Goal: Task Accomplishment & Management: Manage account settings

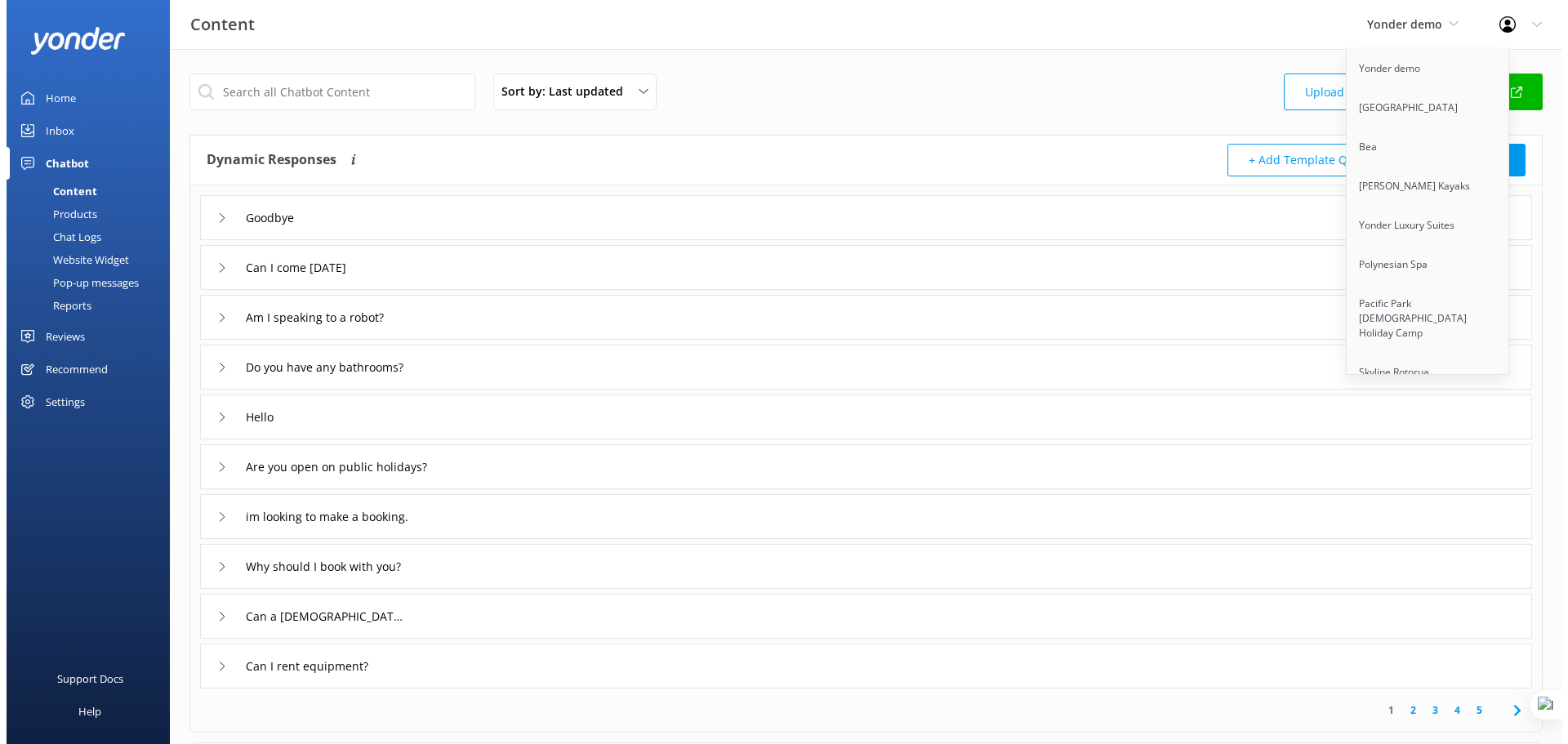
scroll to position [9472, 0]
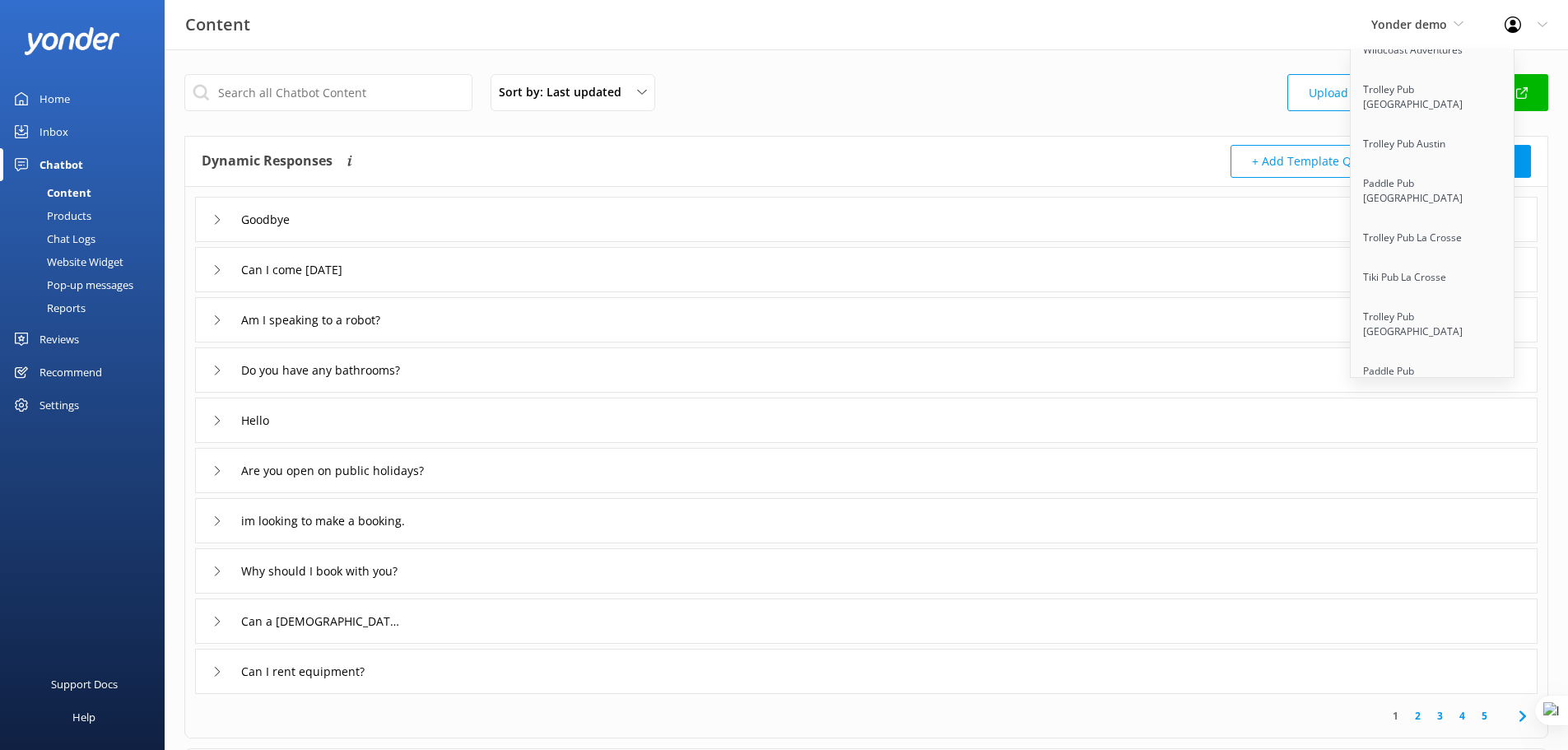
click at [1432, 579] on link "Apex Air Tours" at bounding box center [1433, 598] width 164 height 40
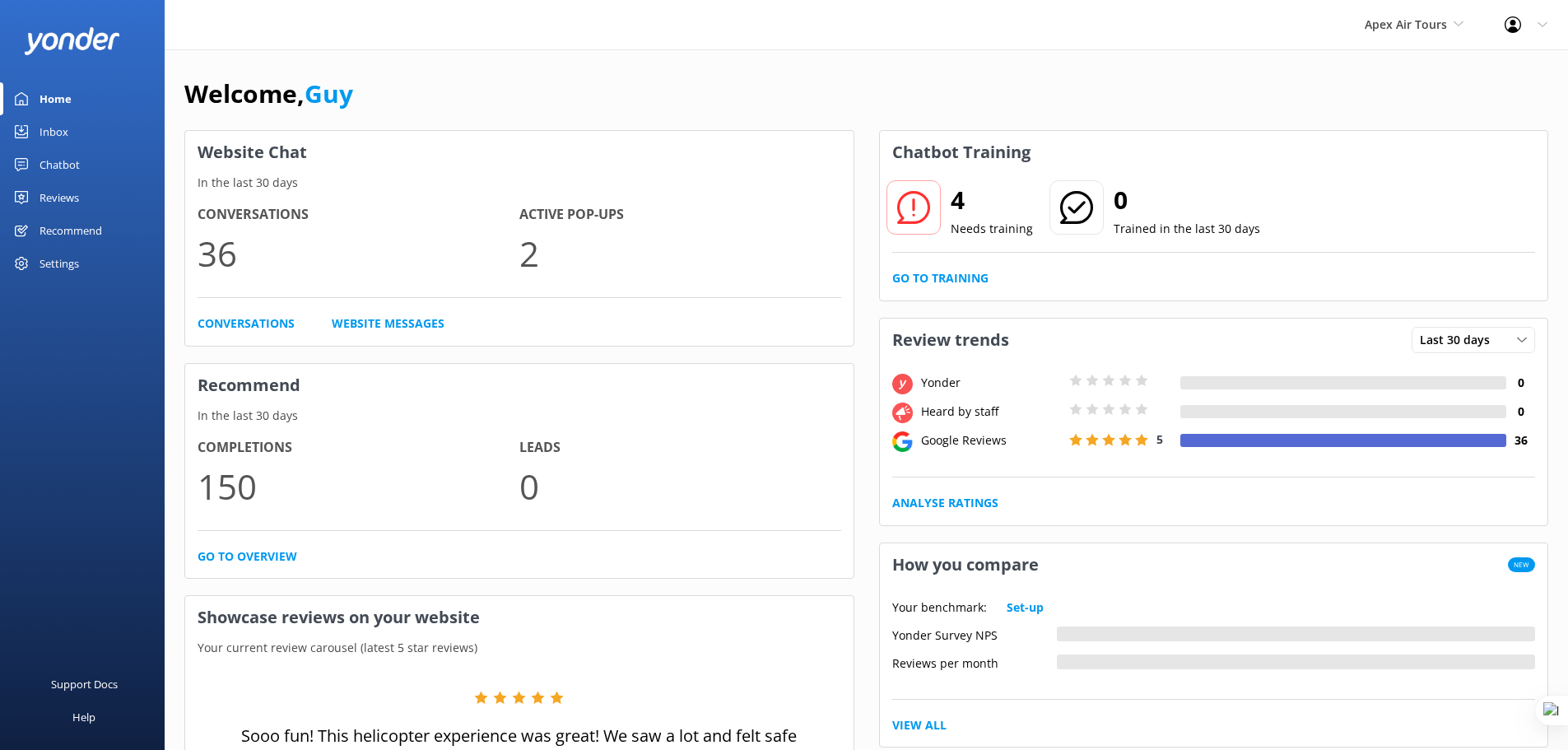
click at [759, 88] on div "Welcome, Guy" at bounding box center [867, 102] width 1364 height 56
click at [64, 192] on div "Reviews" at bounding box center [59, 197] width 40 height 33
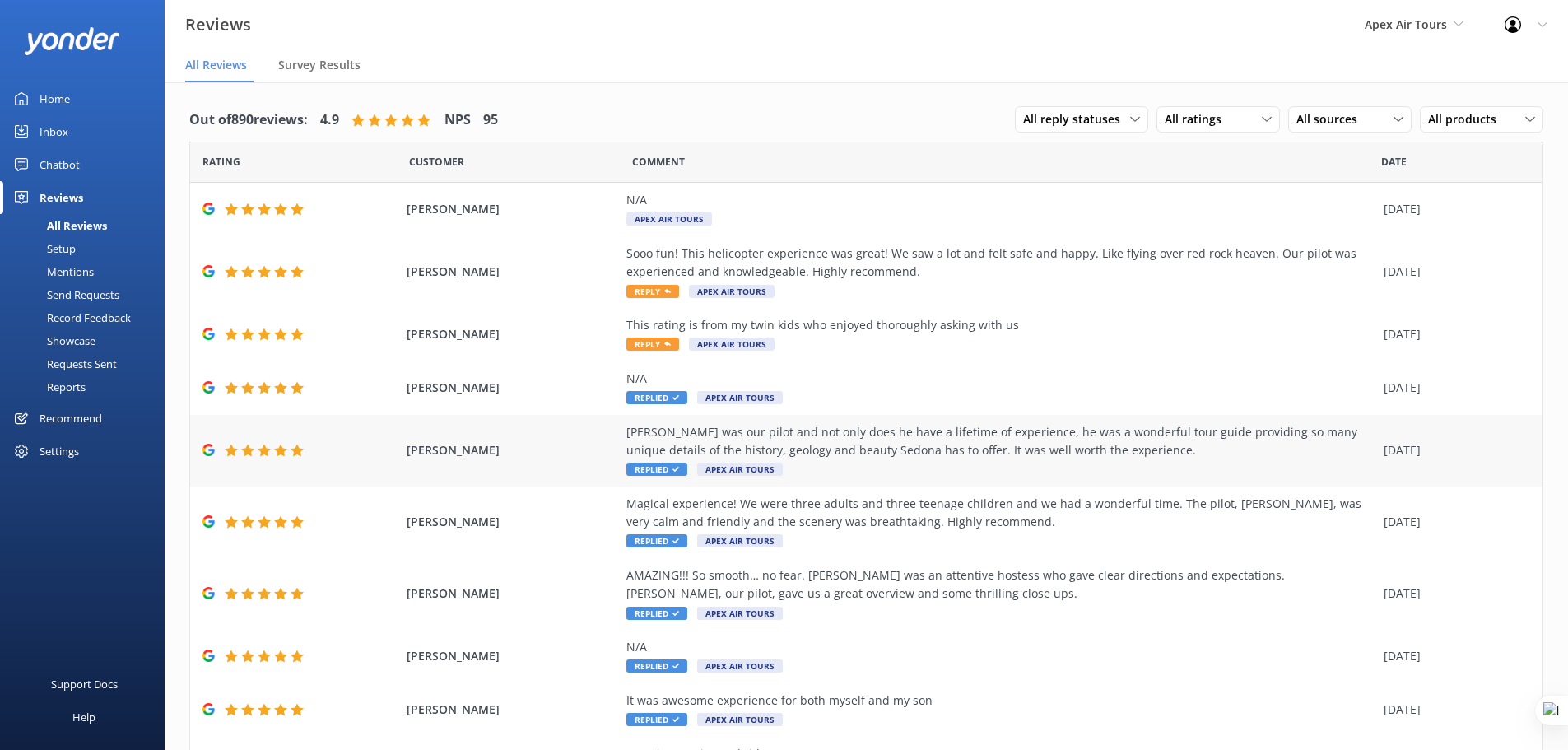
click at [811, 448] on div "[PERSON_NAME] was our pilot and not only does he have a lifetime of experience,…" at bounding box center [1001, 441] width 749 height 37
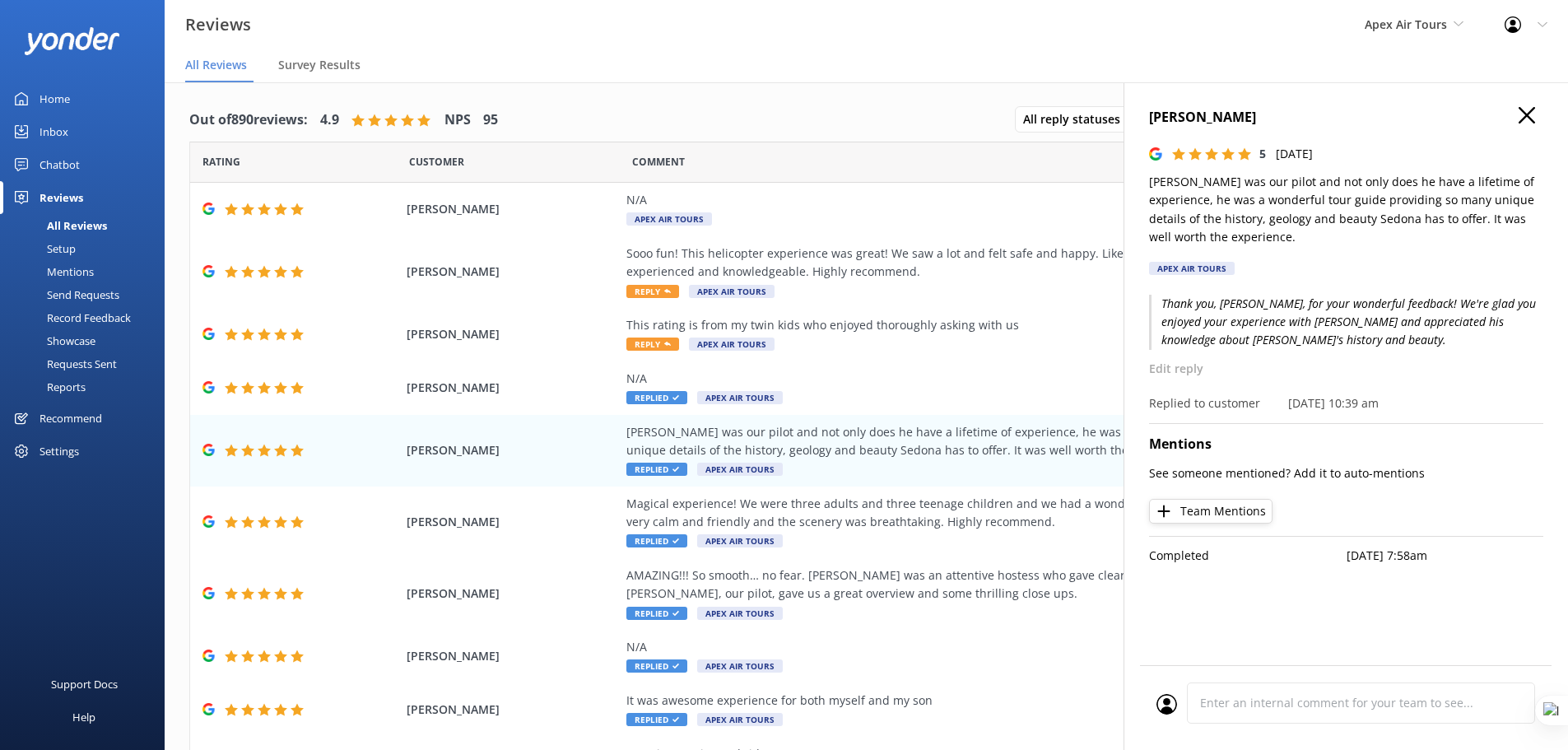
click at [69, 456] on div "Settings" at bounding box center [59, 450] width 40 height 33
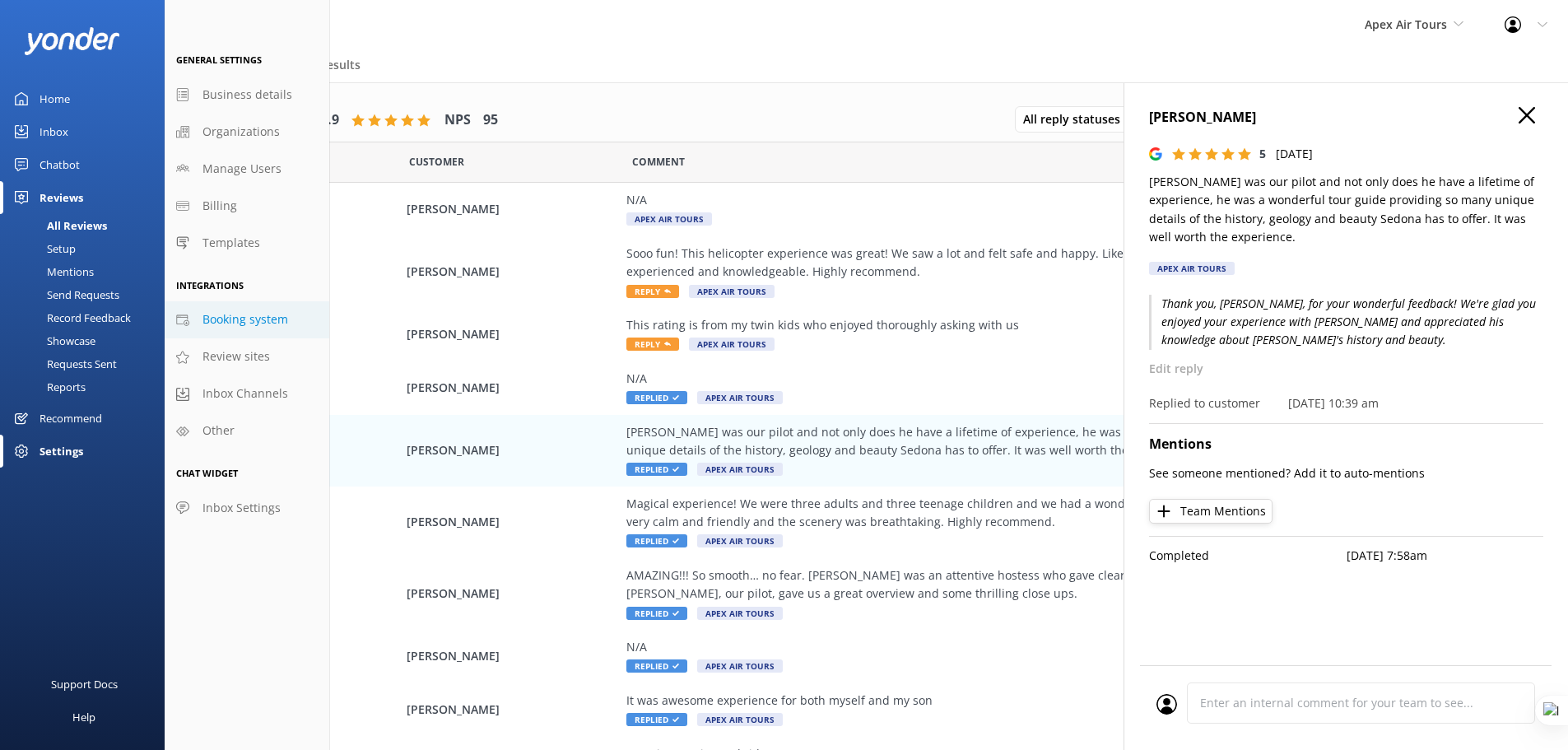
click at [244, 320] on span "Booking system" at bounding box center [244, 319] width 85 height 18
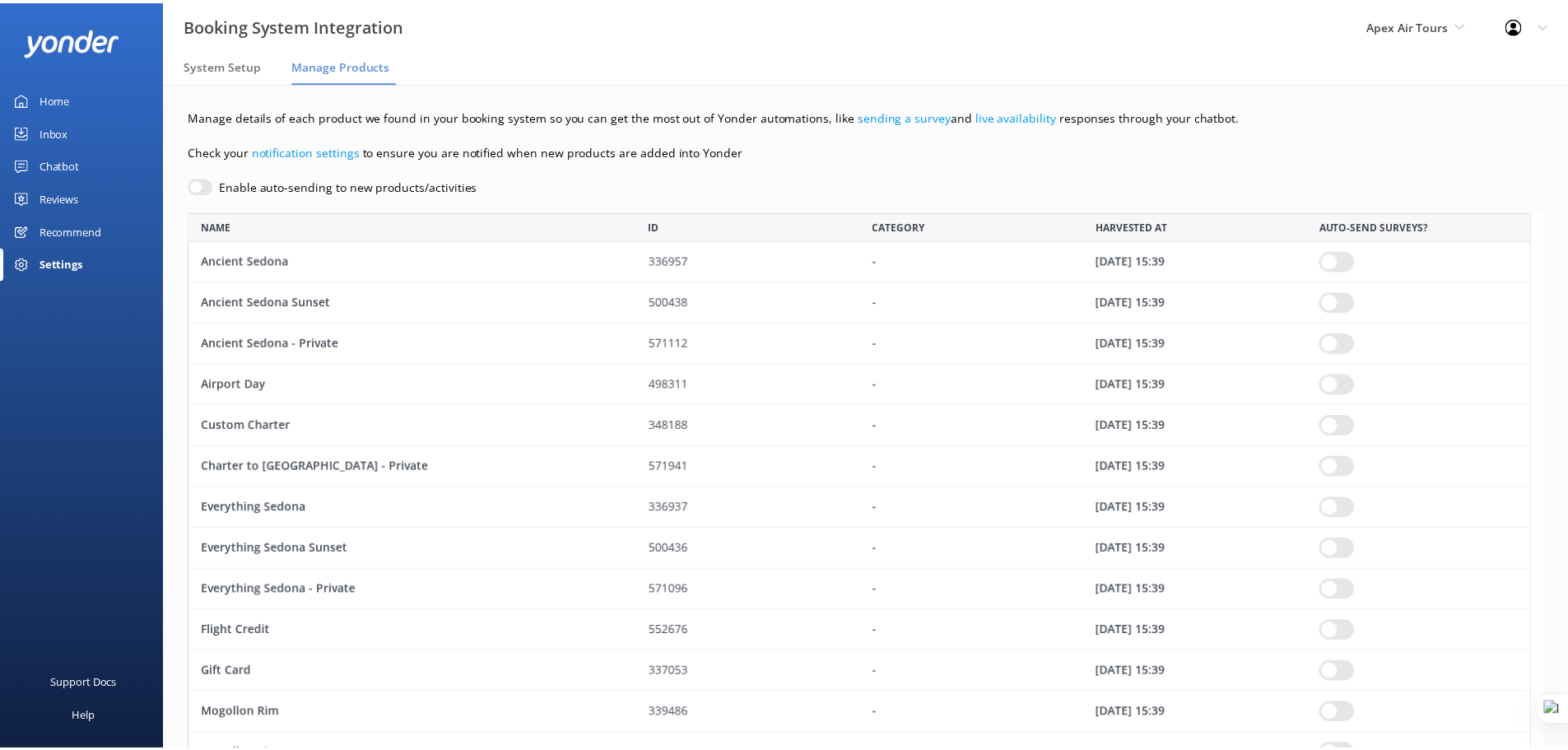
scroll to position [841, 1341]
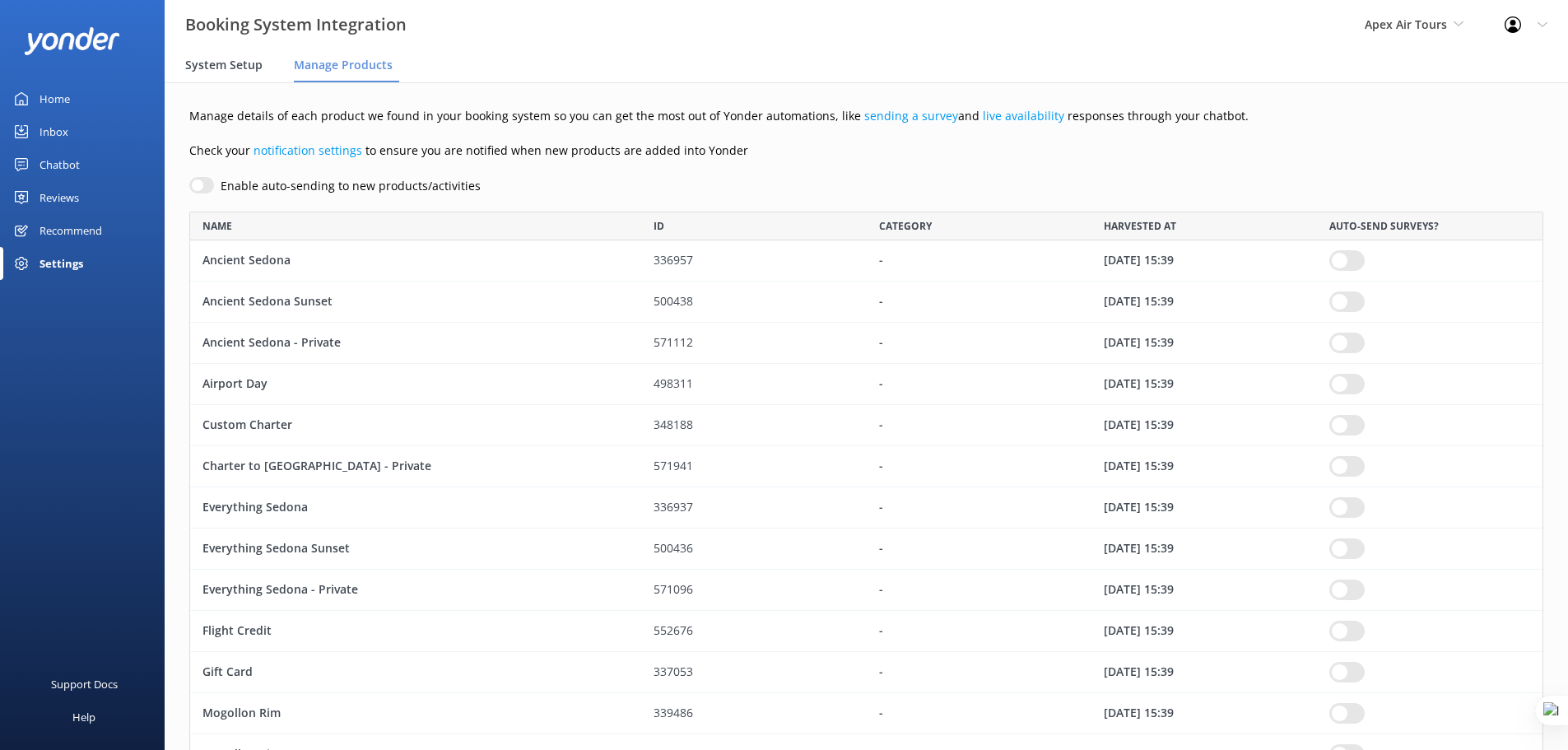
click at [227, 55] on div "System Setup" at bounding box center [228, 65] width 84 height 33
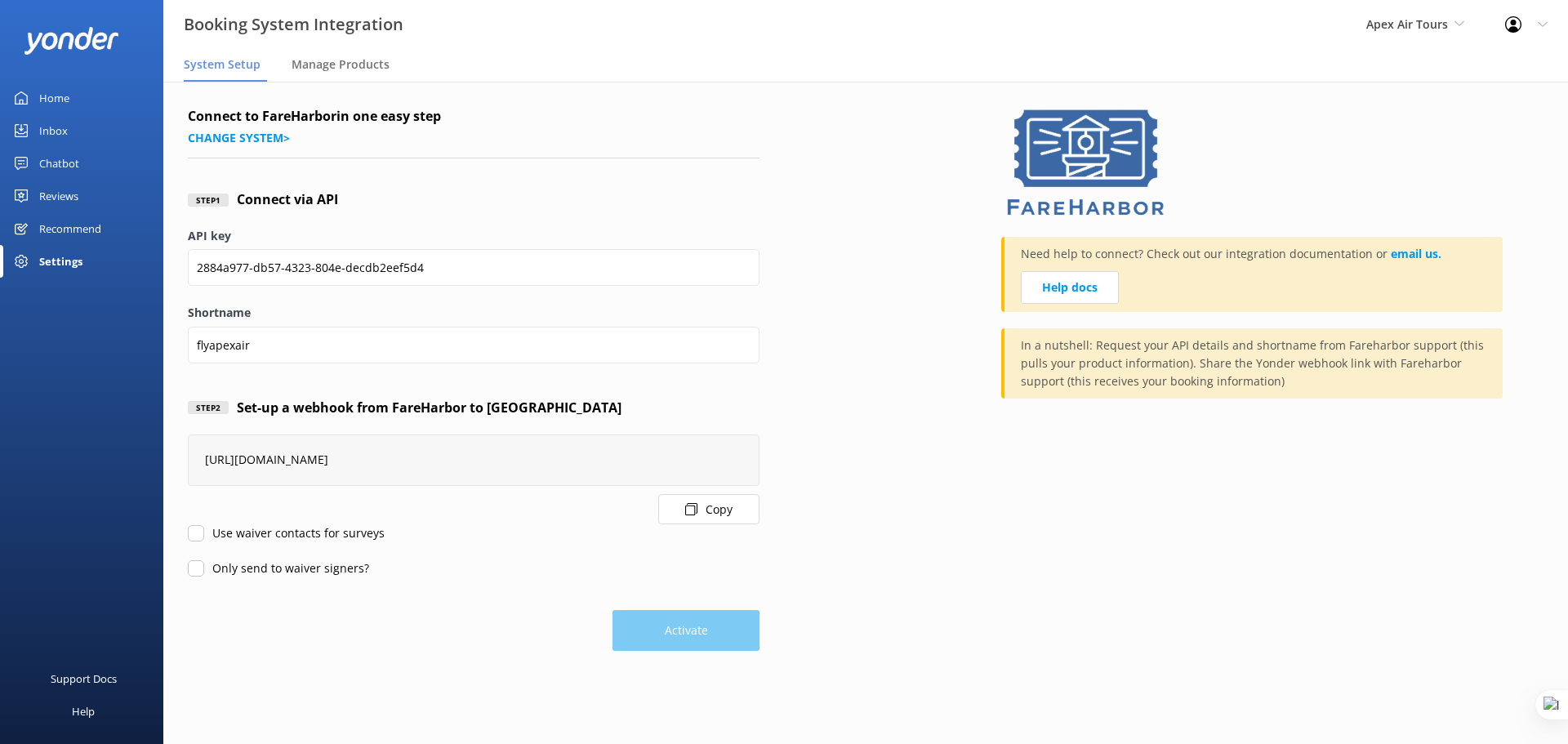
click at [197, 536] on input "Use waiver contacts for surveys" at bounding box center [195, 533] width 17 height 17
checkbox input "true"
click at [197, 573] on input "Only send to waiver signers?" at bounding box center [195, 568] width 17 height 17
checkbox input "true"
click at [663, 631] on button "Activate" at bounding box center [685, 631] width 147 height 41
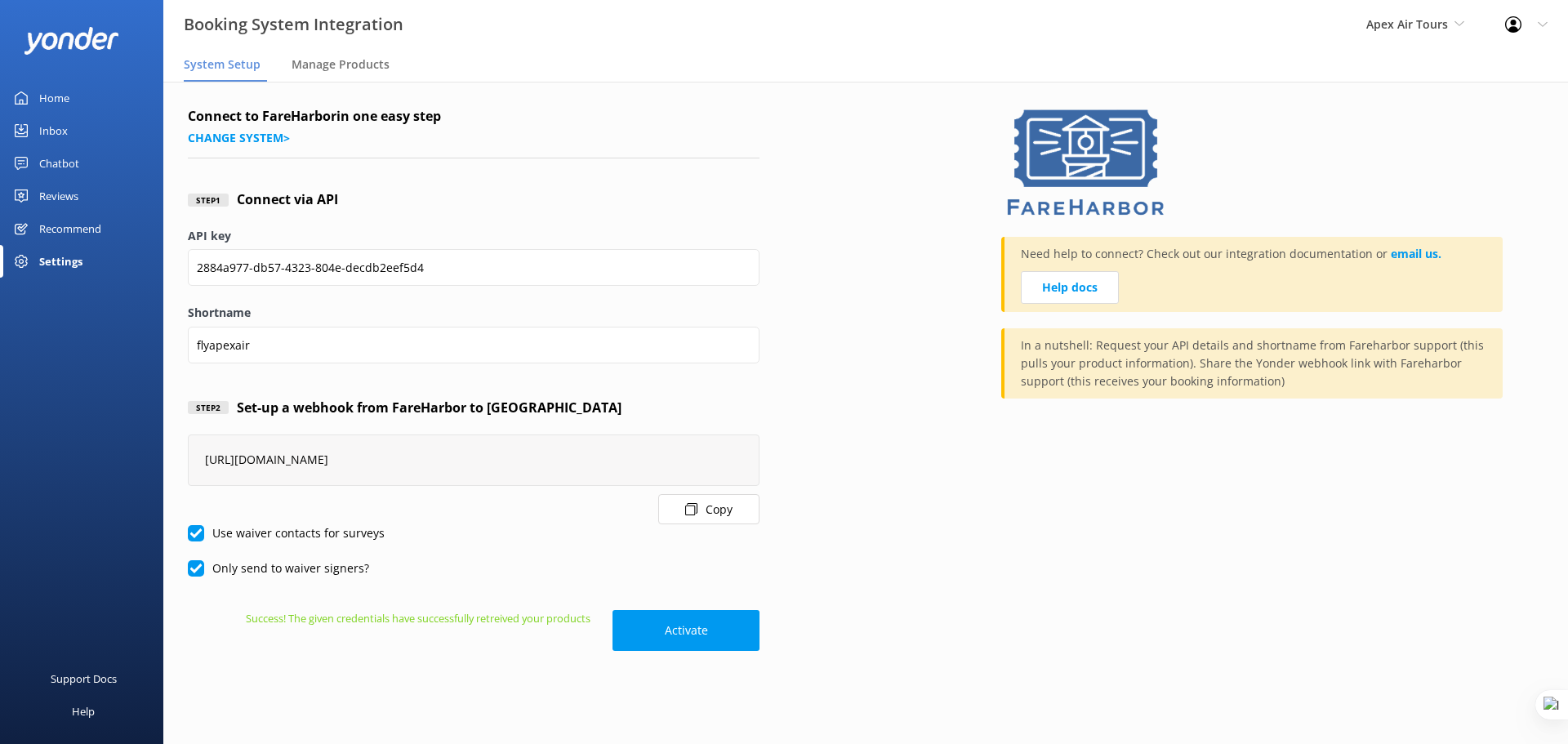
click at [71, 188] on div "Reviews" at bounding box center [58, 195] width 39 height 32
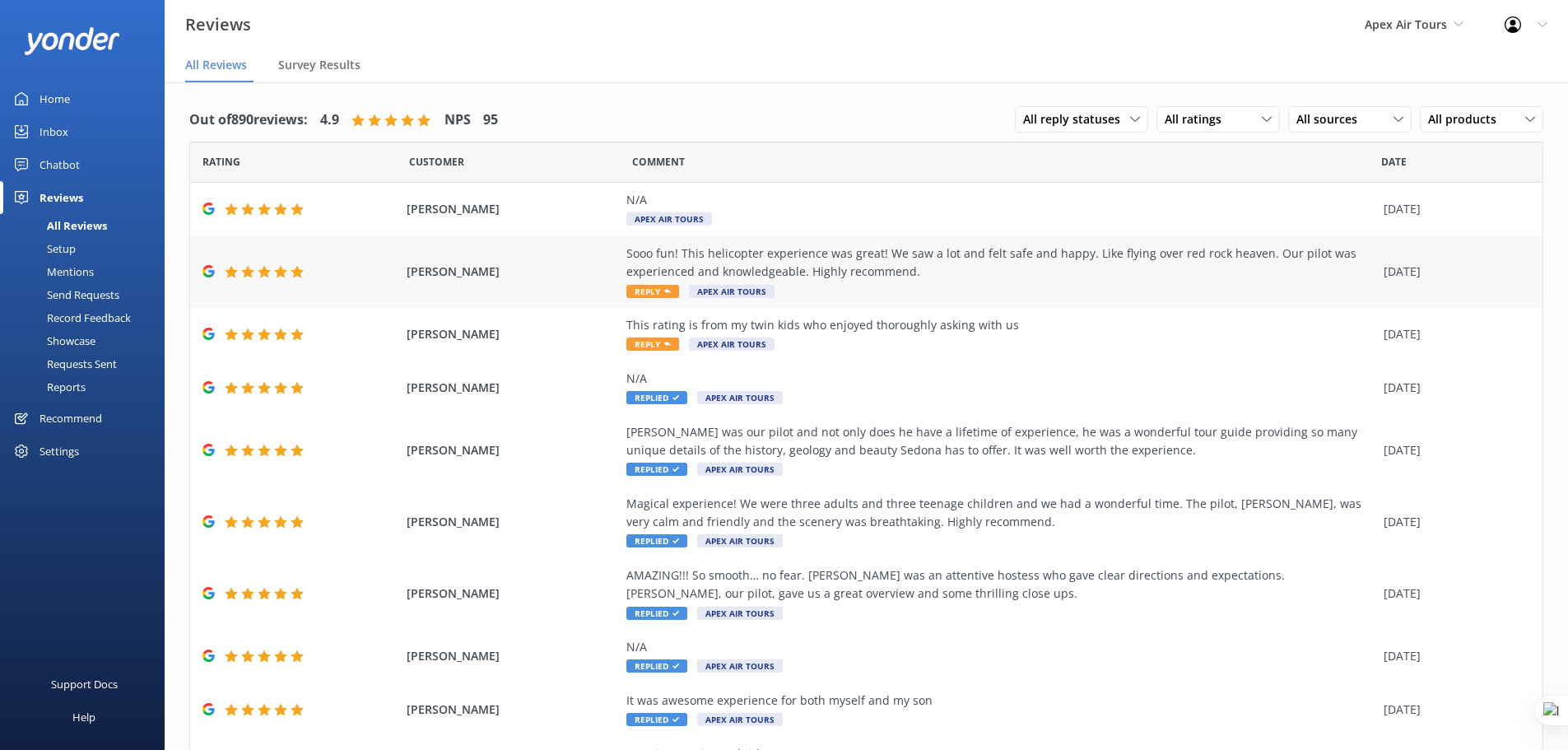
click at [965, 271] on div "Sooo fun! This helicopter experience was great! We saw a lot and felt safe and …" at bounding box center [1001, 263] width 749 height 37
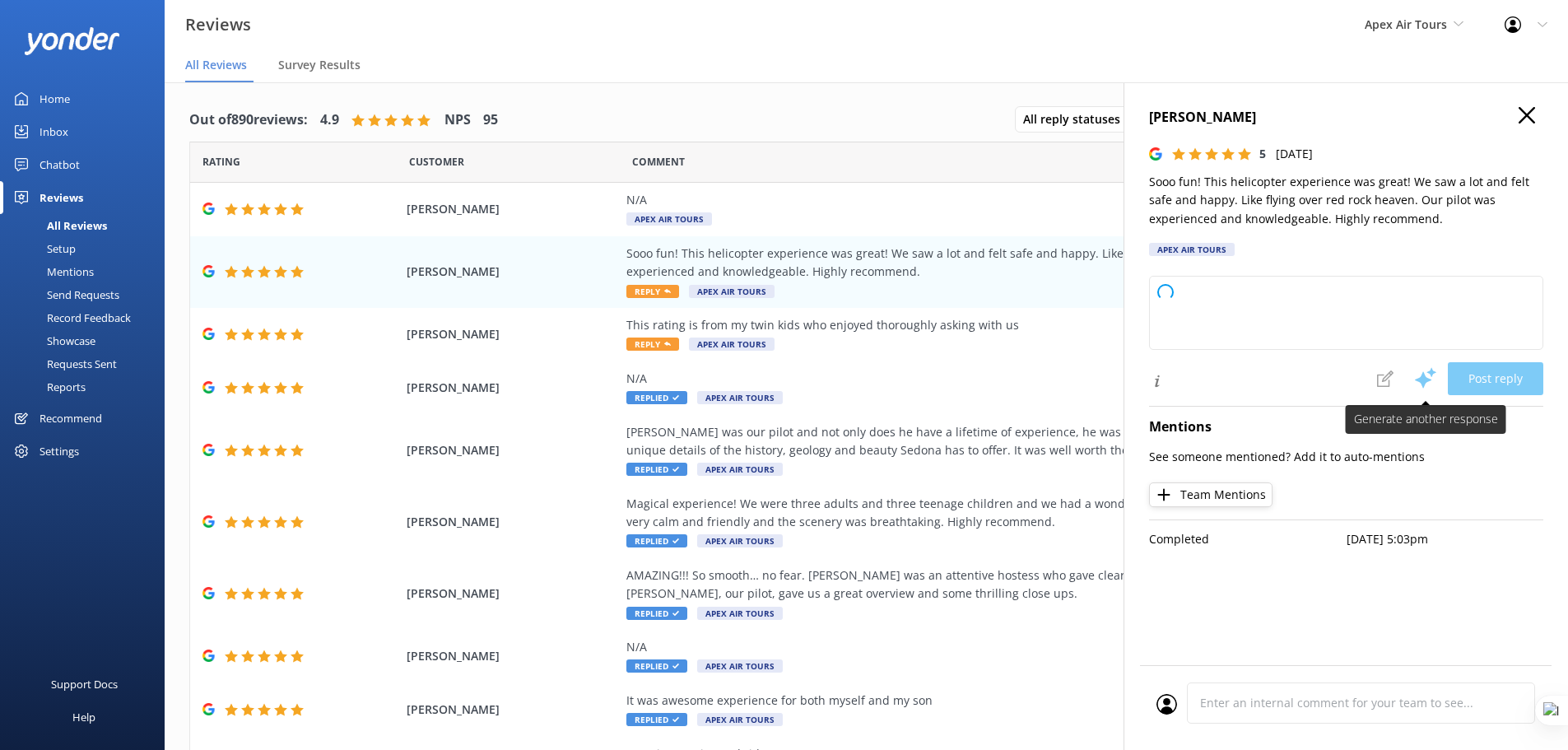
type textarea "Thank you so much for your wonderful review! We're thrilled to hear you had suc…"
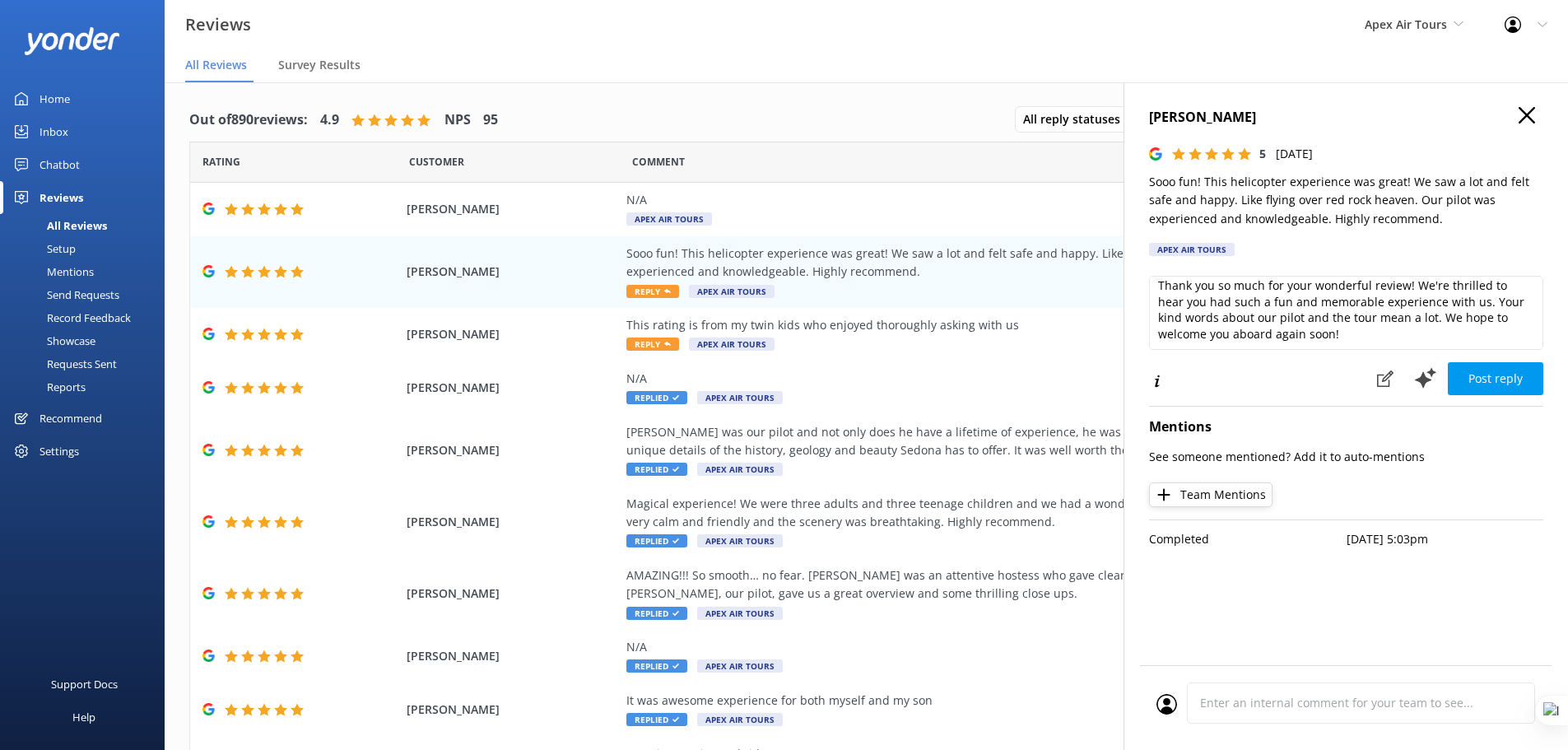
scroll to position [8, 0]
click at [1381, 378] on icon at bounding box center [1385, 378] width 17 height 17
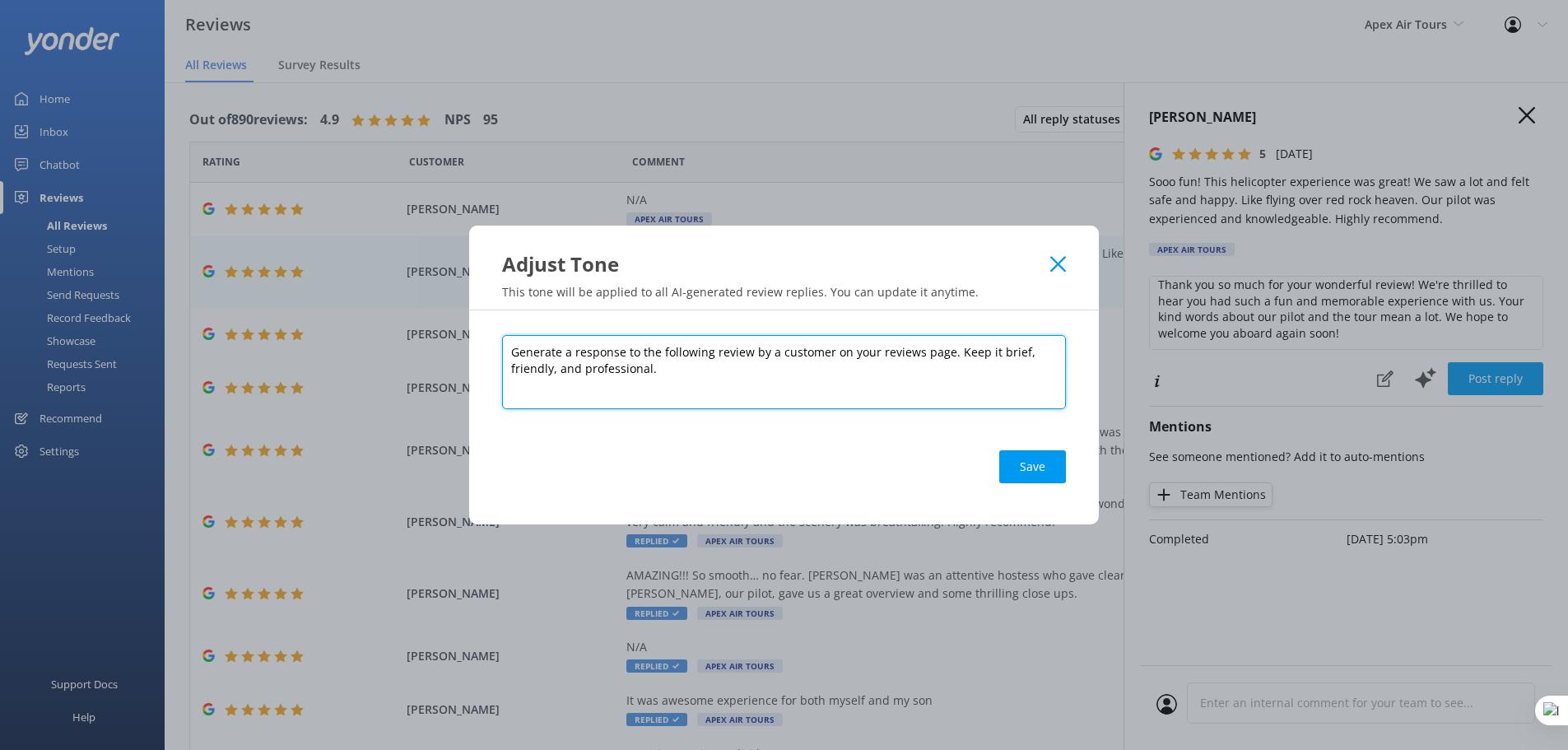
click at [671, 373] on textarea "Generate a response to the following review by a customer on your reviews page.…" at bounding box center [783, 372] width 563 height 74
drag, startPoint x: 658, startPoint y: 373, endPoint x: 583, endPoint y: 370, distance: 75.1
click at [583, 370] on textarea "Generate a response to the following review by a customer on your reviews page.…" at bounding box center [783, 372] width 563 height 74
type textarea "Generate a response to the following review by a customer on your reviews page.…"
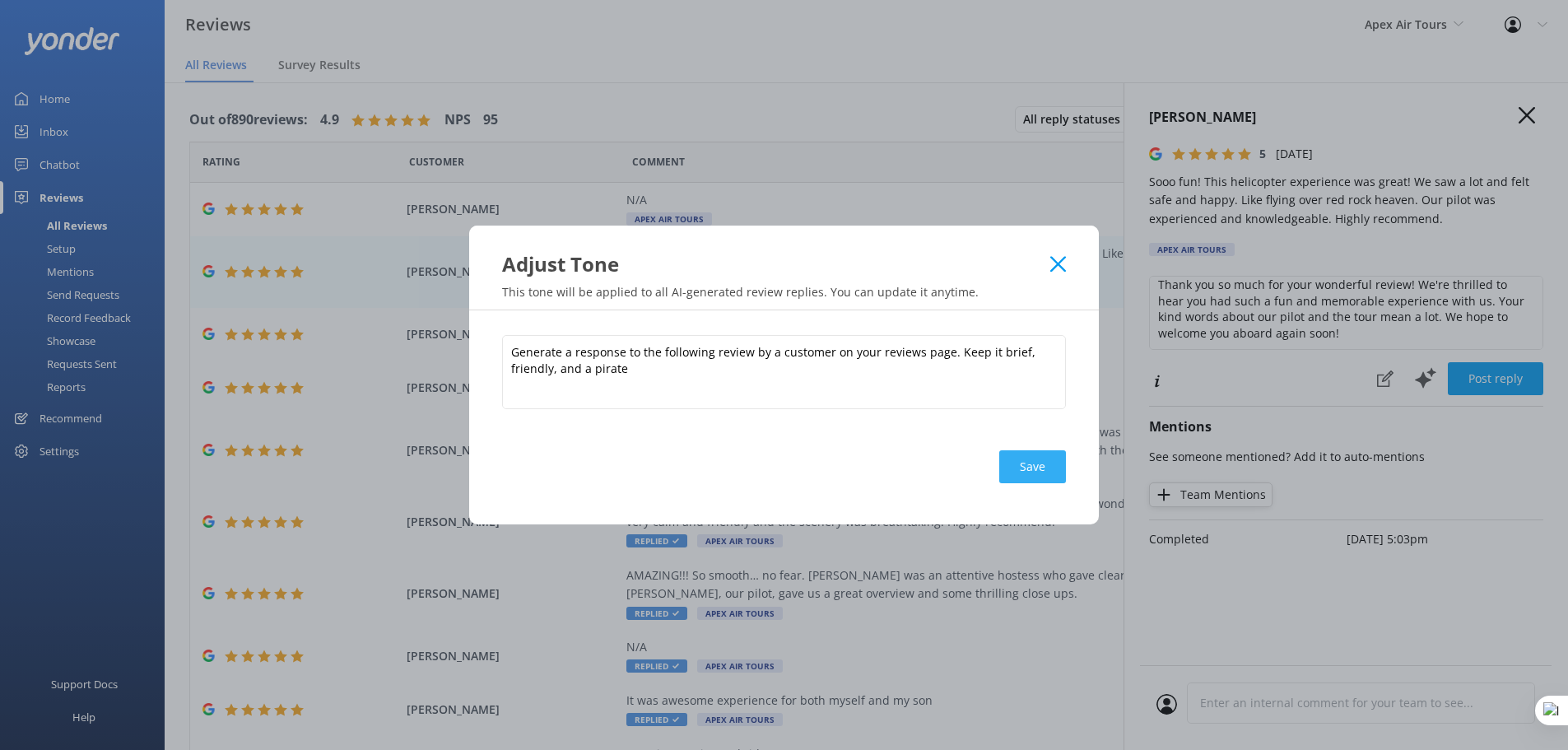
click at [1020, 469] on button "Save" at bounding box center [1033, 466] width 67 height 33
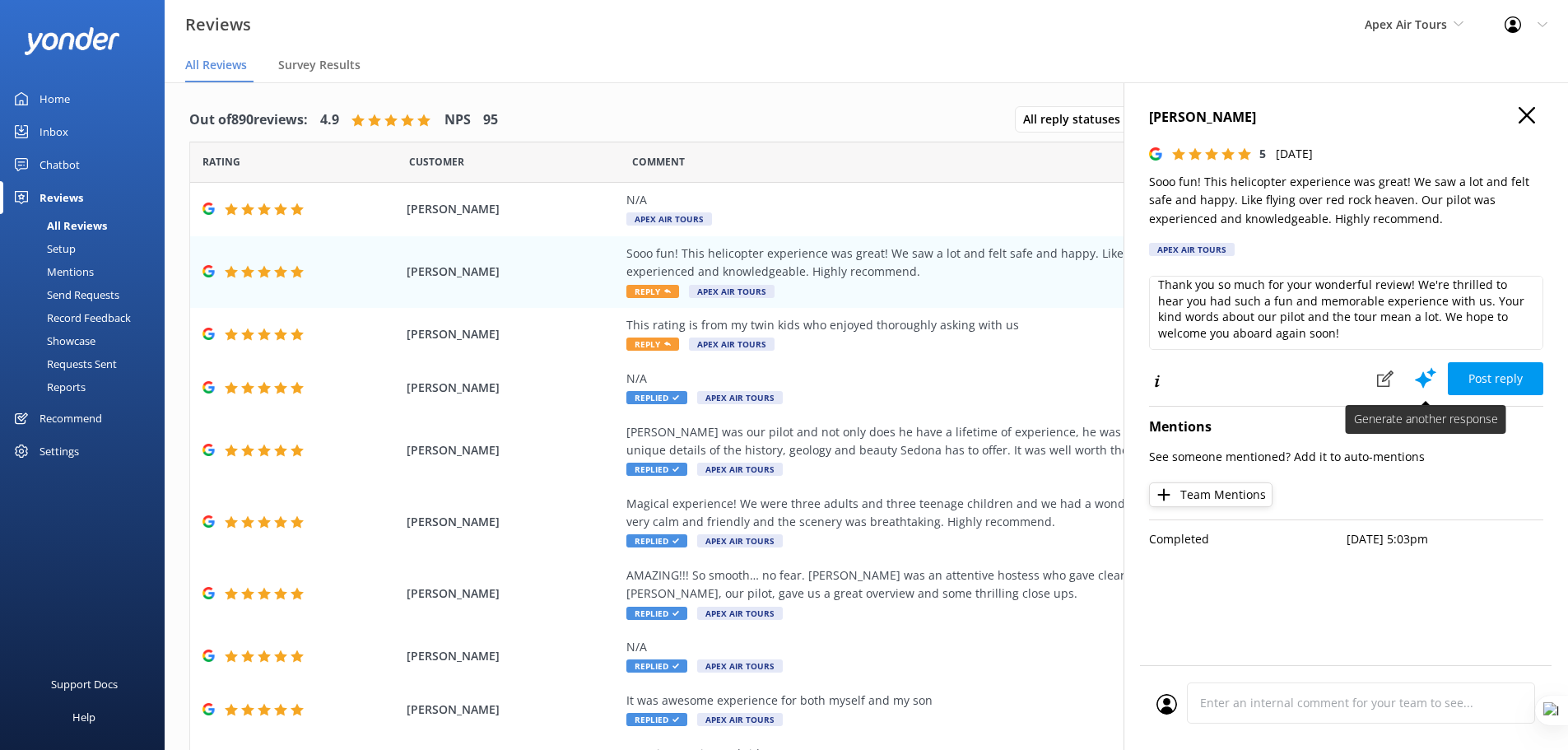
click at [1419, 382] on icon at bounding box center [1426, 378] width 25 height 25
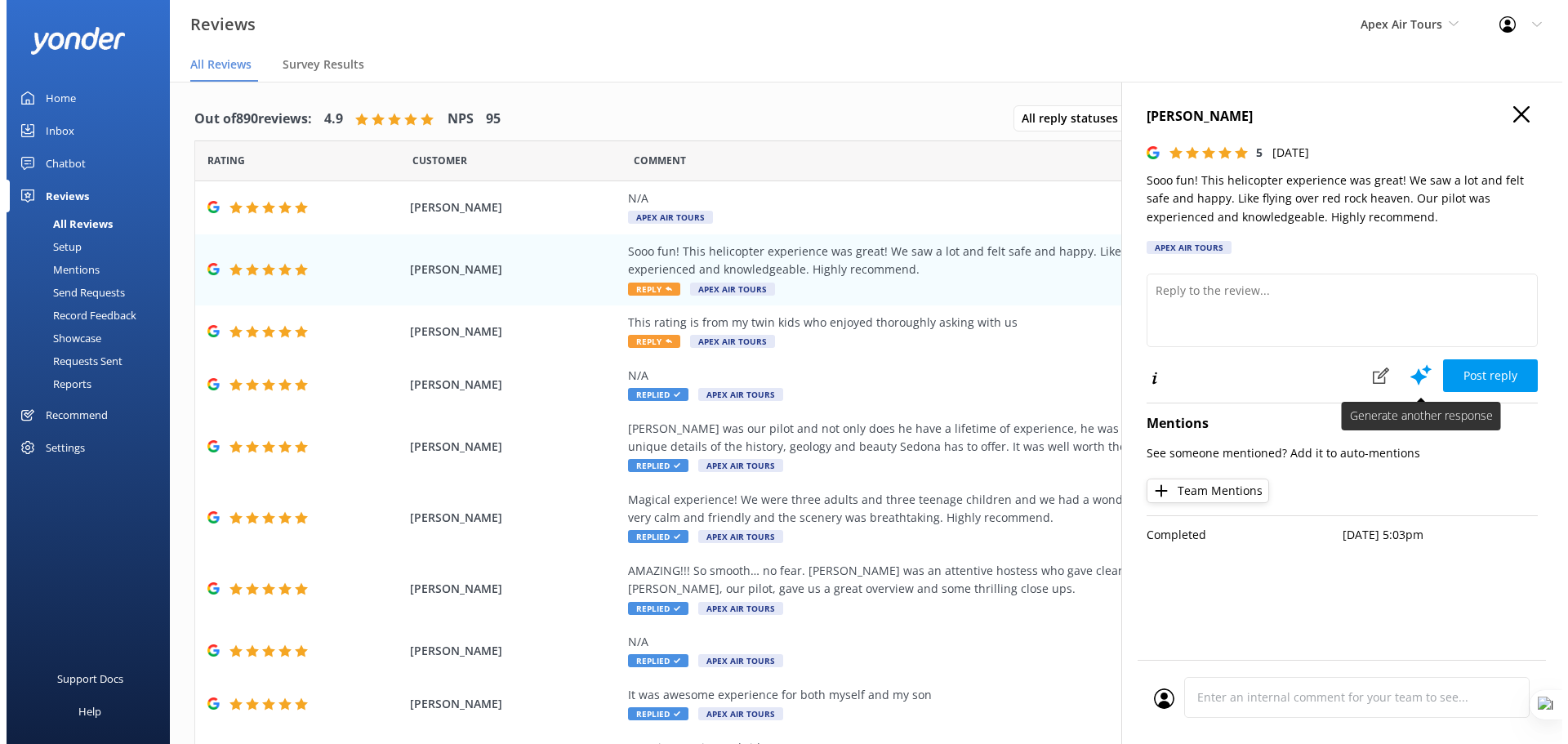
scroll to position [0, 0]
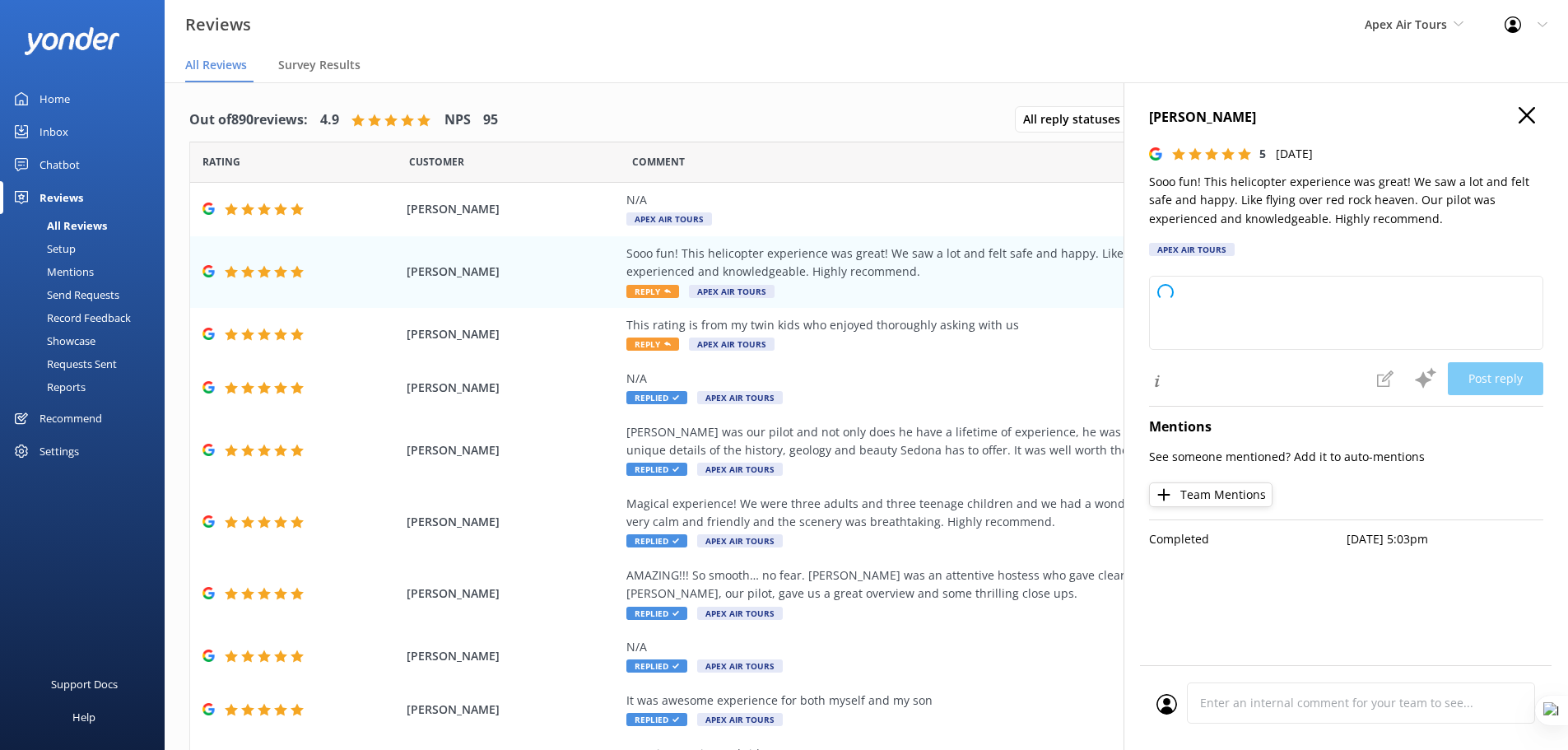
type textarea "Arrr, thank ye for the kind words, matey! We be thrilled ye enjoyed yer flight …"
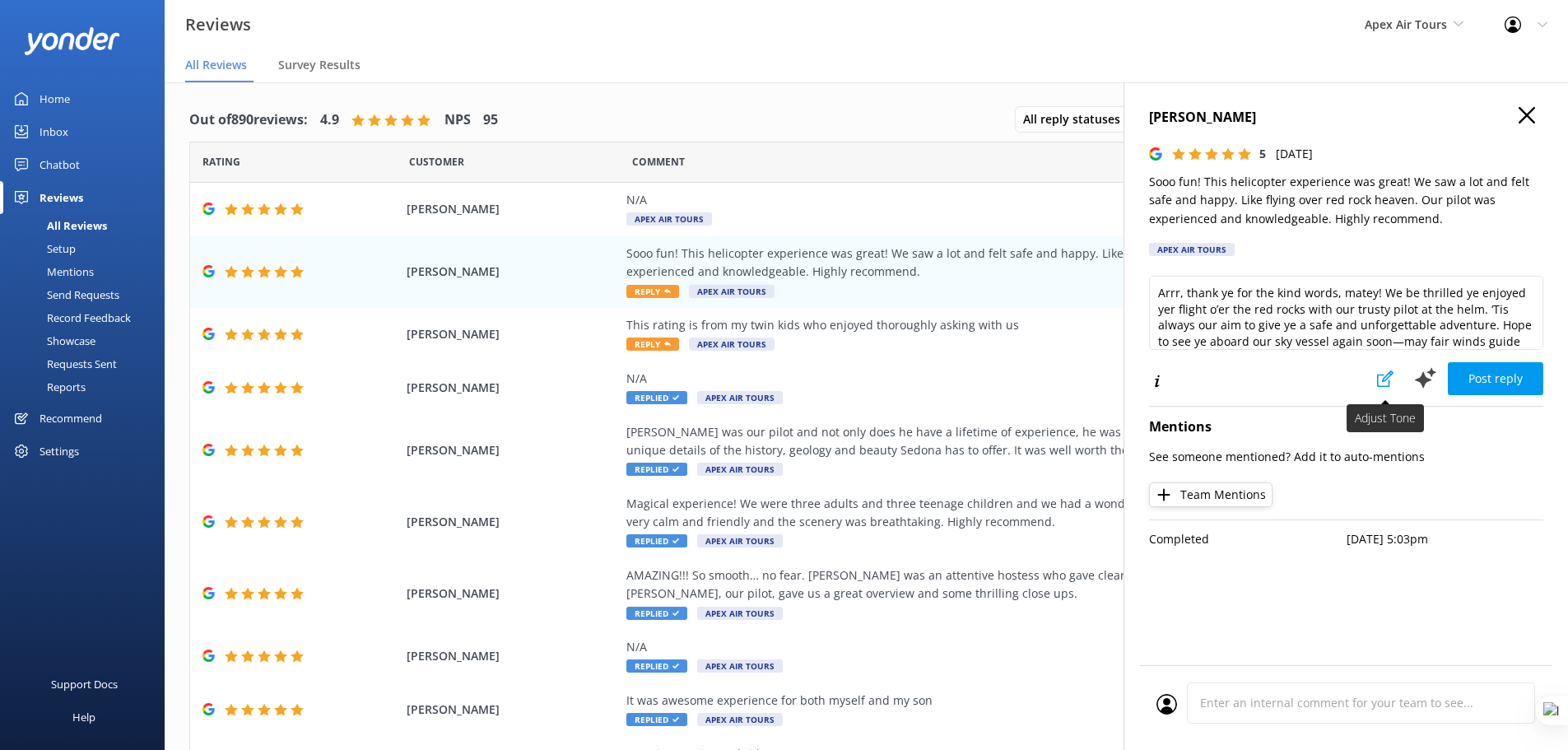
click at [1388, 382] on icon at bounding box center [1385, 378] width 17 height 17
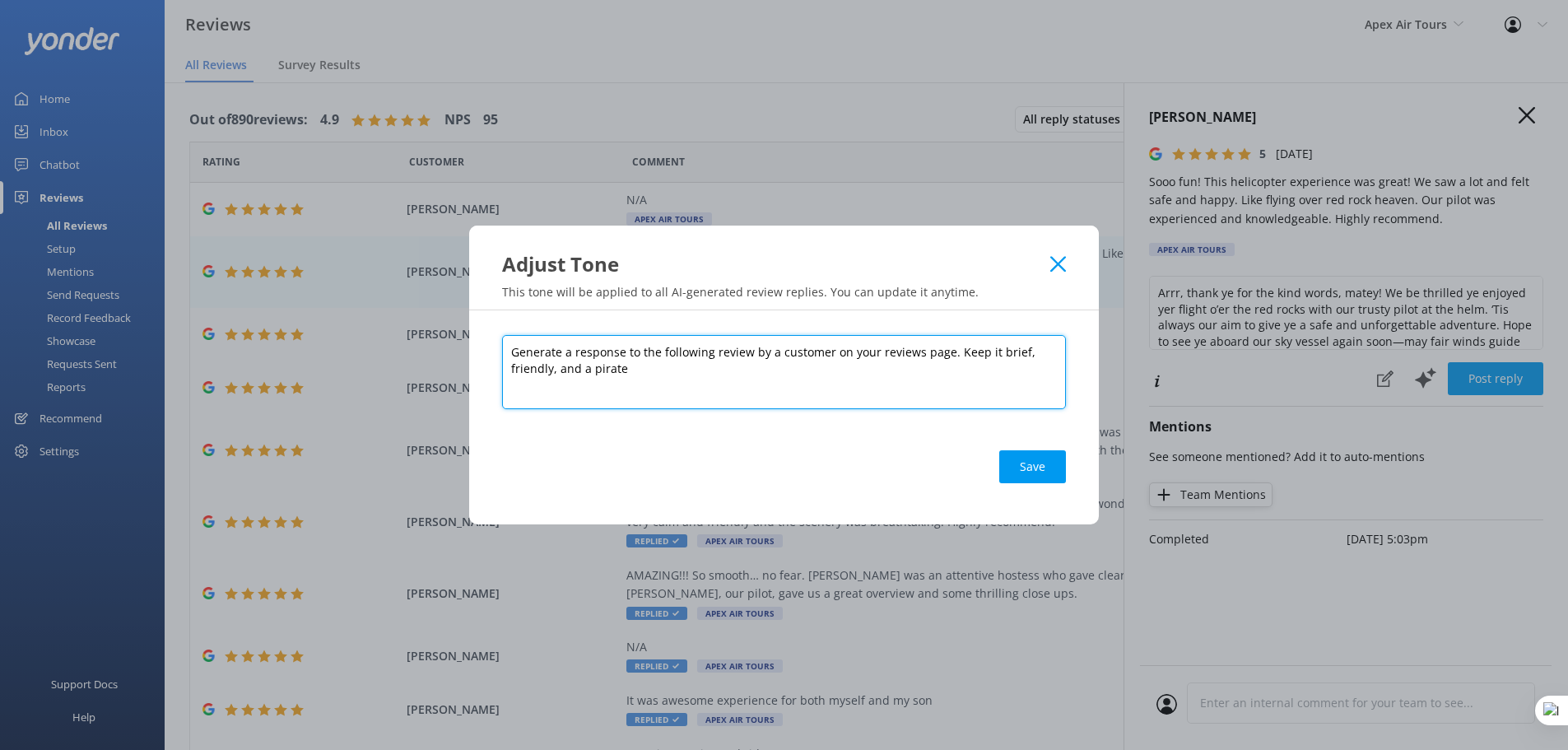
drag, startPoint x: 635, startPoint y: 370, endPoint x: 592, endPoint y: 369, distance: 43.0
click at [592, 369] on textarea "Generate a response to the following review by a customer on your reviews page.…" at bounding box center [783, 372] width 563 height 74
type textarea "Generate a response to the following review by a customer on your reviews page.…"
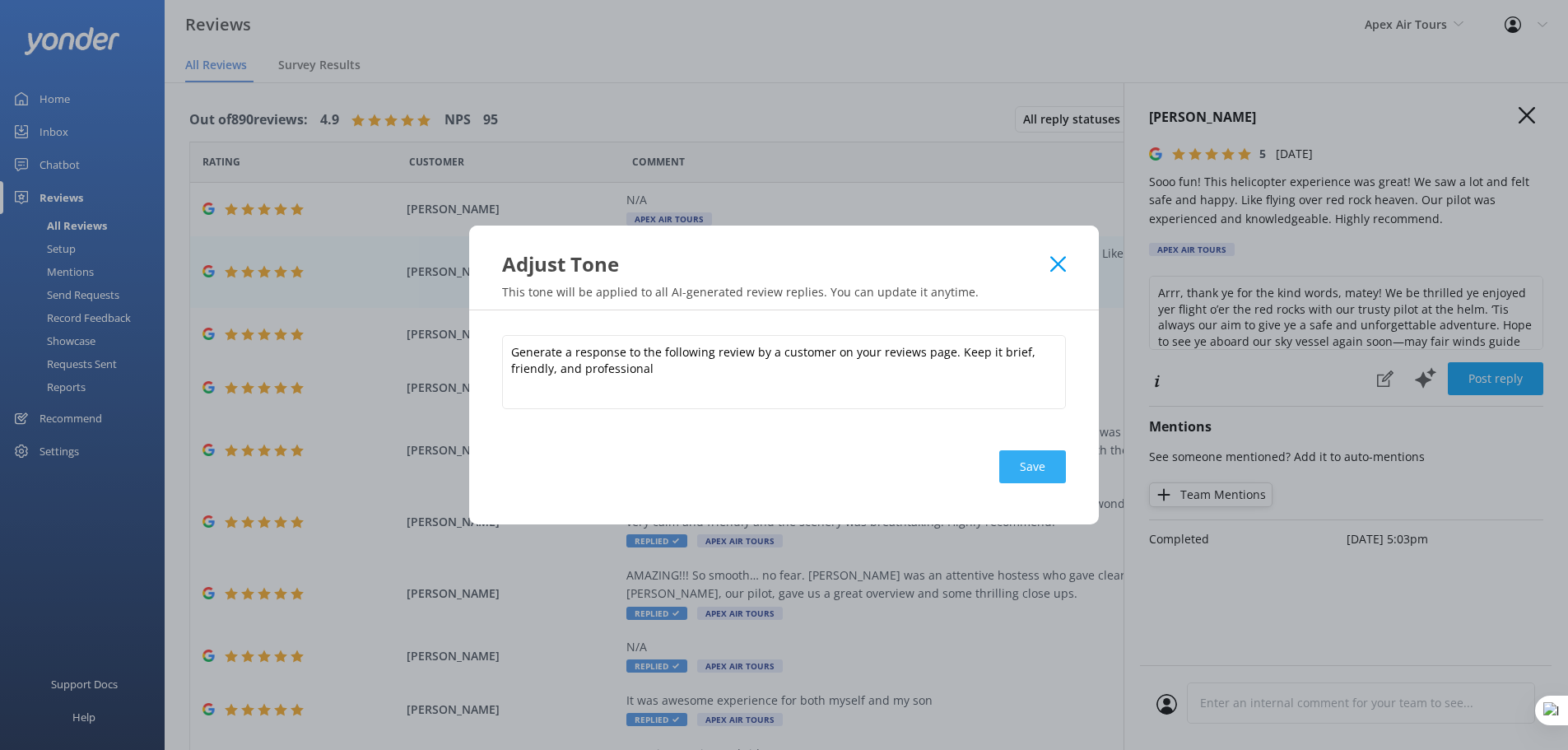
click at [1033, 472] on button "Save" at bounding box center [1033, 466] width 67 height 33
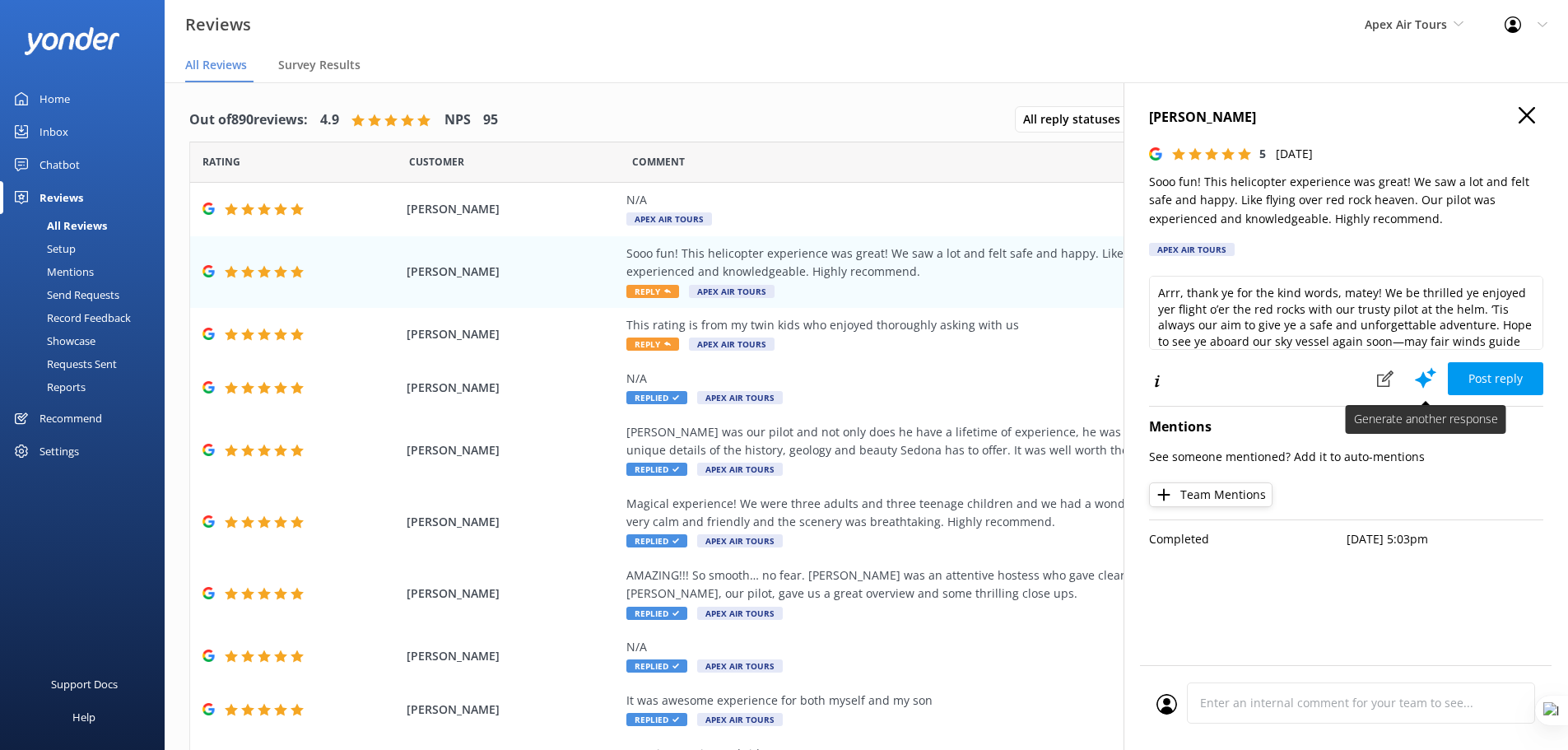
click at [1426, 373] on icon at bounding box center [1426, 378] width 25 height 25
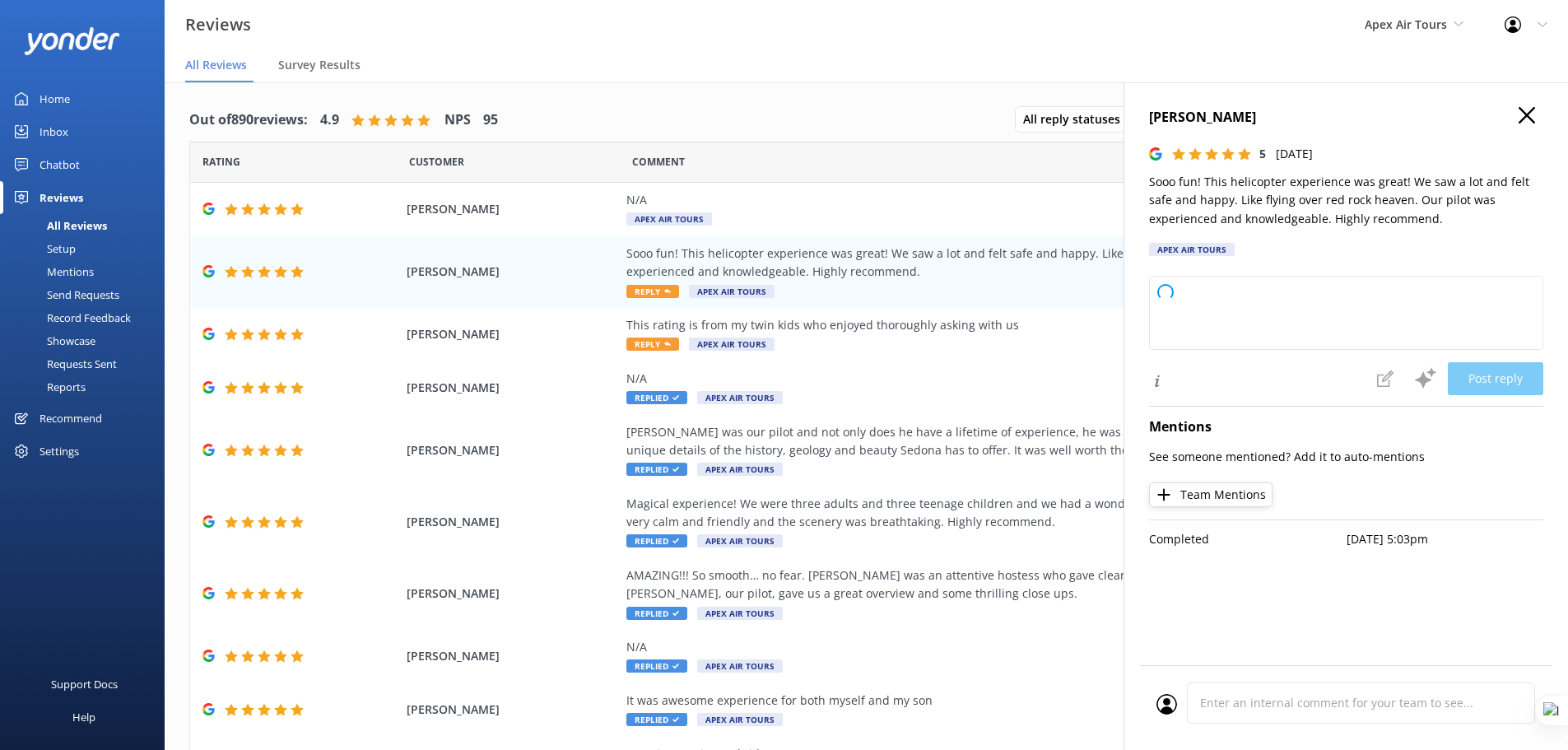
type textarea "Thank you so much for your wonderful review! We're thrilled to hear you had a f…"
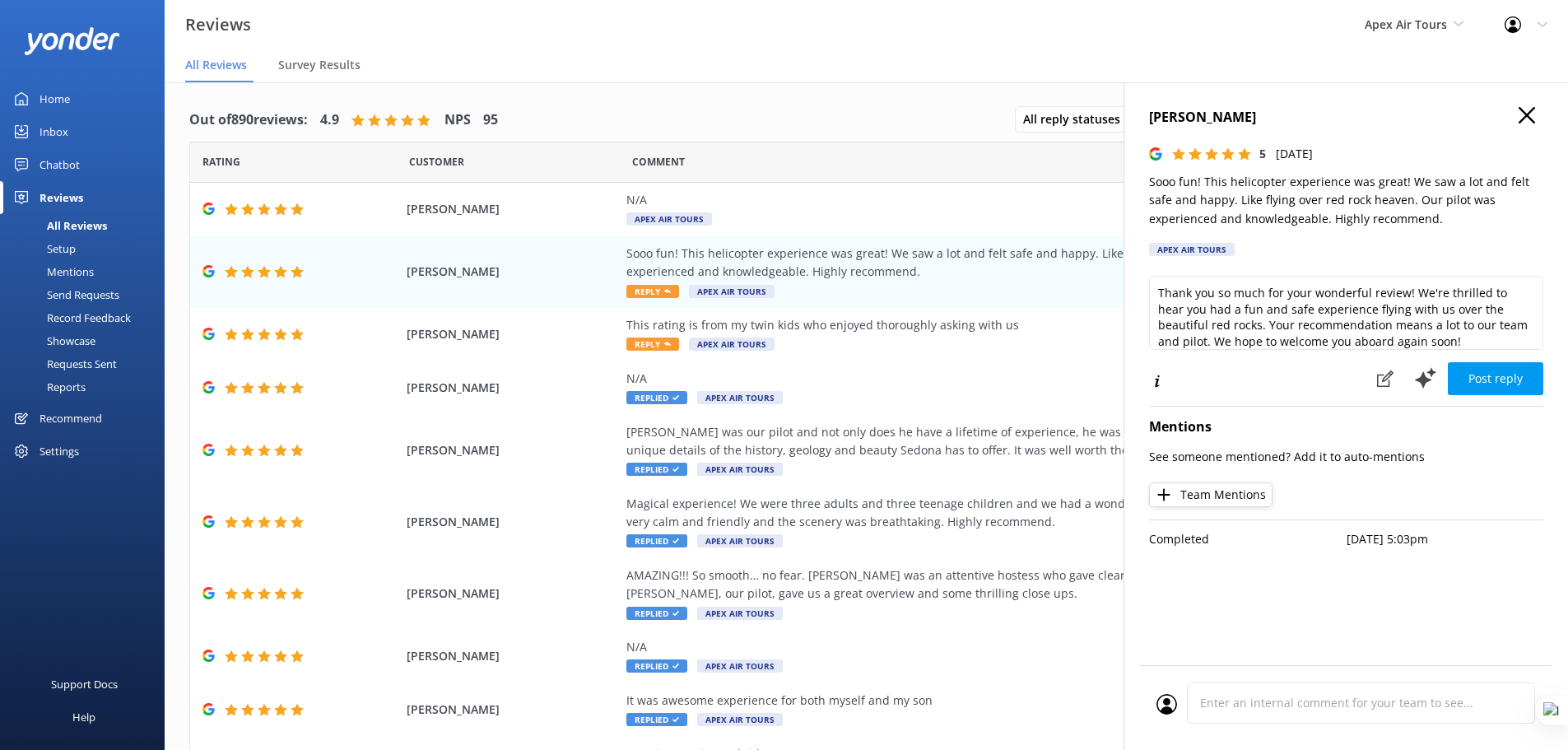
click at [1525, 111] on icon at bounding box center [1527, 115] width 17 height 17
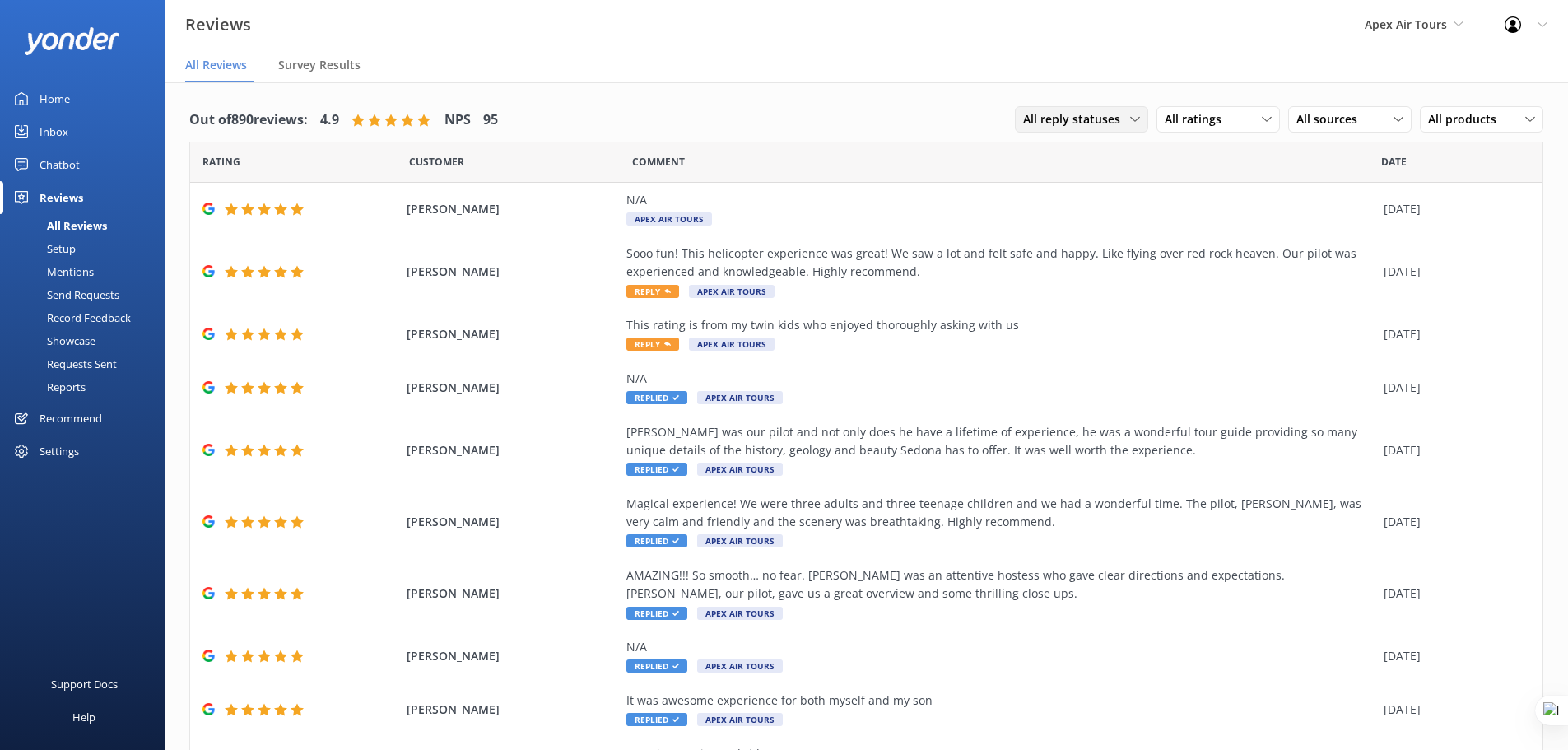
click at [1101, 117] on span "All reply statuses" at bounding box center [1077, 119] width 107 height 18
click at [1095, 185] on link "Needs a reply" at bounding box center [1089, 186] width 147 height 33
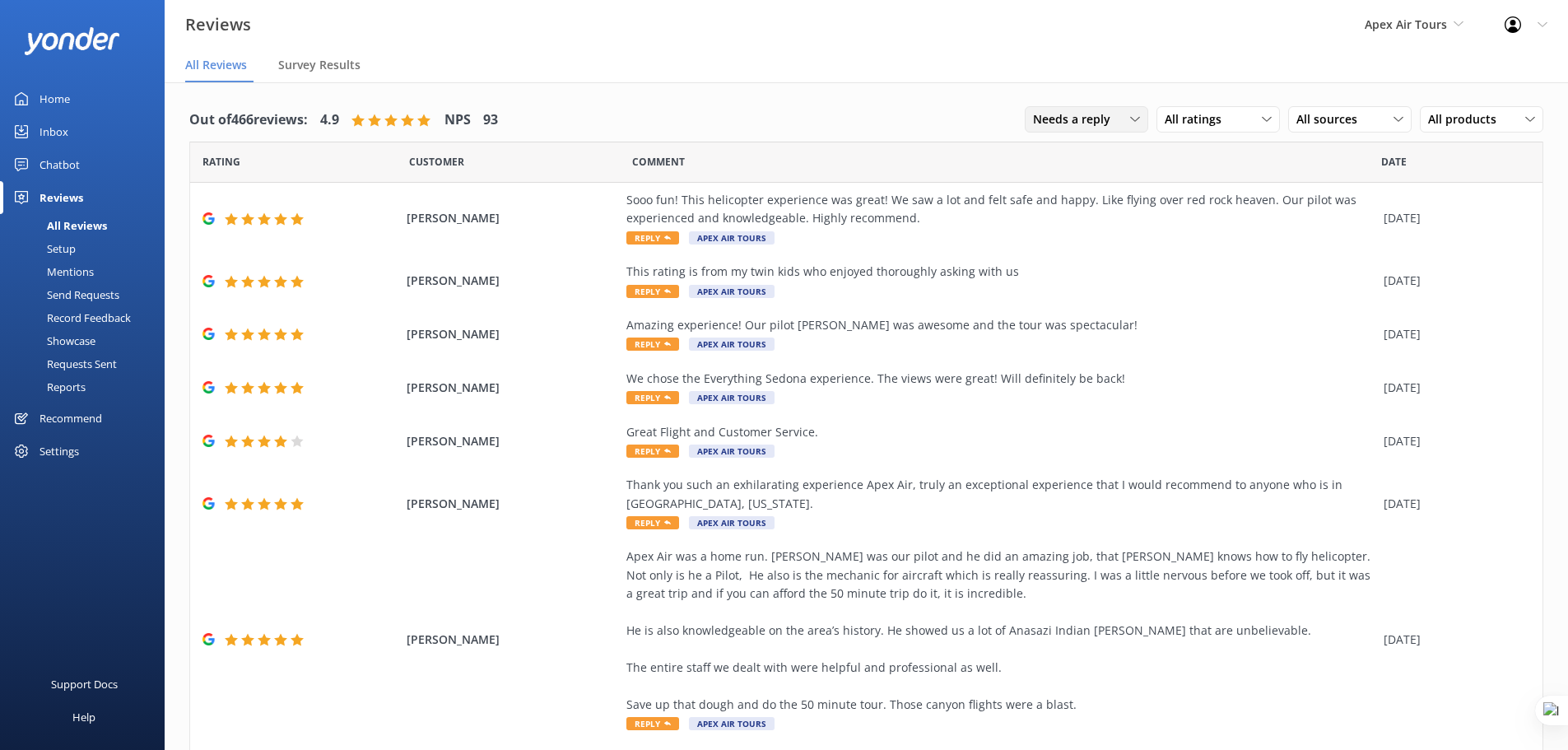
click at [1093, 124] on span "Needs a reply" at bounding box center [1076, 119] width 87 height 18
drag, startPoint x: 1083, startPoint y: 153, endPoint x: 1223, endPoint y: 143, distance: 140.4
click at [1086, 154] on div "All reply statuses" at bounding box center [1074, 153] width 81 height 17
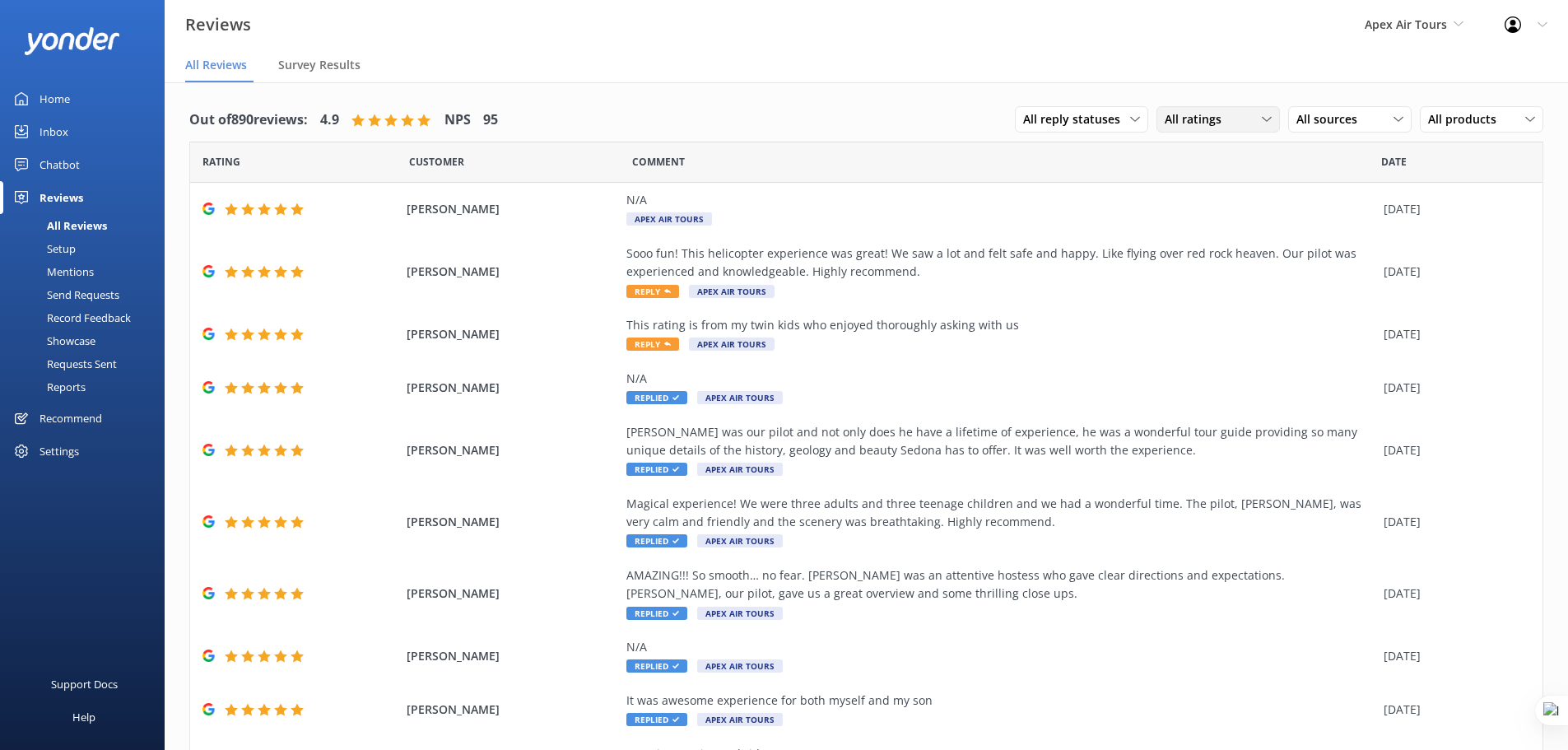
click at [1223, 119] on div "All ratings" at bounding box center [1217, 119] width 115 height 18
click at [1347, 116] on span "All sources" at bounding box center [1332, 119] width 71 height 18
click at [1467, 110] on div "All products All products" at bounding box center [1481, 120] width 123 height 26
click at [1476, 120] on span "All products" at bounding box center [1467, 119] width 78 height 18
click at [62, 251] on div "Setup" at bounding box center [42, 249] width 66 height 23
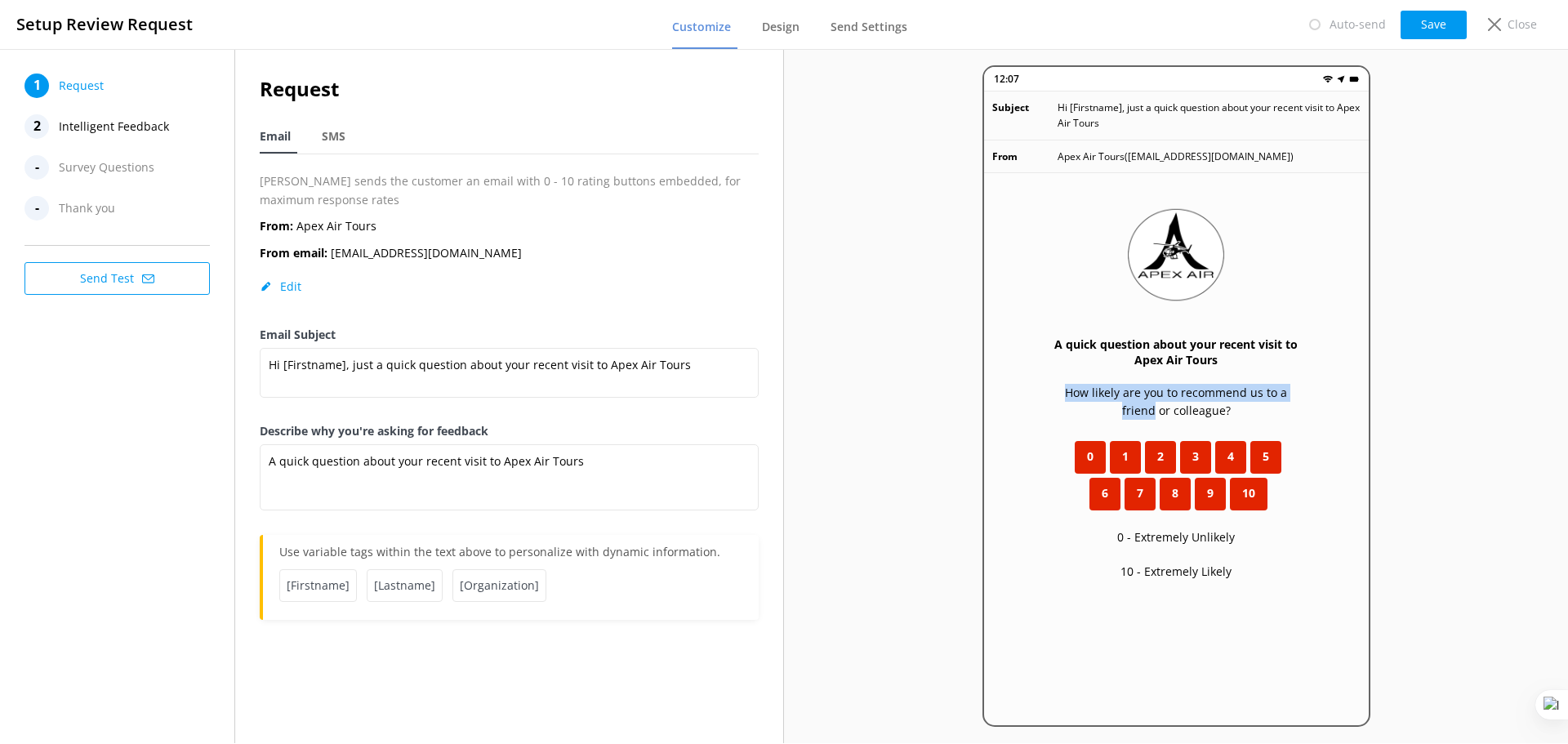
drag, startPoint x: 1047, startPoint y: 392, endPoint x: 1319, endPoint y: 378, distance: 272.4
click at [1319, 378] on div "A quick question about your recent visit to Apex Air Tours How likely are you t…" at bounding box center [1176, 502] width 385 height 659
click at [1286, 631] on div "A quick question about your recent visit to Apex Air Tours How likely are you t…" at bounding box center [1176, 502] width 385 height 659
click at [1244, 497] on span "10" at bounding box center [1248, 493] width 13 height 18
click at [105, 129] on span "Intelligent Feedback" at bounding box center [113, 126] width 110 height 24
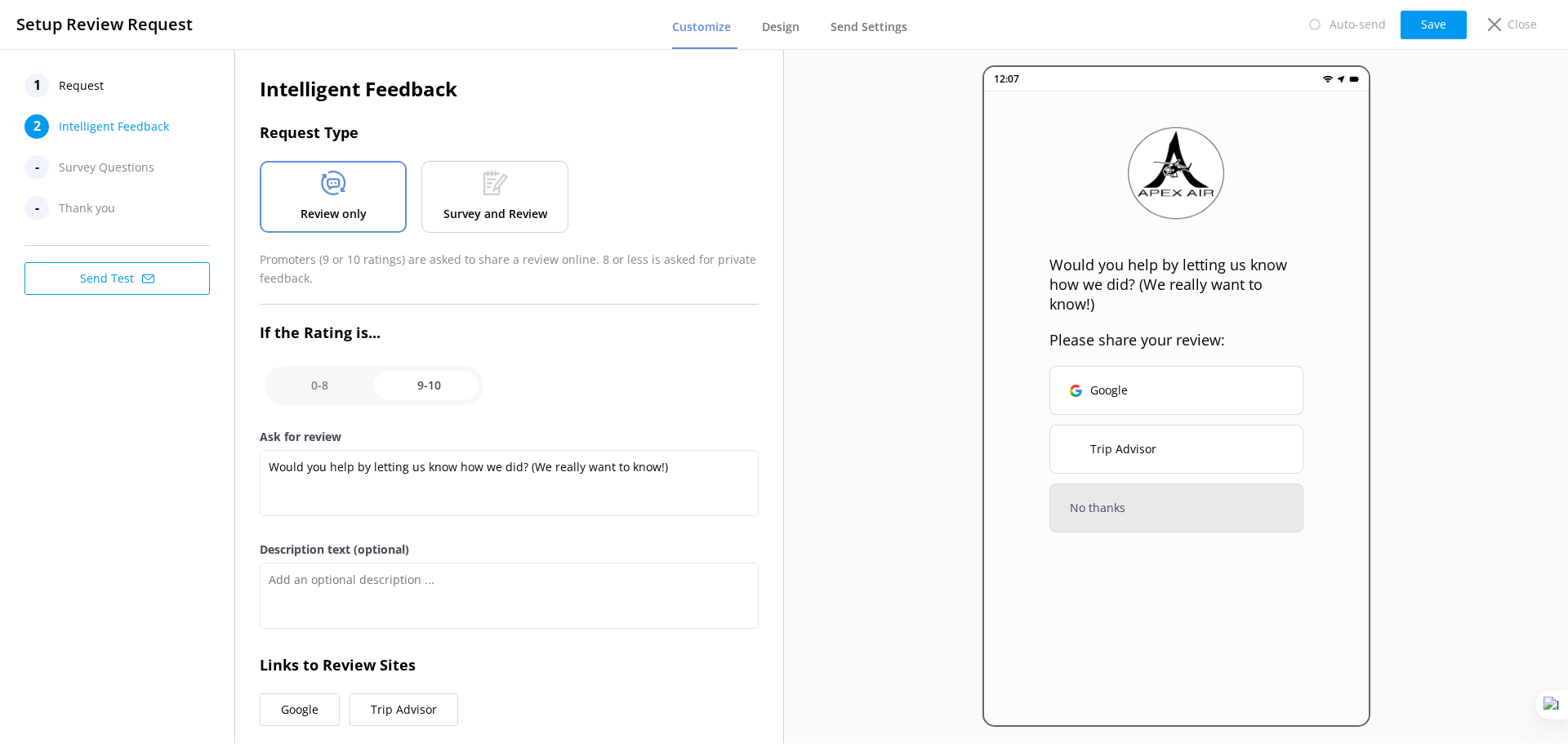
click at [114, 278] on button "Send Test" at bounding box center [117, 278] width 186 height 32
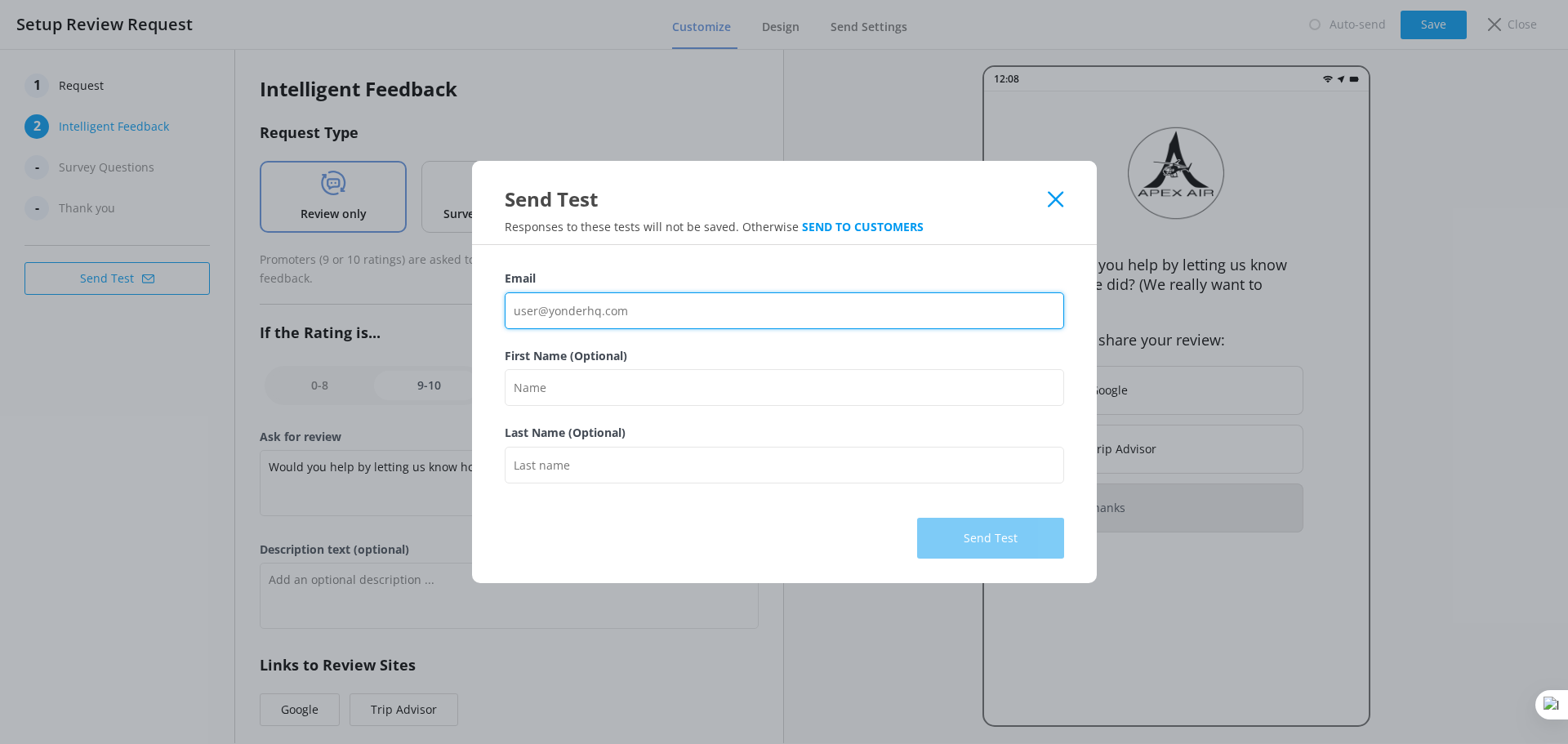
click at [654, 303] on input "Email" at bounding box center [784, 311] width 559 height 37
type input "guy@yonderhq.com"
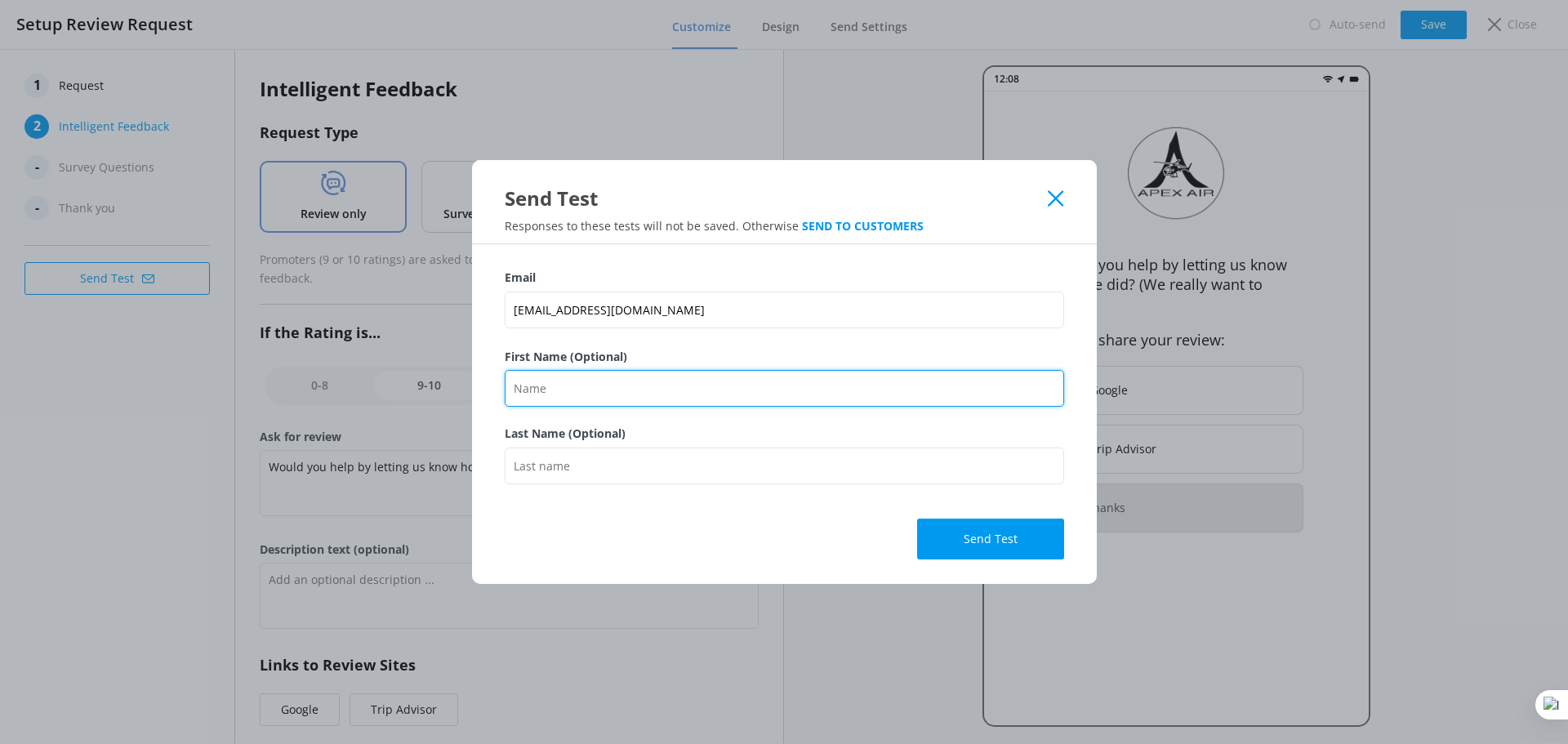
click at [591, 375] on input "First Name (Optional)" at bounding box center [784, 388] width 559 height 37
type input "Guy"
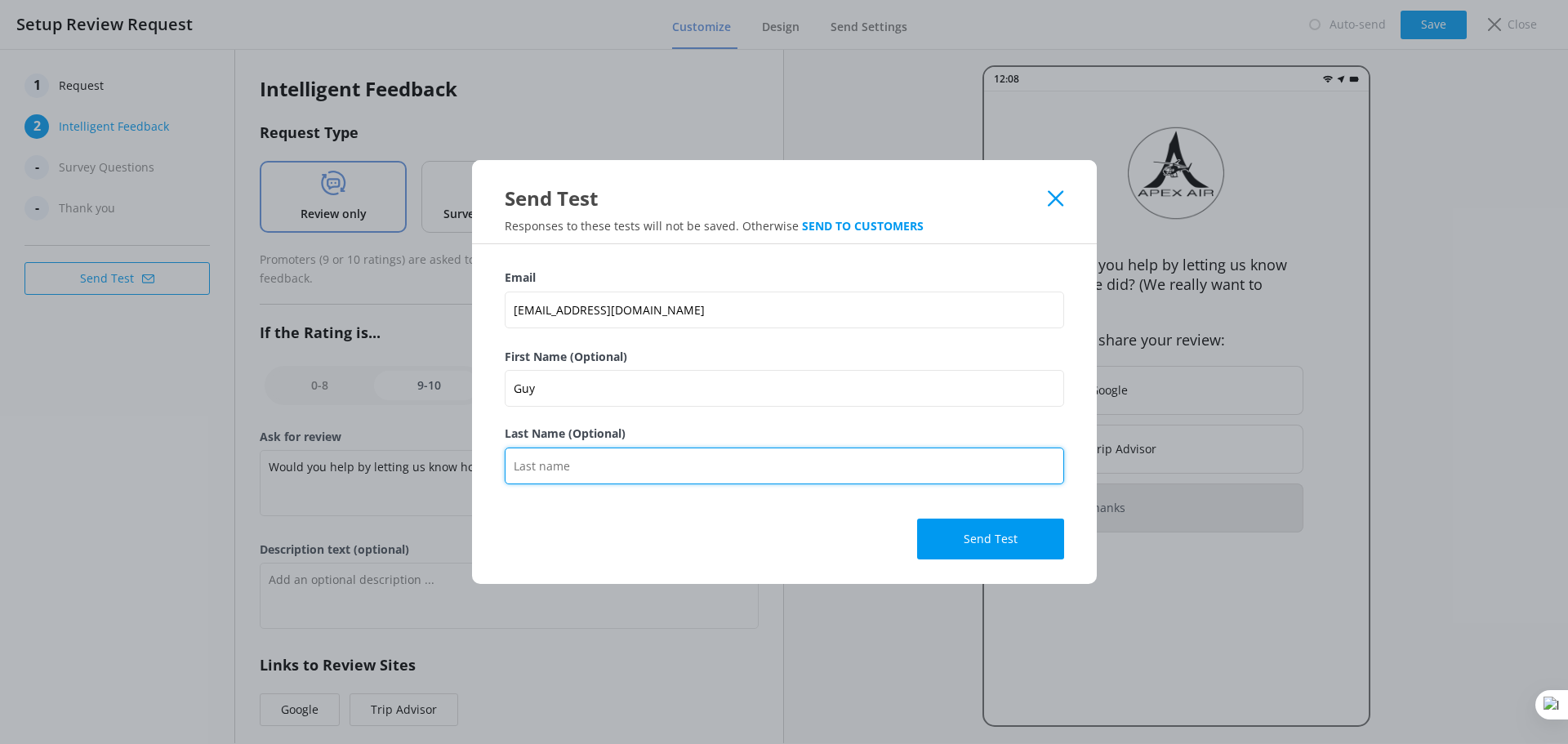
type input "Schwikkard"
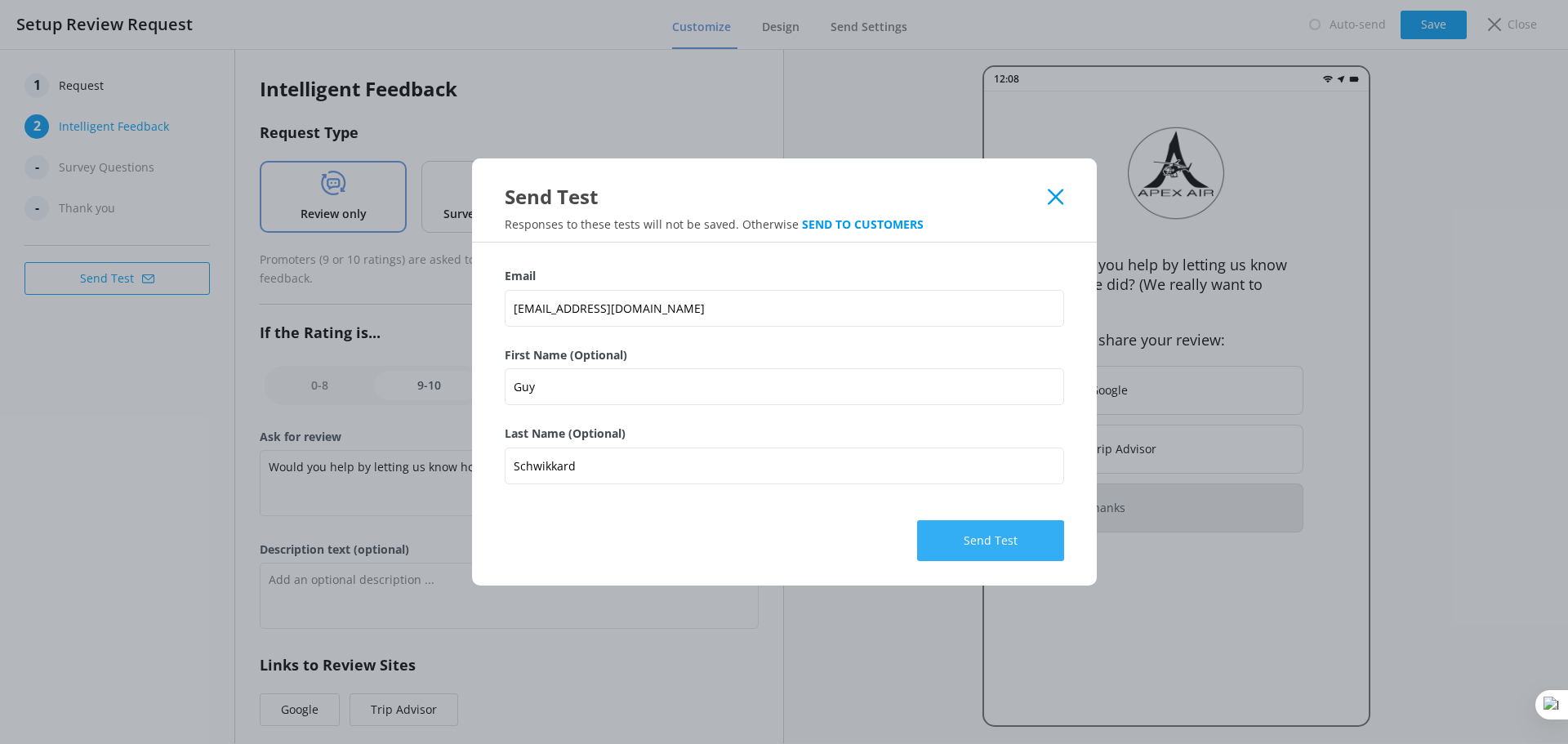
click at [951, 550] on button "Send Test" at bounding box center [991, 541] width 147 height 41
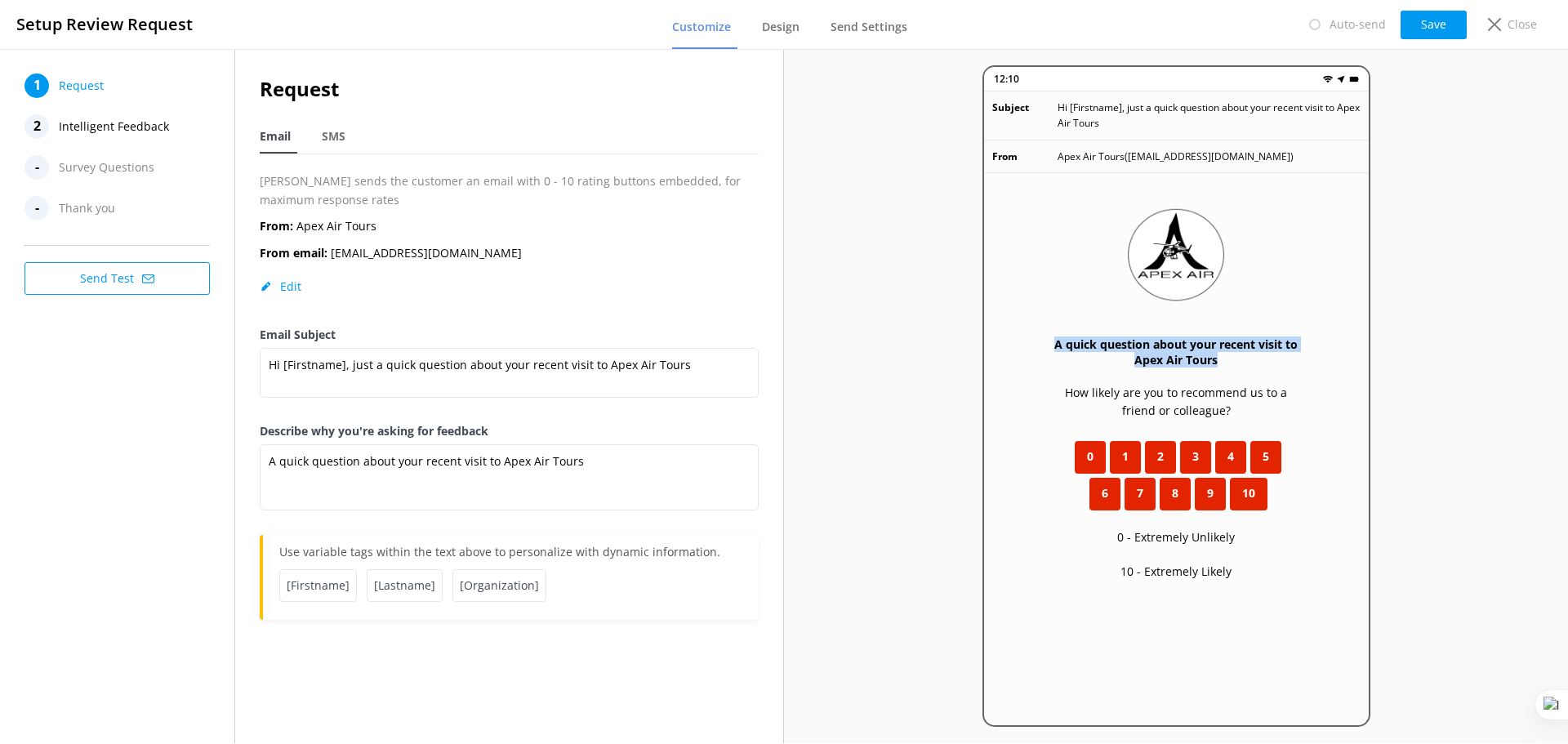
drag, startPoint x: 1052, startPoint y: 340, endPoint x: 1301, endPoint y: 360, distance: 249.8
click at [1301, 360] on h3 "A quick question about your recent visit to Apex Air Tours" at bounding box center [1176, 352] width 254 height 31
click at [1237, 345] on h3 "A quick question about your recent visit to Apex Air Tours" at bounding box center [1176, 352] width 254 height 31
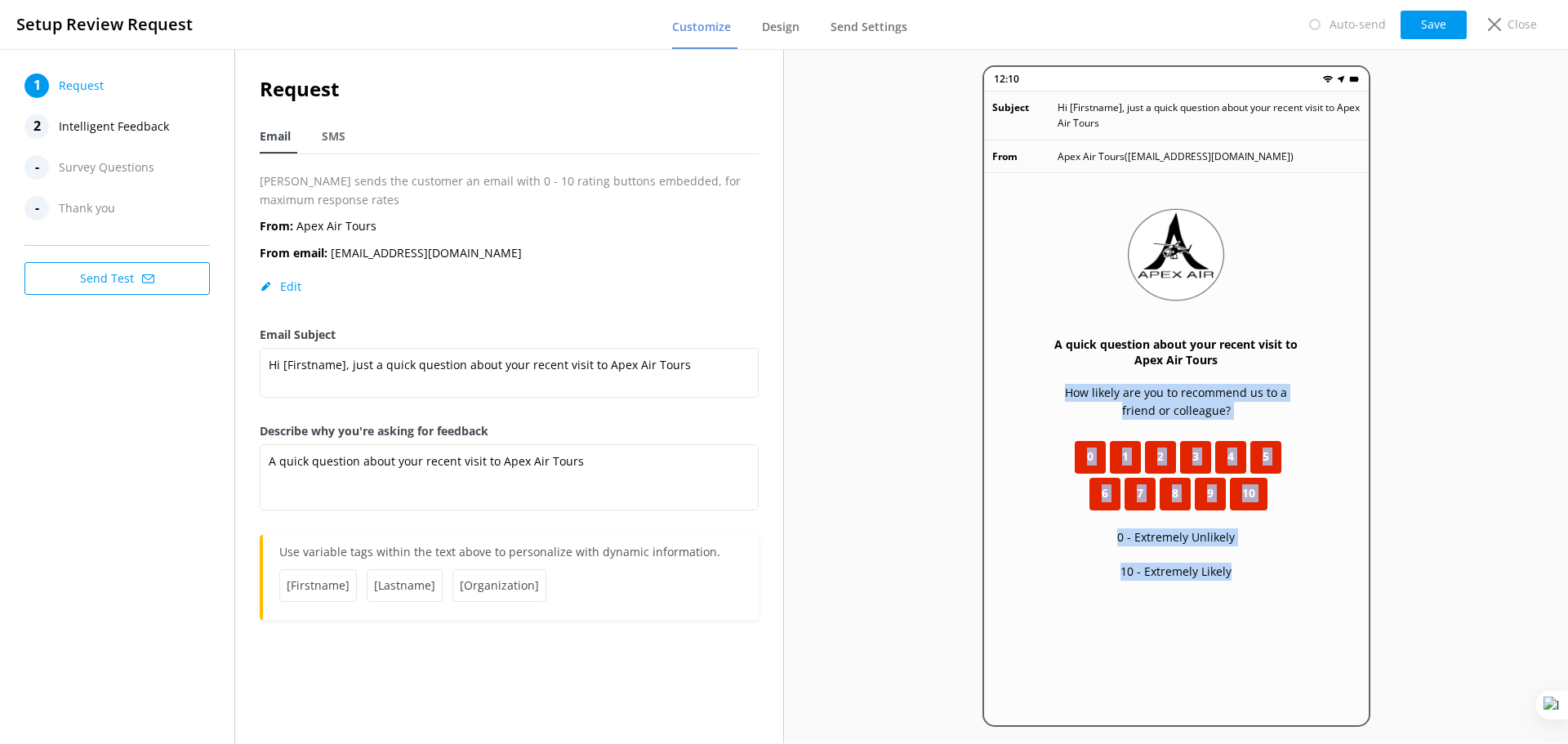
drag, startPoint x: 1118, startPoint y: 406, endPoint x: 1265, endPoint y: 563, distance: 215.1
click at [1265, 563] on div "A quick question about your recent visit to Apex Air Tours How likely are you t…" at bounding box center [1176, 502] width 385 height 659
click at [1184, 392] on p "How likely are you to recommend us to a friend or colleague?" at bounding box center [1176, 402] width 254 height 37
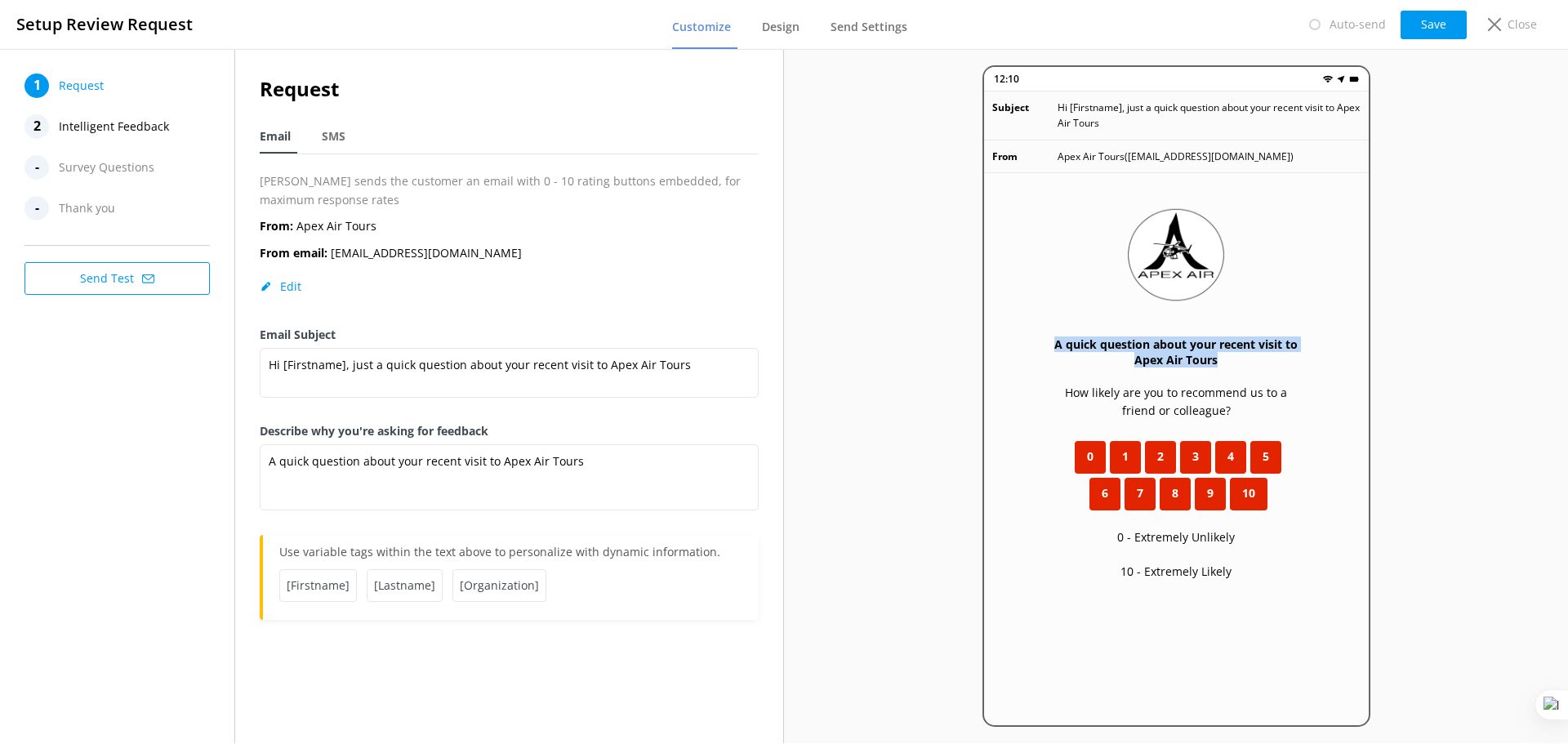
drag, startPoint x: 1235, startPoint y: 353, endPoint x: 1054, endPoint y: 346, distance: 181.1
click at [1054, 346] on h3 "A quick question about your recent visit to Apex Air Tours" at bounding box center [1176, 352] width 254 height 31
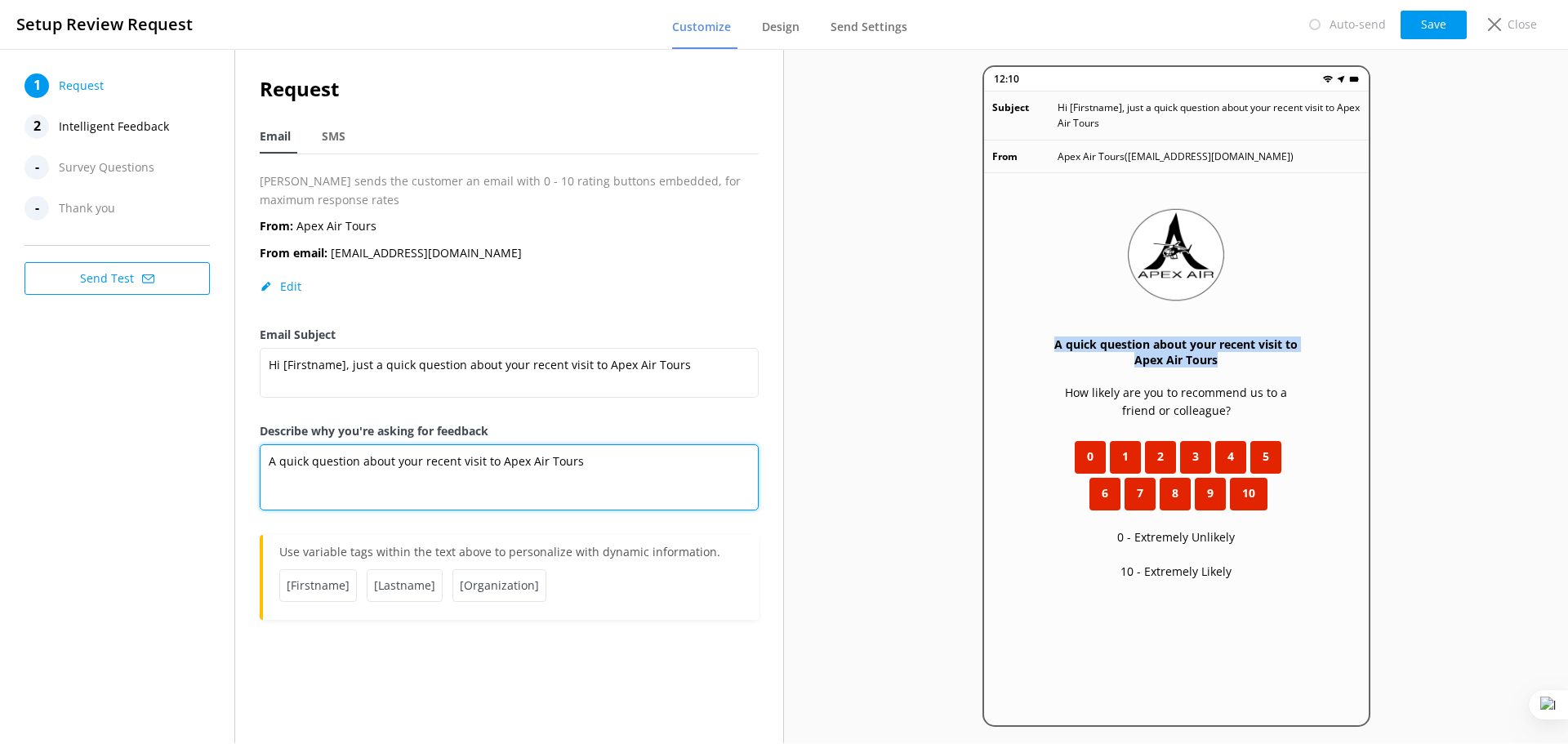
click at [471, 471] on textarea "A quick question about your recent visit to Apex Air Tours" at bounding box center [509, 477] width 499 height 66
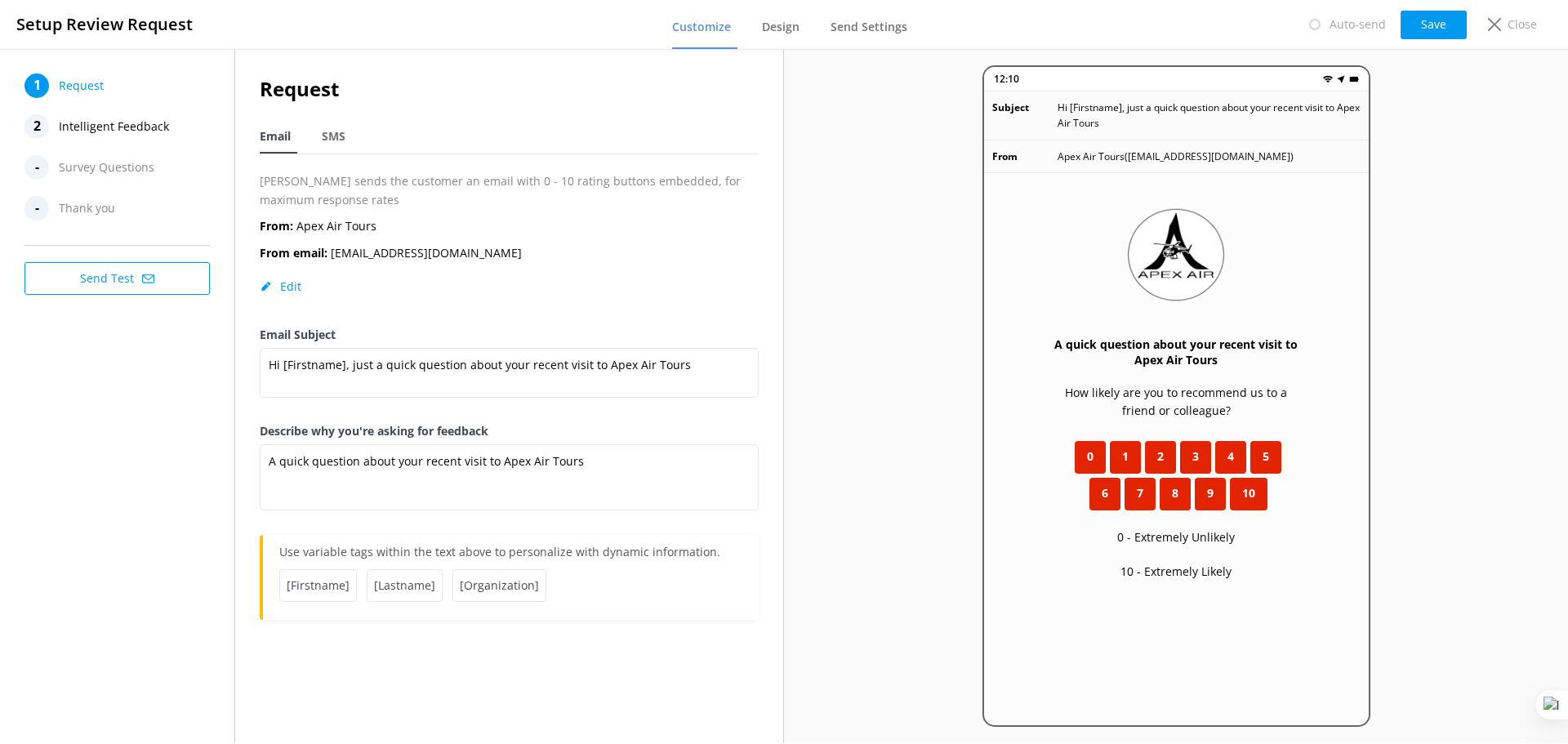
click at [91, 125] on span "Intelligent Feedback" at bounding box center [113, 126] width 110 height 24
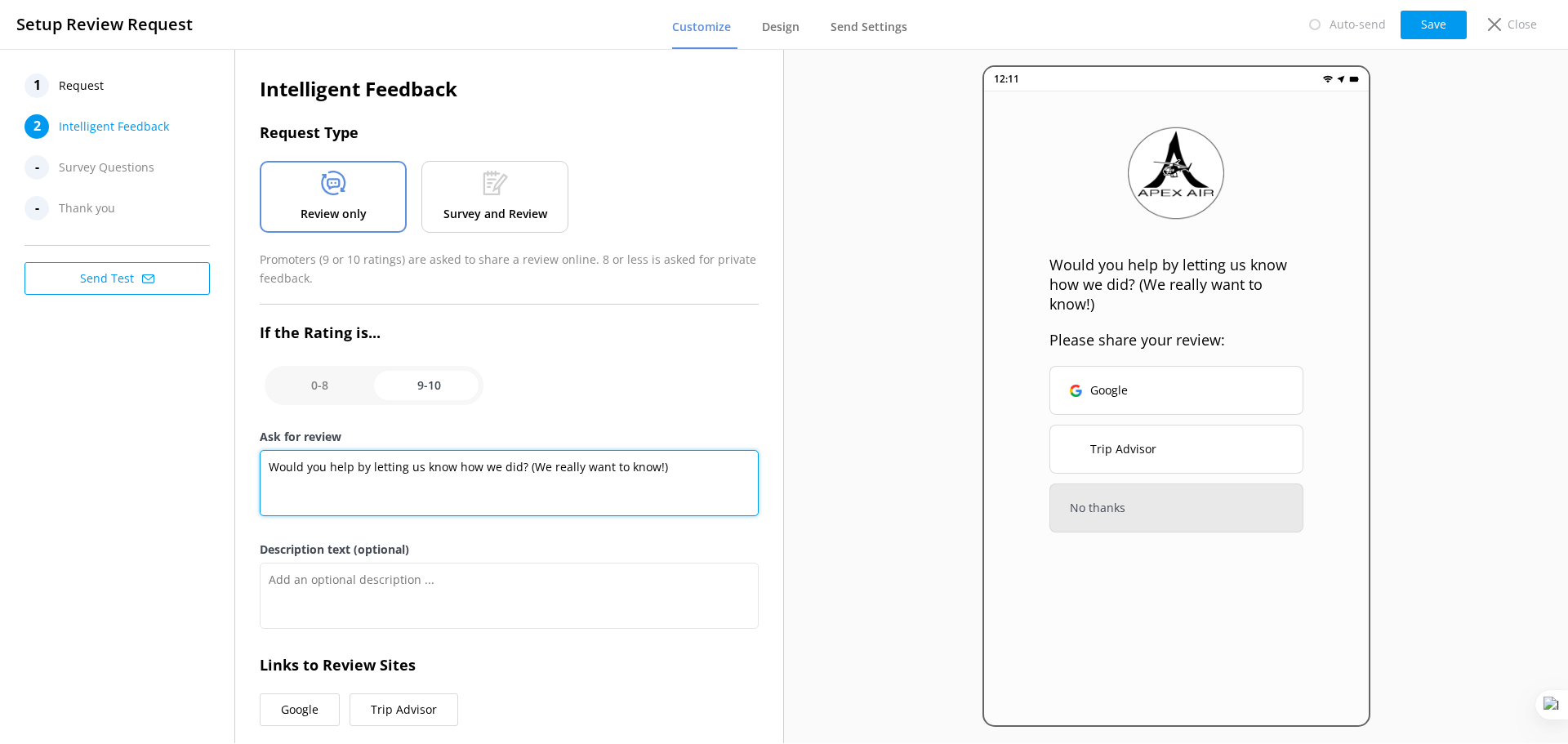
drag, startPoint x: 682, startPoint y: 462, endPoint x: 270, endPoint y: 475, distance: 412.2
click at [270, 475] on textarea "Would you help by letting us know how we did? (We really want to know!)" at bounding box center [509, 483] width 499 height 66
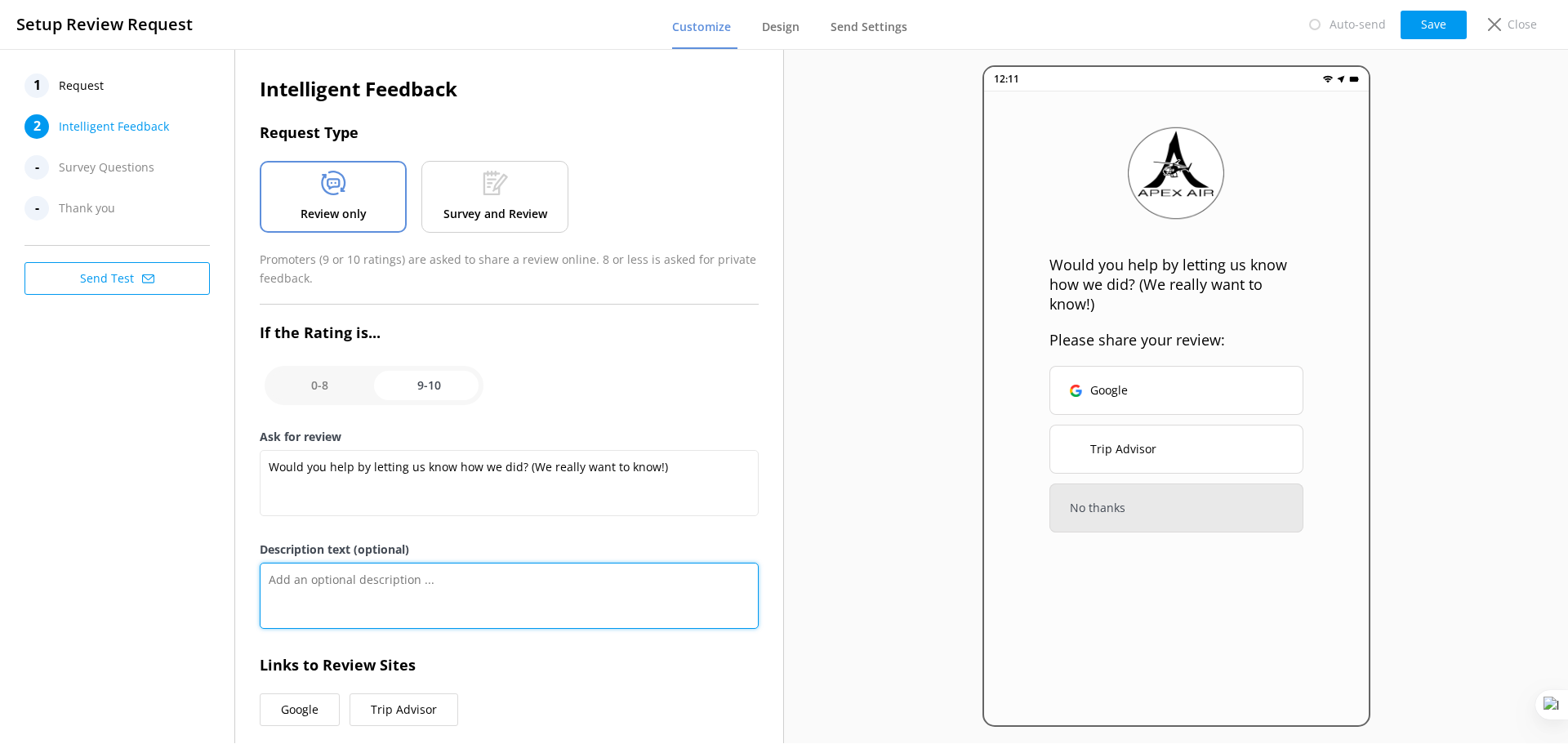
click at [392, 590] on textarea "Description text (optional)" at bounding box center [509, 596] width 499 height 66
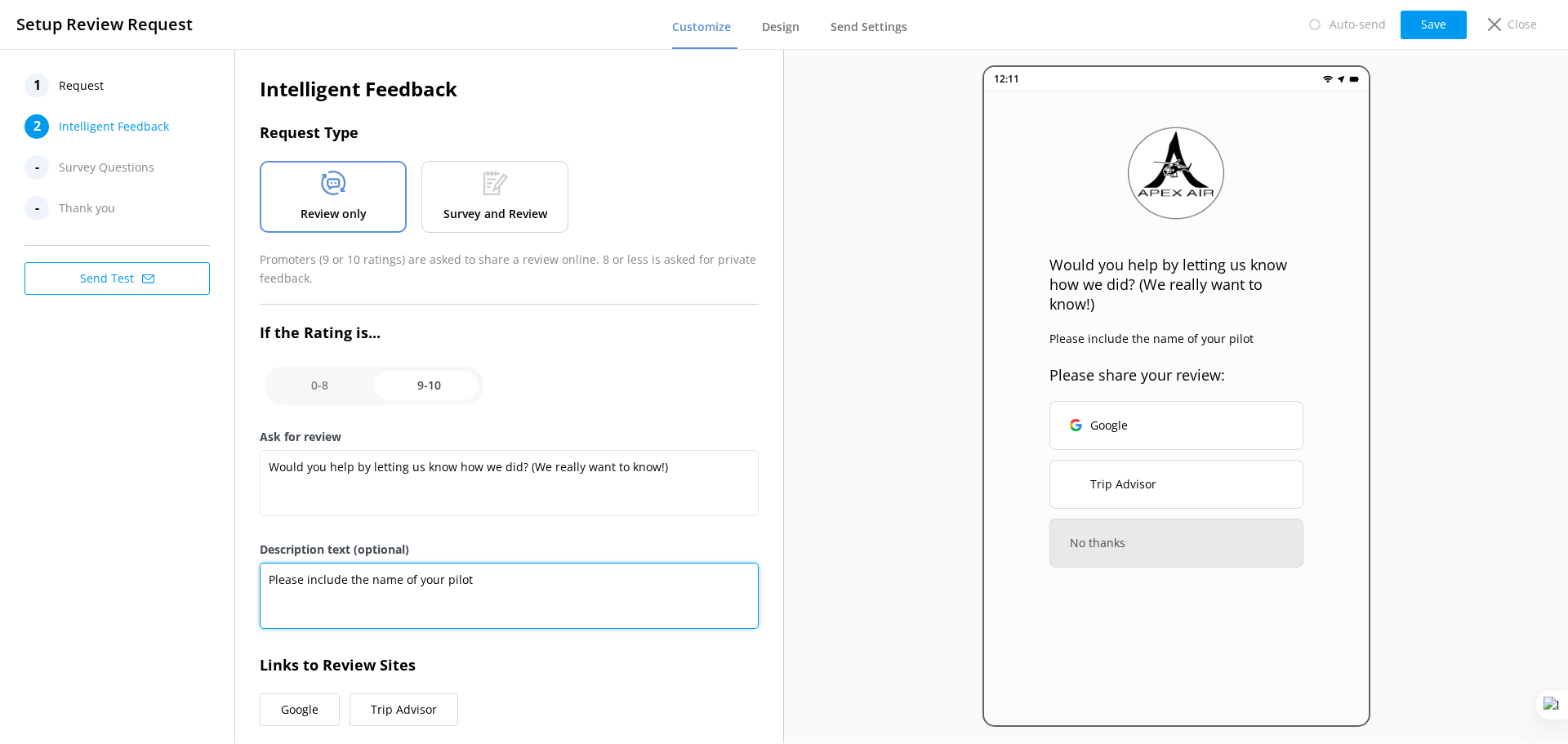
type textarea "Please include the name of your pilot"
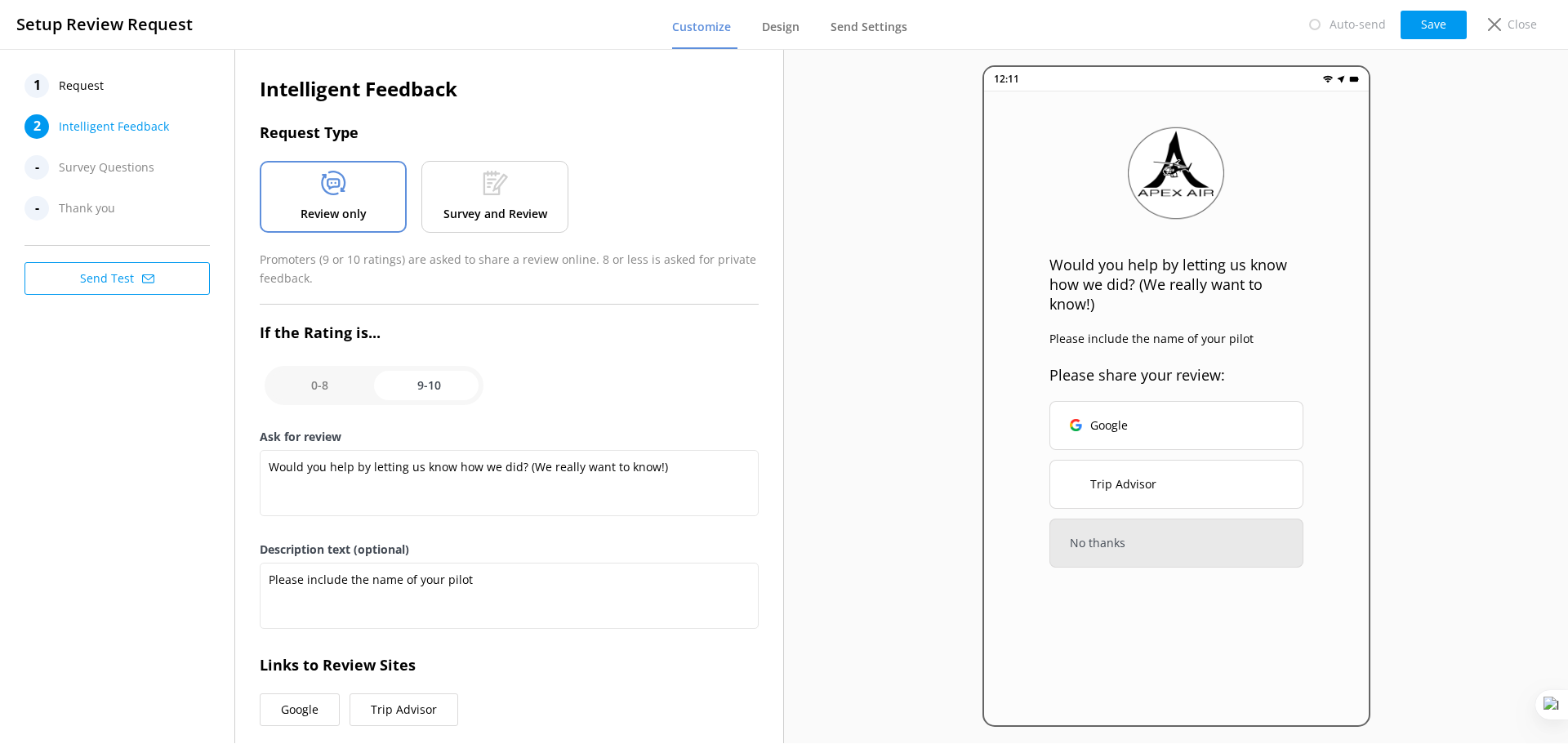
click at [322, 389] on input "checkbox" at bounding box center [373, 386] width 219 height 39
checkbox input "false"
type textarea "Please tell us why"
type textarea "Your feedback is important to help us improve"
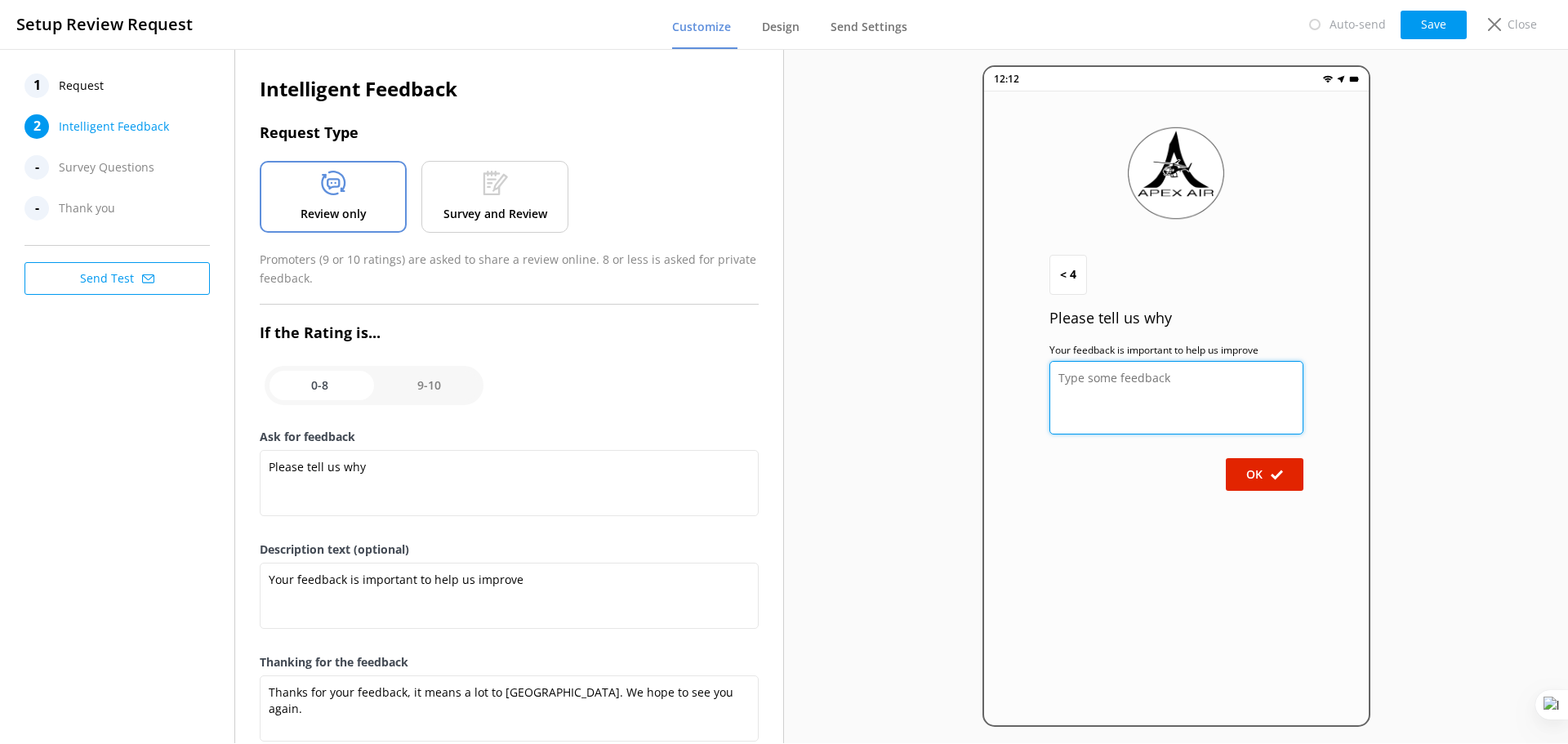
drag, startPoint x: 1177, startPoint y: 382, endPoint x: 1149, endPoint y: 372, distance: 29.7
click at [1176, 380] on textarea at bounding box center [1176, 398] width 254 height 73
click at [433, 387] on input "checkbox" at bounding box center [373, 386] width 219 height 39
checkbox input "true"
type textarea "Would you help by letting us know how we did? (We really want to know!)"
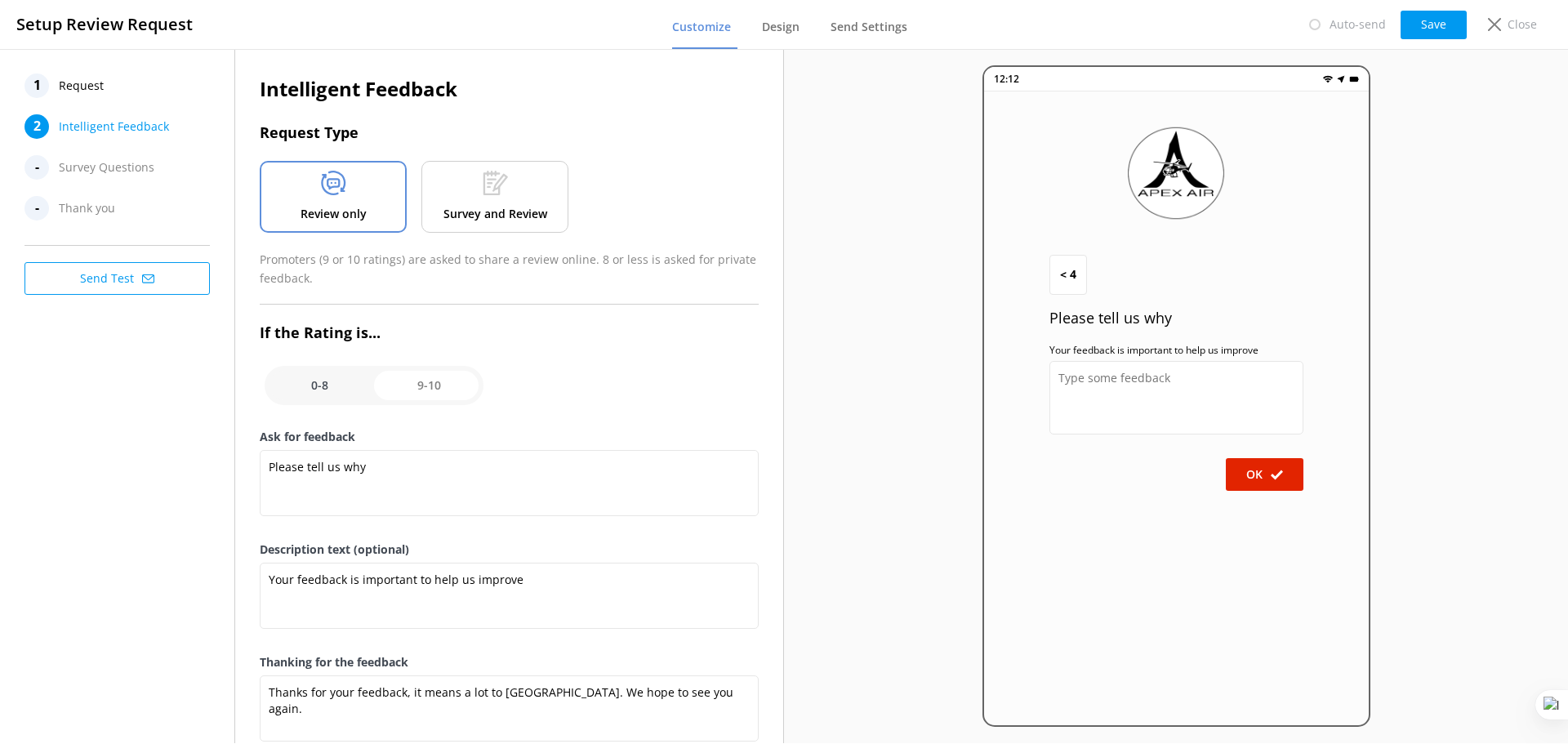
type textarea "Please include the name of your pilot"
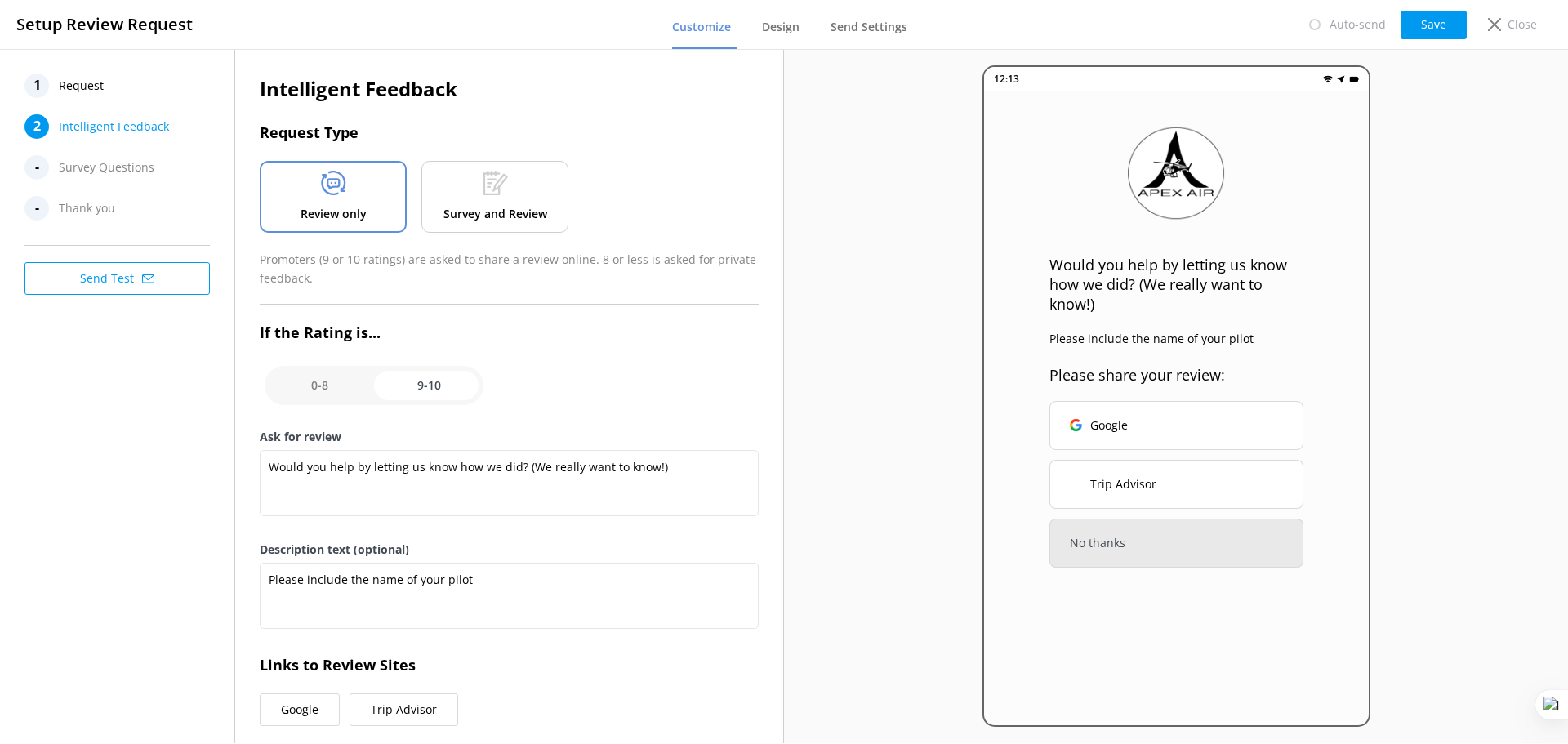
click at [312, 386] on input "checkbox" at bounding box center [373, 386] width 219 height 39
checkbox input "false"
type textarea "Please tell us why"
type textarea "Your feedback is important to help us improve"
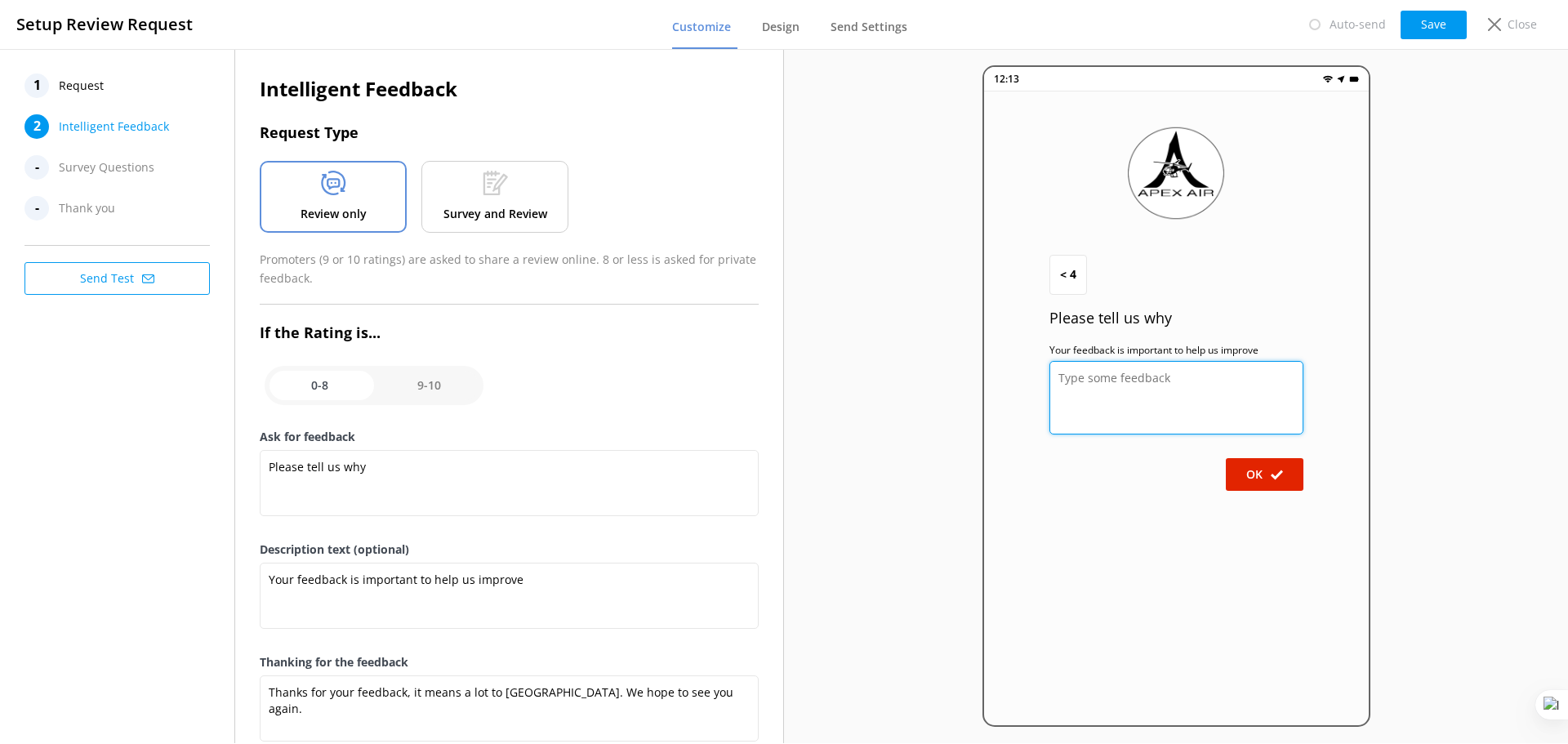
click at [1220, 382] on textarea at bounding box center [1176, 398] width 254 height 73
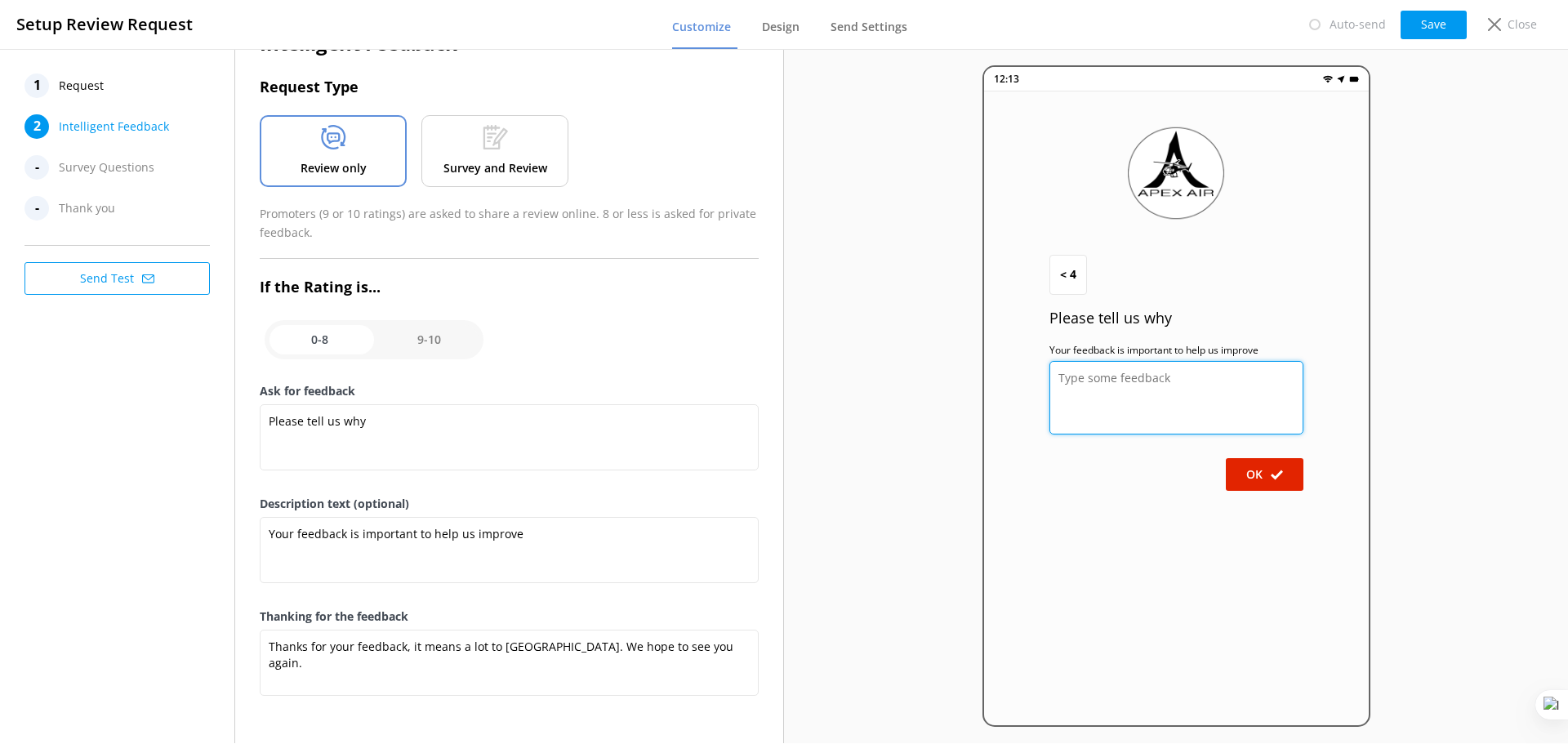
scroll to position [47, 0]
click at [441, 339] on input "checkbox" at bounding box center [373, 338] width 219 height 39
checkbox input "true"
type textarea "Would you help by letting us know how we did? (We really want to know!)"
type textarea "Please include the name of your pilot"
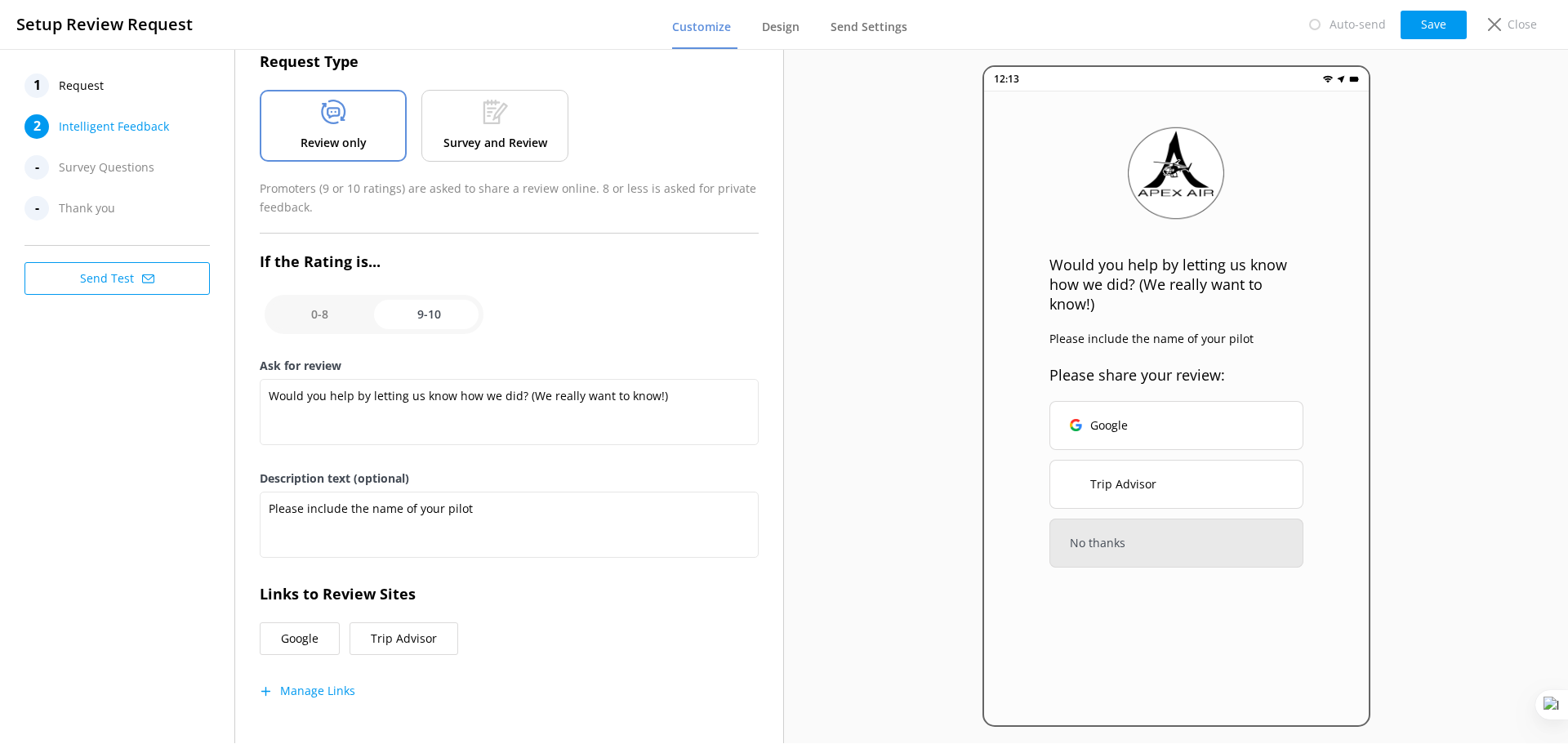
scroll to position [83, 0]
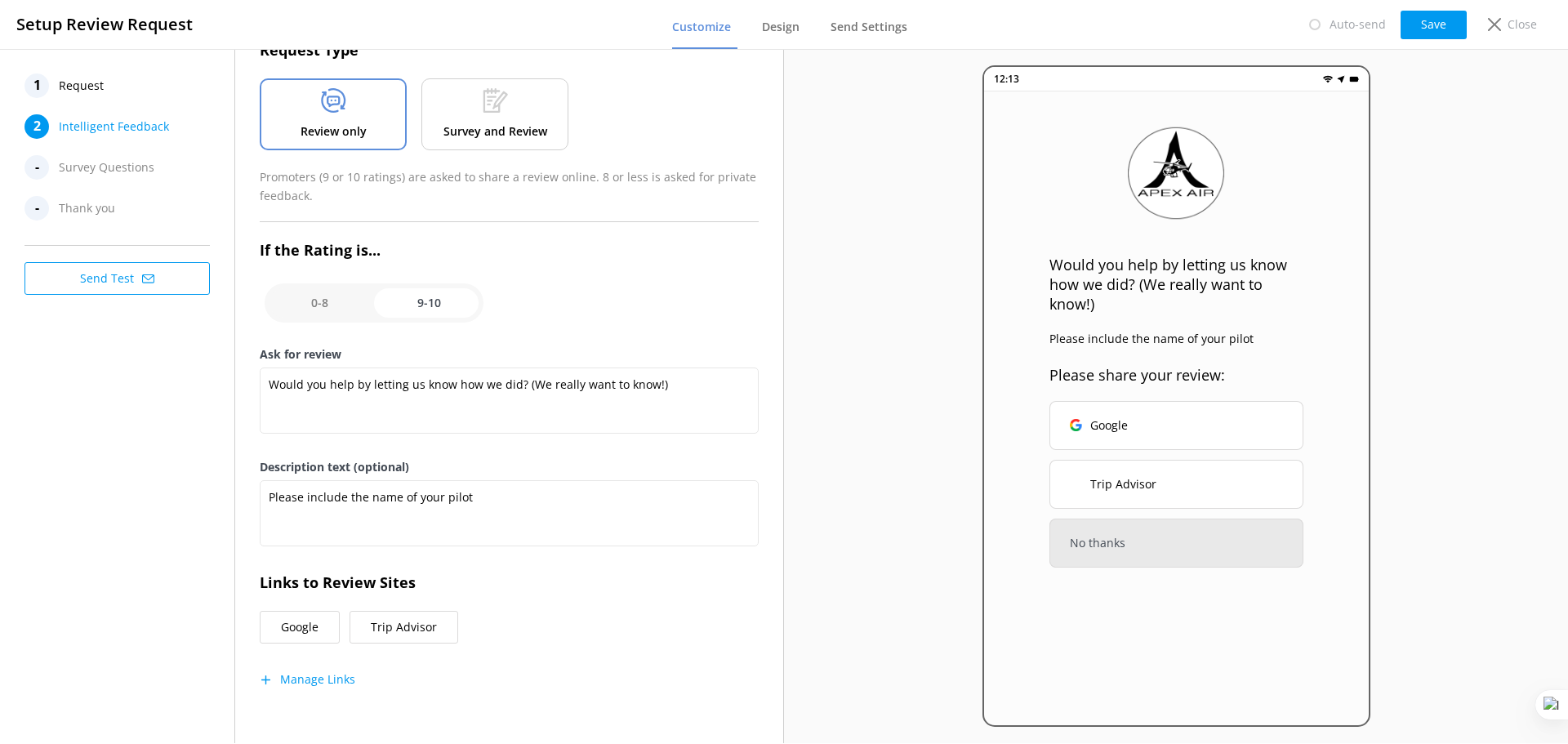
click at [310, 683] on button "Manage Links" at bounding box center [308, 679] width 96 height 17
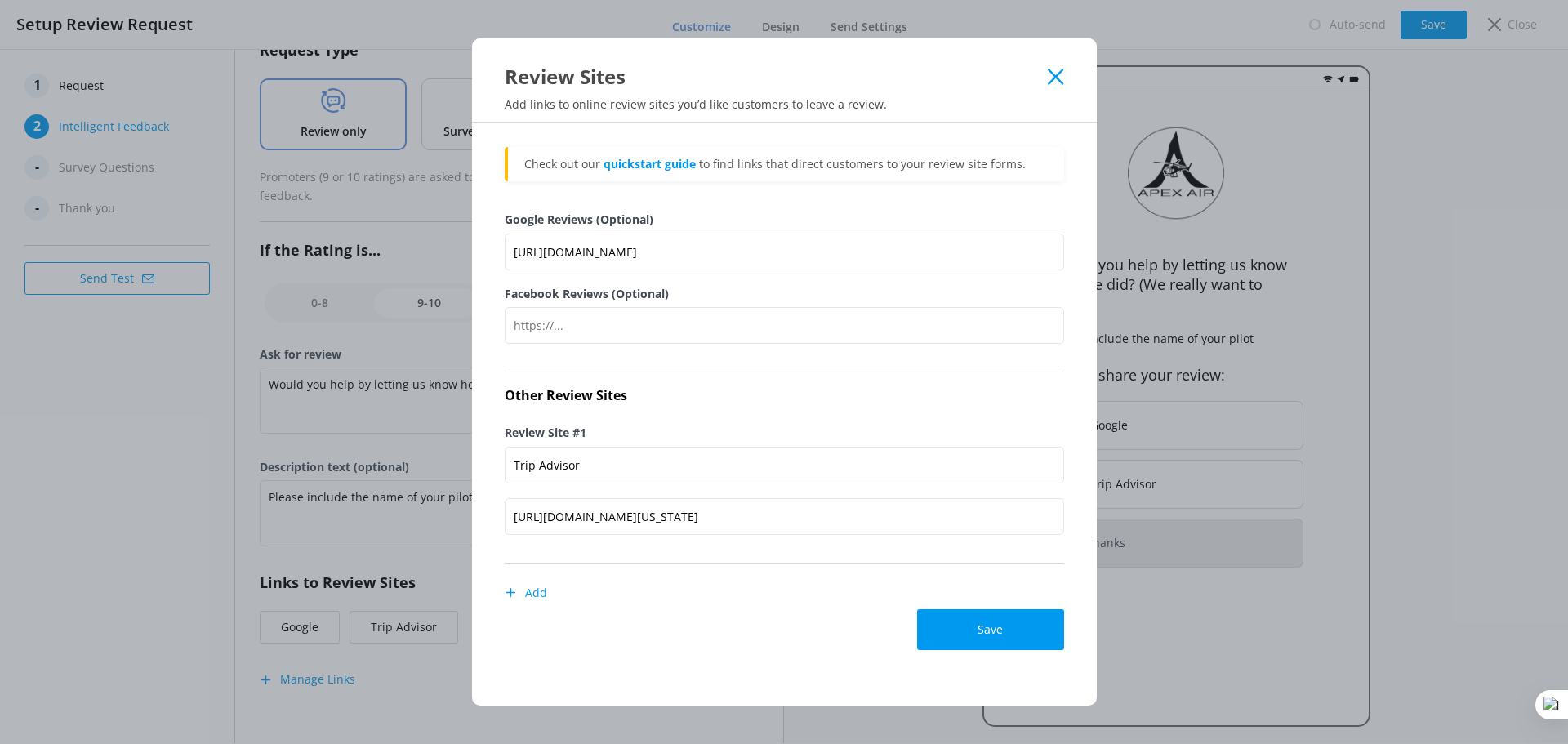
click at [543, 597] on button "Add" at bounding box center [526, 592] width 43 height 32
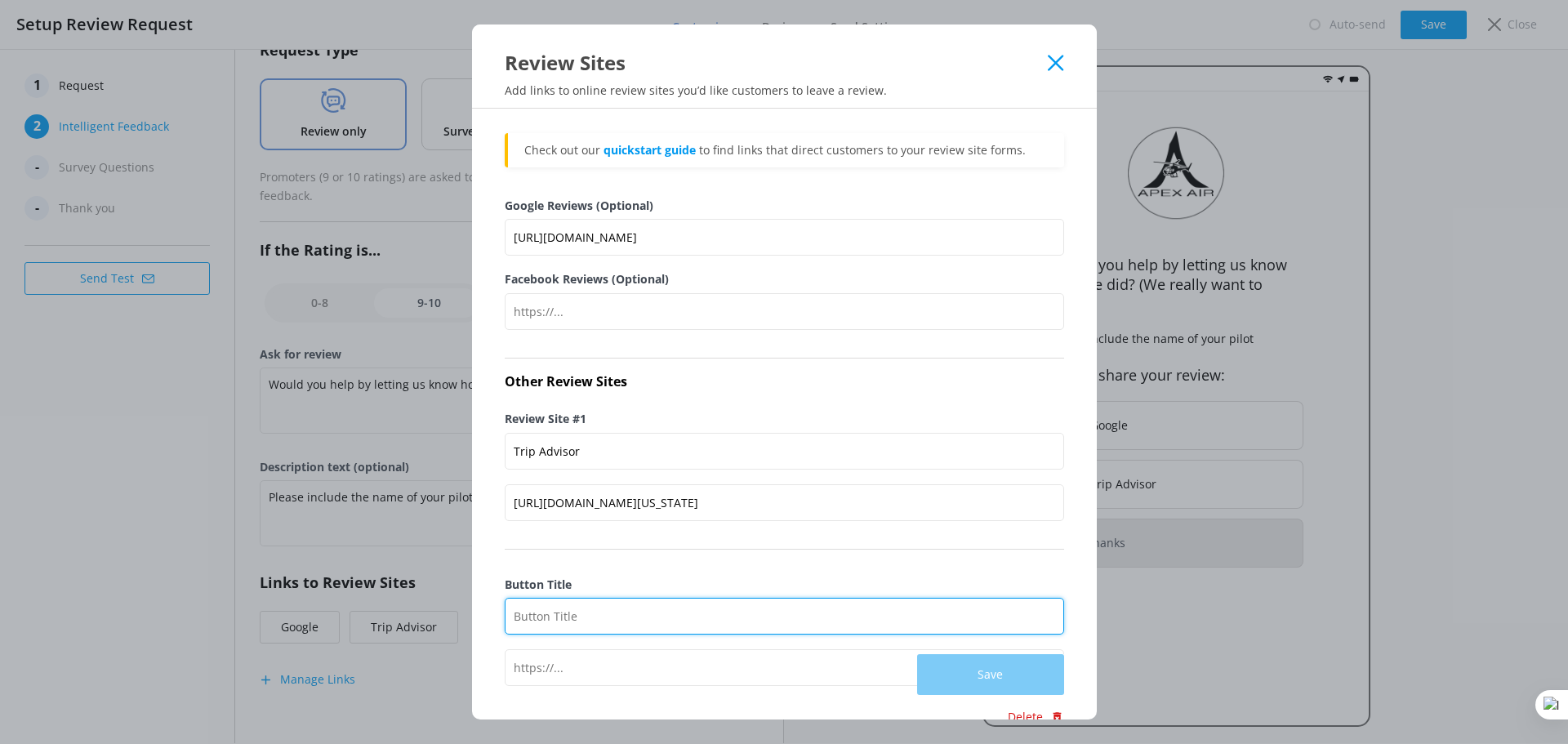
click at [574, 623] on input "Button Title" at bounding box center [784, 617] width 559 height 37
type input "Yelp"
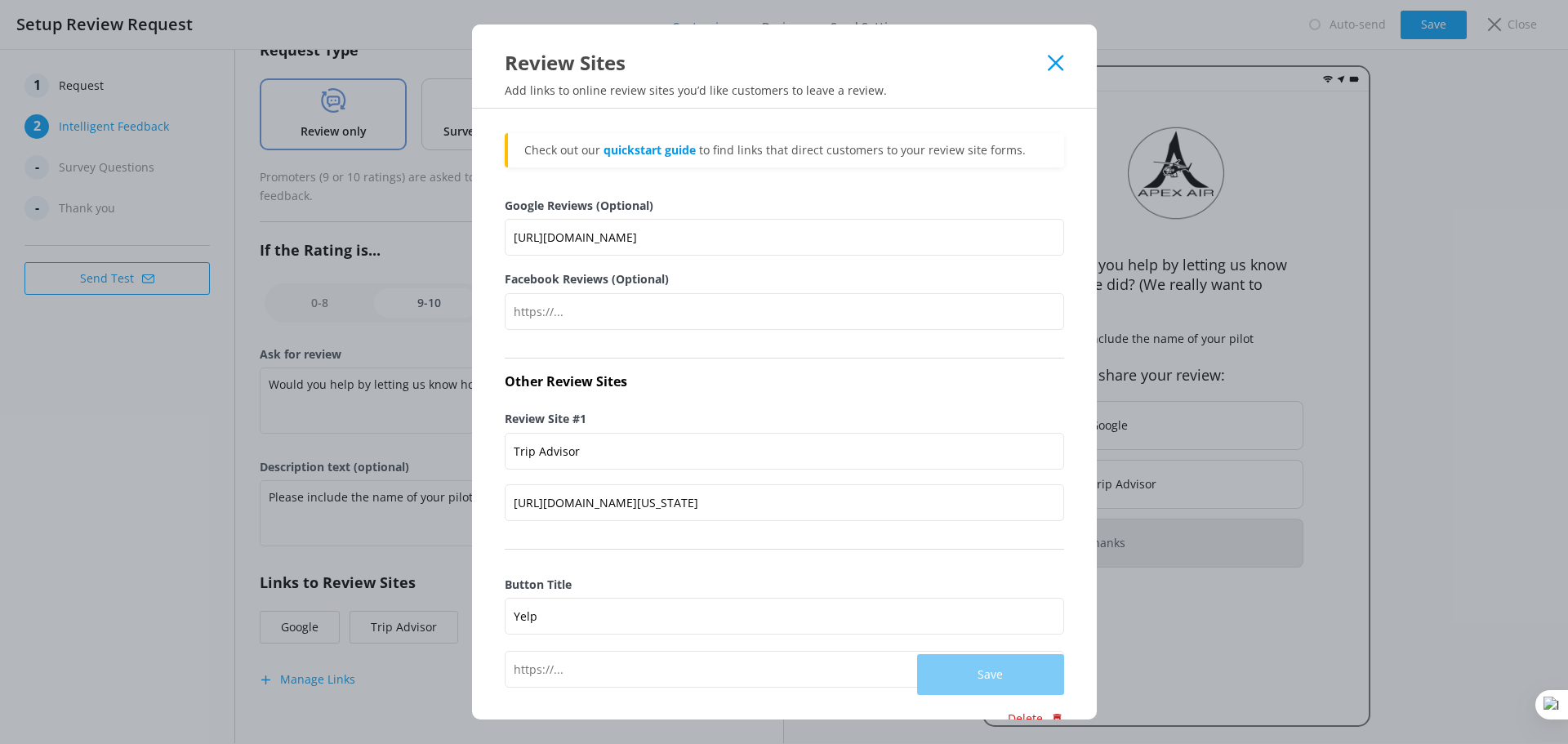
click at [581, 674] on div "Save" at bounding box center [784, 674] width 559 height 41
click at [547, 670] on div "Save" at bounding box center [784, 674] width 559 height 41
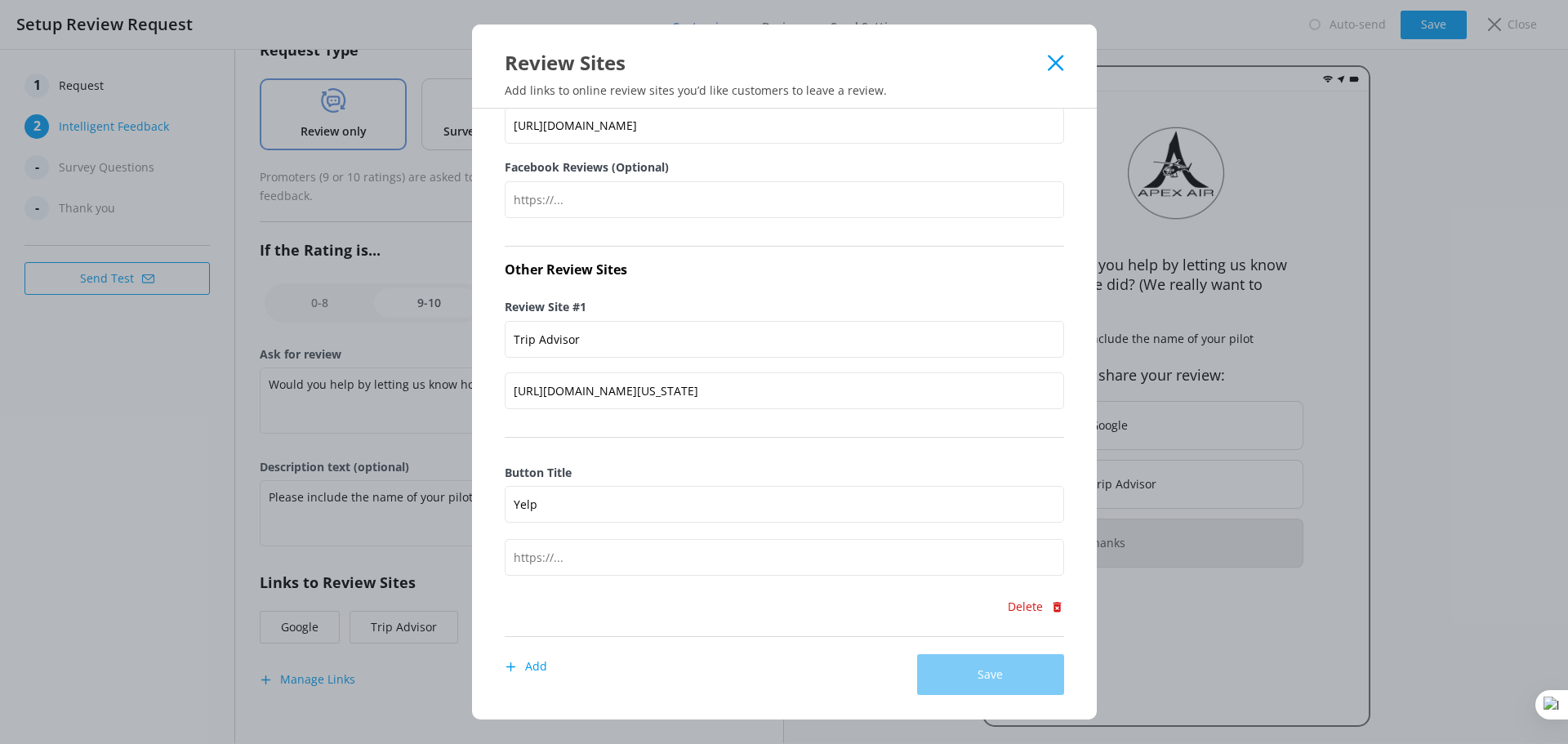
scroll to position [172, 0]
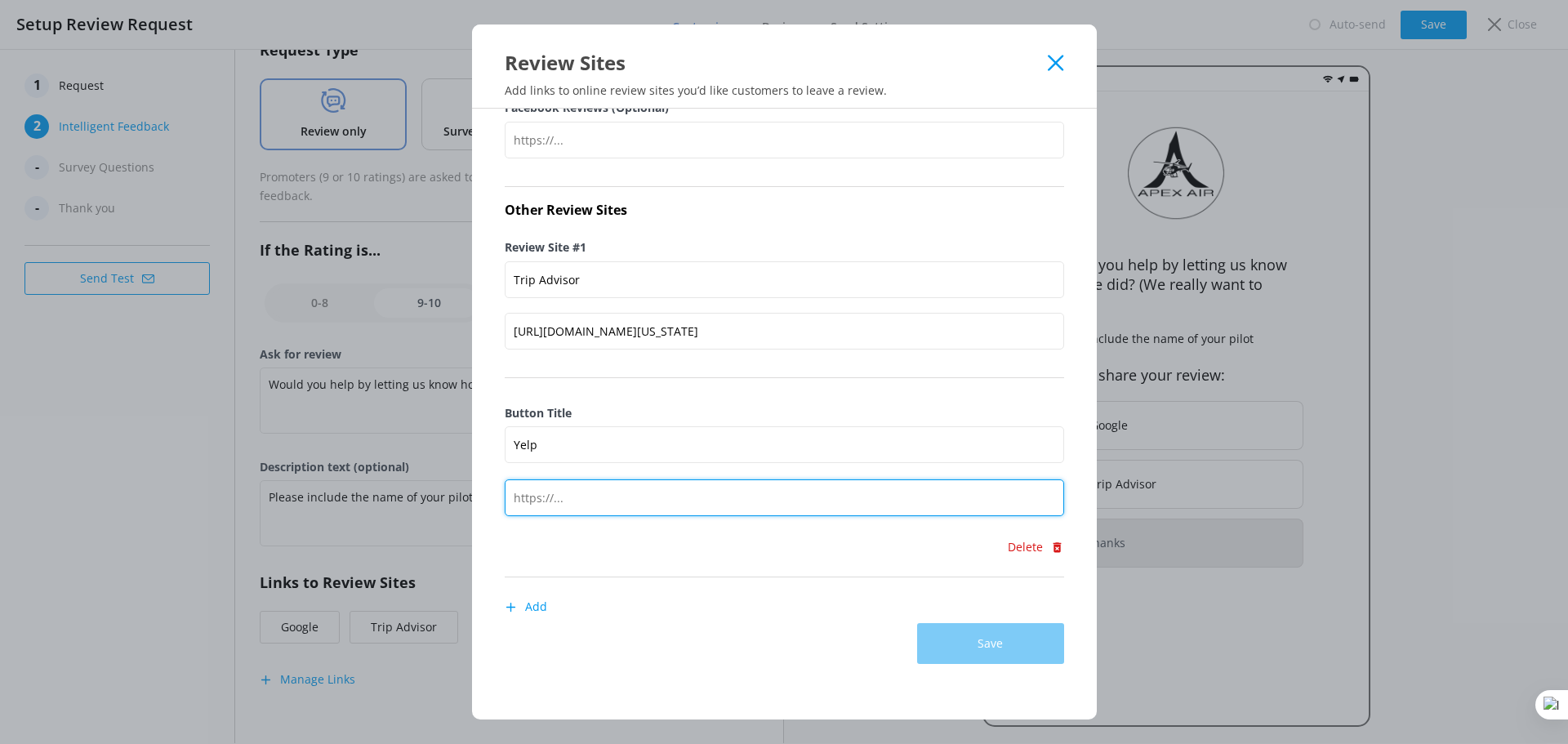
click at [566, 498] on input "text" at bounding box center [784, 498] width 559 height 37
paste input "https://www.yelp.com/writeareview/biz/jn0Uw0c8Ag-HTgxejmJZtQ?return_url=%2Fbiz%…"
type input "https://www.yelp.com/writeareview/biz/jn0Uw0c8Ag-HTgxejmJZtQ?return_url=%2Fbiz%…"
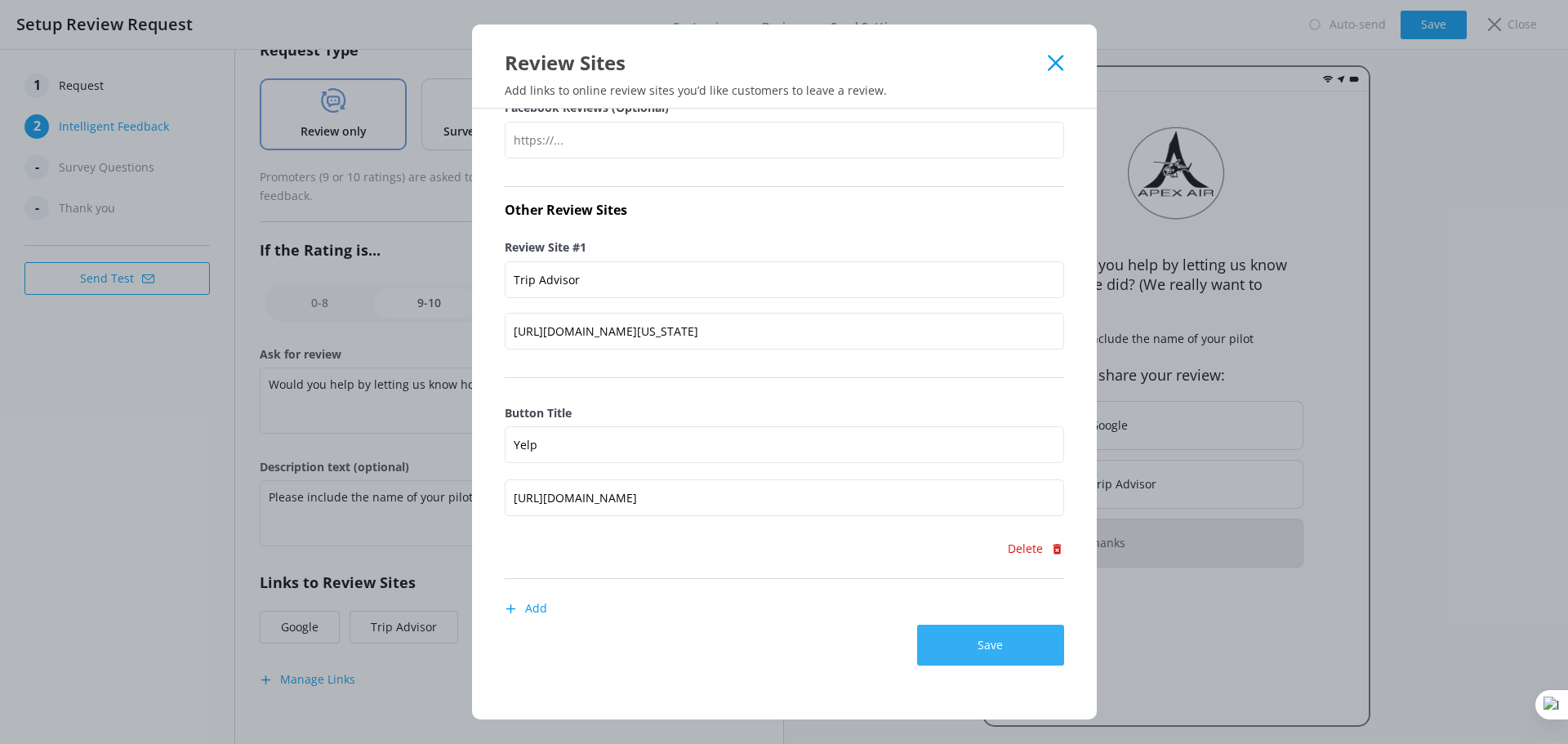
scroll to position [0, 0]
click at [991, 645] on button "Save" at bounding box center [991, 645] width 147 height 41
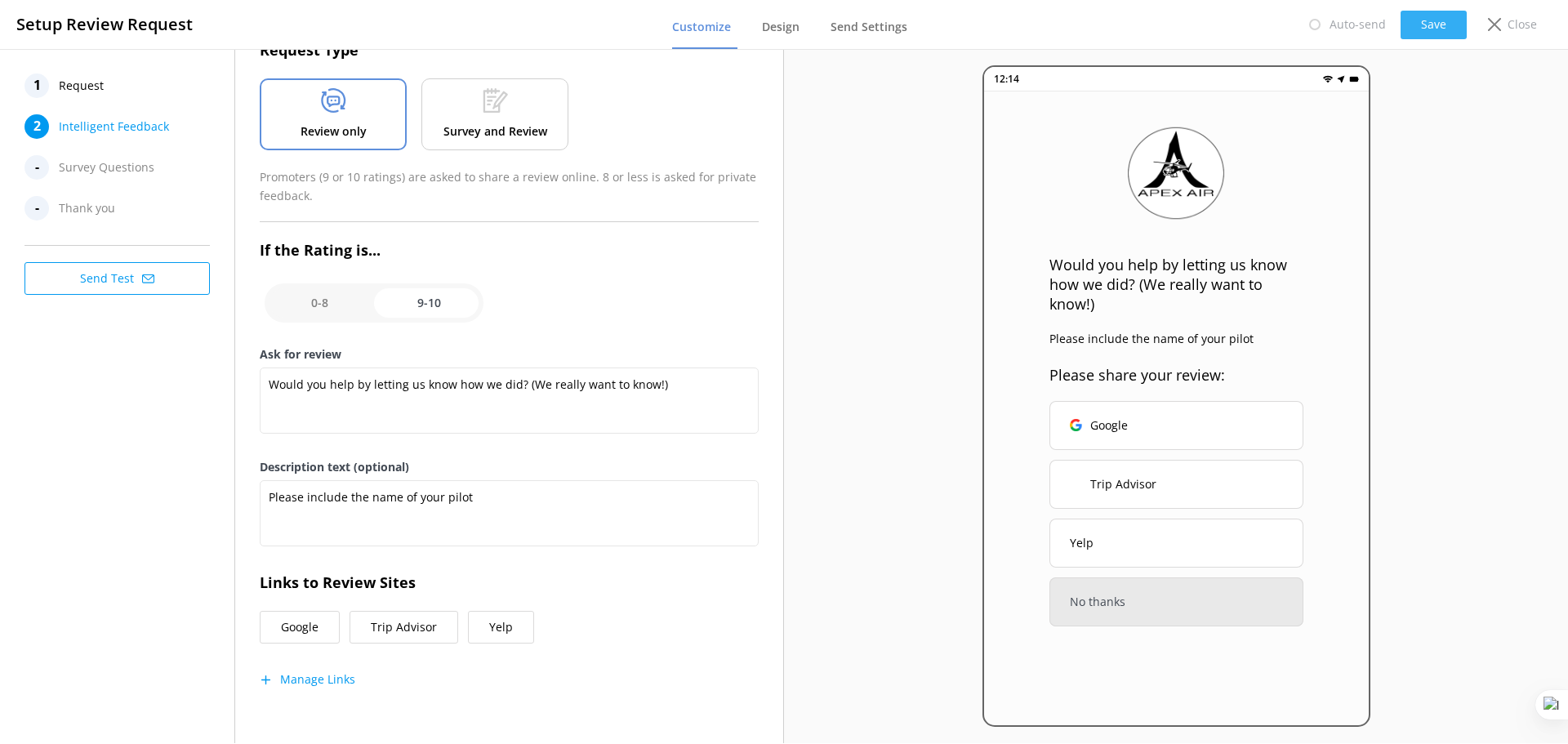
click at [1423, 25] on button "Save" at bounding box center [1434, 24] width 66 height 29
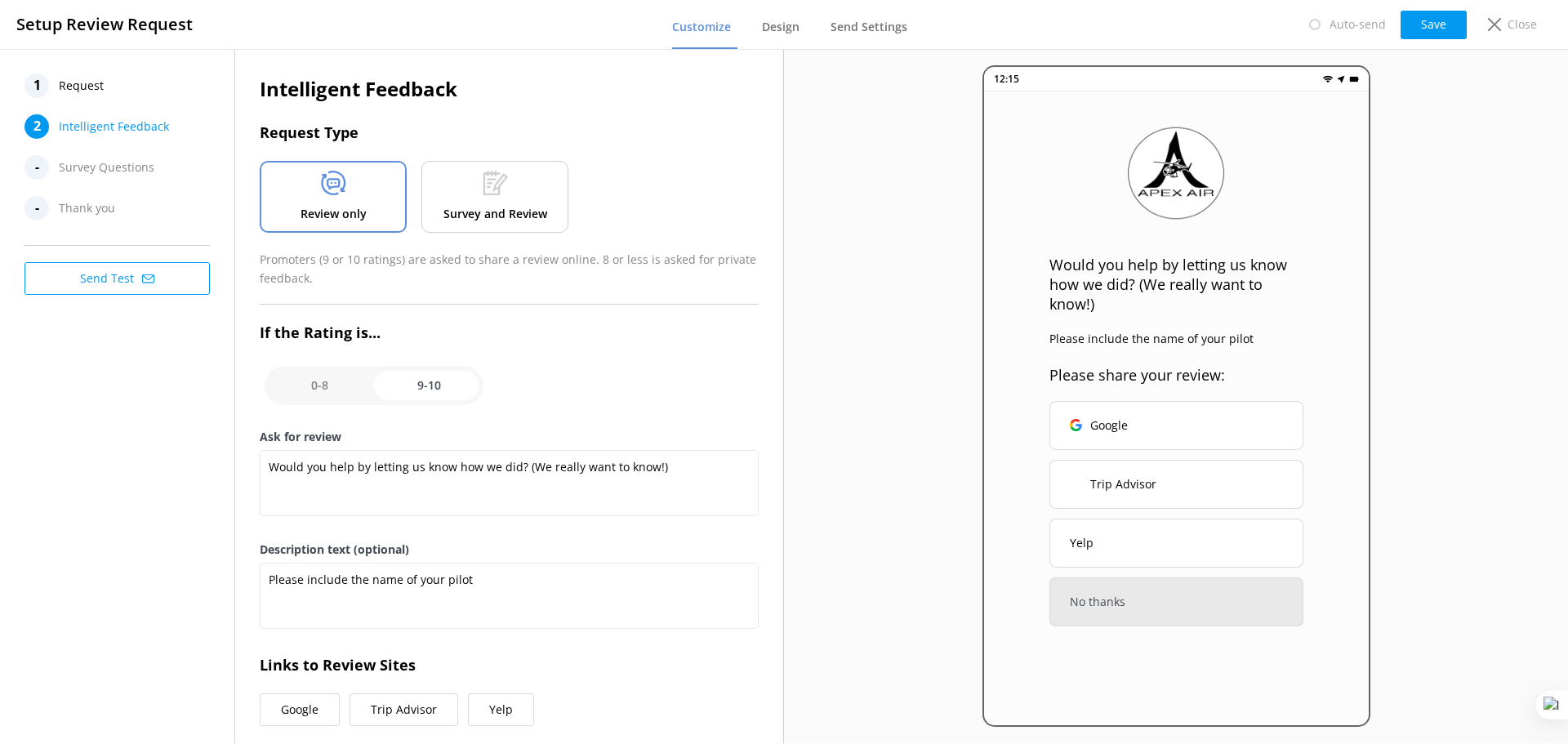
click at [76, 84] on span "Request" at bounding box center [81, 85] width 45 height 24
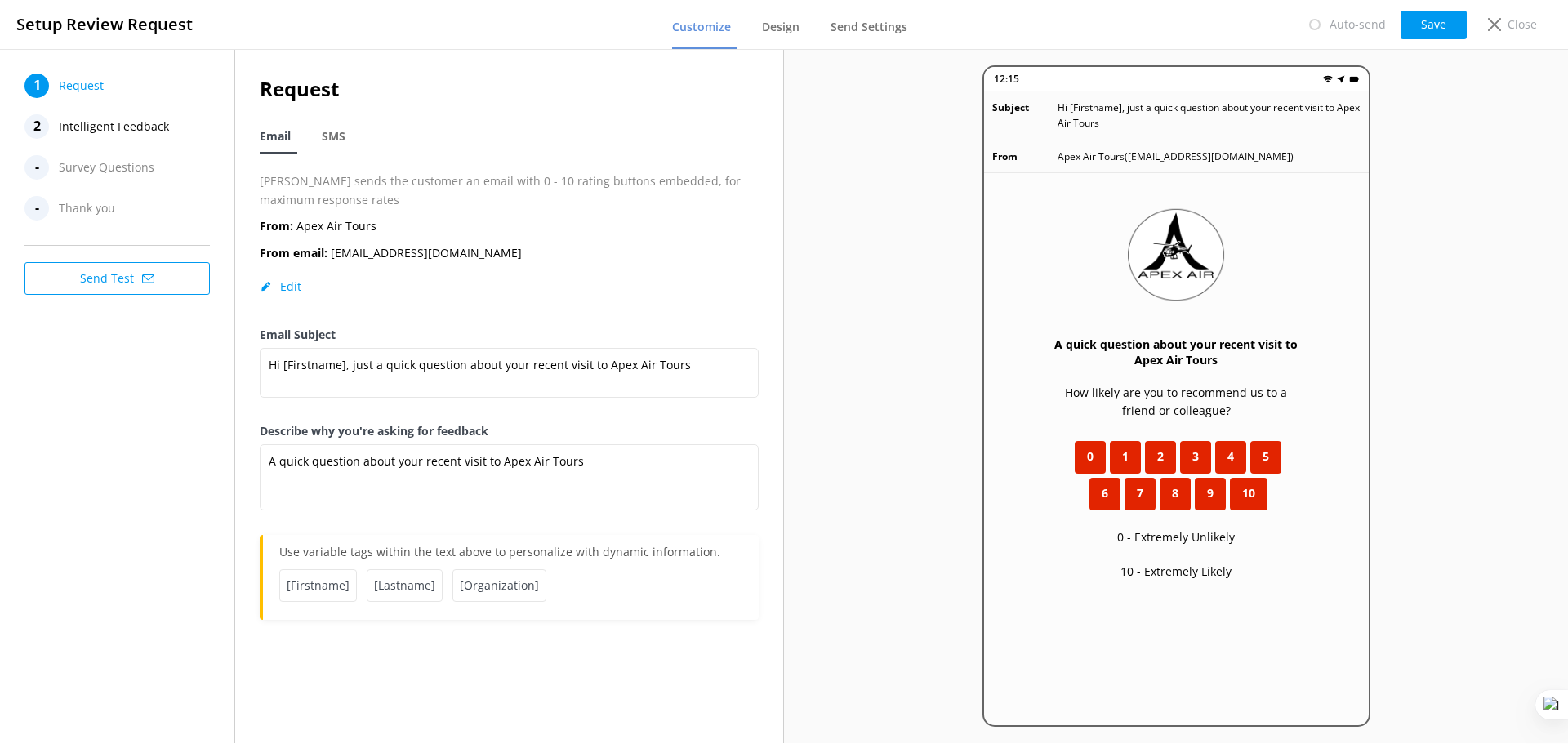
click at [139, 128] on span "Intelligent Feedback" at bounding box center [113, 126] width 110 height 24
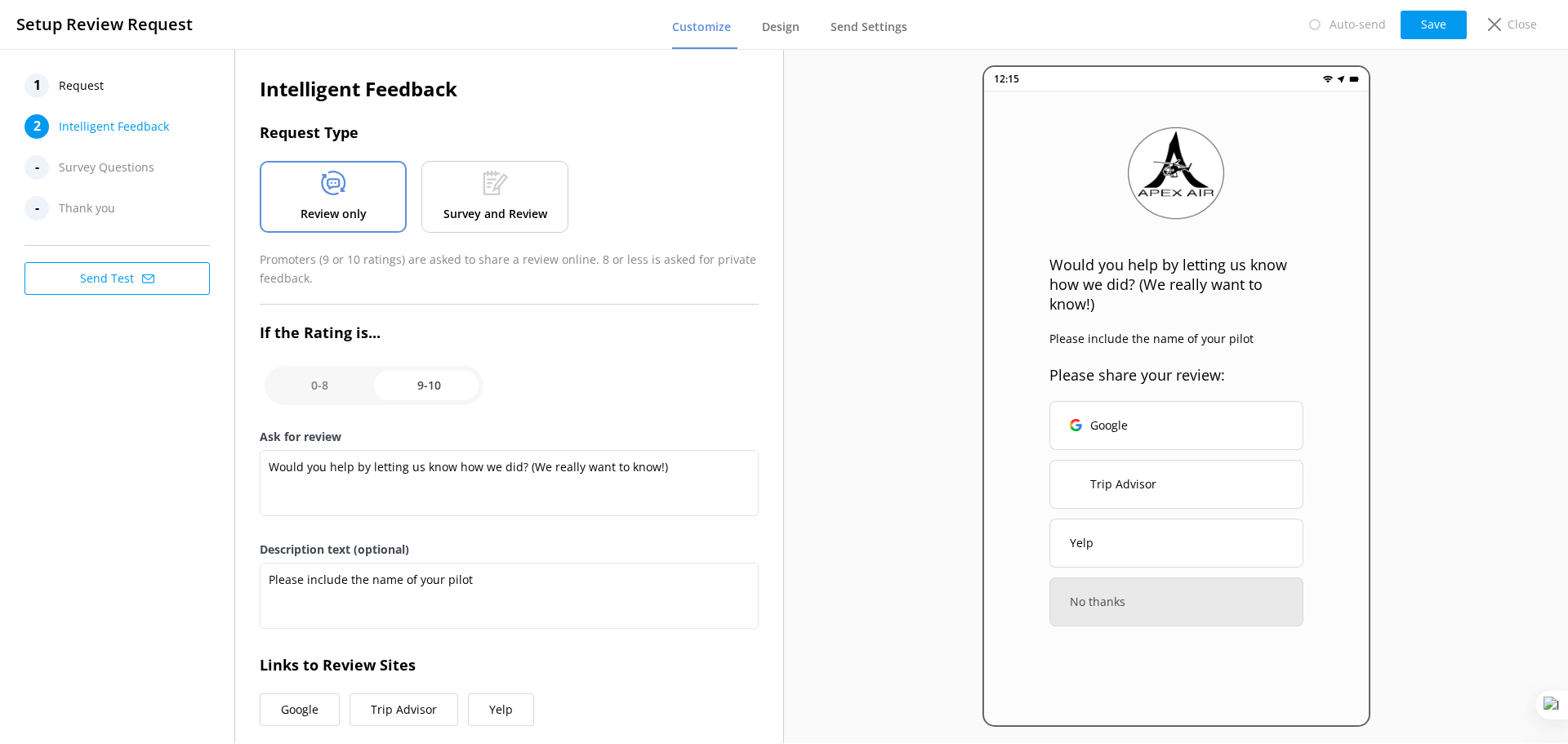
click at [315, 390] on input "checkbox" at bounding box center [373, 386] width 219 height 39
checkbox input "false"
type textarea "Please tell us why"
type textarea "Your feedback is important to help us improve"
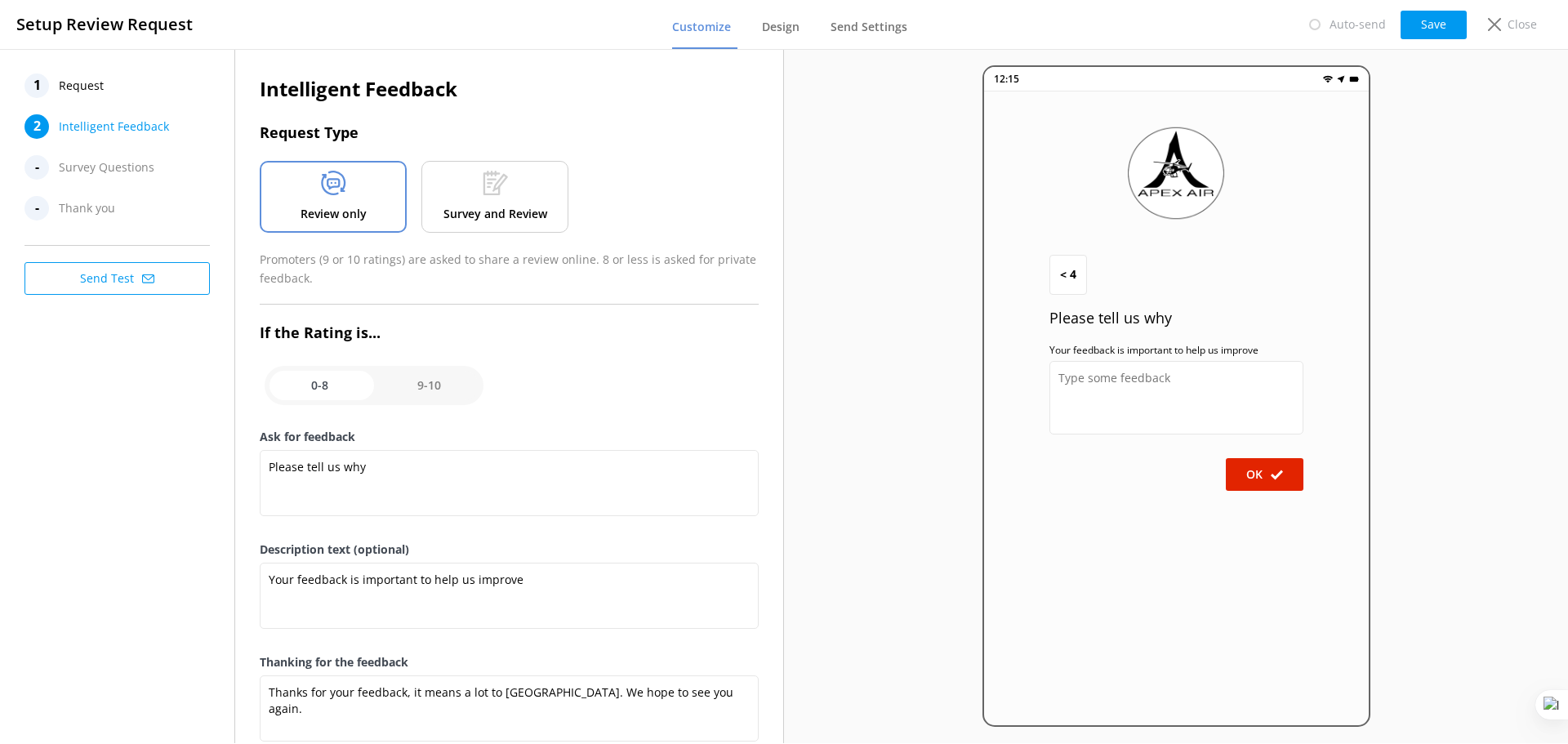
click at [406, 397] on input "checkbox" at bounding box center [373, 386] width 219 height 39
checkbox input "true"
type textarea "Would you help by letting us know how we did? (We really want to know!)"
type textarea "Please include the name of your pilot"
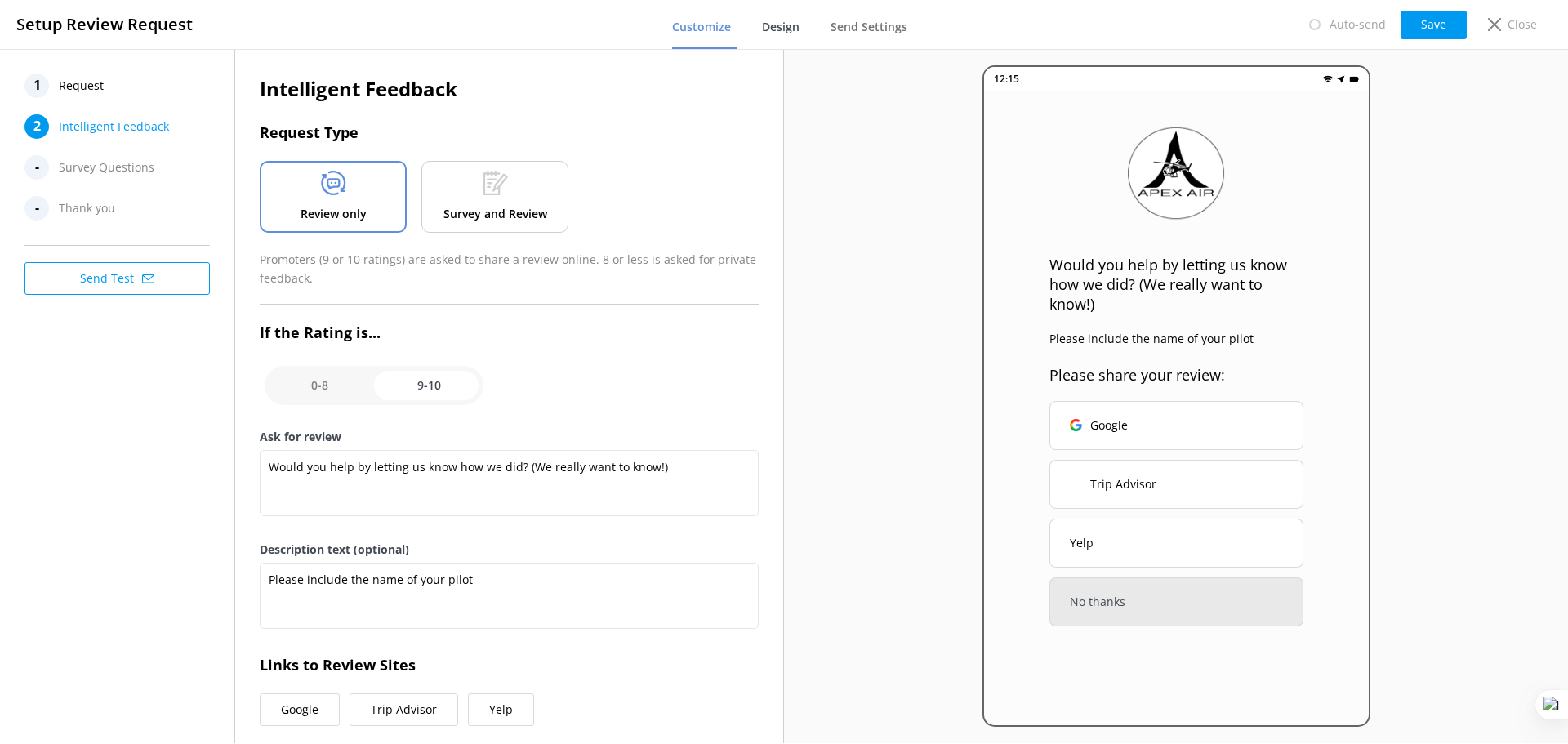
click at [778, 25] on span "Design" at bounding box center [781, 27] width 37 height 17
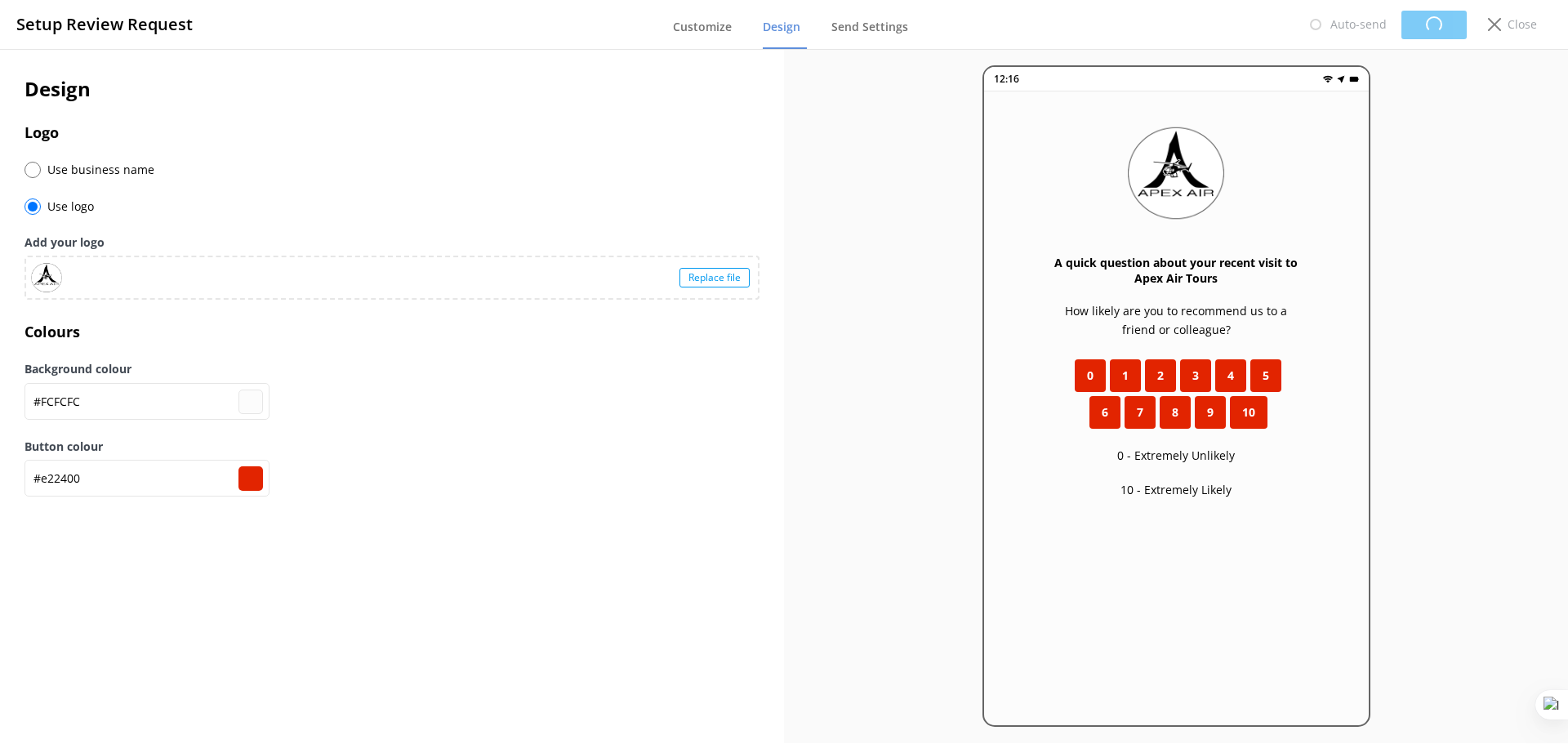
type input "#fcfcfc"
drag, startPoint x: 93, startPoint y: 405, endPoint x: 37, endPoint y: 405, distance: 56.0
click at [37, 405] on input "#FCFCFC" at bounding box center [147, 401] width 245 height 37
type input "#0"
type input "#000000"
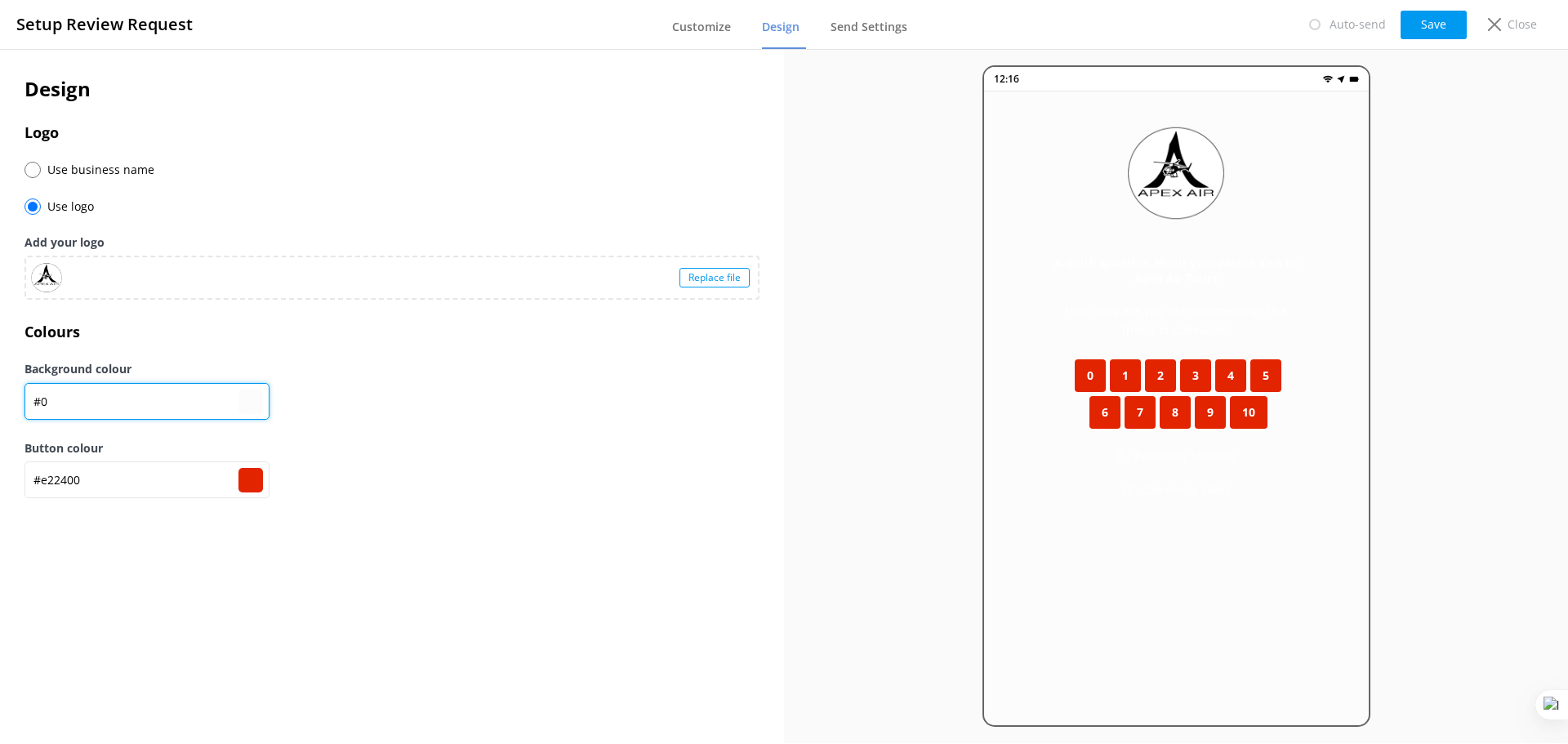
type input "#00"
type input "#000000"
type input "#000"
type input "#000000"
type input "#0000"
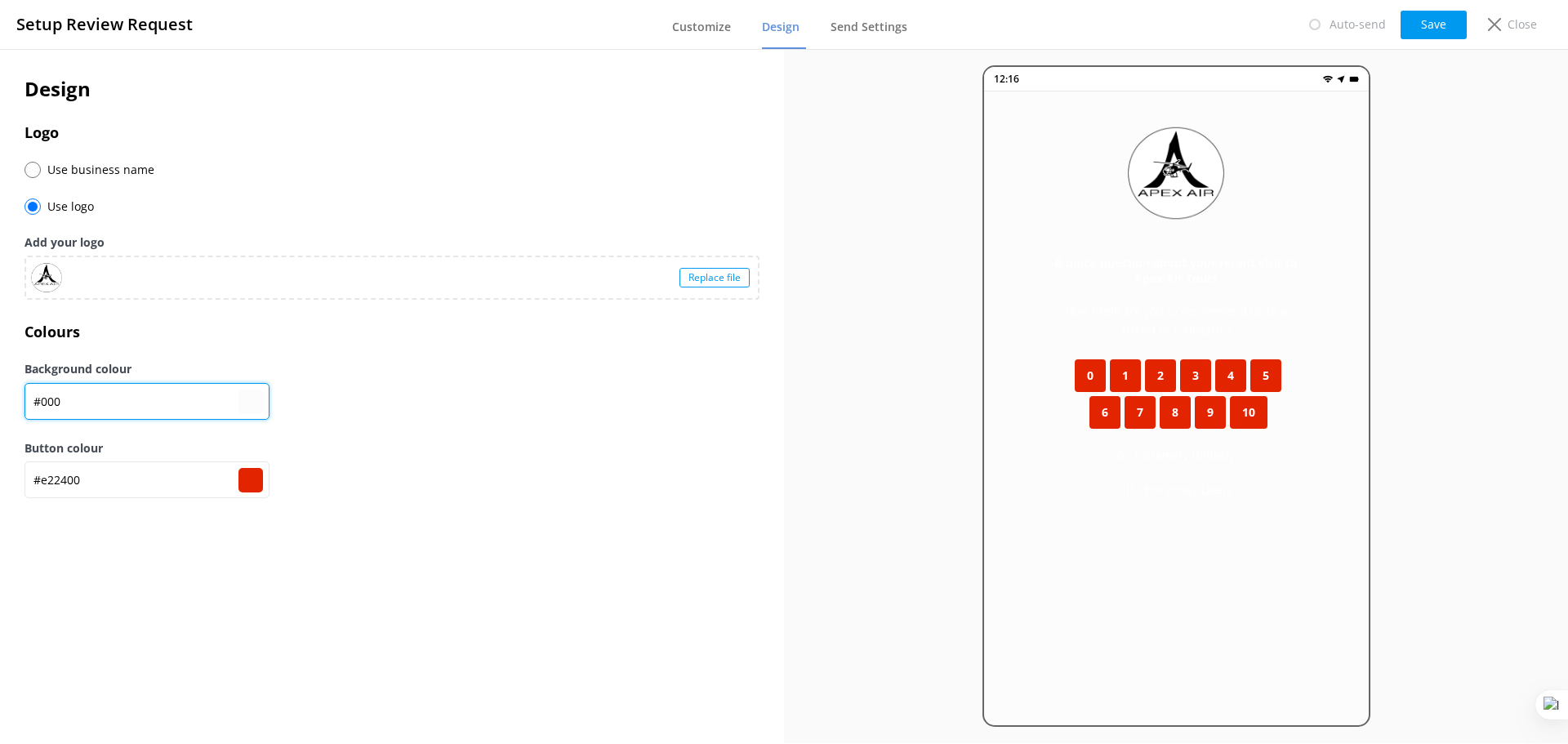
type input "#000000"
type input "#00000"
type input "#000000"
type input "#0000"
type input "#000000"
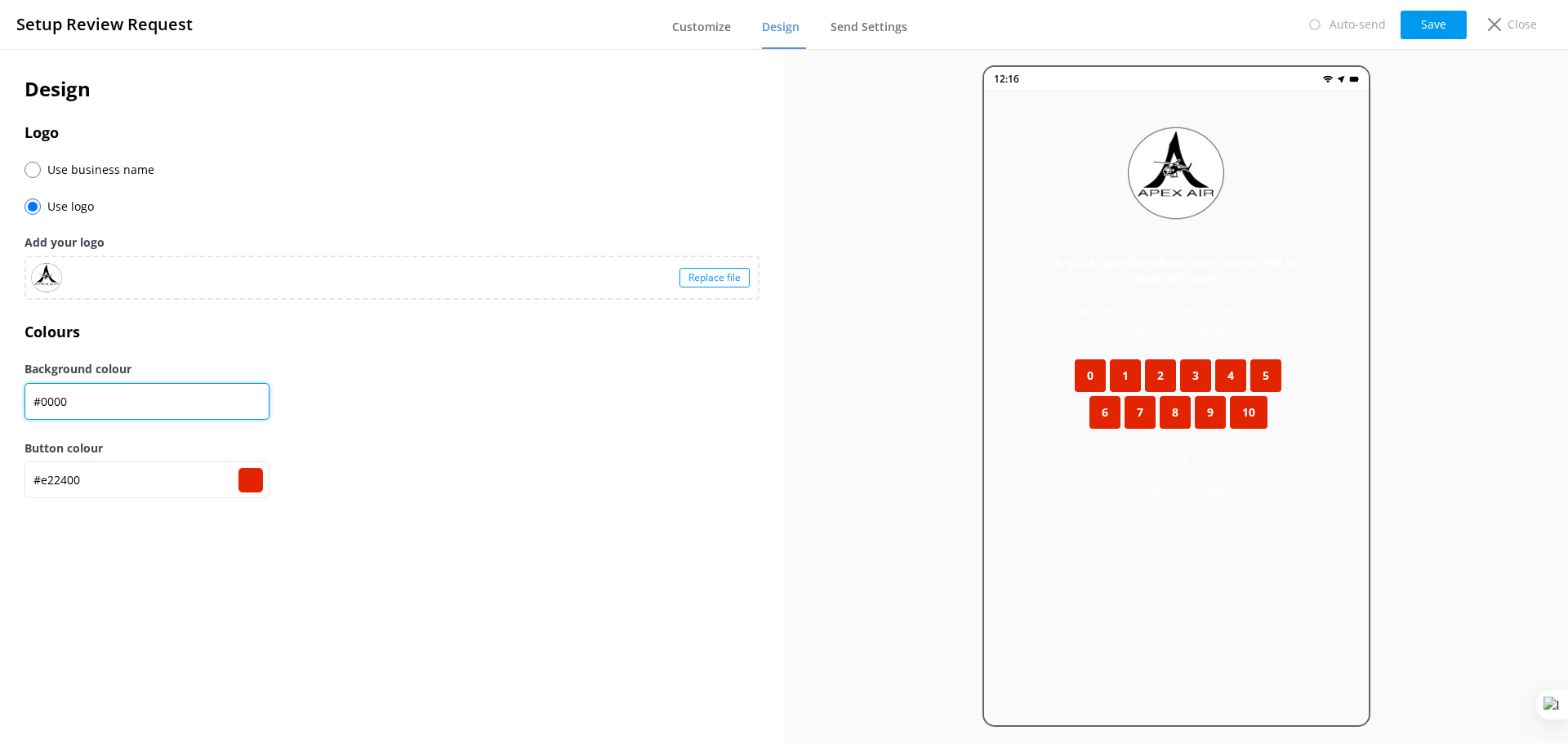
type input "#000"
type input "#000000"
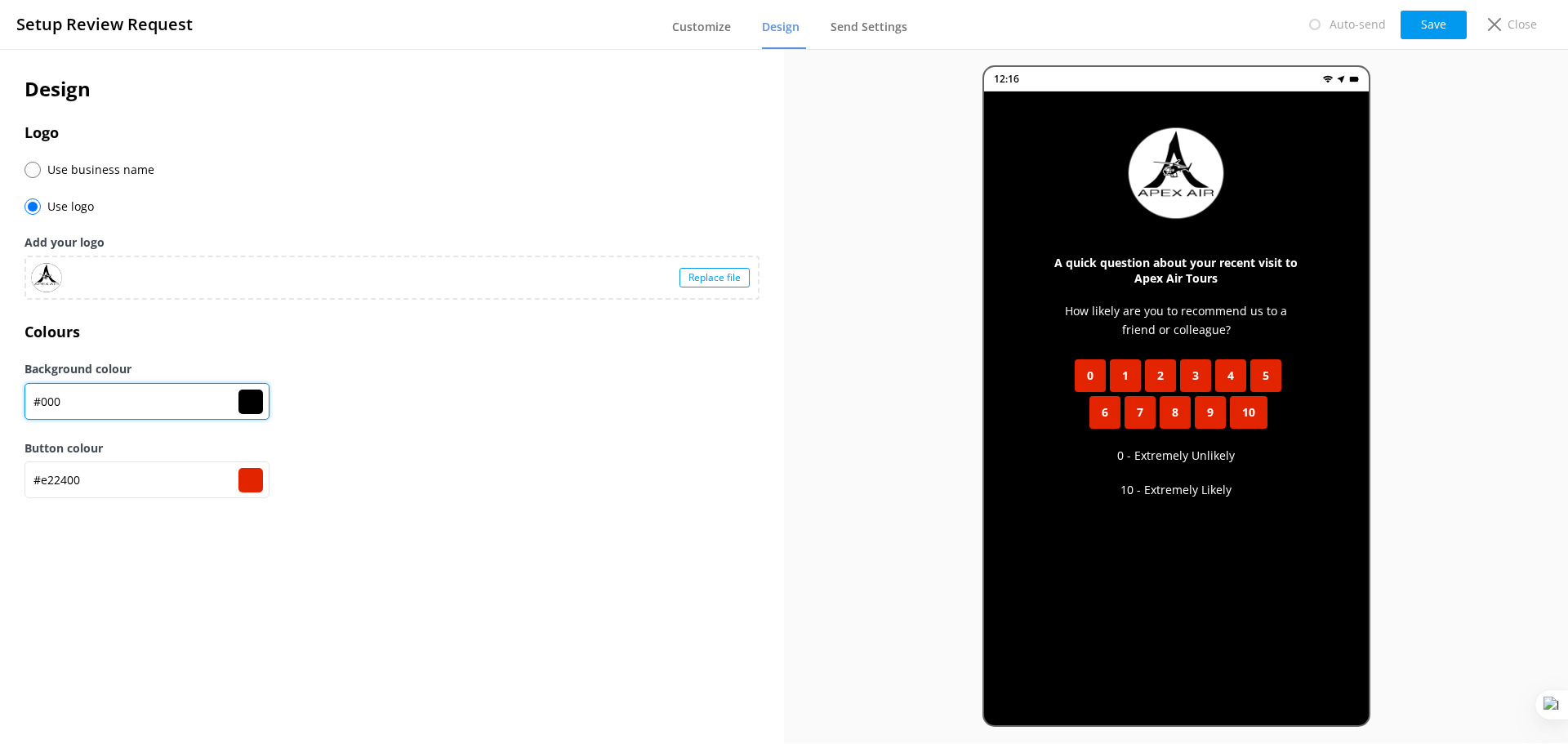
type input "#00"
type input "#000000"
type input "#0"
type input "#000000"
type input "#"
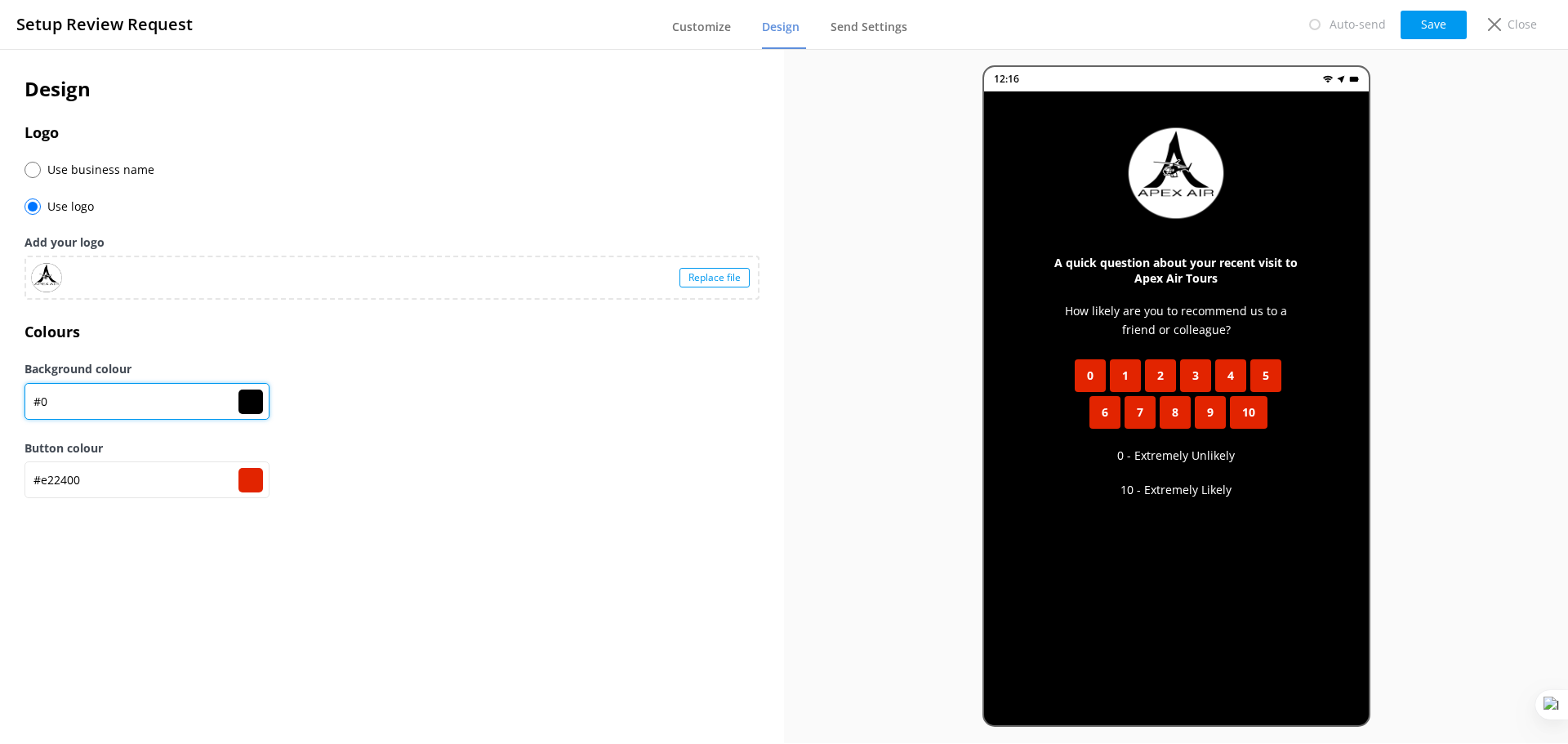
type input "#000000"
type input "#ffffff"
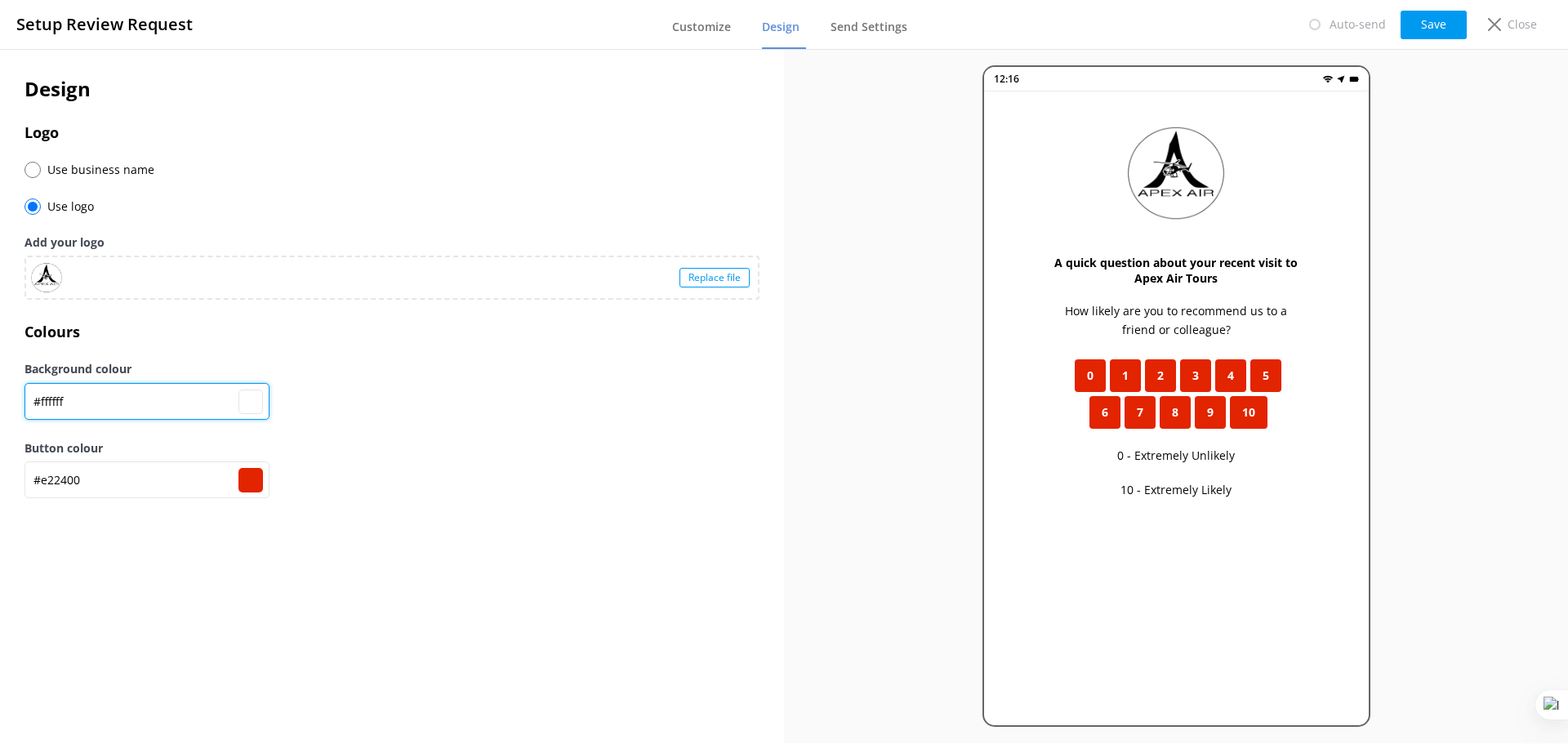
drag, startPoint x: 92, startPoint y: 395, endPoint x: 40, endPoint y: 396, distance: 52.0
click at [40, 396] on input "#ffffff" at bounding box center [147, 401] width 245 height 37
type input "#"
type input "#000000"
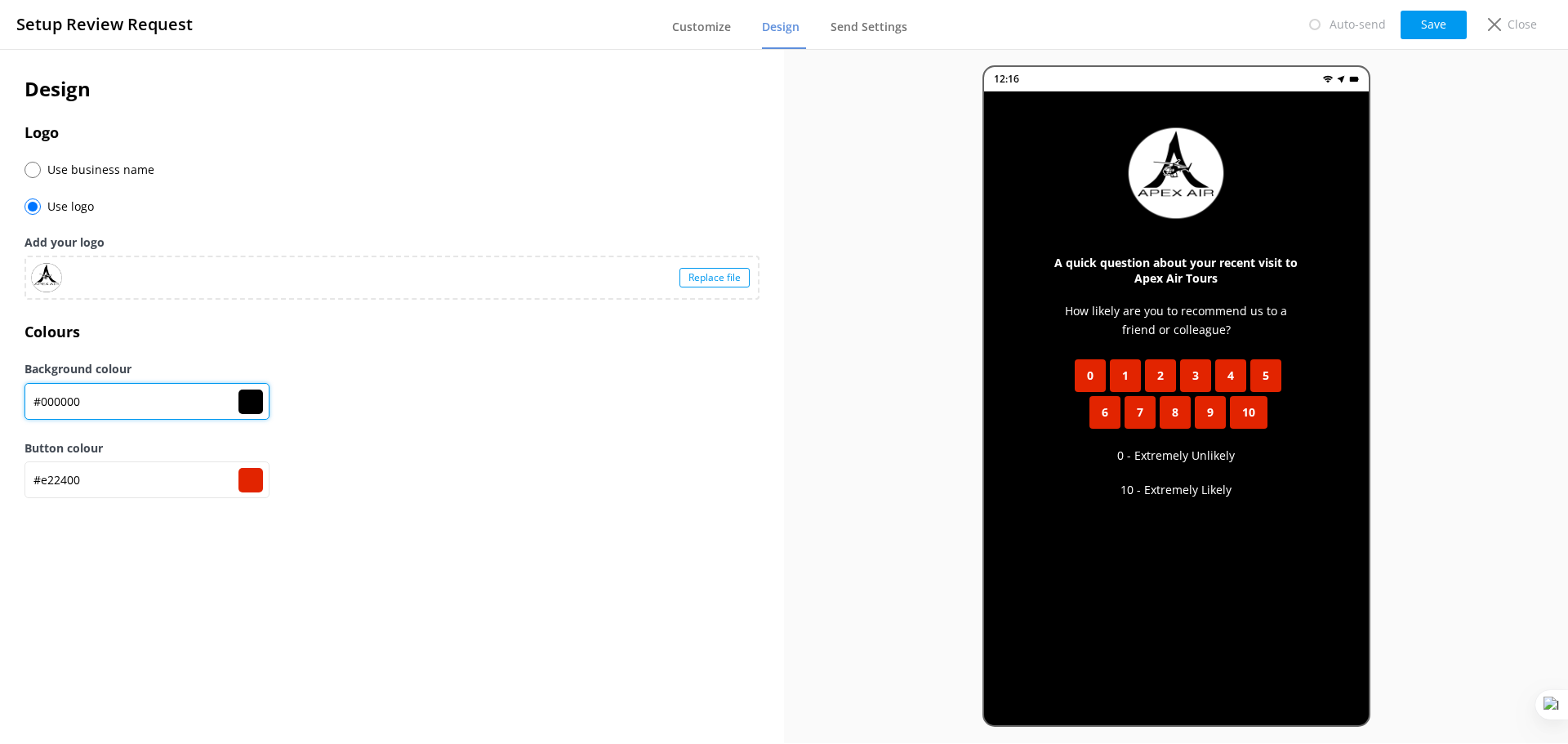
drag, startPoint x: 87, startPoint y: 399, endPoint x: 38, endPoint y: 401, distance: 49.0
click at [38, 401] on input "#000000" at bounding box center [147, 401] width 245 height 37
paste input "FCFCFC"
type input "#FCFCFC"
type input "#fcfcfc"
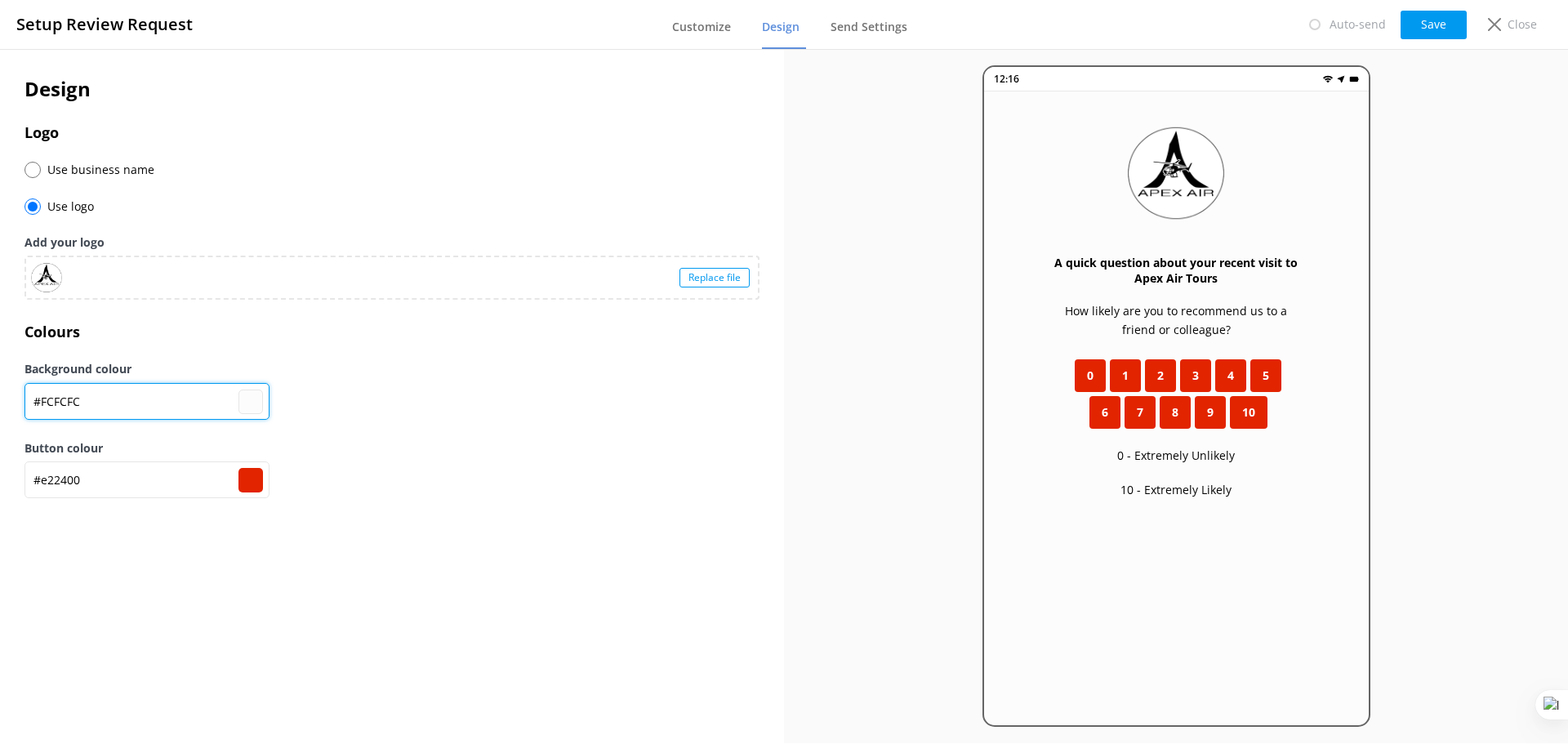
type input "#FCFCFC"
click at [842, 444] on div "12:16 A quick question about your recent visit to Apex Air Tours How likely are…" at bounding box center [1176, 396] width 784 height 694
drag, startPoint x: 97, startPoint y: 400, endPoint x: 79, endPoint y: 403, distance: 18.2
click at [79, 403] on input "#FCFCFC" at bounding box center [147, 401] width 245 height 37
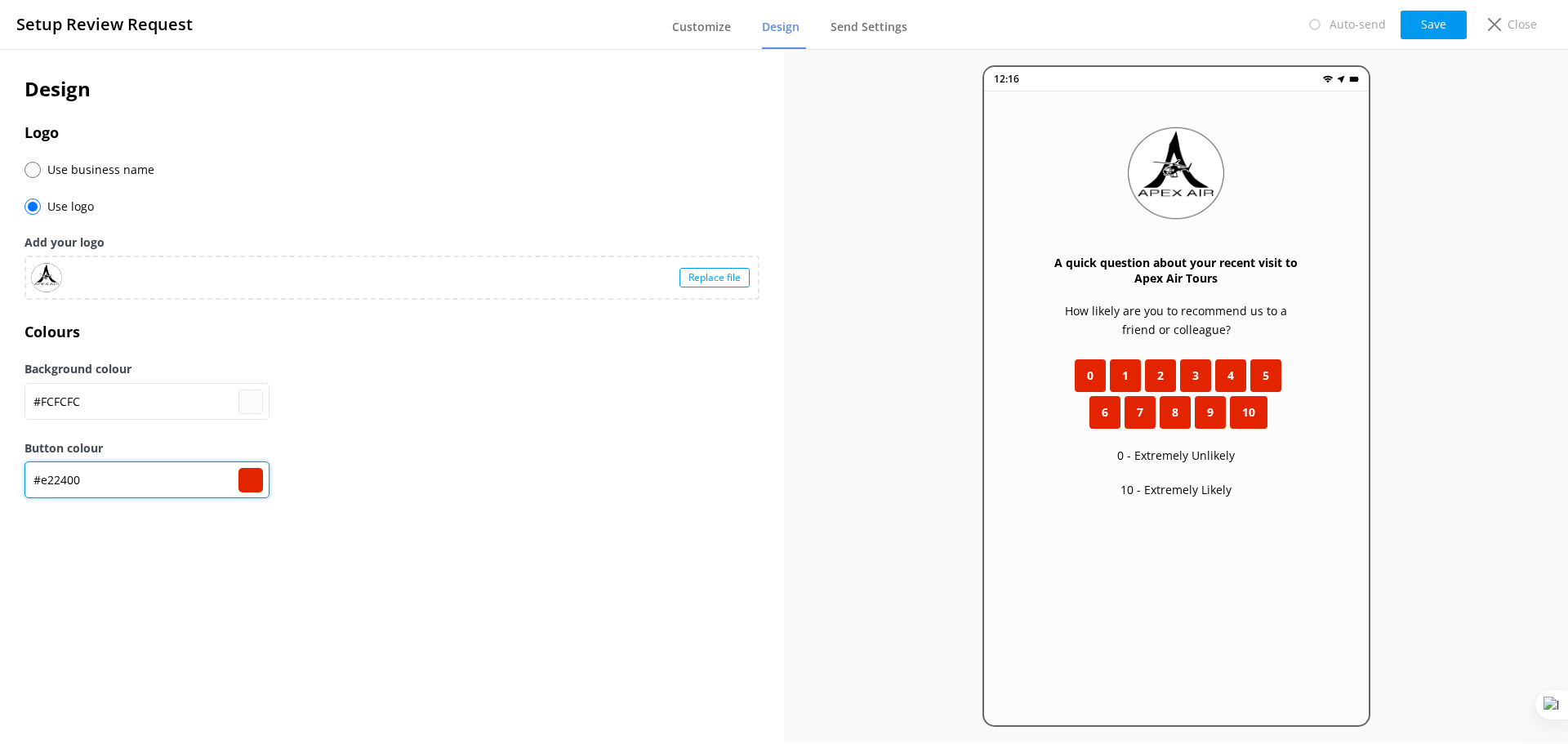
drag, startPoint x: 97, startPoint y: 491, endPoint x: 40, endPoint y: 483, distance: 57.6
click at [40, 420] on input "#e22400" at bounding box center [147, 401] width 245 height 37
type input "#fcfcfc"
type input "#0"
type input "#000000"
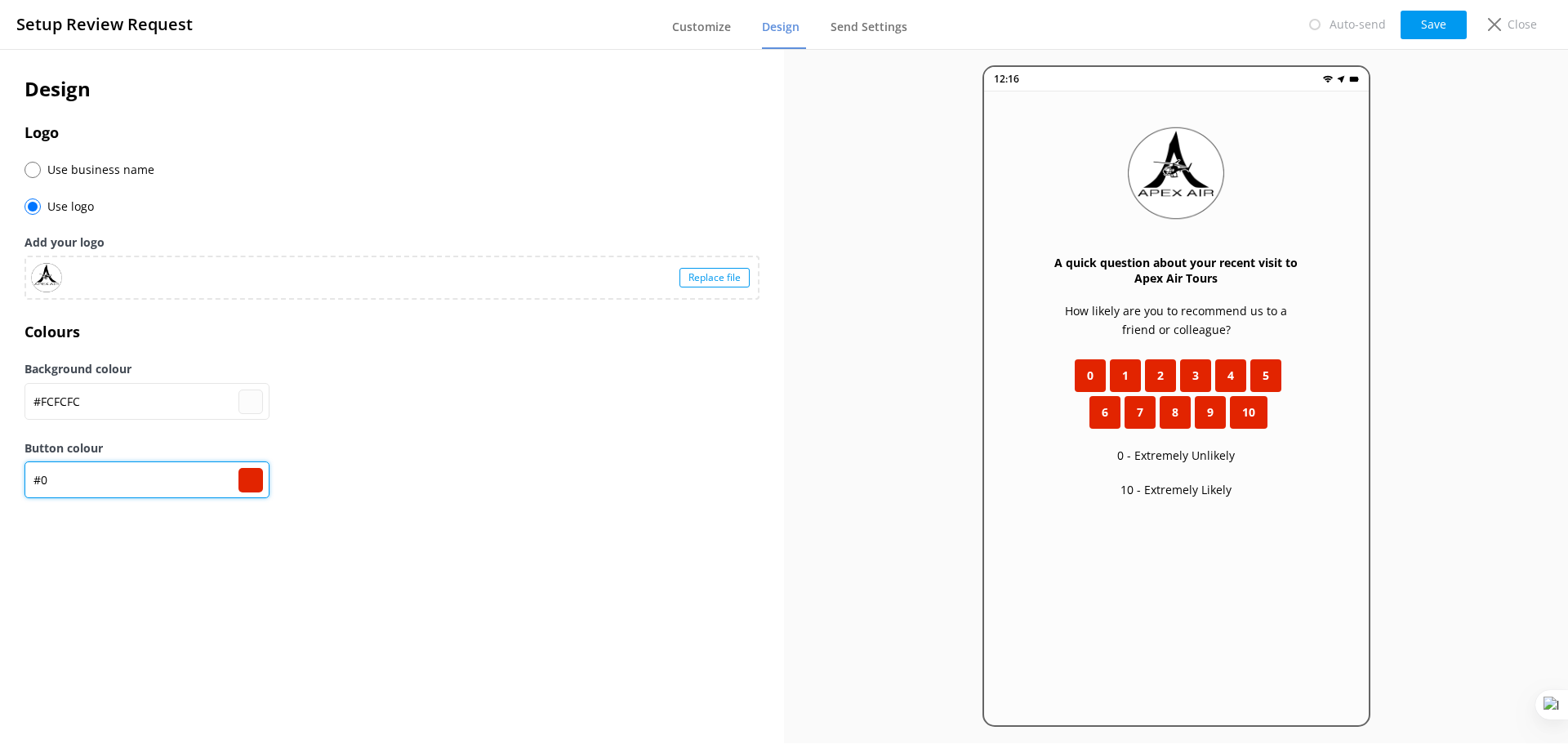
type input "#fcfcfc"
type input "#00"
type input "#000000"
type input "#fcfcfc"
type input "#000"
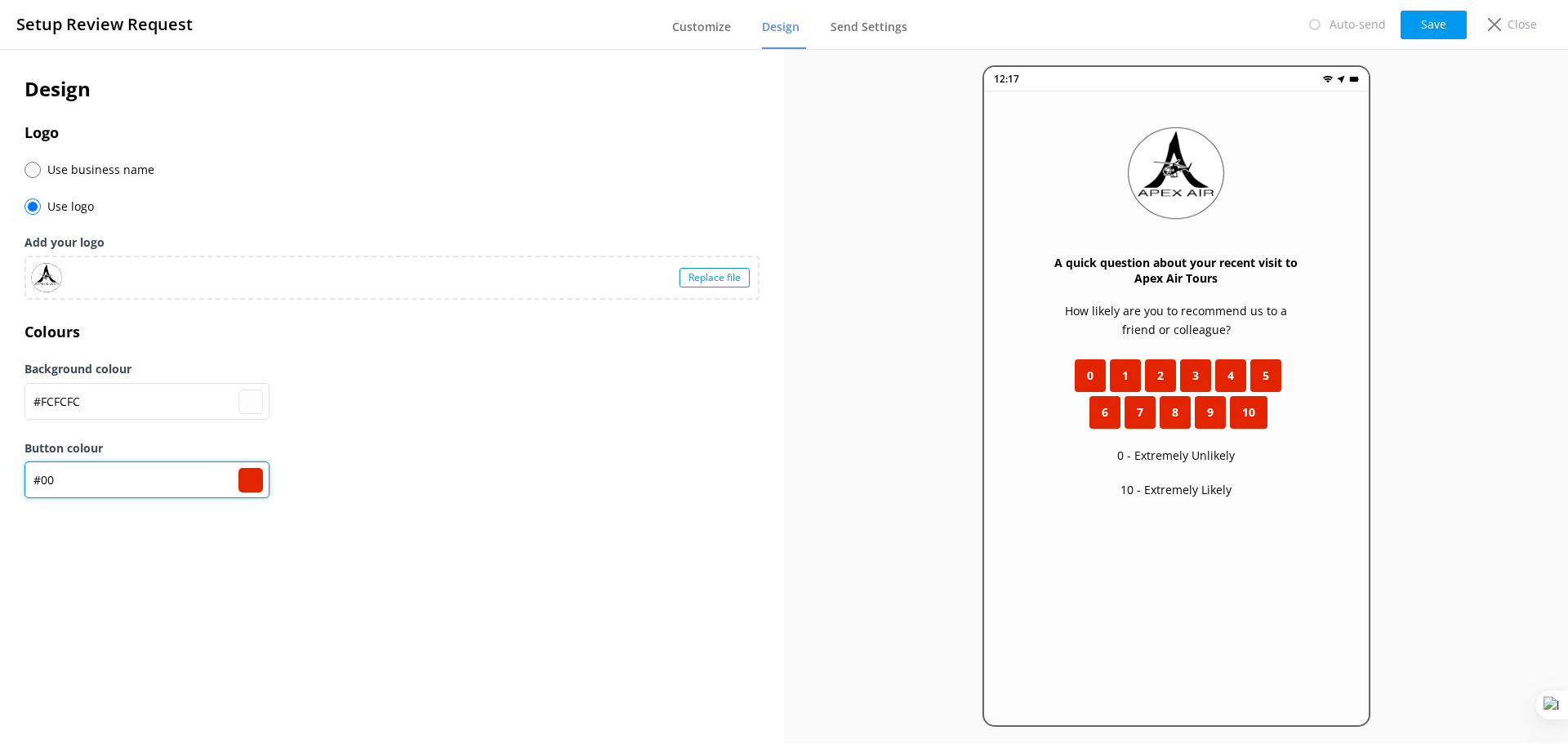
type input "#000000"
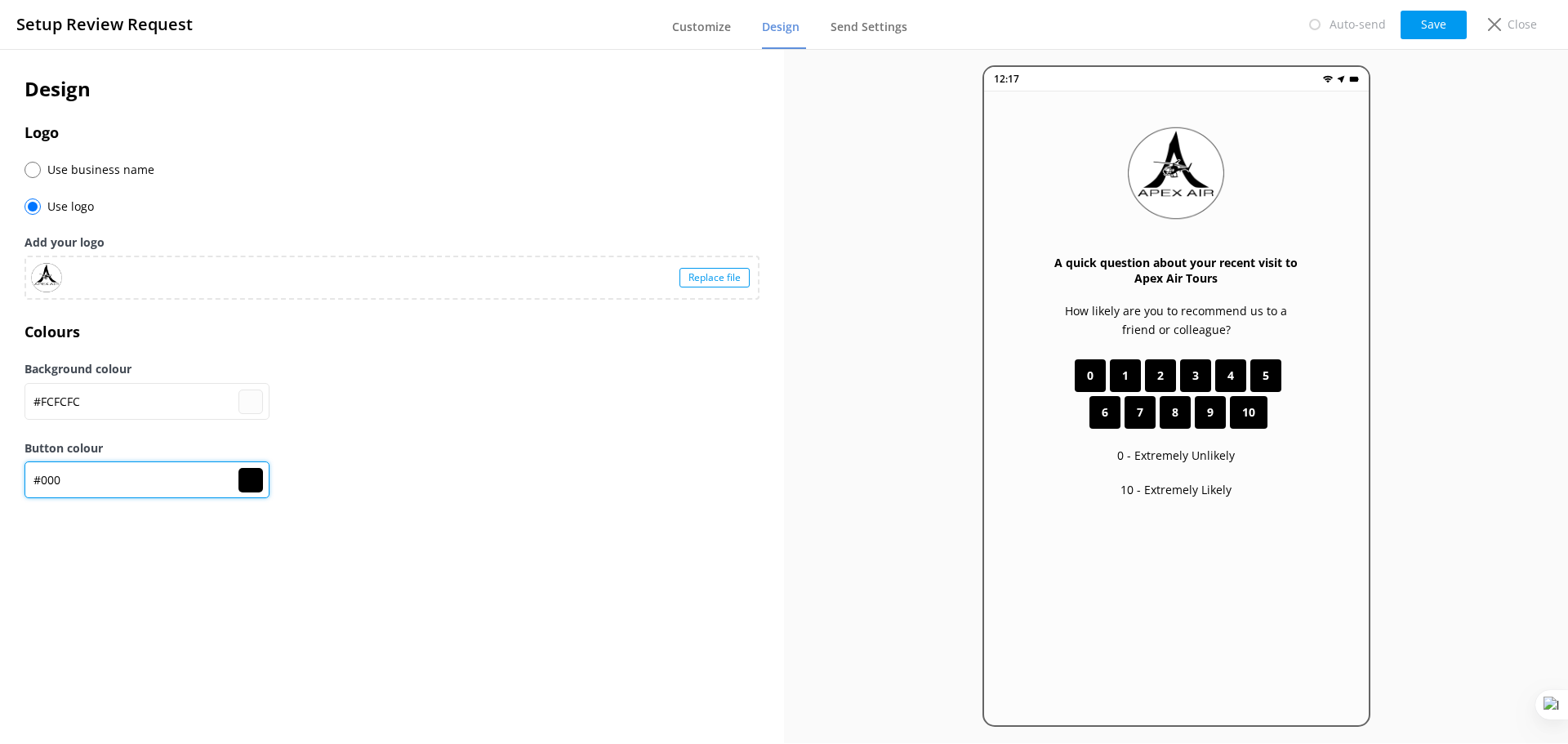
type input "#fcfcfc"
type input "#0000"
type input "#000000"
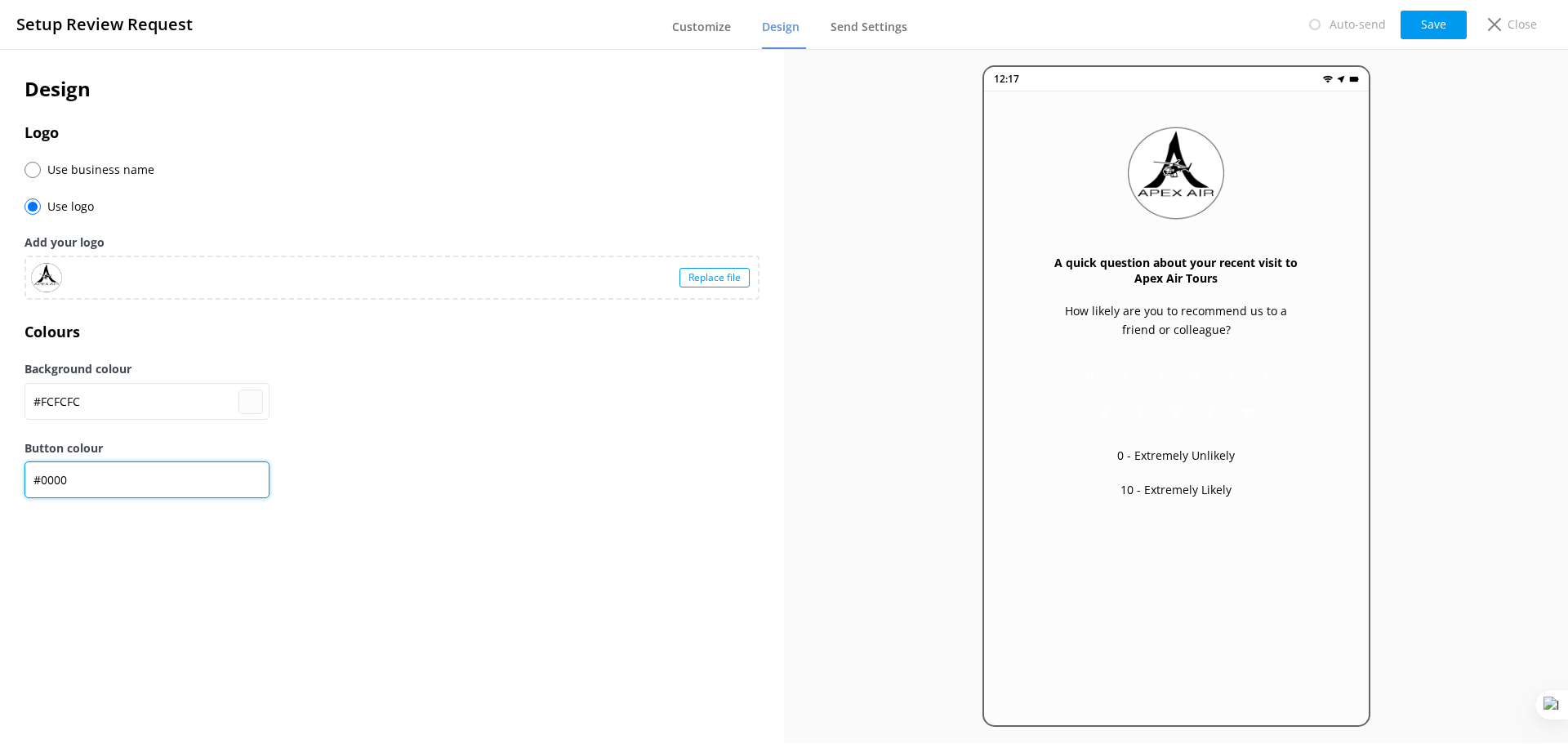
type input "#fcfcfc"
type input "#00000"
type input "#000000"
type input "#fcfcfc"
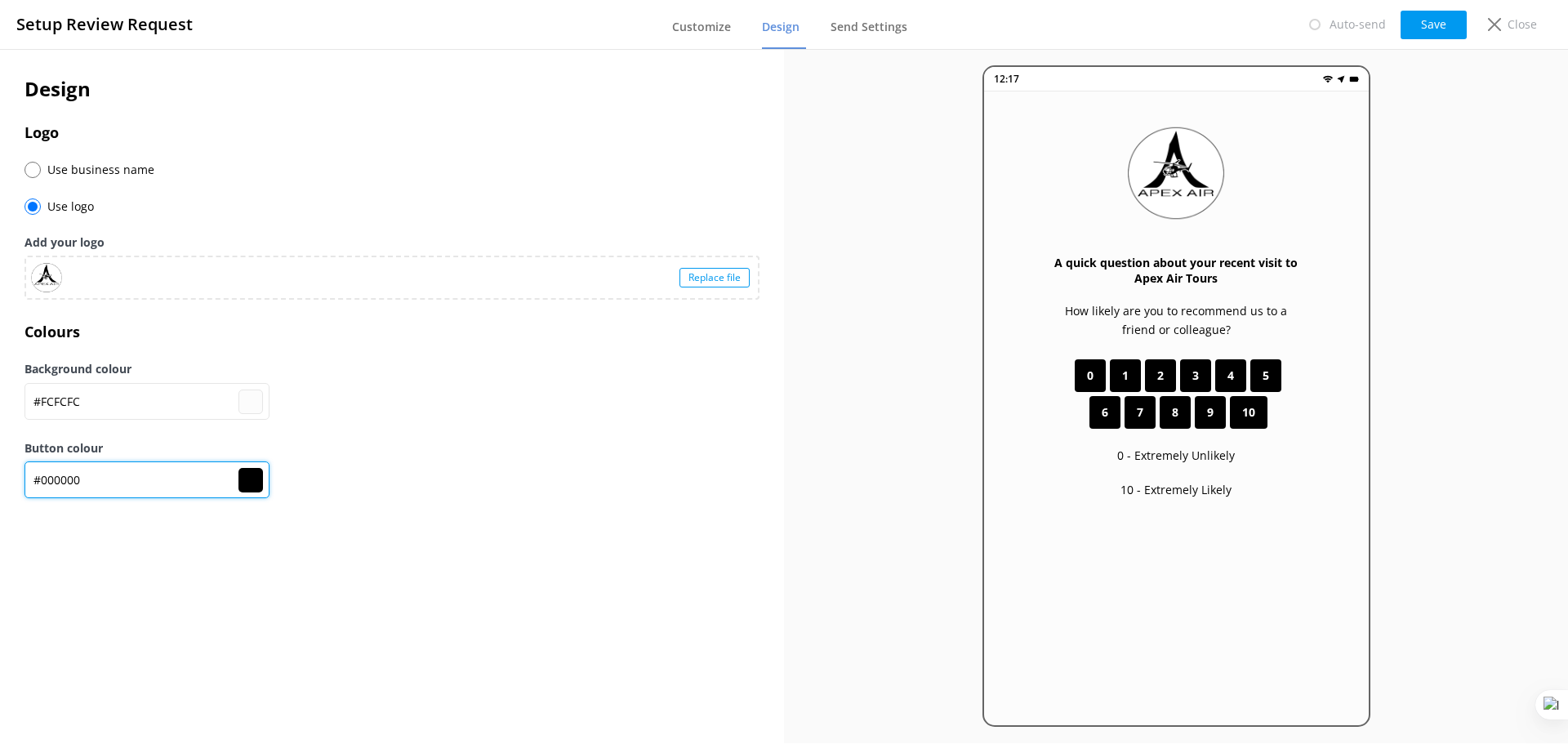
type input "#000000"
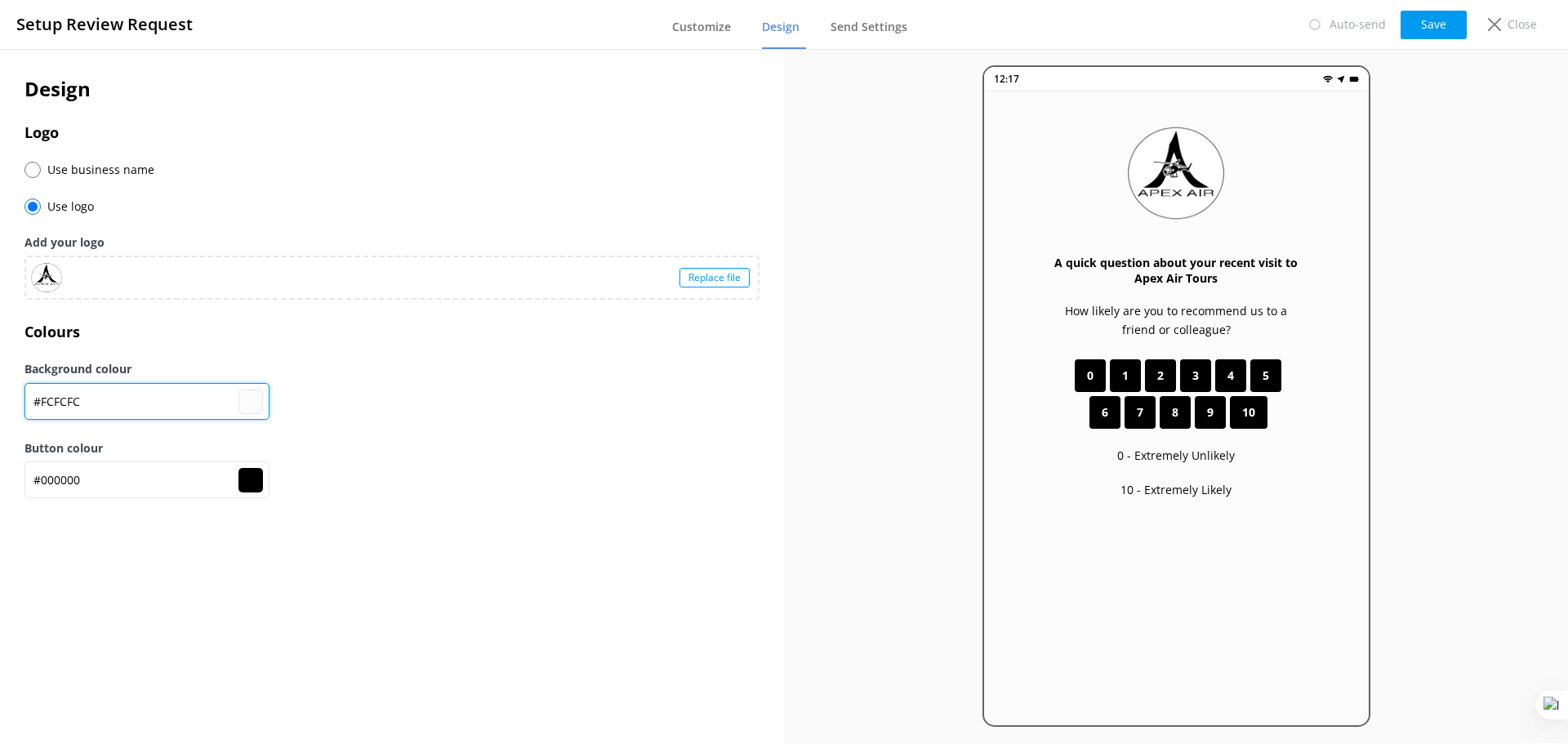
drag, startPoint x: 87, startPoint y: 398, endPoint x: 39, endPoint y: 398, distance: 48.0
click at [39, 398] on input "#FCFCFC" at bounding box center [147, 401] width 245 height 37
paste input "e22400"
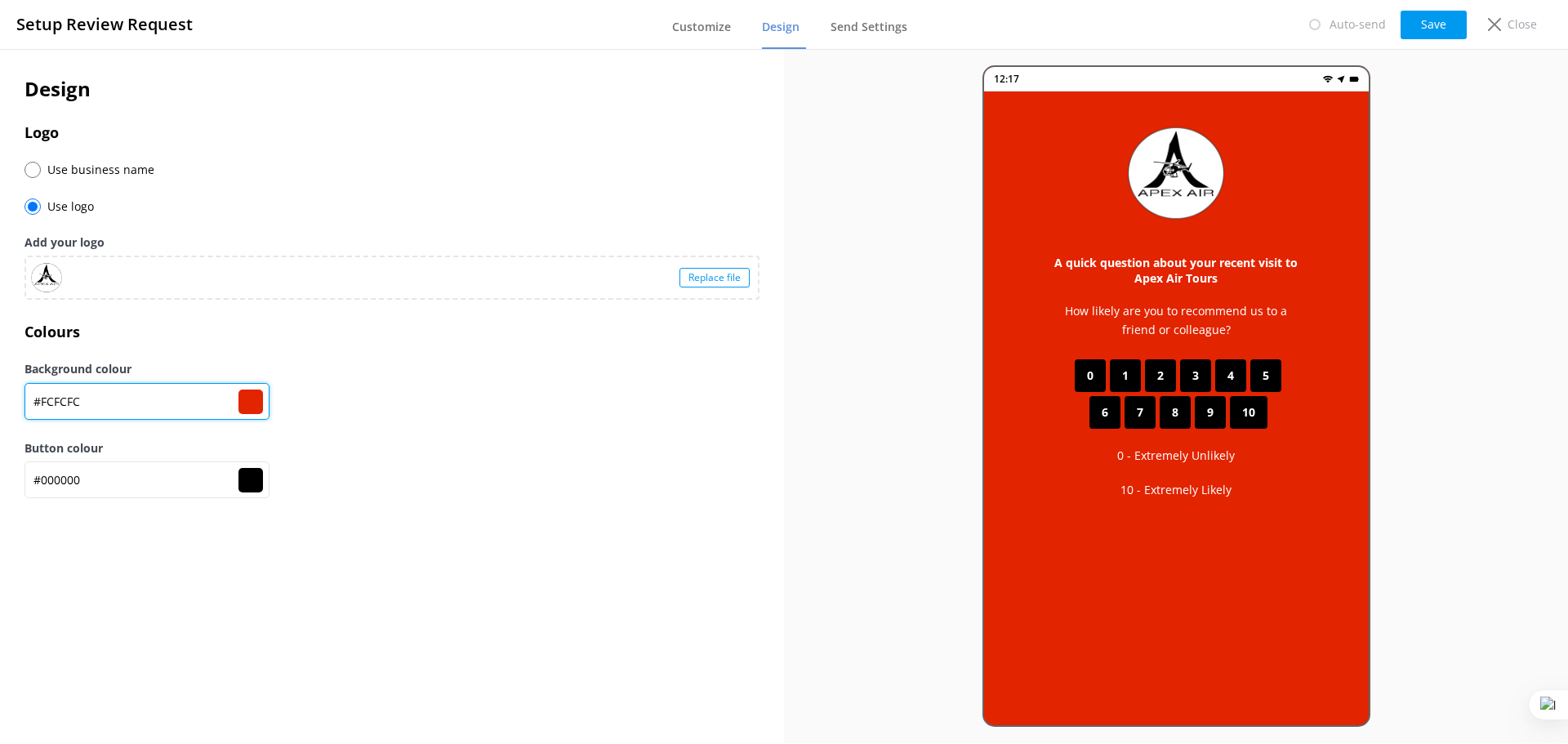
type input "#e22400"
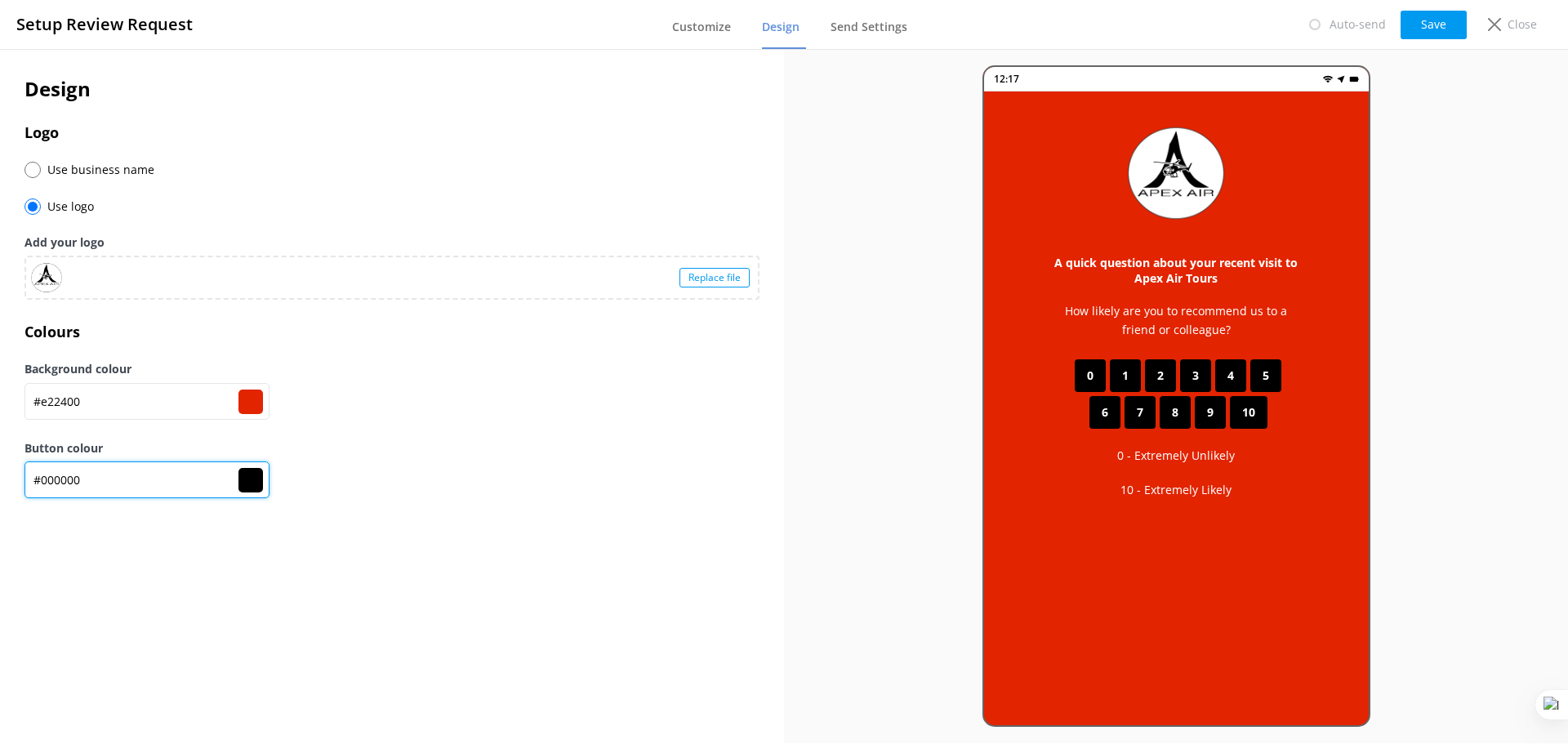
drag, startPoint x: 99, startPoint y: 481, endPoint x: 44, endPoint y: 480, distance: 55.0
click at [44, 420] on input "#000000" at bounding box center [147, 401] width 245 height 37
paste input "e224"
type input "#e22400"
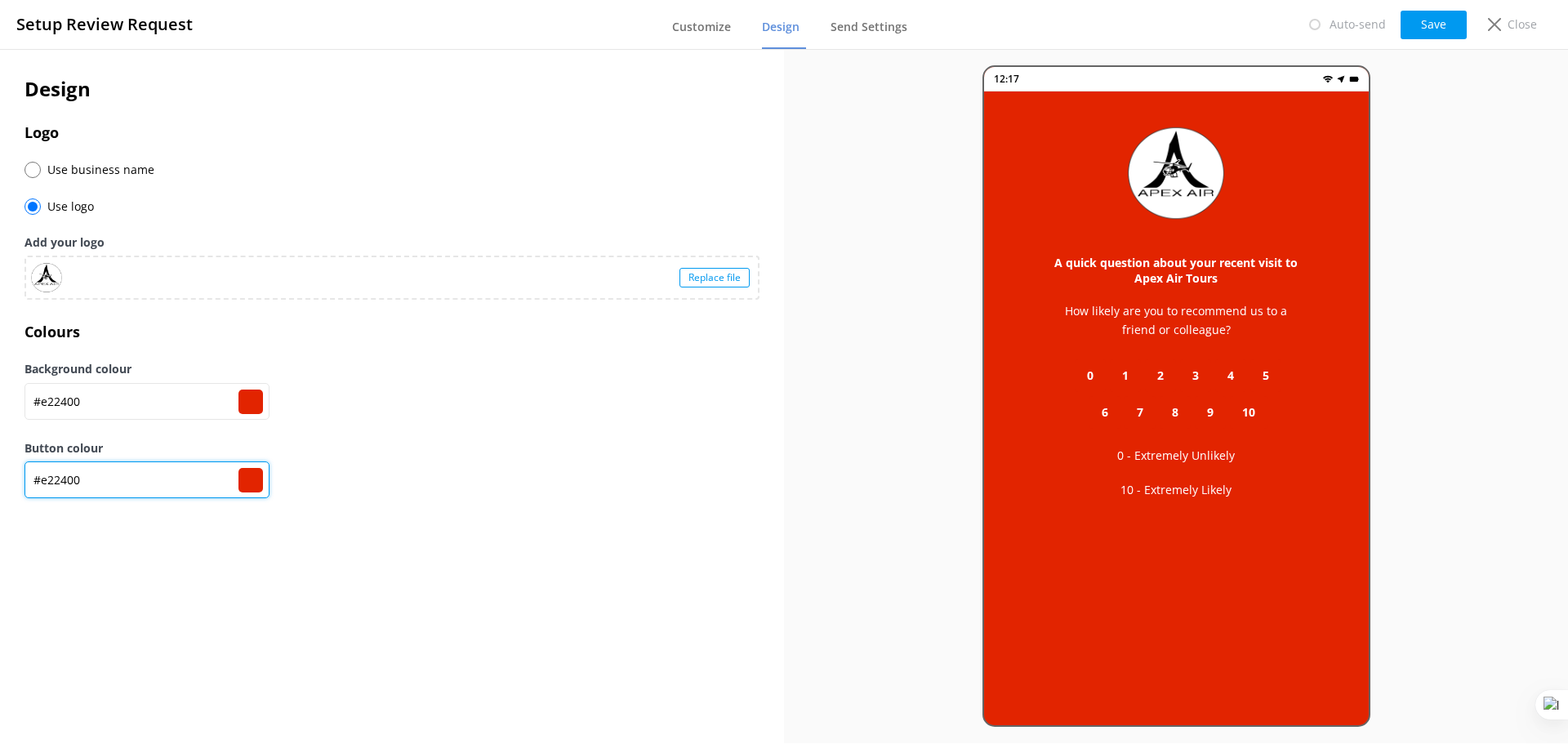
type input "#e22400"
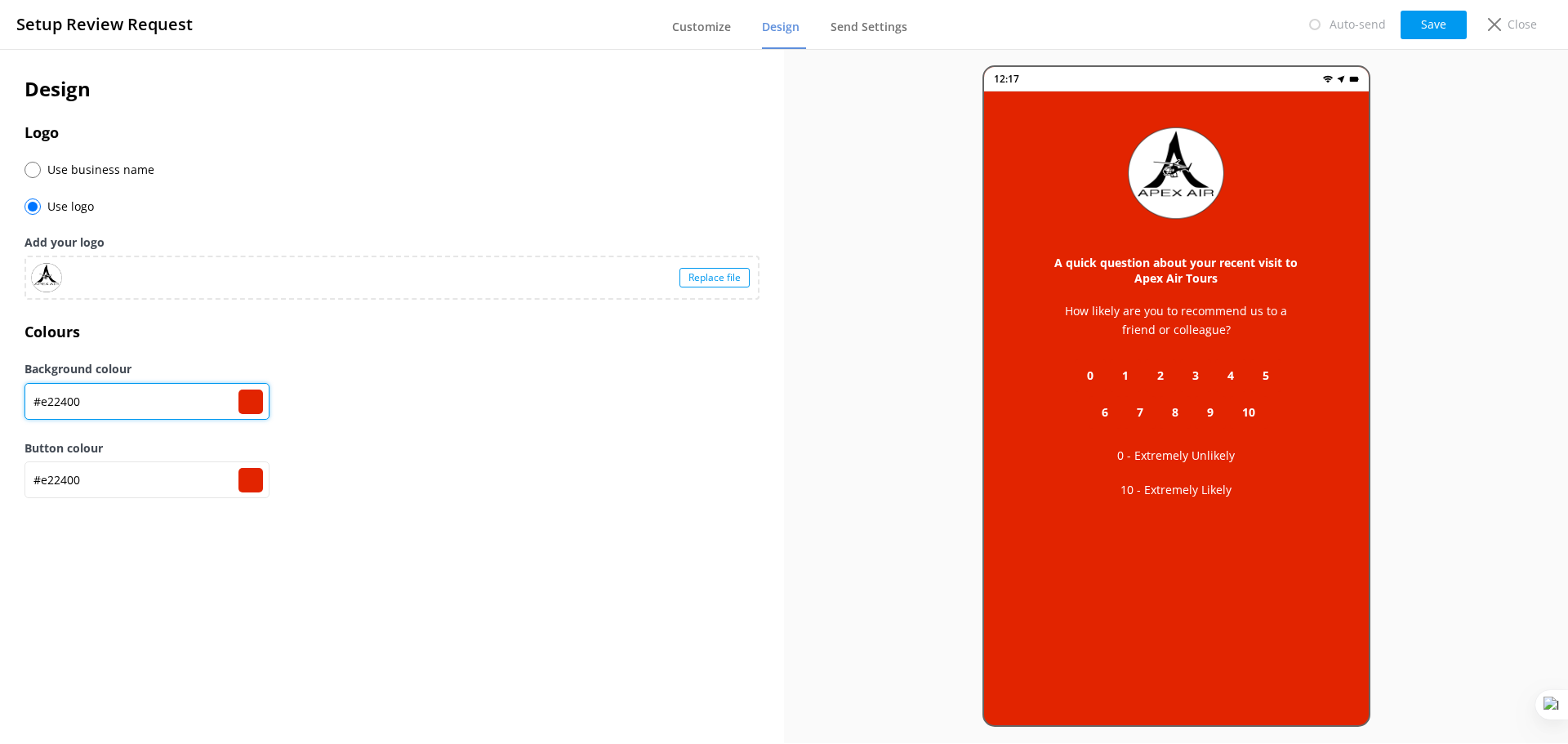
drag, startPoint x: 103, startPoint y: 399, endPoint x: 44, endPoint y: 402, distance: 59.1
click at [44, 402] on input "#e22400" at bounding box center [147, 401] width 245 height 37
type input "#0"
type input "#000000"
type input "#00"
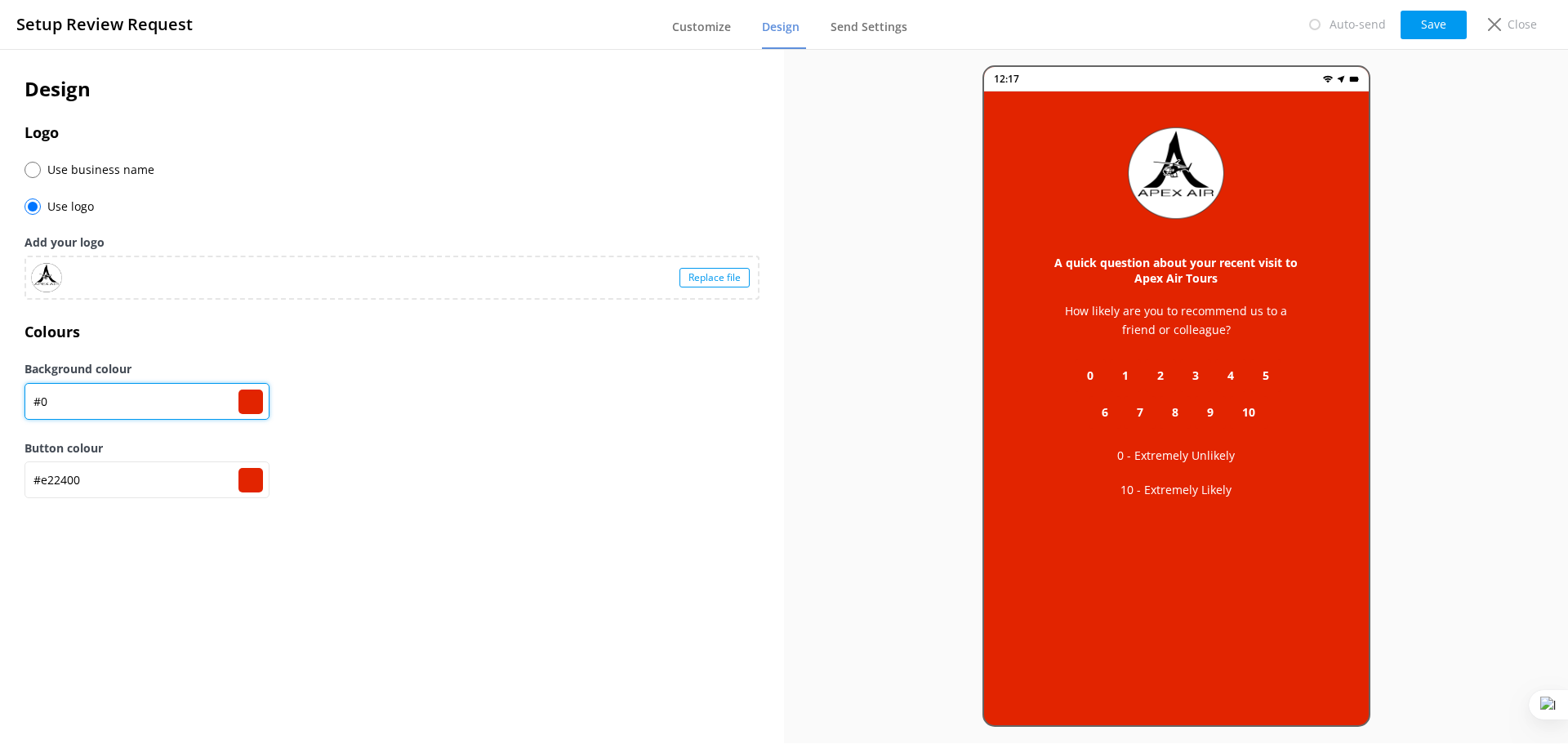
type input "#000000"
type input "#000"
type input "#000000"
type input "#0000"
type input "#000000"
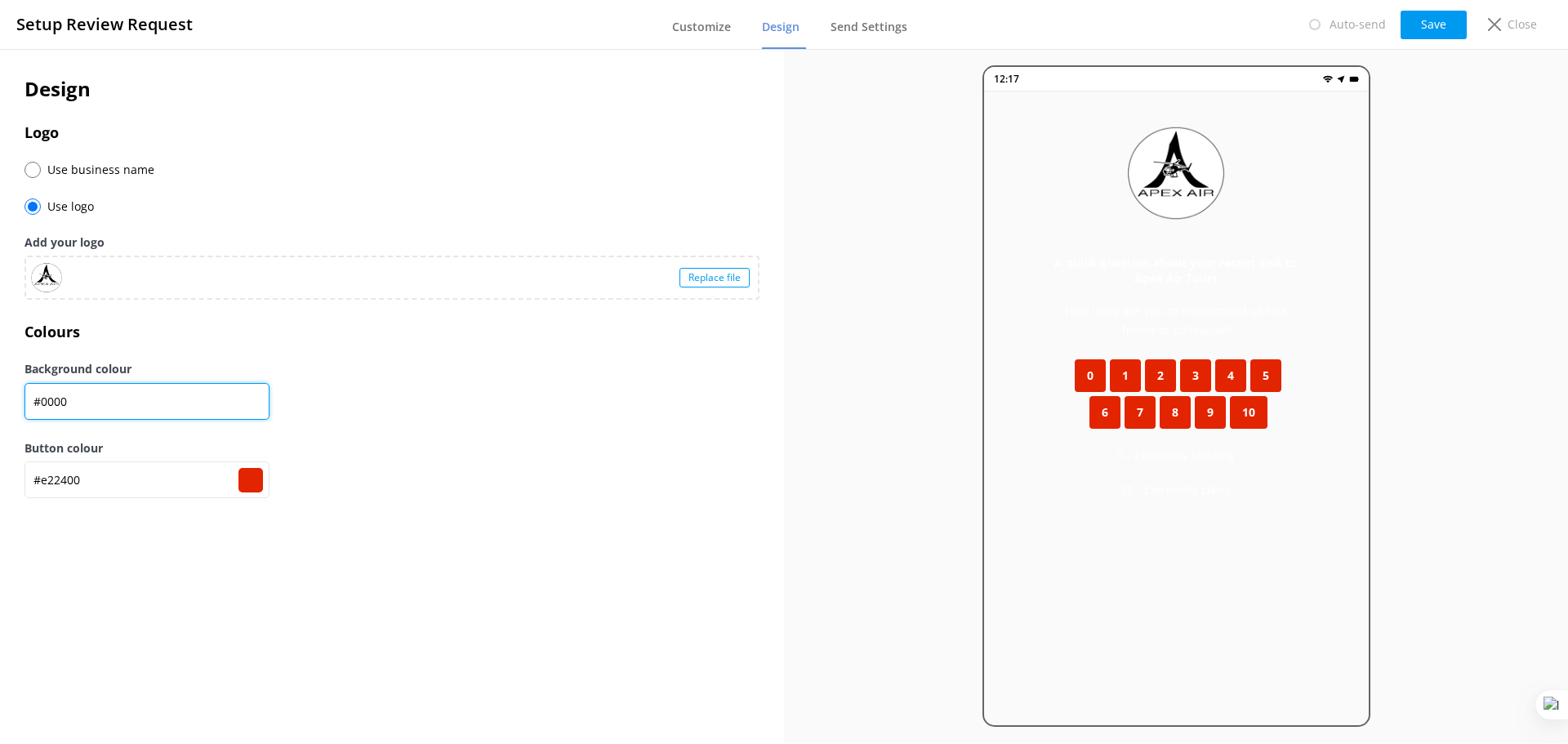
type input "#00000"
type input "#000000"
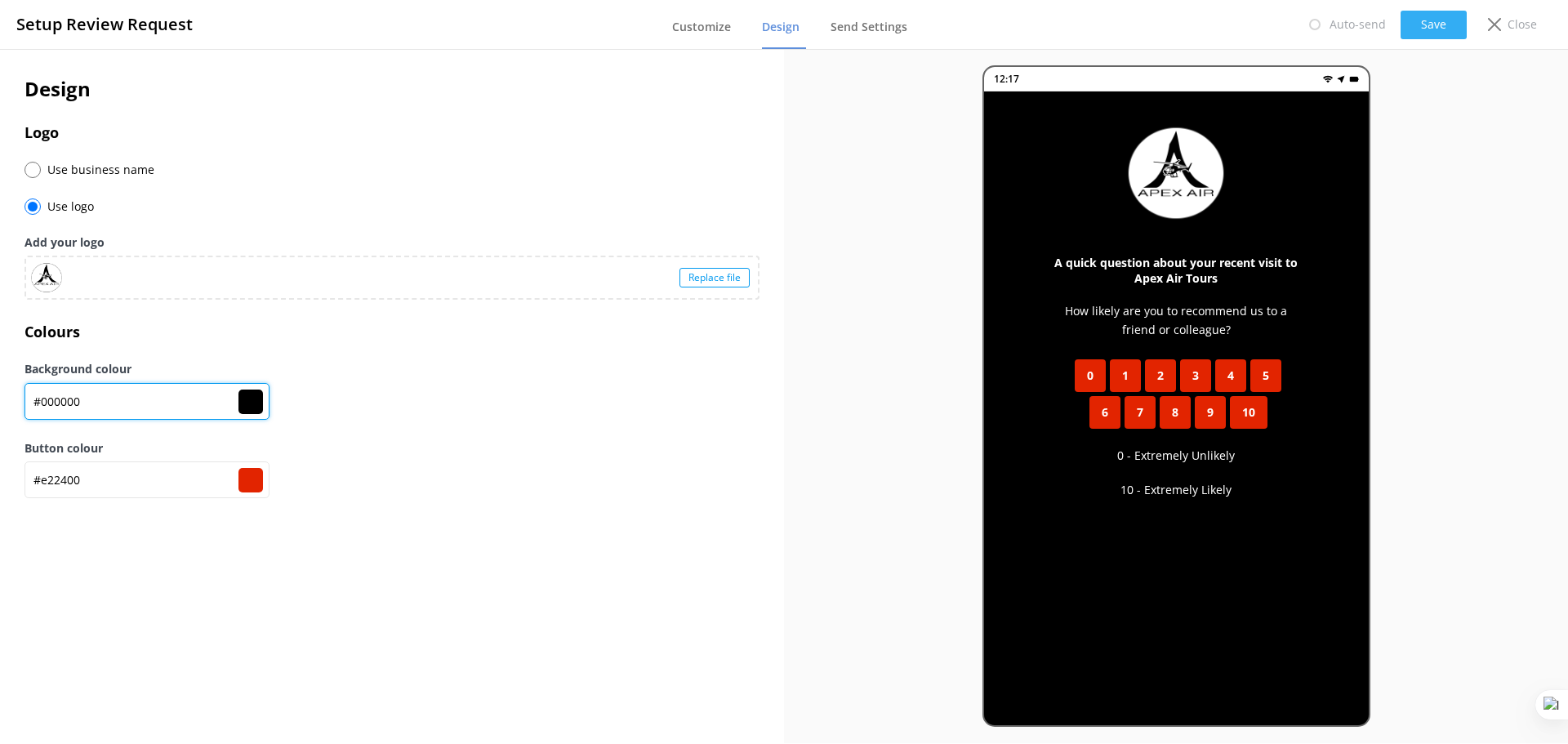
type input "#000000"
click at [1446, 16] on button "Save" at bounding box center [1434, 24] width 66 height 29
click at [863, 31] on span "Send Settings" at bounding box center [869, 27] width 77 height 17
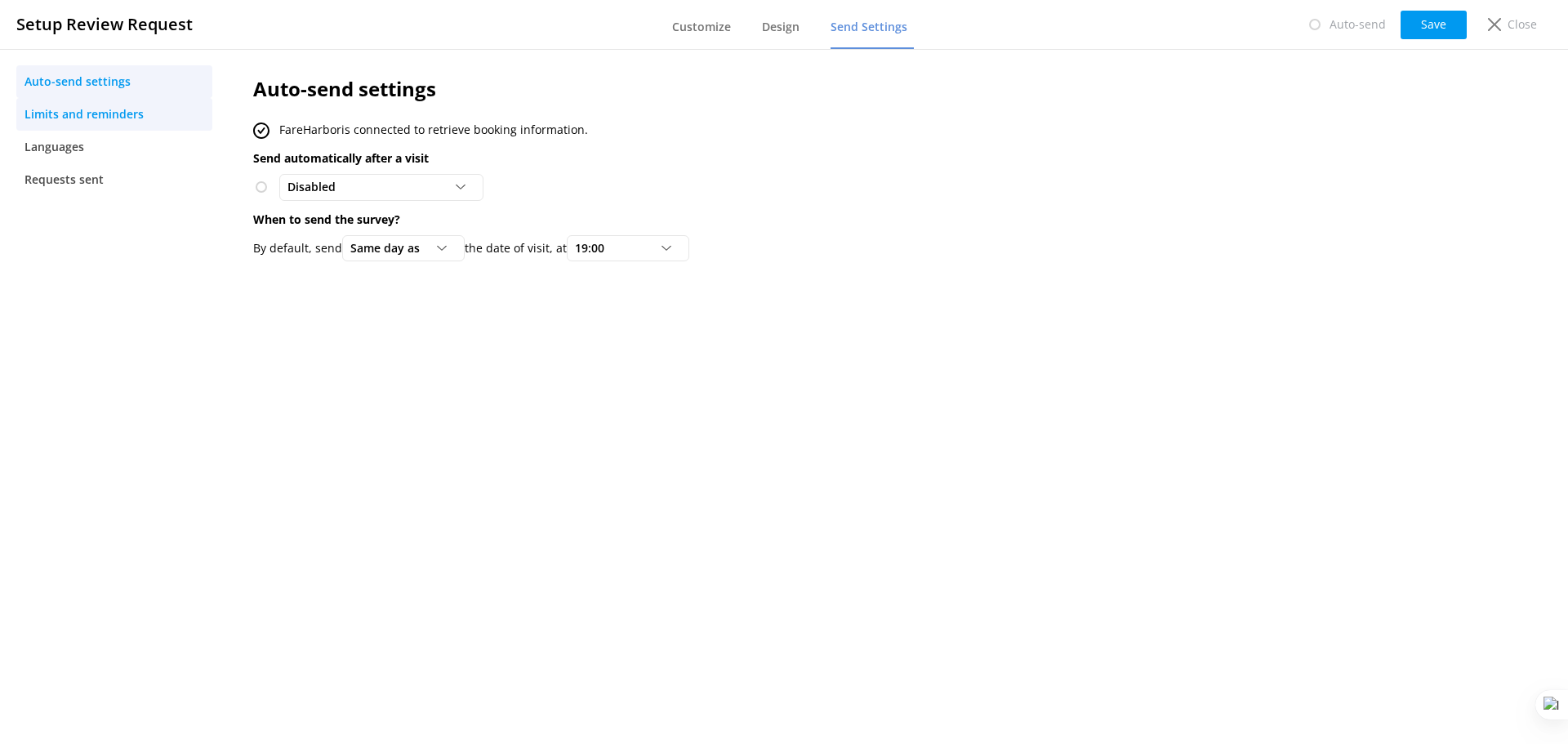
click at [127, 114] on span "Limits and reminders" at bounding box center [84, 114] width 119 height 18
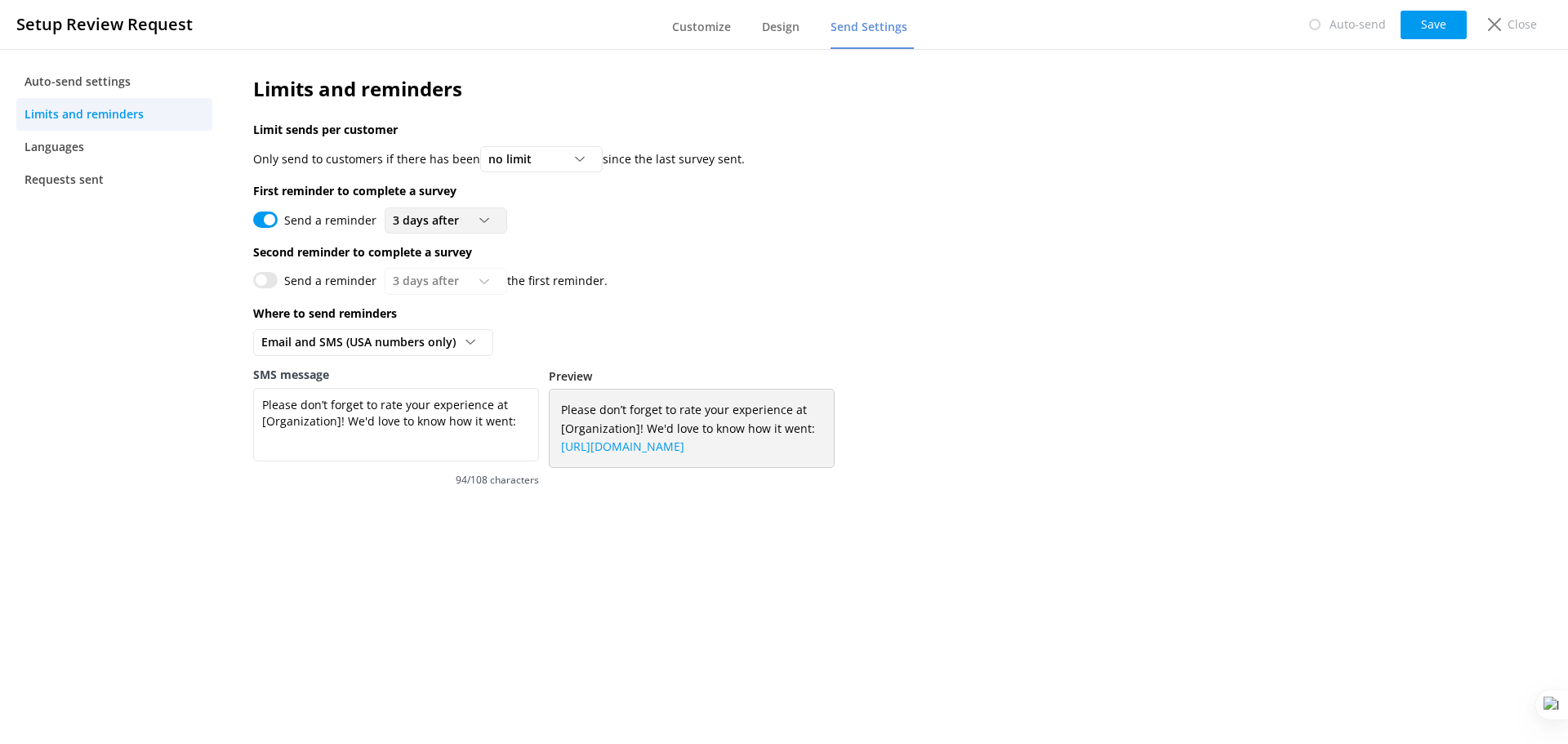
click at [433, 228] on span "3 days after" at bounding box center [430, 221] width 76 height 18
click at [454, 258] on link "3 days after" at bounding box center [458, 254] width 146 height 32
click at [786, 29] on span "Design" at bounding box center [781, 27] width 37 height 17
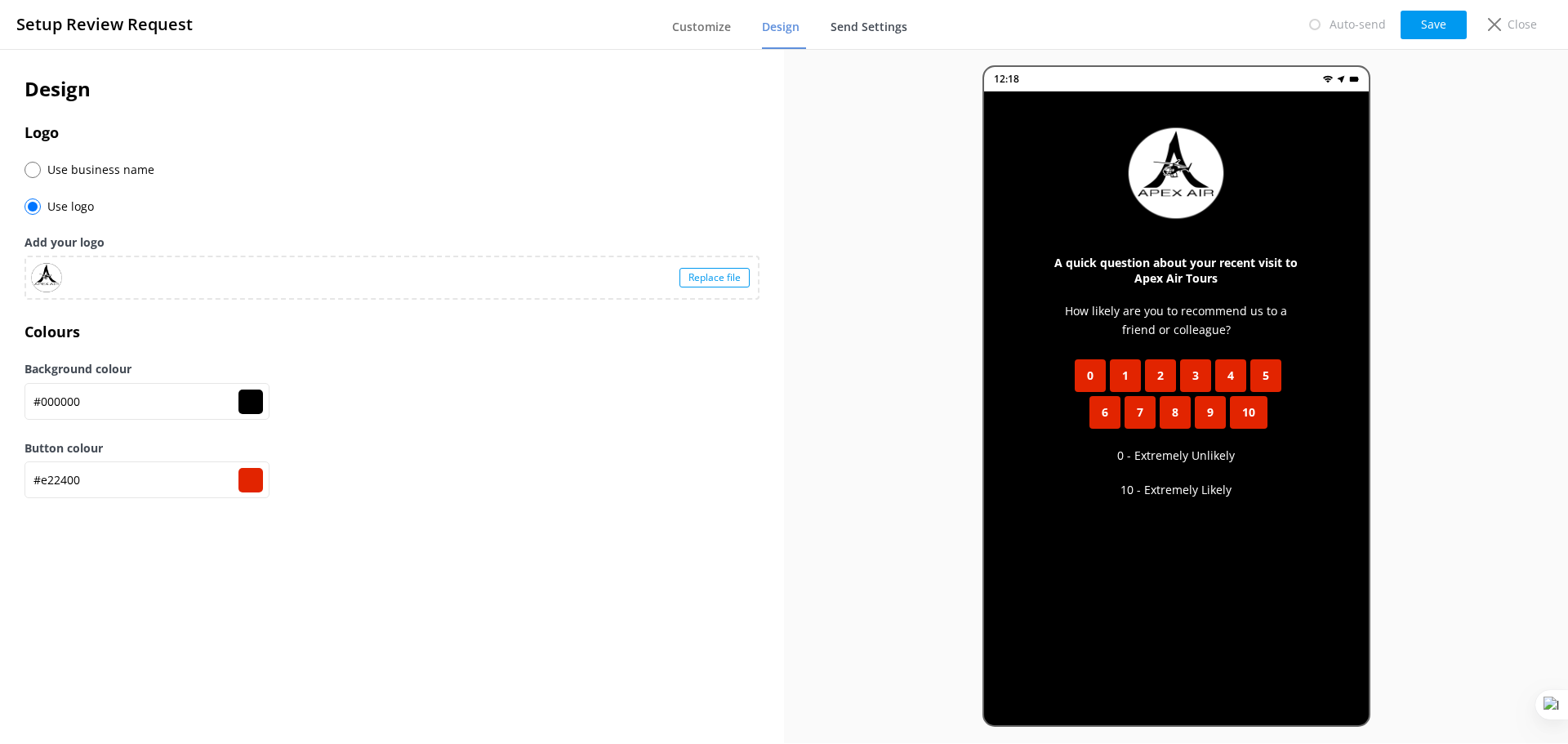
click at [859, 28] on span "Send Settings" at bounding box center [869, 27] width 77 height 17
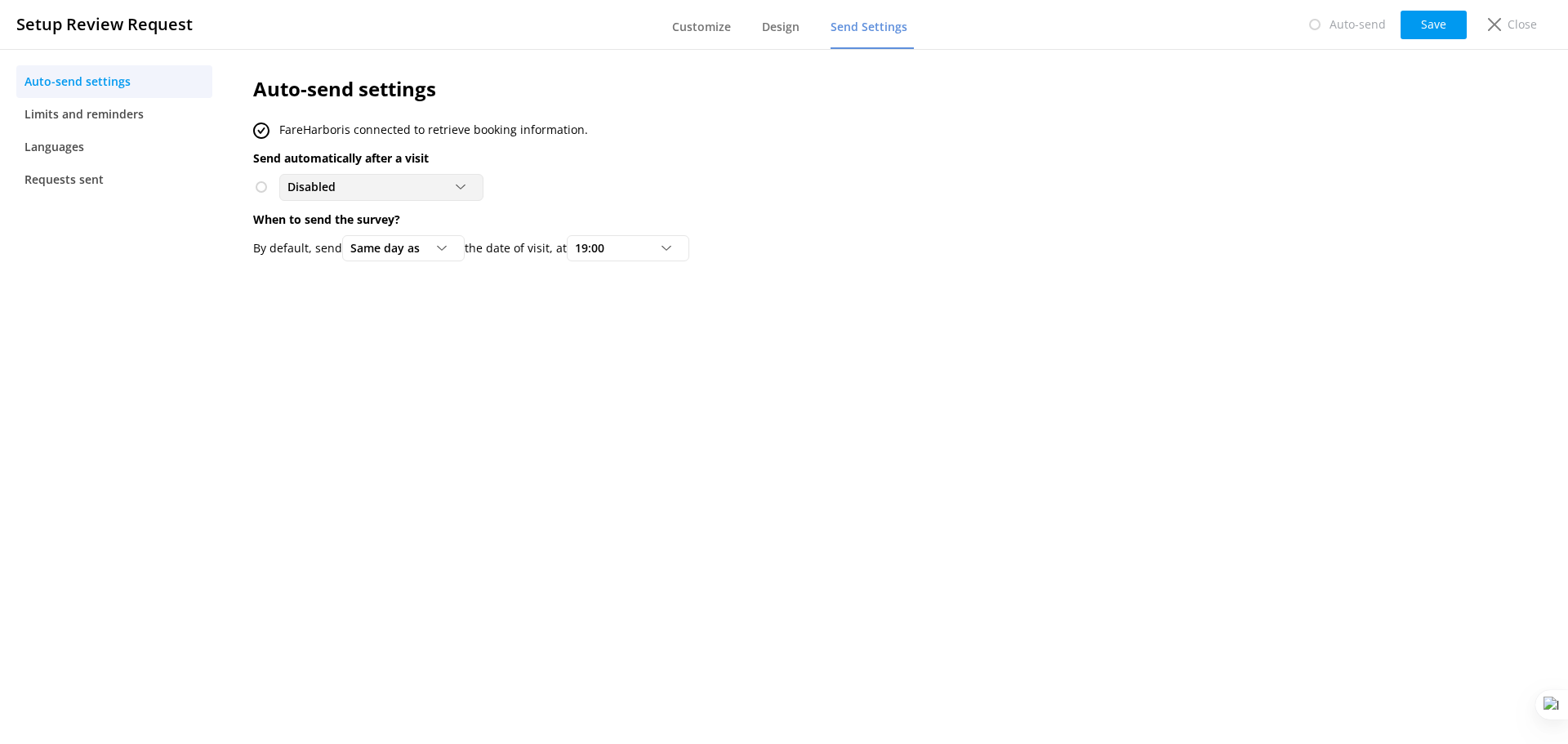
click at [433, 185] on div "Disabled" at bounding box center [381, 187] width 196 height 18
click at [390, 259] on div "To customers from FareHarbor" at bounding box center [360, 254] width 144 height 17
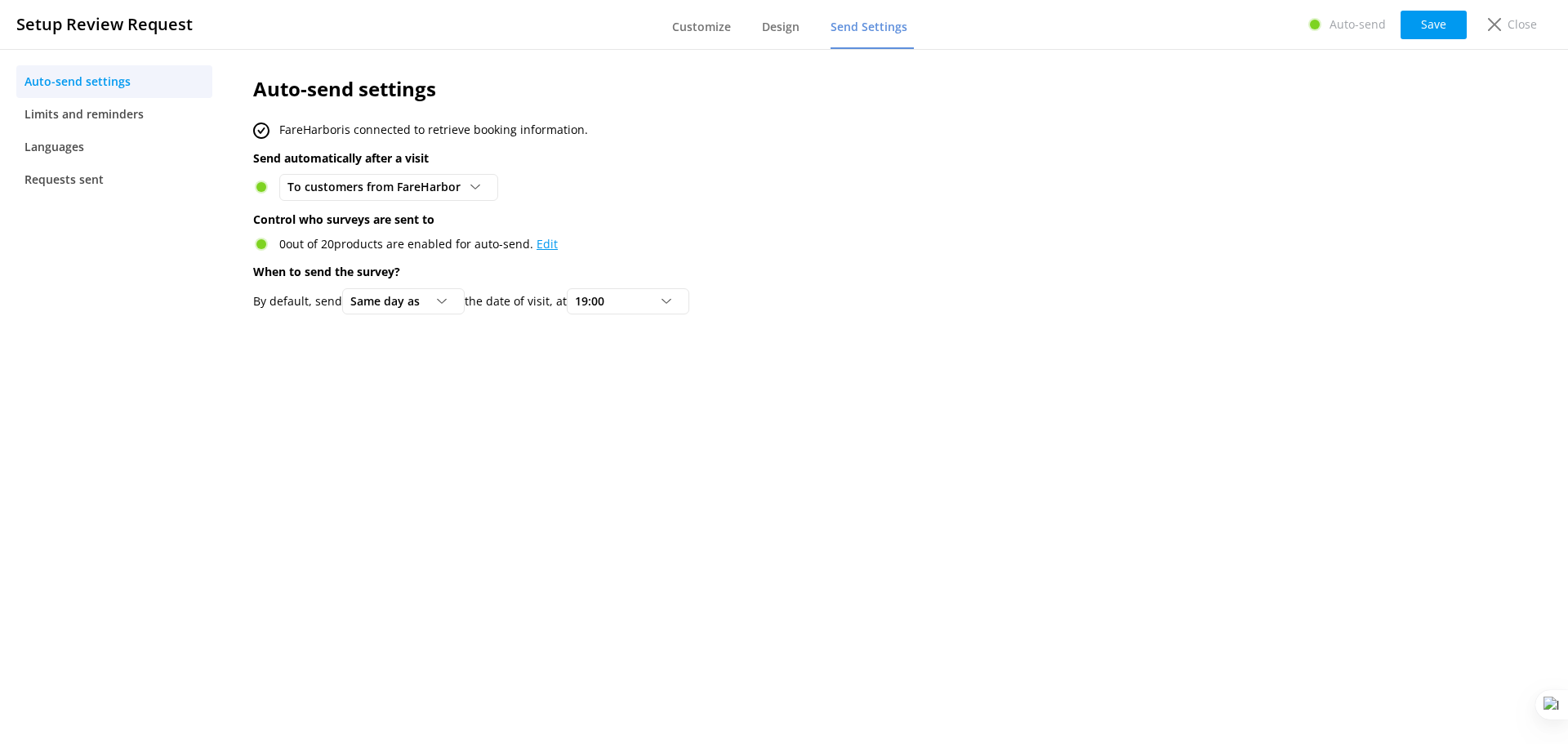
click at [544, 244] on link "Edit" at bounding box center [547, 244] width 21 height 16
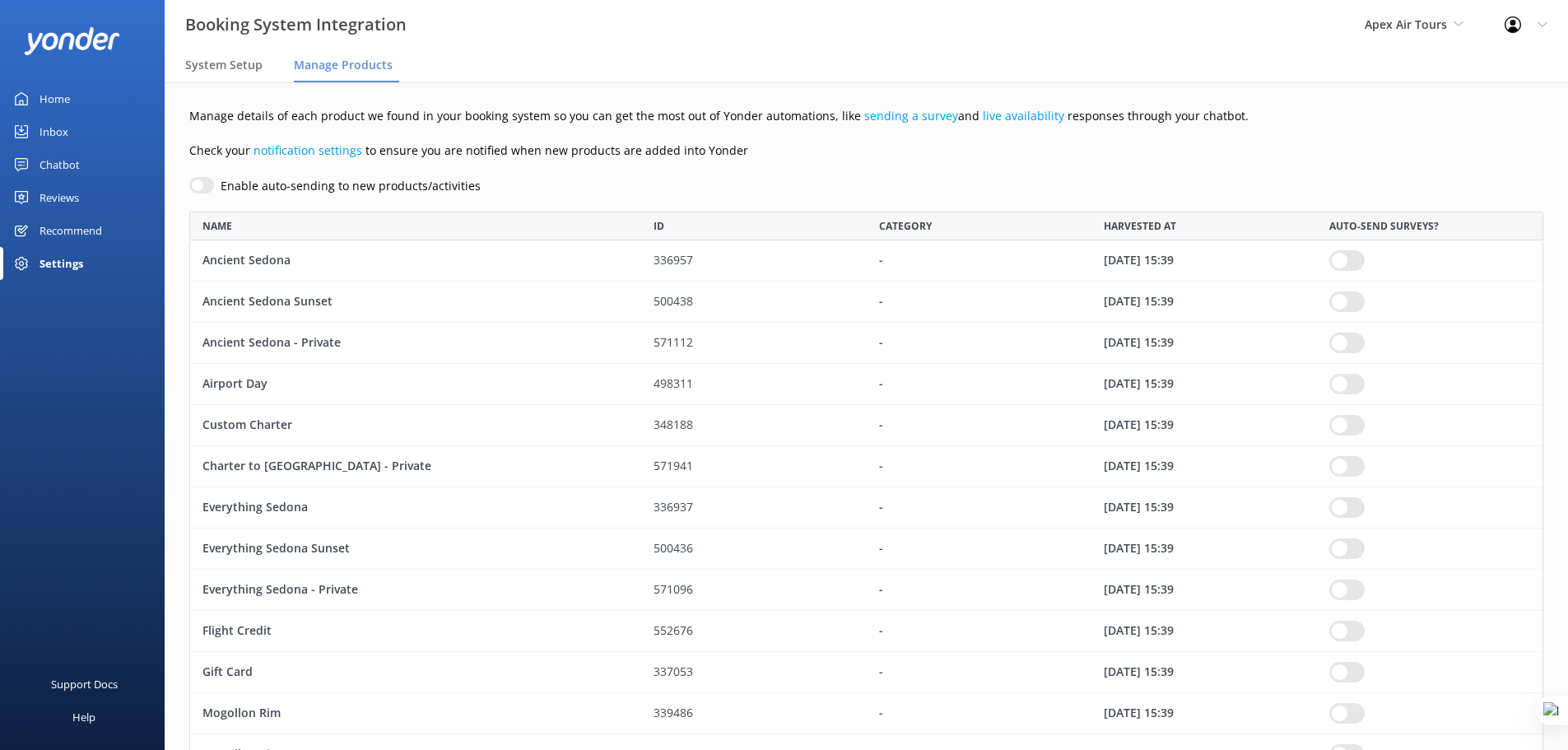
click at [1353, 263] on input "row" at bounding box center [1347, 260] width 35 height 20
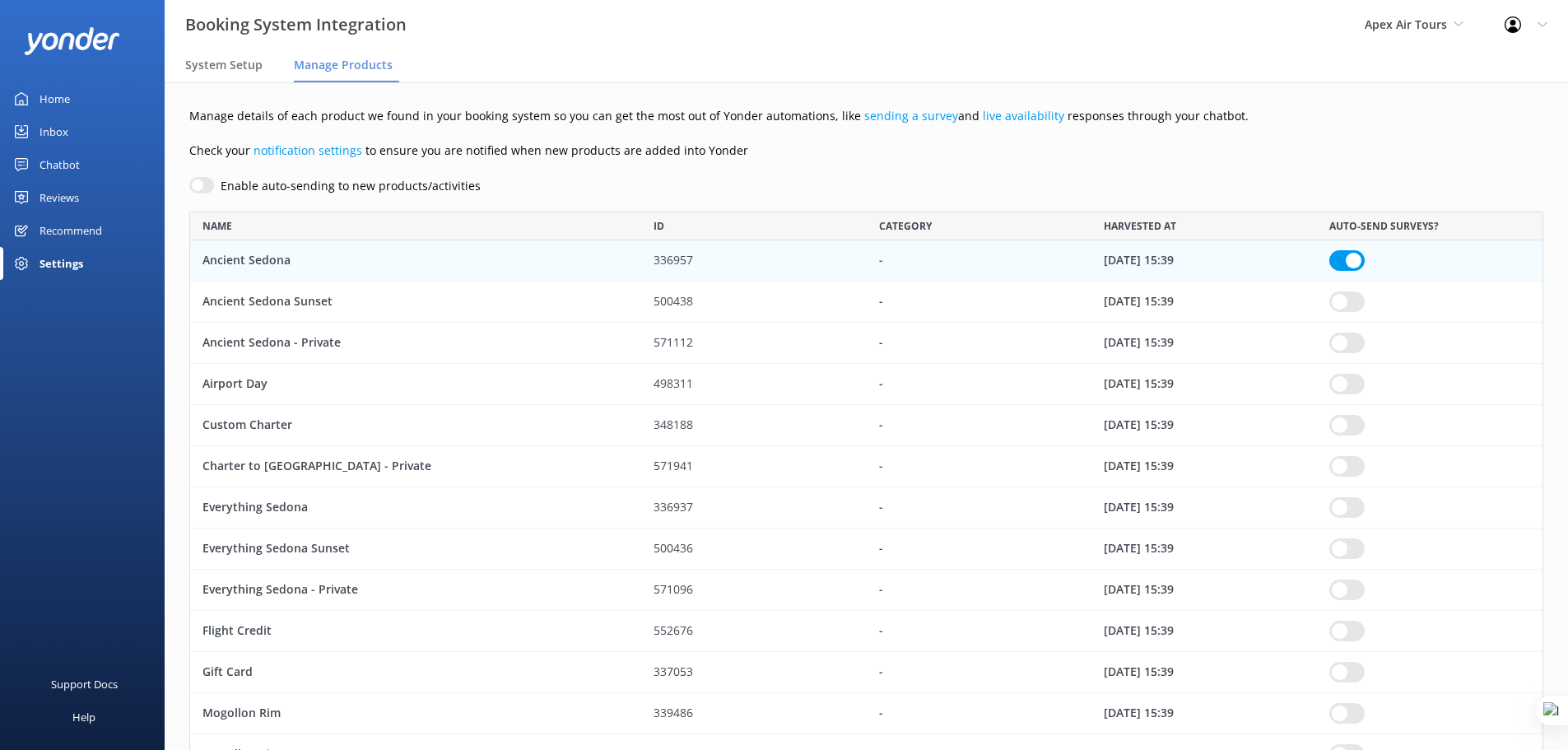
click at [1354, 271] on input "row" at bounding box center [1347, 260] width 35 height 20
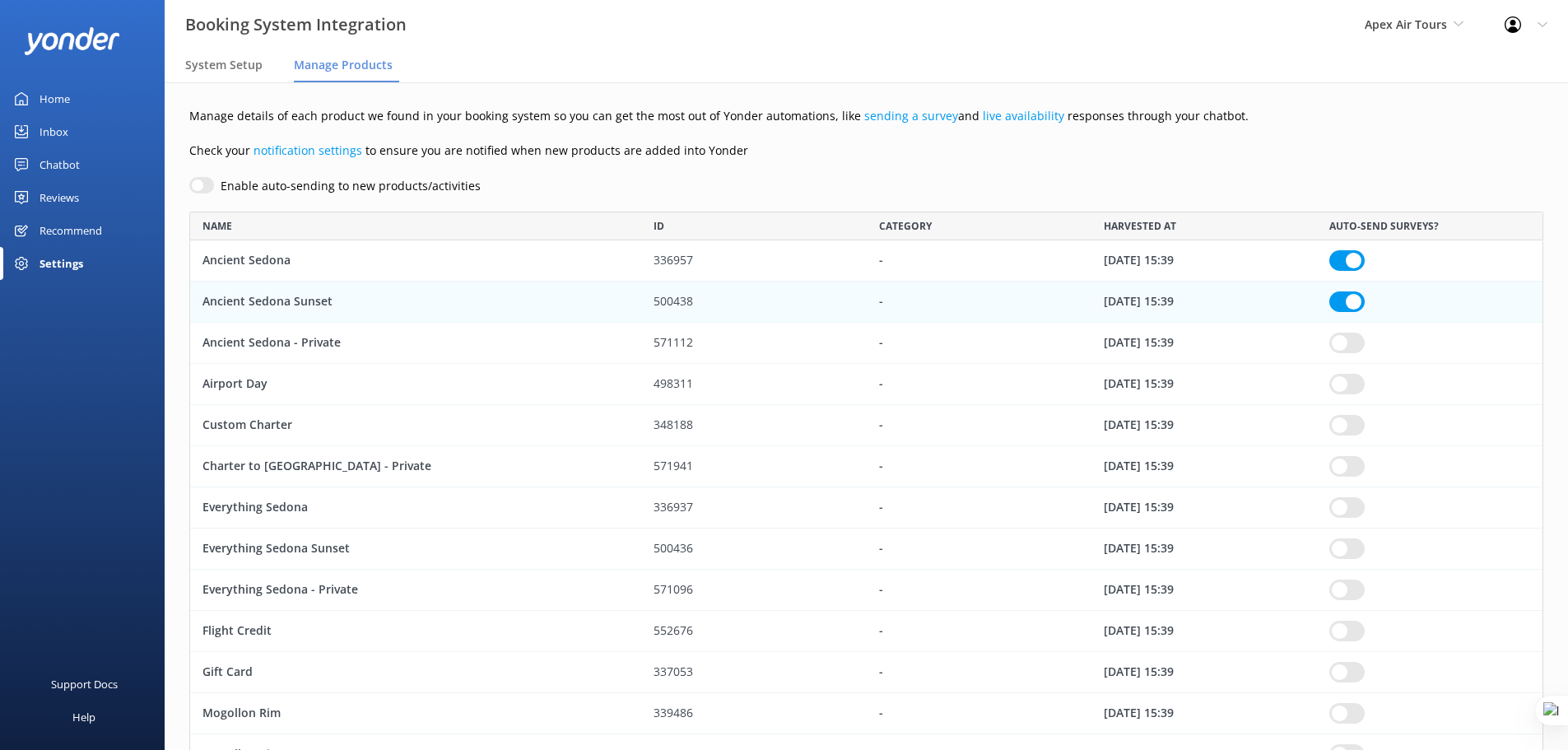
click at [1354, 271] on input "row" at bounding box center [1347, 260] width 35 height 20
checkbox input "true"
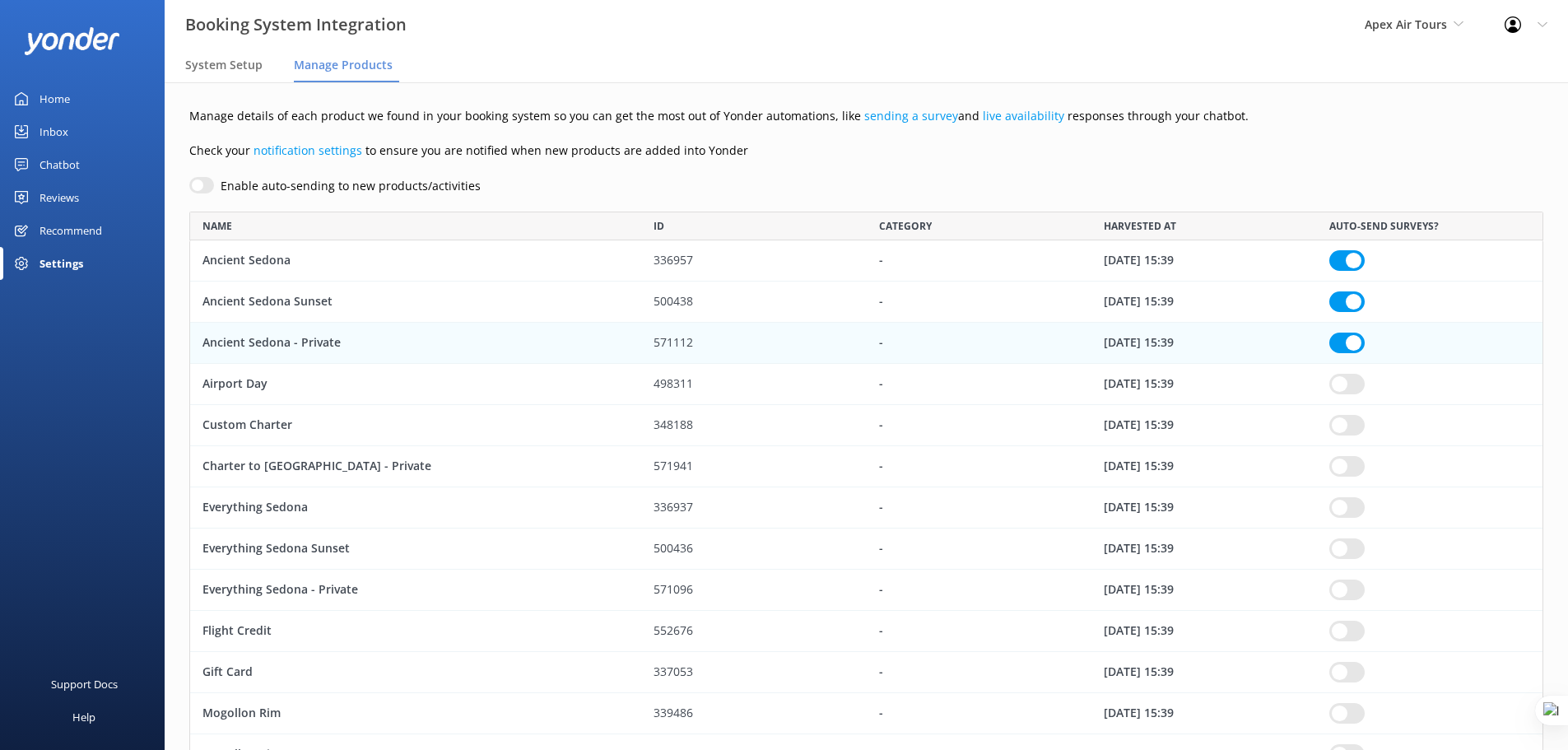
click at [1352, 271] on input "row" at bounding box center [1347, 260] width 35 height 20
checkbox input "true"
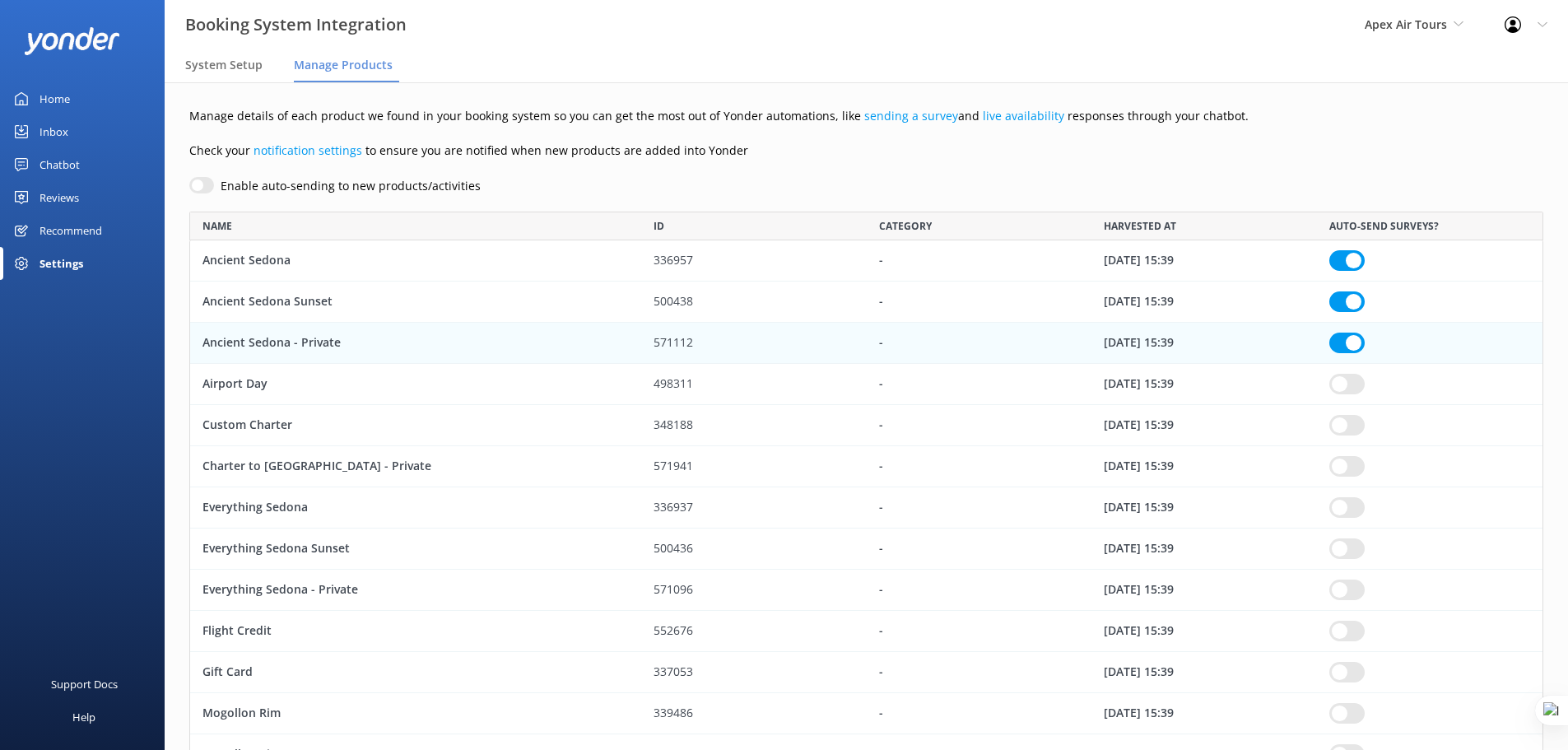
checkbox input "true"
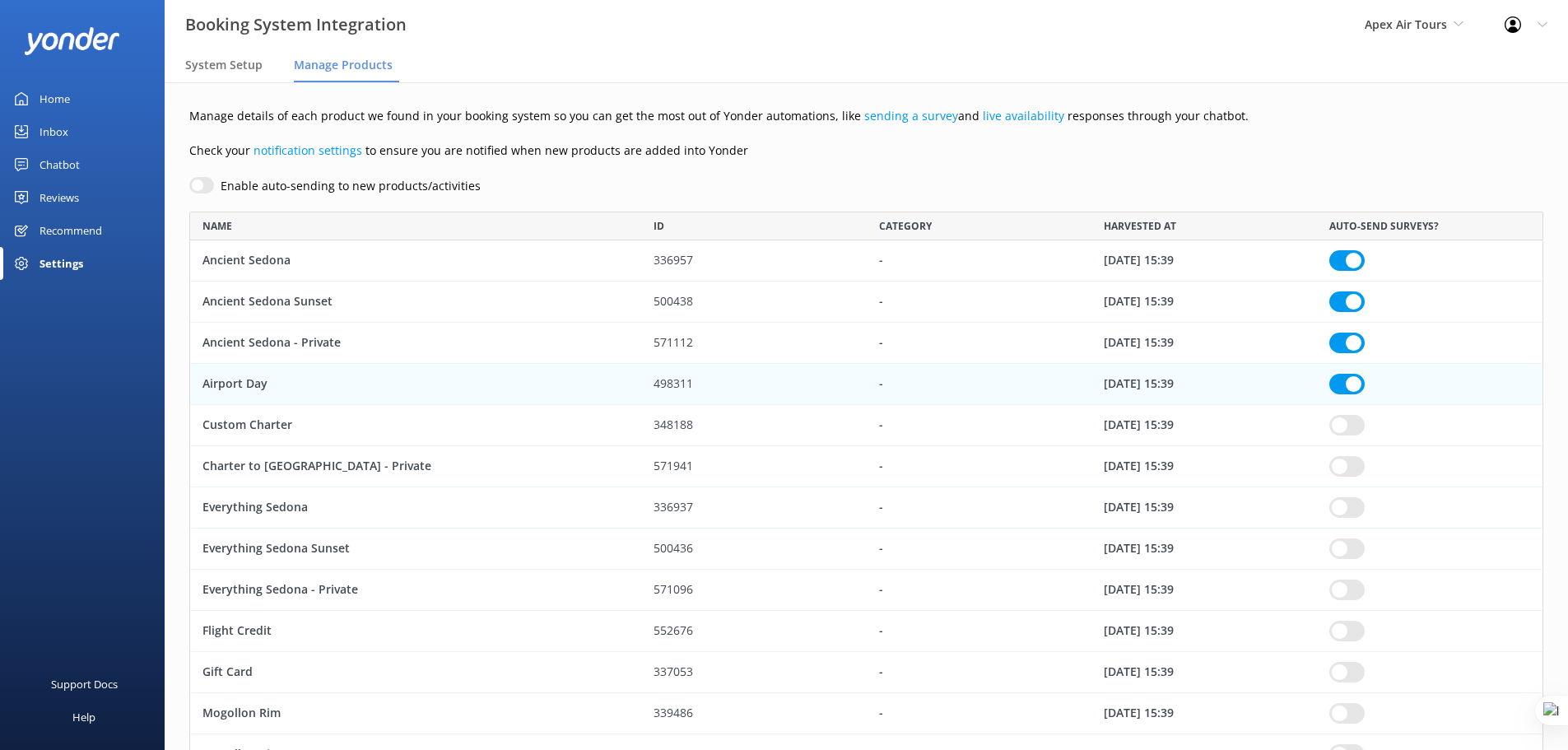
click at [1348, 271] on input "row" at bounding box center [1347, 260] width 35 height 20
checkbox input "true"
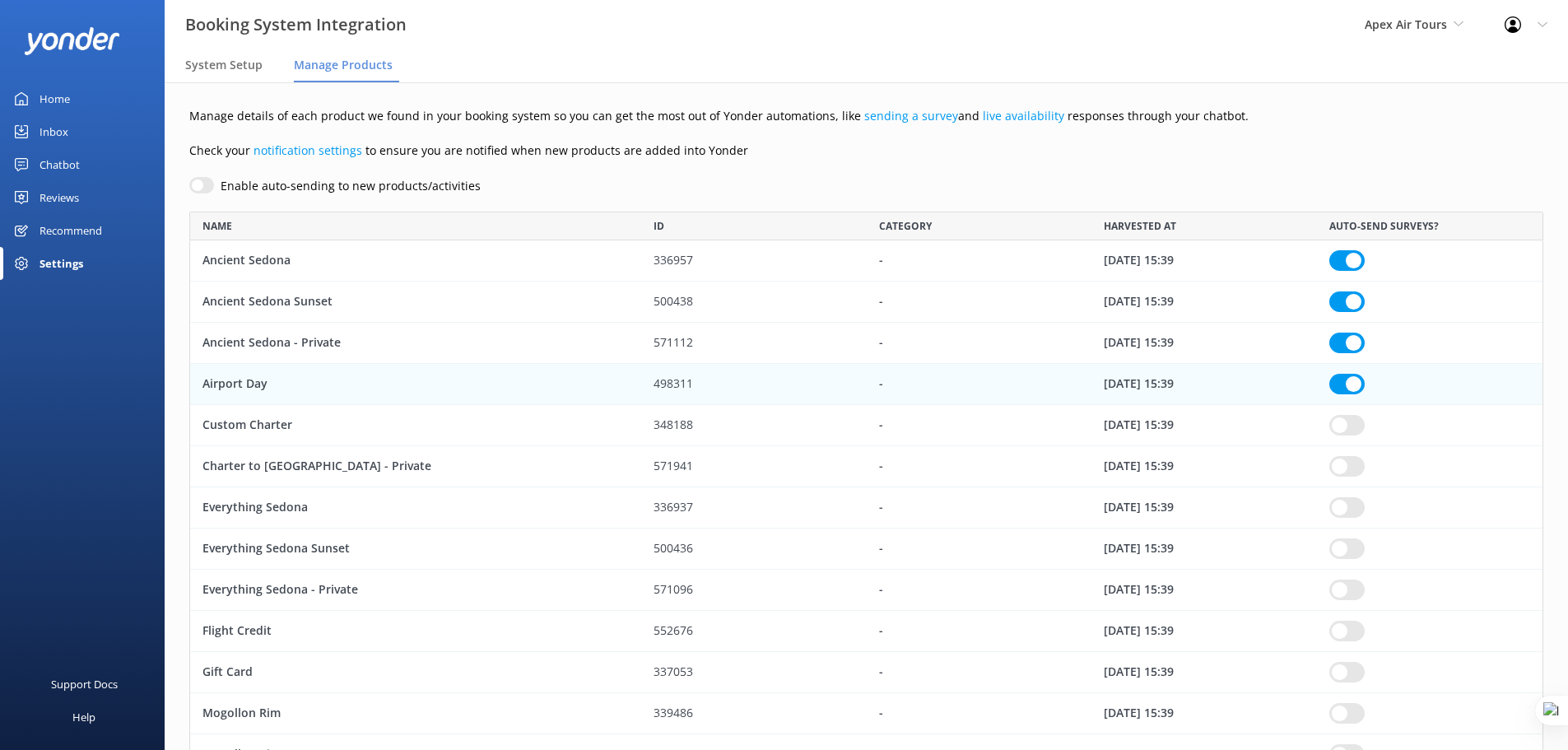
checkbox input "true"
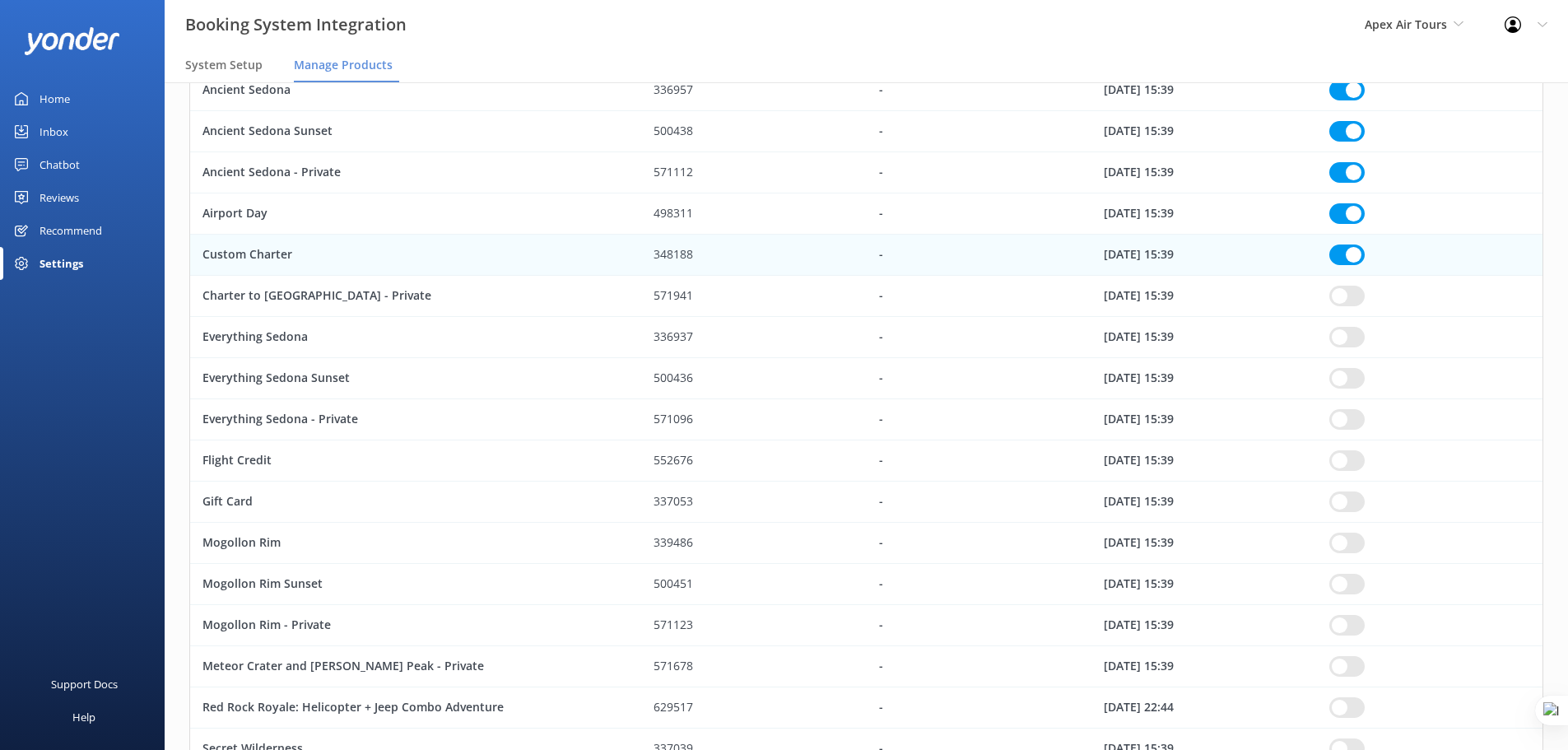
scroll to position [164, 0]
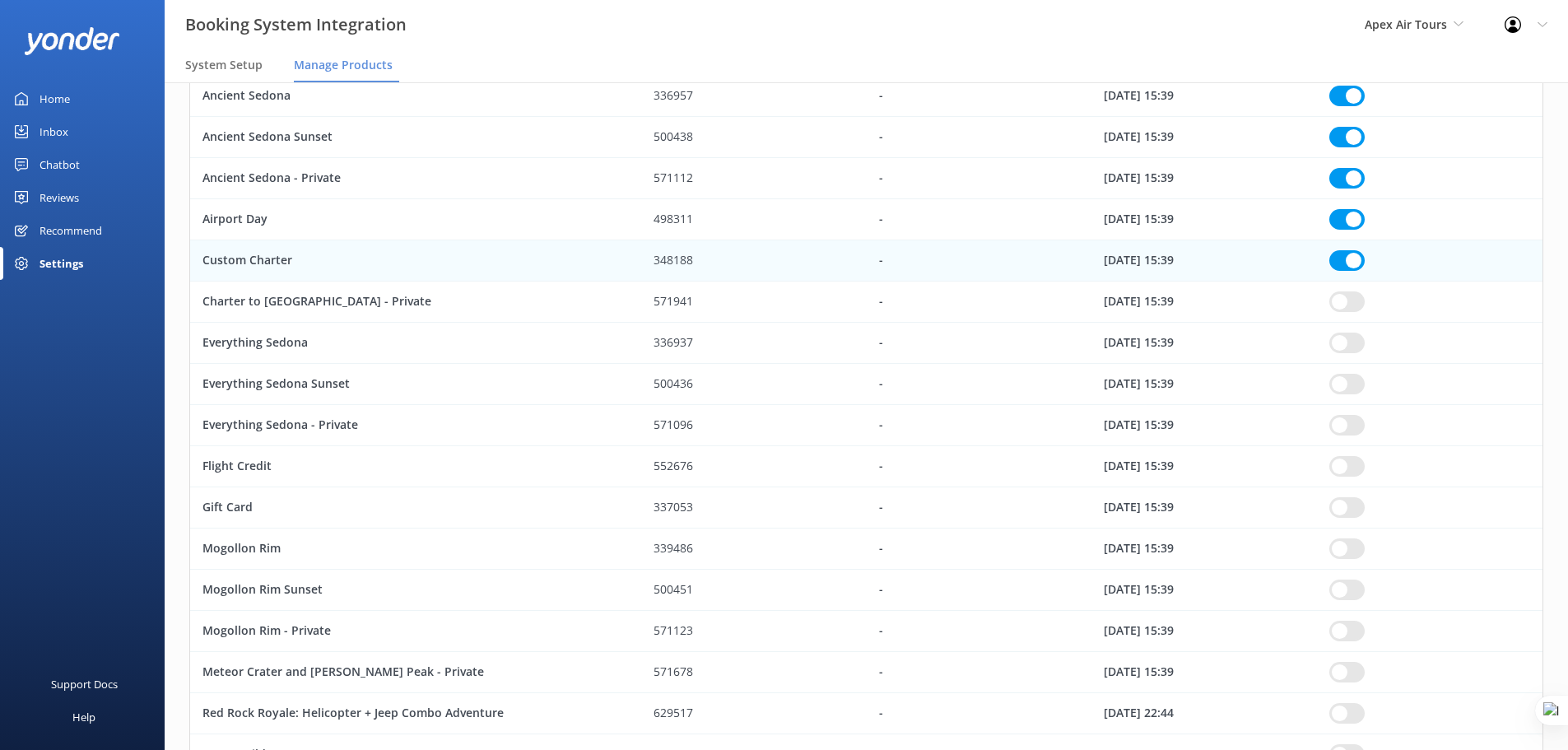
click at [1343, 265] on input "row" at bounding box center [1347, 260] width 35 height 20
checkbox input "true"
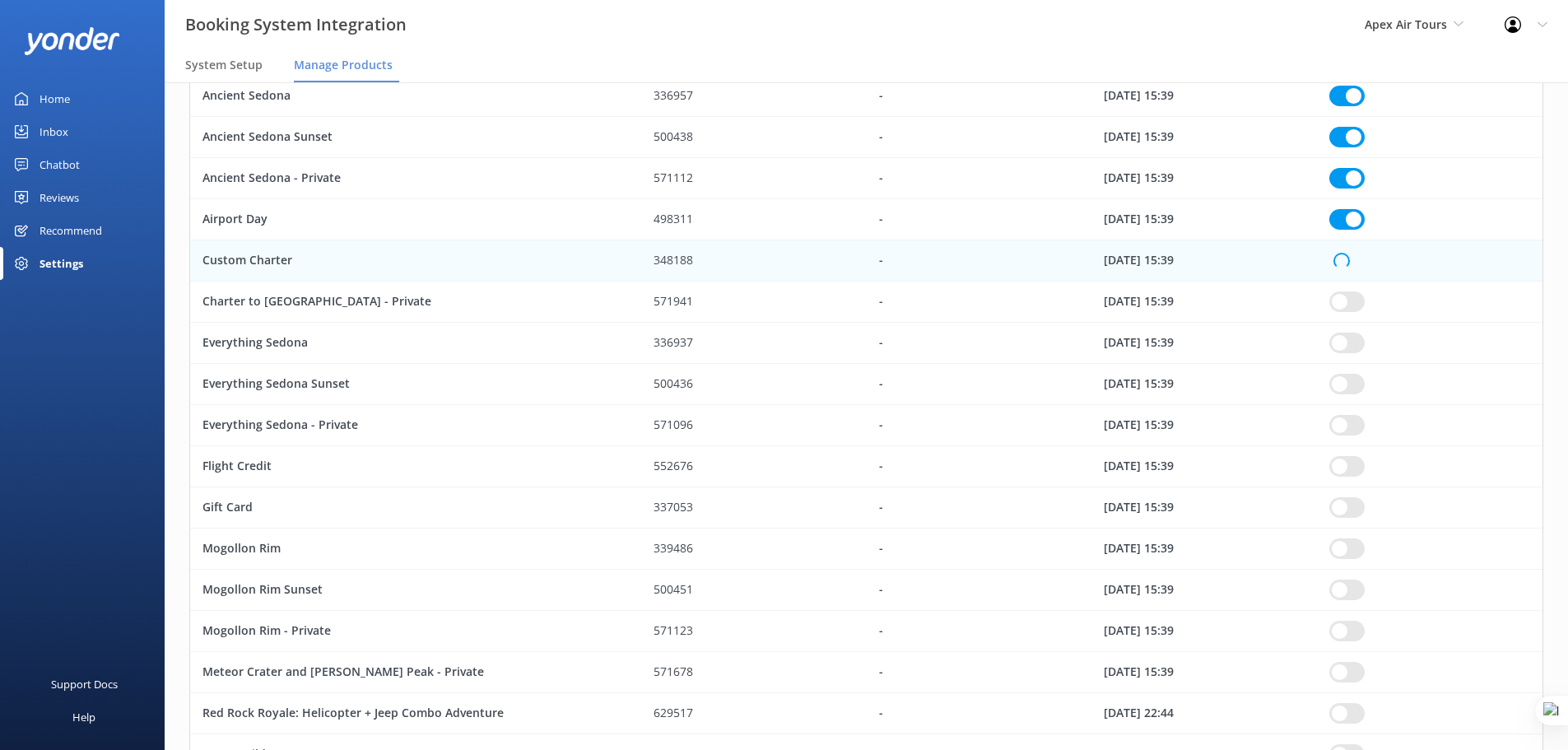
checkbox input "true"
click at [1342, 230] on div "row" at bounding box center [1429, 220] width 226 height 41
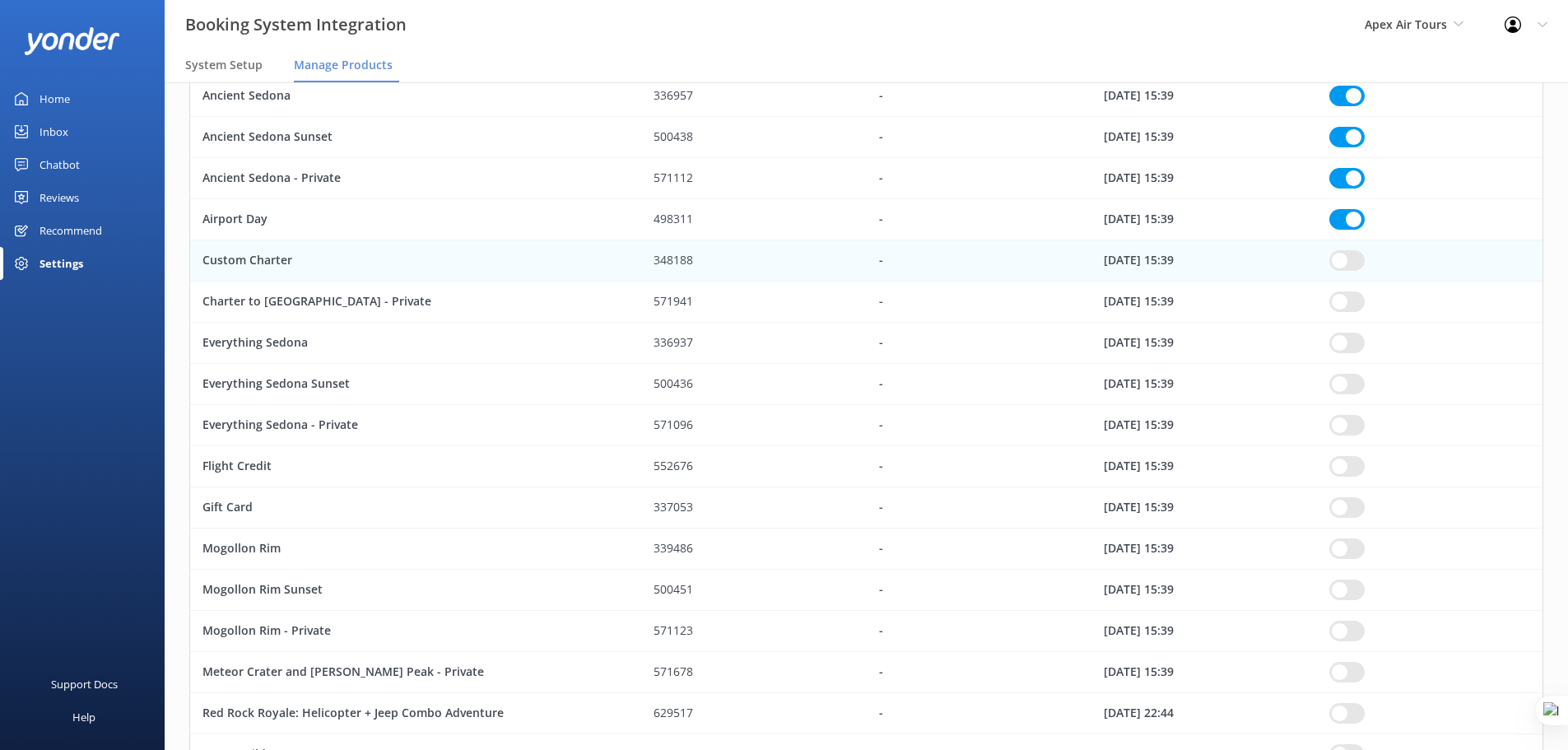
checkbox input "true"
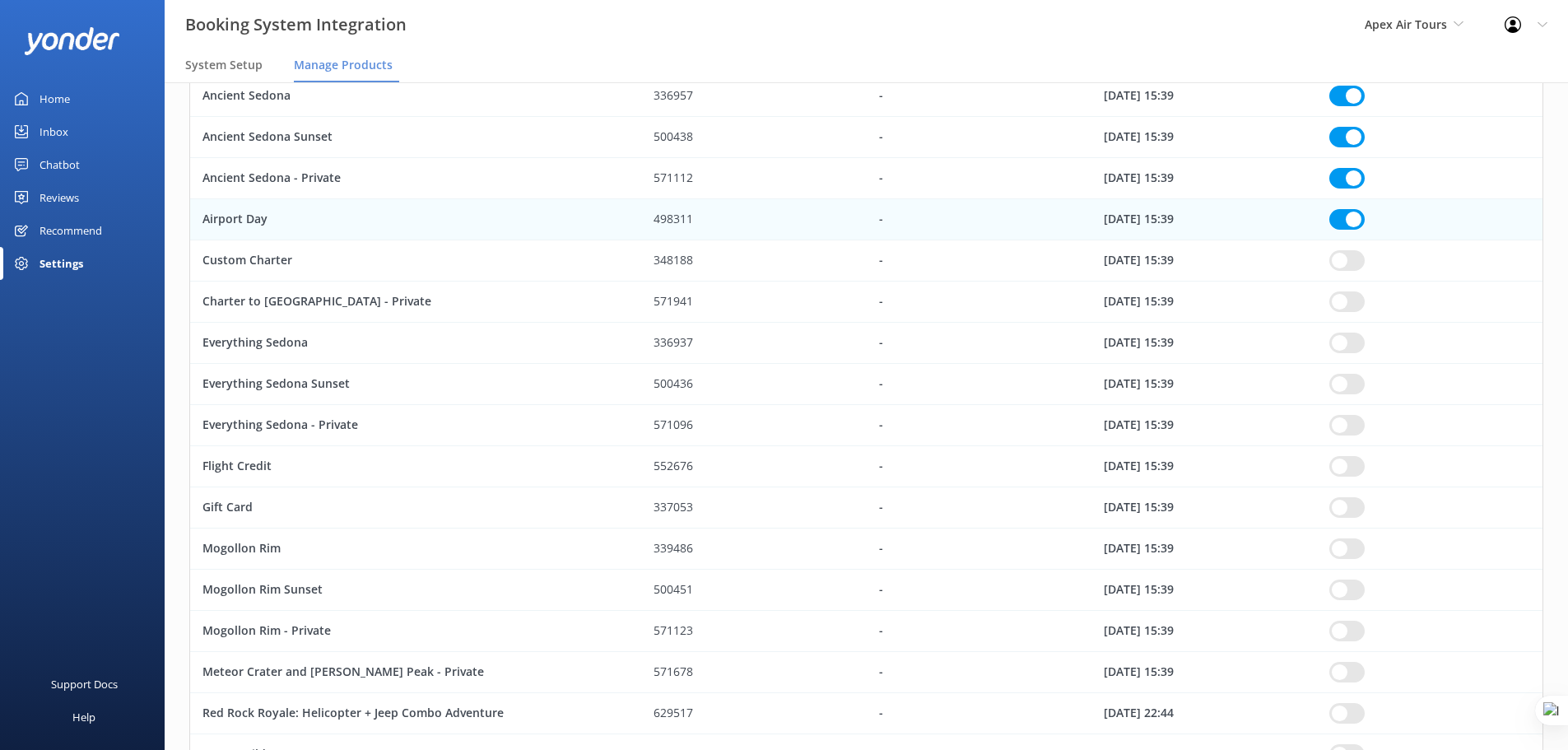
click at [1341, 224] on input "row" at bounding box center [1347, 219] width 35 height 20
checkbox input "true"
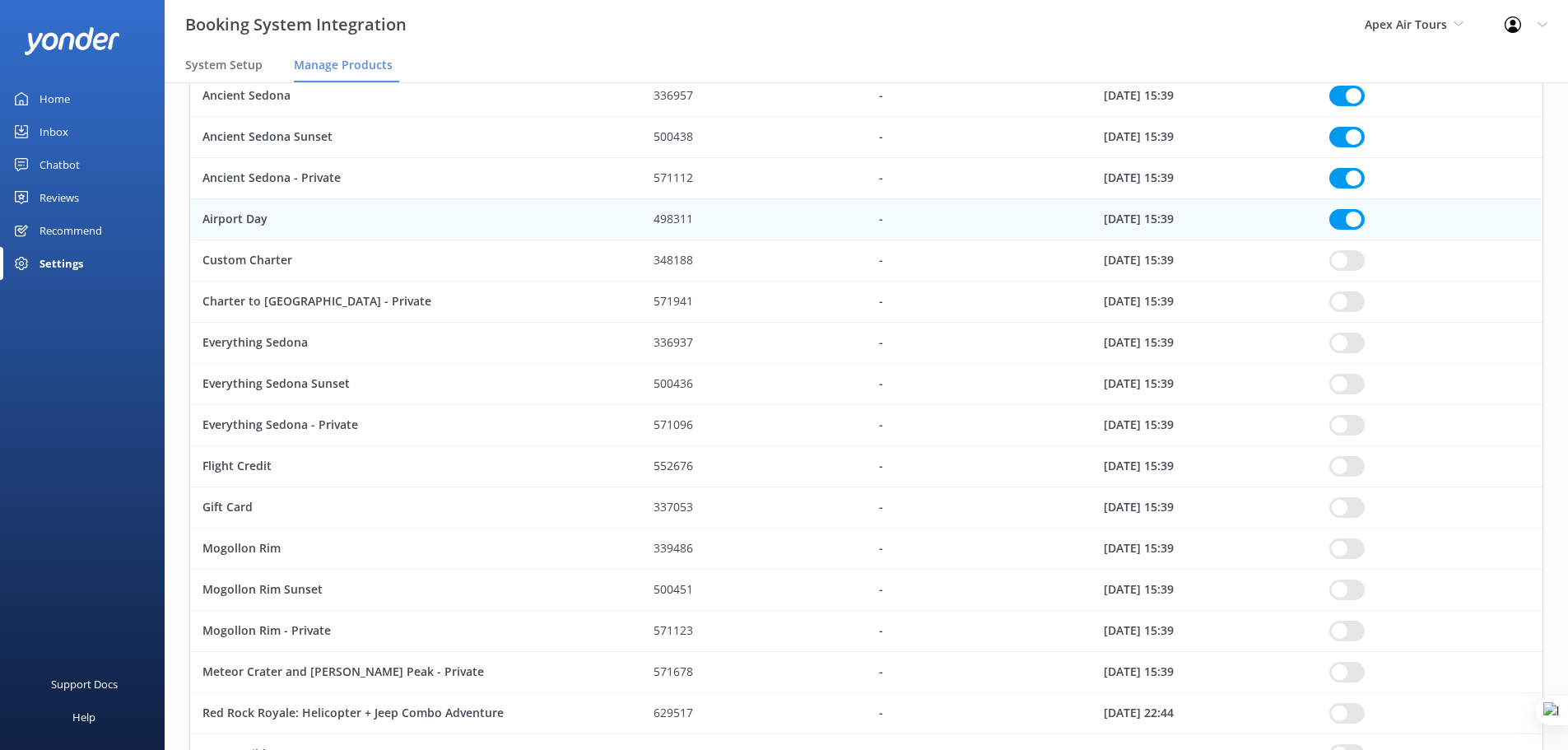
checkbox input "true"
click at [1352, 106] on input "row" at bounding box center [1347, 95] width 35 height 20
checkbox input "true"
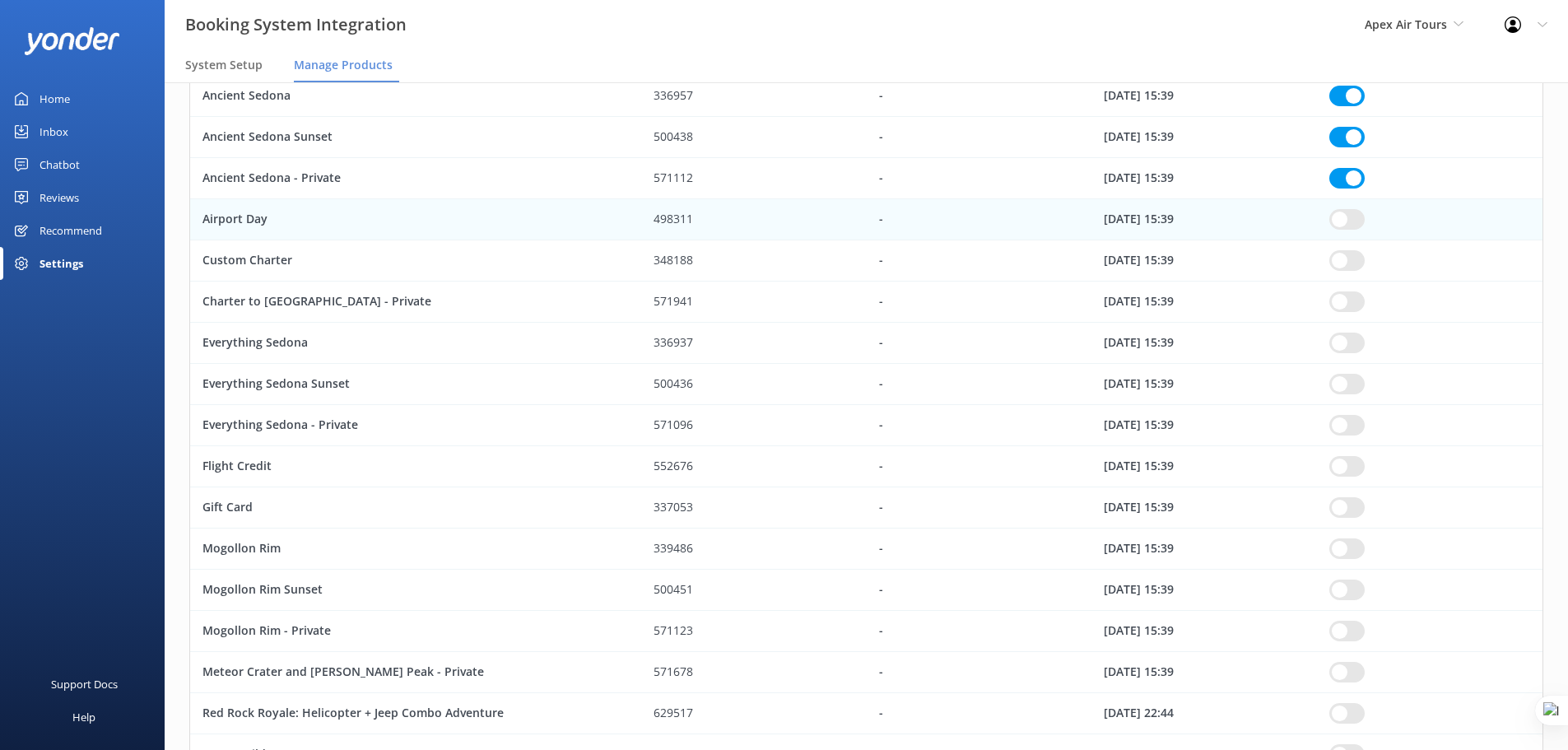
checkbox input "true"
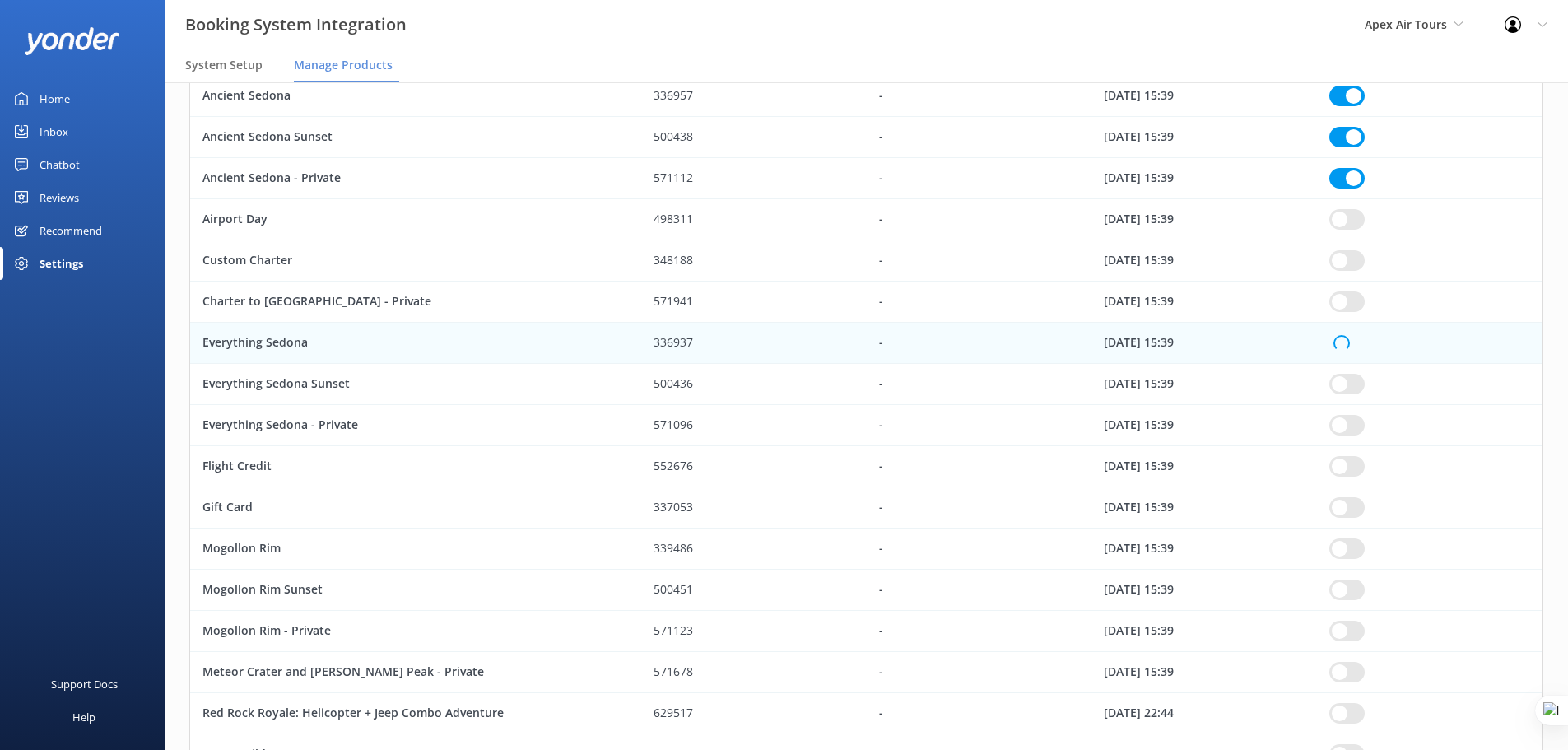
checkbox input "true"
click at [1352, 106] on input "row" at bounding box center [1347, 95] width 35 height 20
checkbox input "true"
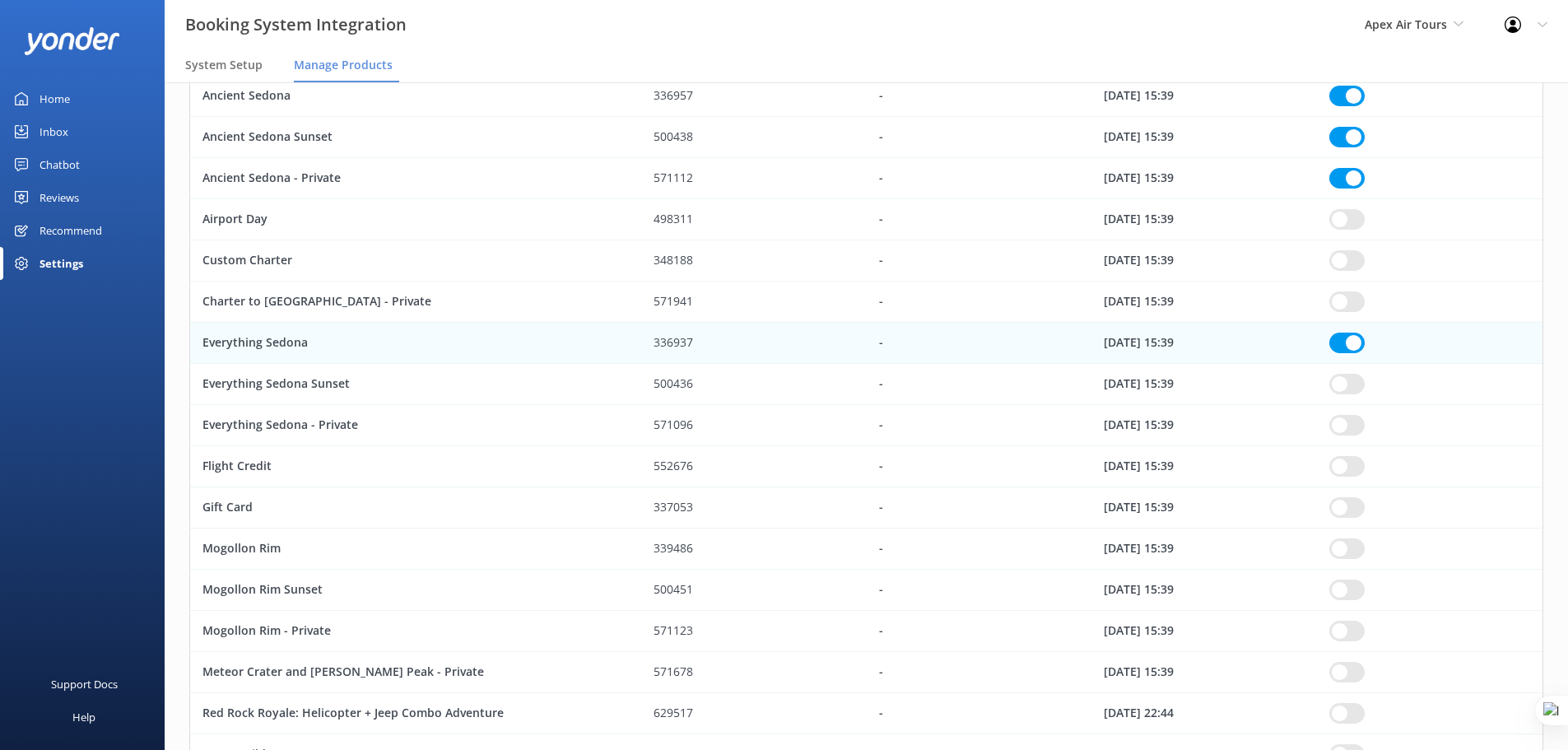
checkbox input "true"
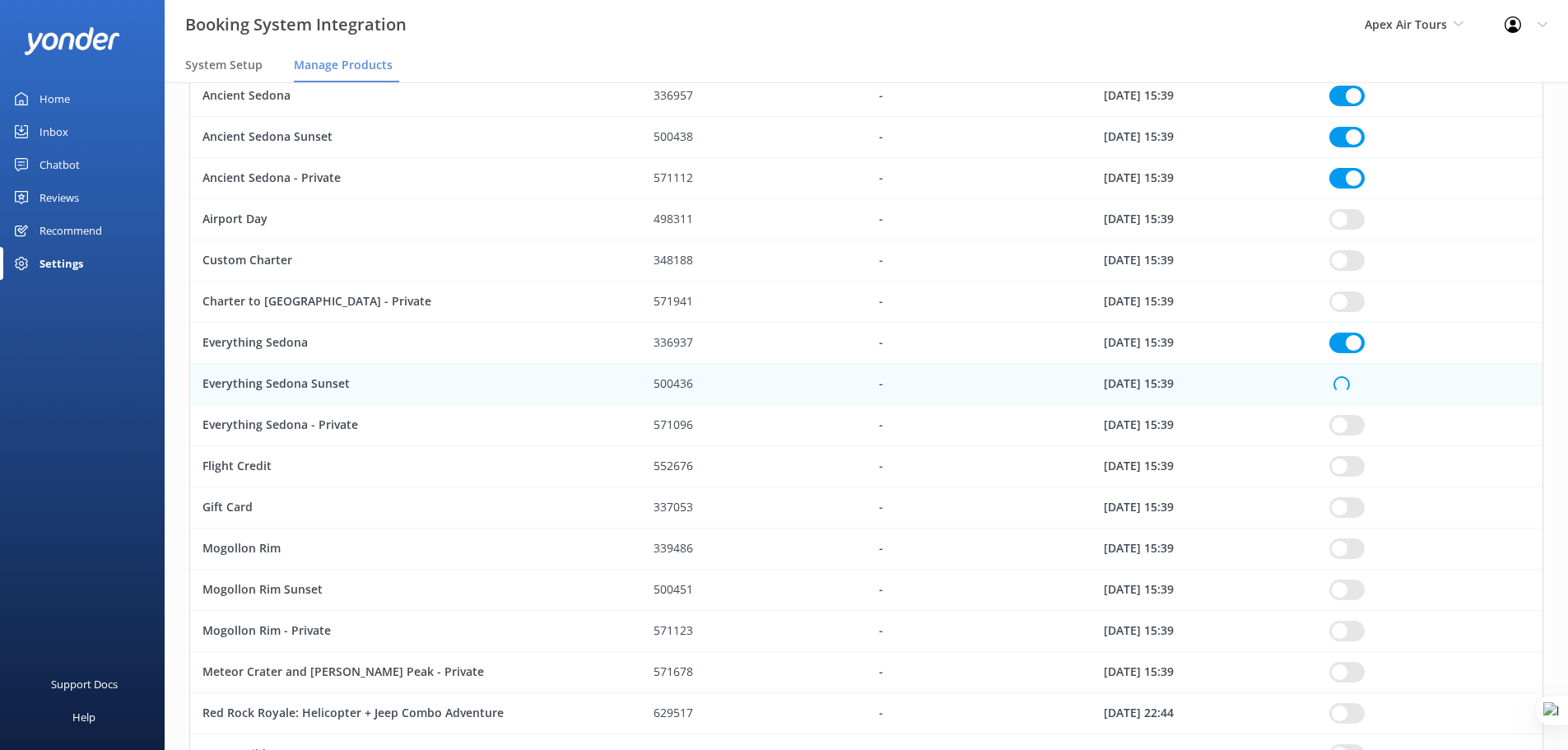
checkbox input "true"
click at [1353, 106] on input "row" at bounding box center [1347, 95] width 35 height 20
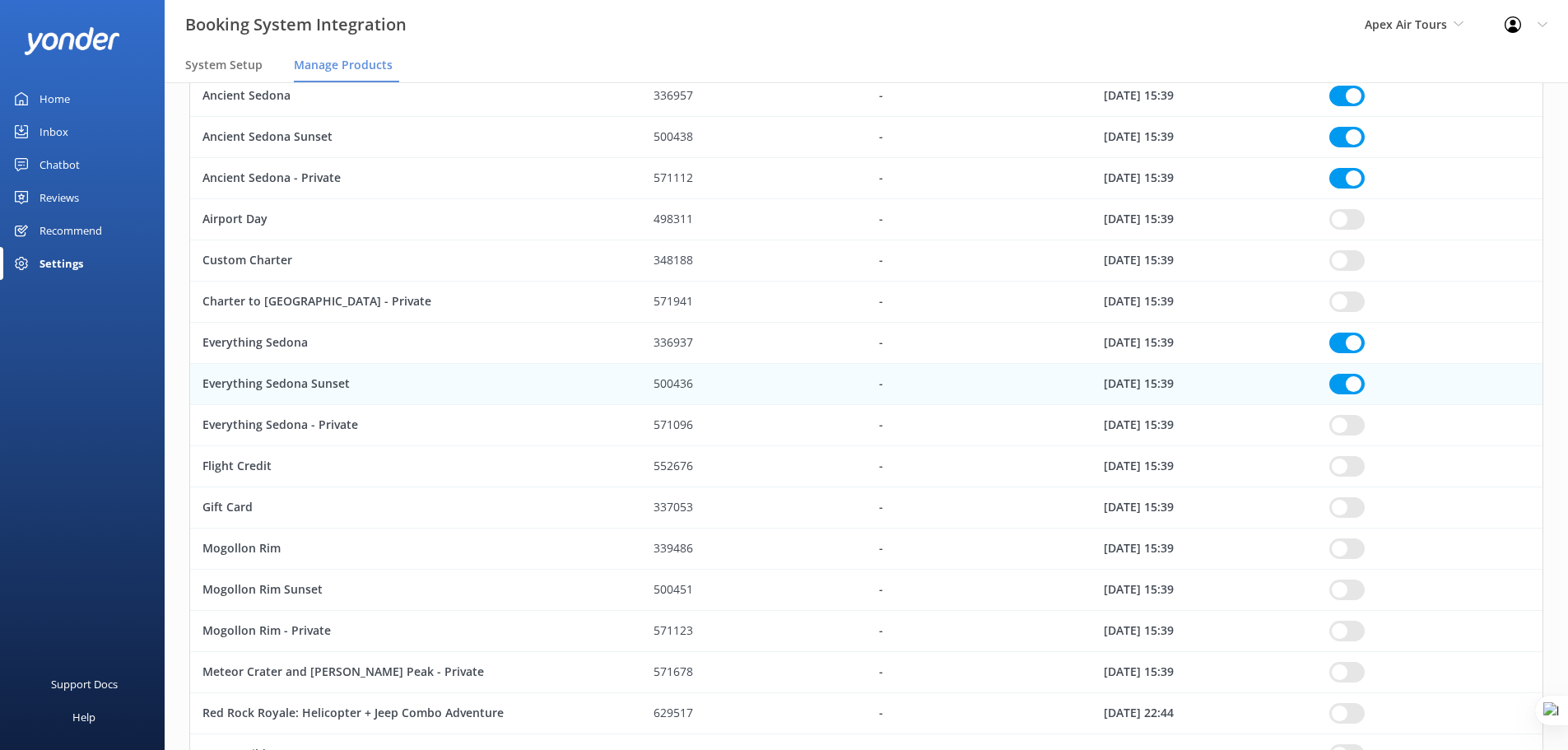
checkbox input "true"
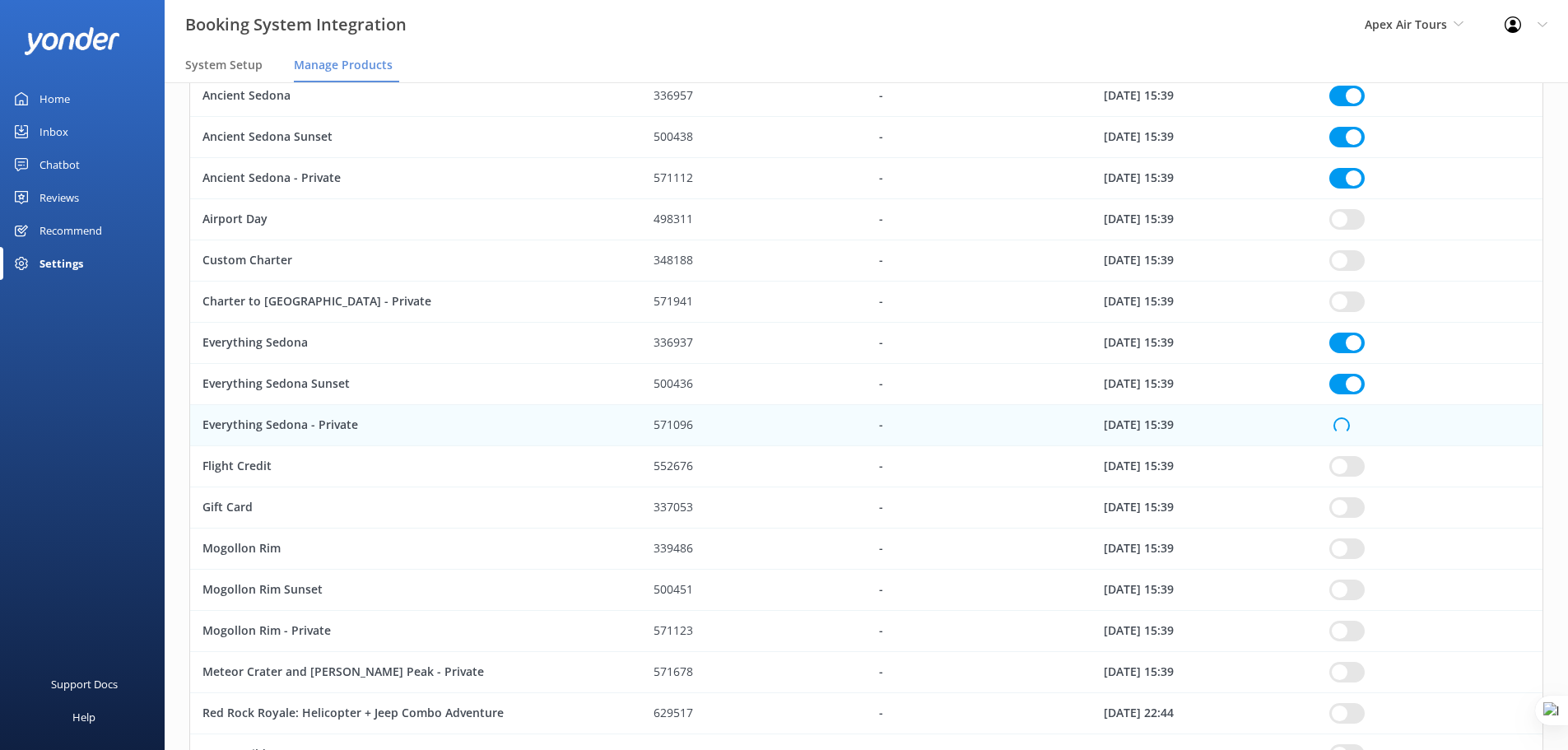
checkbox input "true"
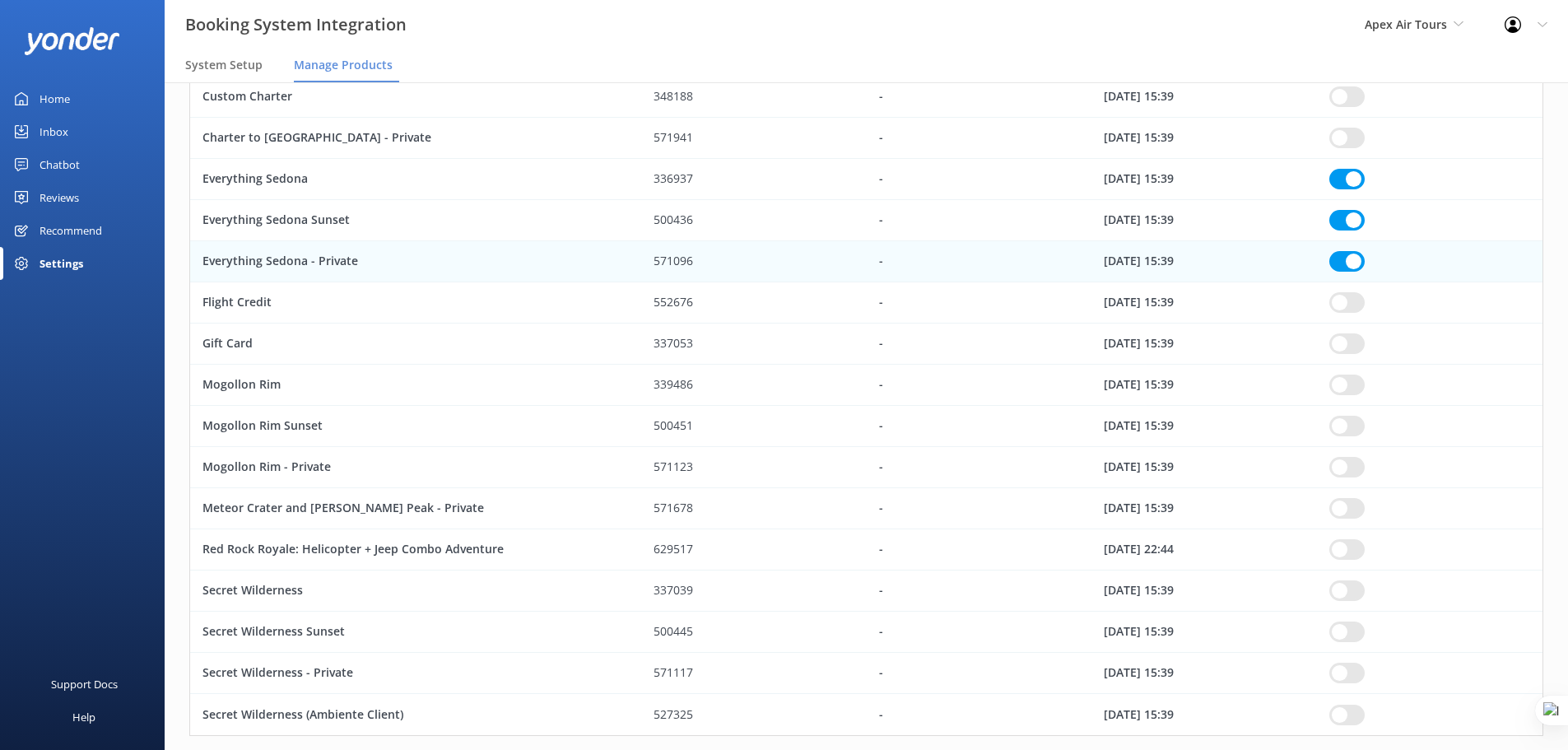
scroll to position [330, 0]
checkbox input "true"
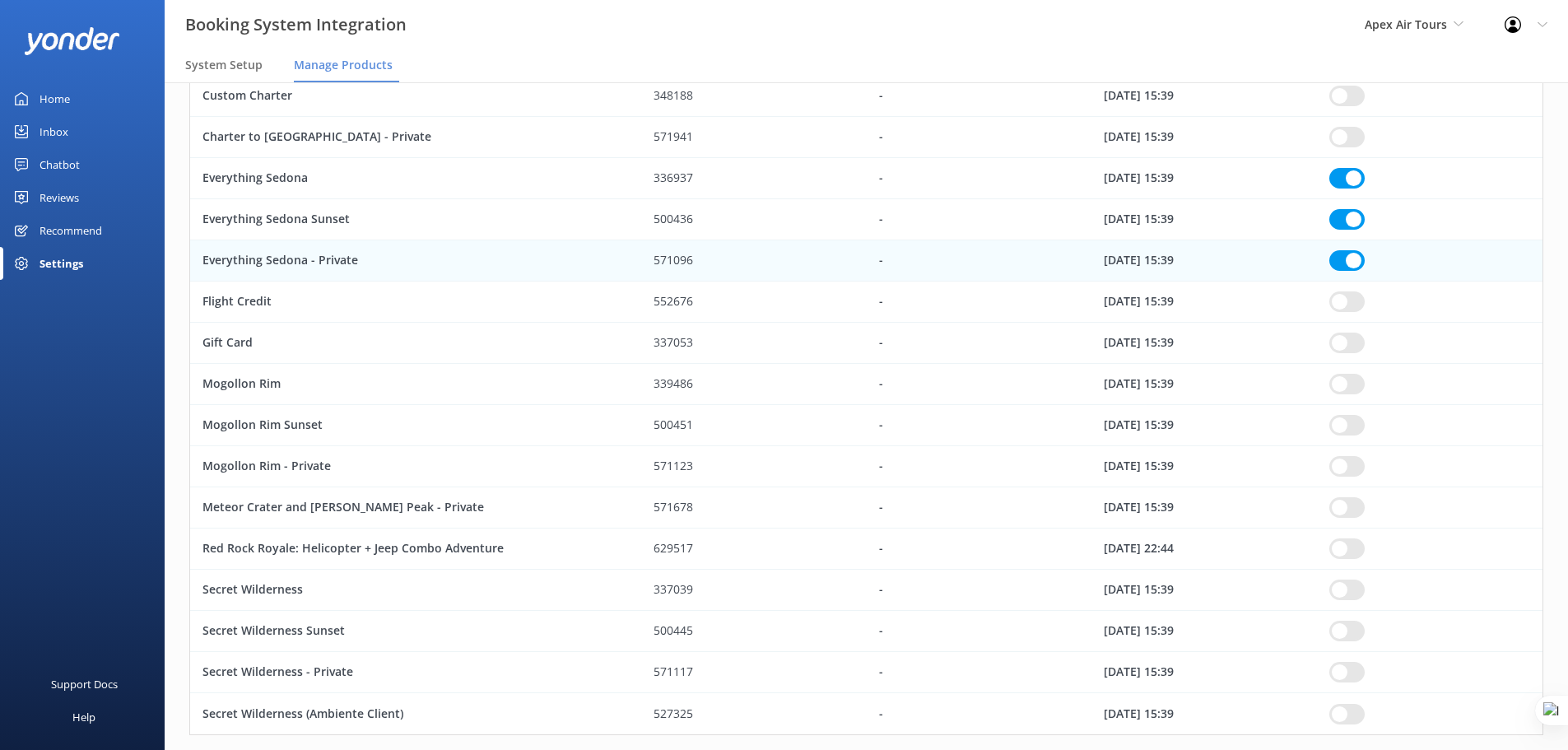
checkbox input "true"
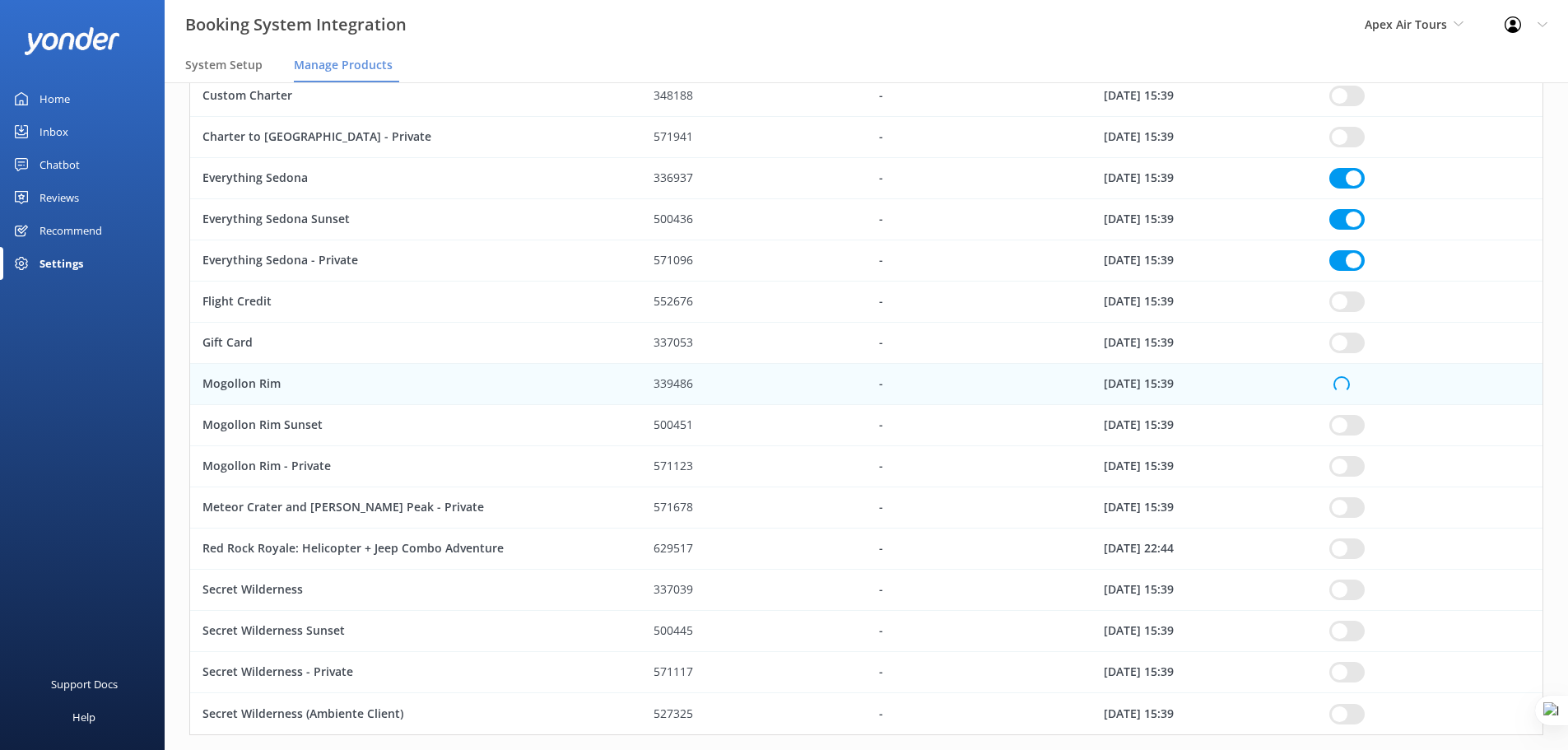
checkbox input "true"
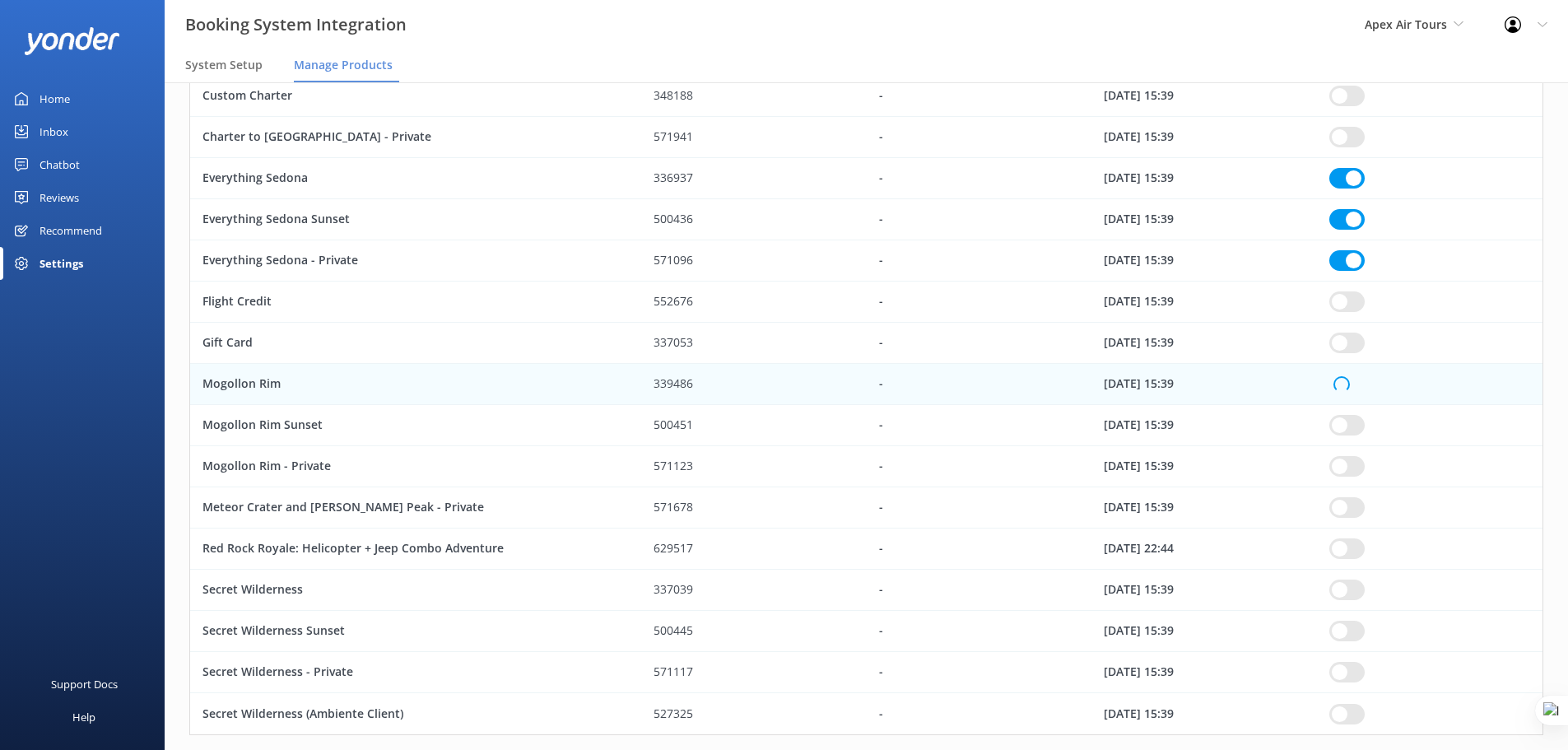
checkbox input "true"
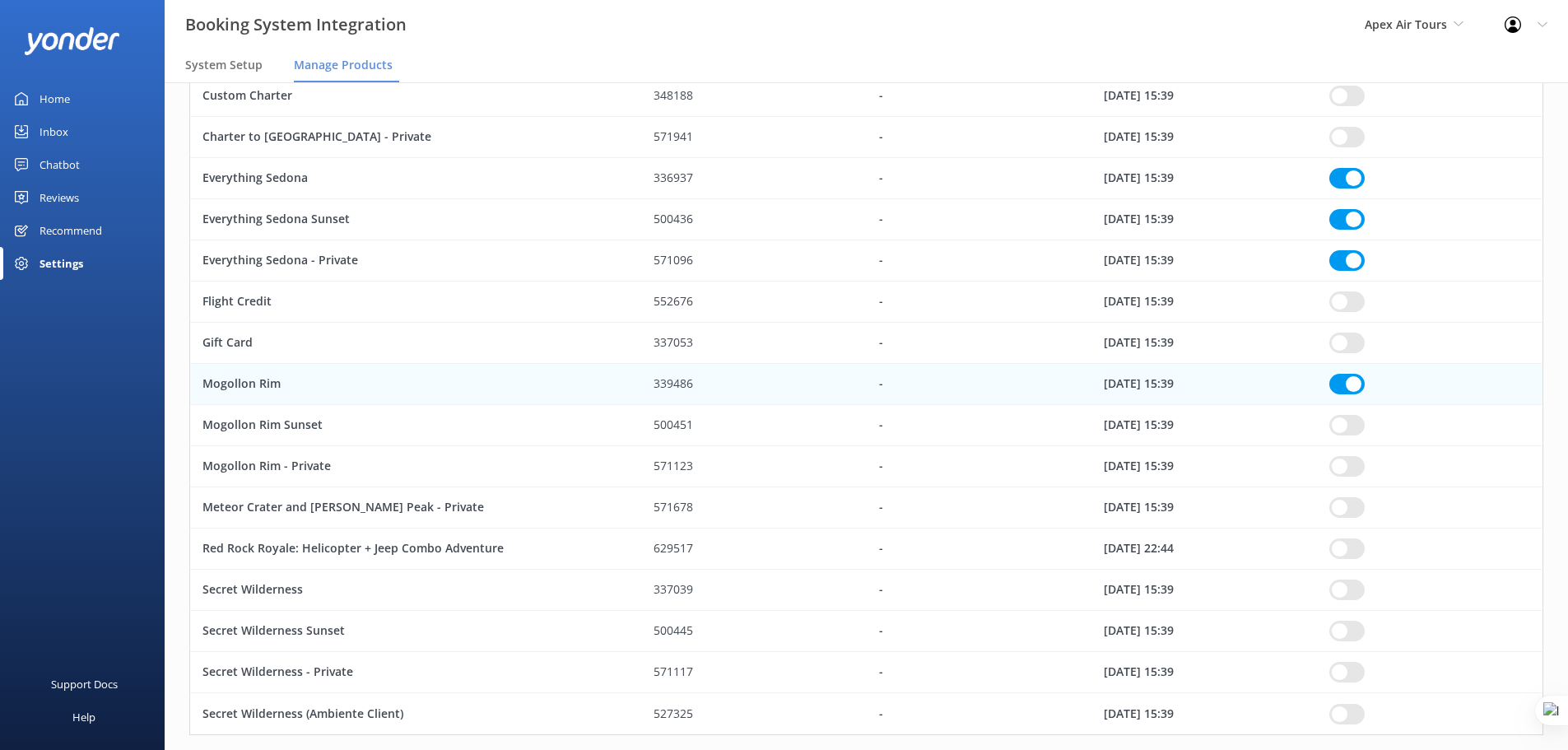
checkbox input "true"
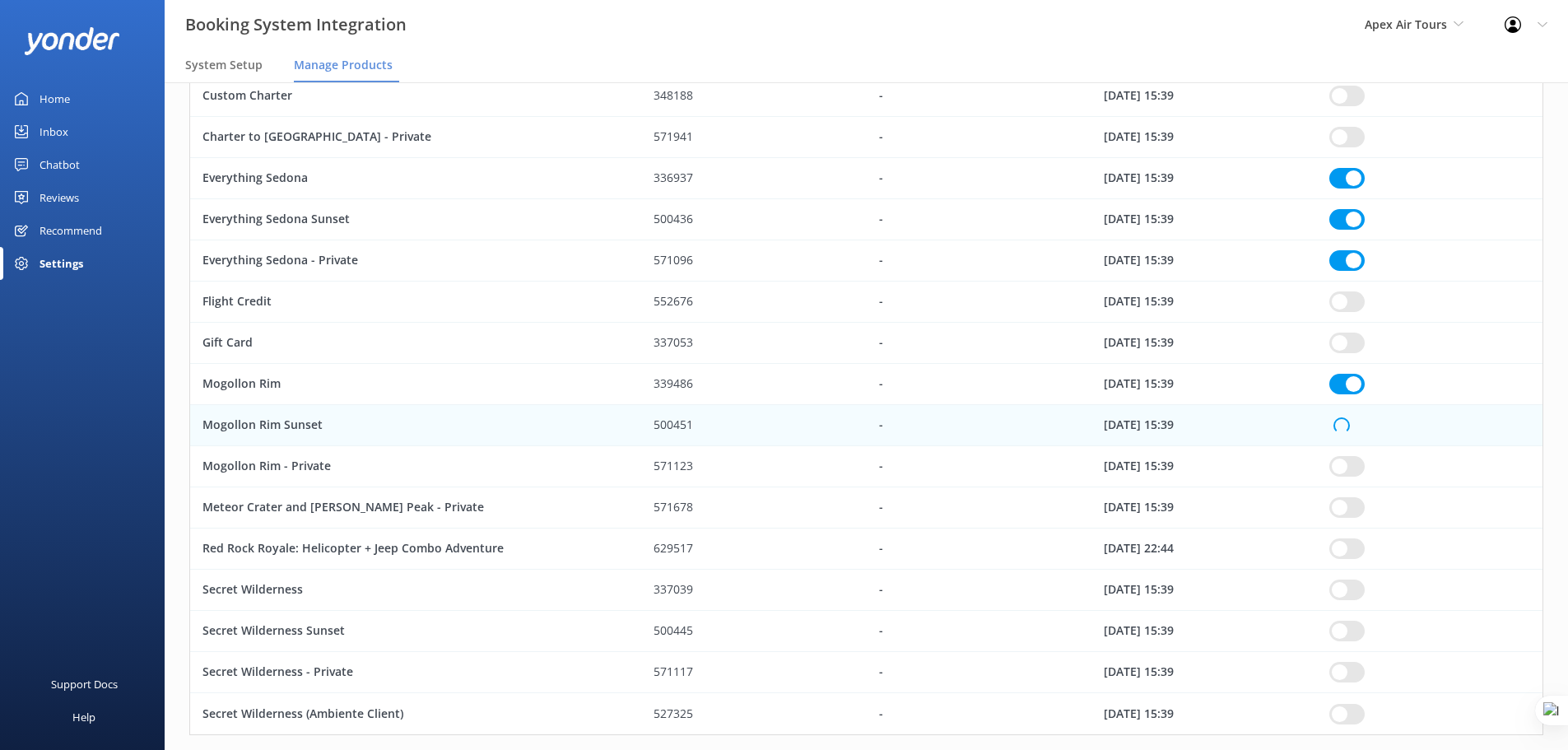
checkbox input "true"
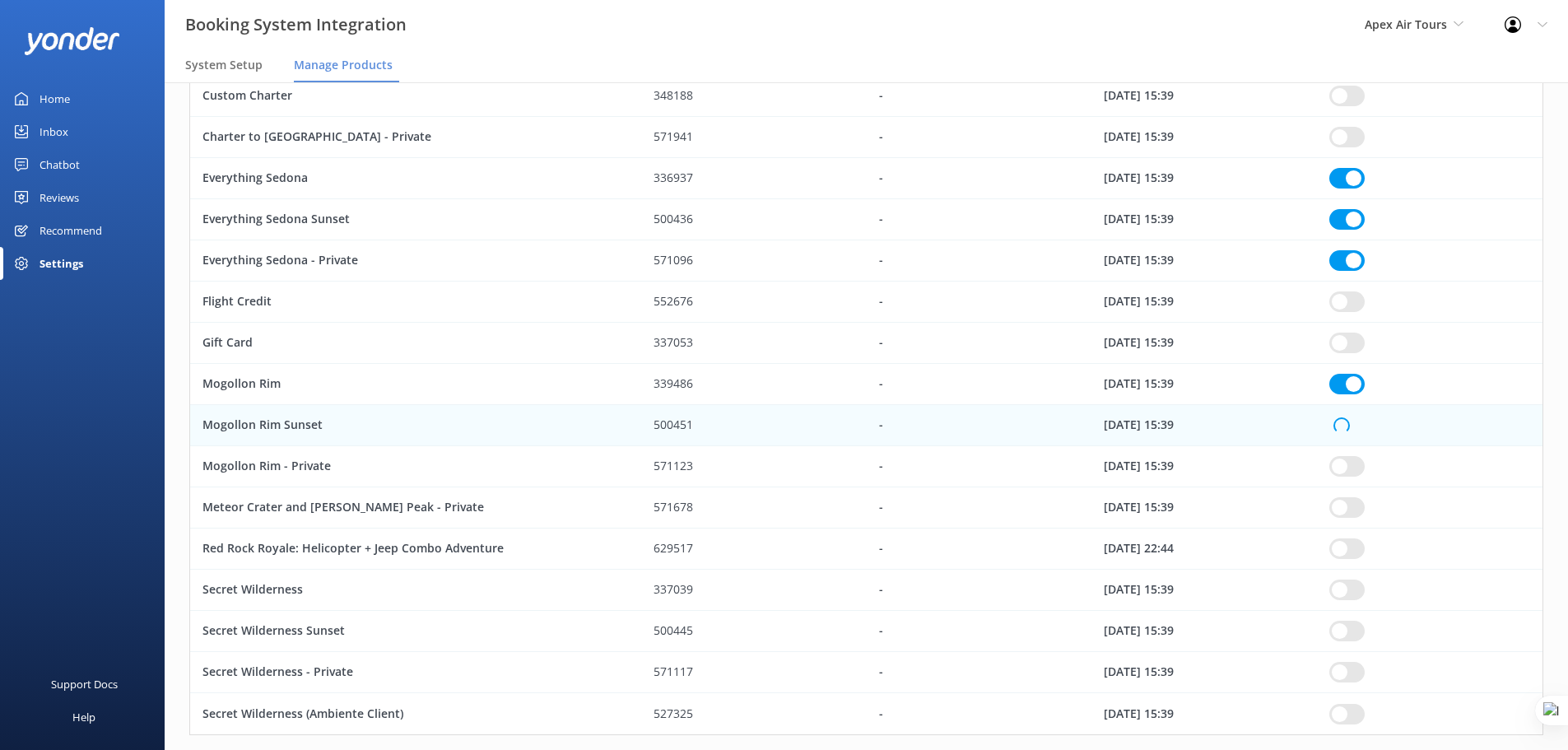
checkbox input "true"
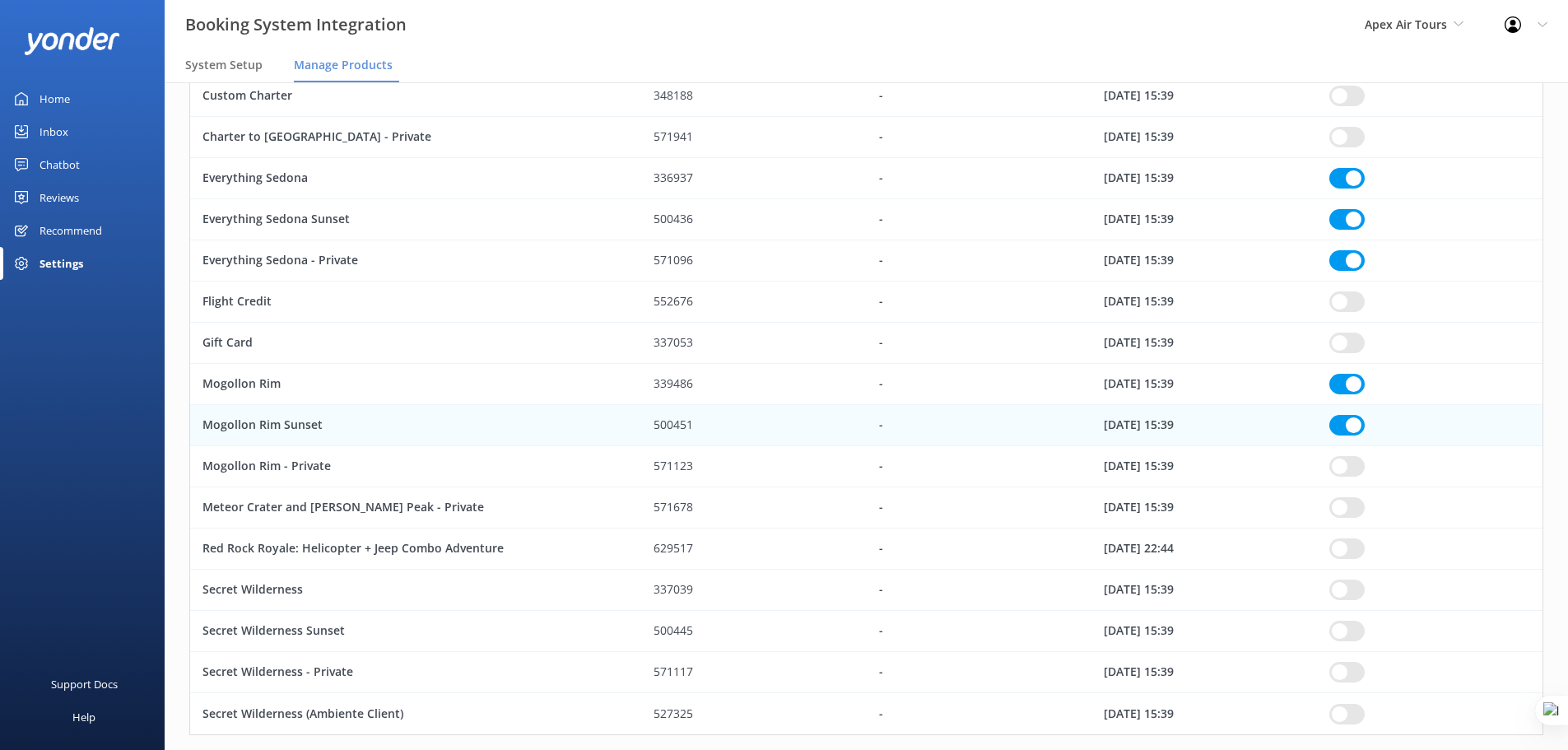
checkbox input "true"
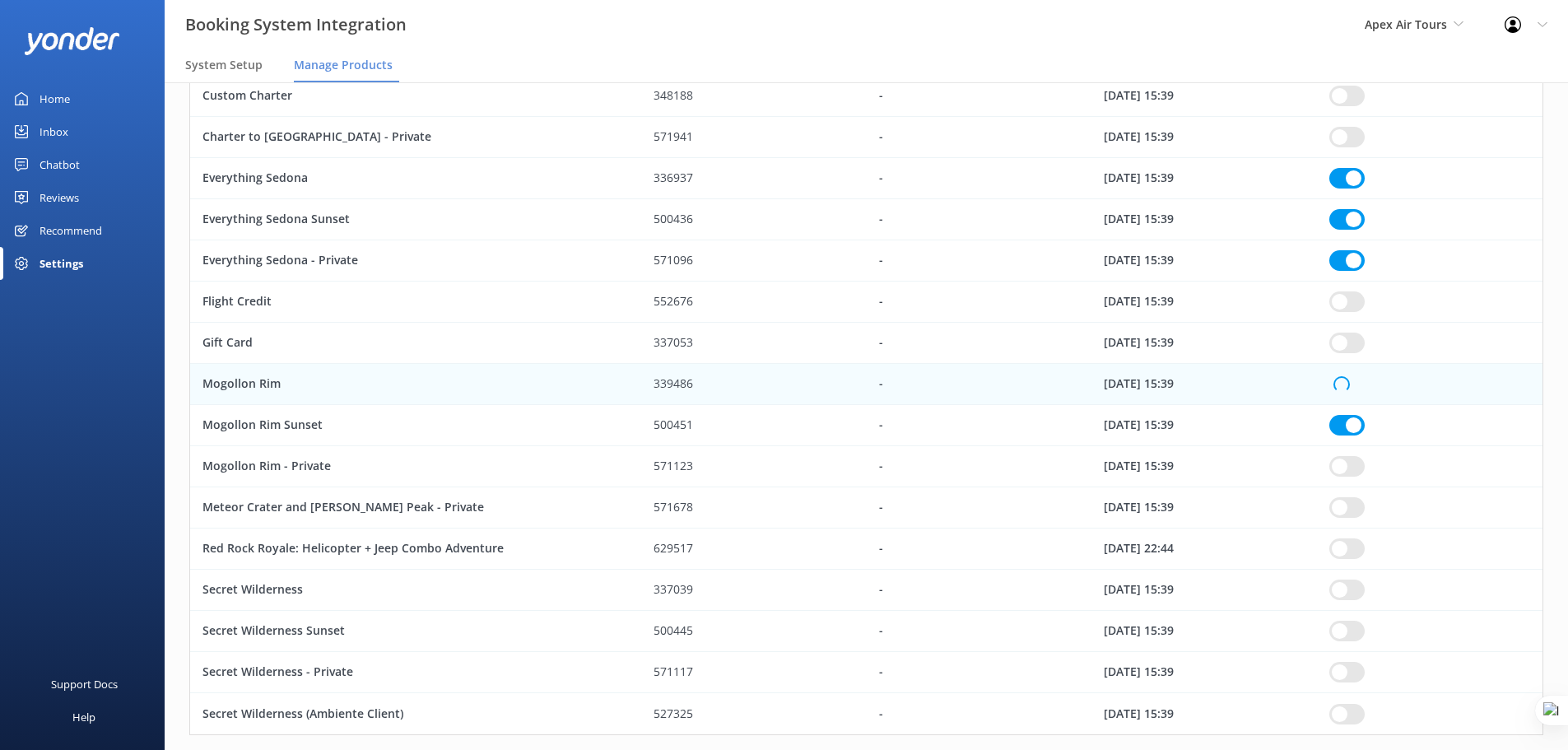
checkbox input "true"
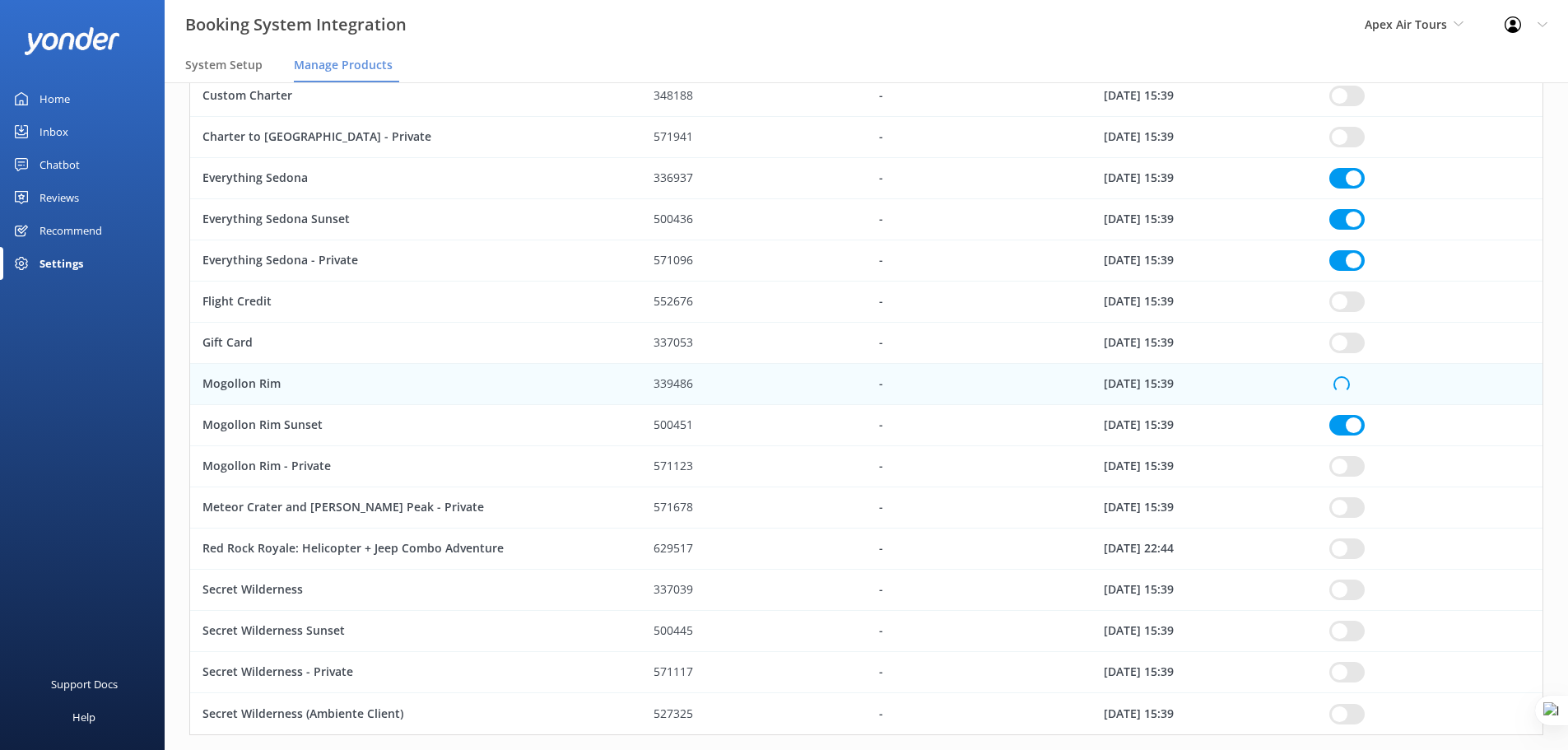
checkbox input "true"
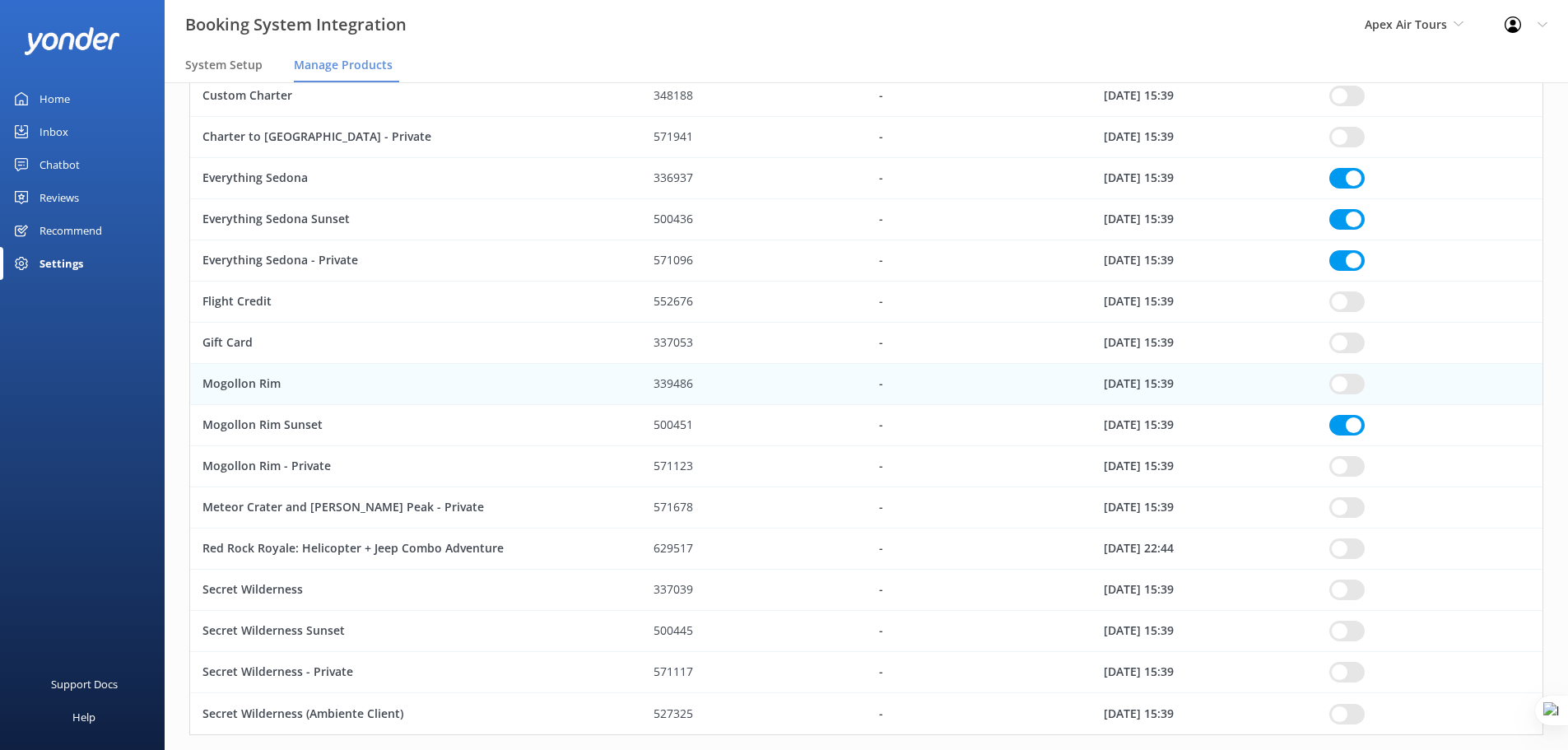
checkbox input "true"
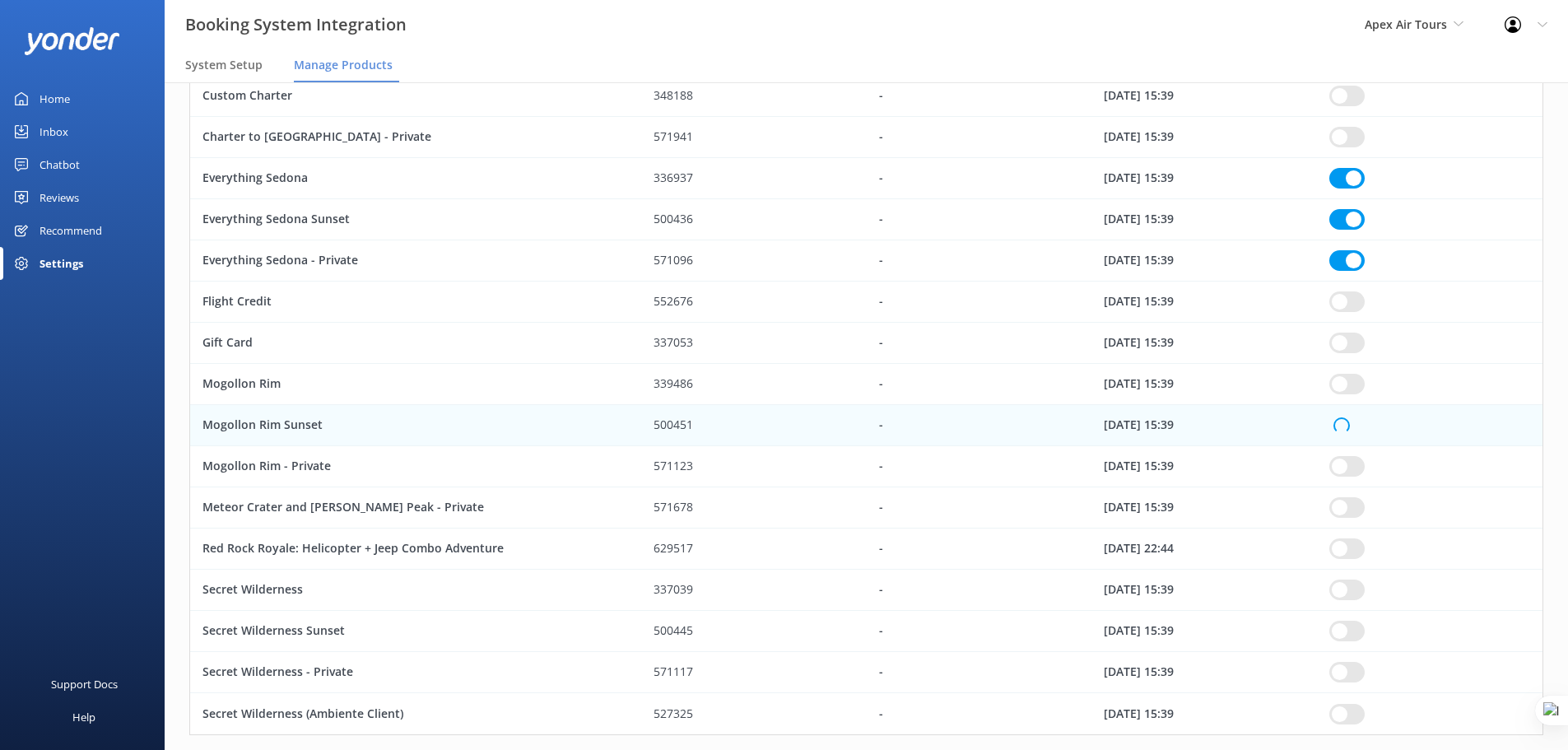
checkbox input "true"
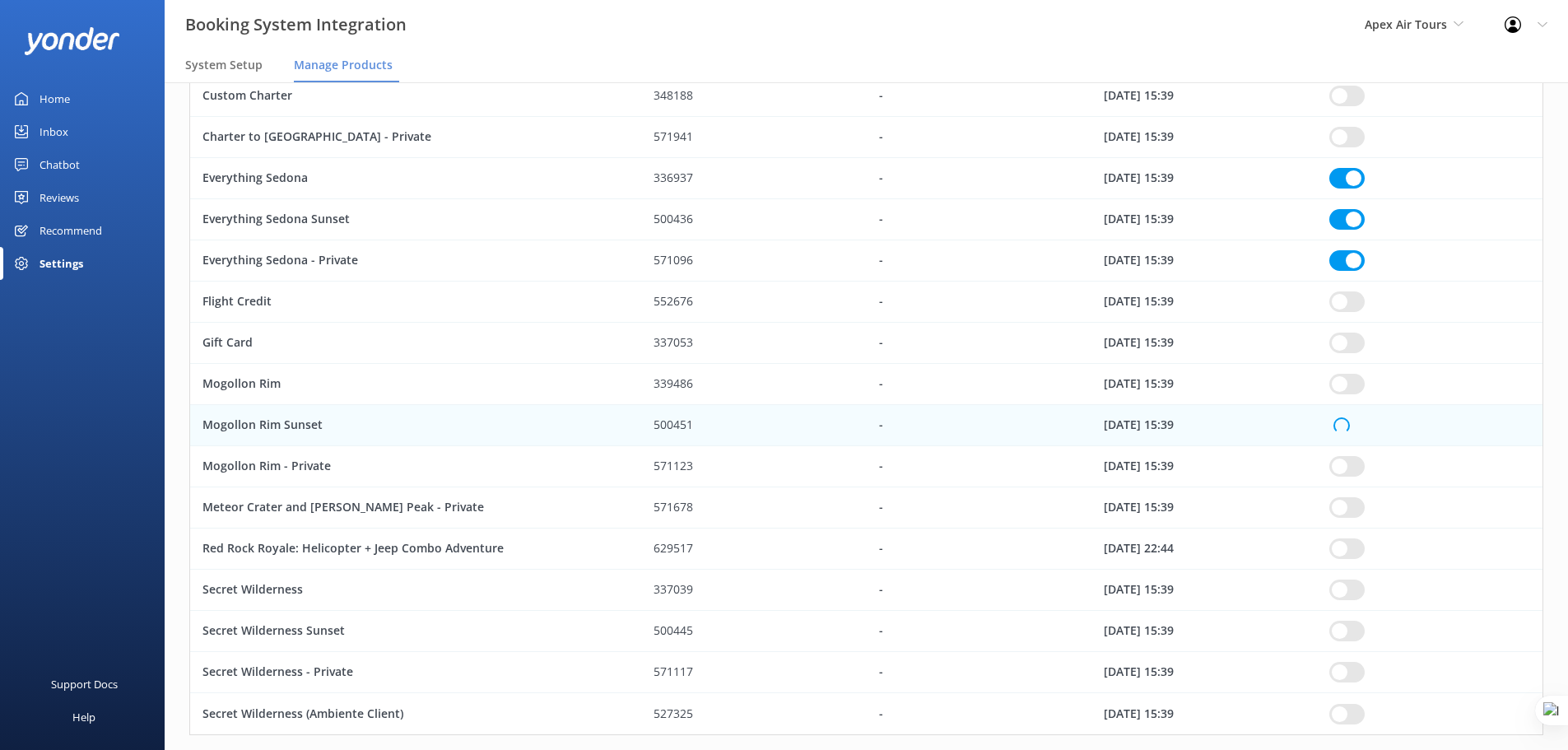
checkbox input "true"
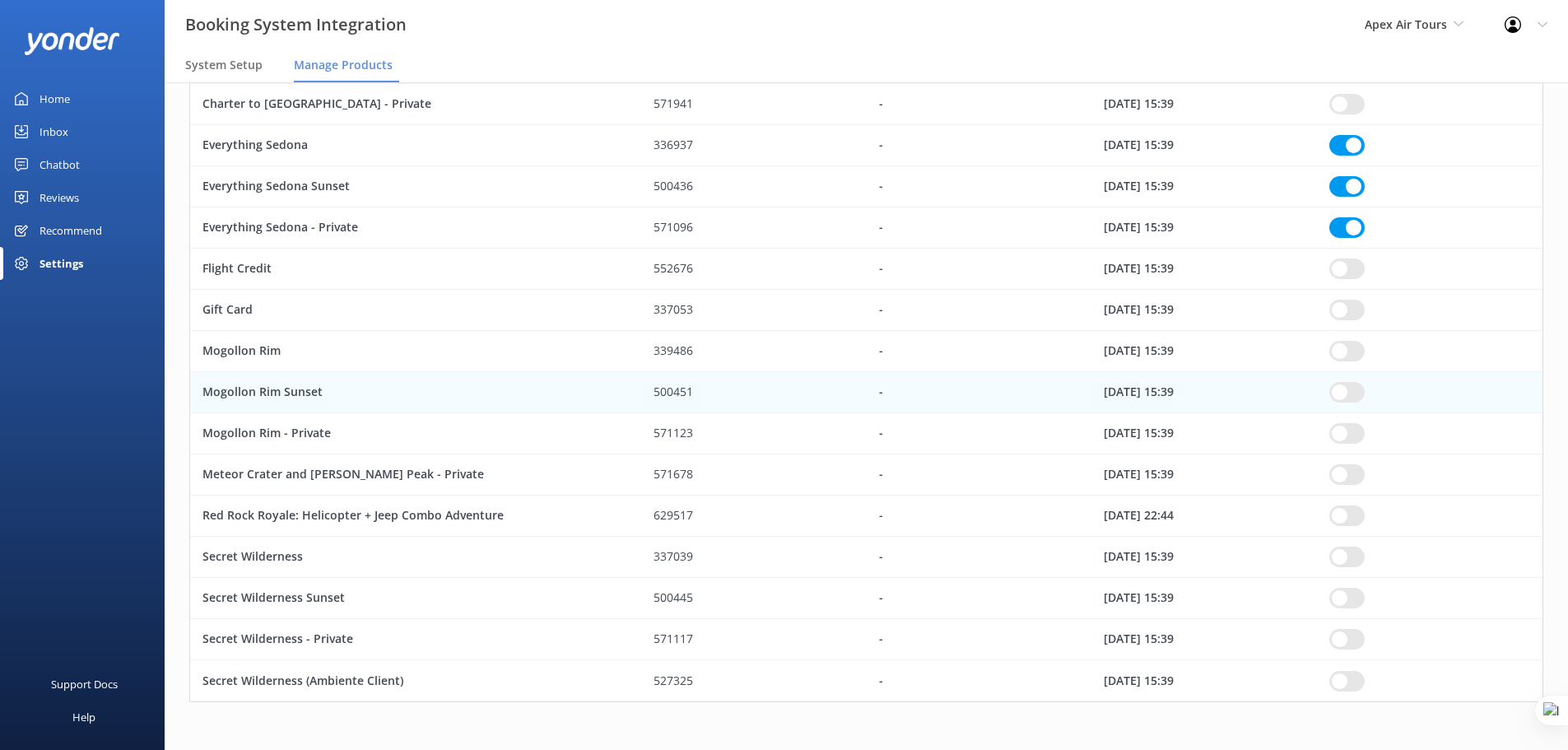
scroll to position [366, 0]
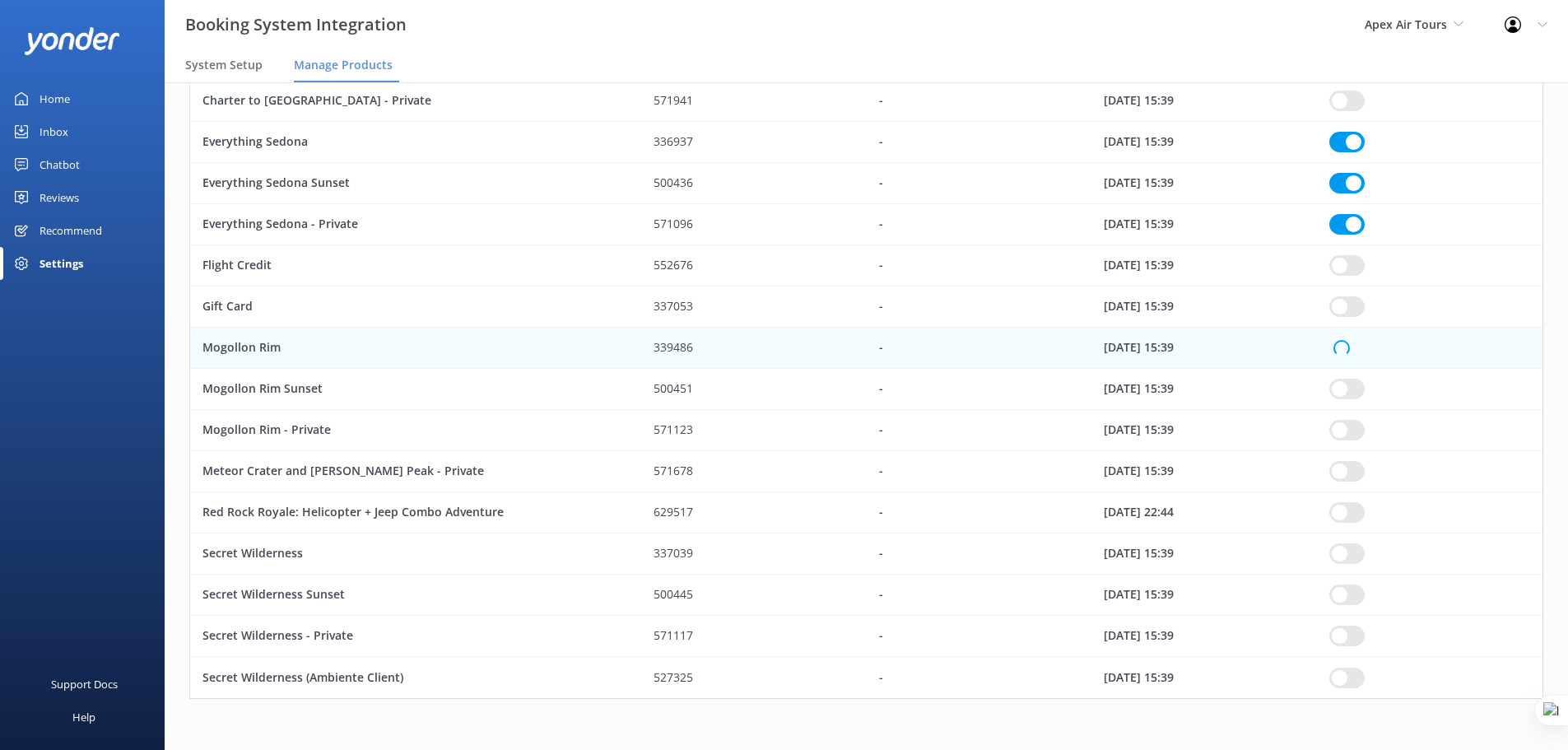
checkbox input "true"
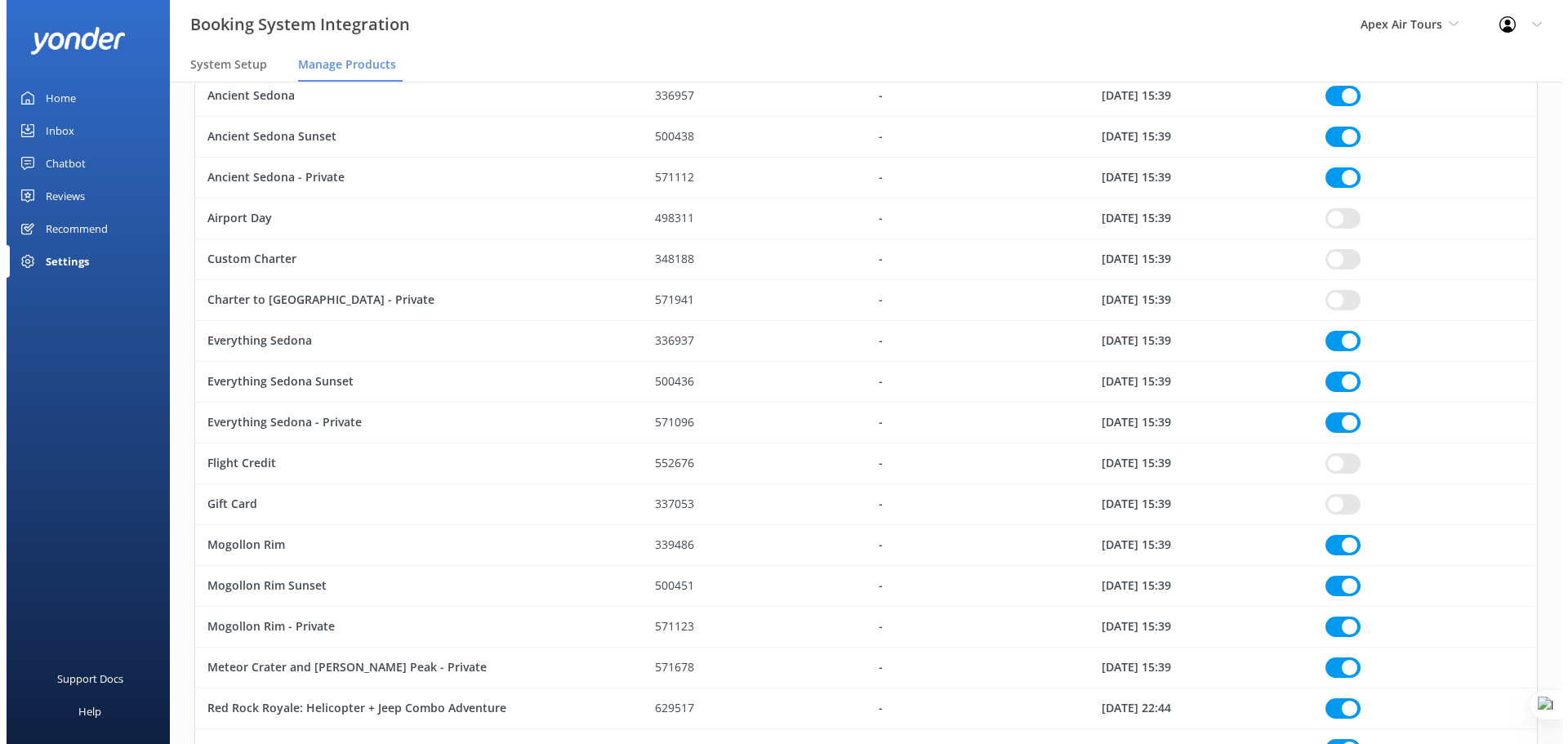
scroll to position [0, 0]
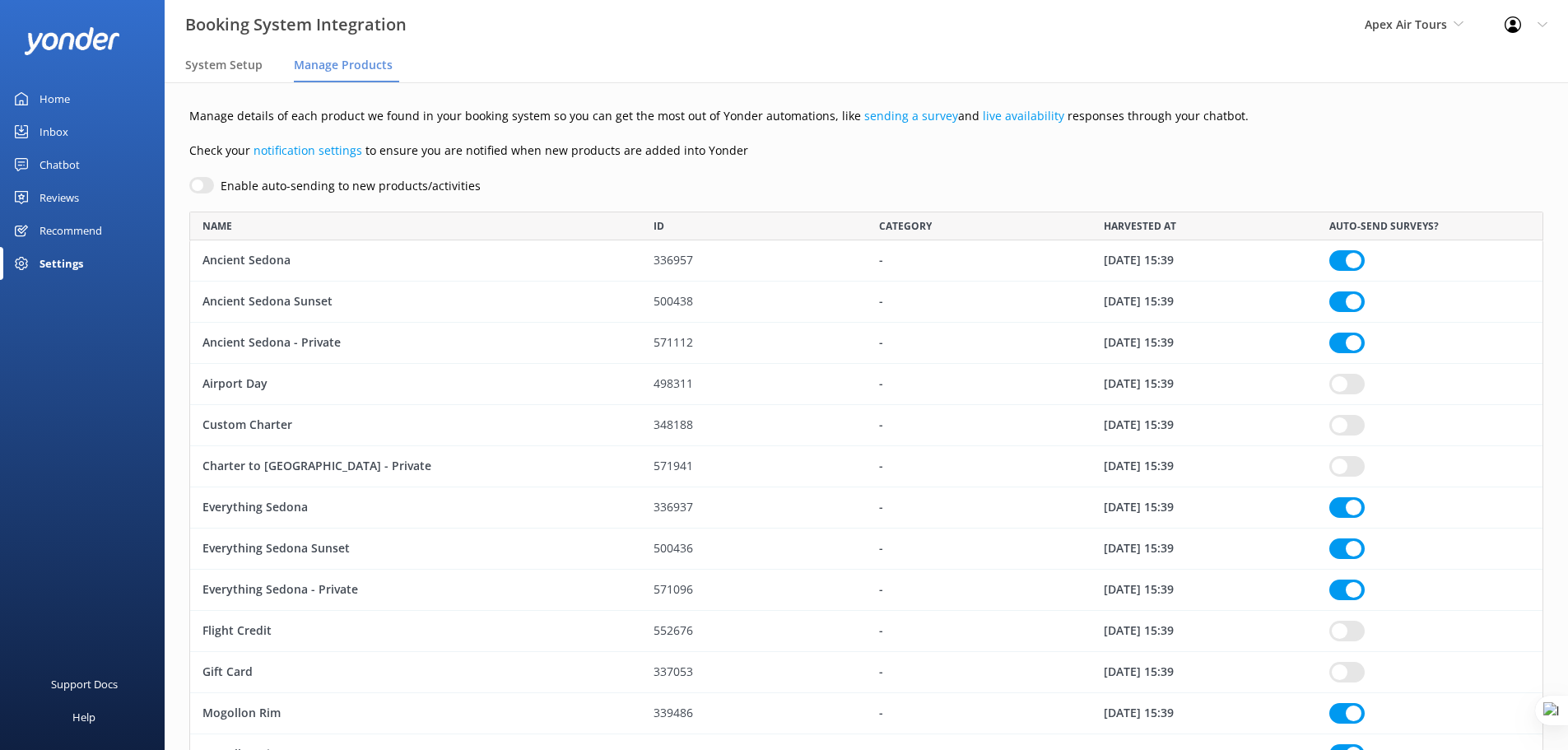
click at [59, 200] on div "Reviews" at bounding box center [59, 197] width 40 height 33
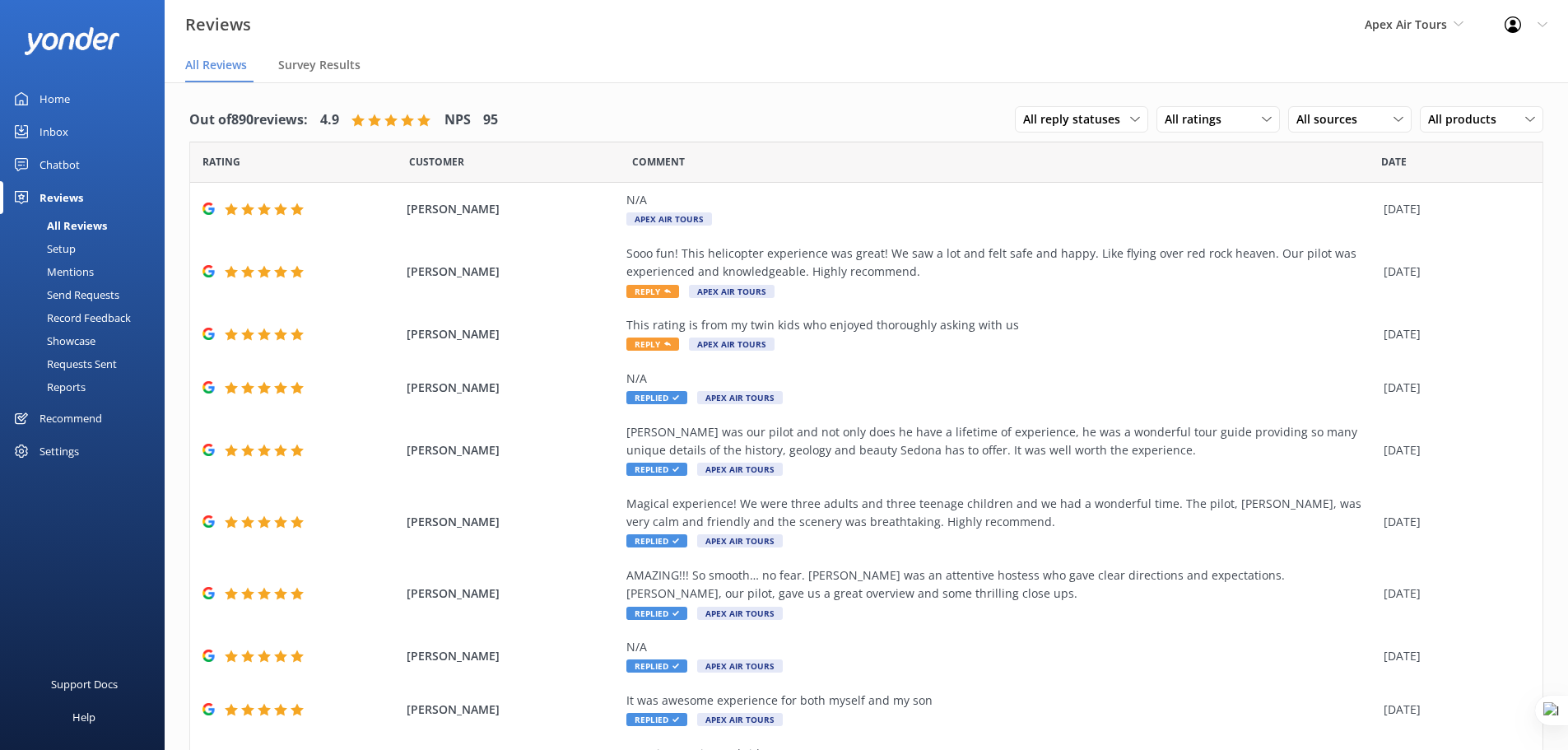
click at [48, 248] on div "Setup" at bounding box center [42, 249] width 66 height 23
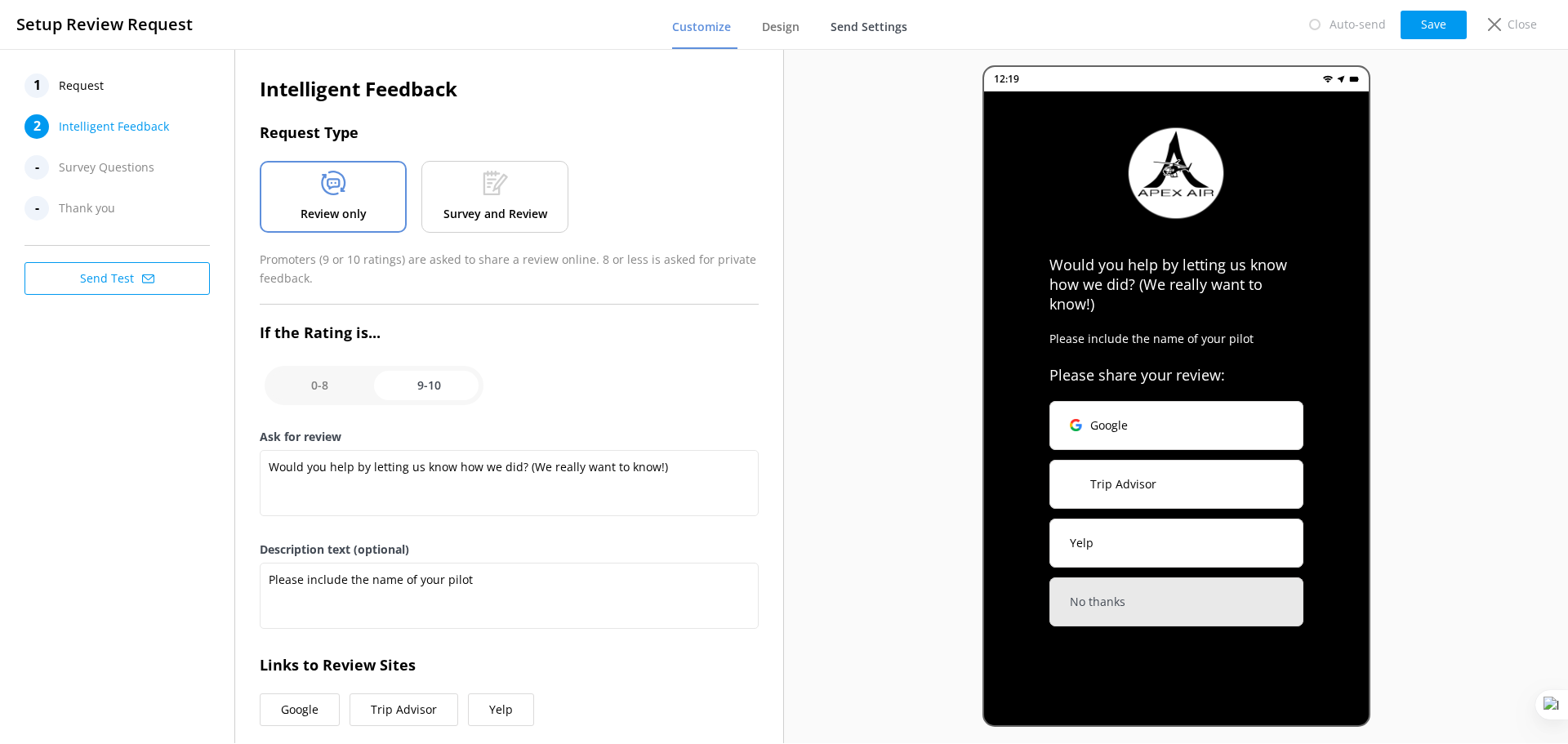
click at [847, 31] on span "Send Settings" at bounding box center [869, 27] width 77 height 17
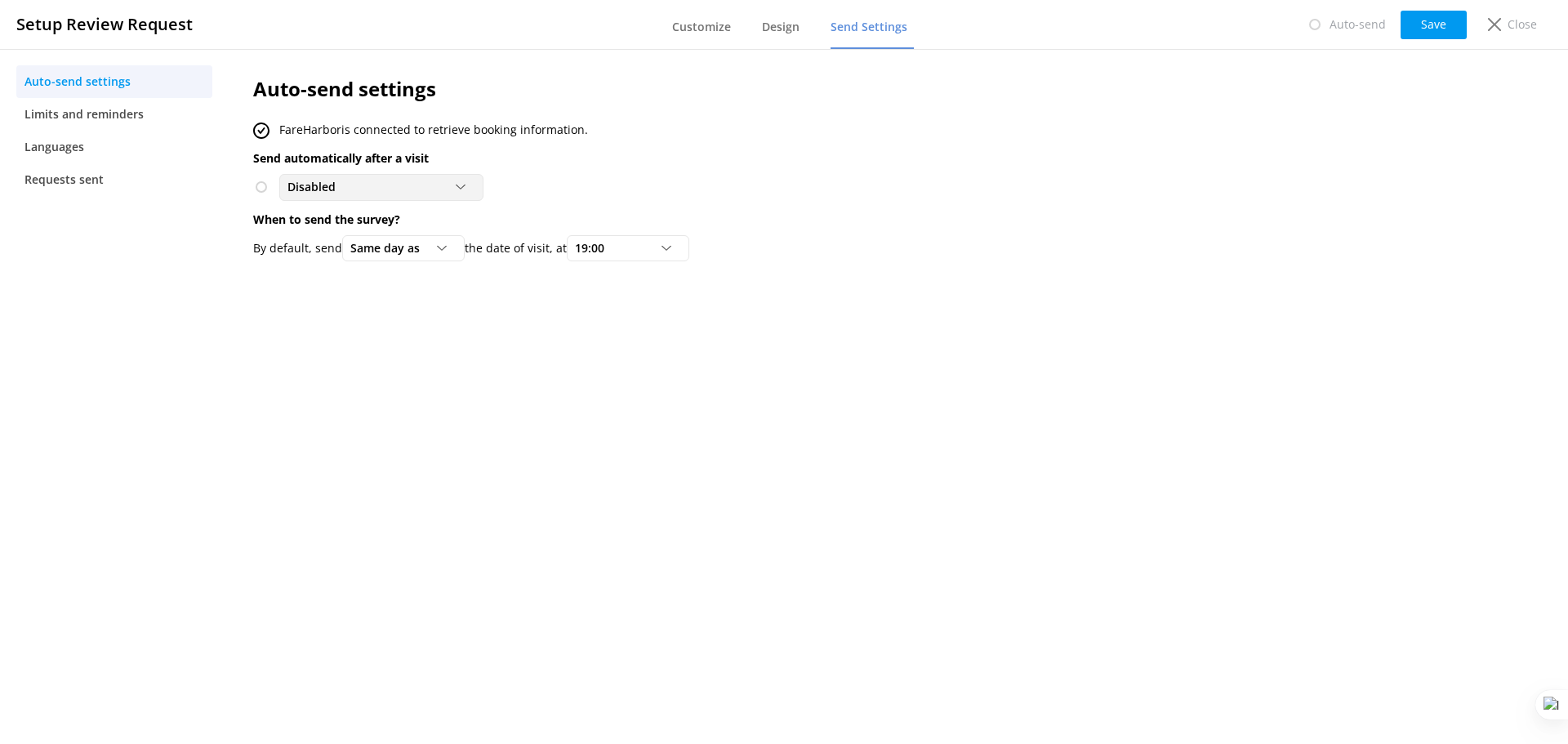
click at [415, 189] on div "Disabled" at bounding box center [381, 187] width 196 height 18
click at [665, 194] on div "Disabled Disabled To customers from FareHarbor" at bounding box center [777, 187] width 1048 height 26
click at [730, 238] on div "By default, send Same day as Same day as 1 day after 2 days after 3 days after …" at bounding box center [777, 249] width 1048 height 26
click at [412, 183] on div "Disabled" at bounding box center [381, 187] width 196 height 18
click at [392, 260] on div "To customers from FareHarbor" at bounding box center [360, 254] width 144 height 17
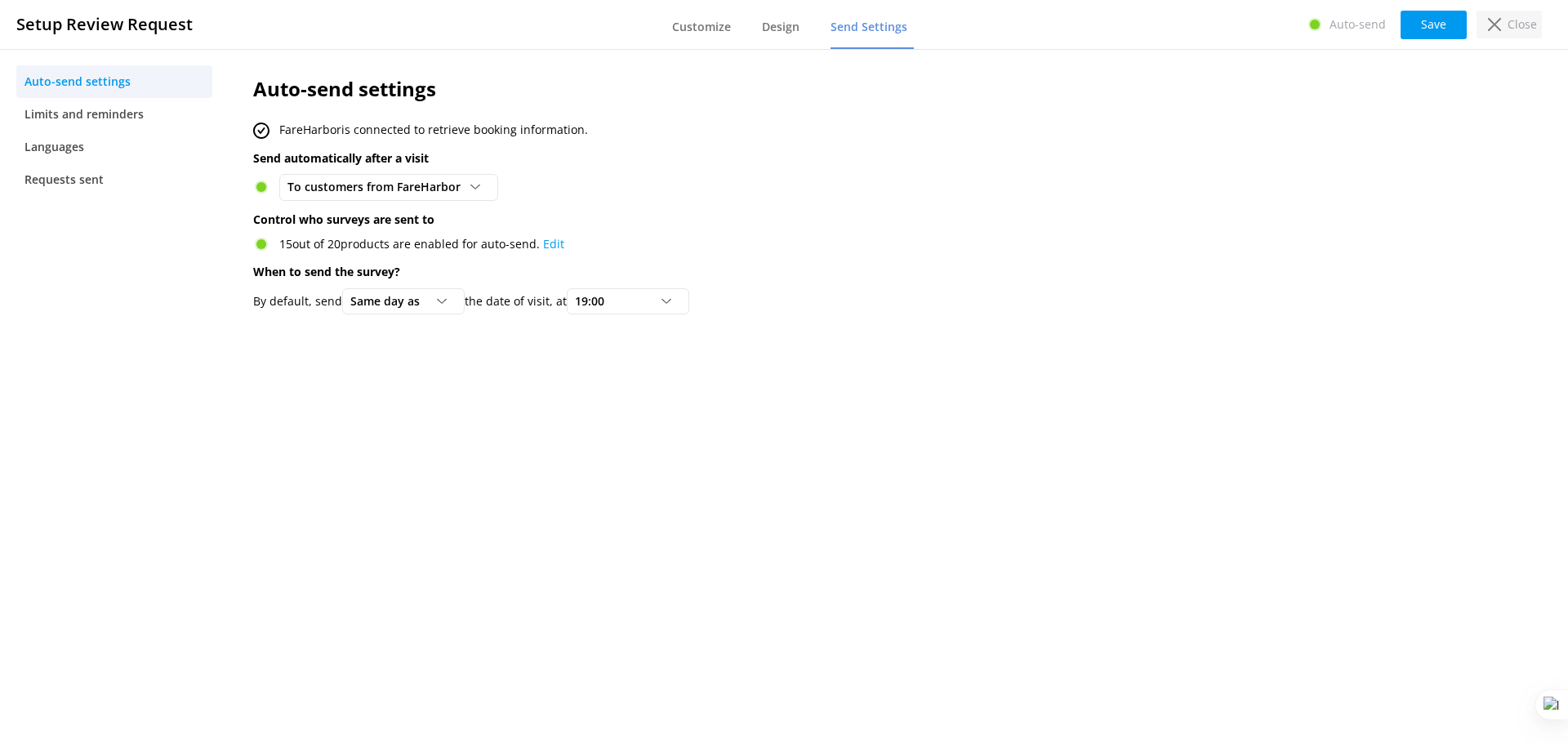
click at [1525, 31] on p "Close" at bounding box center [1523, 24] width 30 height 18
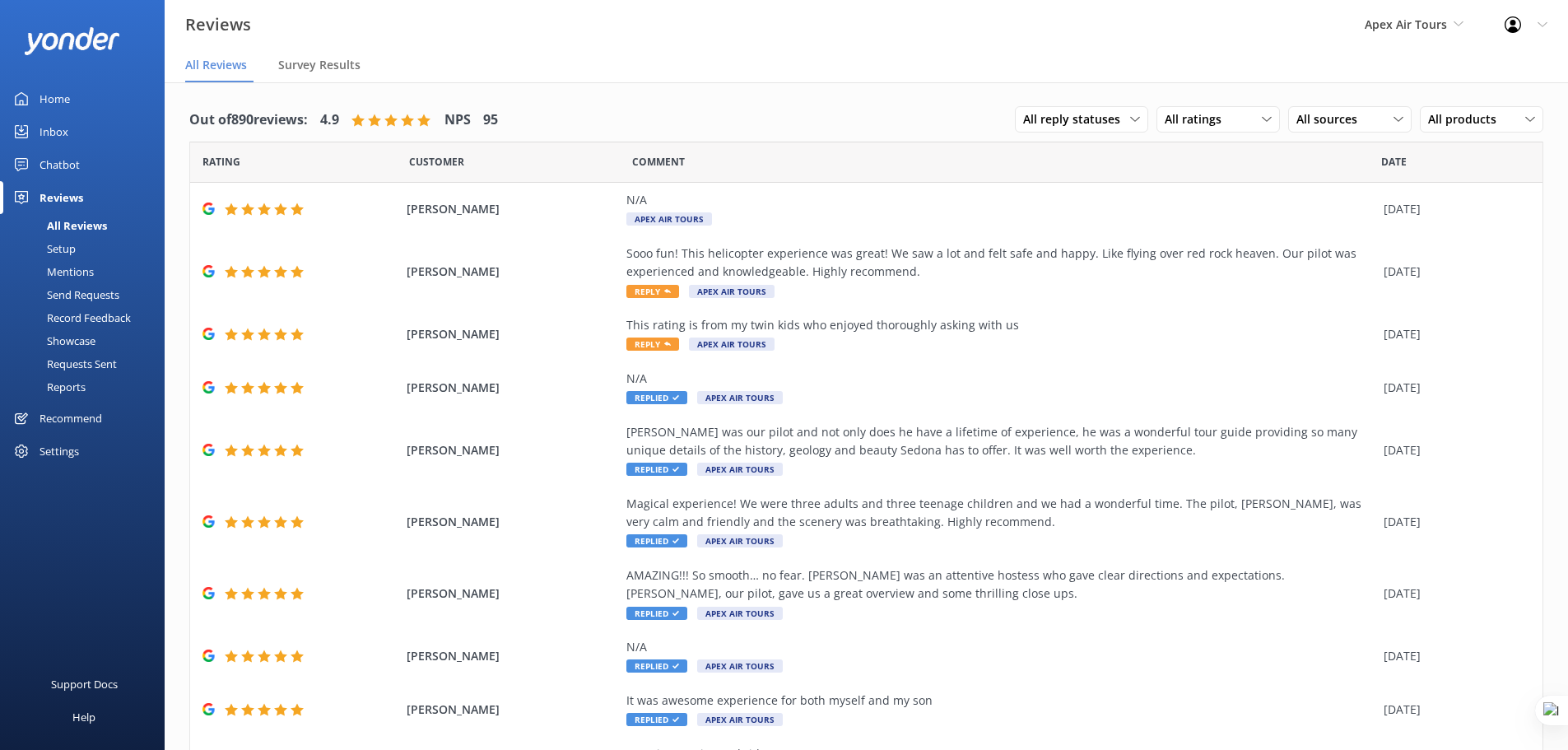
click at [75, 251] on div "Setup" at bounding box center [42, 249] width 66 height 23
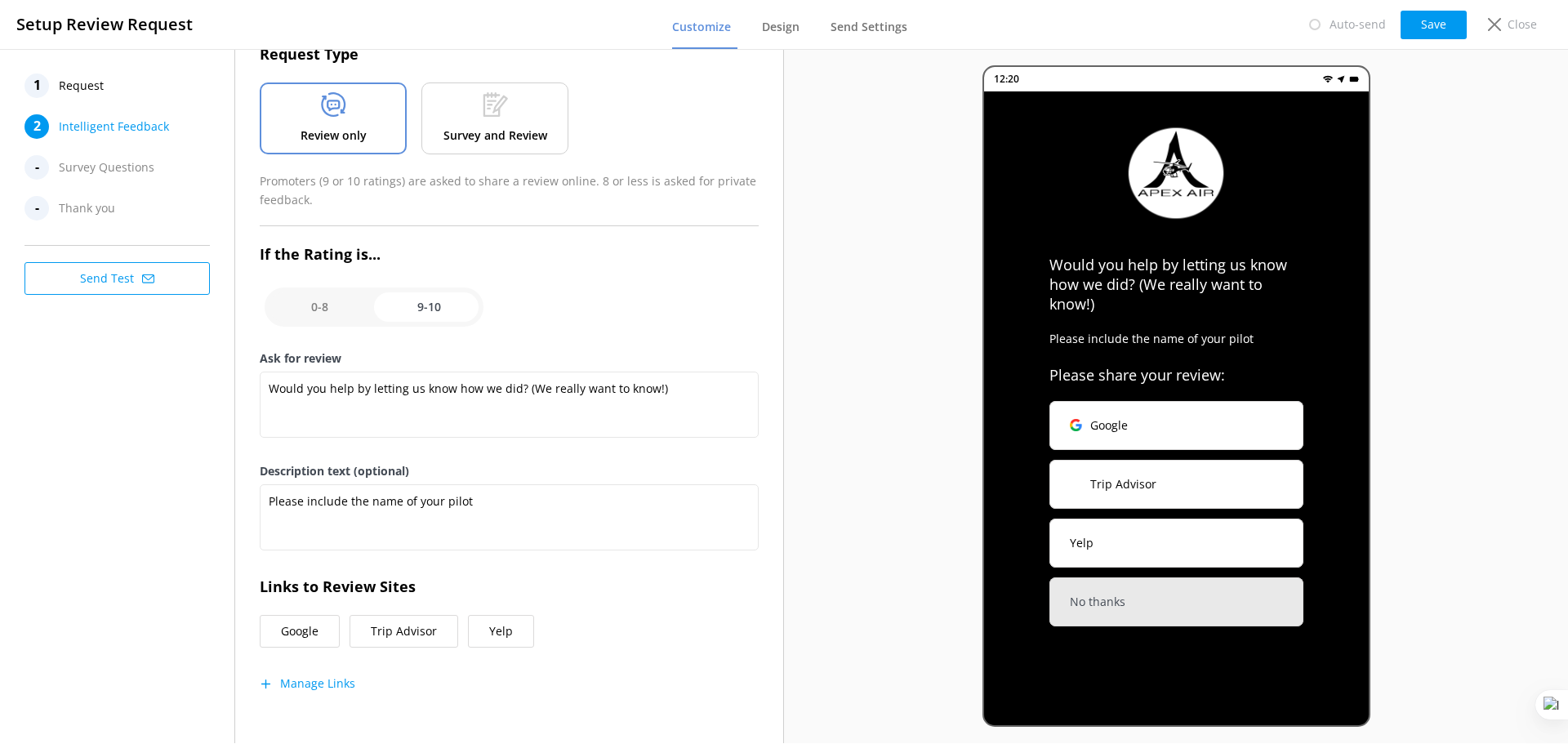
scroll to position [82, 0]
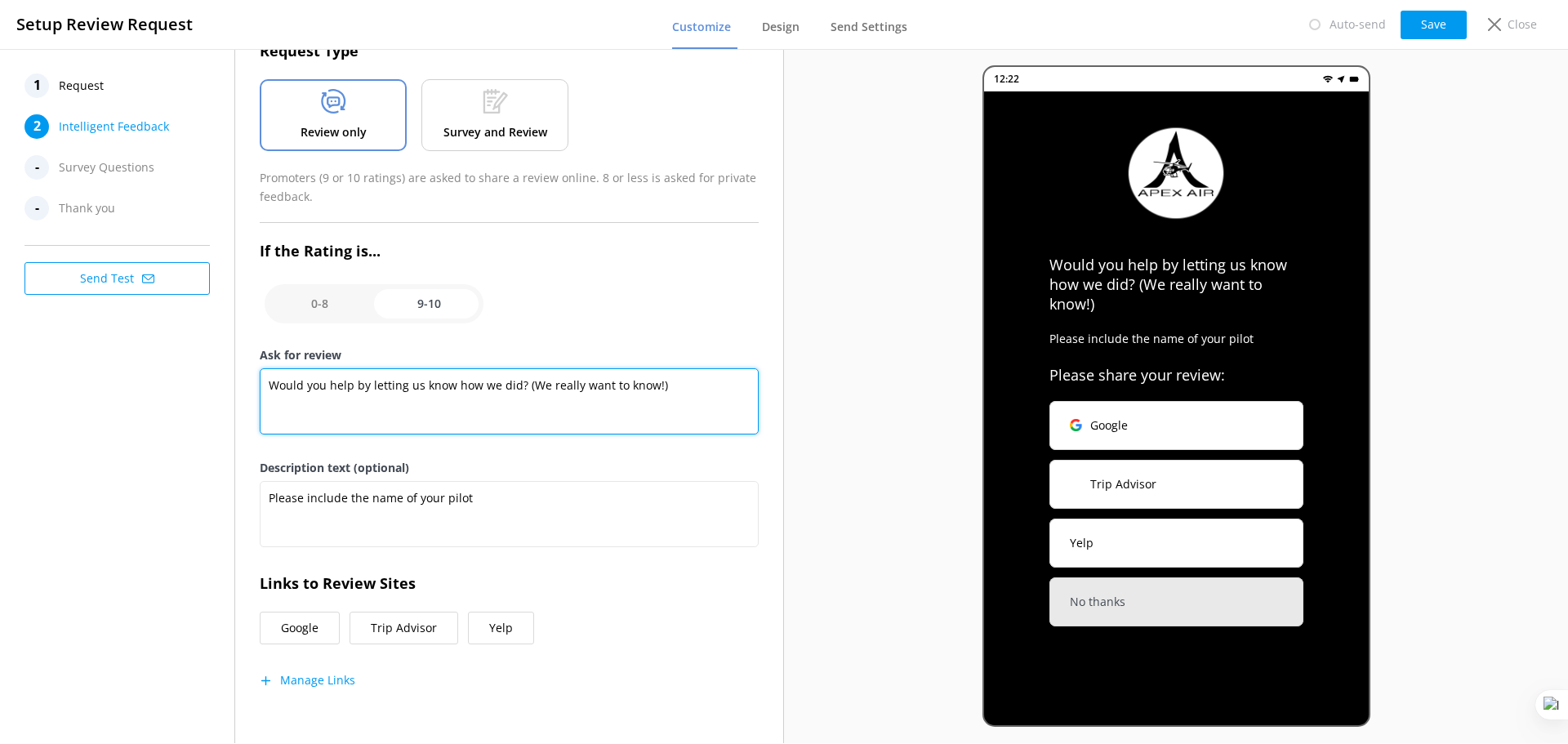
drag, startPoint x: 501, startPoint y: 392, endPoint x: 247, endPoint y: 399, distance: 254.1
click at [247, 399] on div "Intelligent Feedback Request Type Review only Survey and Review Promoters (9 or…" at bounding box center [509, 356] width 548 height 777
paste textarea "✨ Thanks for flying with Apex Air! We’d love to hear about your experience — yo…"
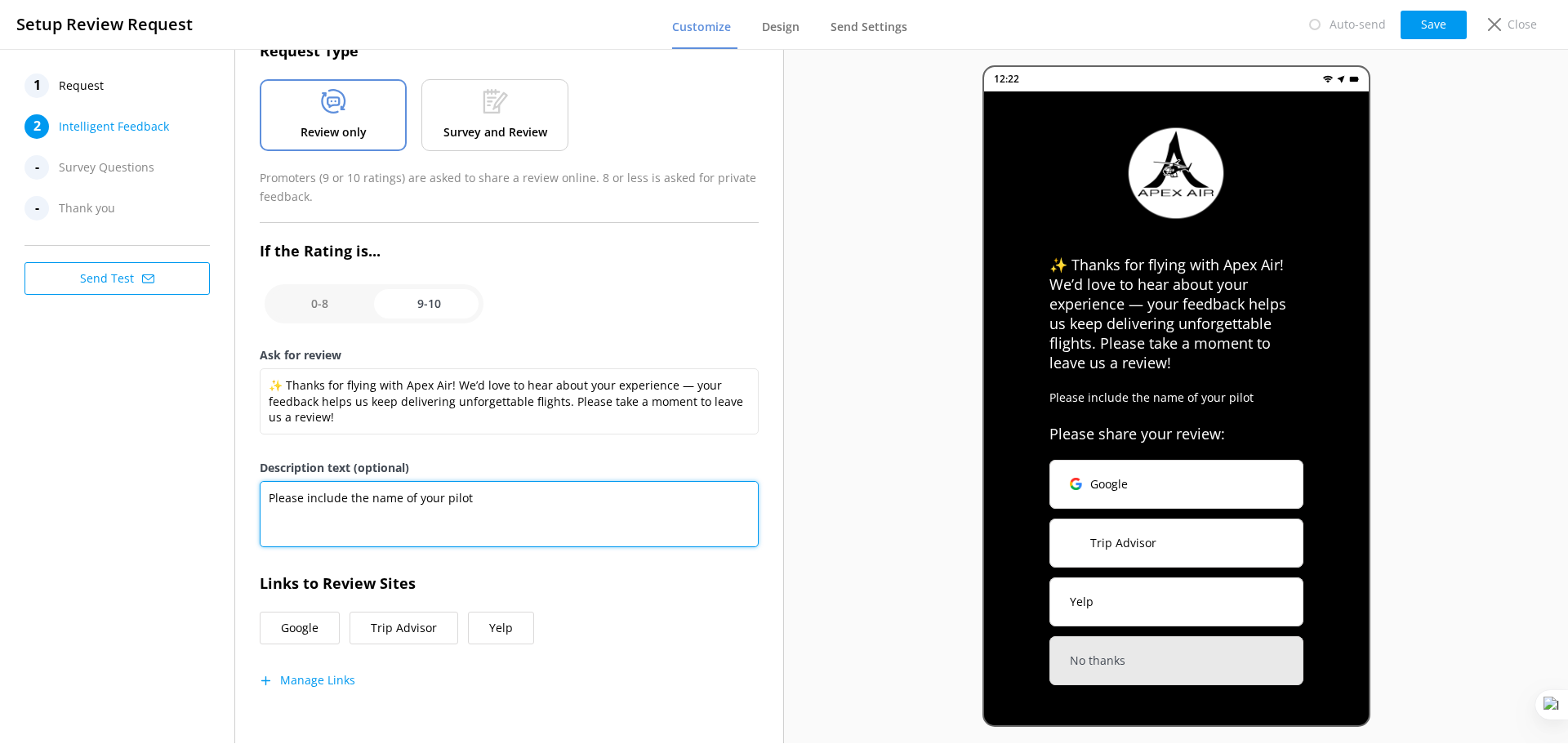
drag, startPoint x: 453, startPoint y: 495, endPoint x: 233, endPoint y: 495, distance: 220.0
click at [233, 495] on div "1 Request 2 Intelligent Feedback - Survey Questions - Thank you Send Test Intel…" at bounding box center [392, 396] width 784 height 694
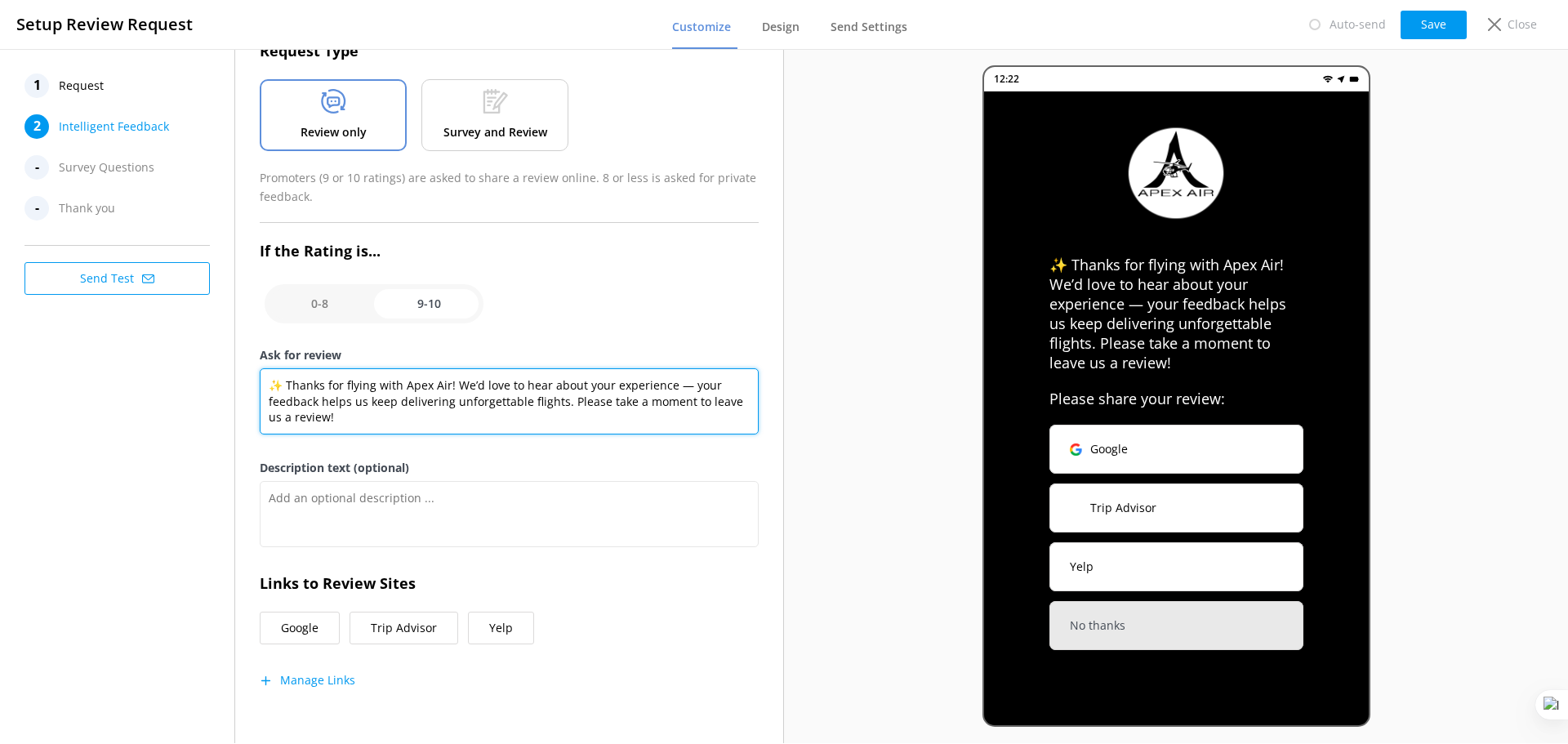
click at [328, 415] on textarea "✨ Thanks for flying with Apex Air! We’d love to hear about your experience — yo…" at bounding box center [509, 401] width 499 height 66
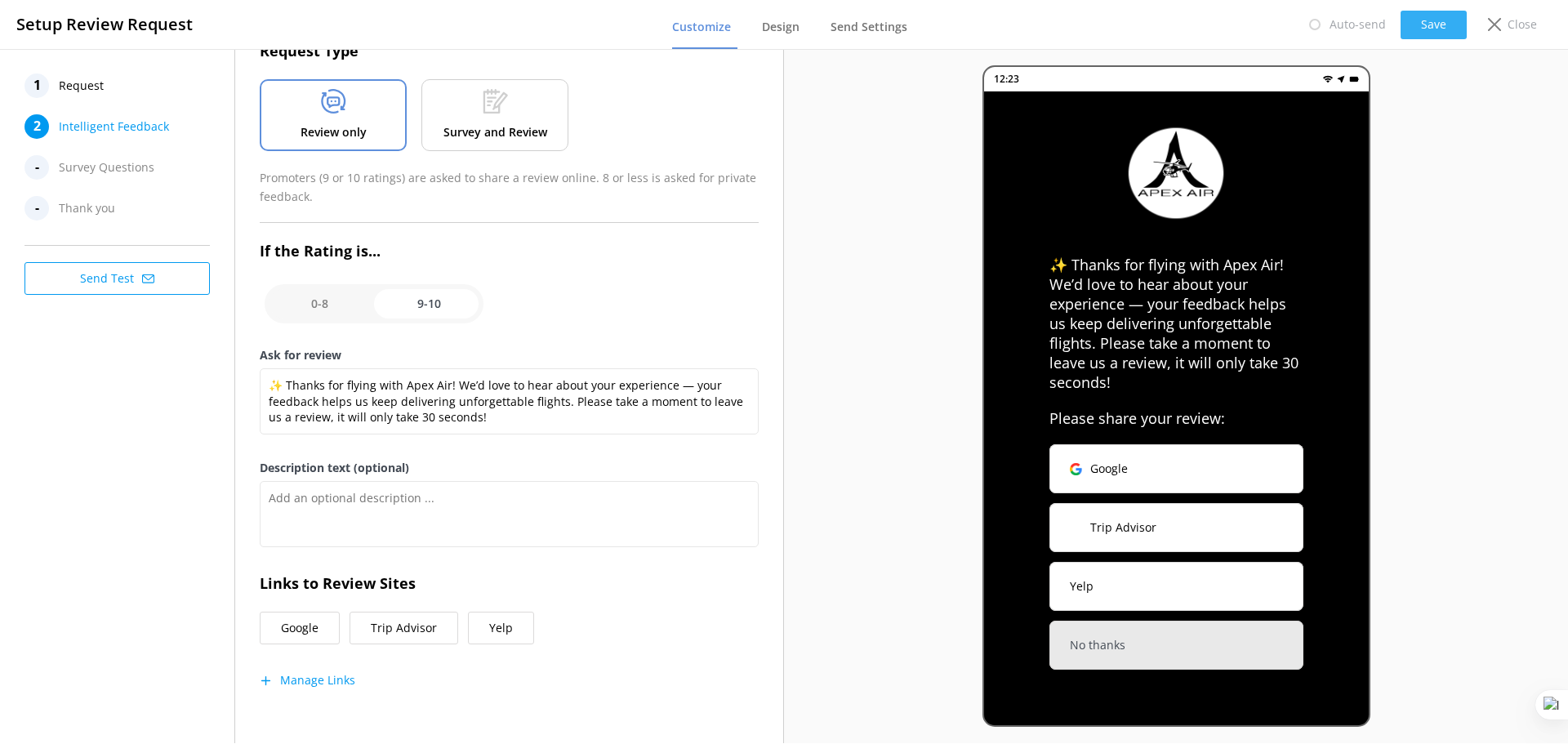
click at [1442, 17] on button "Save" at bounding box center [1434, 24] width 66 height 29
click at [315, 305] on input "checkbox" at bounding box center [373, 304] width 219 height 39
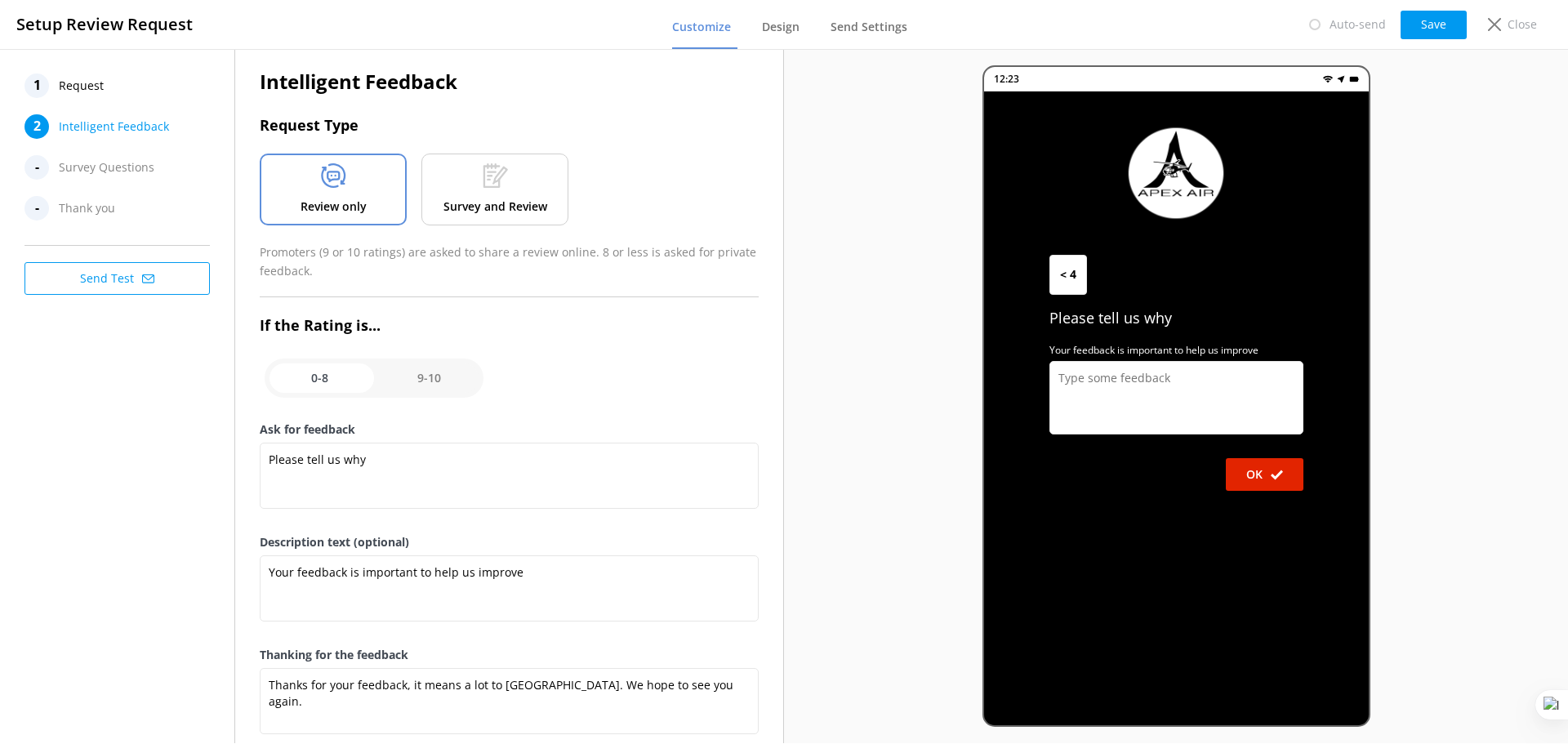
scroll to position [0, 0]
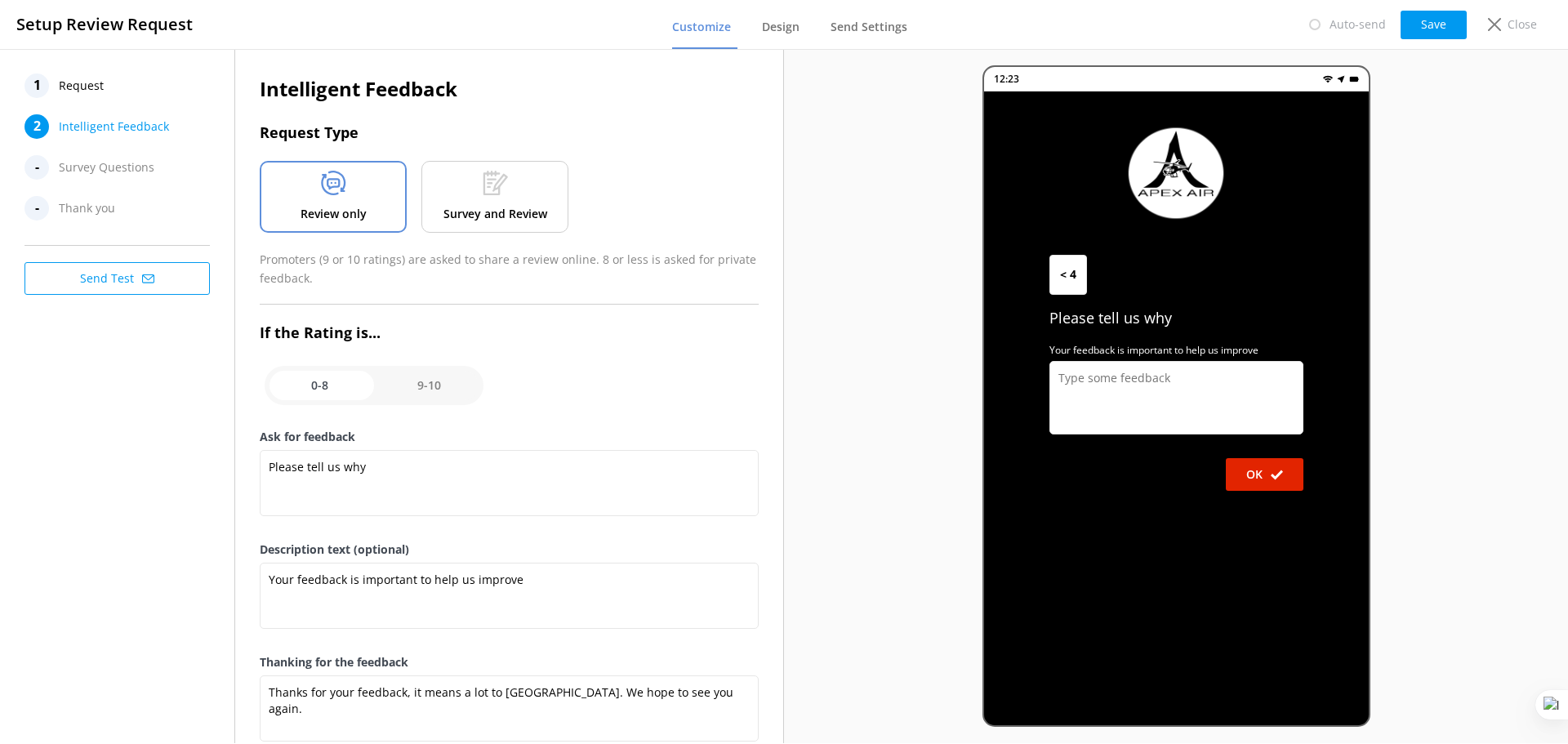
click at [73, 87] on span "Request" at bounding box center [81, 85] width 45 height 24
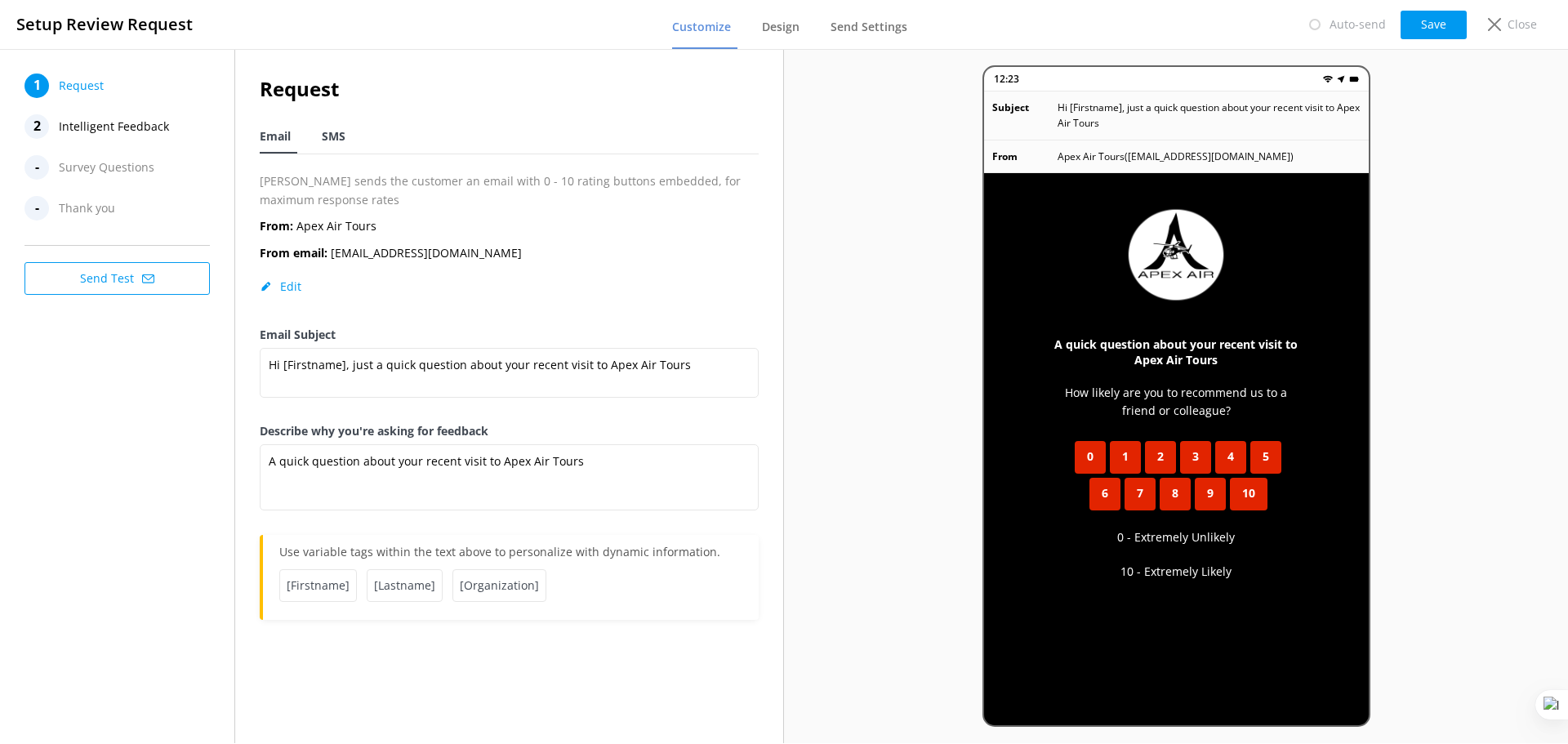
click at [331, 137] on span "SMS" at bounding box center [333, 136] width 24 height 17
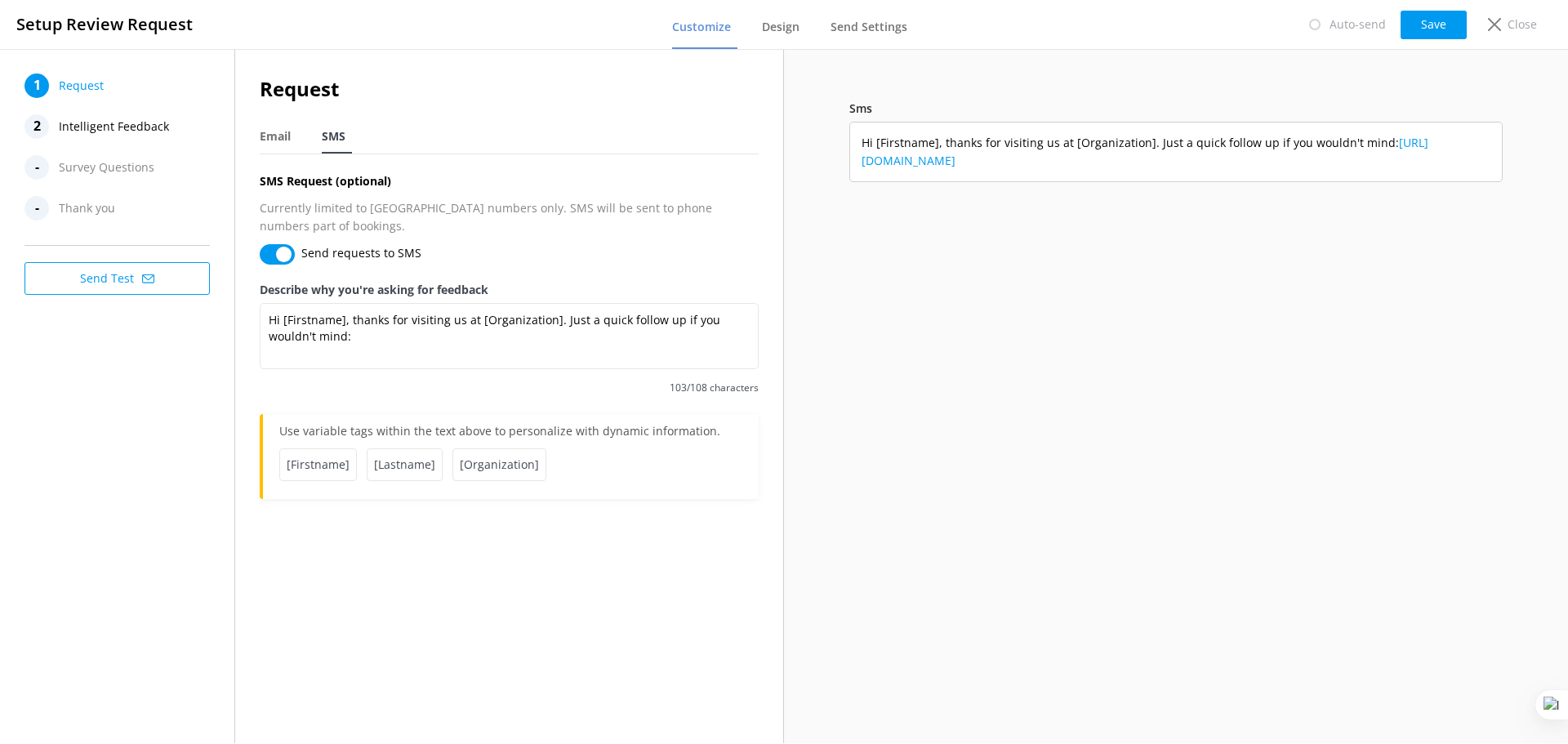
click at [102, 123] on span "Intelligent Feedback" at bounding box center [113, 126] width 110 height 24
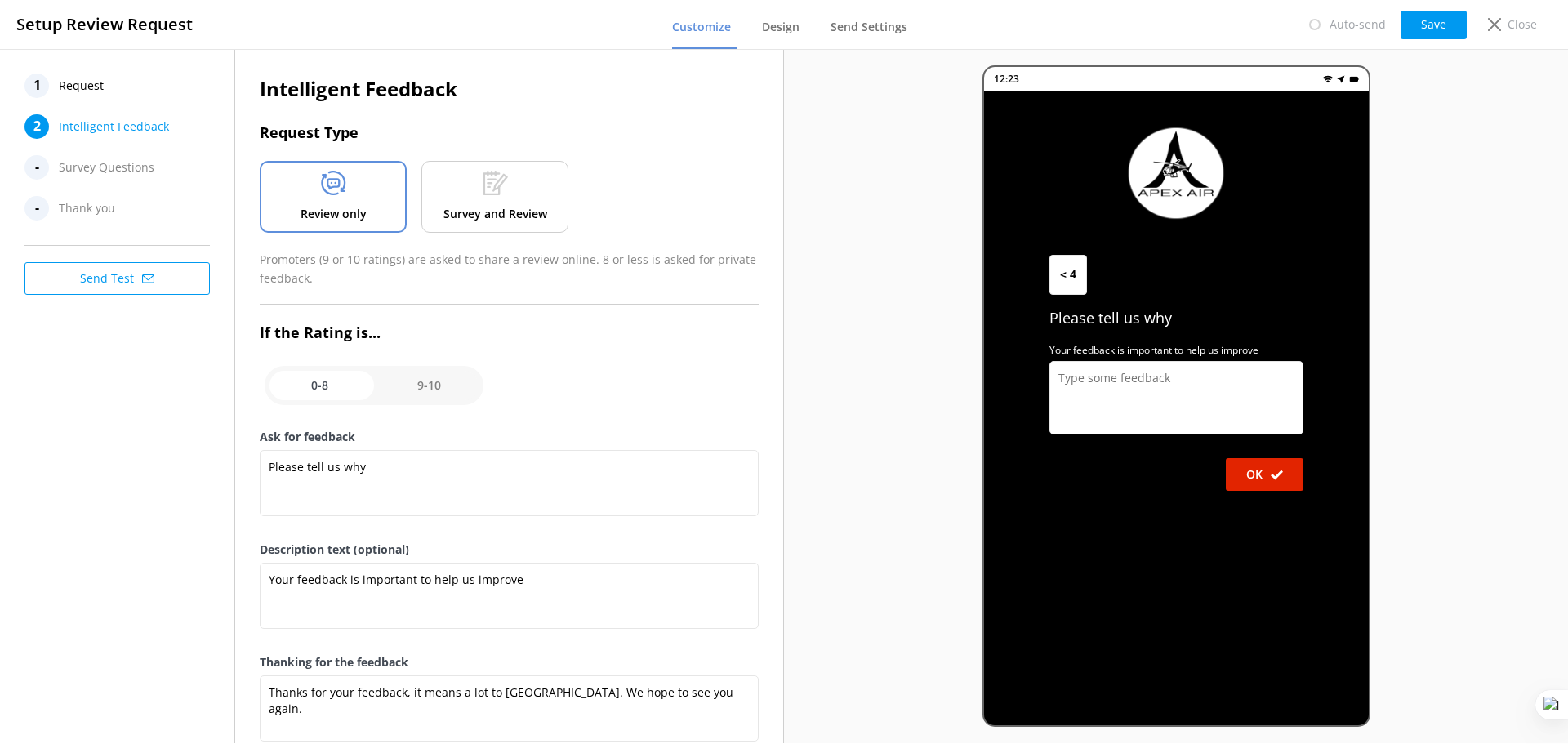
click at [85, 81] on span "Request" at bounding box center [81, 85] width 45 height 24
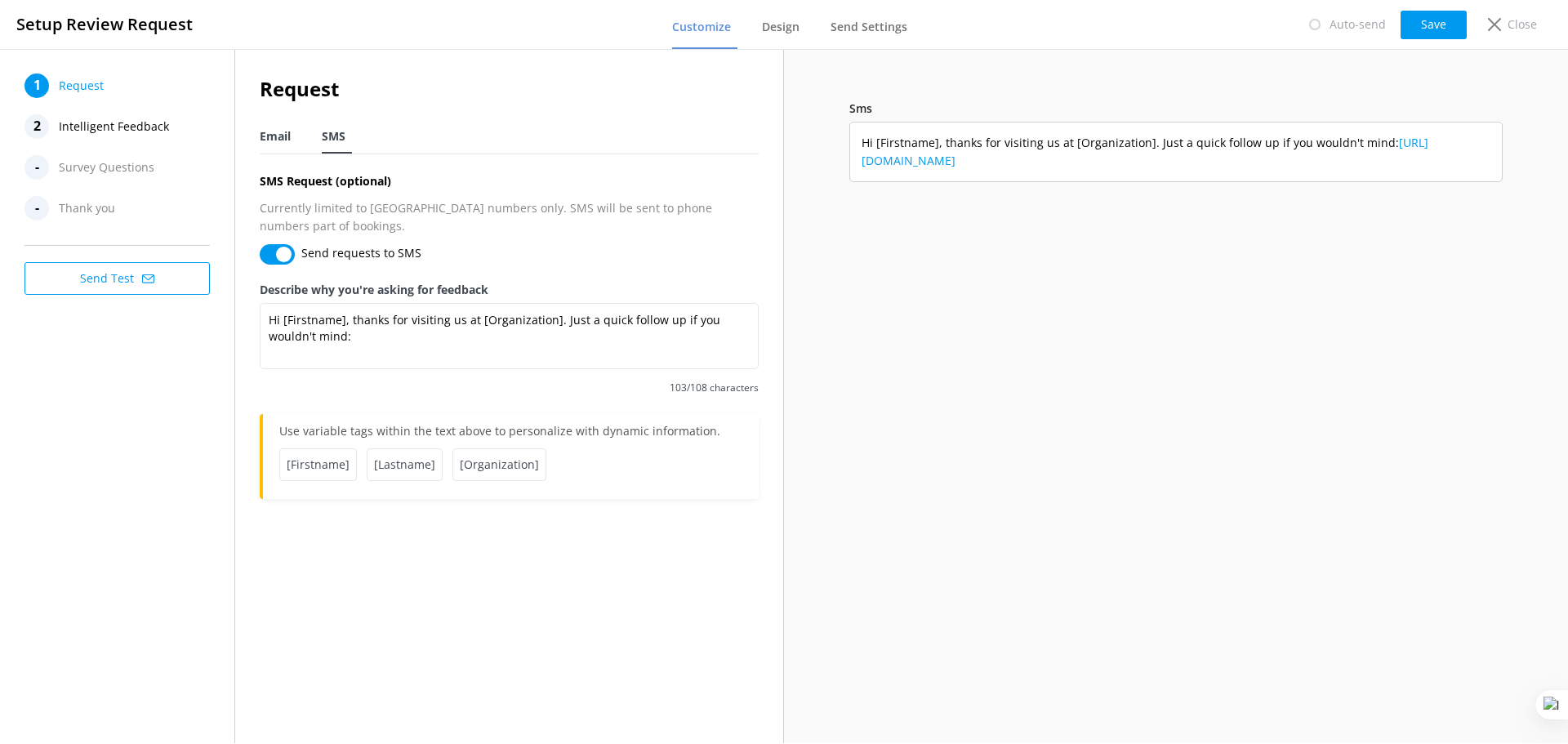
click at [289, 131] on span "Email" at bounding box center [276, 136] width 31 height 17
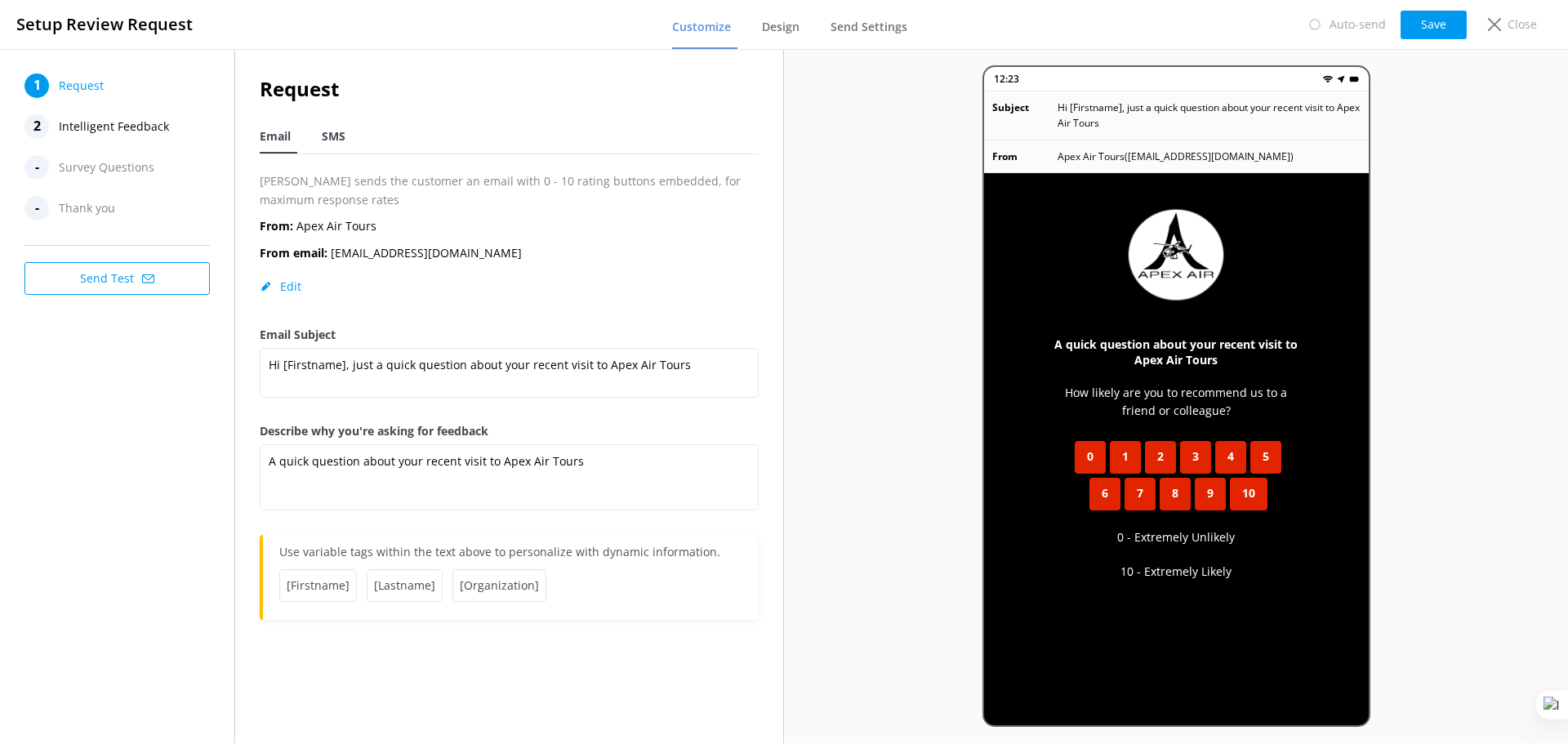
click at [334, 135] on span "SMS" at bounding box center [333, 136] width 24 height 17
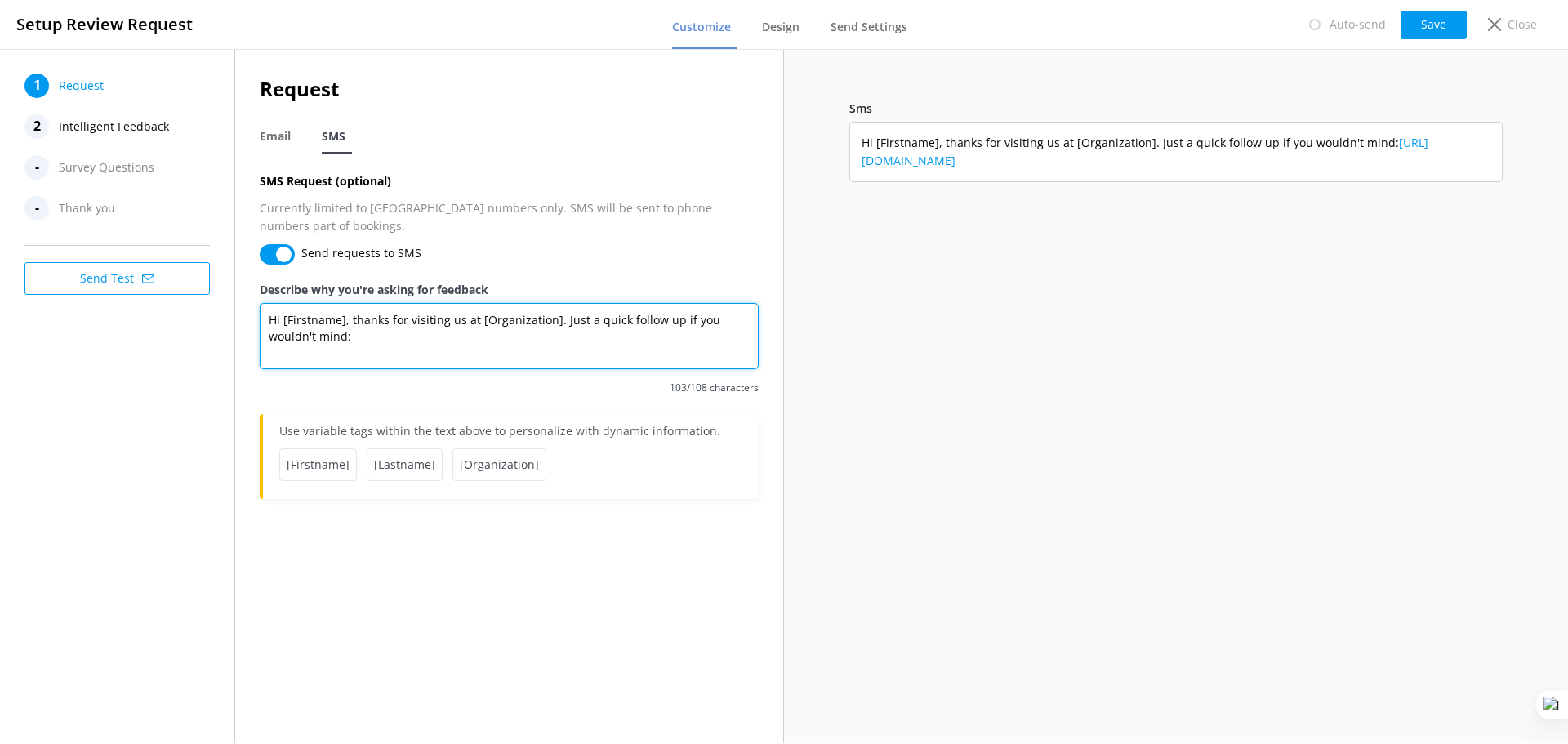
drag, startPoint x: 558, startPoint y: 303, endPoint x: 344, endPoint y: 324, distance: 215.0
click at [344, 324] on textarea "Hi [Firstname], thanks for visiting us at [Organization]. Just a quick follow u…" at bounding box center [509, 336] width 499 height 66
drag, startPoint x: 553, startPoint y: 301, endPoint x: 494, endPoint y: 300, distance: 59.0
click at [494, 303] on textarea "Hi [Firstname], thanks for visiting us at [Organization]. If you could take 30 …" at bounding box center [509, 336] width 499 height 66
click at [453, 303] on textarea "Hi [Firstname], thanks for visiting us at [Organization]. If you could take 30 …" at bounding box center [509, 336] width 499 height 66
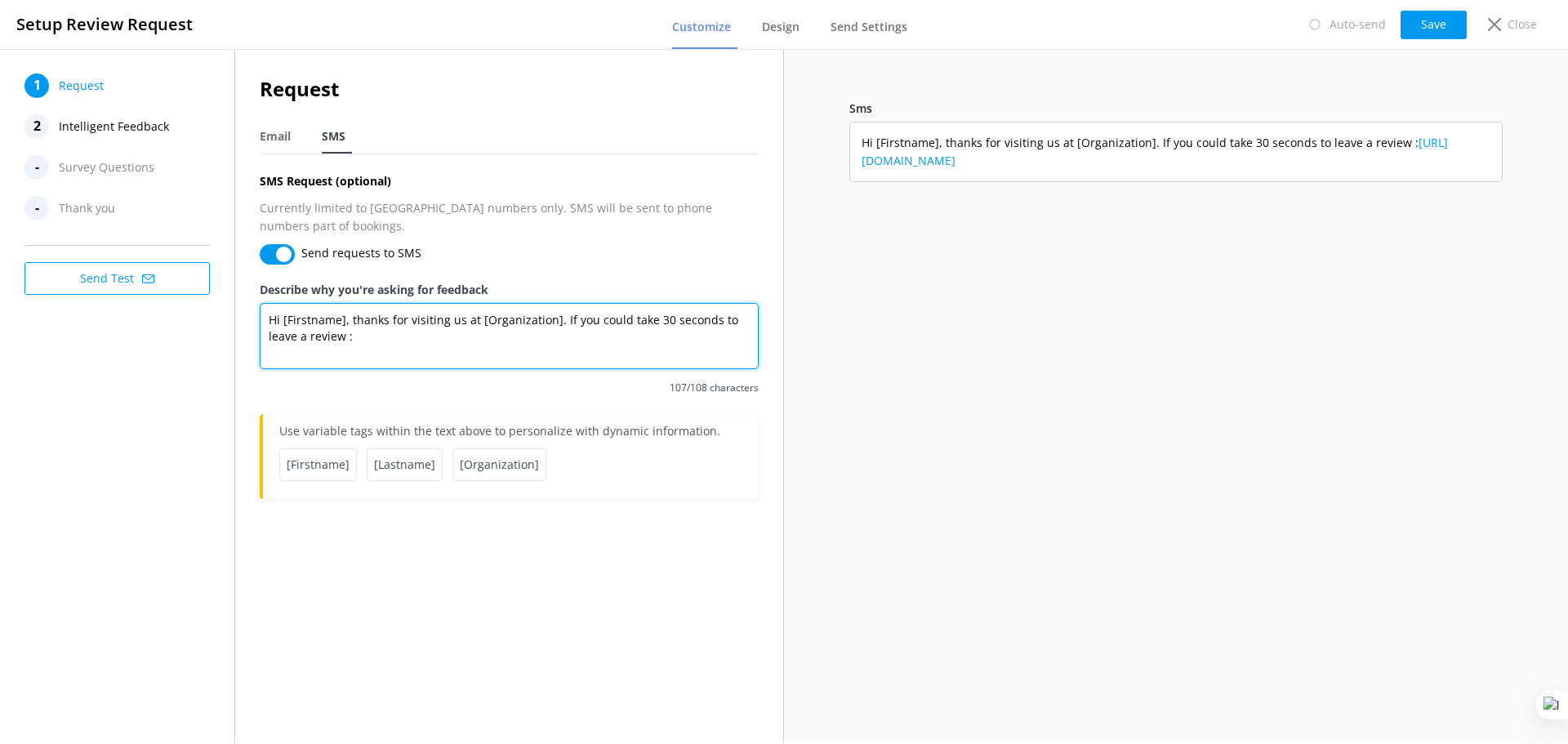
drag, startPoint x: 474, startPoint y: 301, endPoint x: 443, endPoint y: 301, distance: 31.0
click at [443, 303] on textarea "Hi [Firstname], thanks for visiting us at [Organization]. If you could take 30 …" at bounding box center [509, 336] width 499 height 66
click at [307, 319] on textarea "Hi [Firstname], thanks for visiting [Organization]. If you could take 30 second…" at bounding box center [509, 336] width 499 height 66
drag, startPoint x: 558, startPoint y: 302, endPoint x: 528, endPoint y: 302, distance: 30.0
click at [528, 303] on textarea "Hi [Firstname], thanks for visiting [Organization]. If you could take 30 second…" at bounding box center [509, 336] width 499 height 66
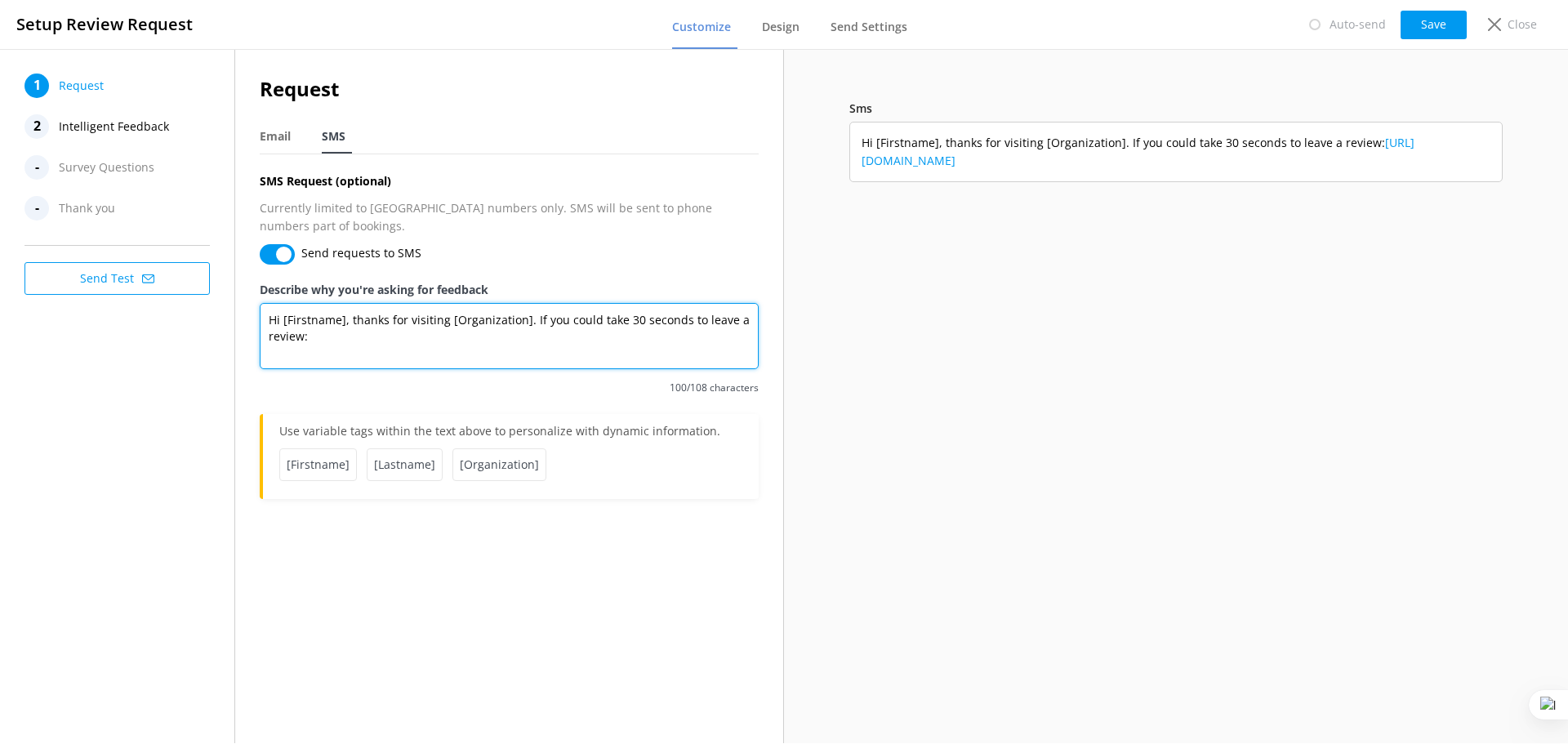
drag, startPoint x: 618, startPoint y: 301, endPoint x: 530, endPoint y: 301, distance: 88.0
click at [530, 303] on textarea "Hi [Firstname], thanks for visiting [Organization]. If you could take 30 second…" at bounding box center [509, 336] width 499 height 66
click at [302, 315] on textarea "Hi [Firstname], thanks for visiting [Organization]. Could you spare 30 seconds …" at bounding box center [509, 336] width 499 height 66
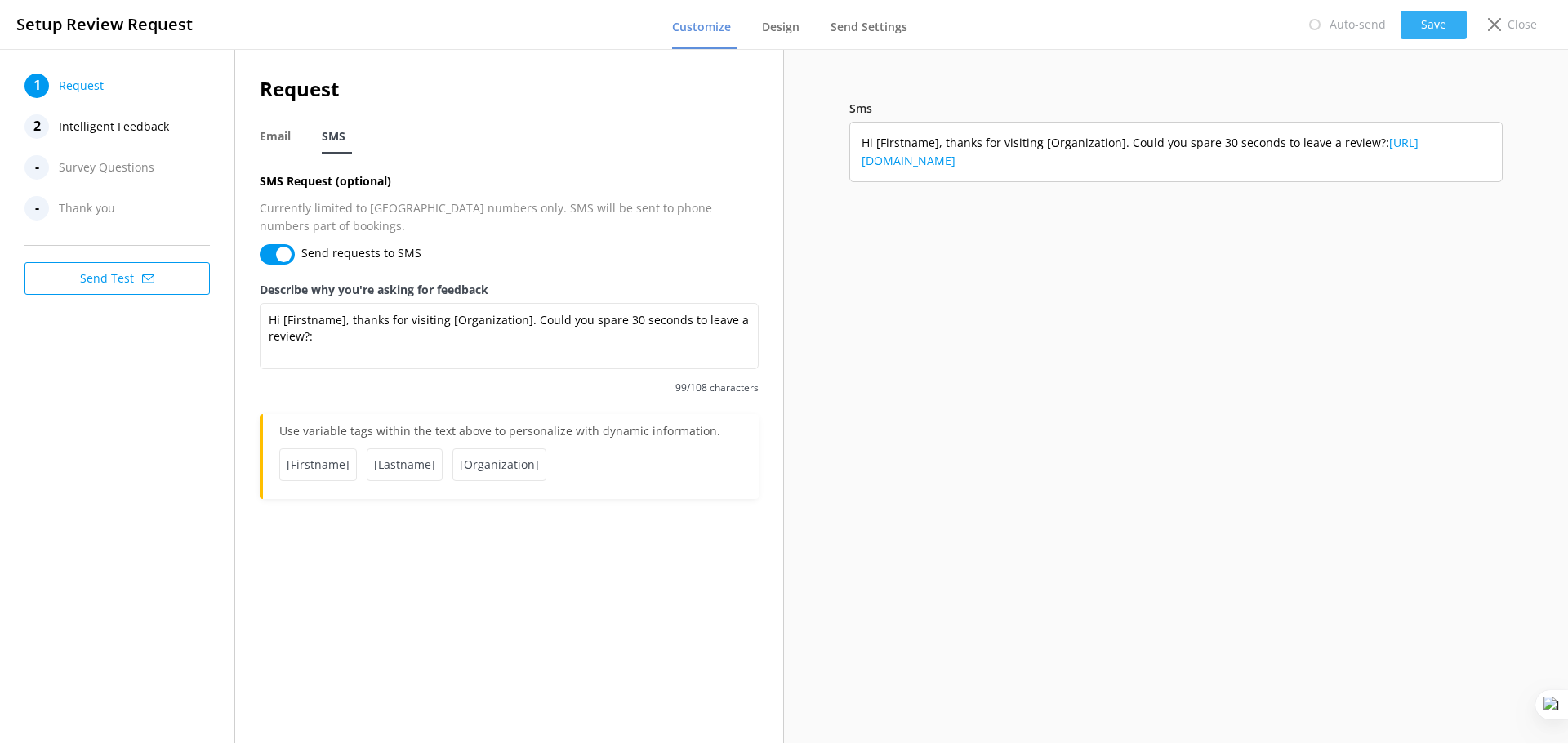
click at [1428, 24] on button "Save" at bounding box center [1434, 24] width 66 height 29
click at [890, 27] on span "Send Settings" at bounding box center [869, 27] width 77 height 17
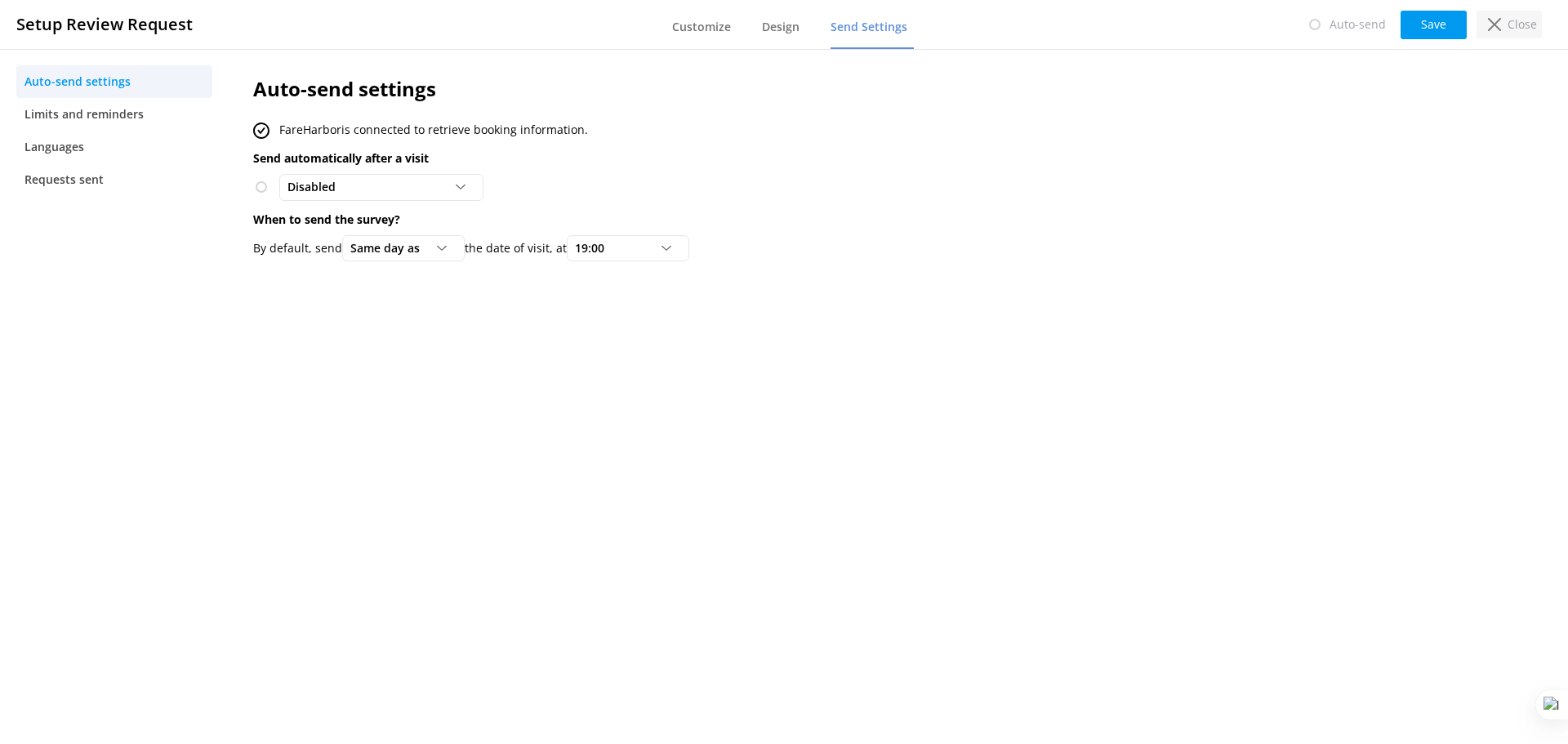
click at [1530, 20] on p "Close" at bounding box center [1523, 24] width 30 height 18
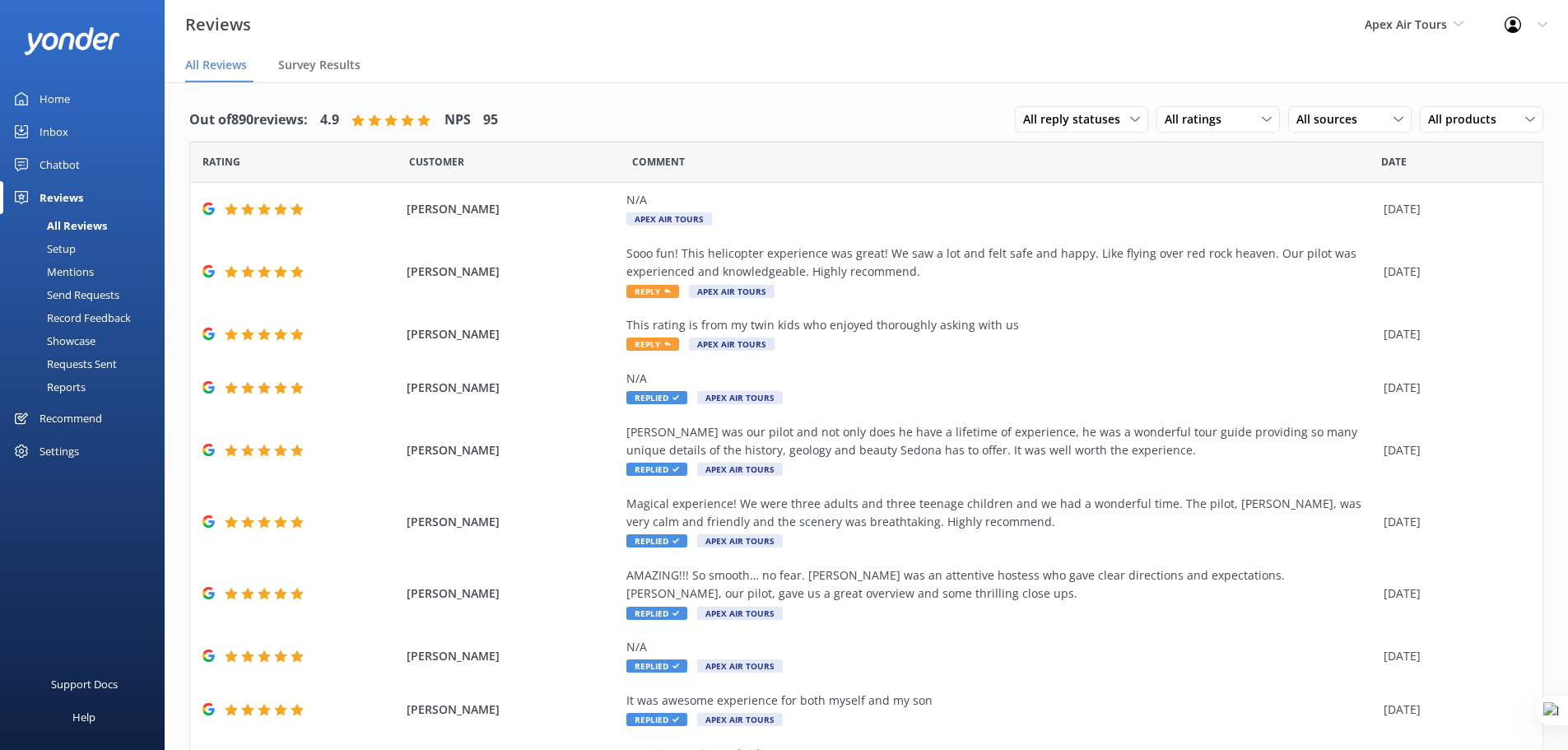
click at [62, 461] on div "Settings" at bounding box center [59, 450] width 40 height 33
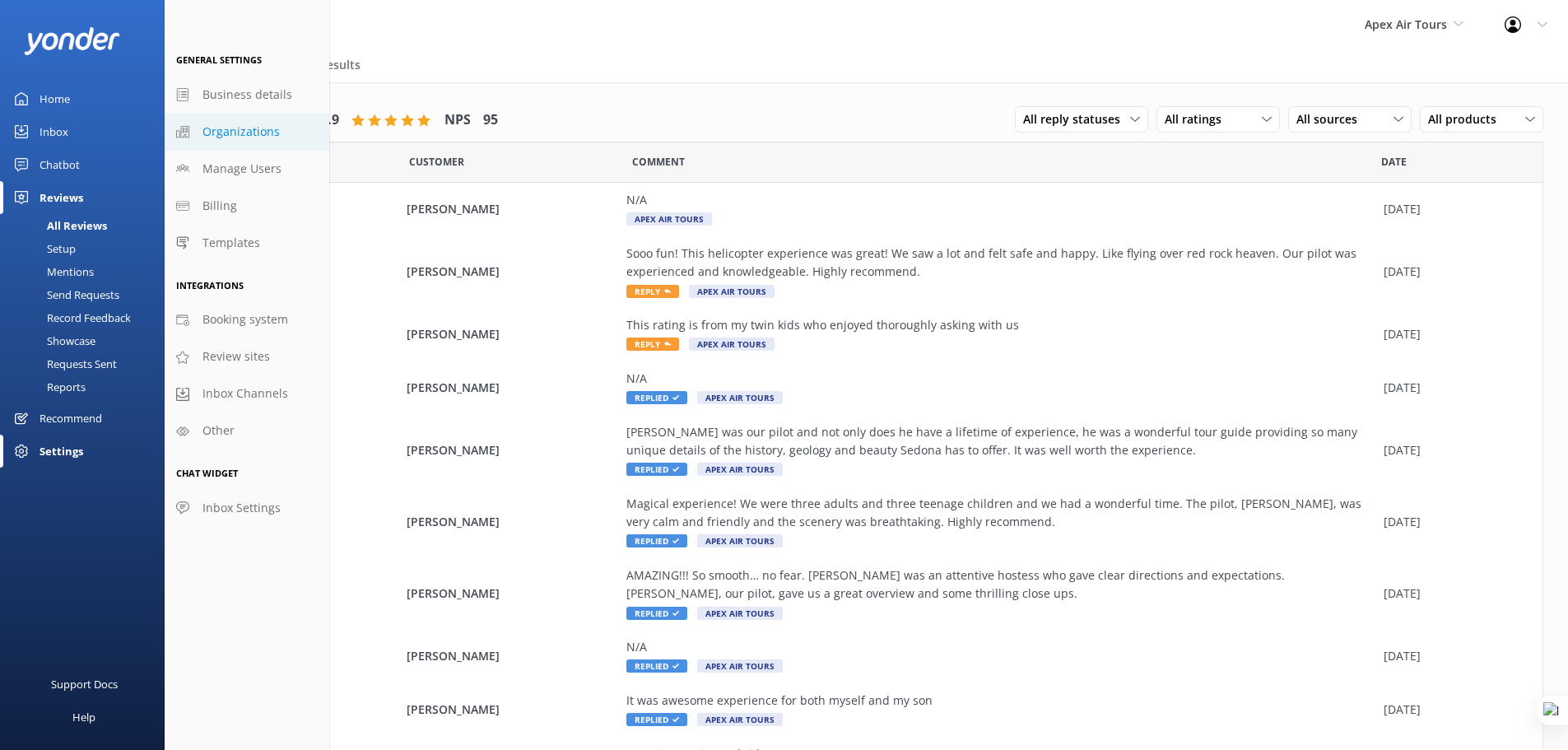
click at [243, 130] on span "Organizations" at bounding box center [241, 132] width 77 height 18
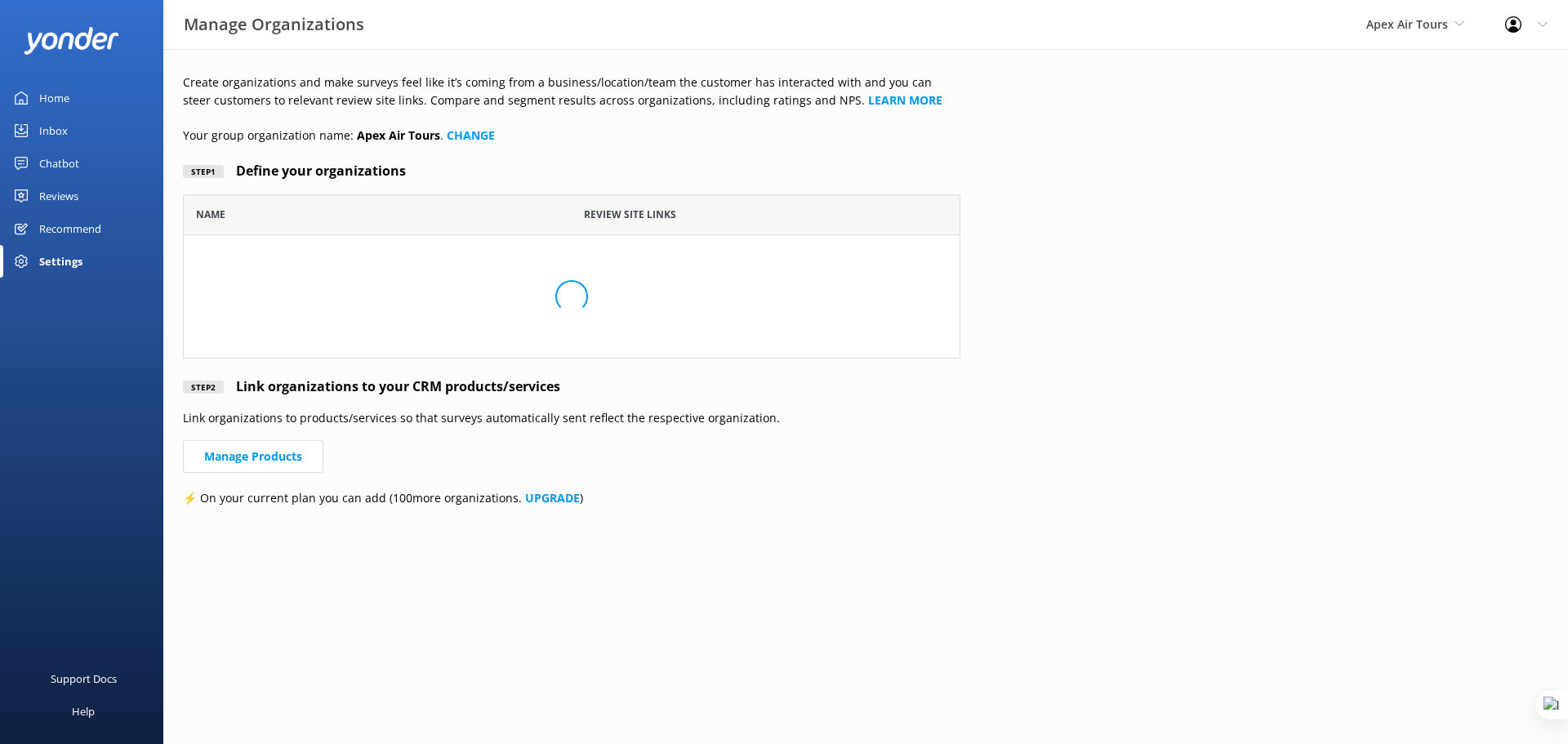
scroll to position [152, 765]
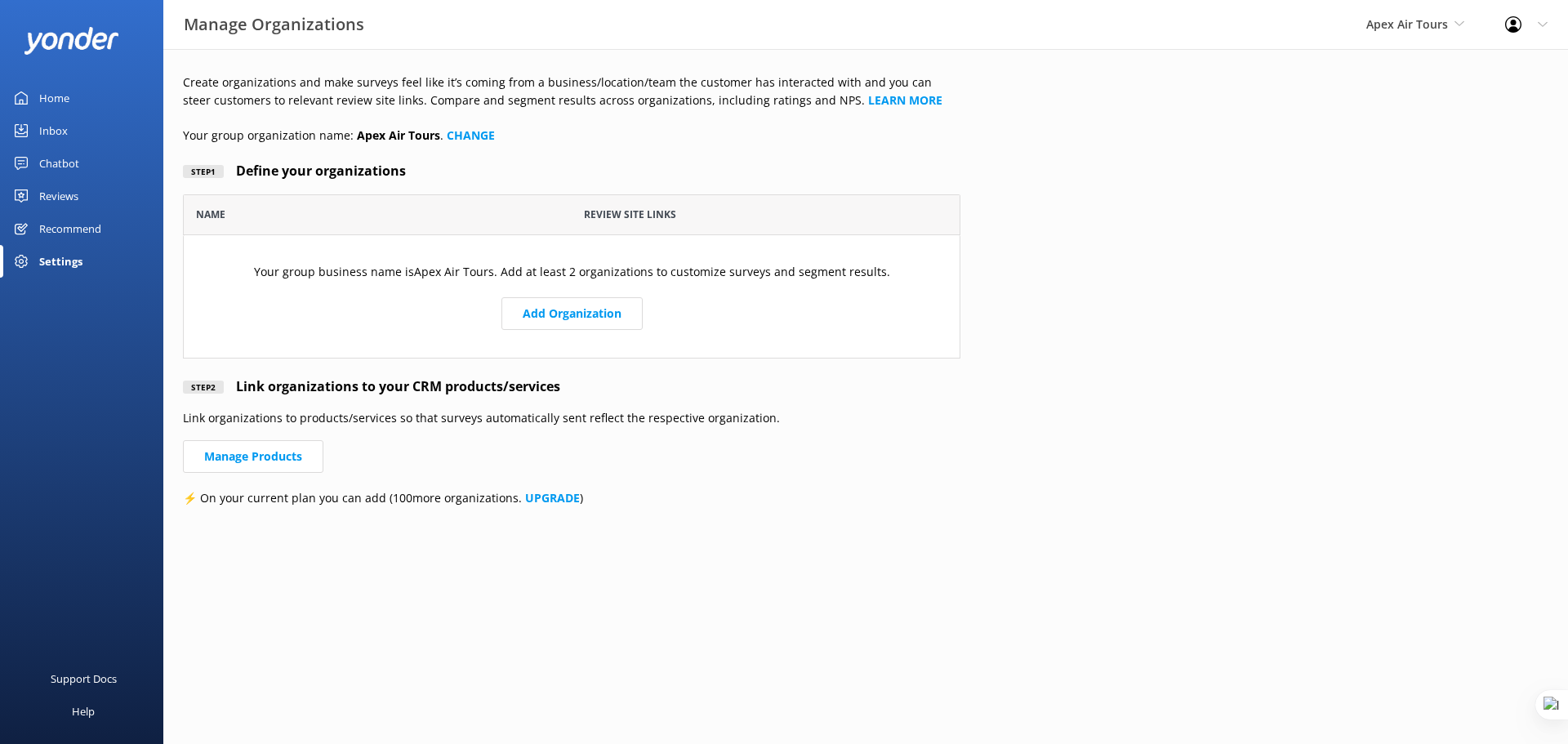
click at [63, 249] on div "Settings" at bounding box center [61, 261] width 44 height 32
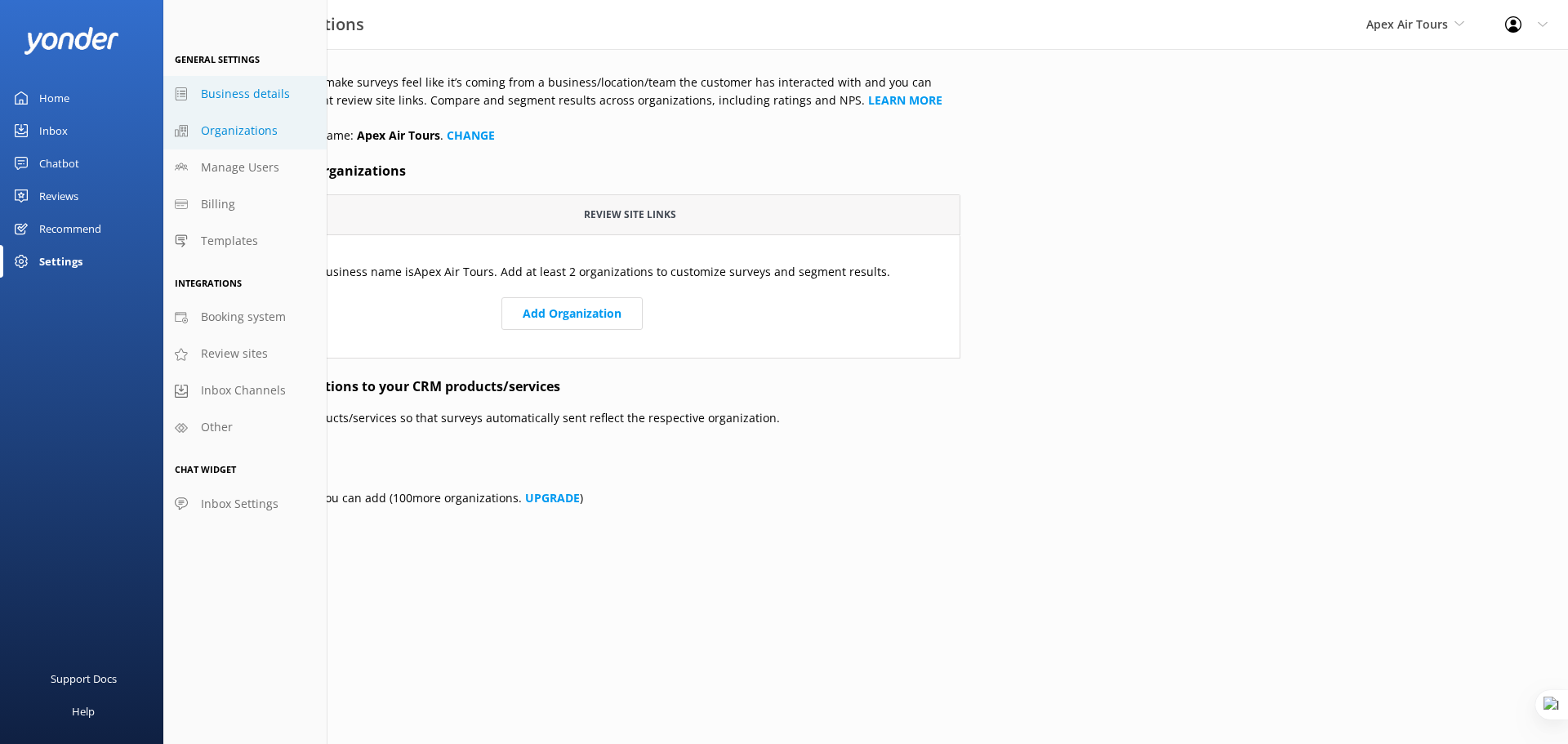
click at [281, 87] on span "Business details" at bounding box center [245, 93] width 89 height 18
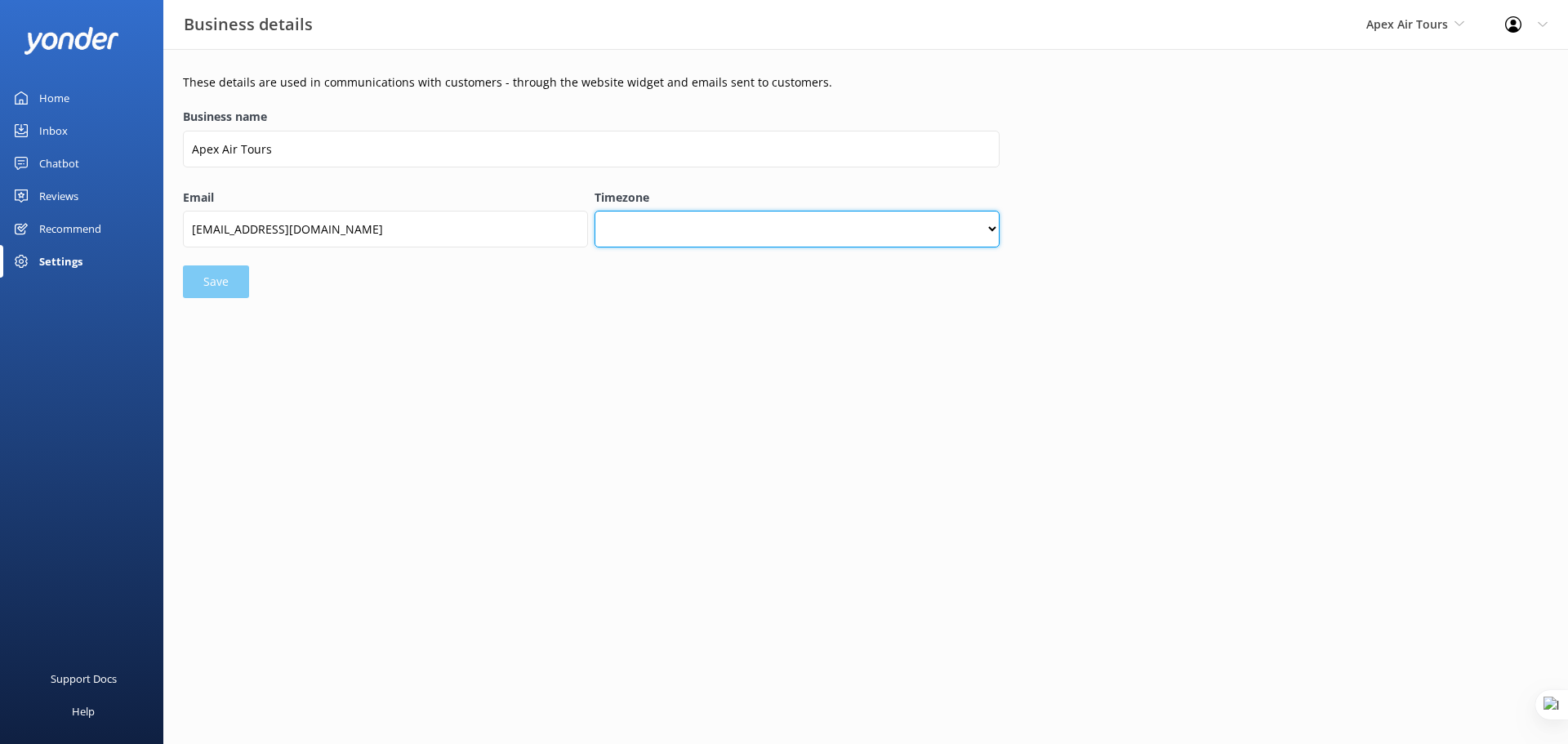
drag, startPoint x: 765, startPoint y: 229, endPoint x: 775, endPoint y: 235, distance: 11.7
click at [765, 229] on select "(UTC +00:00) Africa/Abidjan (UTC +00:00) Africa/Accra (UTC +03:00) Africa/Addis…" at bounding box center [797, 229] width 405 height 37
click at [1153, 466] on html "Business details Apex Air Tours Yonder demo Musket Cove Island Resort & Marina …" at bounding box center [784, 372] width 1568 height 744
click at [58, 197] on div "Reviews" at bounding box center [58, 195] width 39 height 32
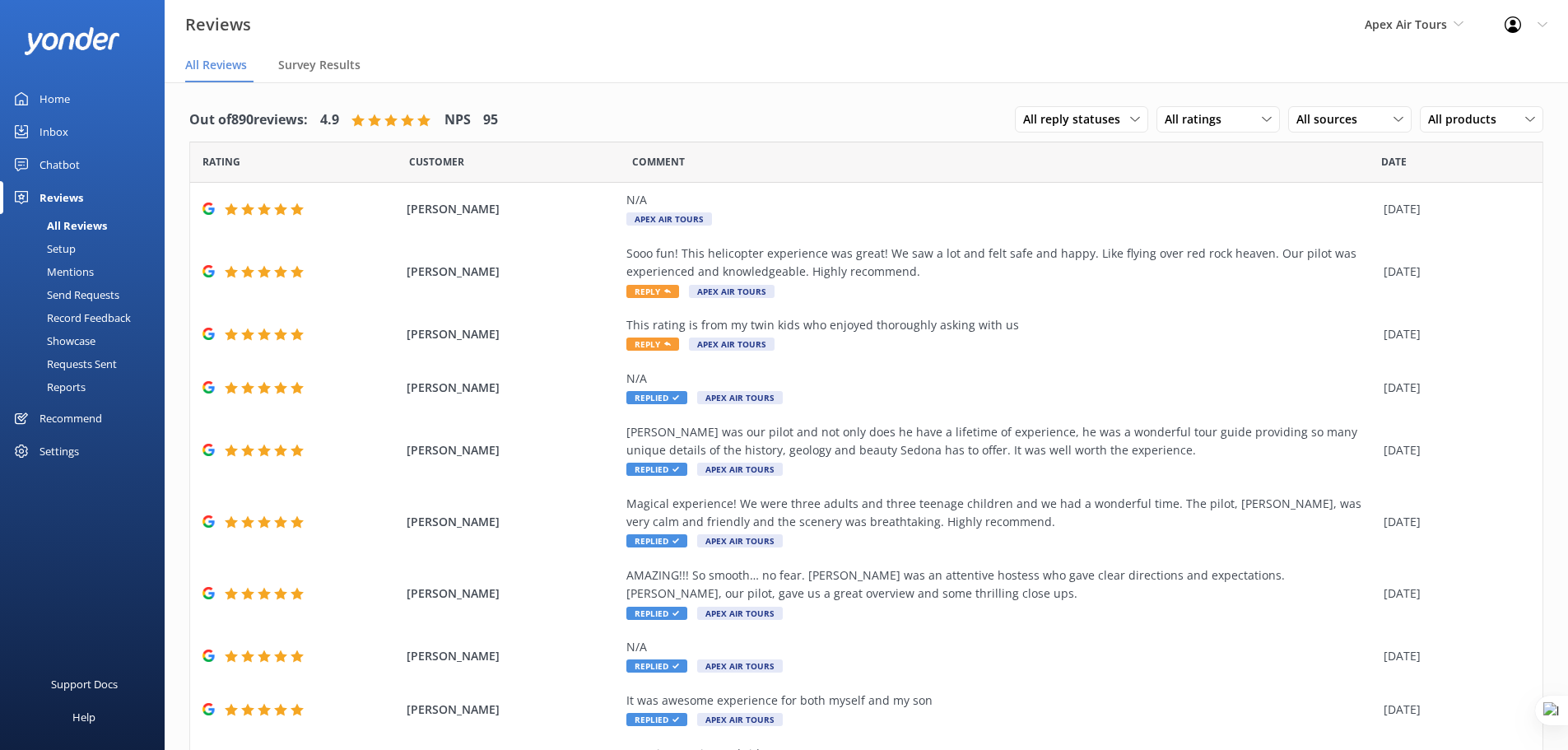
click at [71, 246] on div "Setup" at bounding box center [42, 249] width 66 height 23
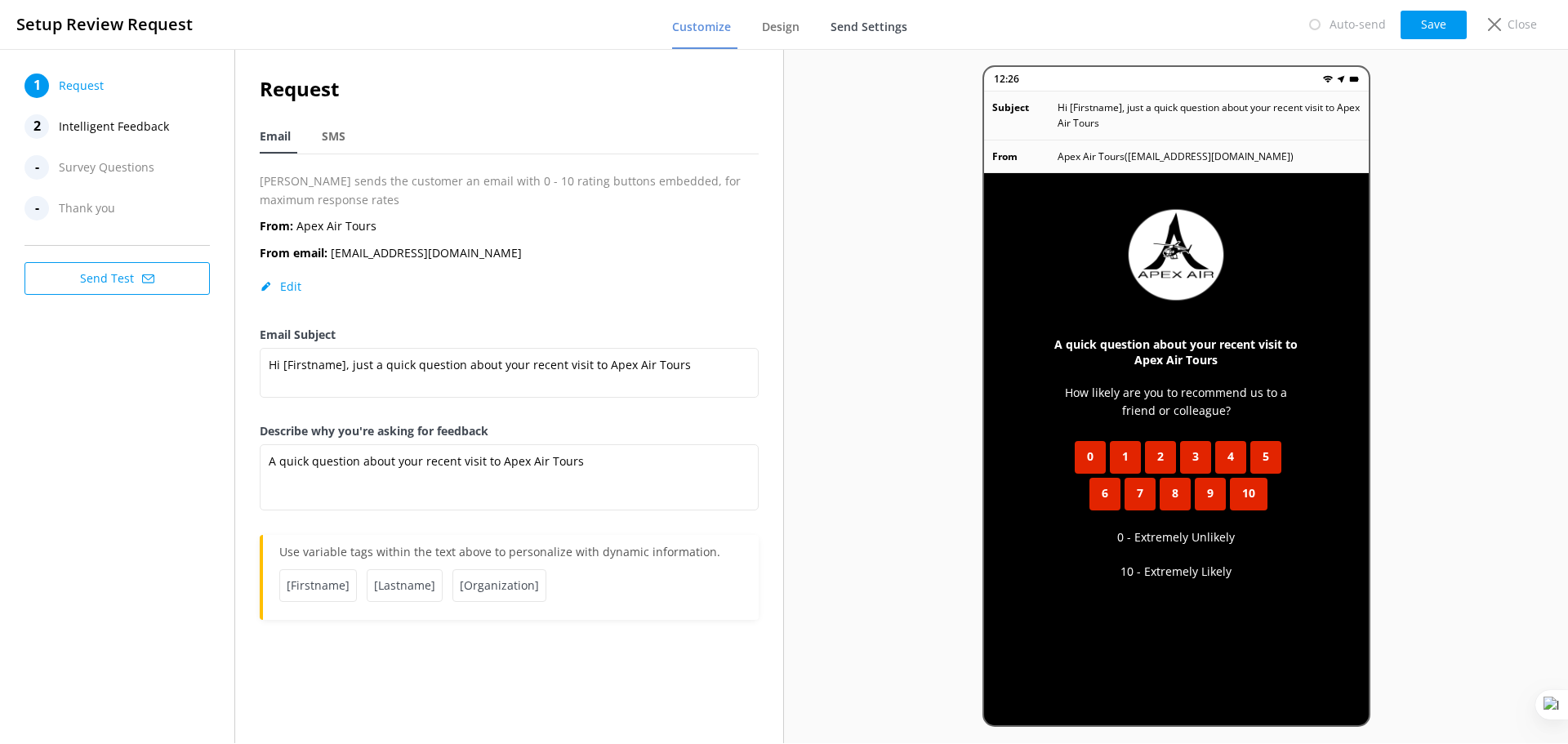
click at [882, 30] on span "Send Settings" at bounding box center [869, 27] width 77 height 17
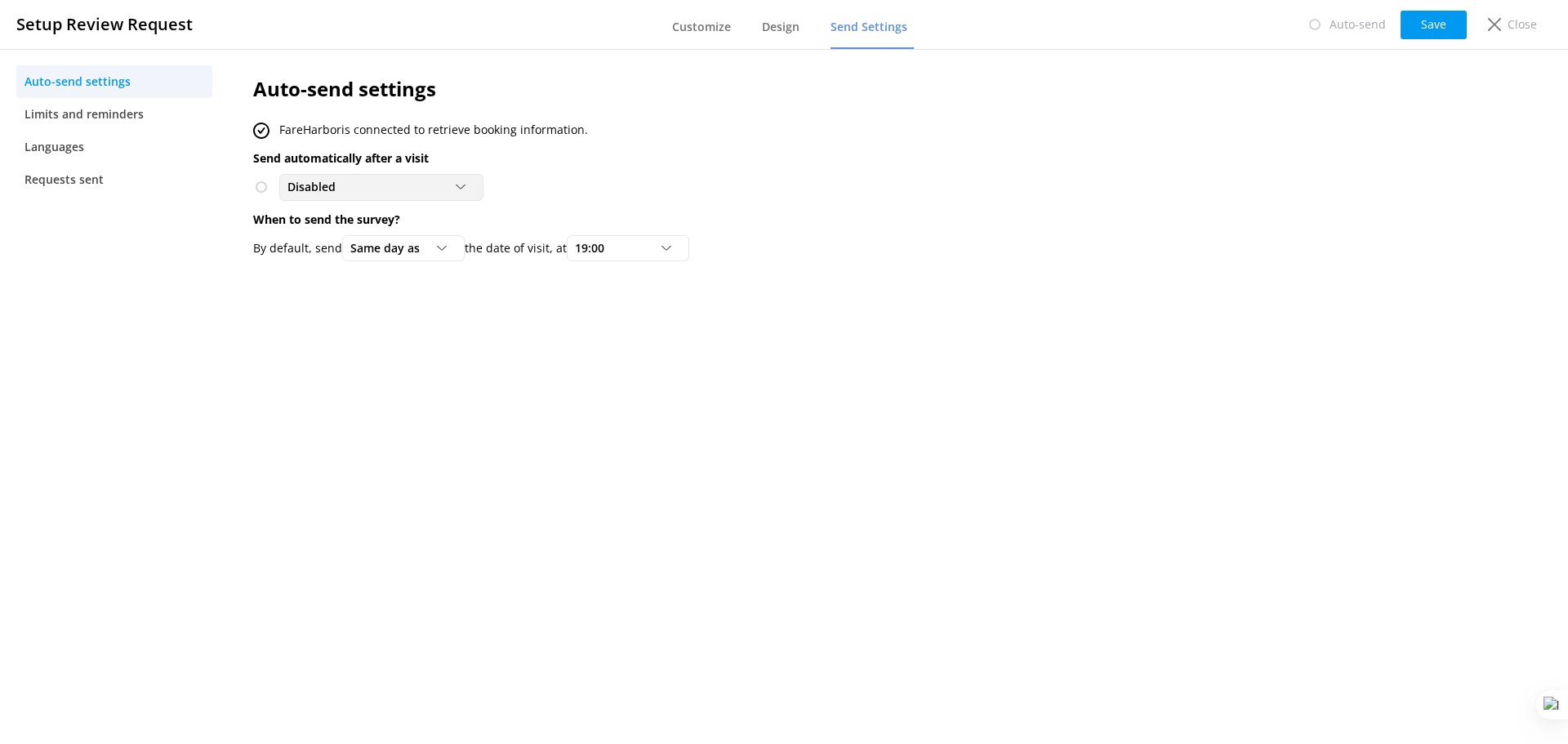
click at [420, 185] on div "Disabled" at bounding box center [381, 187] width 196 height 18
click at [421, 259] on div "To customers from FareHarbor" at bounding box center [360, 254] width 144 height 17
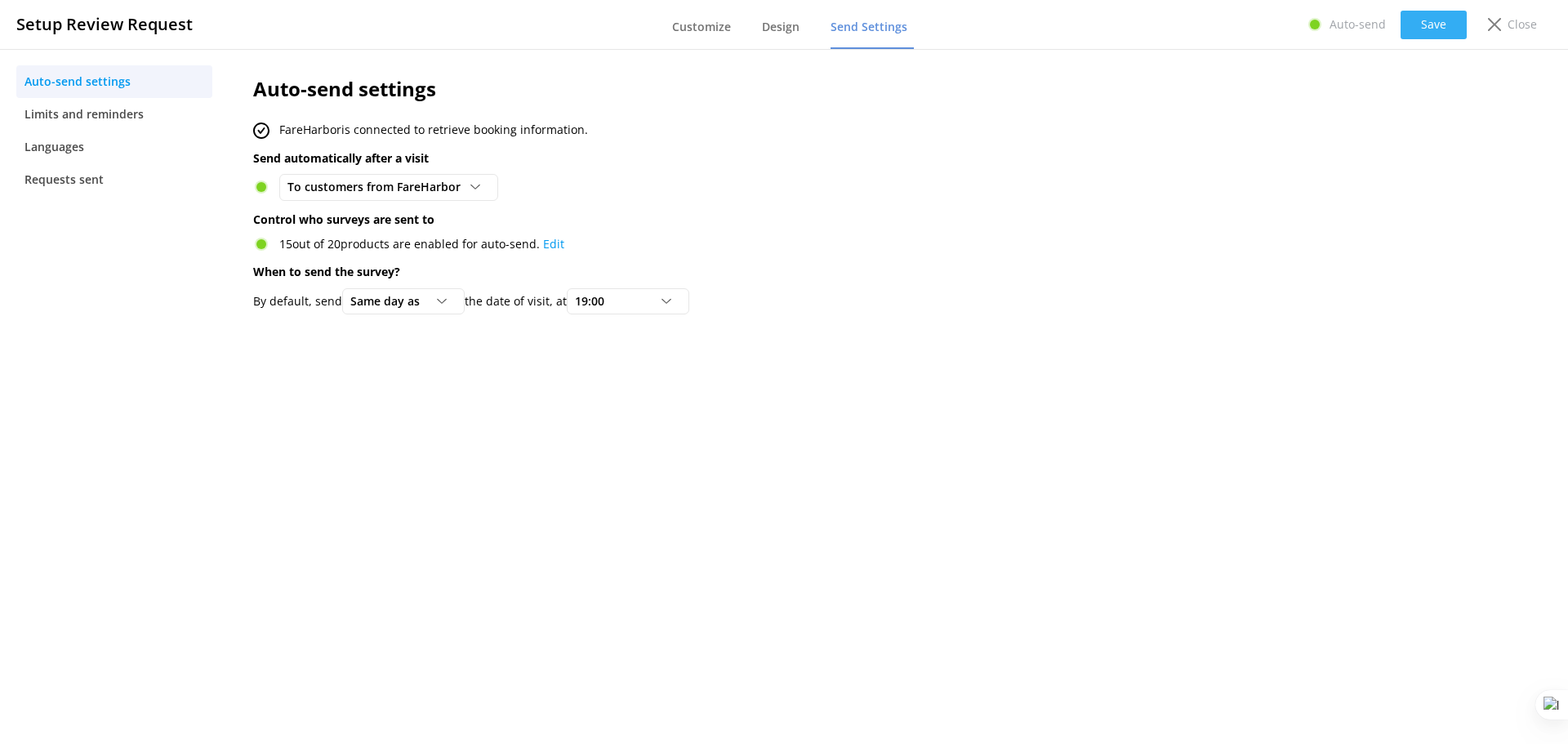
click at [1434, 23] on button "Save" at bounding box center [1434, 24] width 66 height 29
click at [1516, 22] on p "Close" at bounding box center [1523, 24] width 30 height 18
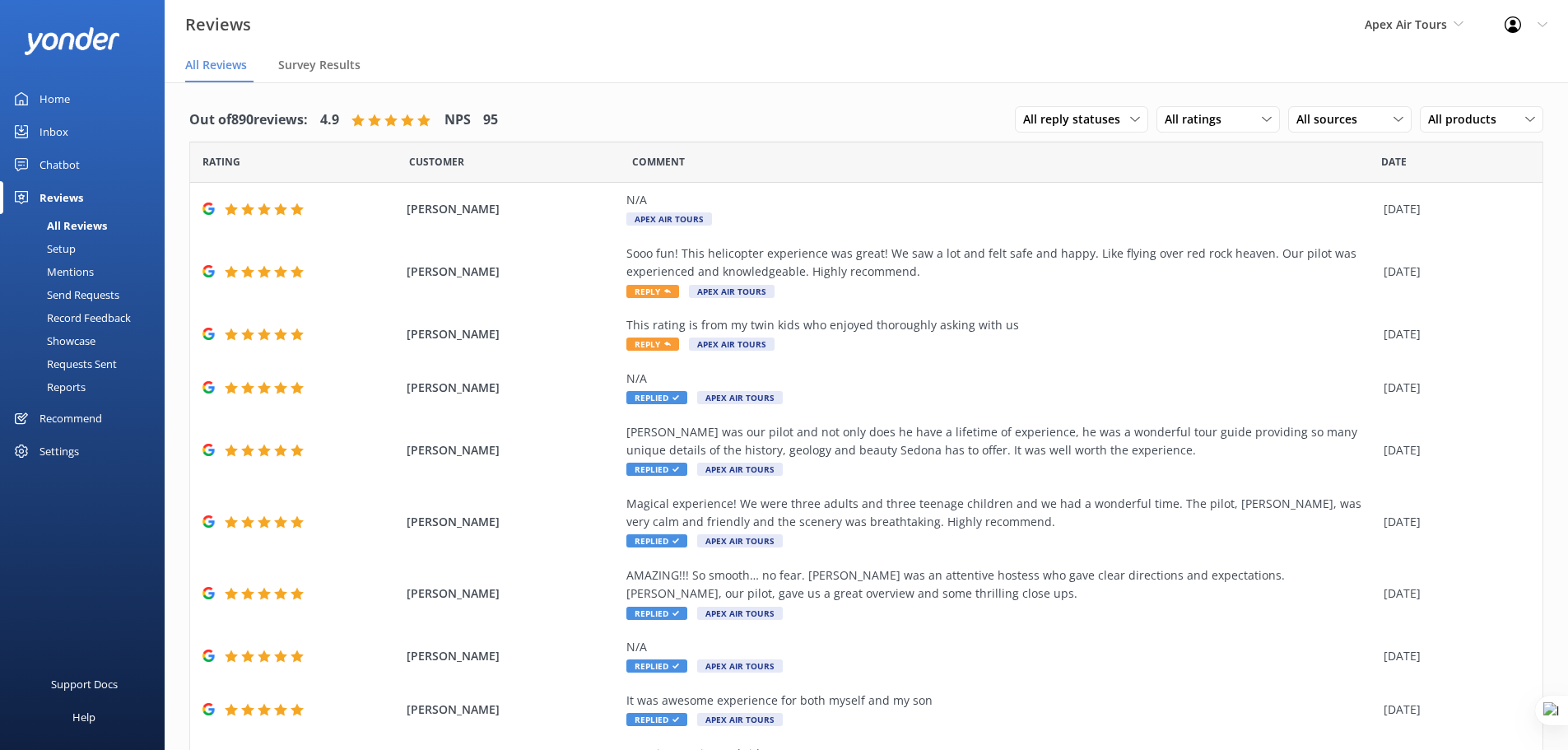
click at [77, 265] on div "Mentions" at bounding box center [52, 272] width 84 height 23
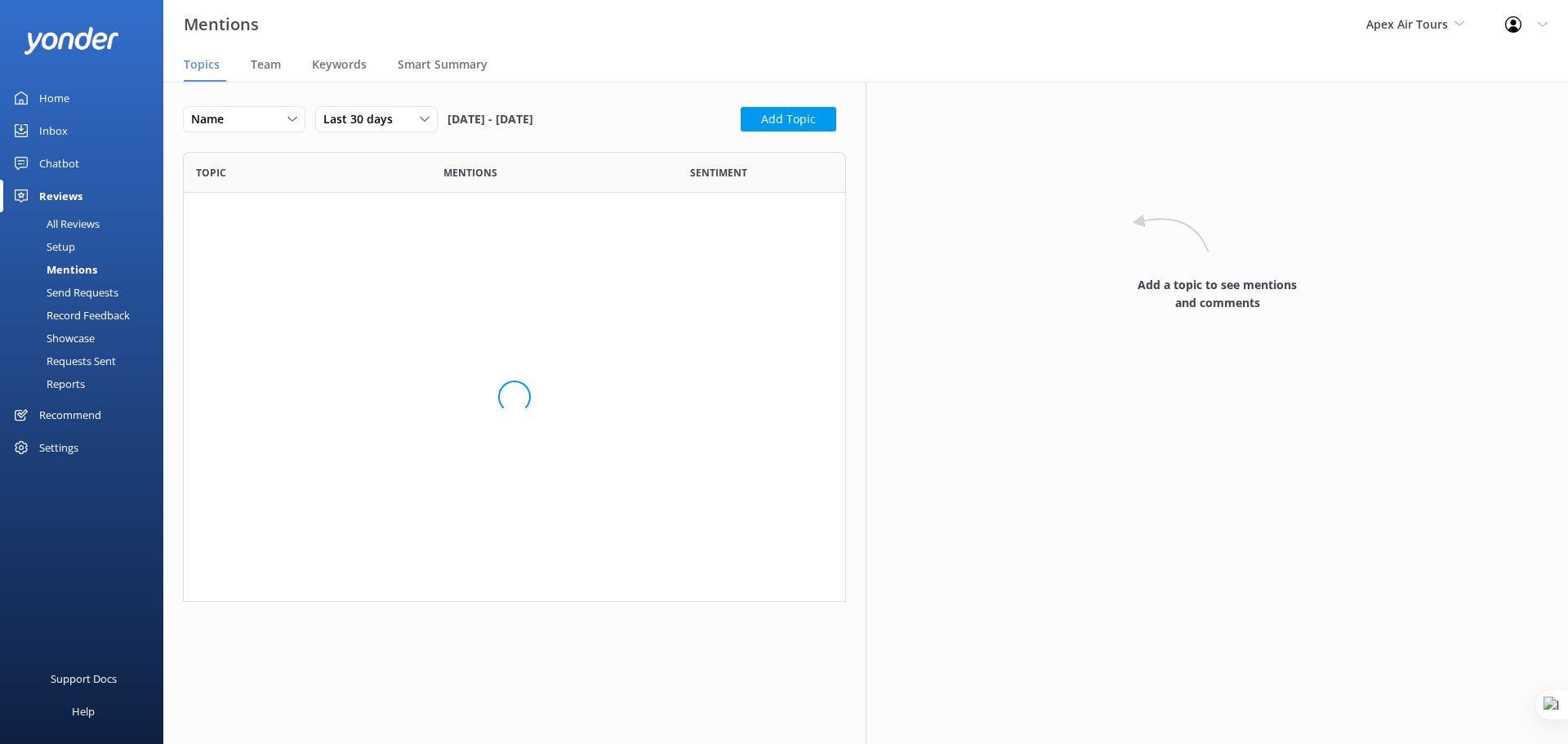
scroll to position [225, 651]
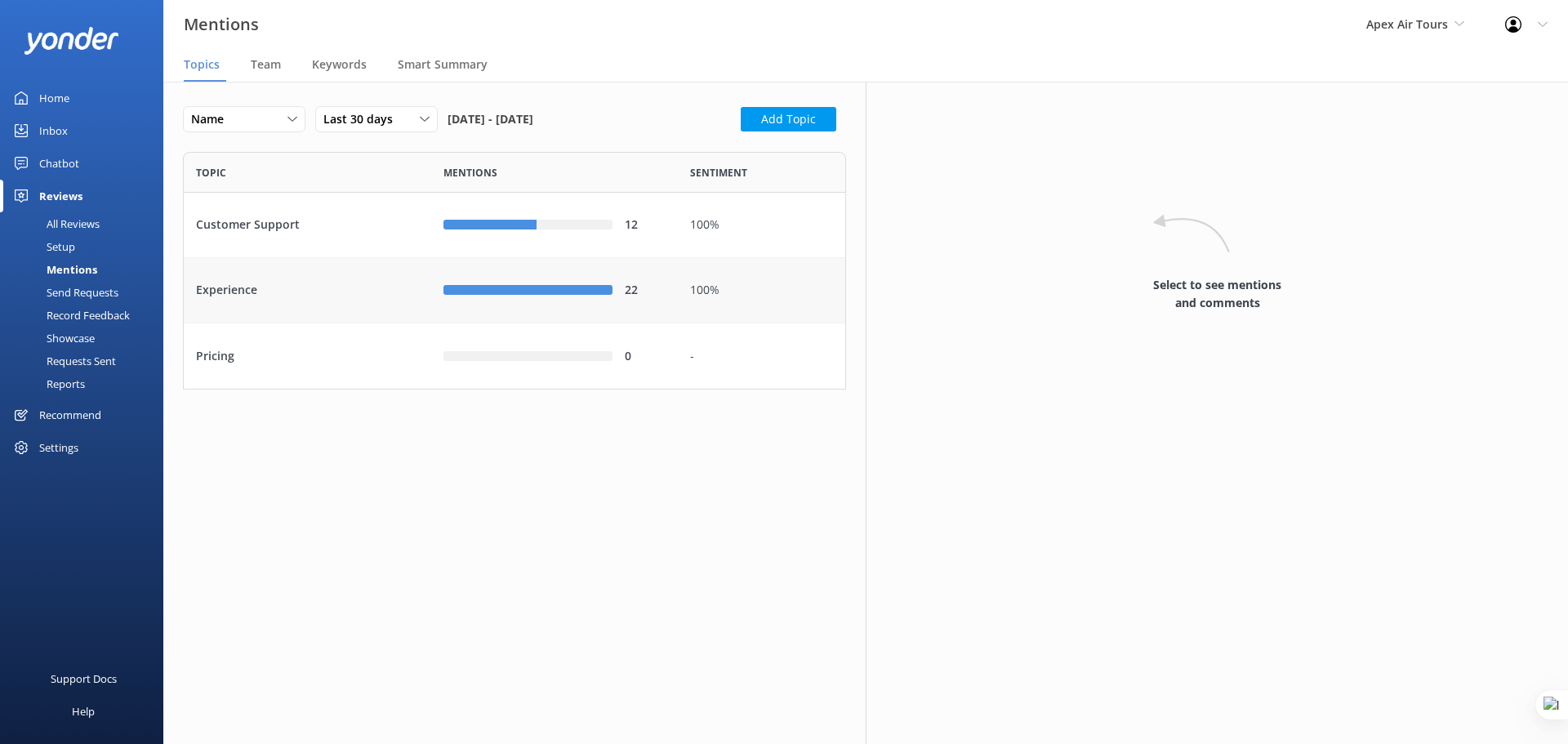
click at [367, 290] on div "Experience" at bounding box center [308, 290] width 248 height 65
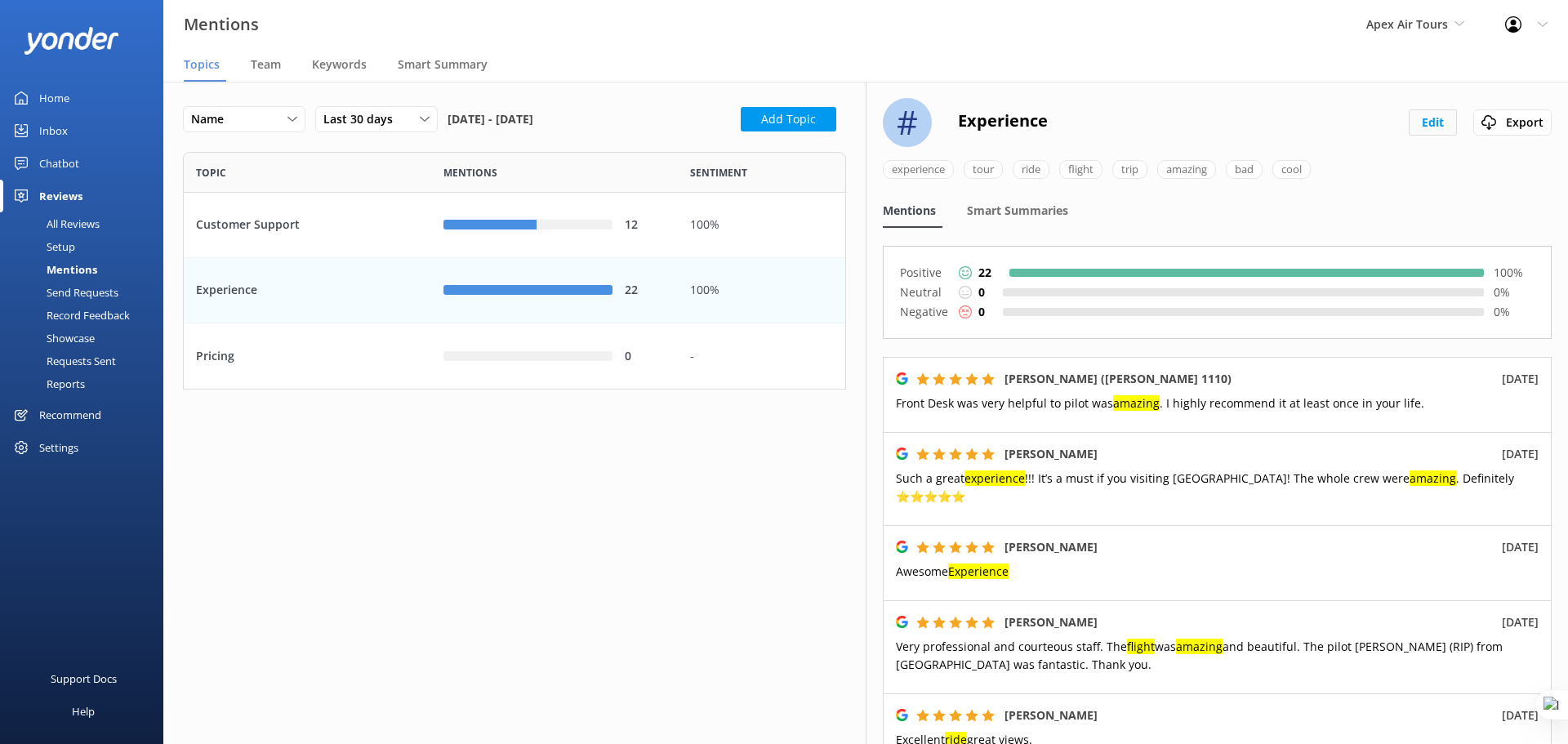
click at [1413, 122] on button "Edit" at bounding box center [1432, 122] width 48 height 26
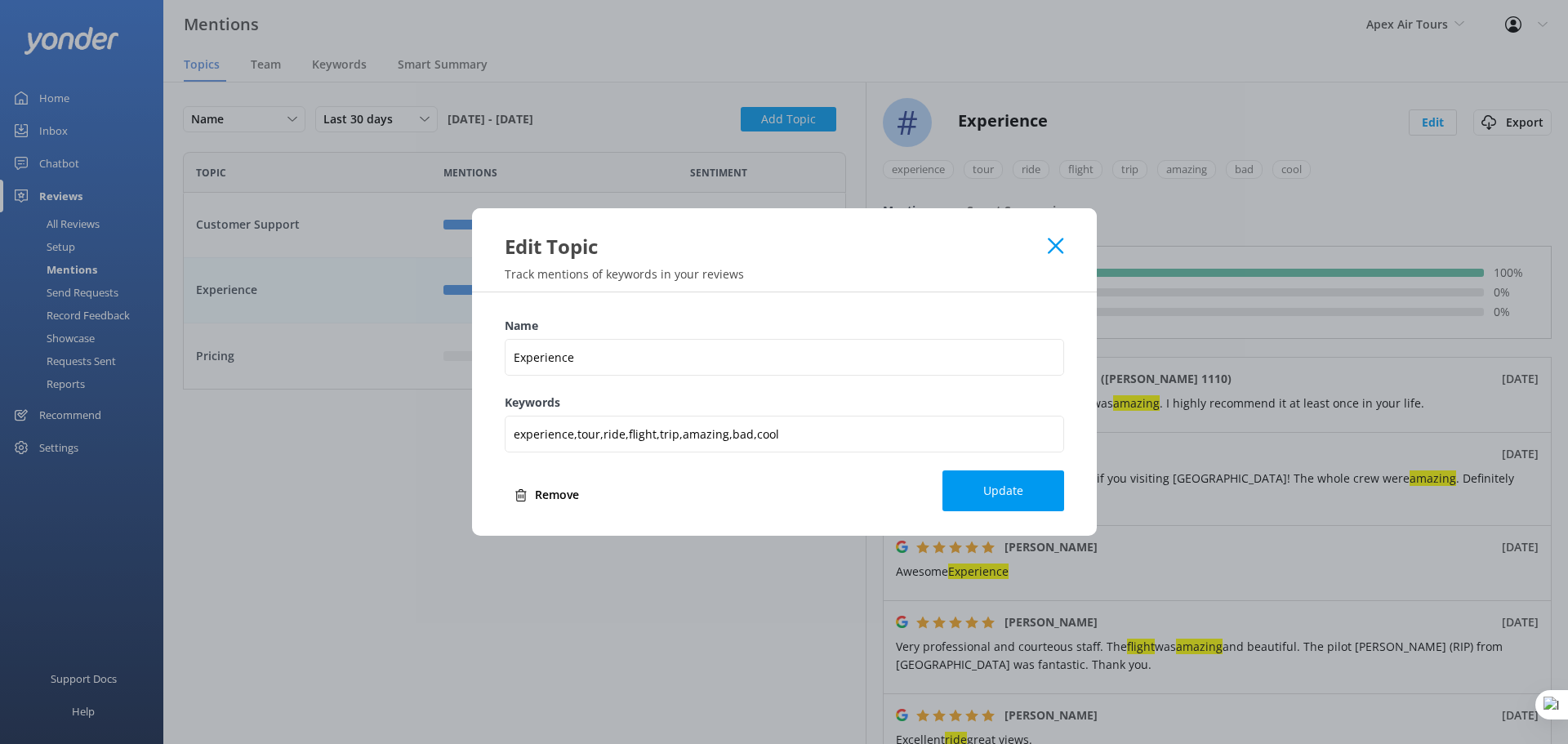
click at [1054, 247] on use at bounding box center [1055, 246] width 16 height 16
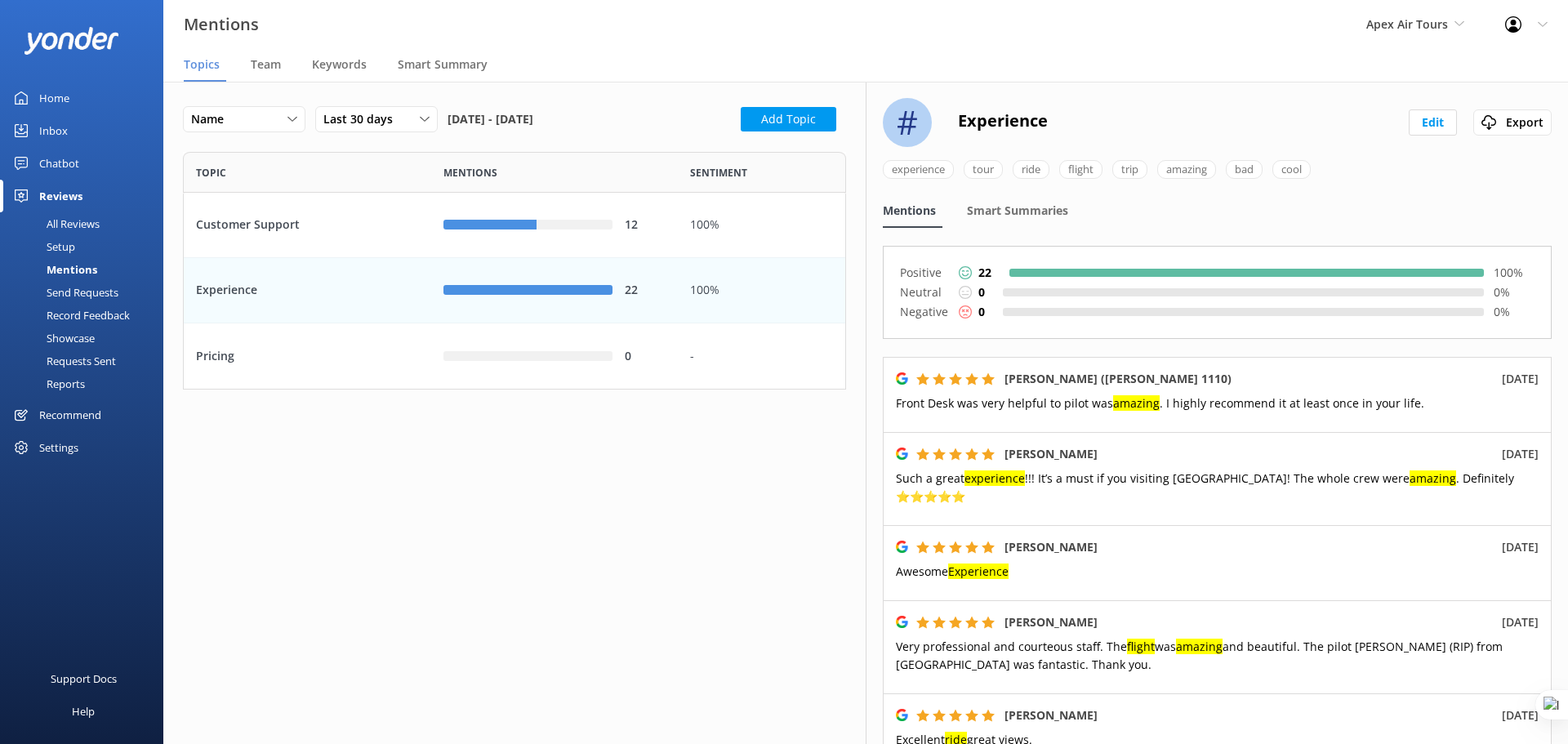
click at [1438, 12] on div "Apex Air Tours Yonder demo Musket Cove Island Resort & Marina Bea Abel Tasman K…" at bounding box center [1415, 24] width 139 height 49
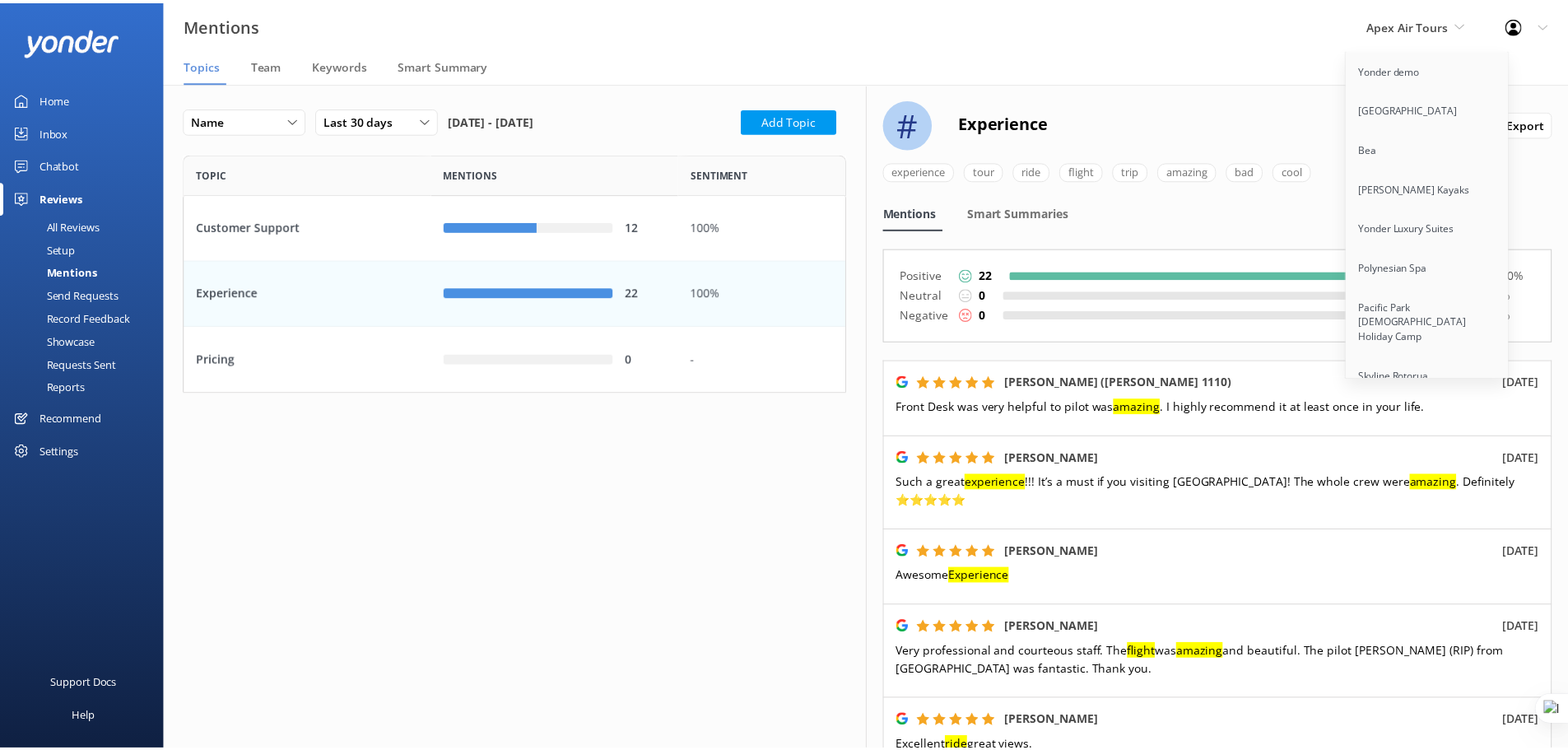
scroll to position [3808, 0]
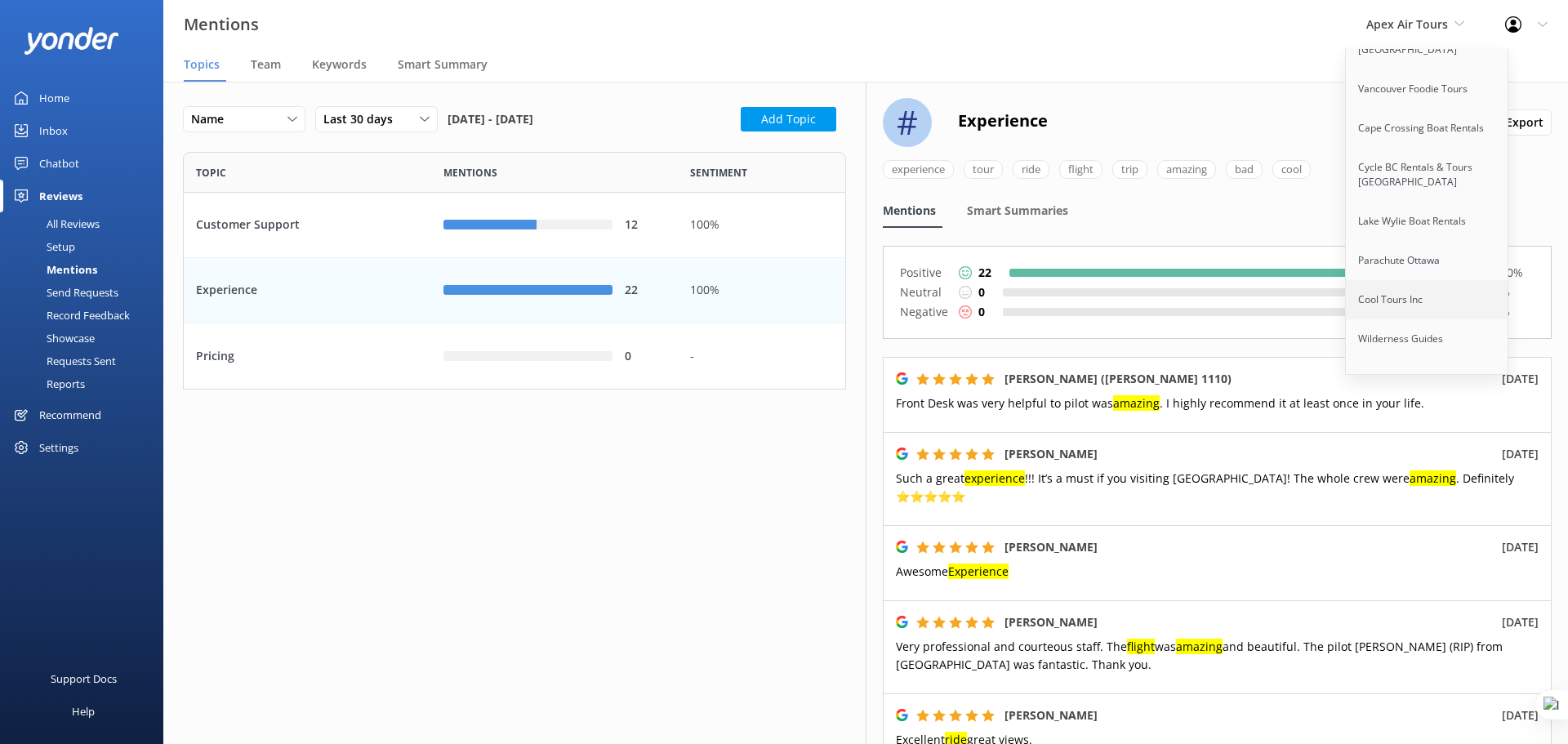
click at [1430, 280] on link "Cool Tours Inc" at bounding box center [1427, 299] width 163 height 39
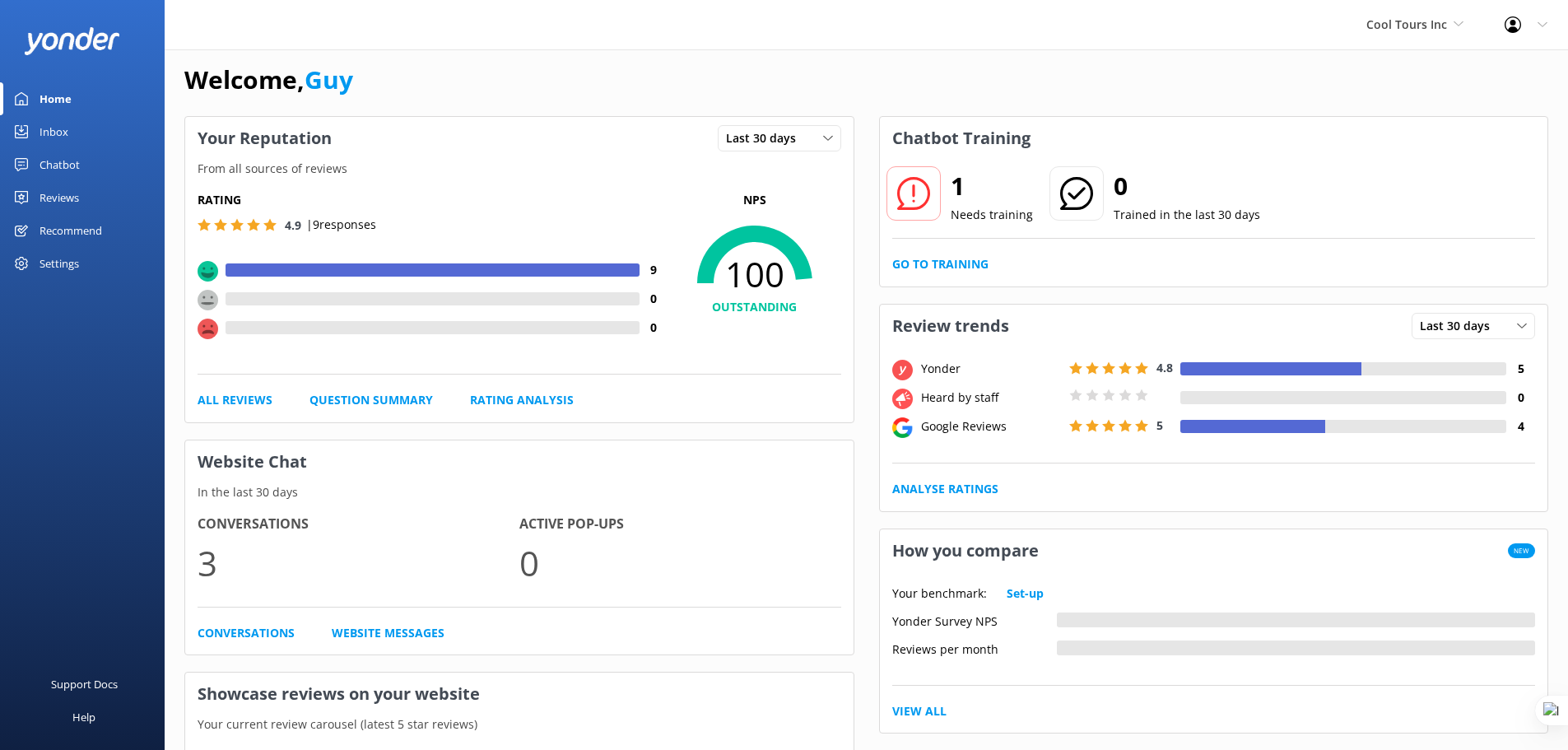
scroll to position [20, 0]
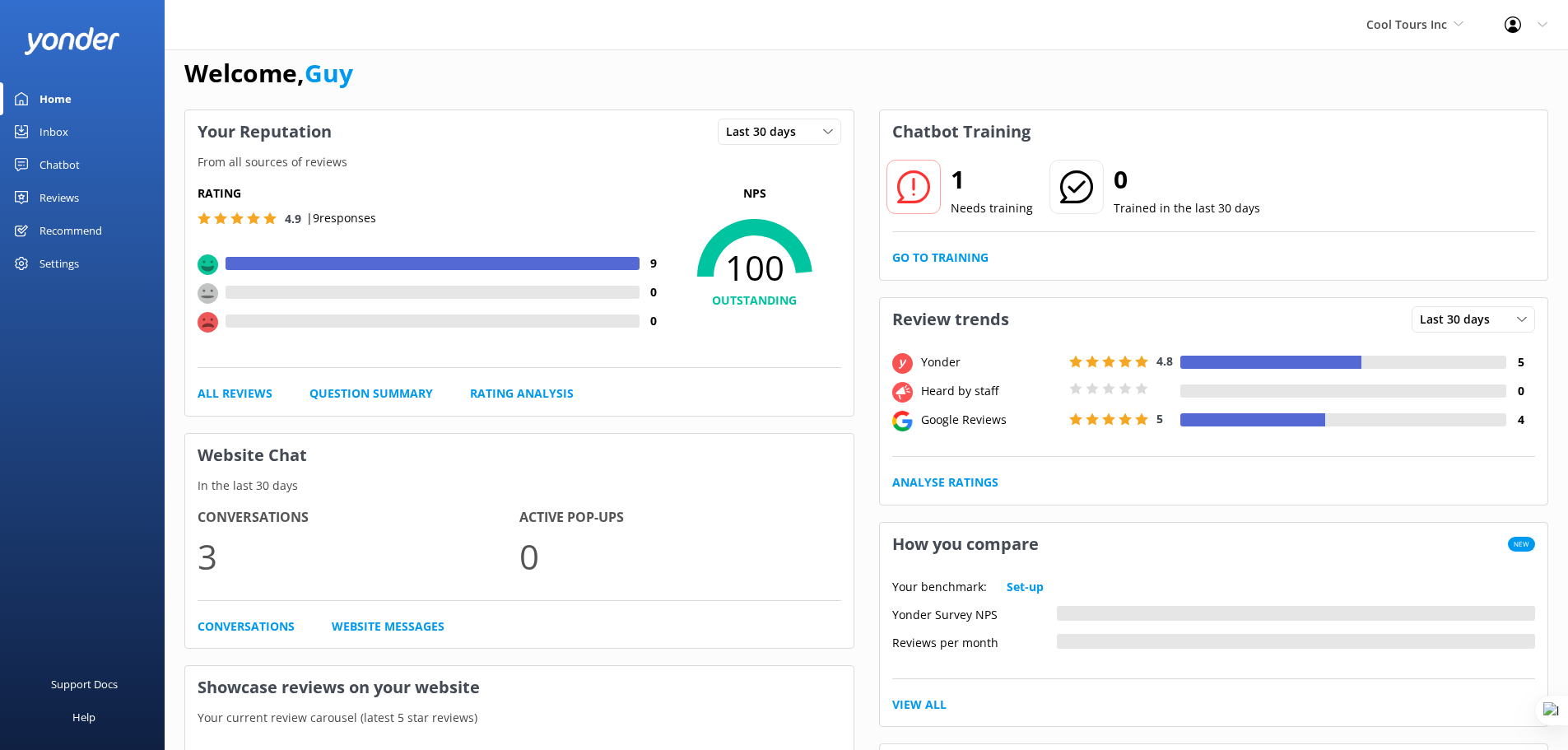
click at [65, 194] on div "Reviews" at bounding box center [59, 197] width 40 height 33
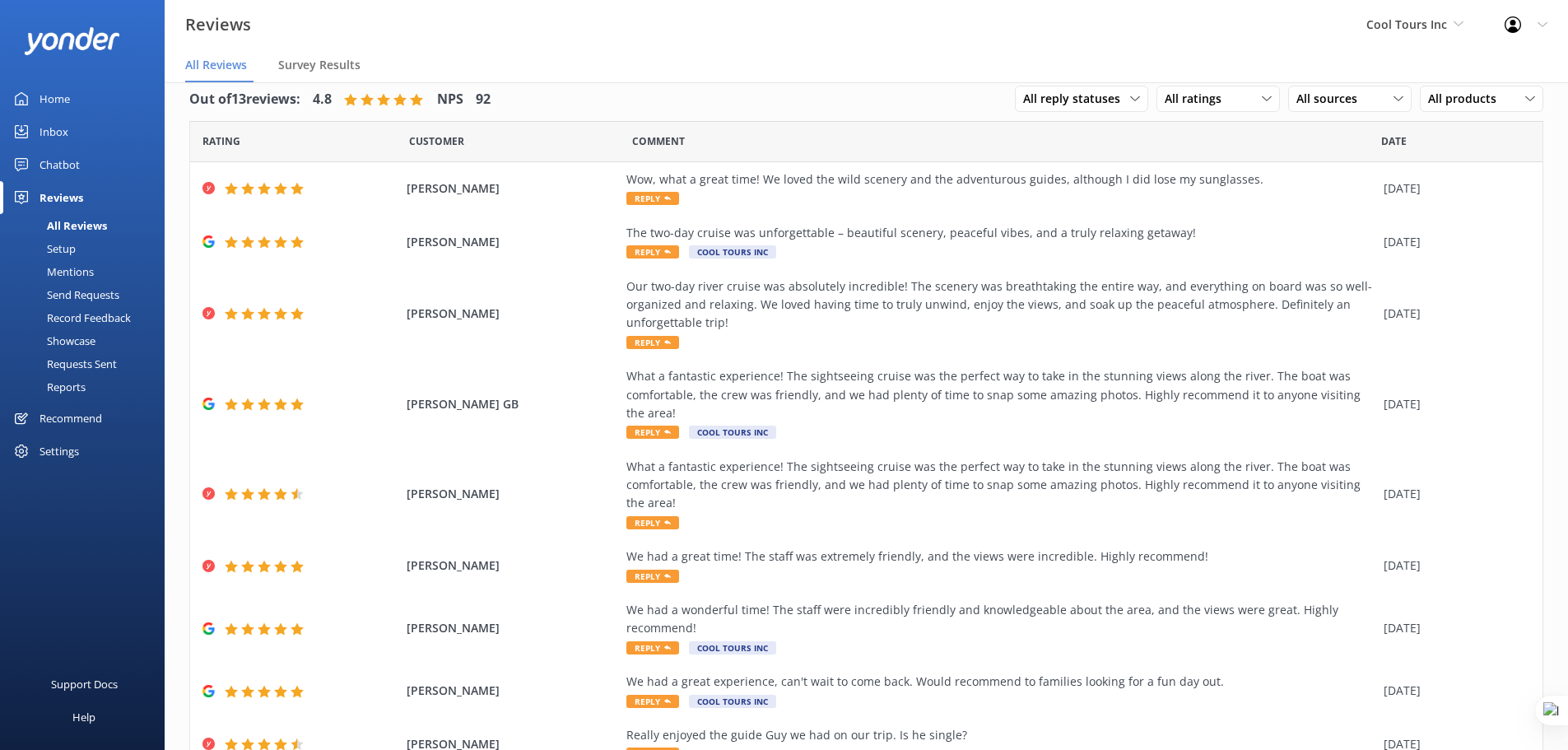
click at [65, 270] on div "Mentions" at bounding box center [52, 272] width 84 height 23
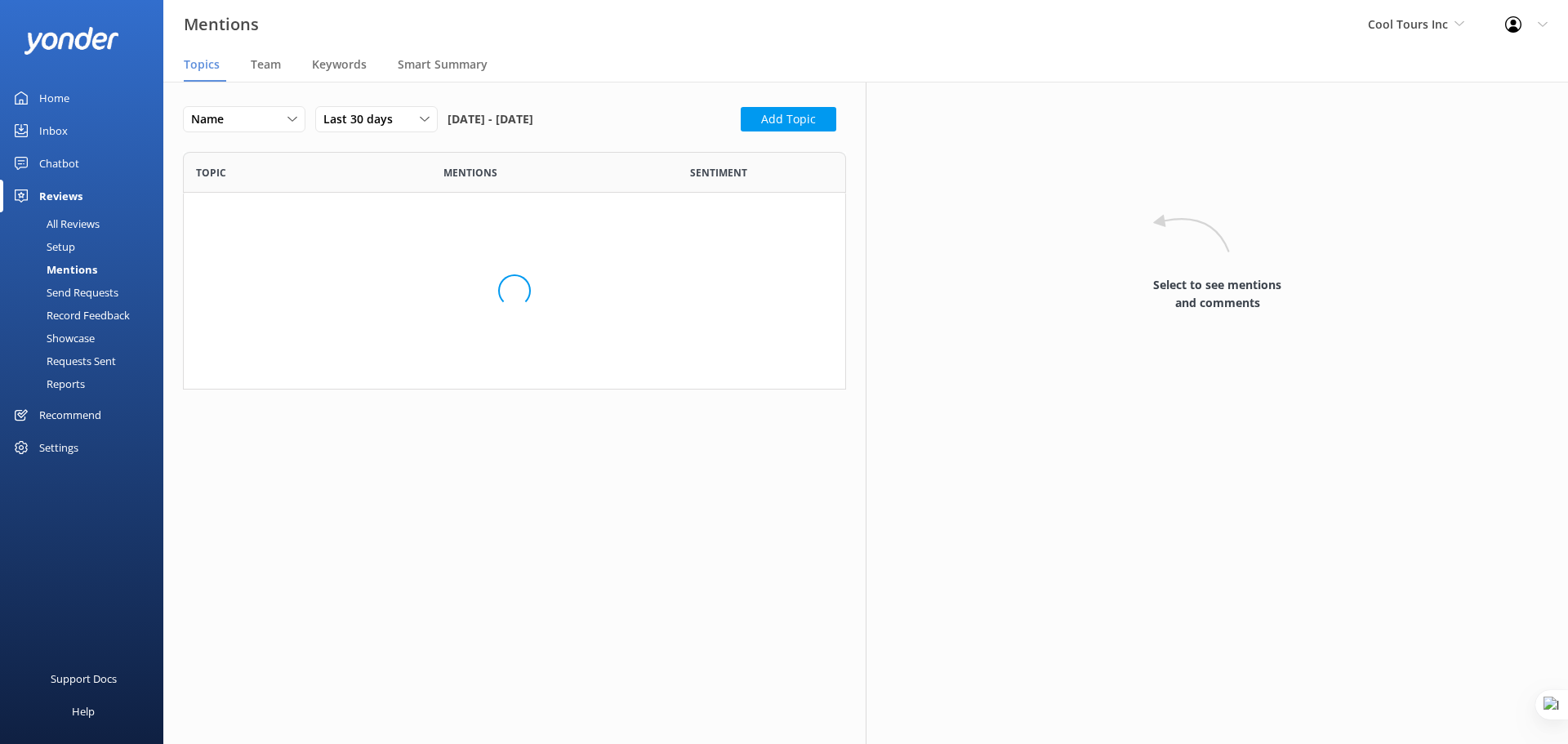
scroll to position [225, 651]
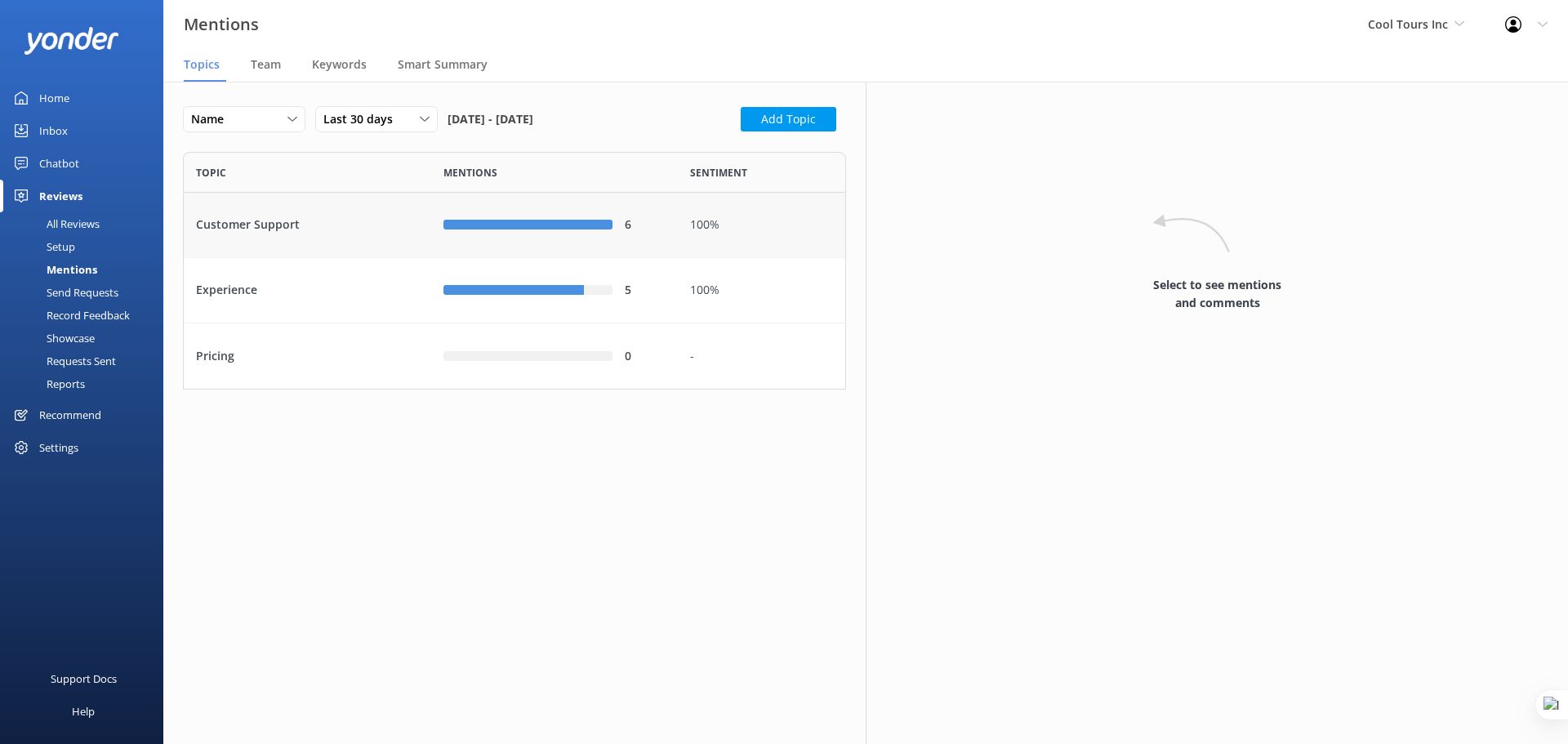
click at [332, 215] on div "Customer Support" at bounding box center [308, 225] width 248 height 65
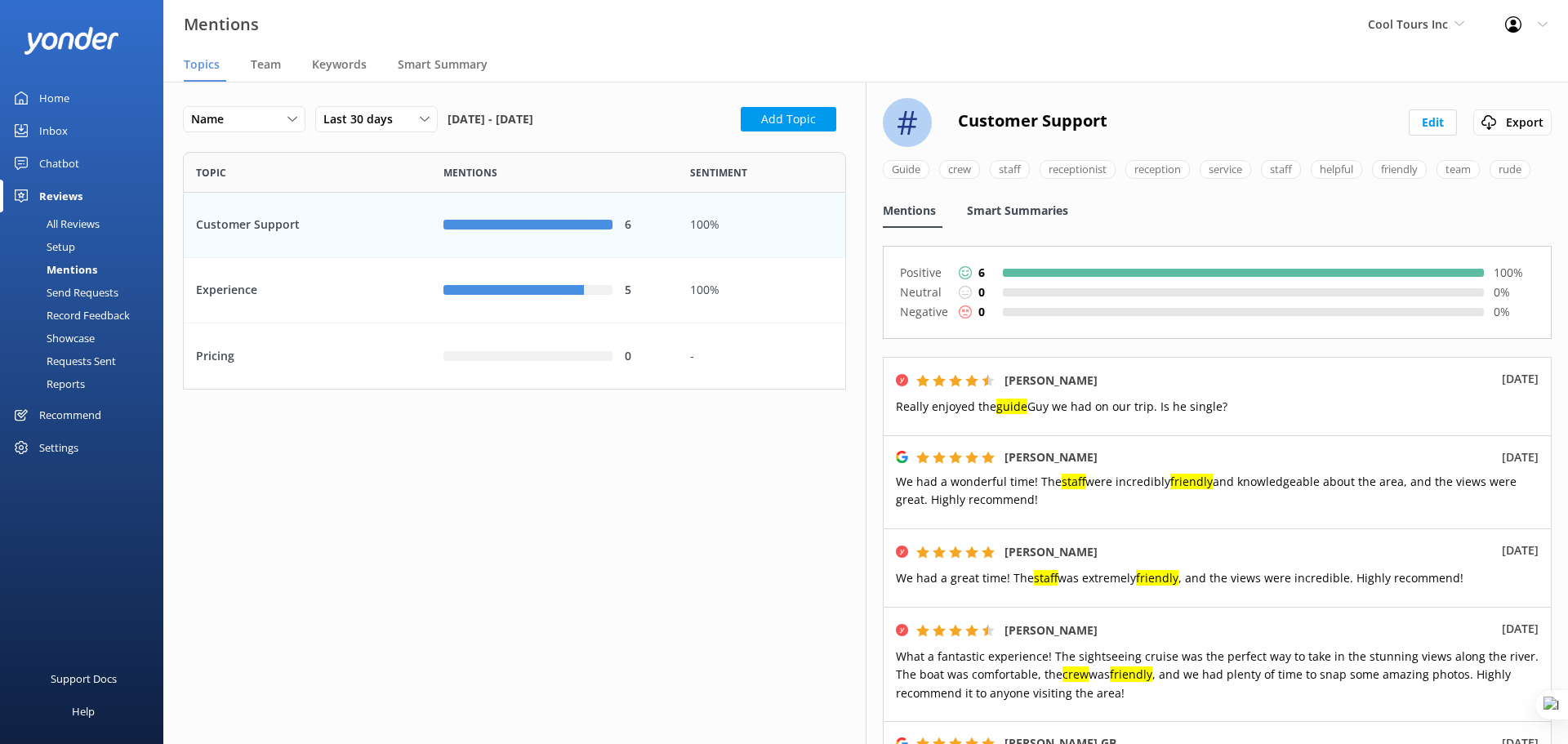
click at [1018, 219] on span "Smart Summaries" at bounding box center [1018, 210] width 101 height 17
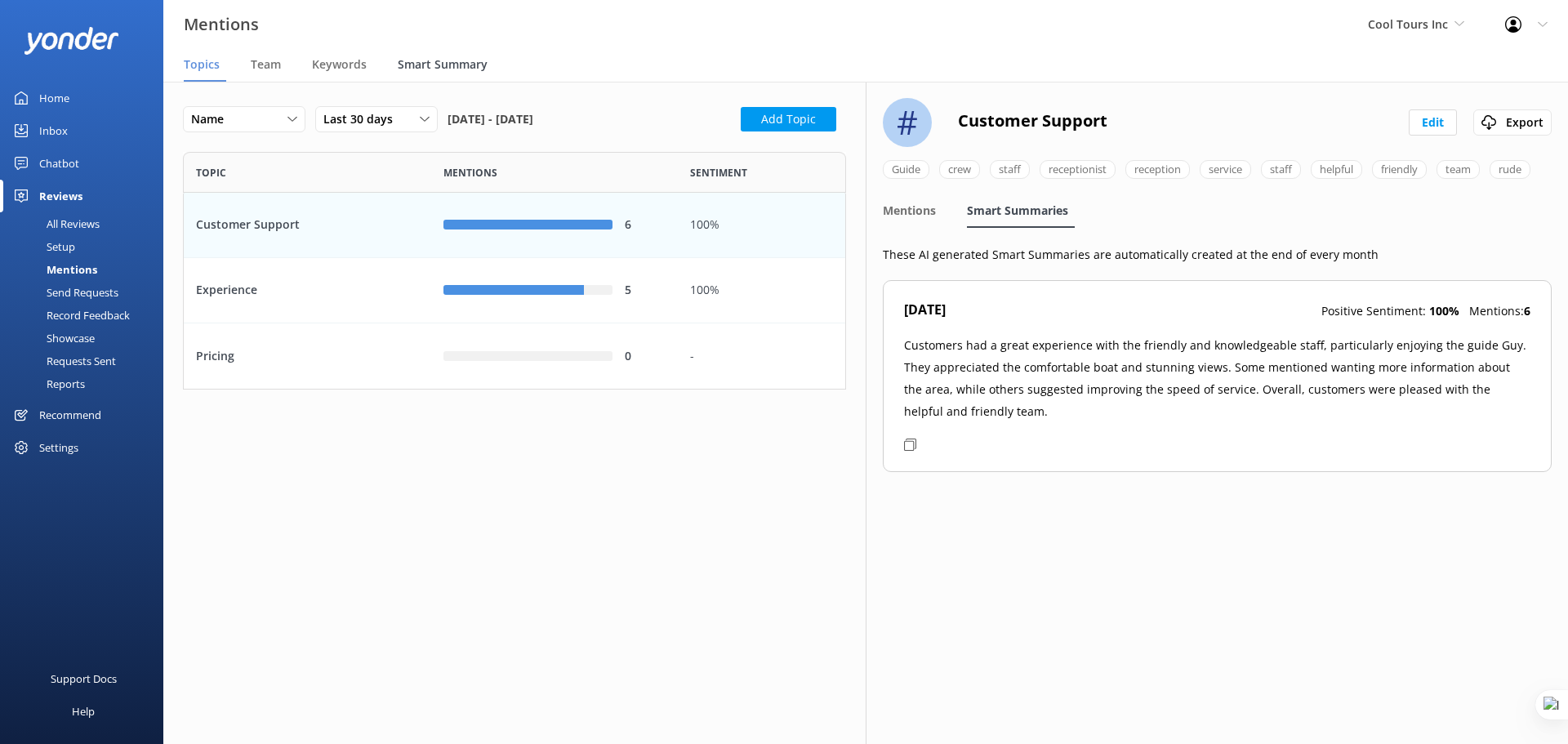
click at [455, 59] on span "Smart Summary" at bounding box center [442, 65] width 90 height 17
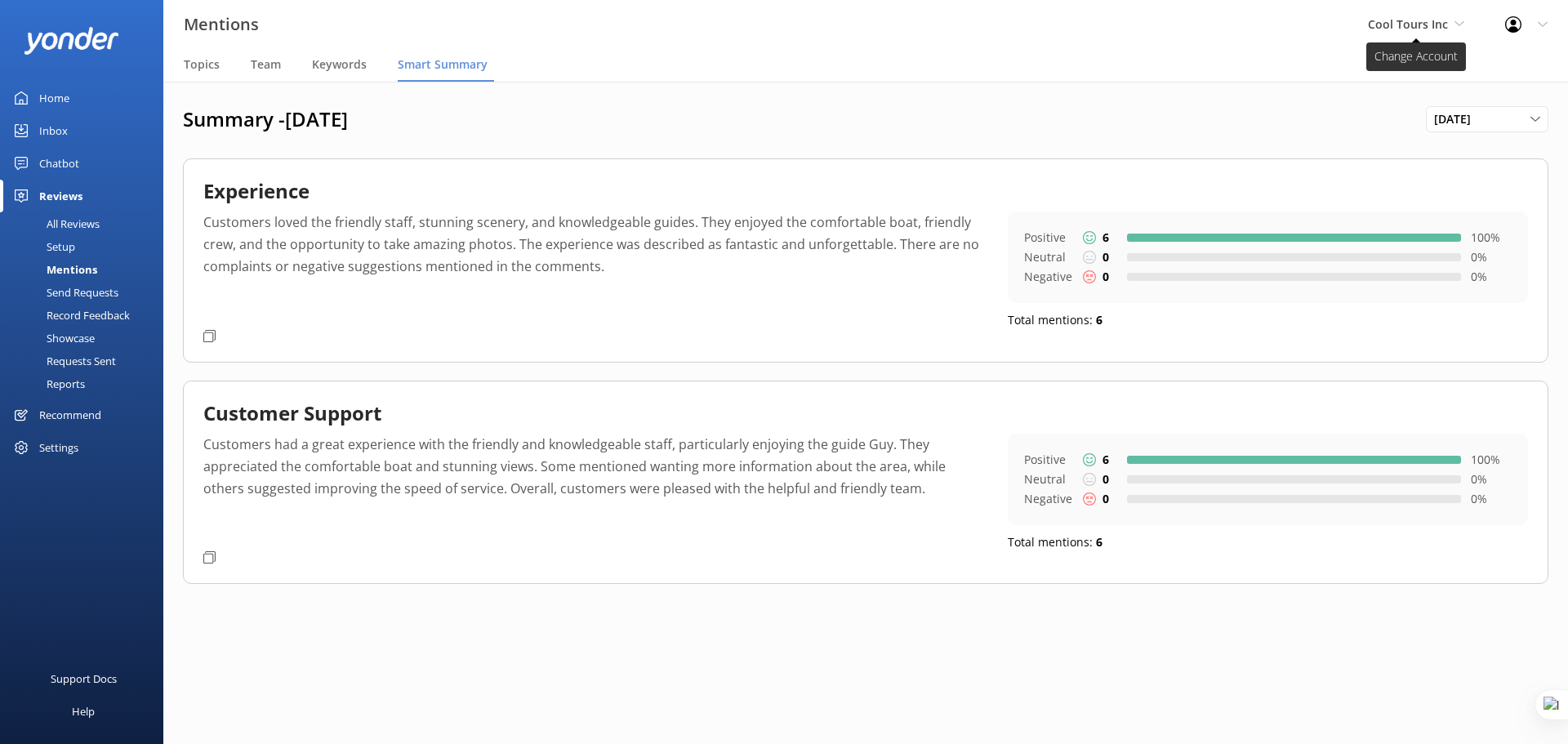
click at [1434, 24] on span "Cool Tours Inc" at bounding box center [1408, 24] width 80 height 16
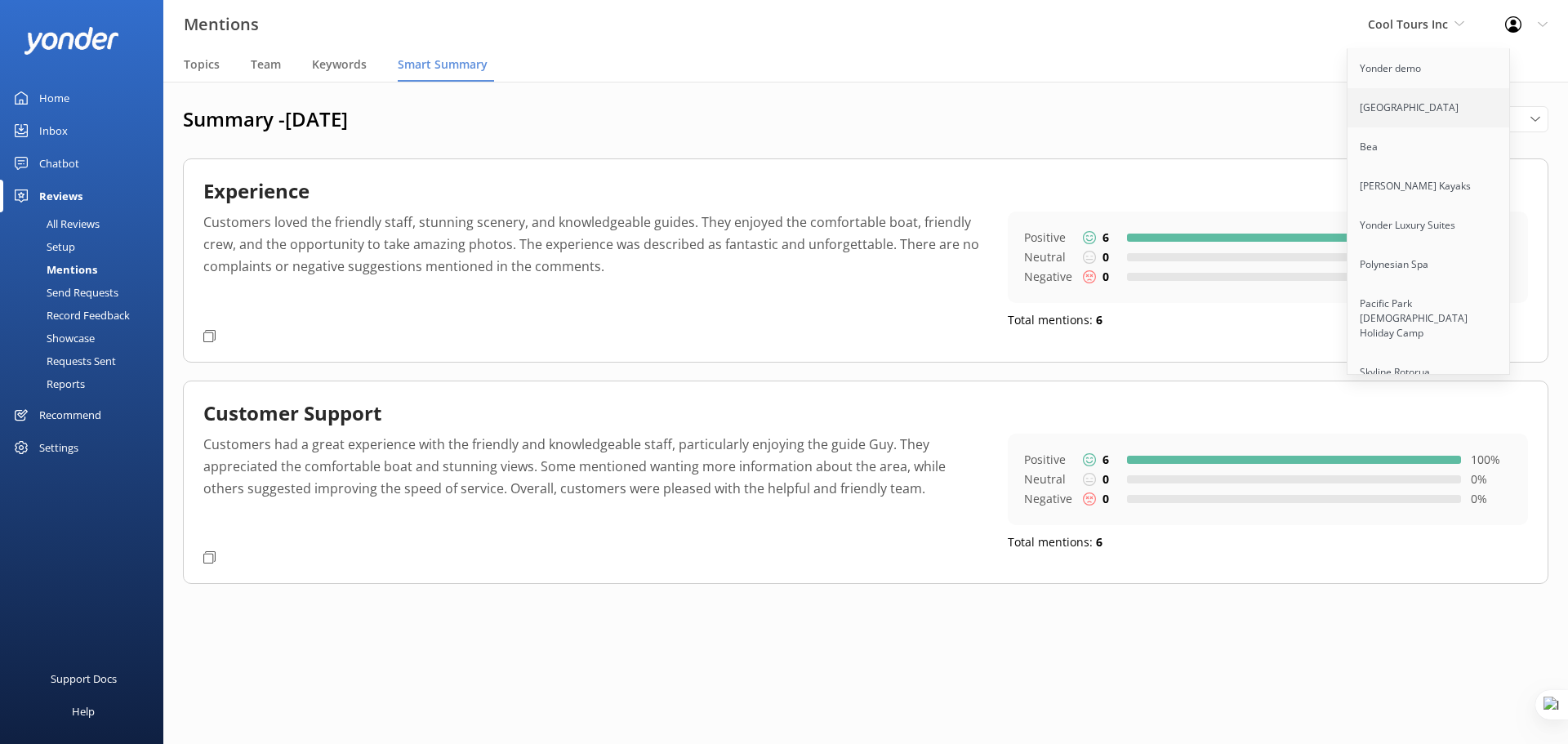
scroll to position [9472, 0]
click at [1453, 574] on link "Apex Air Tours" at bounding box center [1428, 593] width 163 height 39
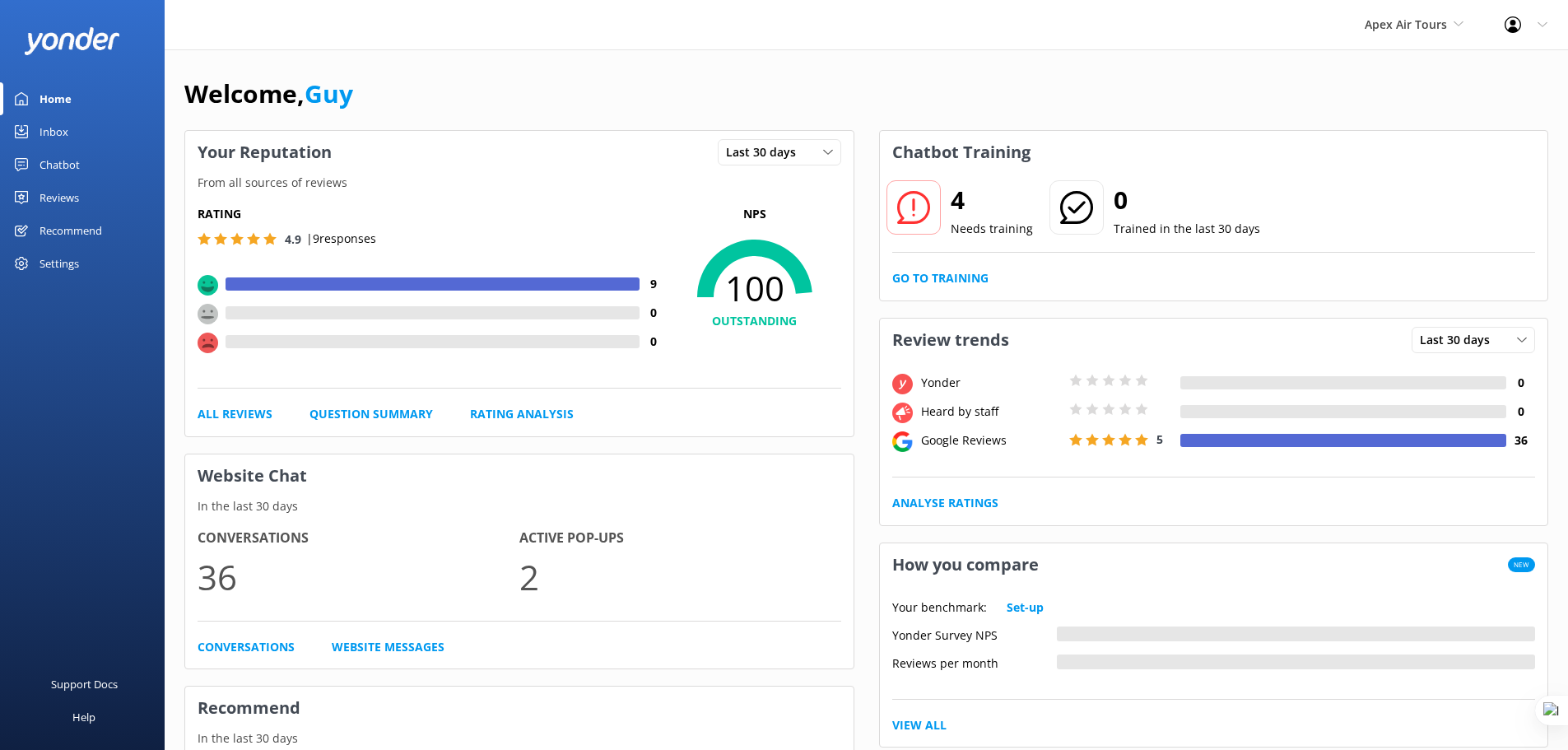
click at [64, 193] on div "Reviews" at bounding box center [59, 197] width 40 height 33
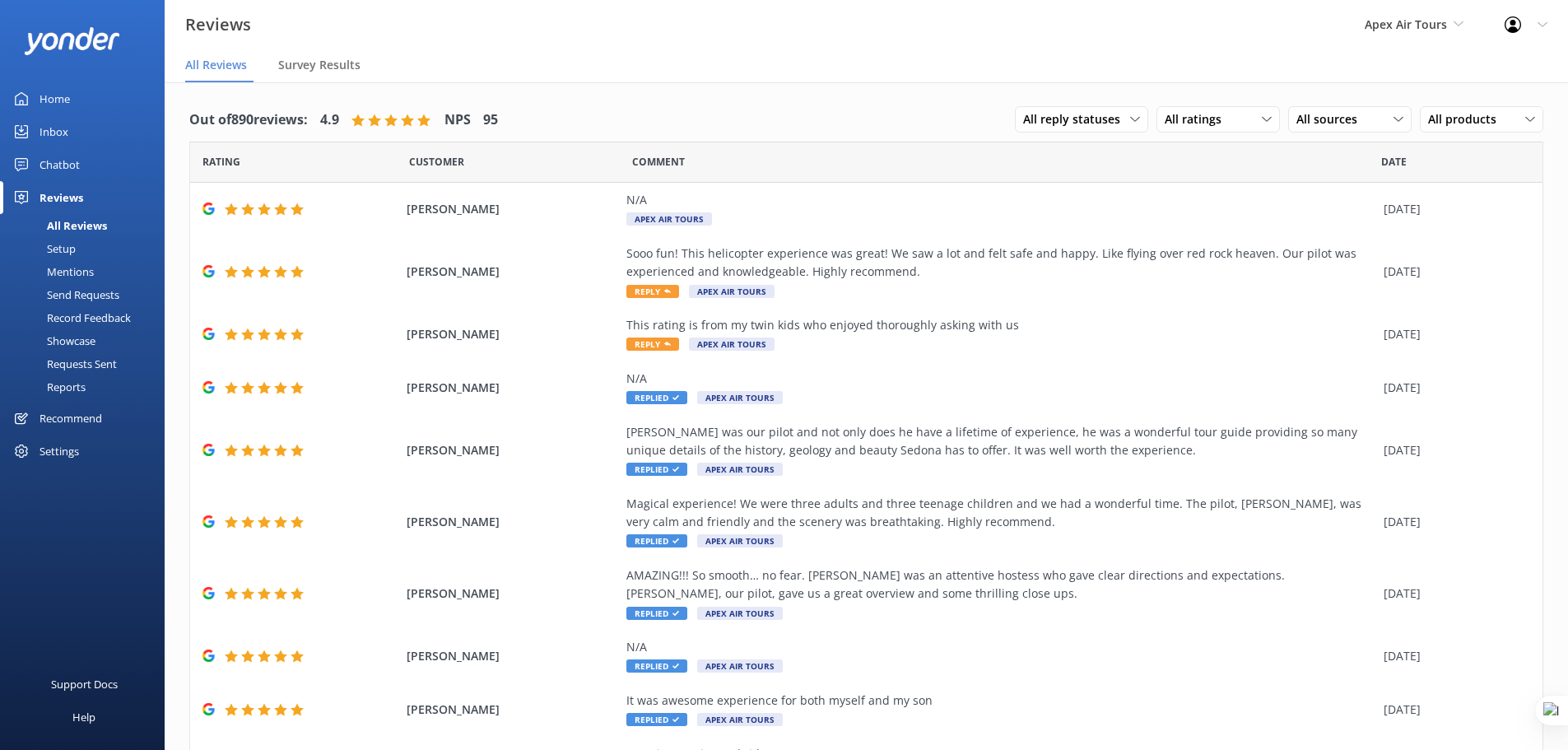
click at [72, 271] on div "Mentions" at bounding box center [52, 272] width 84 height 23
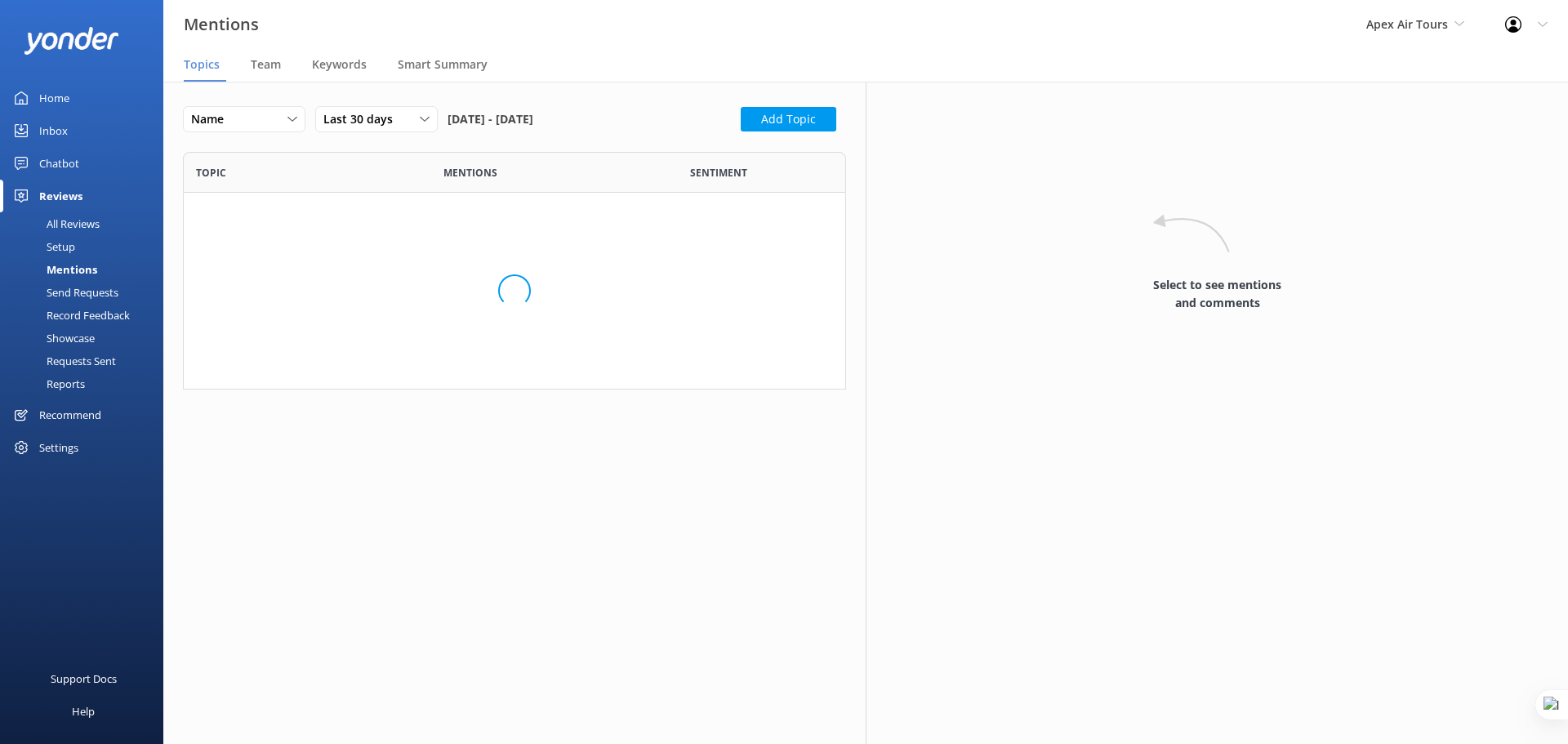
scroll to position [225, 651]
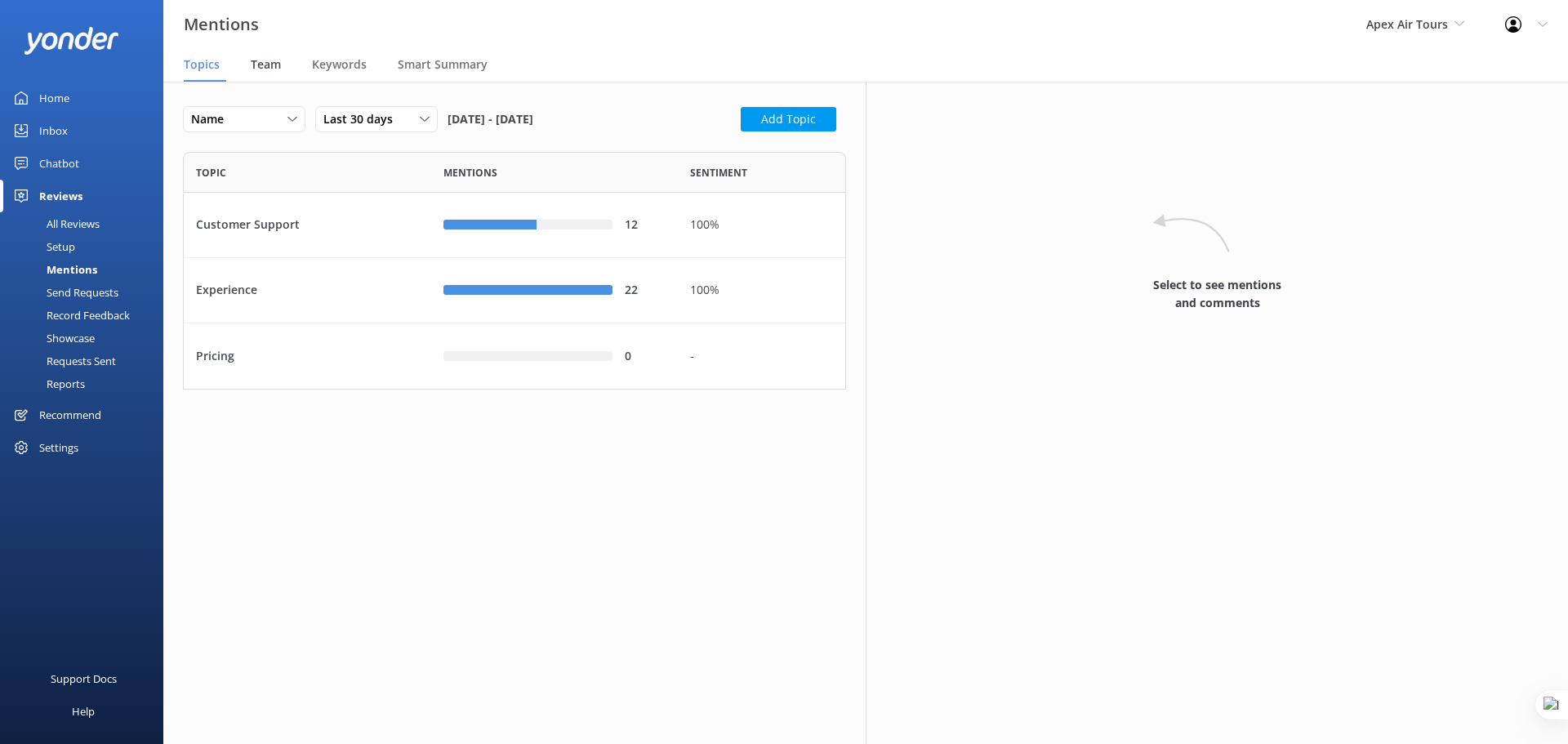
click at [269, 59] on span "Team" at bounding box center [265, 65] width 31 height 17
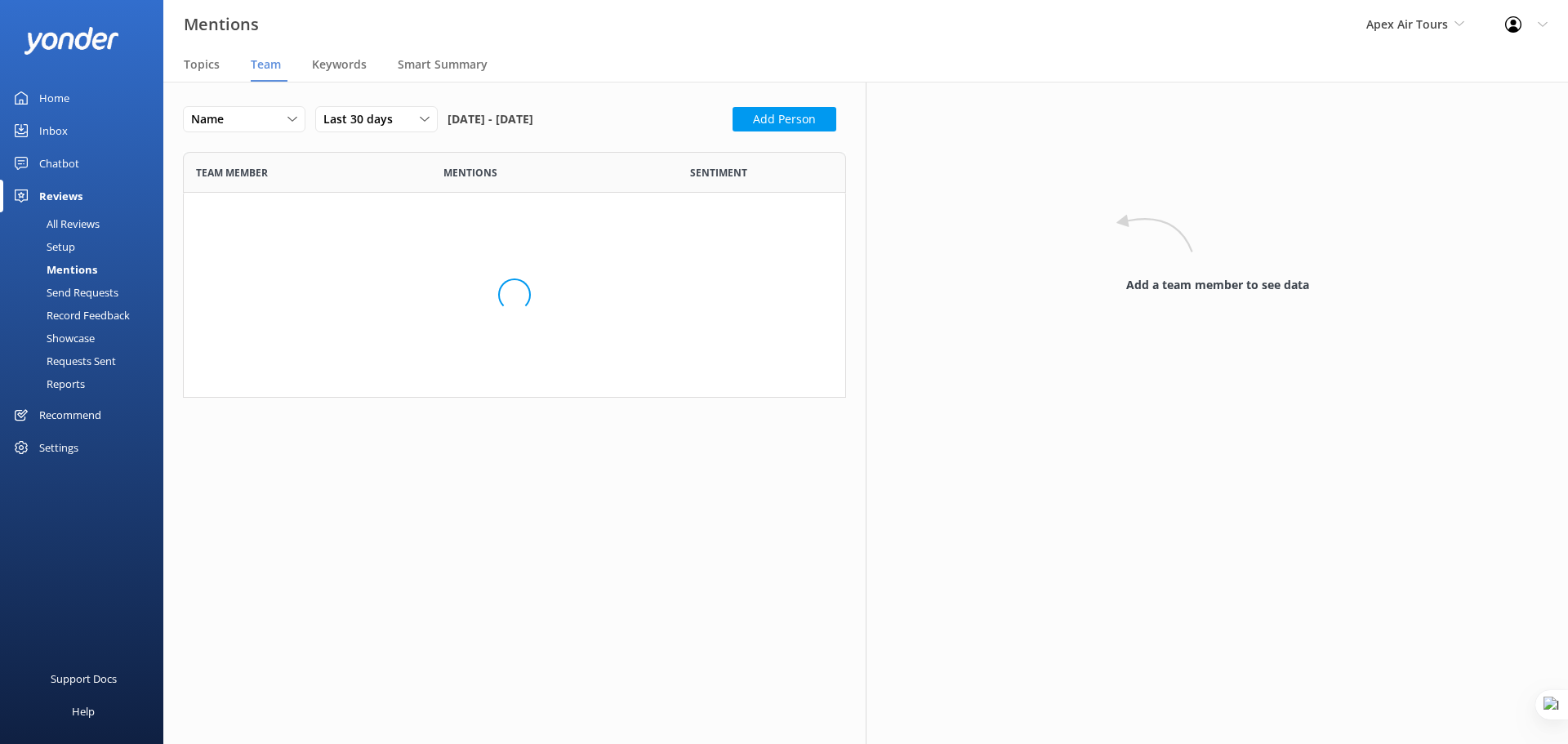
scroll to position [225, 651]
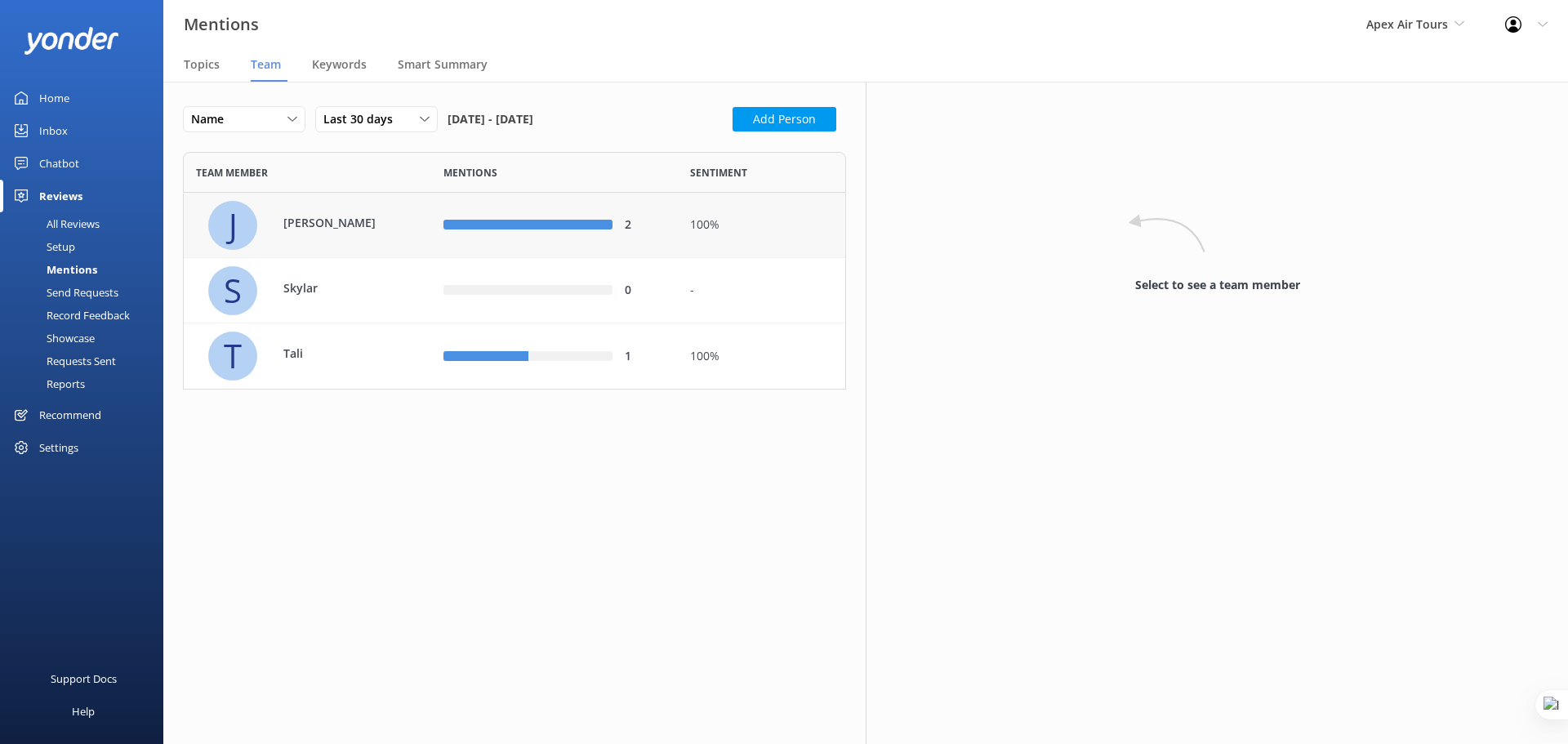
click at [380, 224] on p "Jeff" at bounding box center [337, 222] width 106 height 18
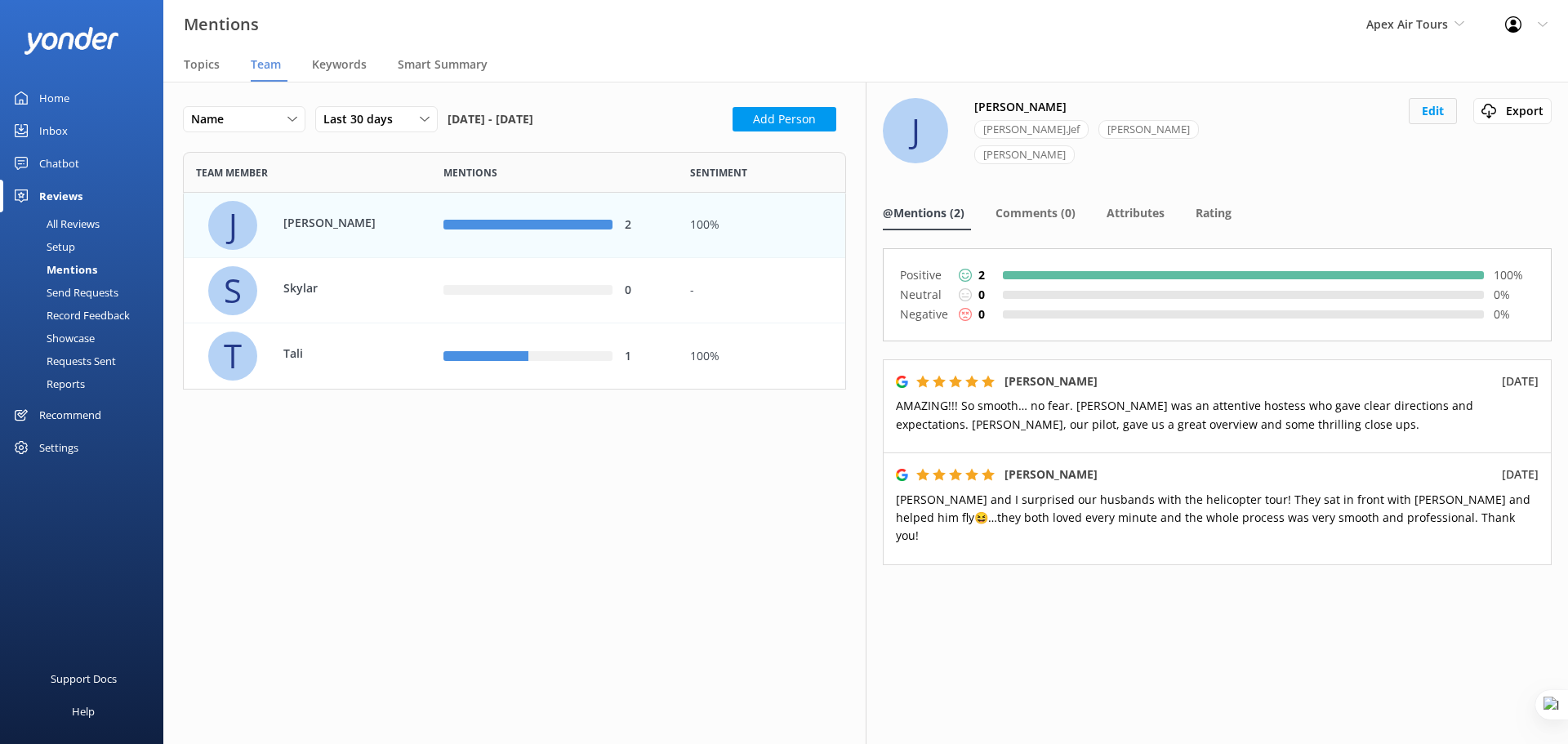
click at [1433, 114] on button "Edit" at bounding box center [1432, 111] width 48 height 26
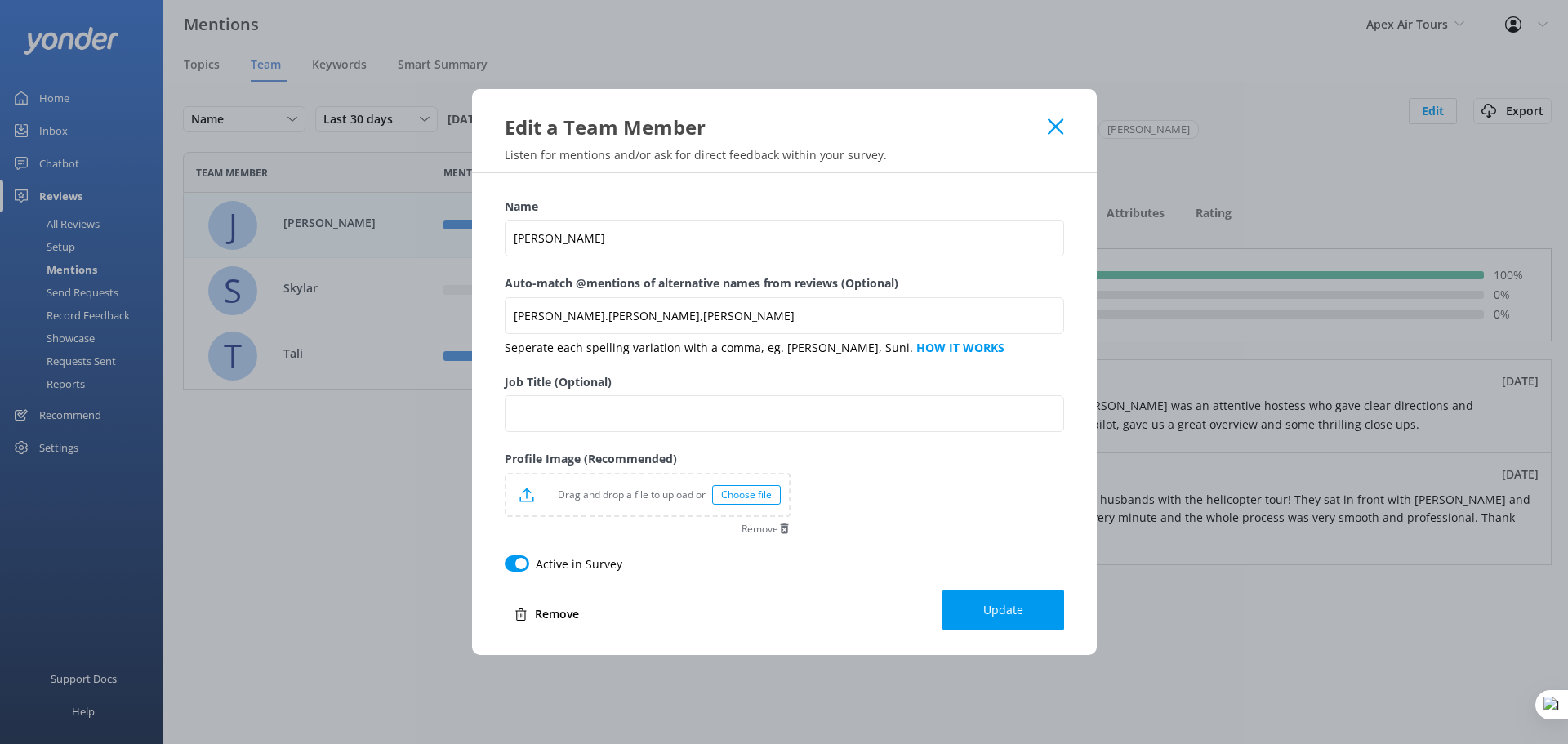
click at [1057, 126] on use at bounding box center [1055, 127] width 16 height 16
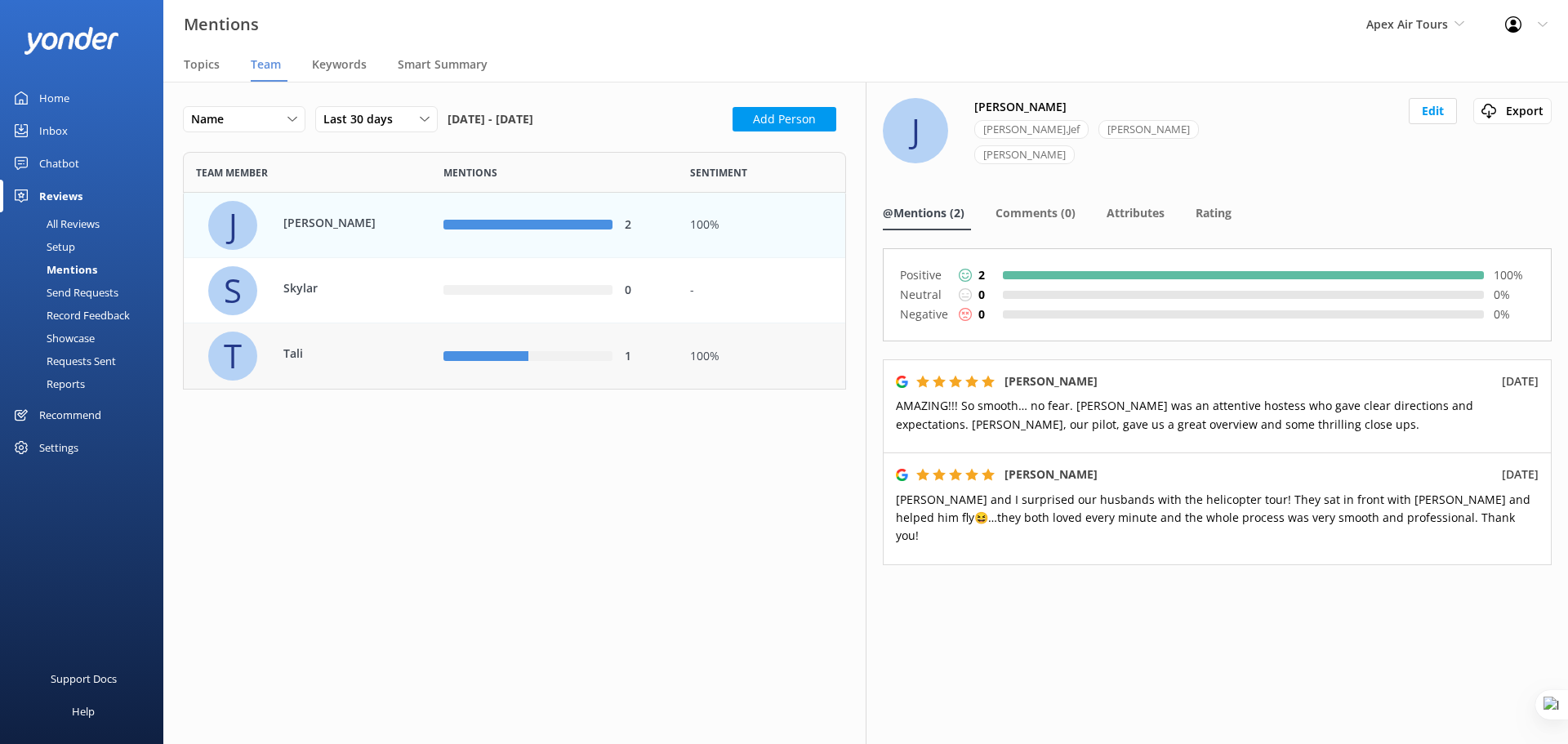
click at [333, 367] on div "T Tali" at bounding box center [314, 356] width 211 height 49
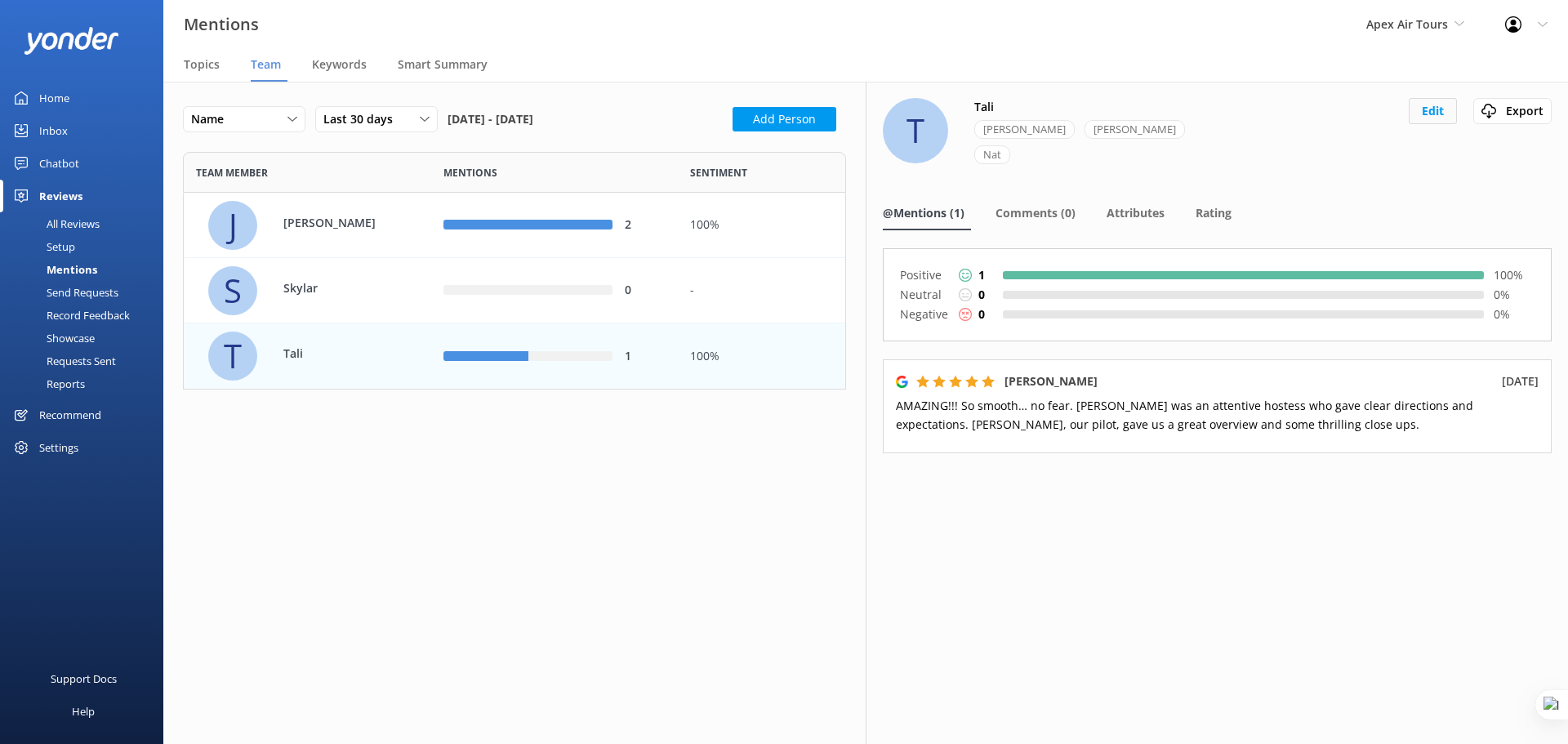
click at [1441, 106] on button "Edit" at bounding box center [1432, 111] width 48 height 26
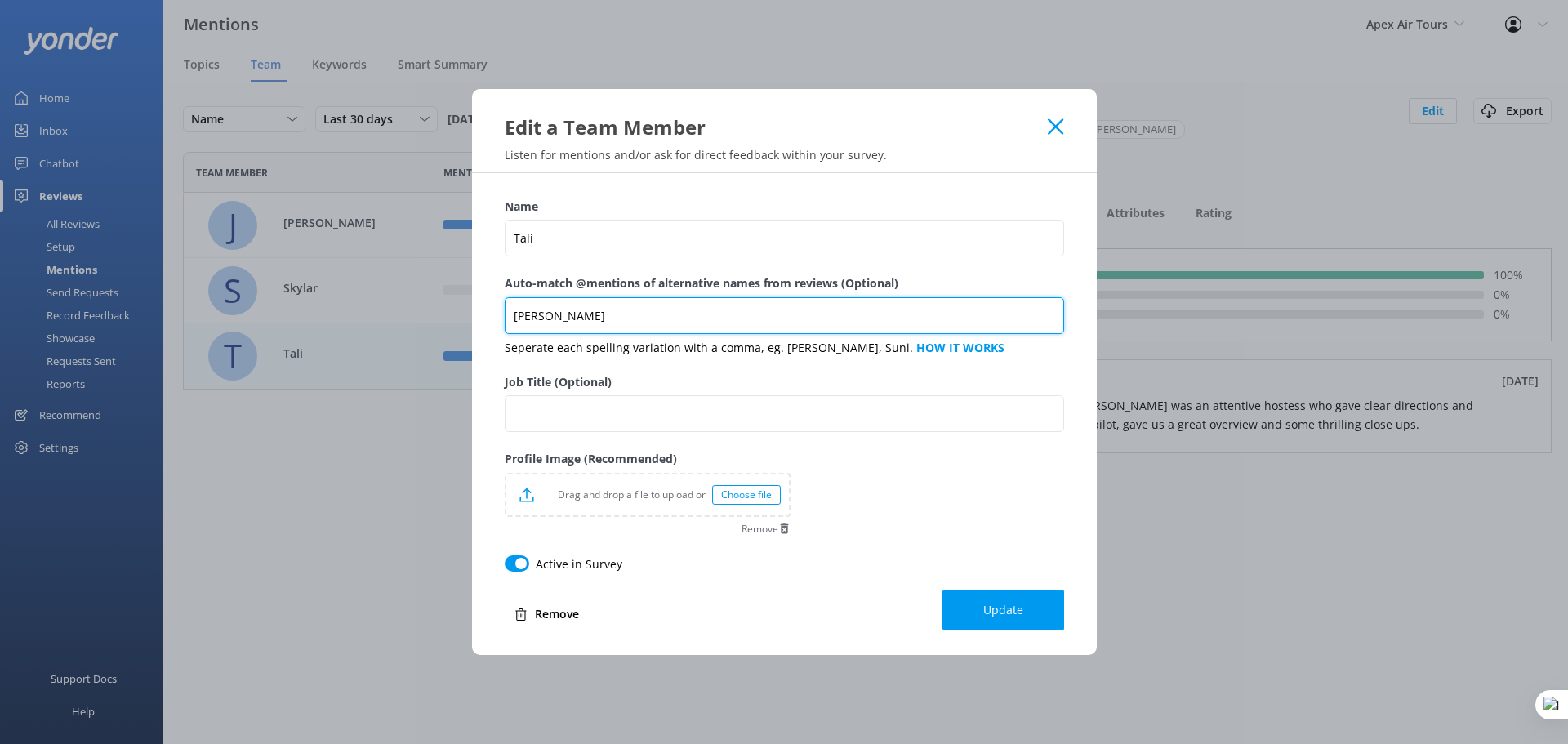
click at [612, 321] on input "Natalie,Natalia,Nat" at bounding box center [784, 316] width 559 height 37
drag, startPoint x: 617, startPoint y: 317, endPoint x: 469, endPoint y: 309, distance: 148.2
click at [469, 309] on div "Edit a Team Member Listen for mentions and/or ask for direct feedback within yo…" at bounding box center [784, 372] width 1568 height 744
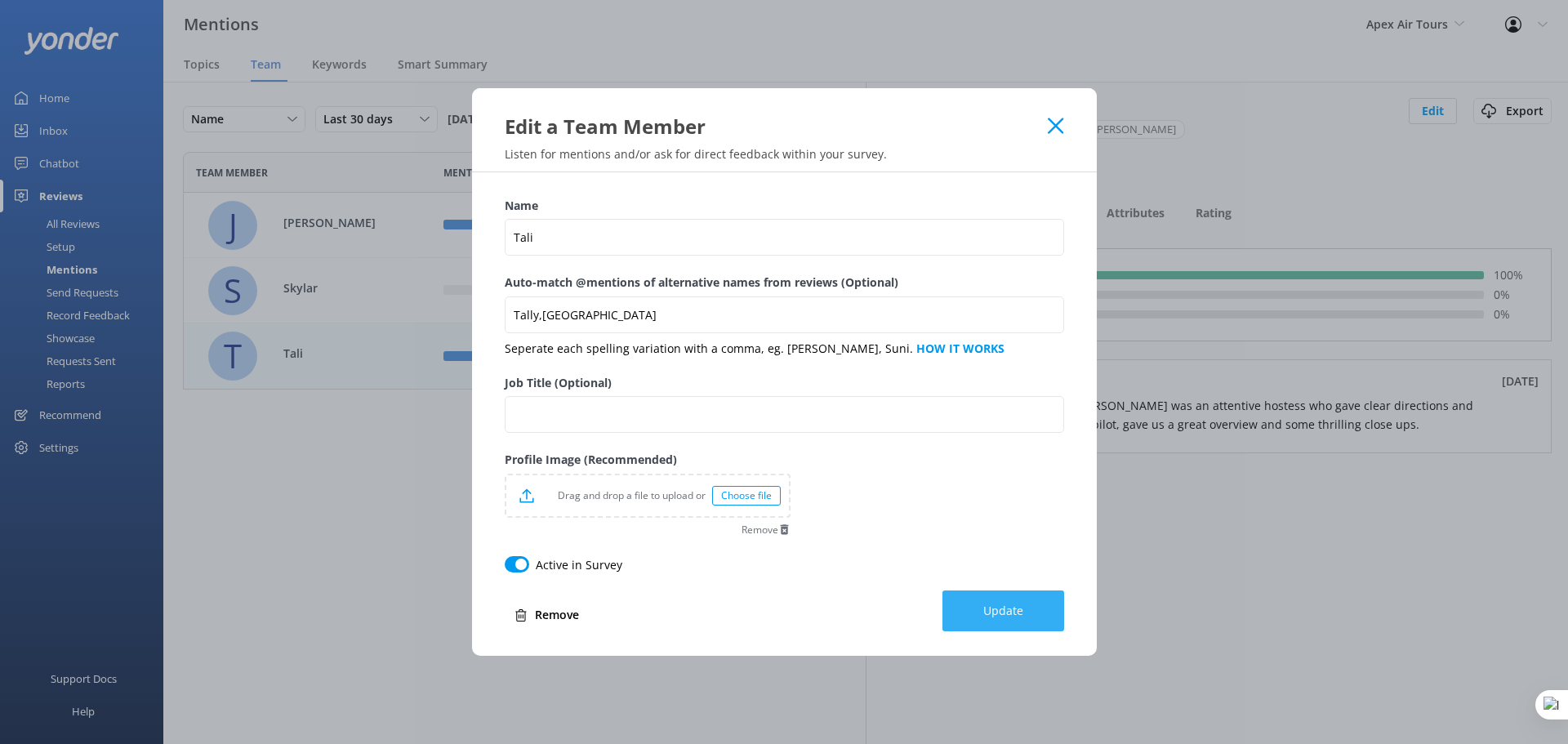
click at [1007, 610] on span "Update" at bounding box center [1004, 611] width 40 height 17
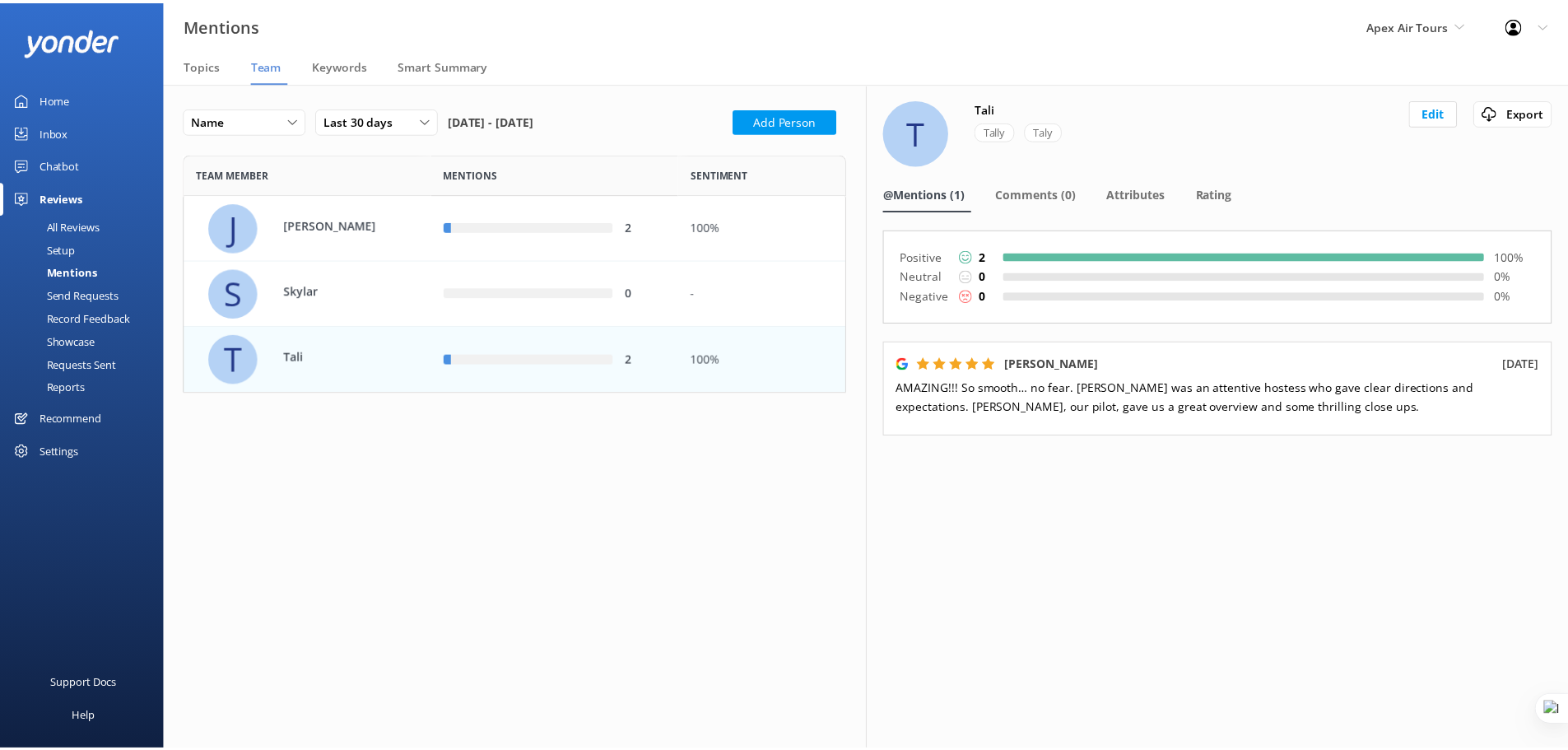
scroll to position [227, 656]
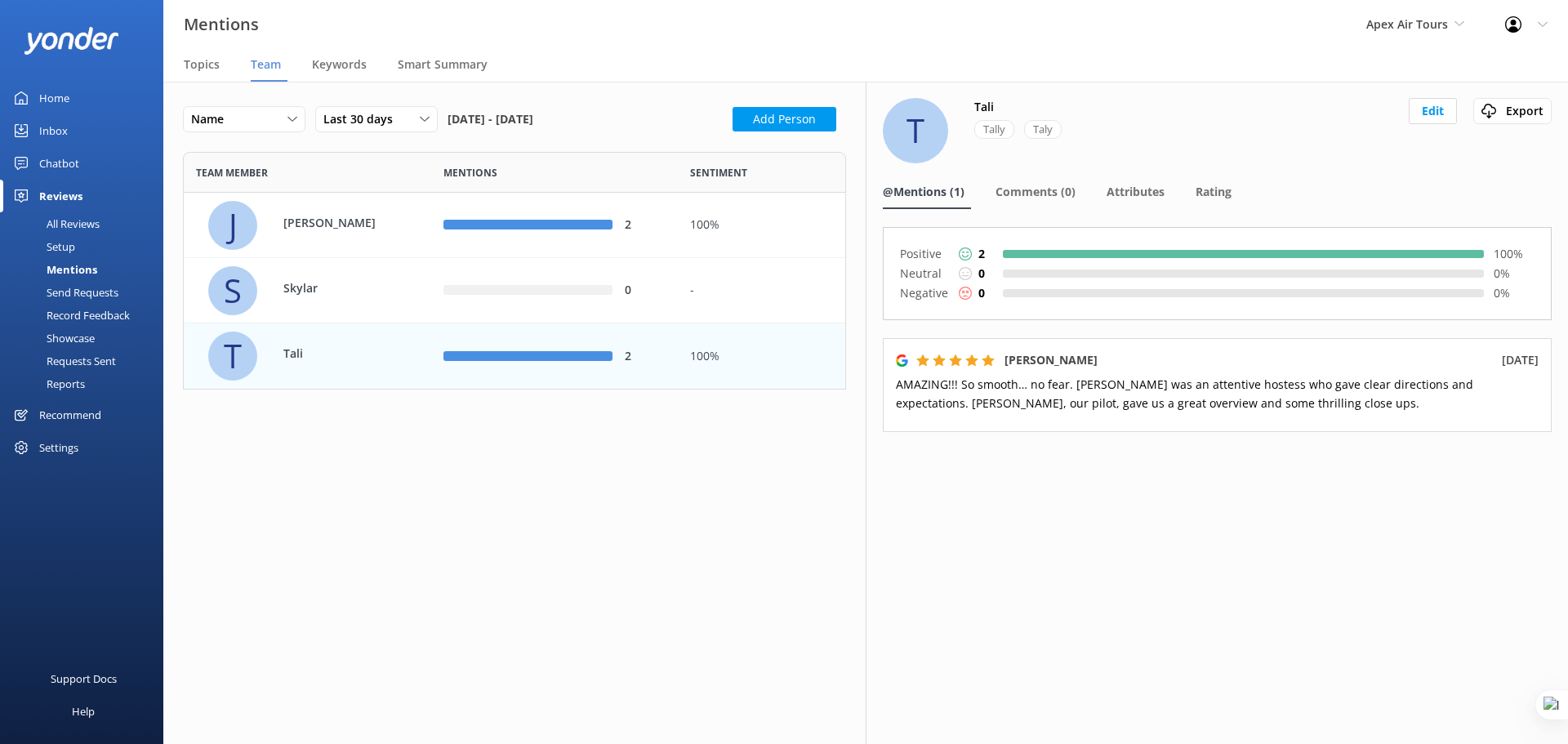
click at [393, 358] on div "T Tali" at bounding box center [314, 356] width 211 height 49
click at [358, 212] on div "J Jeff" at bounding box center [314, 225] width 211 height 49
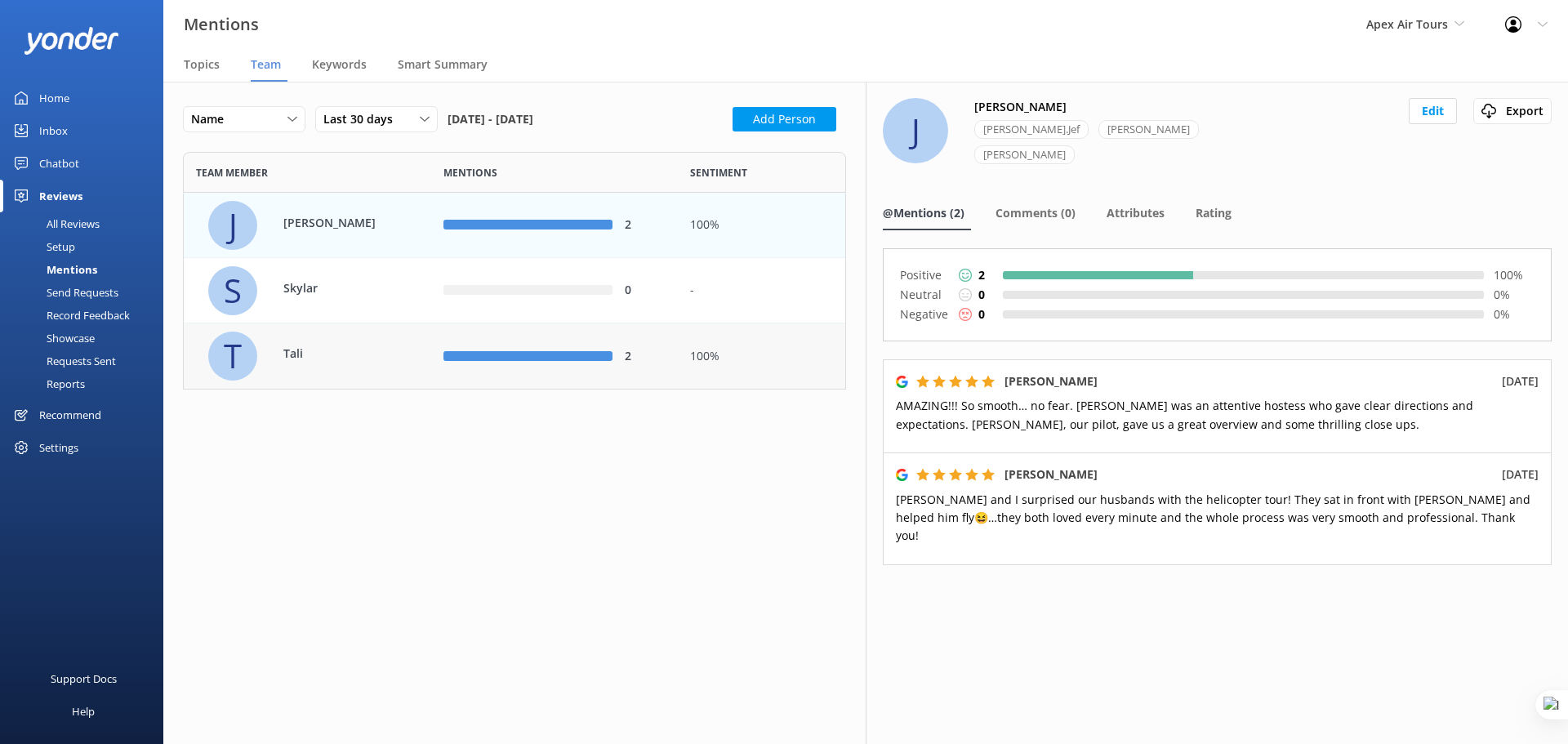
click at [392, 365] on div "T Tali" at bounding box center [314, 356] width 211 height 49
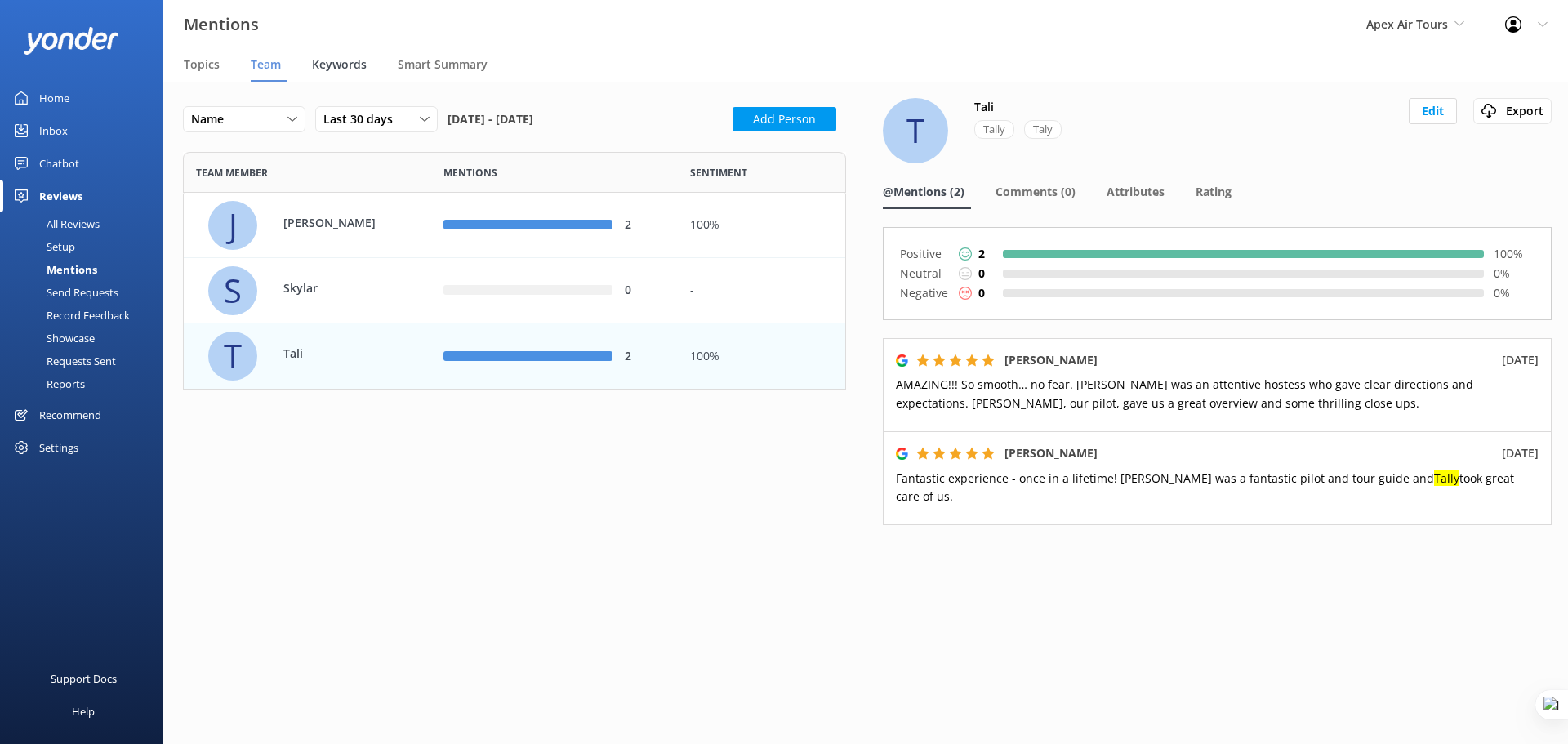
click at [340, 70] on span "Keywords" at bounding box center [339, 65] width 55 height 17
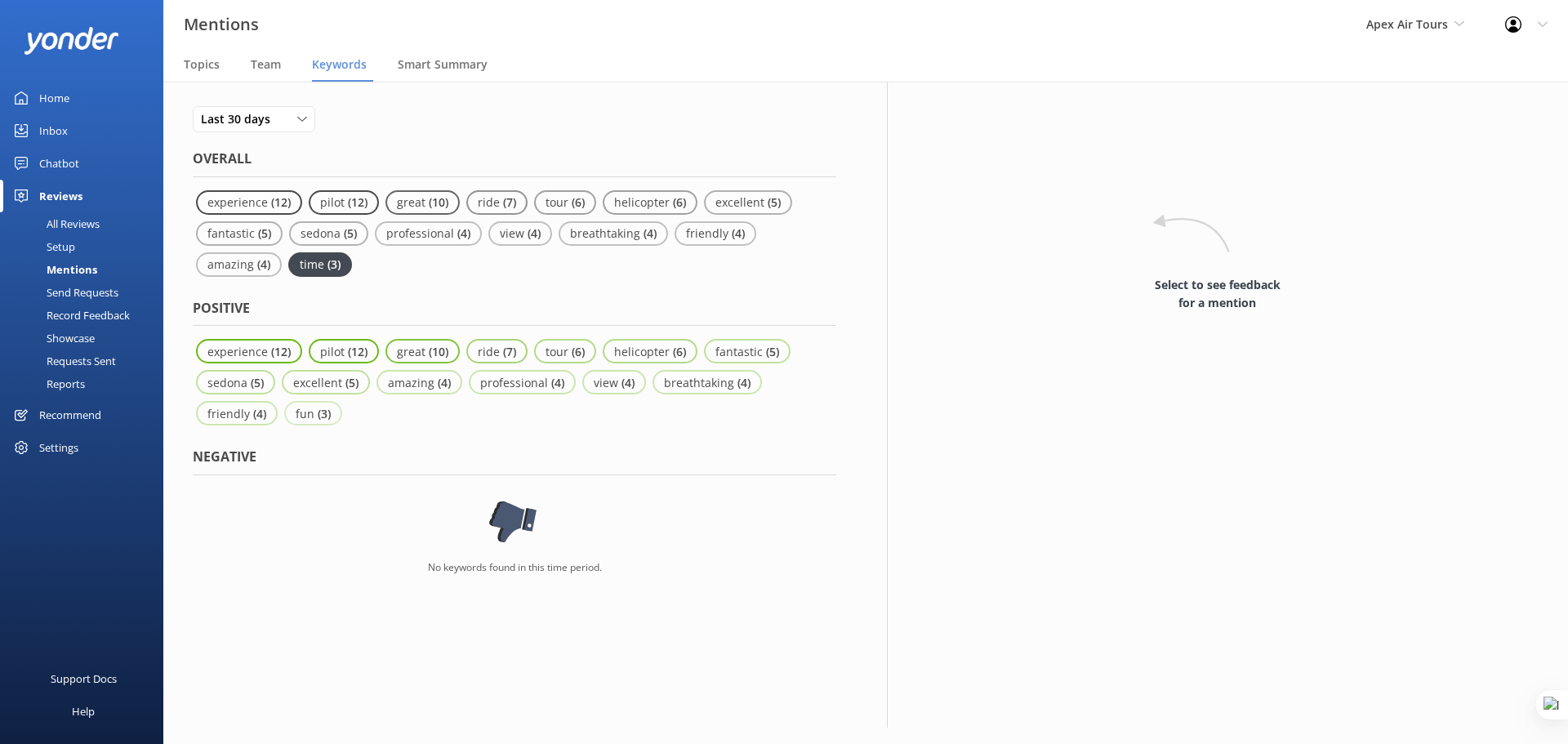
click at [329, 269] on p "( 3 )" at bounding box center [334, 264] width 13 height 16
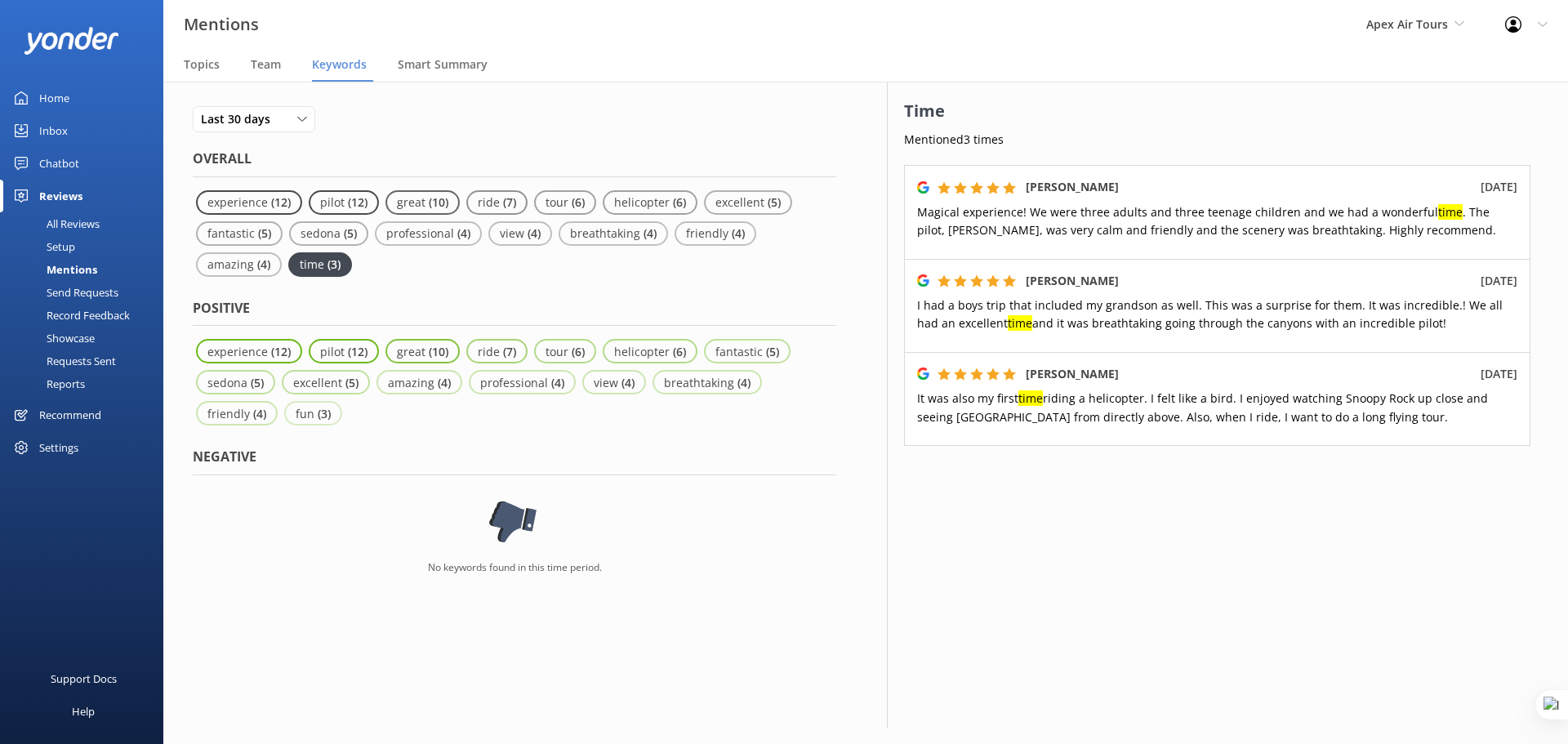
click at [72, 332] on div "Showcase" at bounding box center [51, 338] width 85 height 23
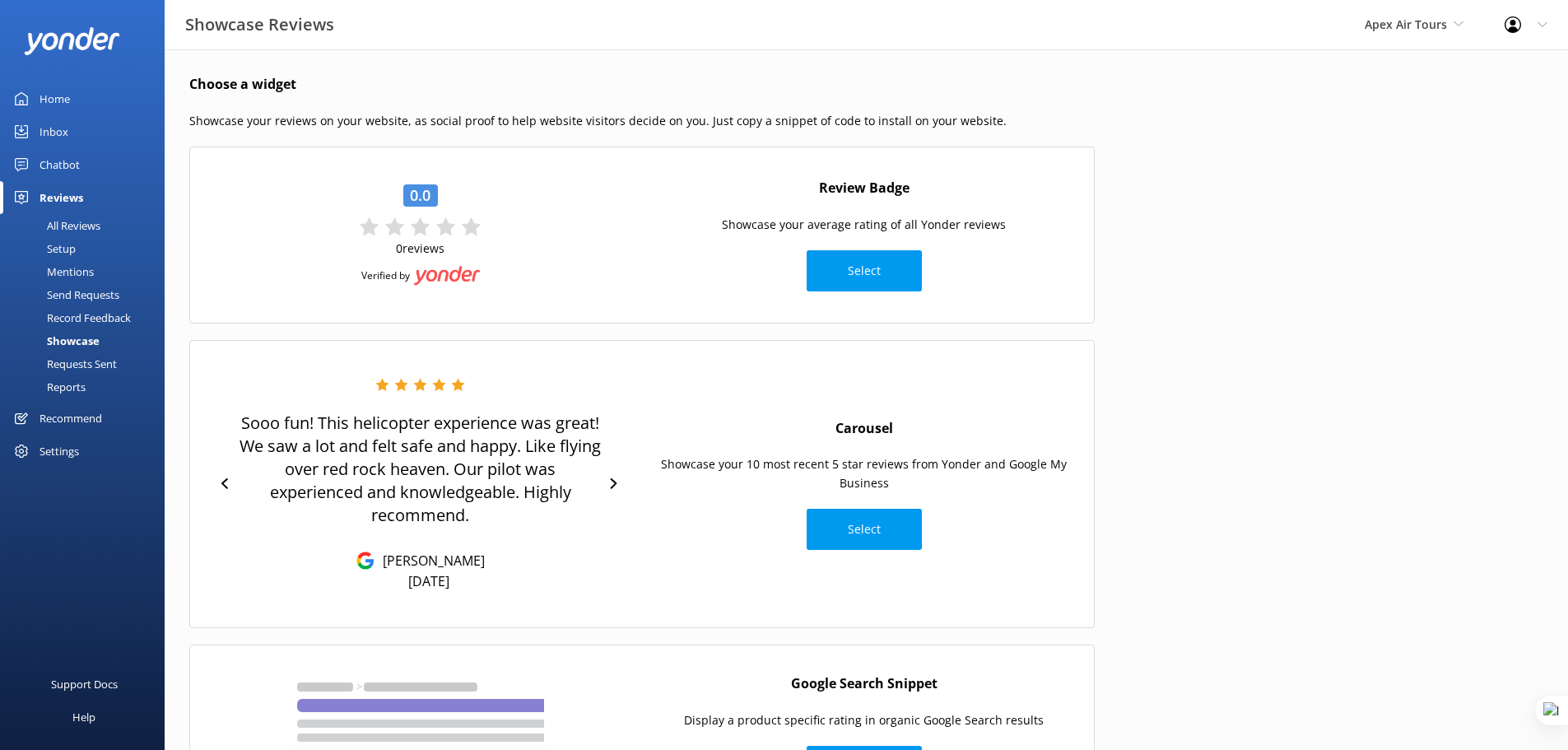
scroll to position [32, 0]
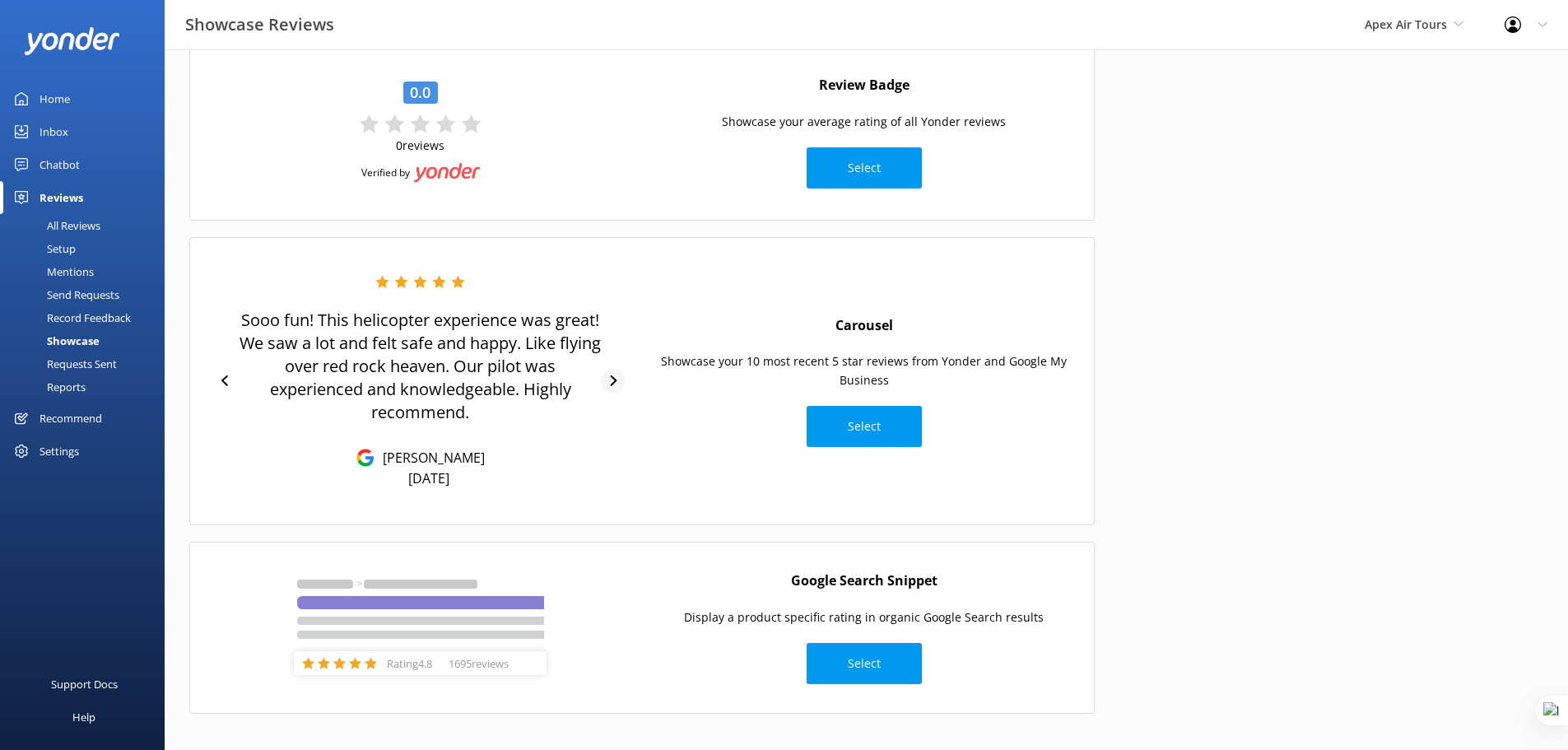
click at [617, 377] on icon at bounding box center [613, 381] width 11 height 11
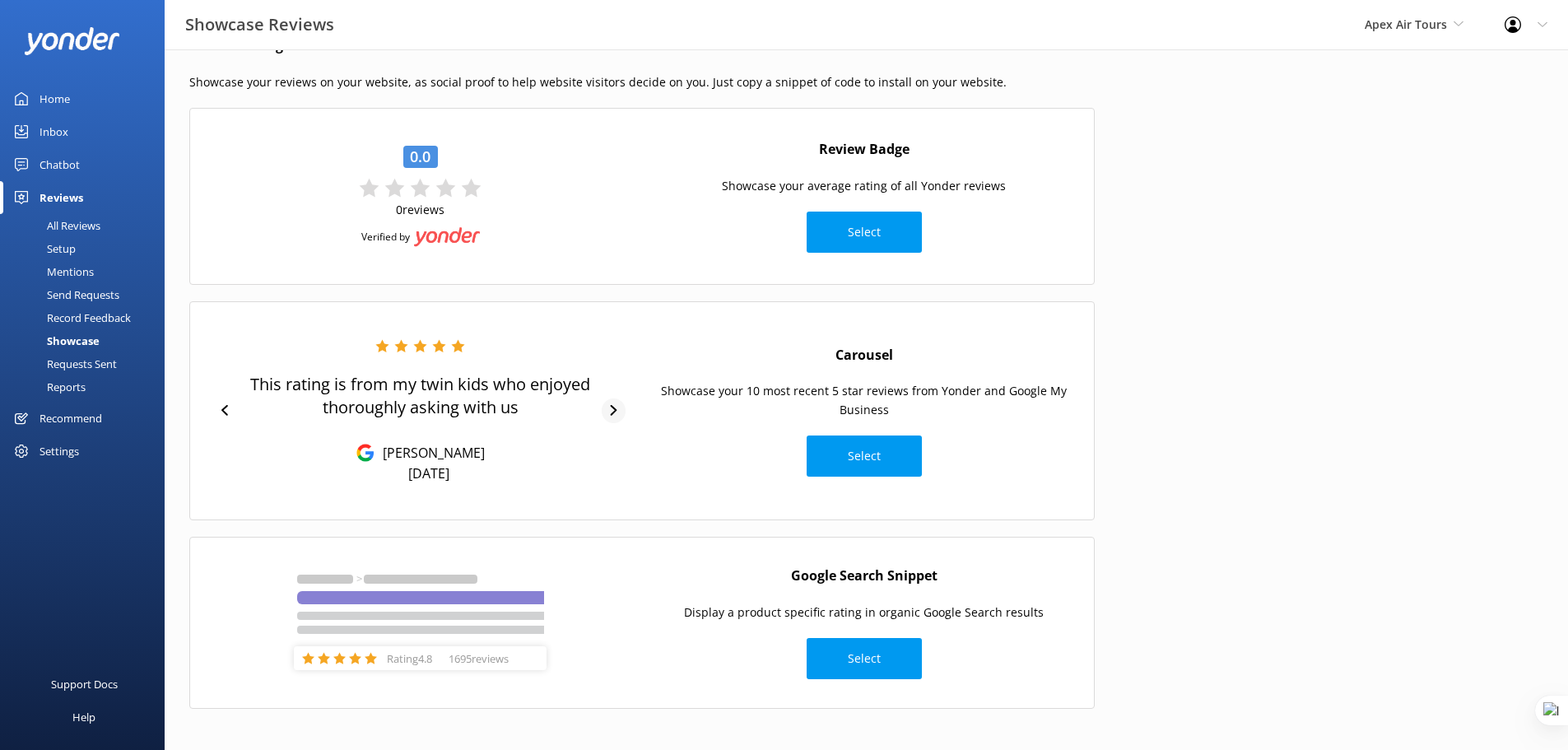
click at [613, 405] on icon at bounding box center [613, 411] width 11 height 11
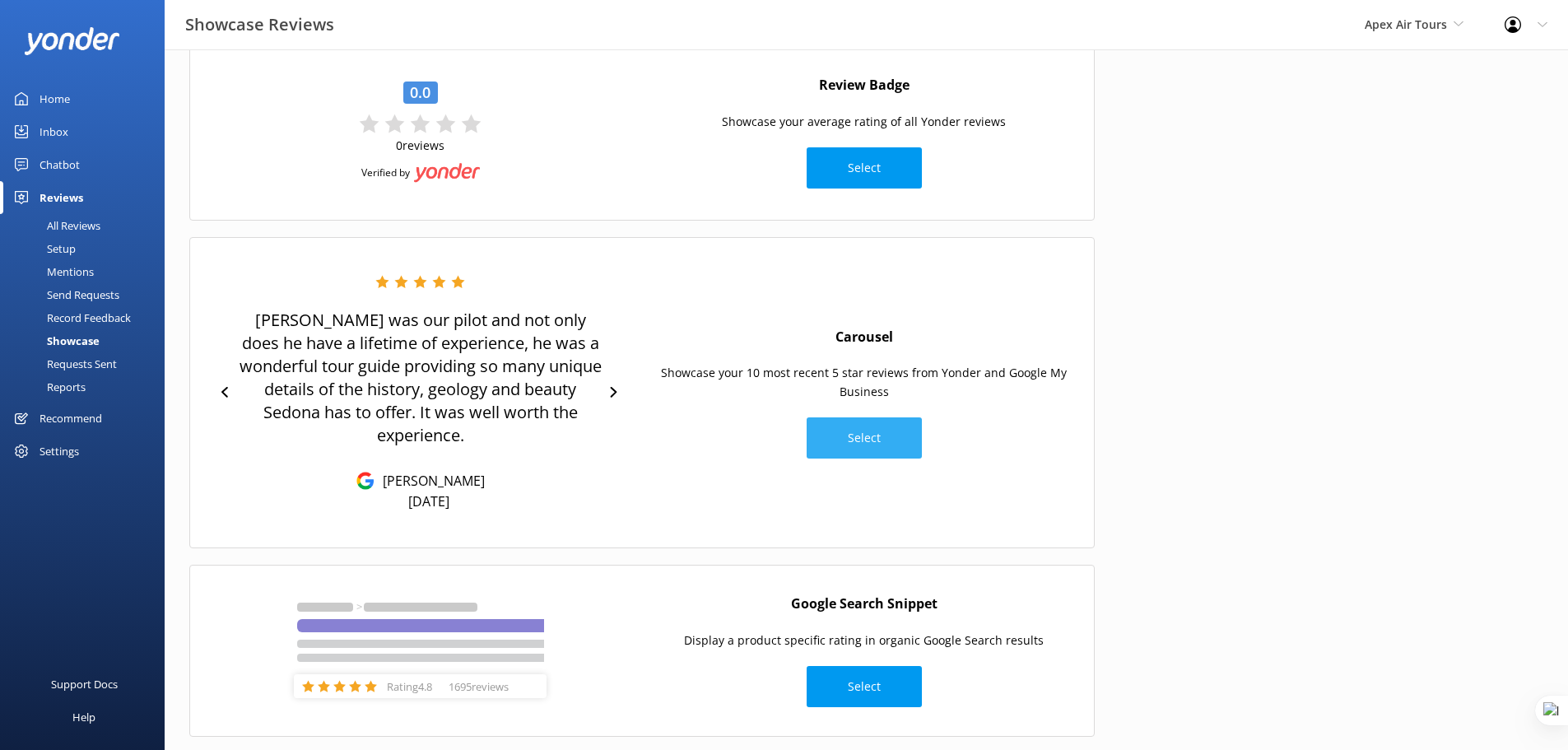
click at [846, 420] on button "Select" at bounding box center [864, 438] width 115 height 41
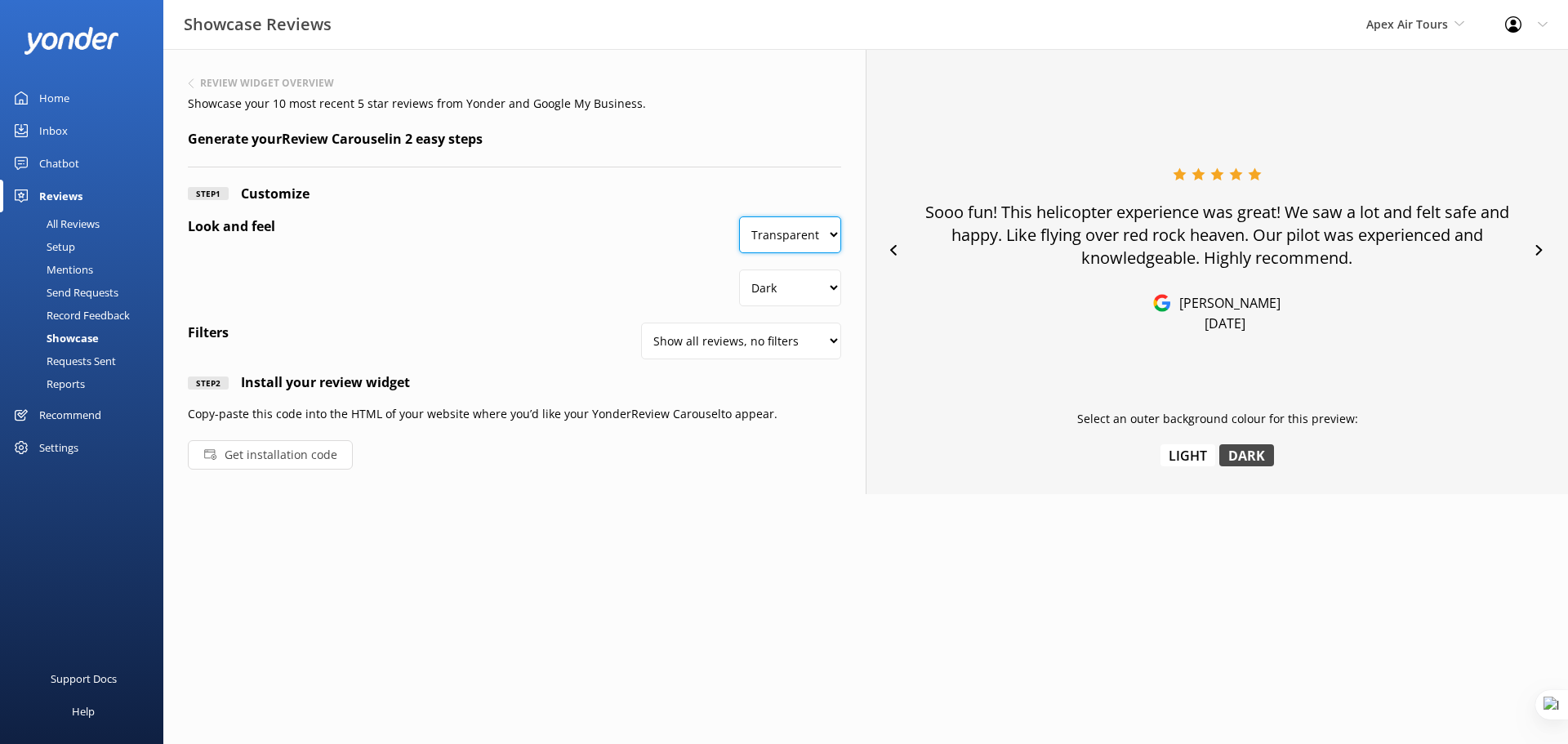
click at [787, 243] on select "Transparent White" at bounding box center [790, 235] width 102 height 37
click at [740, 216] on select "Transparent White" at bounding box center [790, 235] width 102 height 37
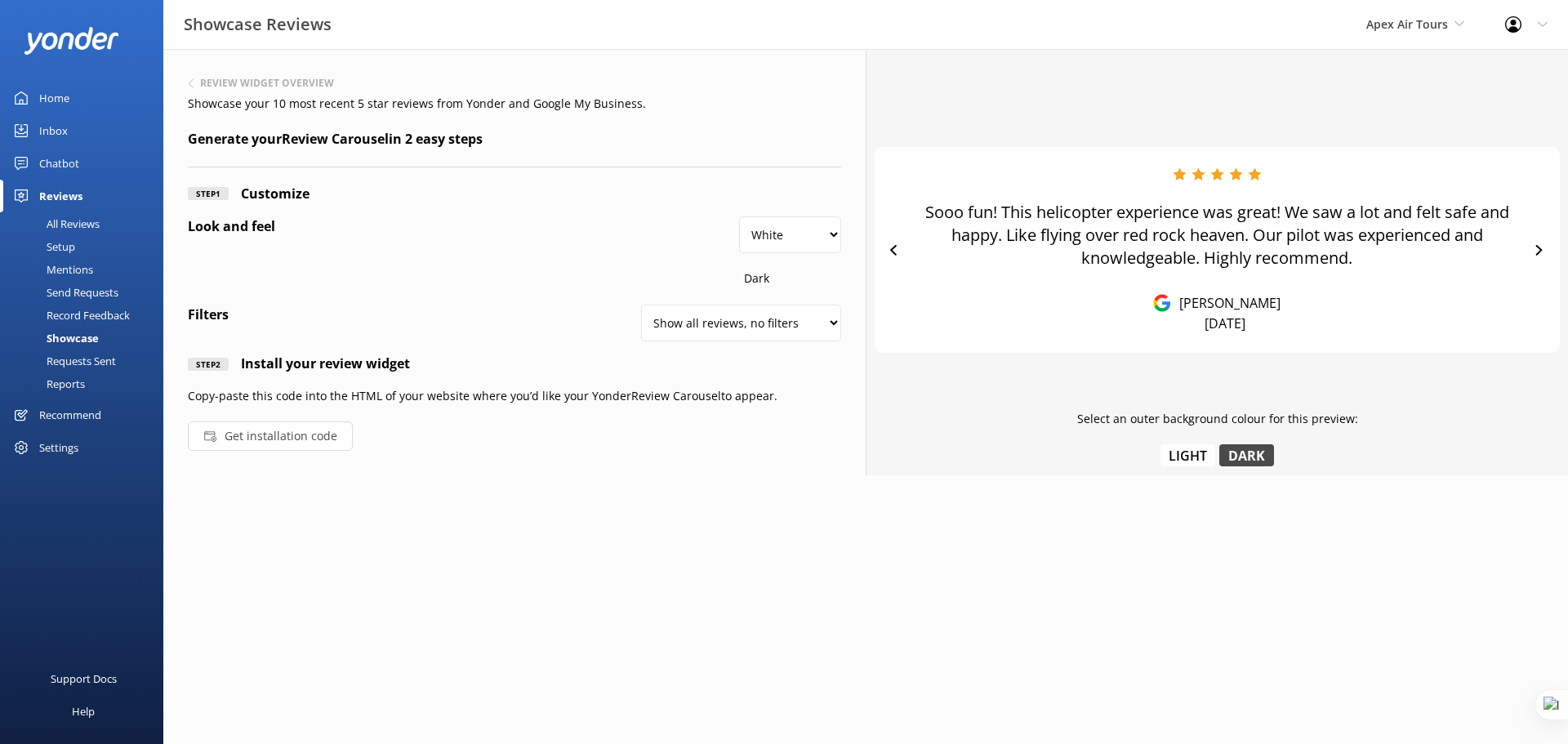
click at [789, 279] on div "Dark" at bounding box center [790, 270] width 102 height 34
click at [810, 232] on select "Transparent White" at bounding box center [790, 235] width 102 height 37
select select "#ffffff00"
click at [740, 216] on select "Transparent White" at bounding box center [790, 235] width 102 height 37
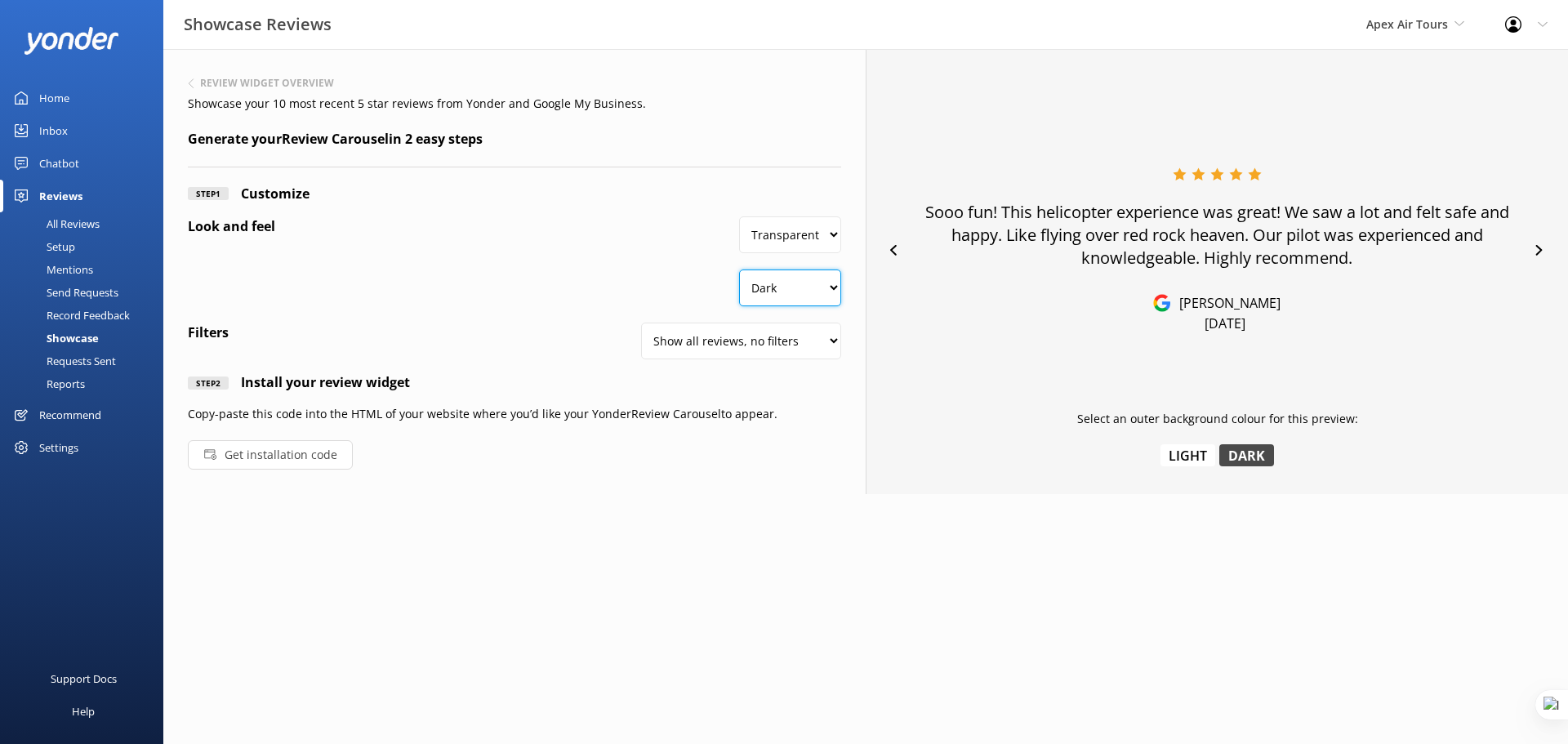
click at [801, 287] on select "Dark Light" at bounding box center [790, 288] width 102 height 37
click at [740, 270] on select "Dark Light" at bounding box center [790, 288] width 102 height 37
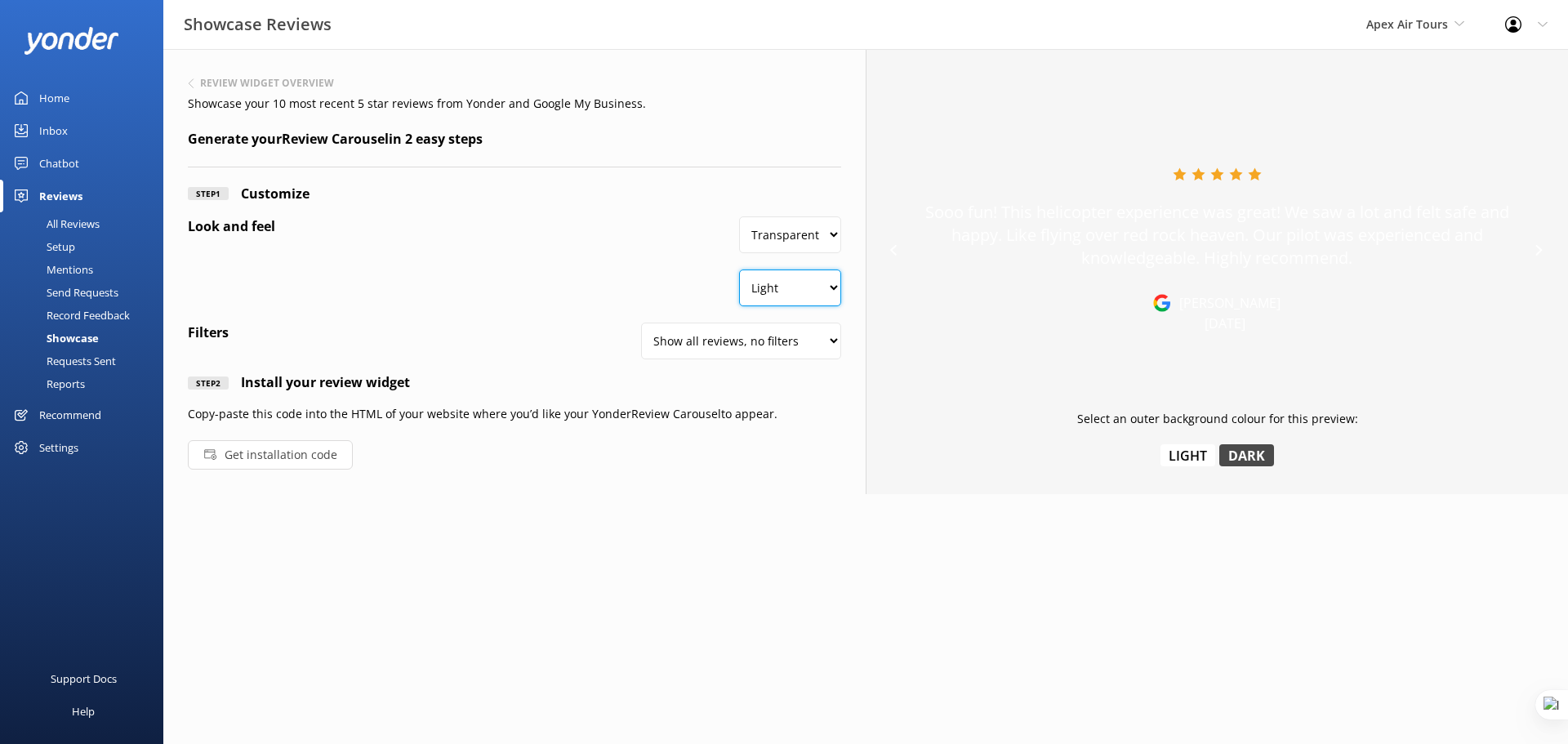
click at [826, 289] on select "Dark Light" at bounding box center [790, 288] width 102 height 37
select select "#000000"
click at [740, 270] on select "Dark Light" at bounding box center [790, 288] width 102 height 37
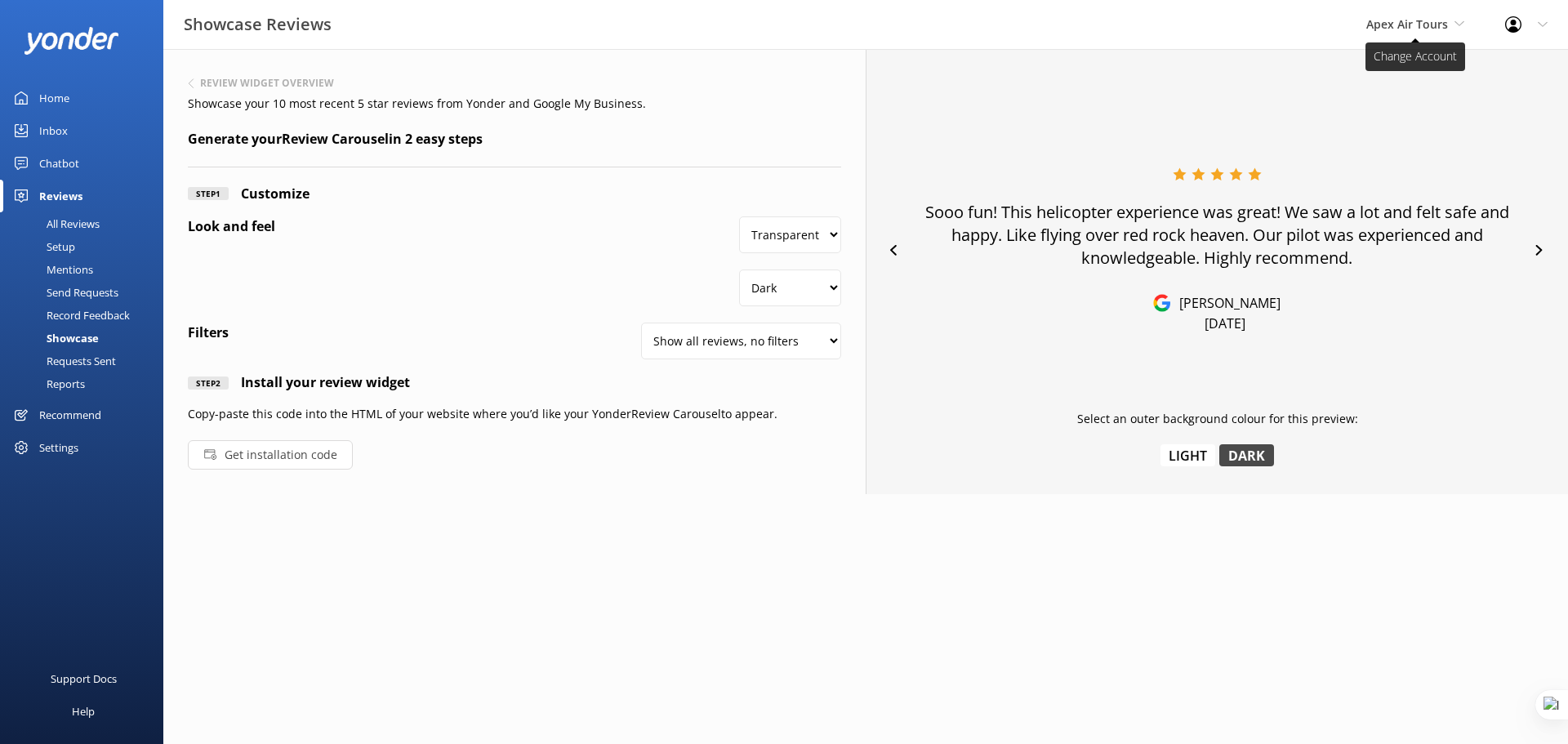
click at [1440, 26] on span "Apex Air Tours" at bounding box center [1408, 24] width 82 height 16
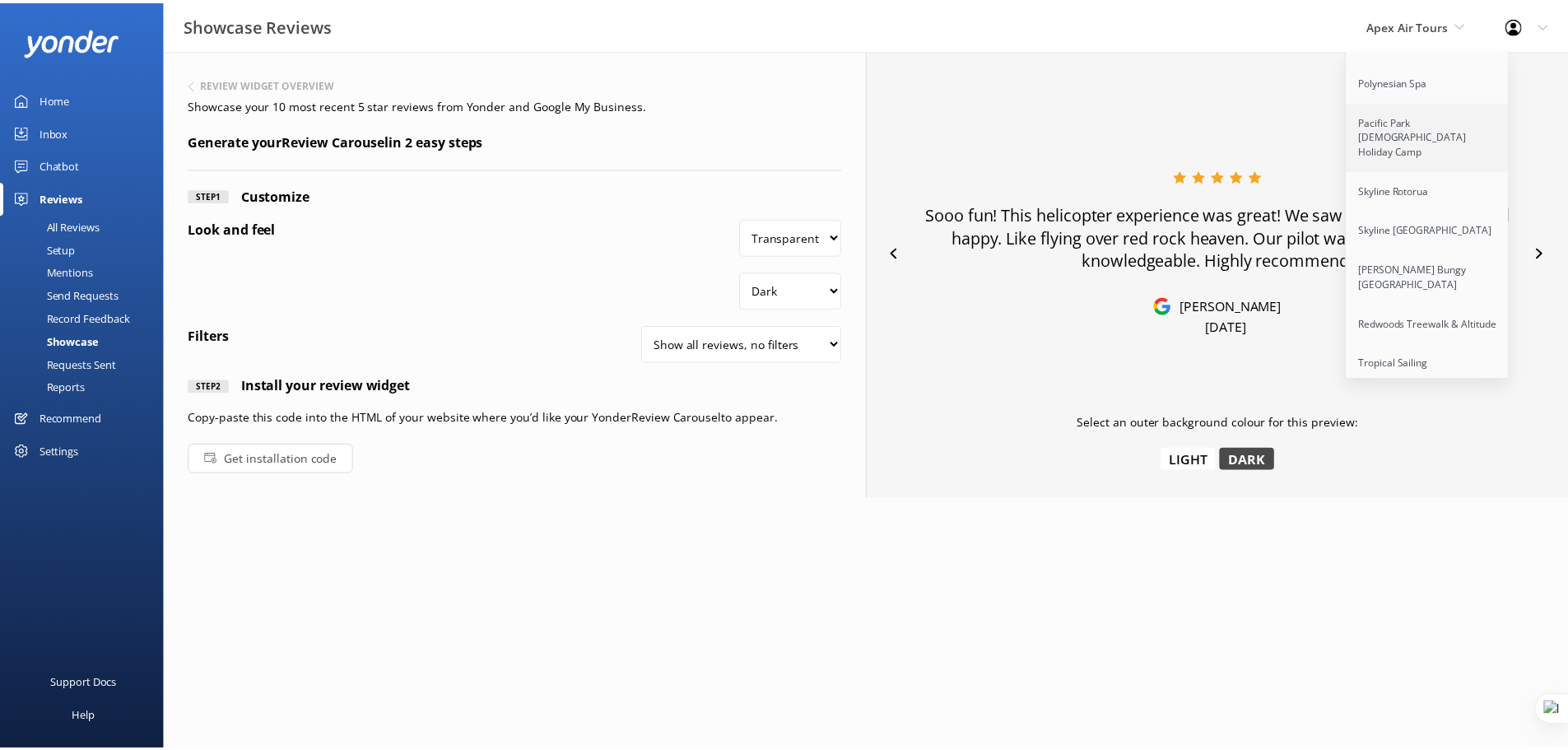
scroll to position [206, 0]
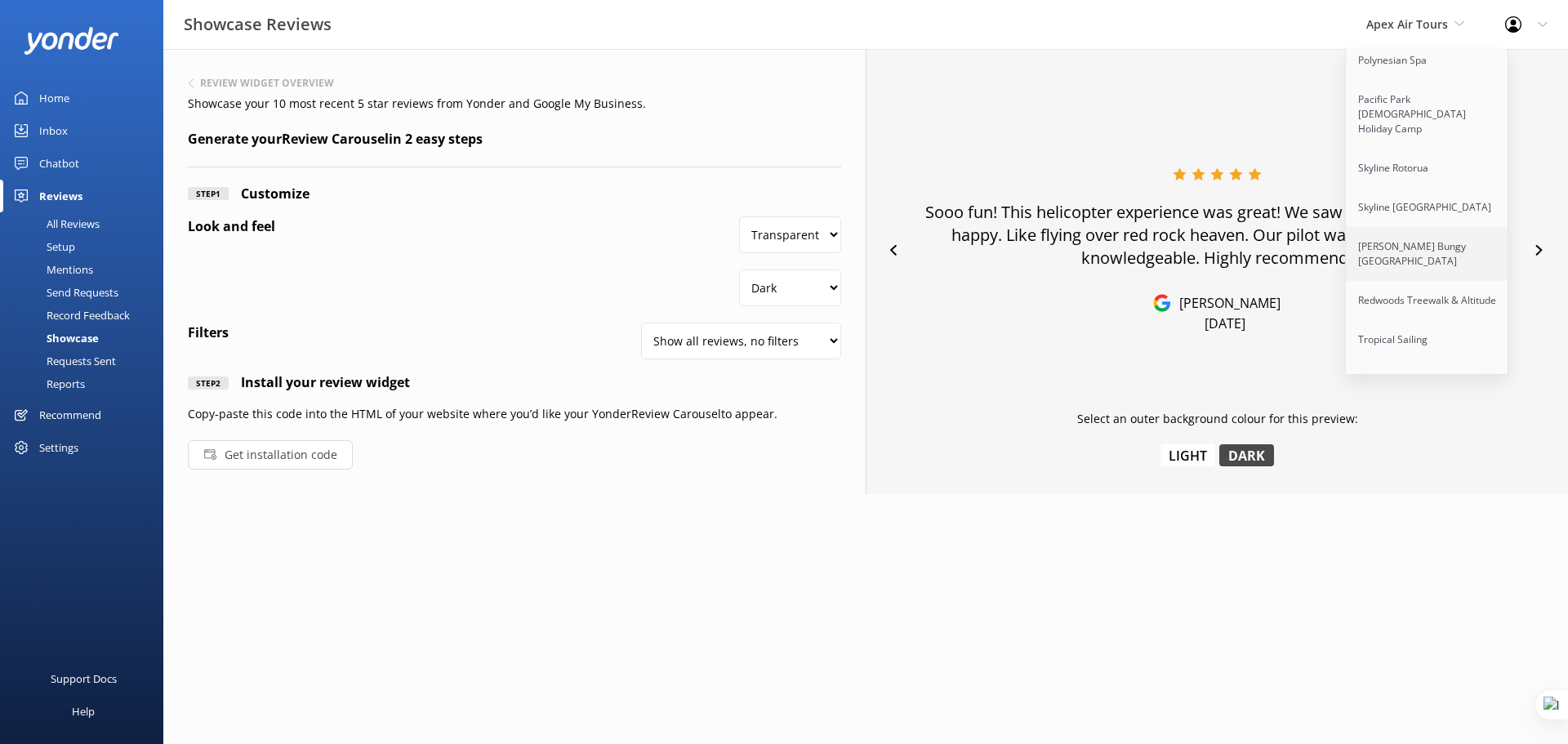
click at [1409, 249] on link "[PERSON_NAME] Bungy [GEOGRAPHIC_DATA]" at bounding box center [1427, 254] width 163 height 54
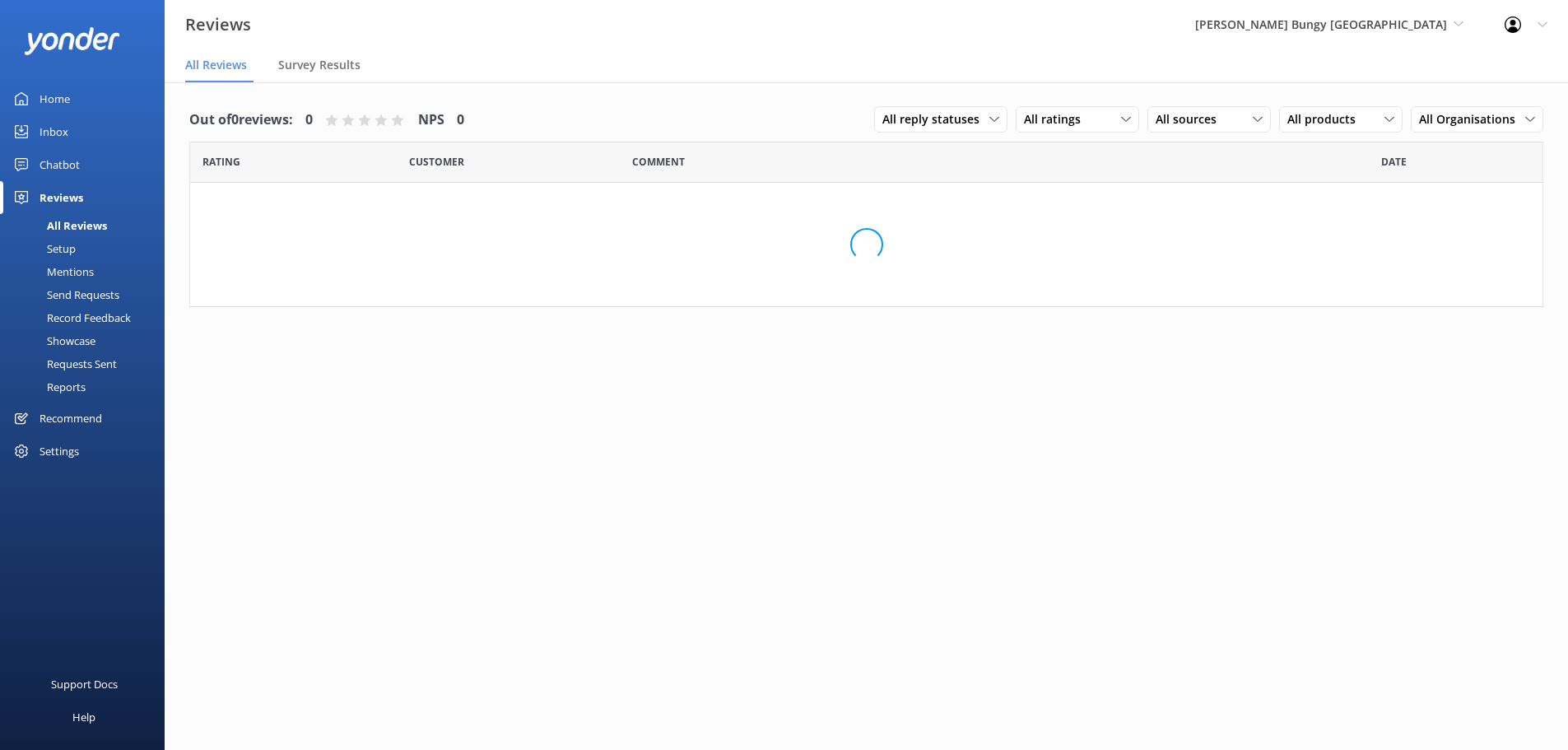
click at [81, 343] on div "Showcase" at bounding box center [52, 341] width 85 height 23
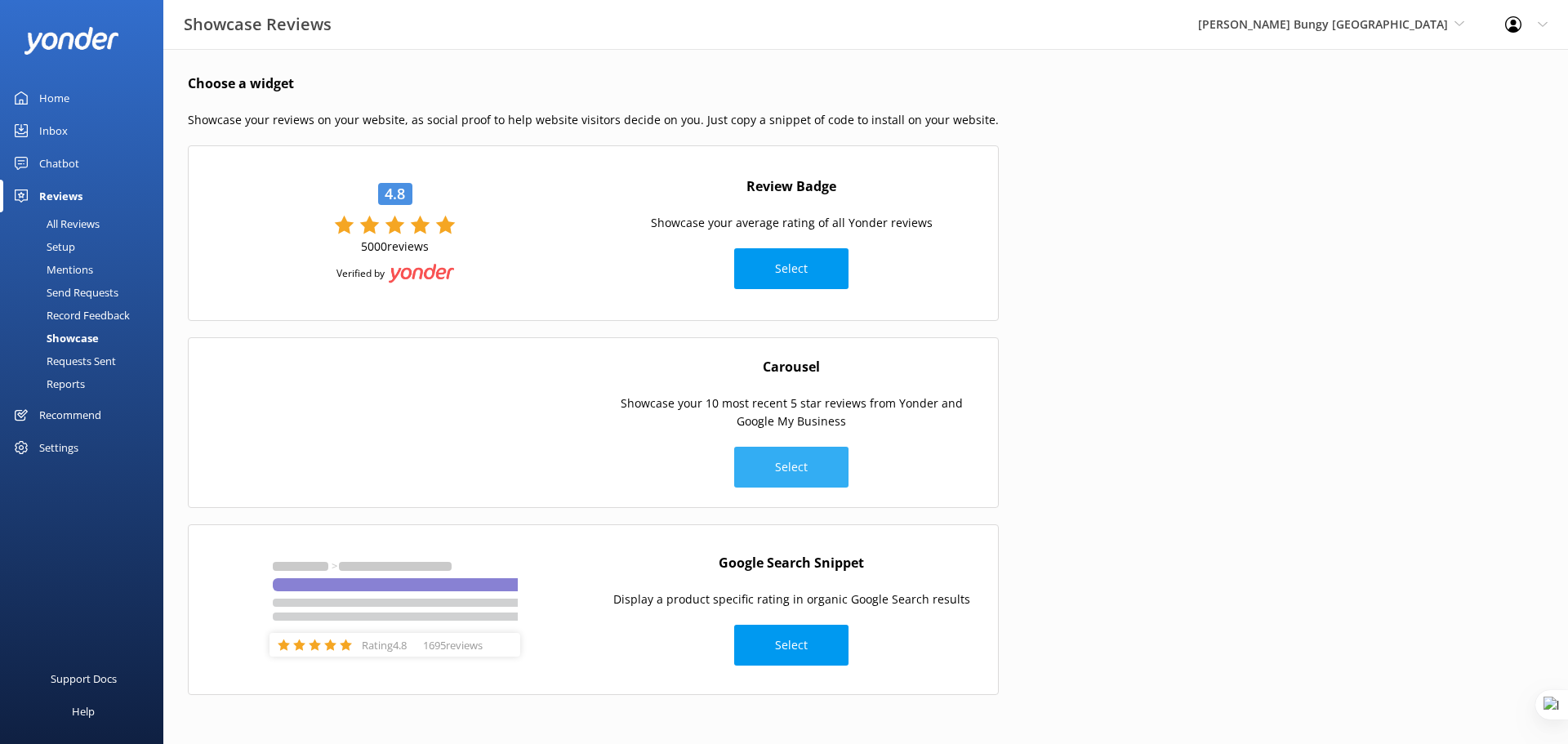
click at [759, 470] on button "Select" at bounding box center [791, 467] width 114 height 41
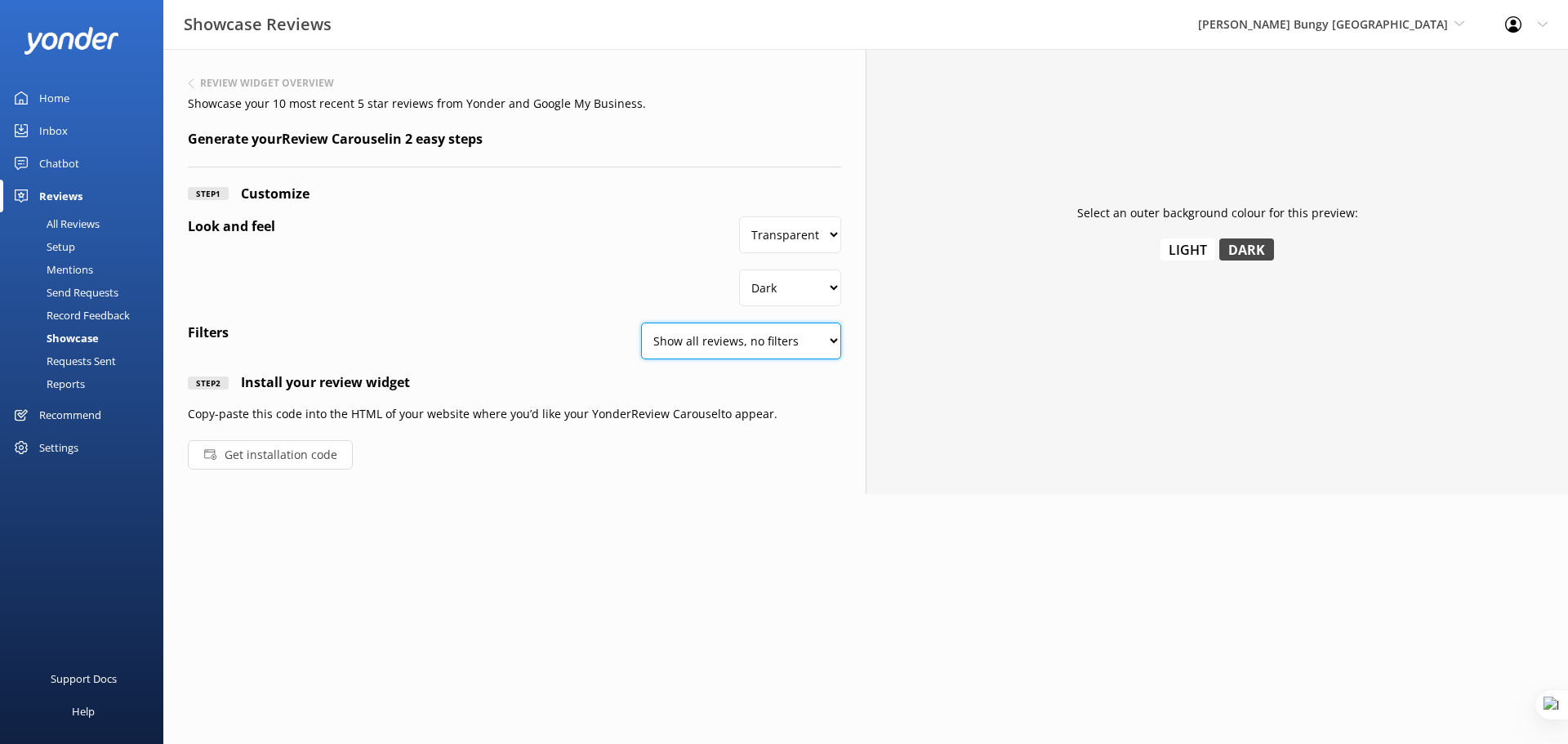
click at [806, 341] on select "Show all reviews, no filters Filter by product Yonder reviews" at bounding box center [740, 341] width 200 height 37
select select "product"
click at [641, 323] on select "Show all reviews, no filters Filter by product Yonder reviews" at bounding box center [740, 341] width 200 height 37
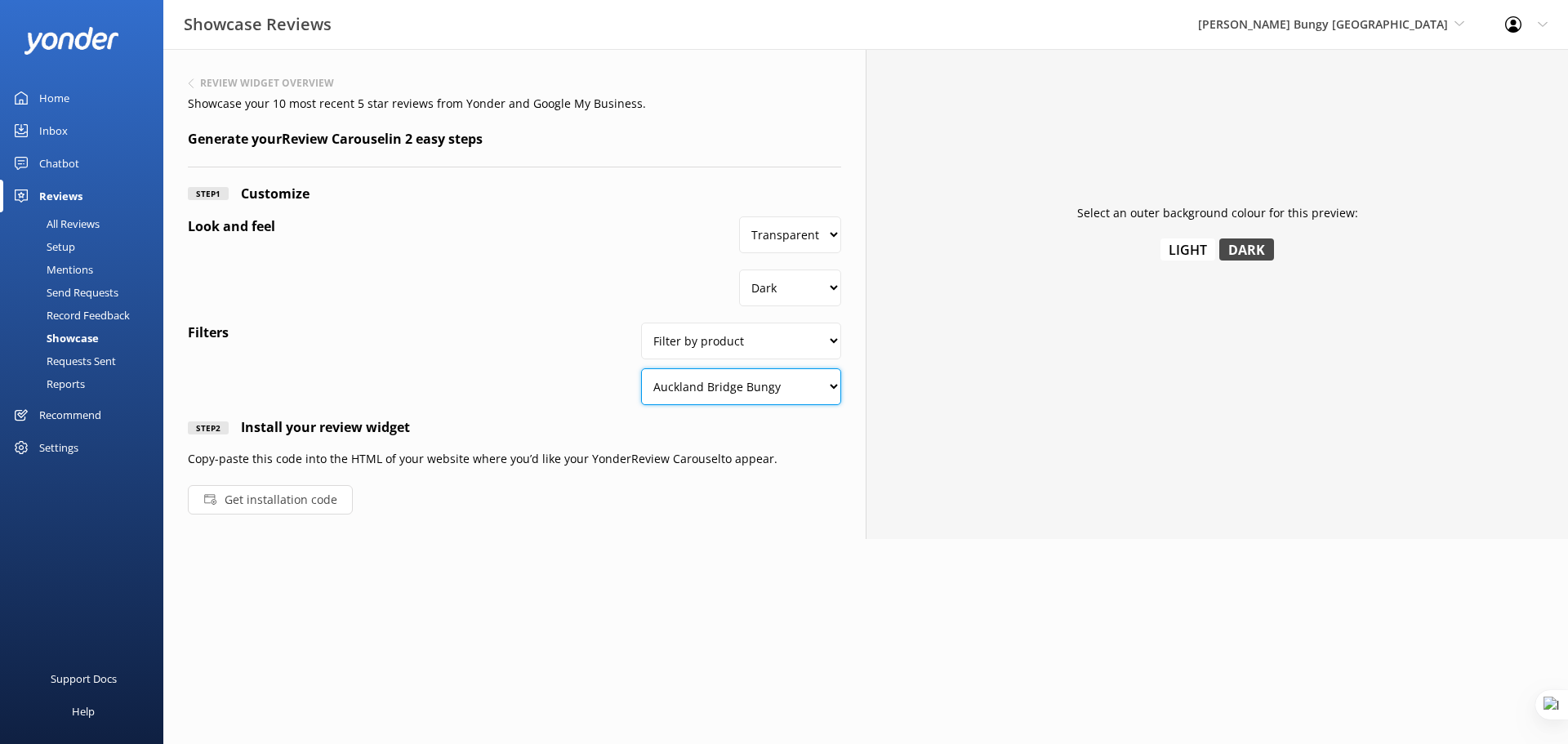
click at [790, 382] on select "Auckland Bridge Bungy Auckland Bridge Bungy Auckland Bridge Bungy with Media an…" at bounding box center [740, 386] width 200 height 37
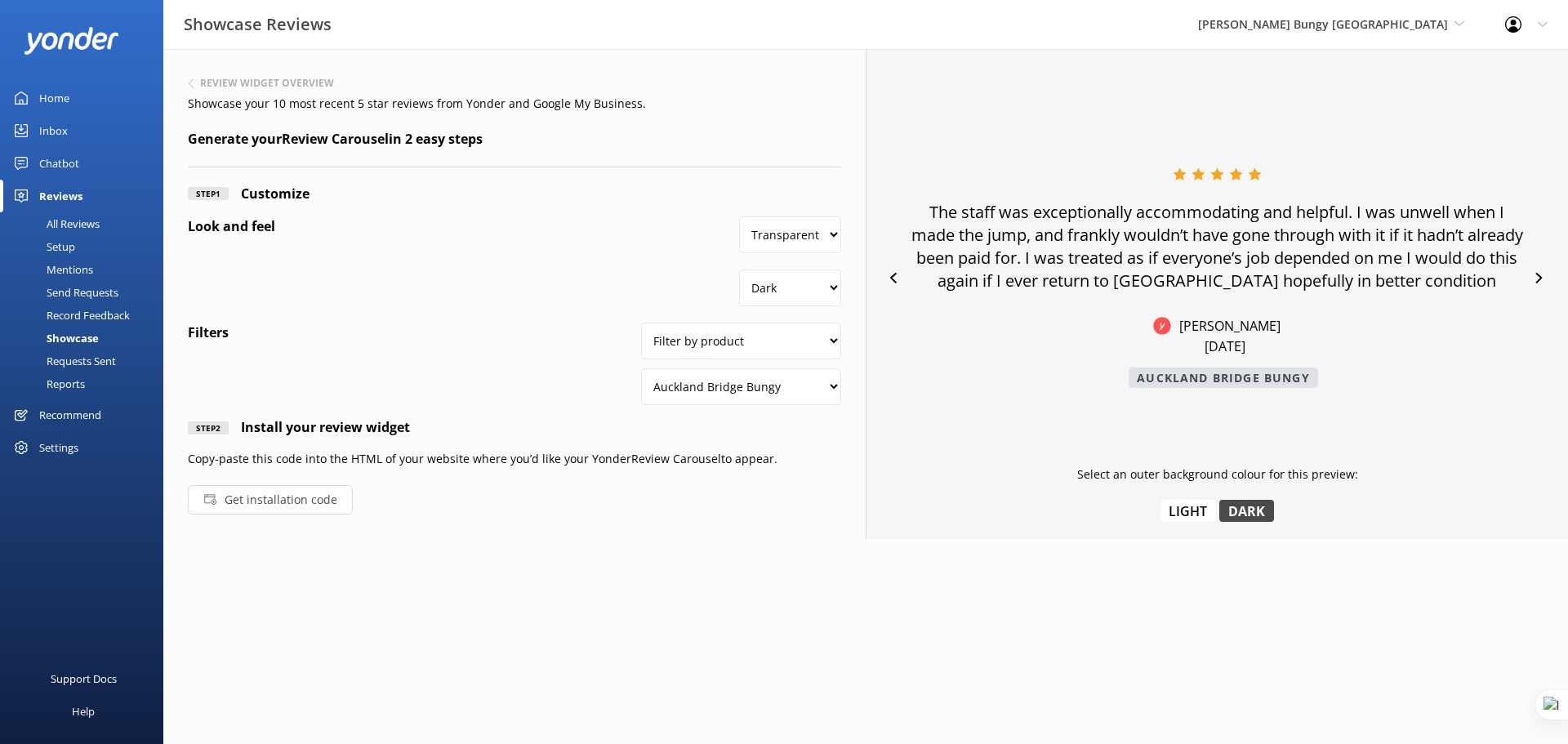
click at [933, 457] on div "The staff was exceptionally accommodating and helpful. I was unwell when I made…" at bounding box center [1217, 294] width 702 height 490
click at [1540, 276] on icon at bounding box center [1538, 278] width 6 height 10
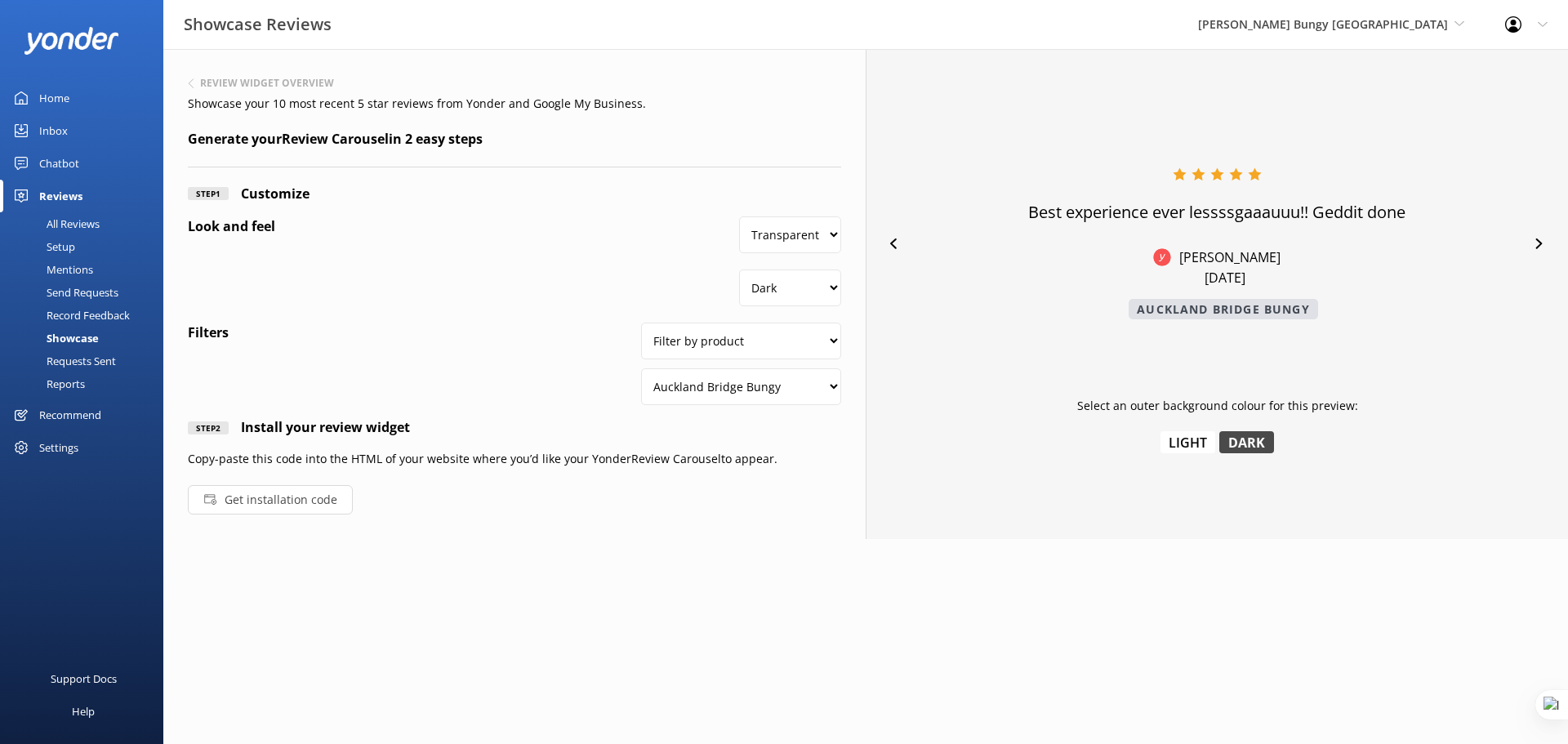
click at [1541, 249] on icon at bounding box center [1539, 243] width 10 height 10
click at [1541, 242] on icon at bounding box center [1539, 243] width 10 height 10
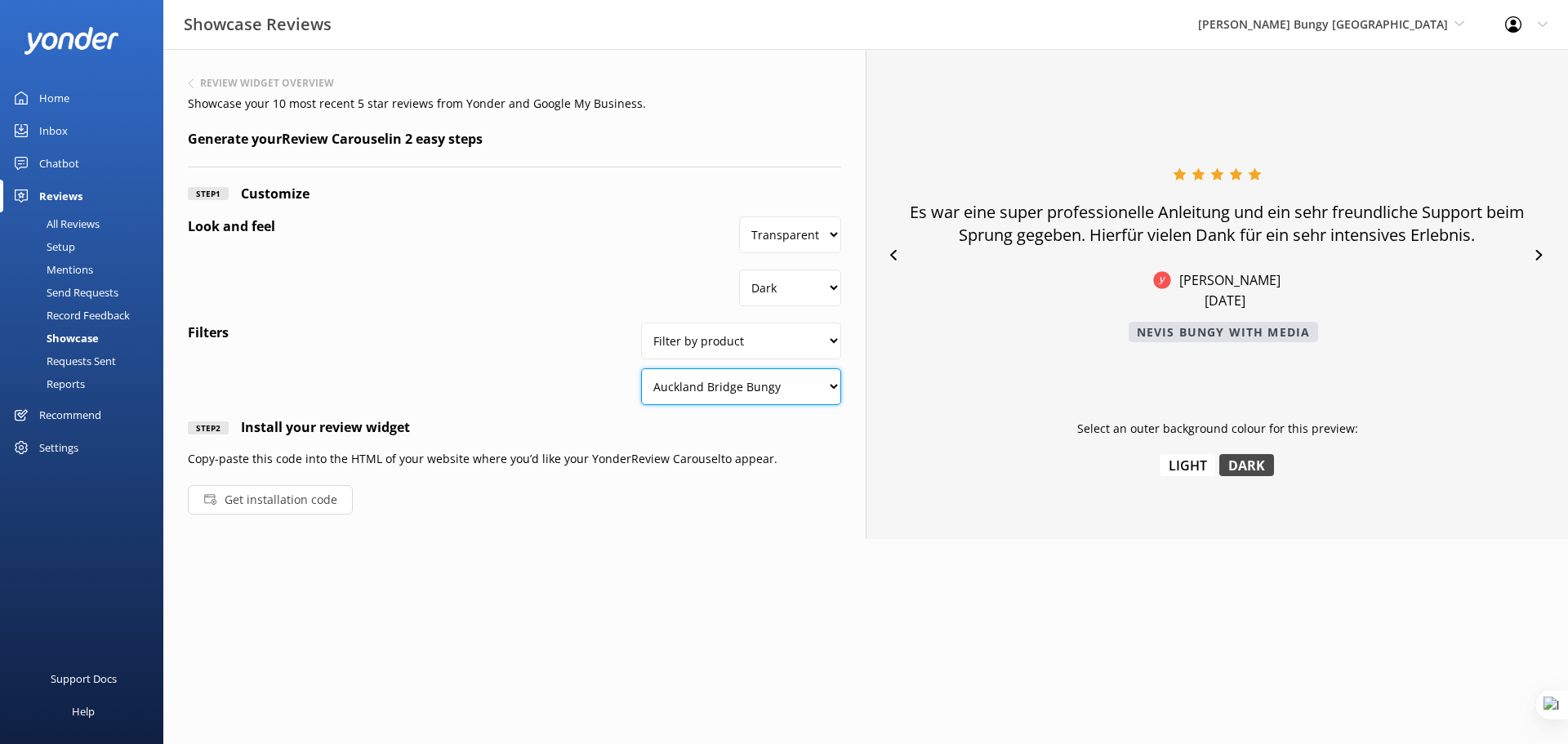
click at [799, 383] on select "Auckland Bridge Bungy Auckland Bridge Bungy Auckland Bridge Bungy with Media an…" at bounding box center [740, 386] width 200 height 37
select select "KAWARAU"
click at [641, 368] on select "Auckland Bridge Bungy Auckland Bridge Bungy Auckland Bridge Bungy with Media an…" at bounding box center [740, 386] width 200 height 37
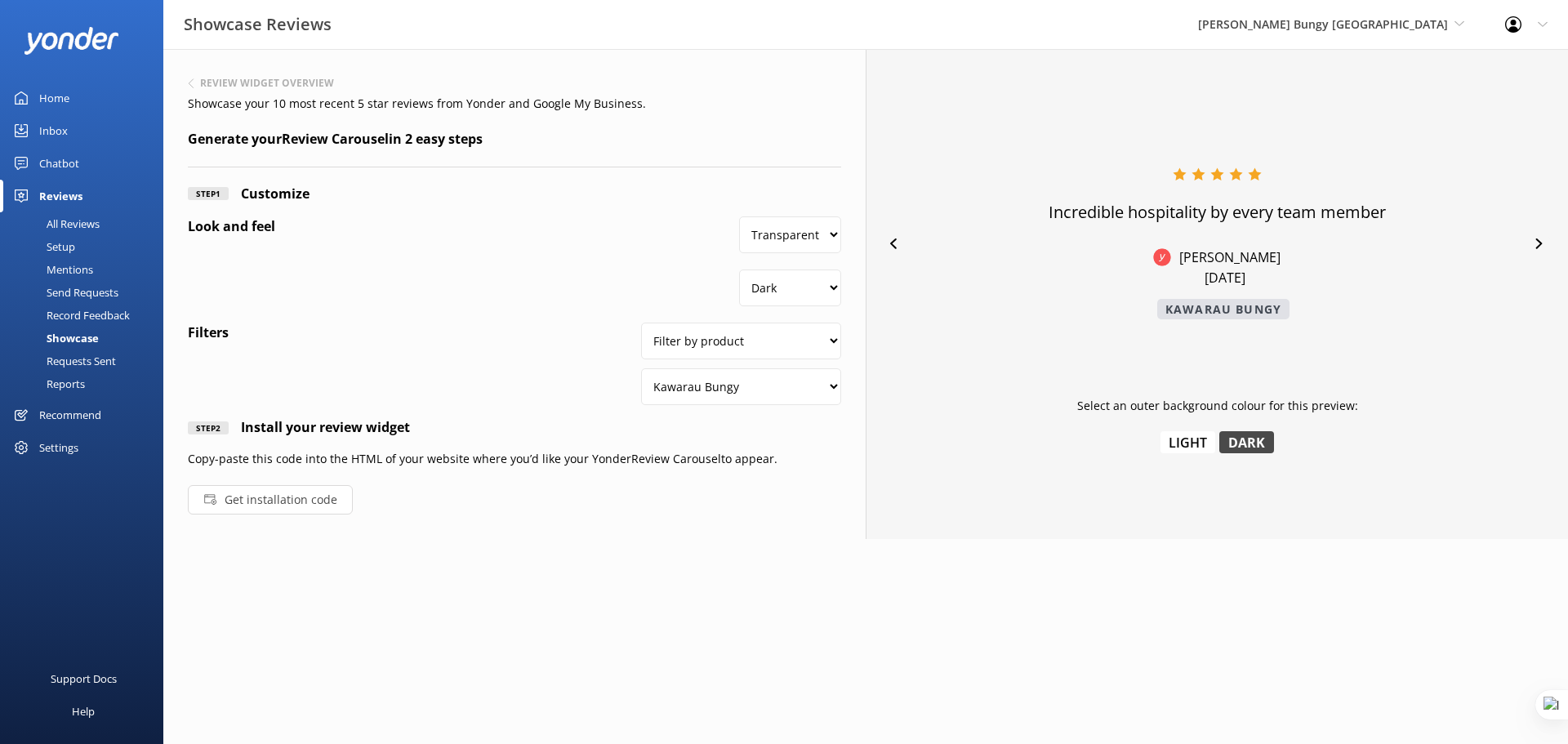
click at [1542, 241] on icon at bounding box center [1539, 243] width 10 height 10
click at [1538, 242] on icon at bounding box center [1538, 243] width 6 height 10
click at [1375, 18] on span "[PERSON_NAME] Bungy [GEOGRAPHIC_DATA]" at bounding box center [1323, 24] width 250 height 16
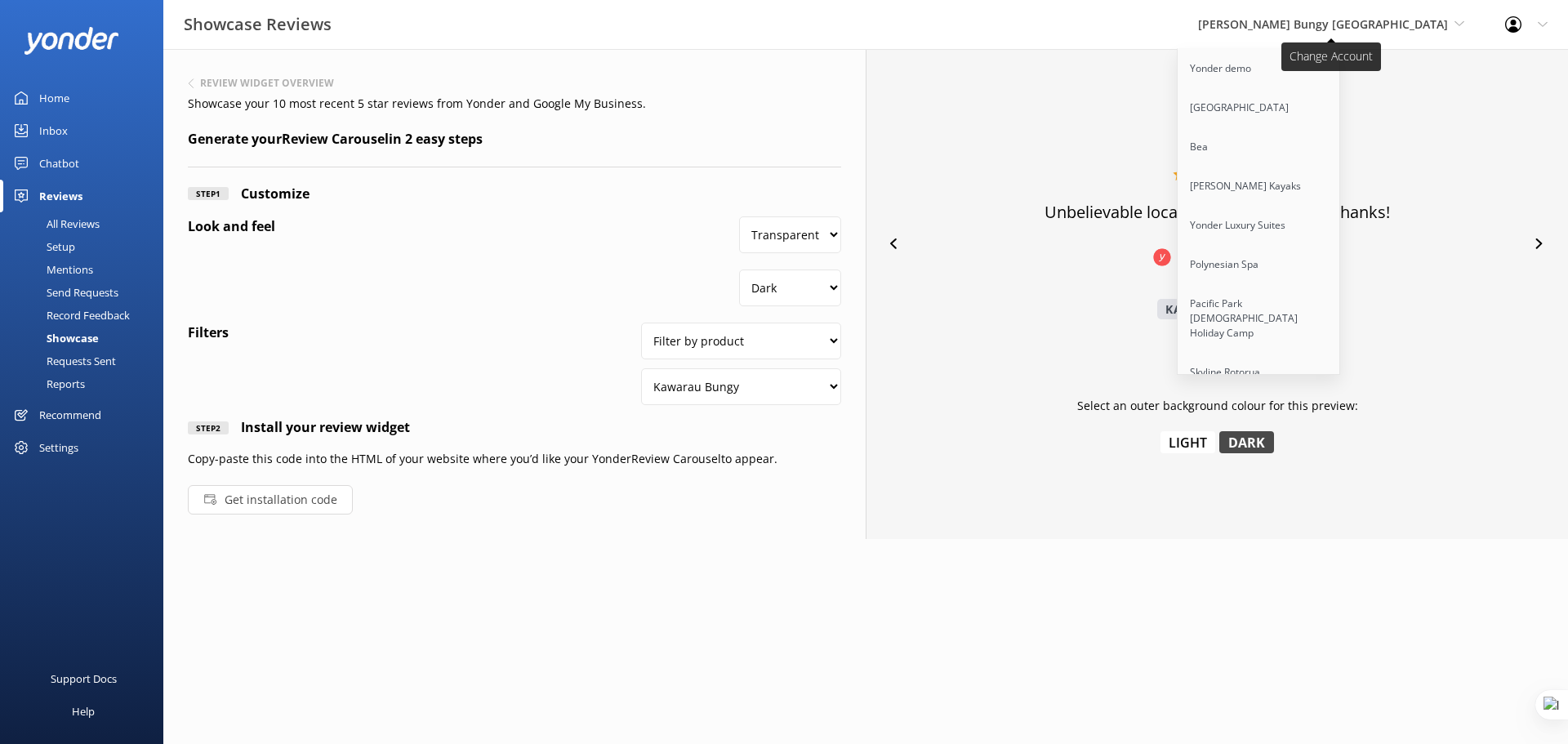
scroll to position [9472, 0]
click at [1332, 574] on link "Apex Air Tours" at bounding box center [1258, 593] width 163 height 39
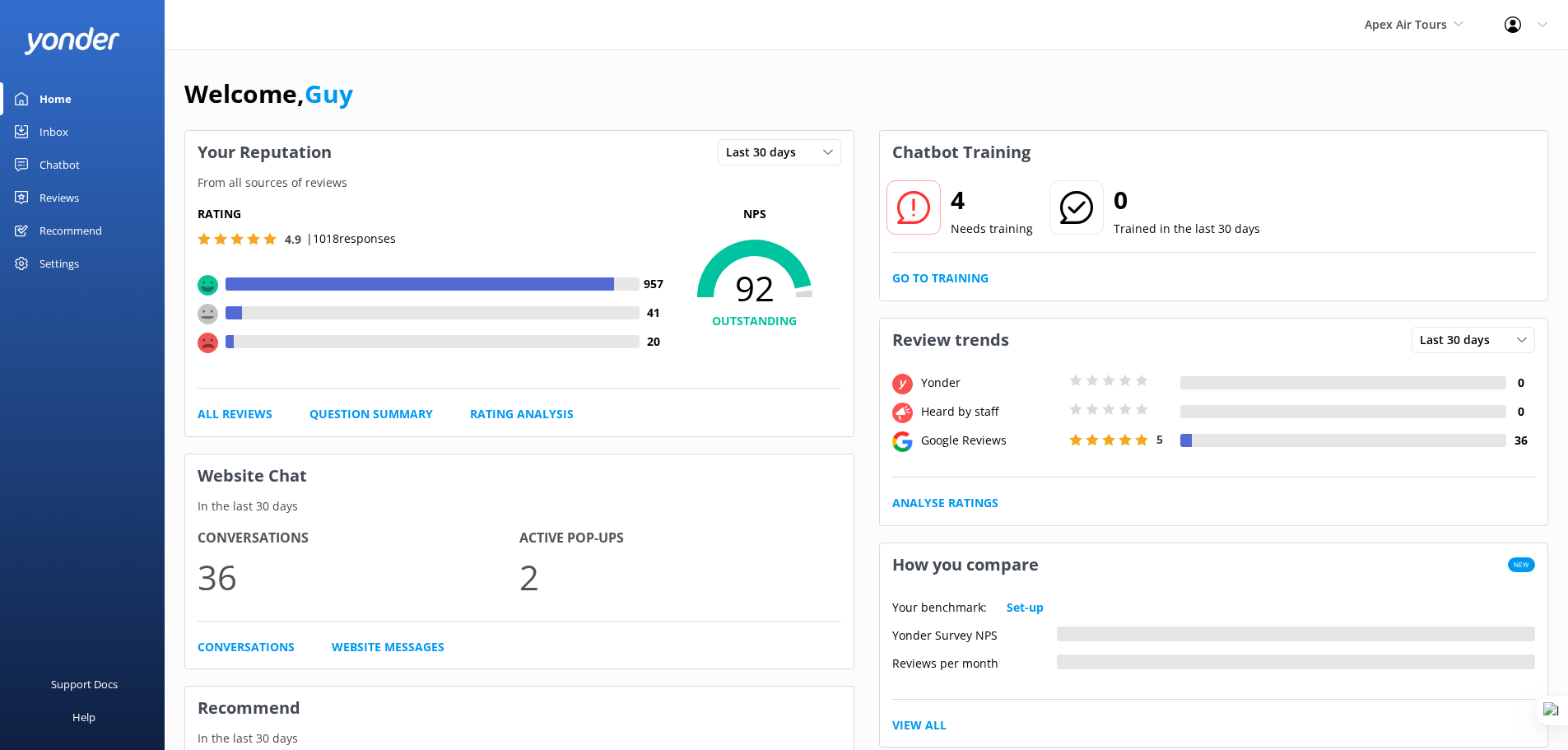
click at [65, 200] on div "Reviews" at bounding box center [59, 197] width 40 height 33
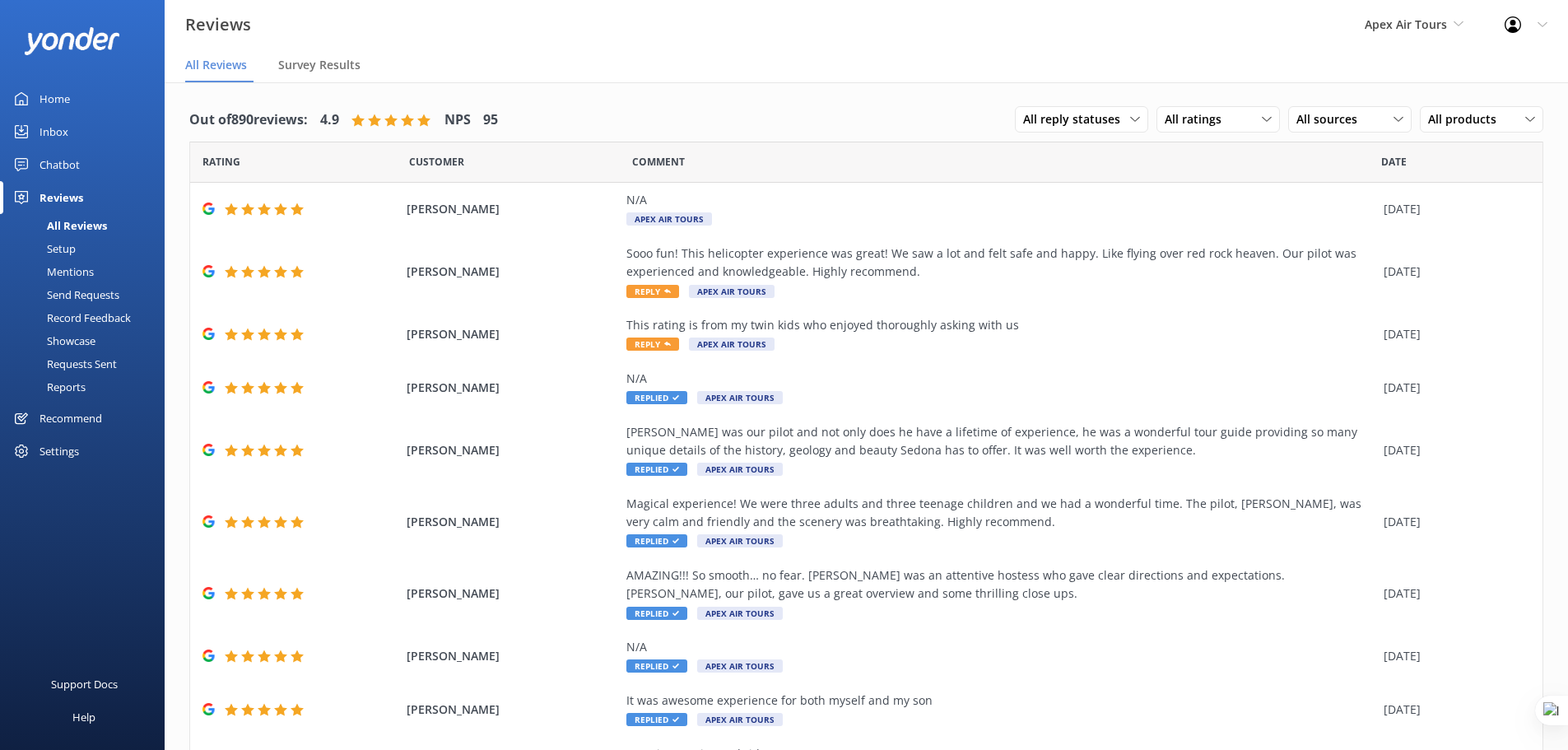
click at [76, 296] on div "Send Requests" at bounding box center [64, 295] width 110 height 23
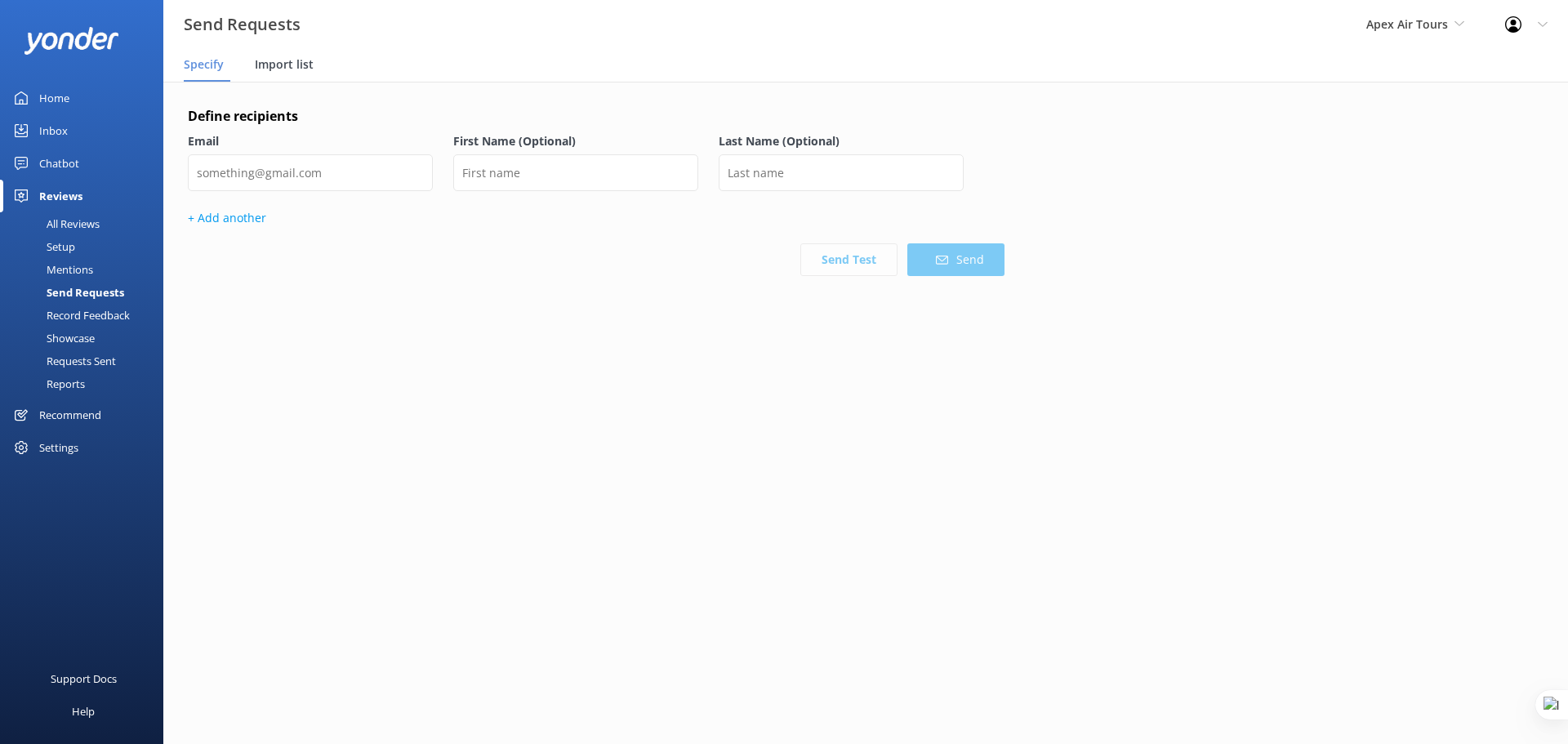
click at [283, 65] on span "Import list" at bounding box center [283, 65] width 58 height 17
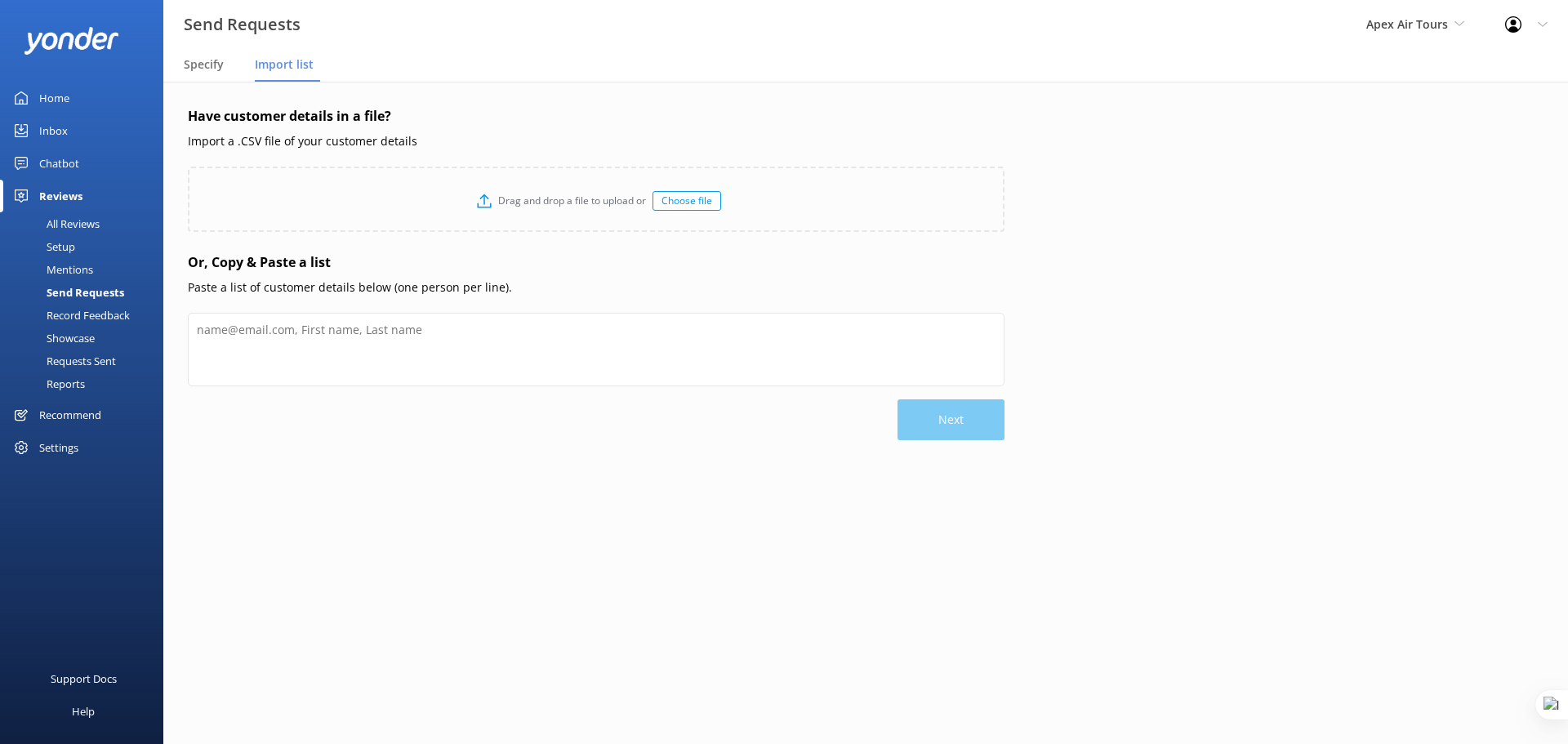
click at [66, 250] on div "Setup" at bounding box center [42, 247] width 65 height 23
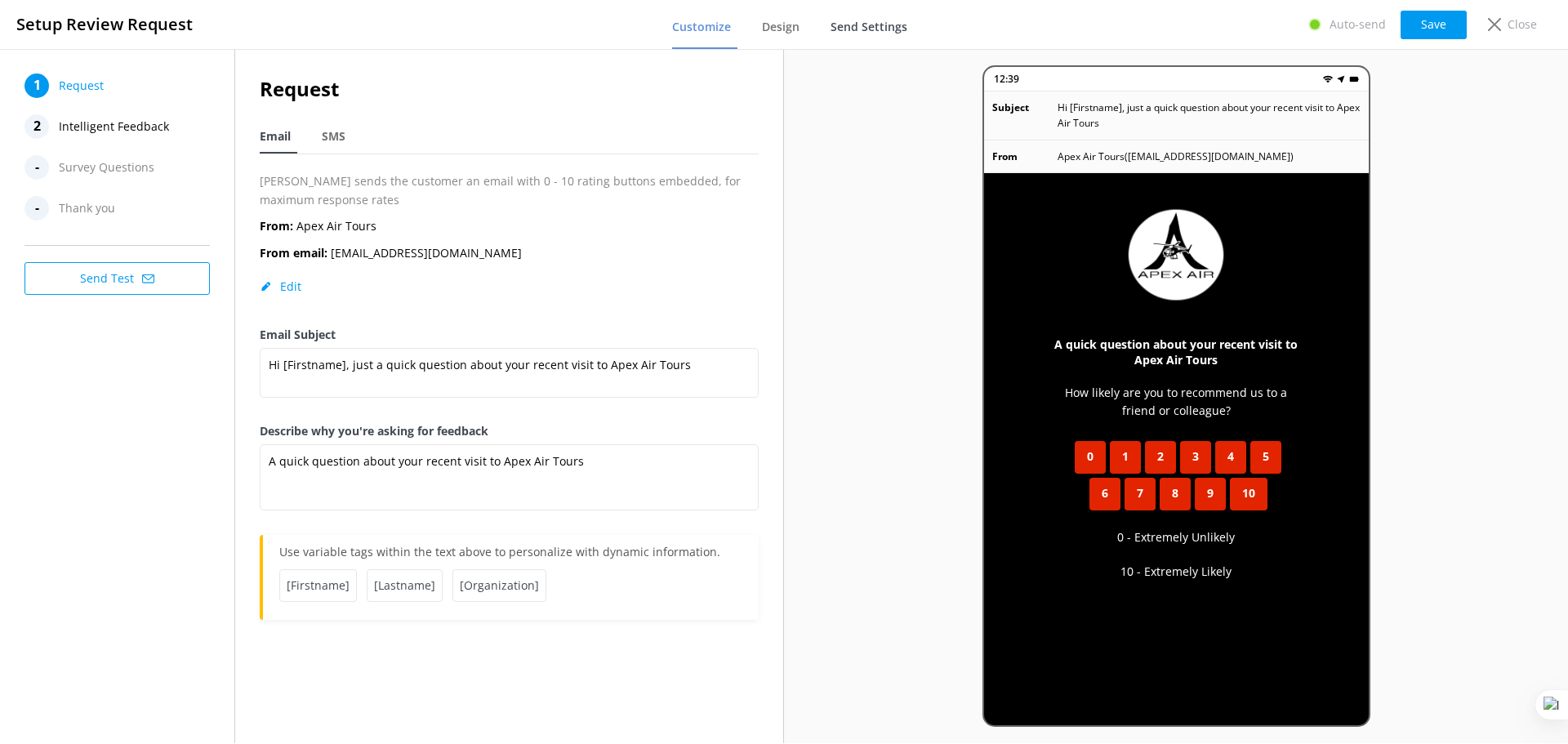
click at [869, 20] on span "Send Settings" at bounding box center [869, 27] width 77 height 17
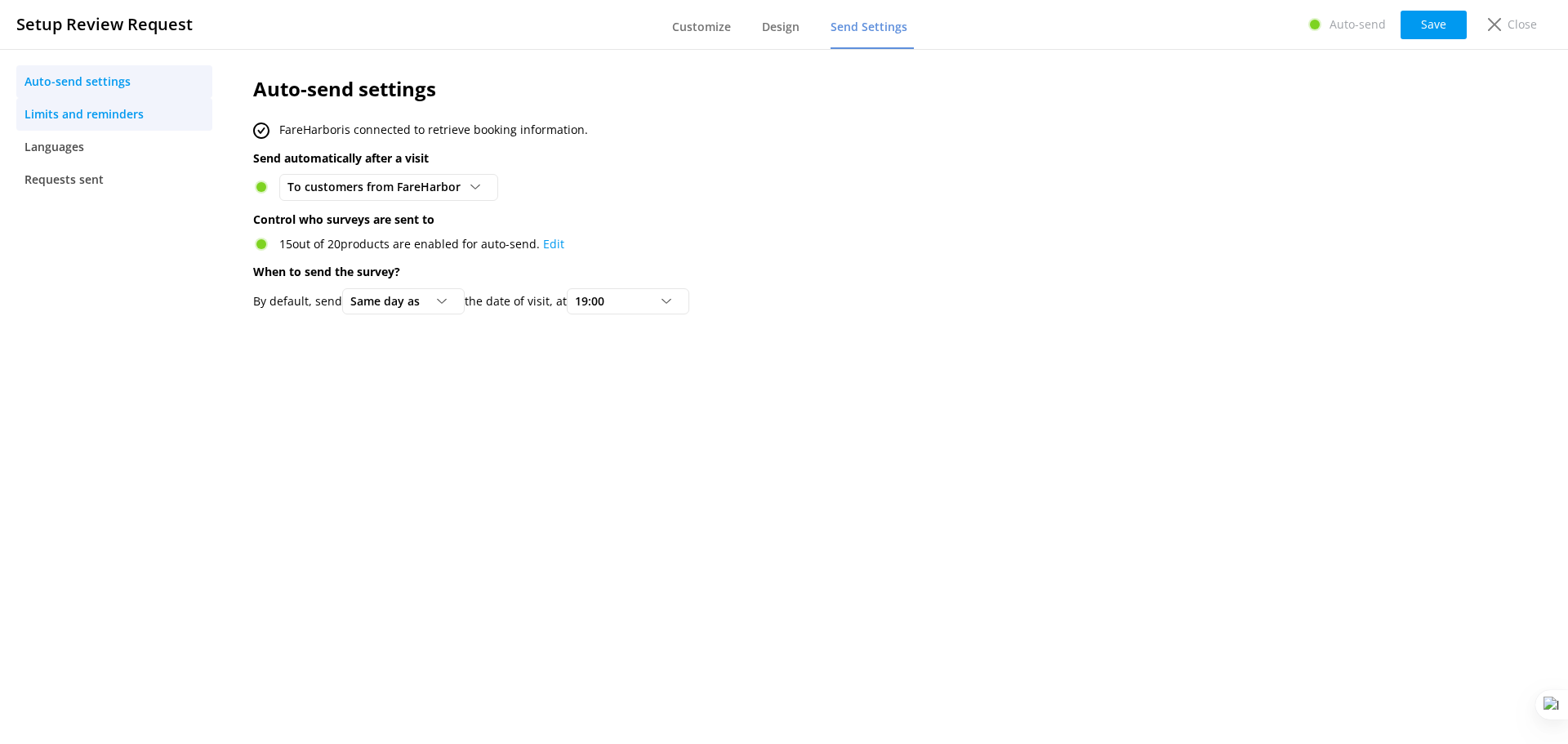
click at [111, 115] on span "Limits and reminders" at bounding box center [84, 114] width 119 height 18
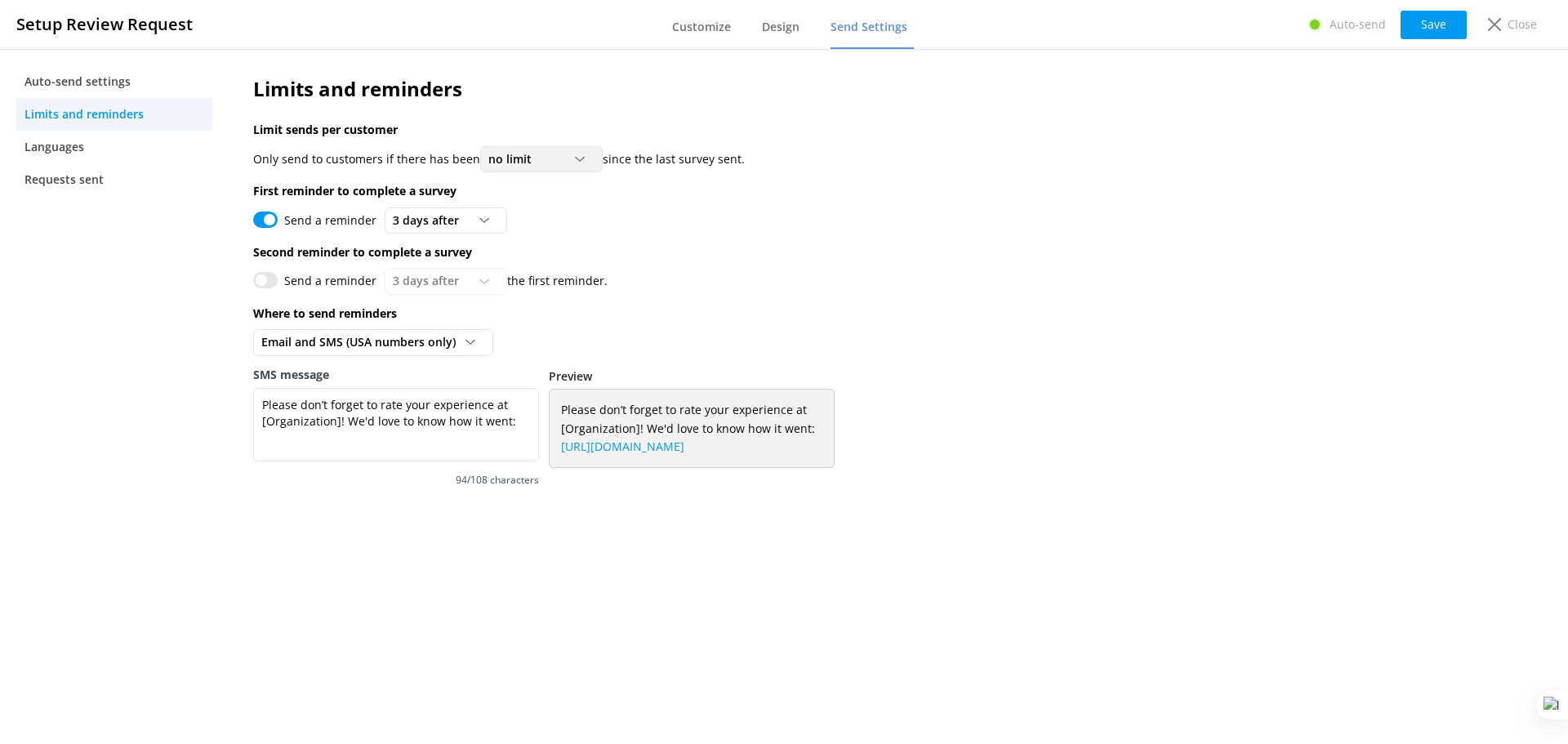
click at [539, 154] on div "no limit" at bounding box center [541, 159] width 114 height 18
click at [547, 230] on div "at least 1 month" at bounding box center [528, 226] width 78 height 17
click at [1430, 28] on button "Save" at bounding box center [1434, 24] width 66 height 29
click at [1504, 19] on div "Close" at bounding box center [1509, 24] width 65 height 28
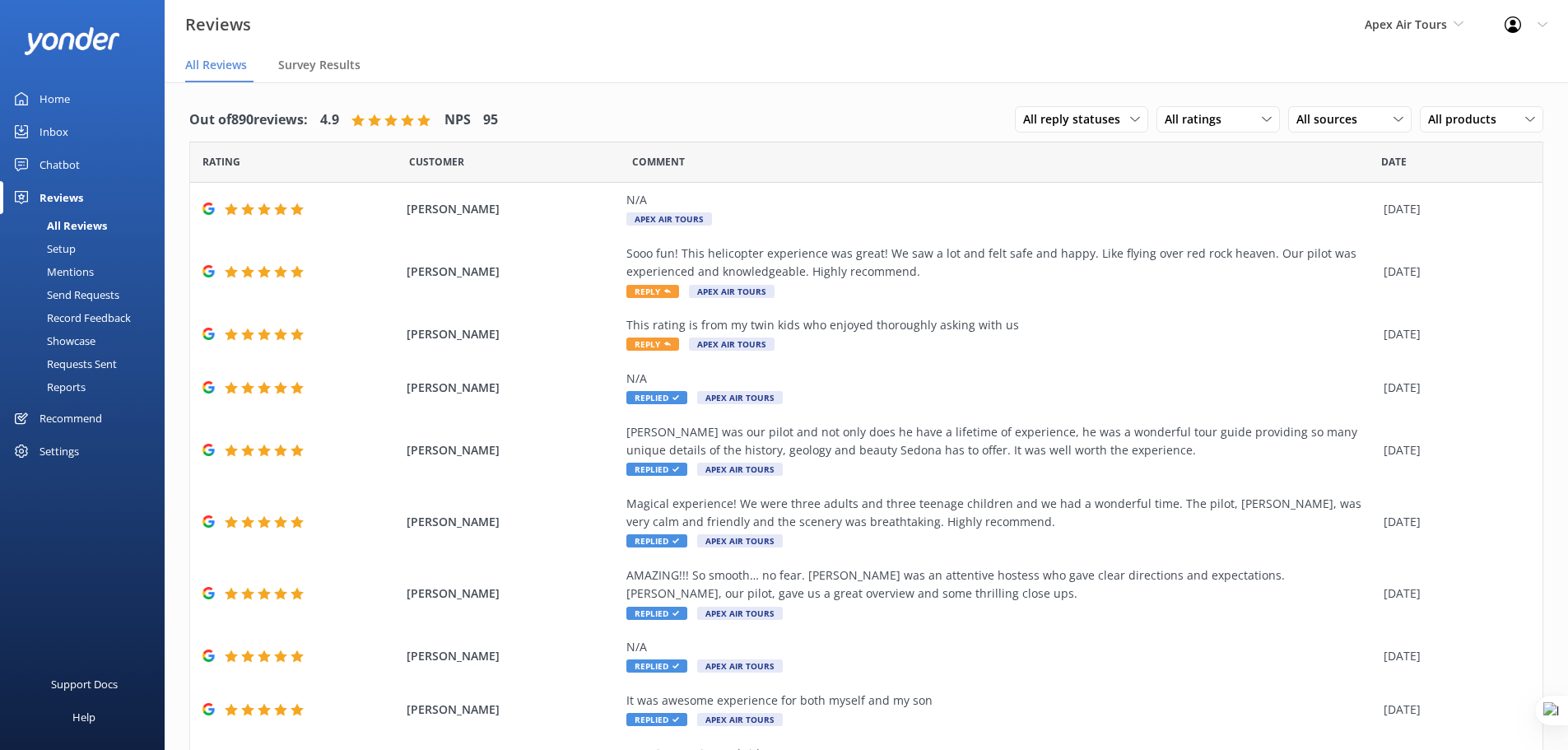
click at [76, 297] on div "Send Requests" at bounding box center [64, 295] width 110 height 23
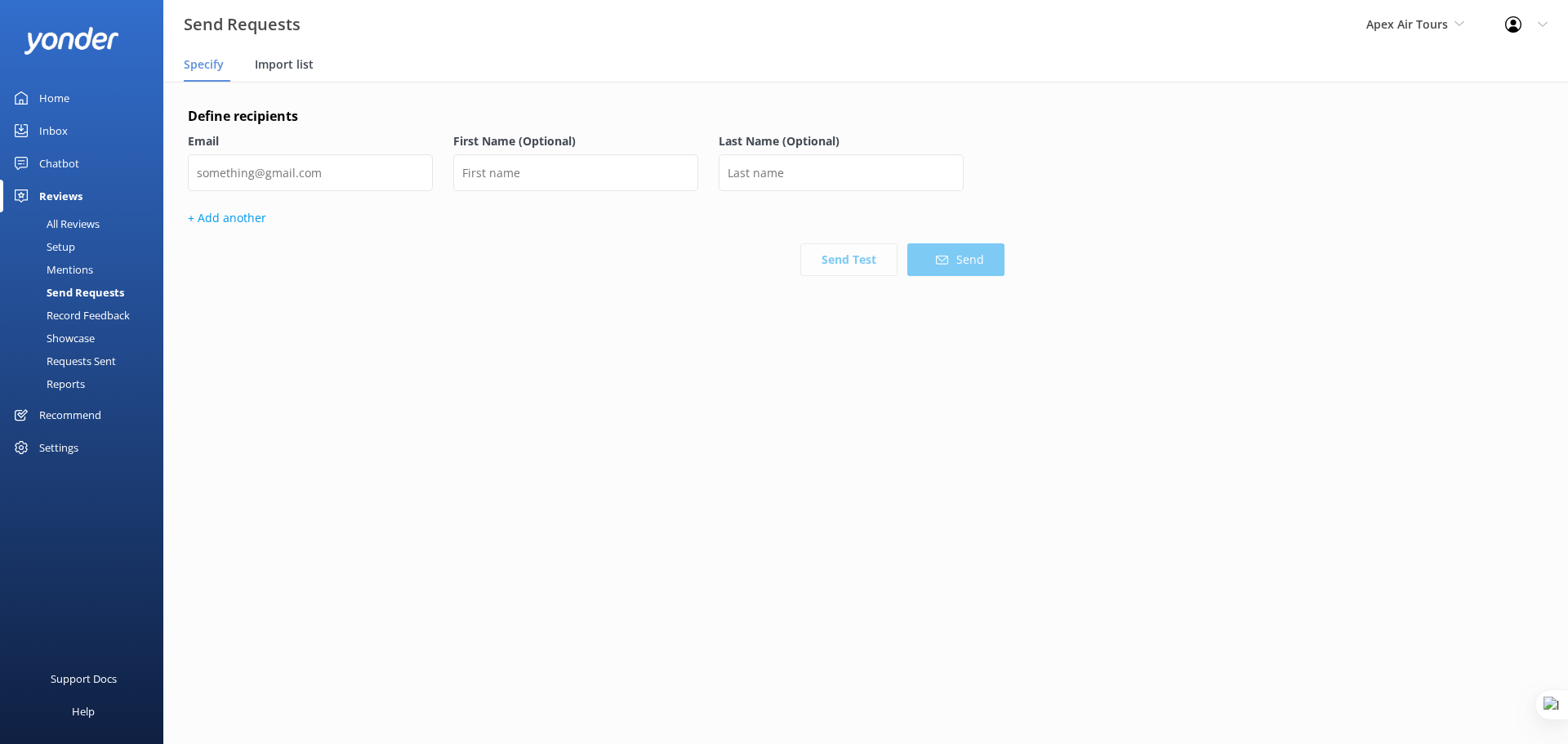
click at [302, 63] on span "Import list" at bounding box center [283, 65] width 58 height 17
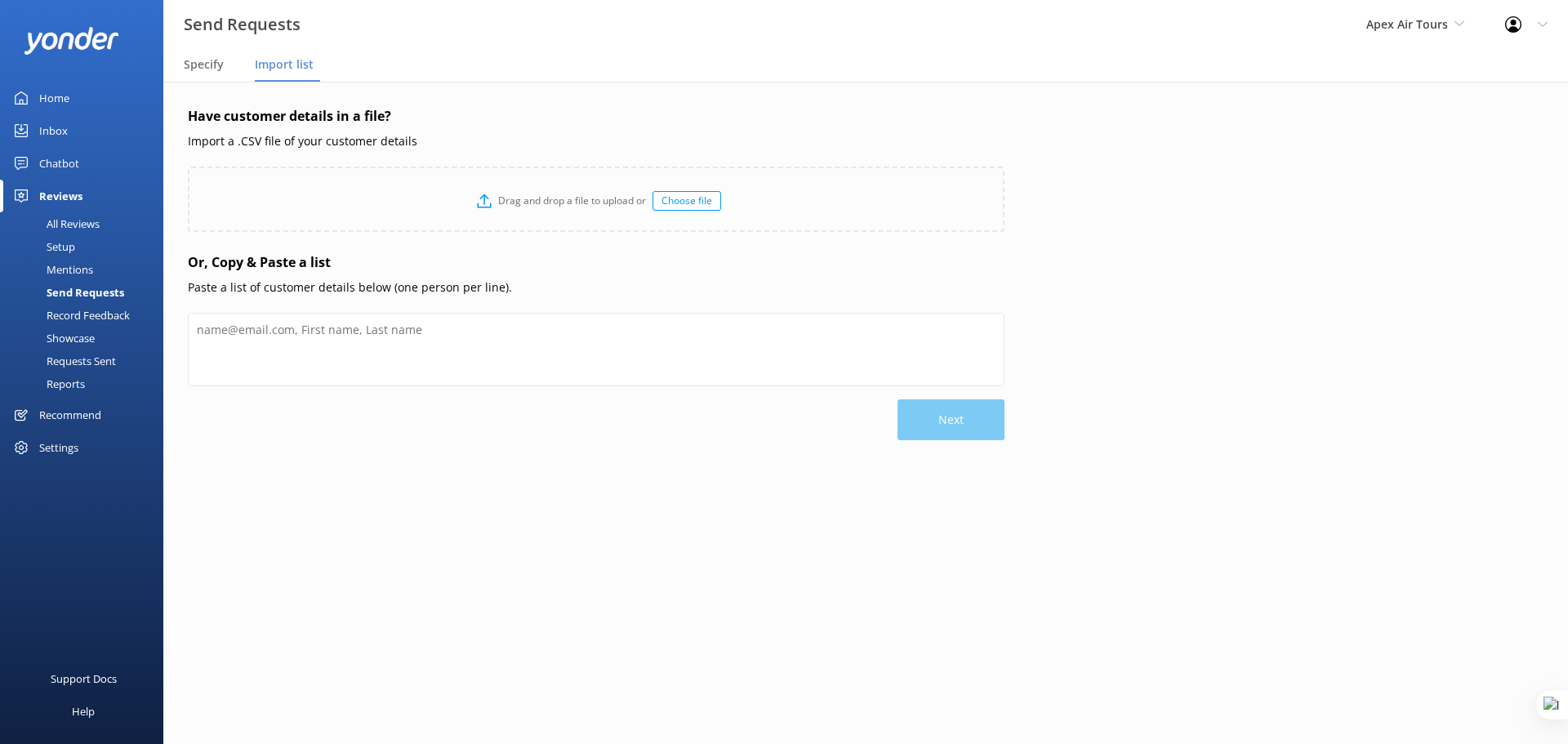
click at [66, 359] on div "Requests Sent" at bounding box center [63, 361] width 106 height 23
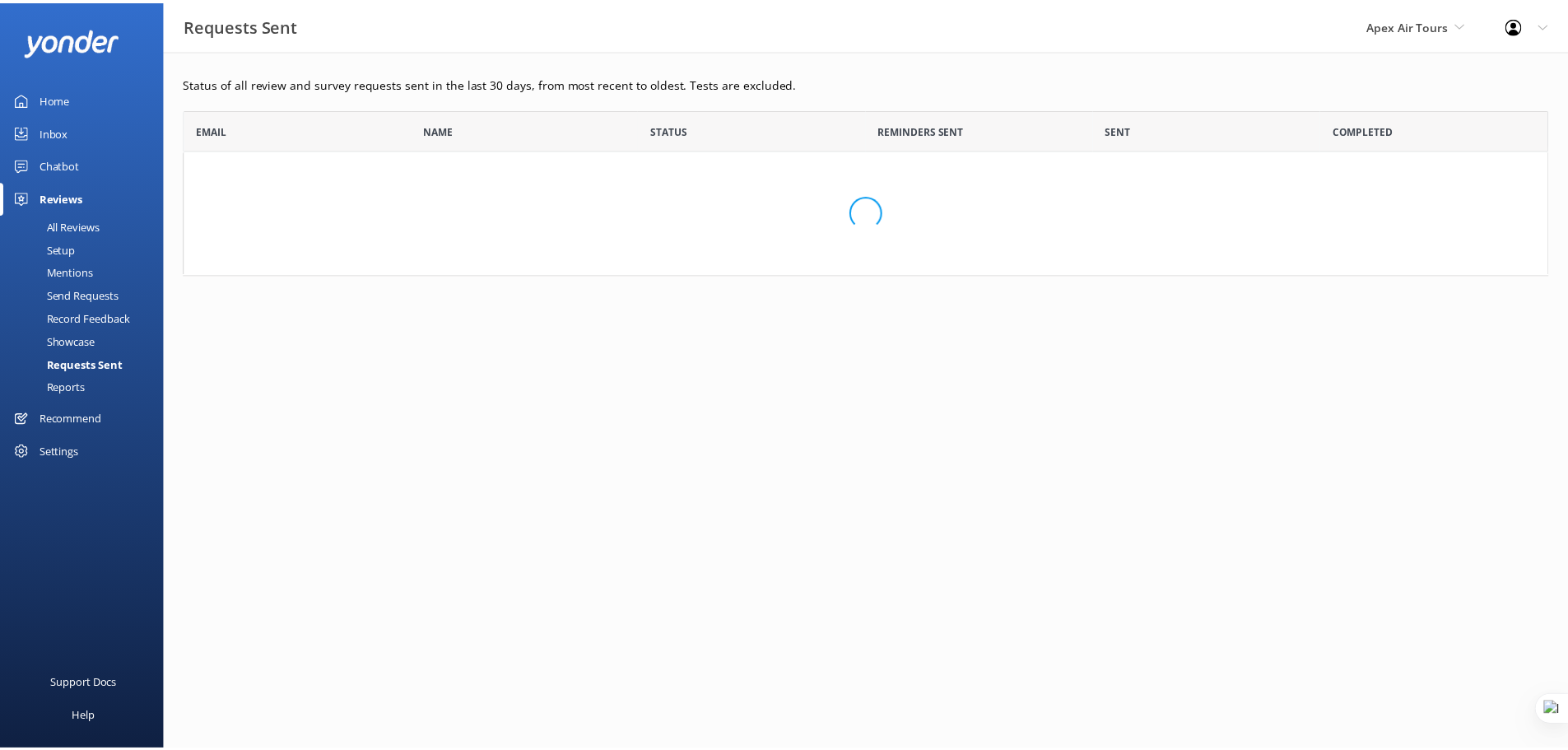
scroll to position [442, 1364]
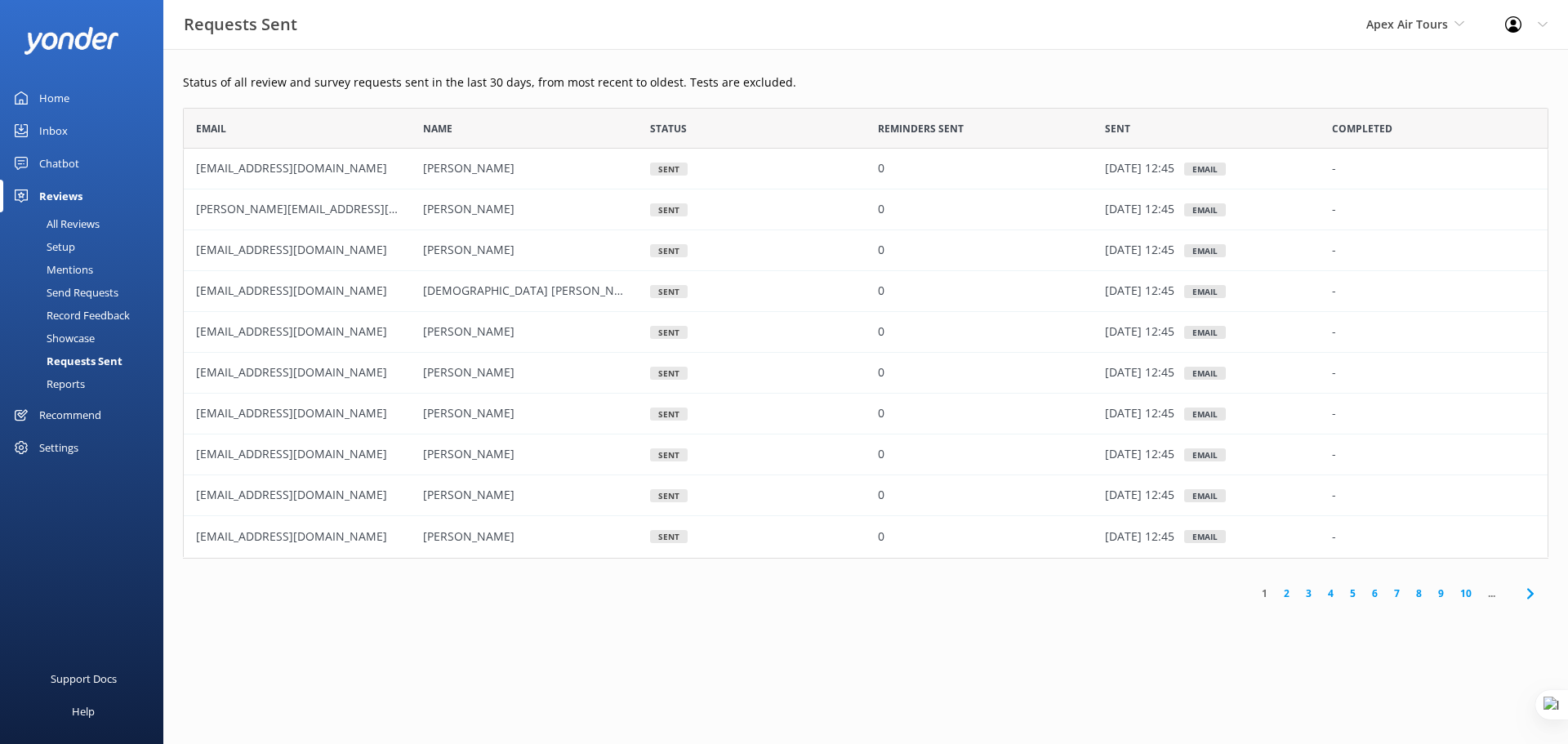
click at [60, 389] on div "Reports" at bounding box center [47, 384] width 75 height 23
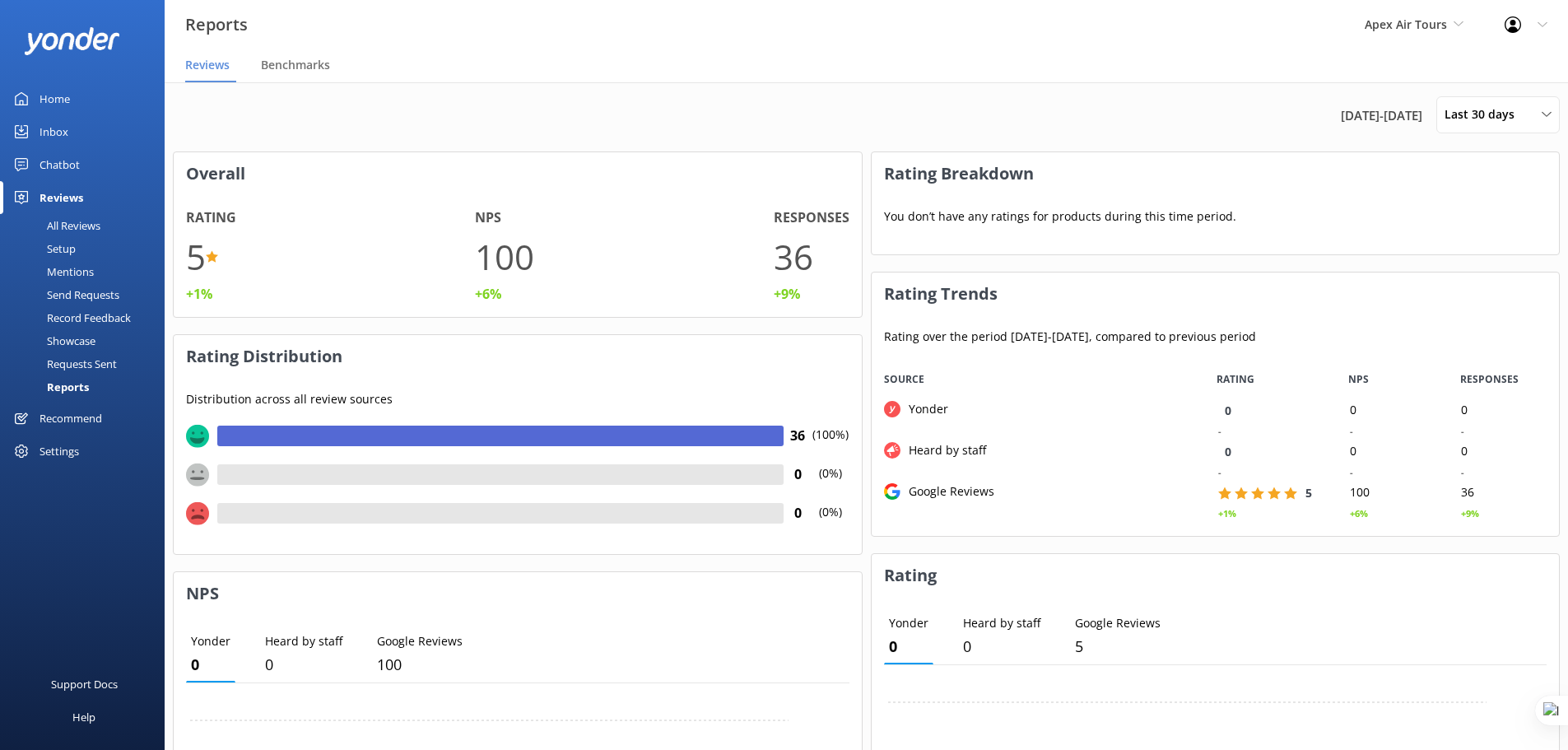
scroll to position [525, 0]
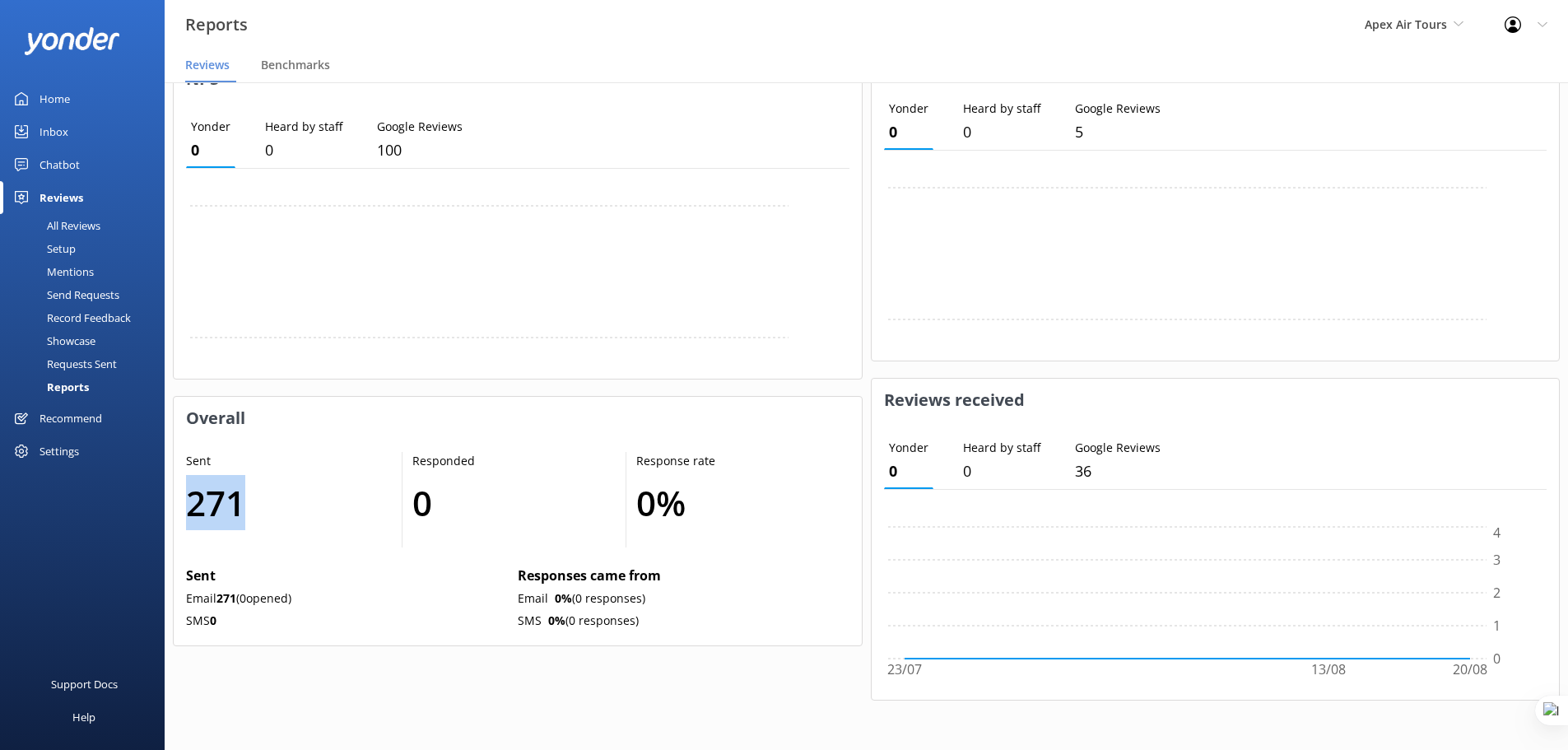
drag, startPoint x: 184, startPoint y: 499, endPoint x: 272, endPoint y: 511, distance: 88.8
click at [265, 505] on div "Sent 271 Responded 0 Response rate 0 % Sent Email 271 ( 0 opened) SMS 0 Respons…" at bounding box center [518, 542] width 688 height 206
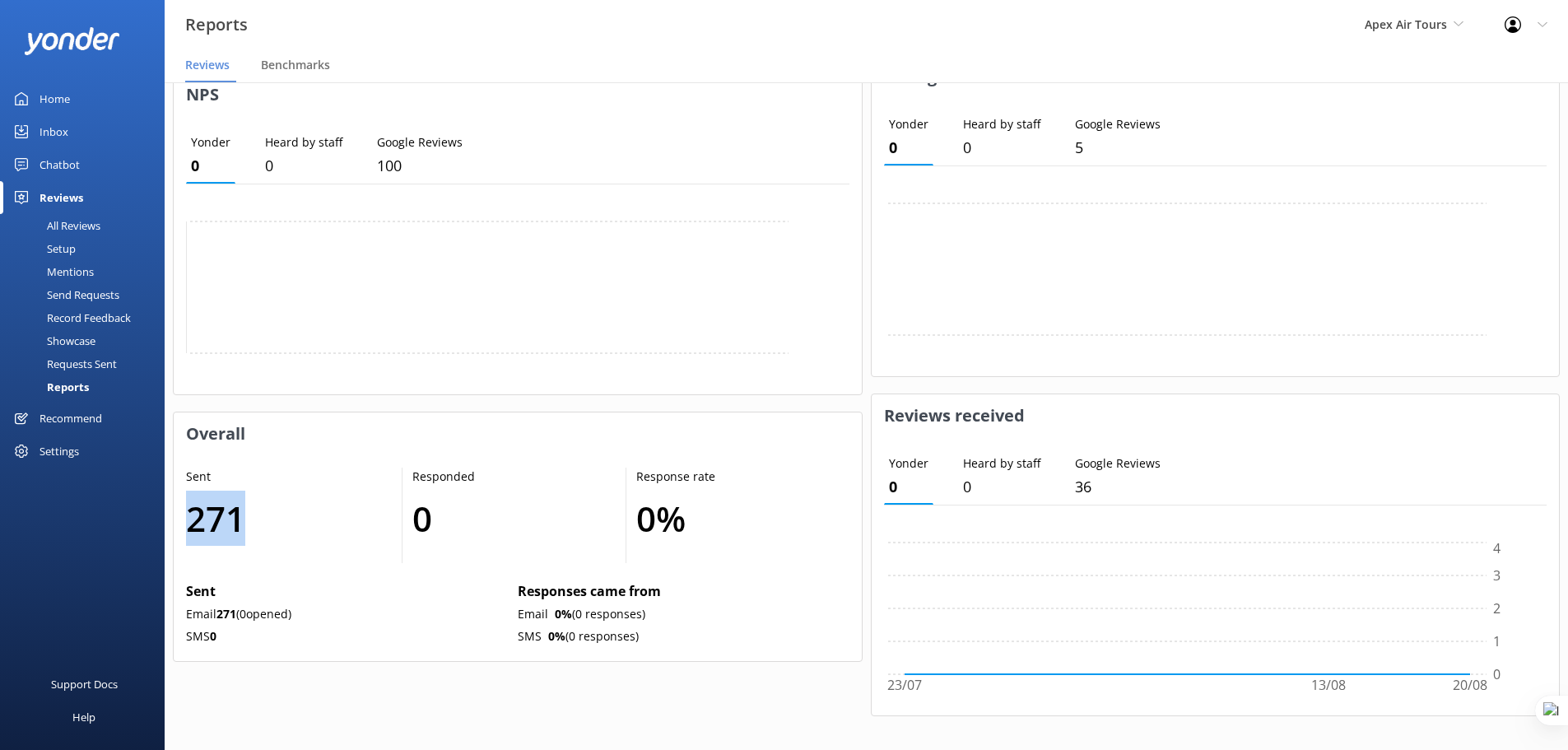
scroll to position [505, 0]
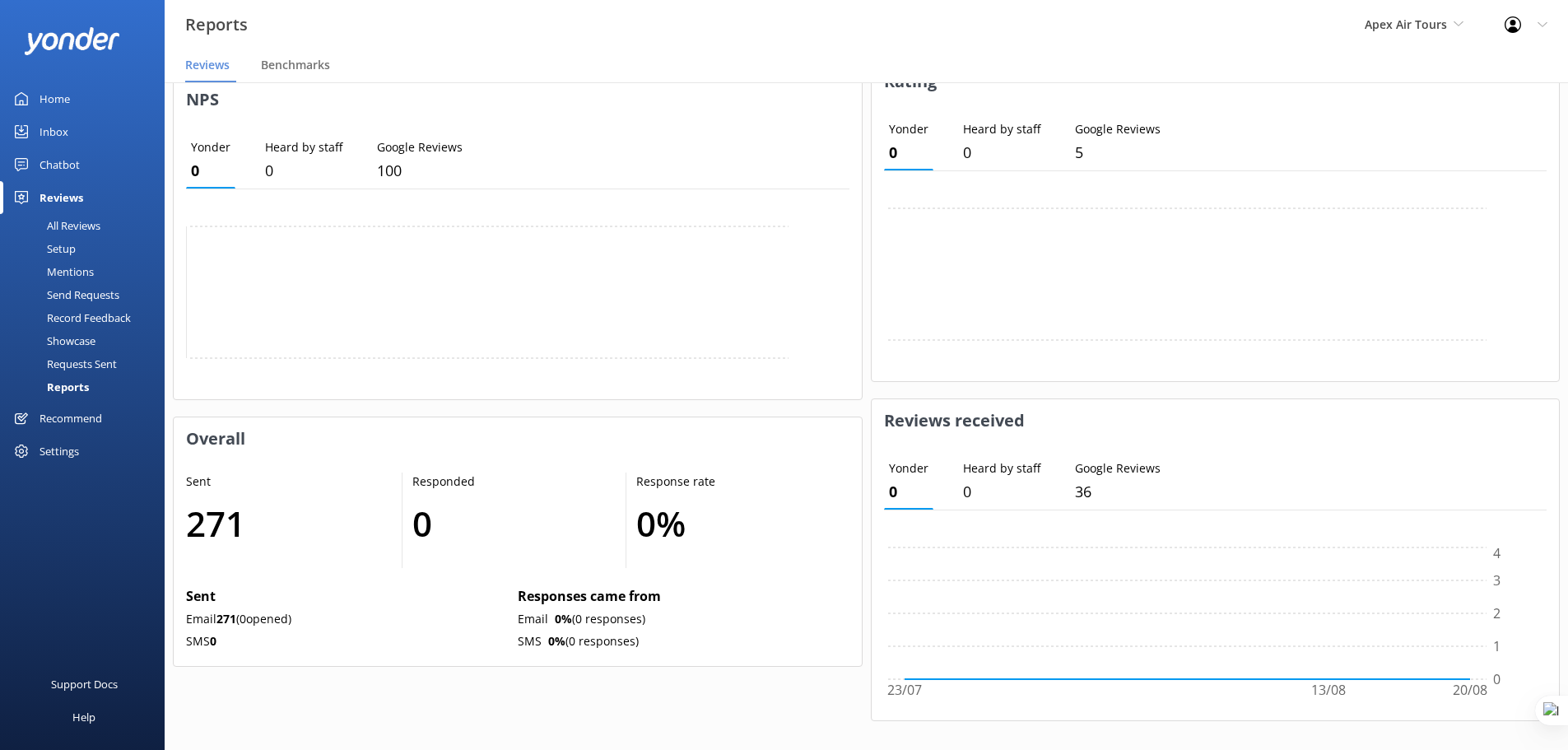
click at [335, 250] on icon at bounding box center [514, 304] width 656 height 164
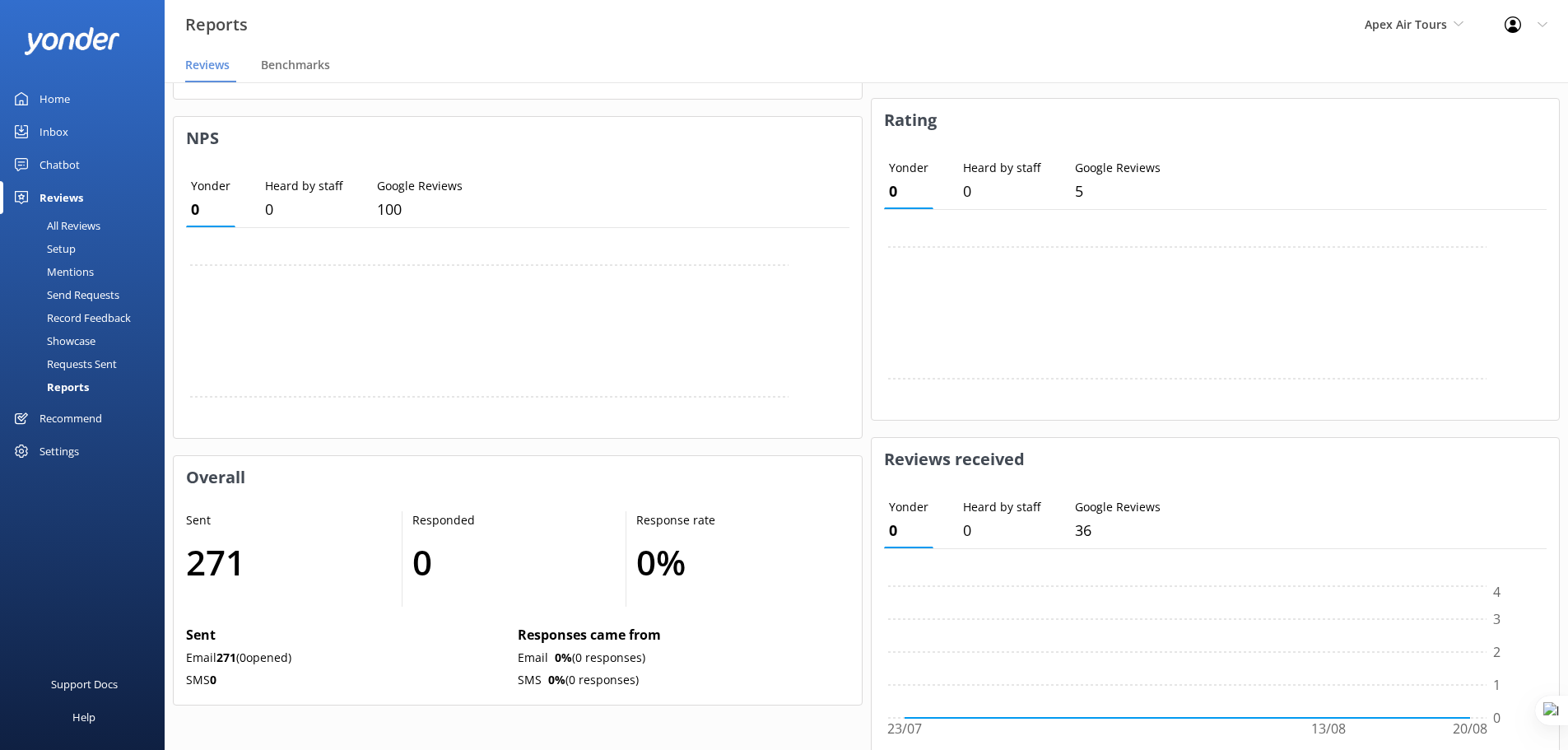
scroll to position [463, 0]
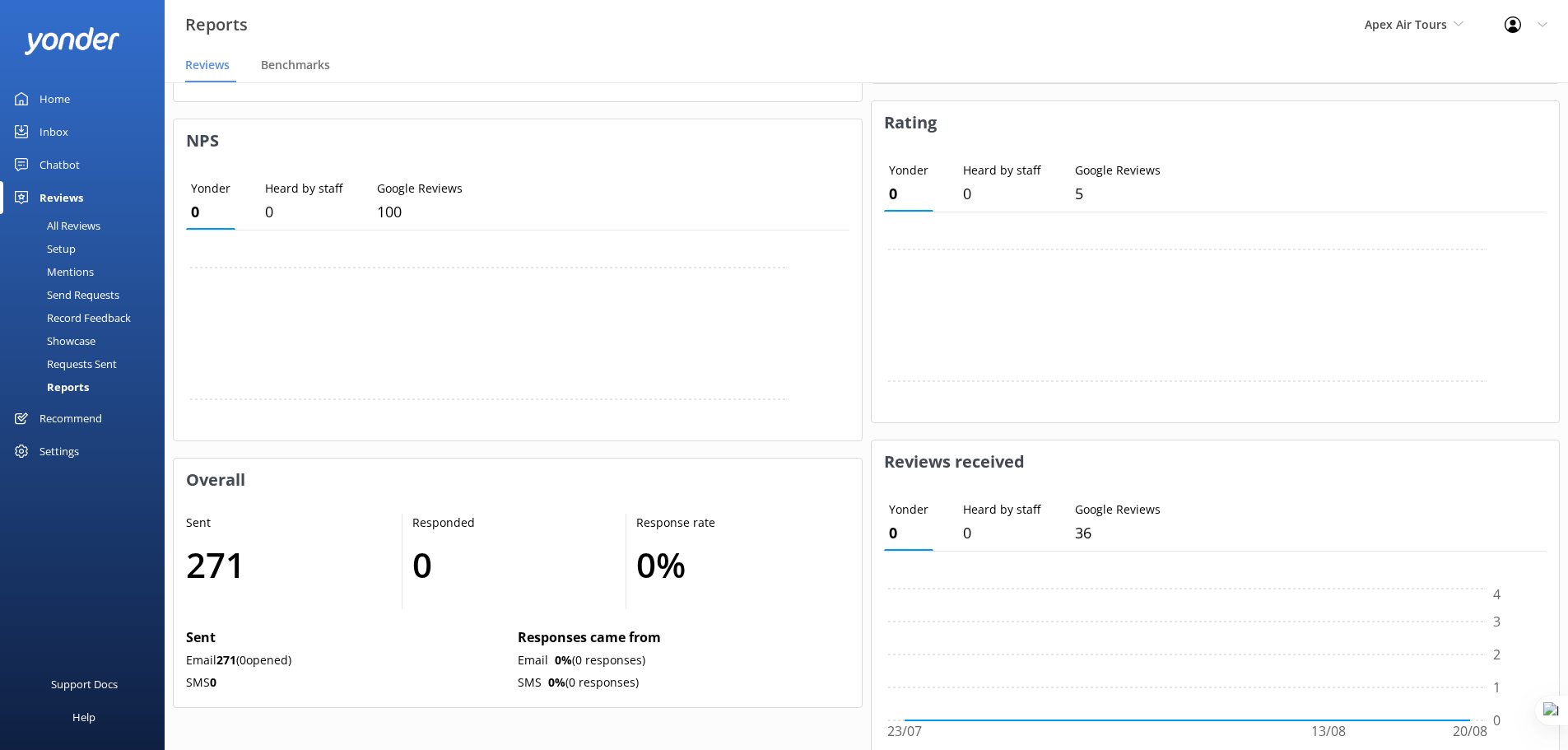
click at [61, 98] on div "Home" at bounding box center [54, 98] width 31 height 33
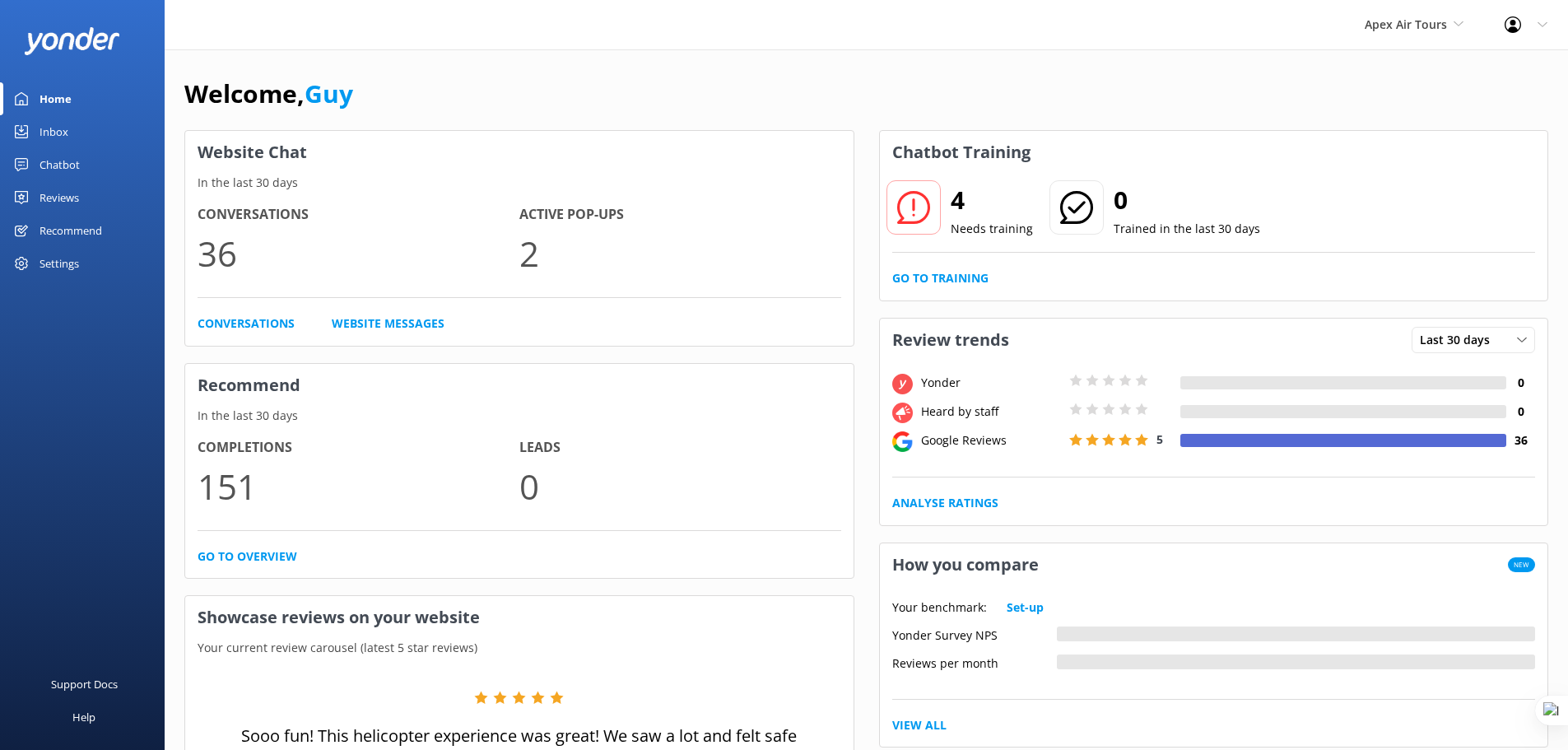
click at [72, 203] on div "Reviews" at bounding box center [59, 197] width 40 height 33
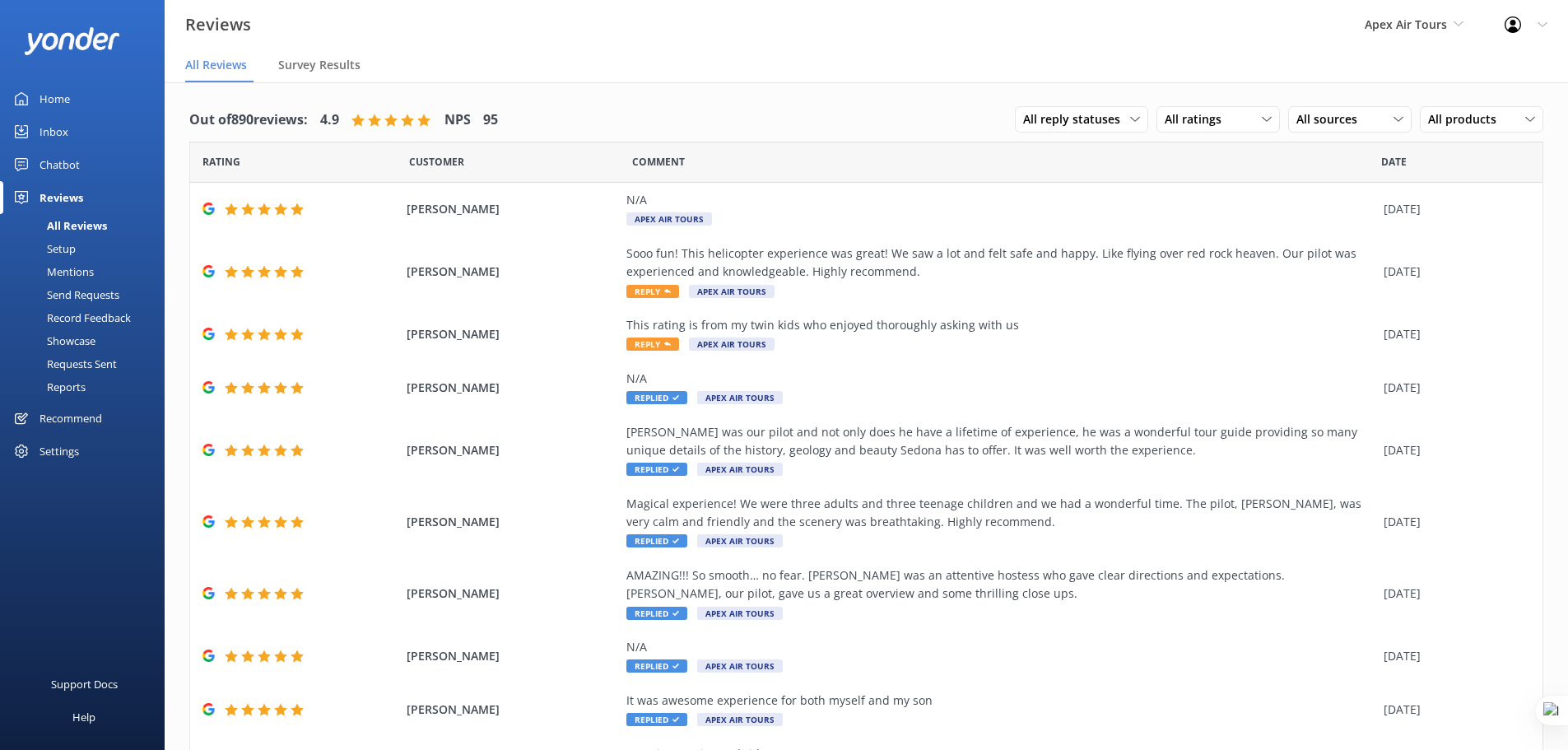
click at [62, 252] on div "Setup" at bounding box center [42, 249] width 66 height 23
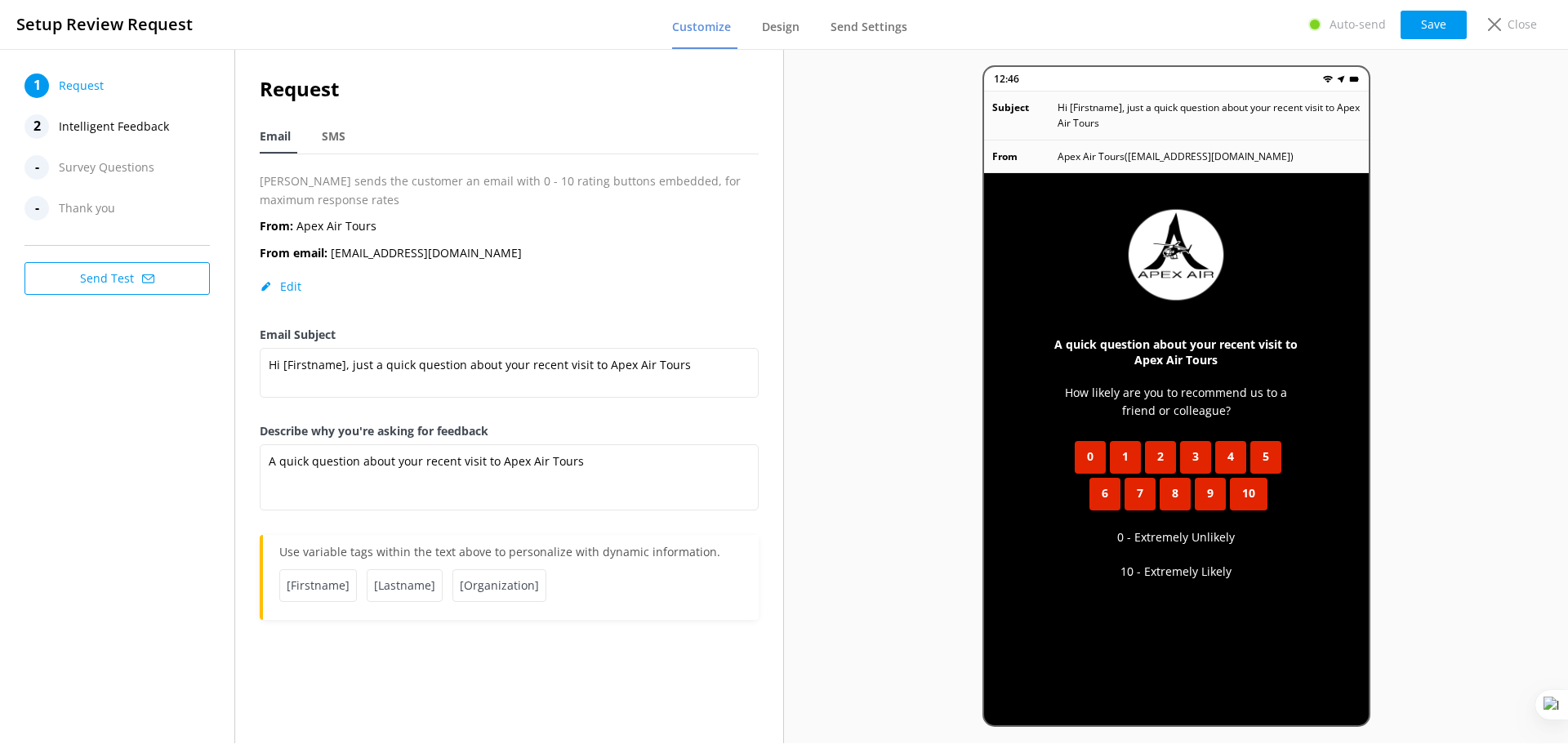
click at [139, 129] on span "Intelligent Feedback" at bounding box center [113, 126] width 110 height 24
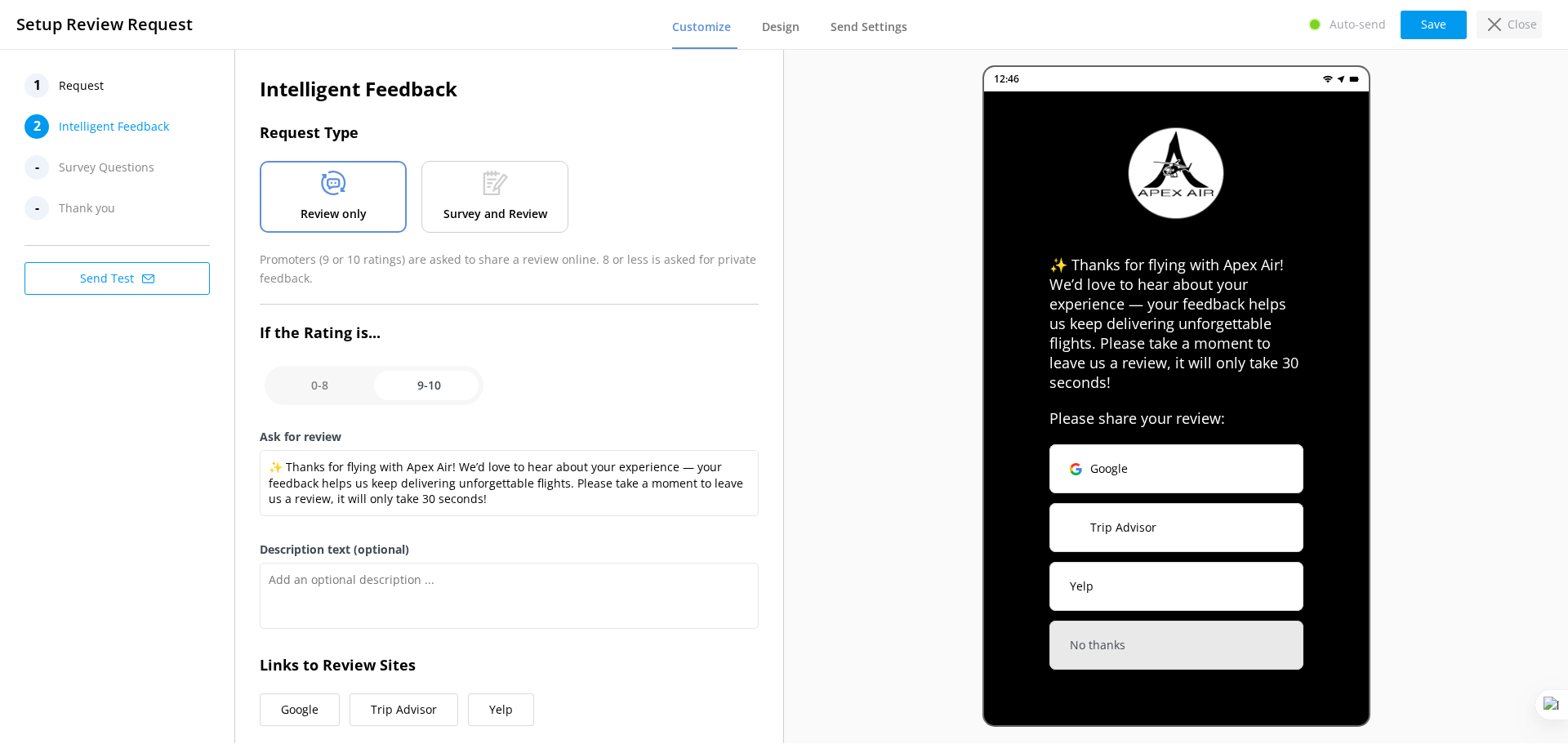
click at [1500, 24] on icon at bounding box center [1494, 24] width 13 height 13
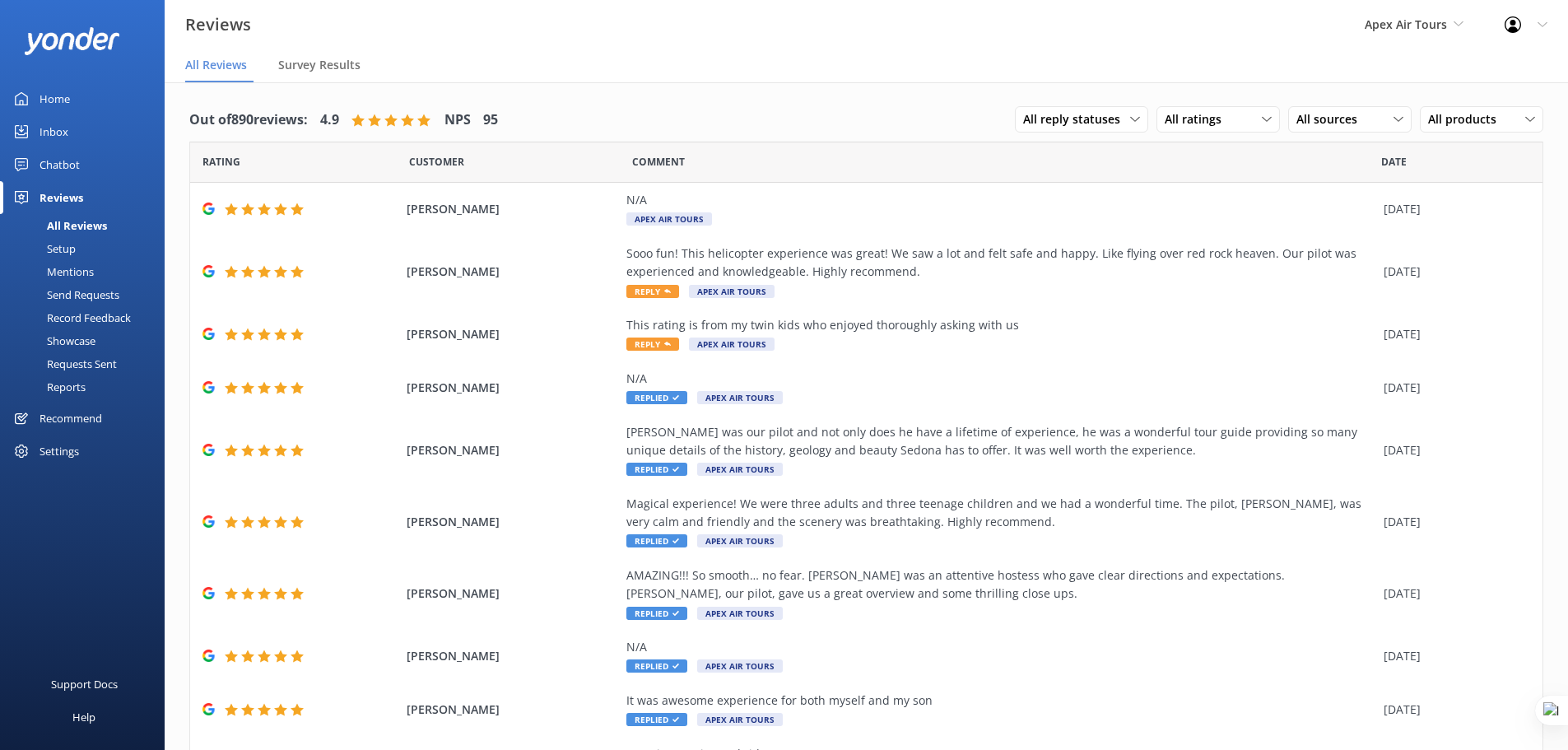
click at [63, 448] on div "Settings" at bounding box center [59, 450] width 40 height 33
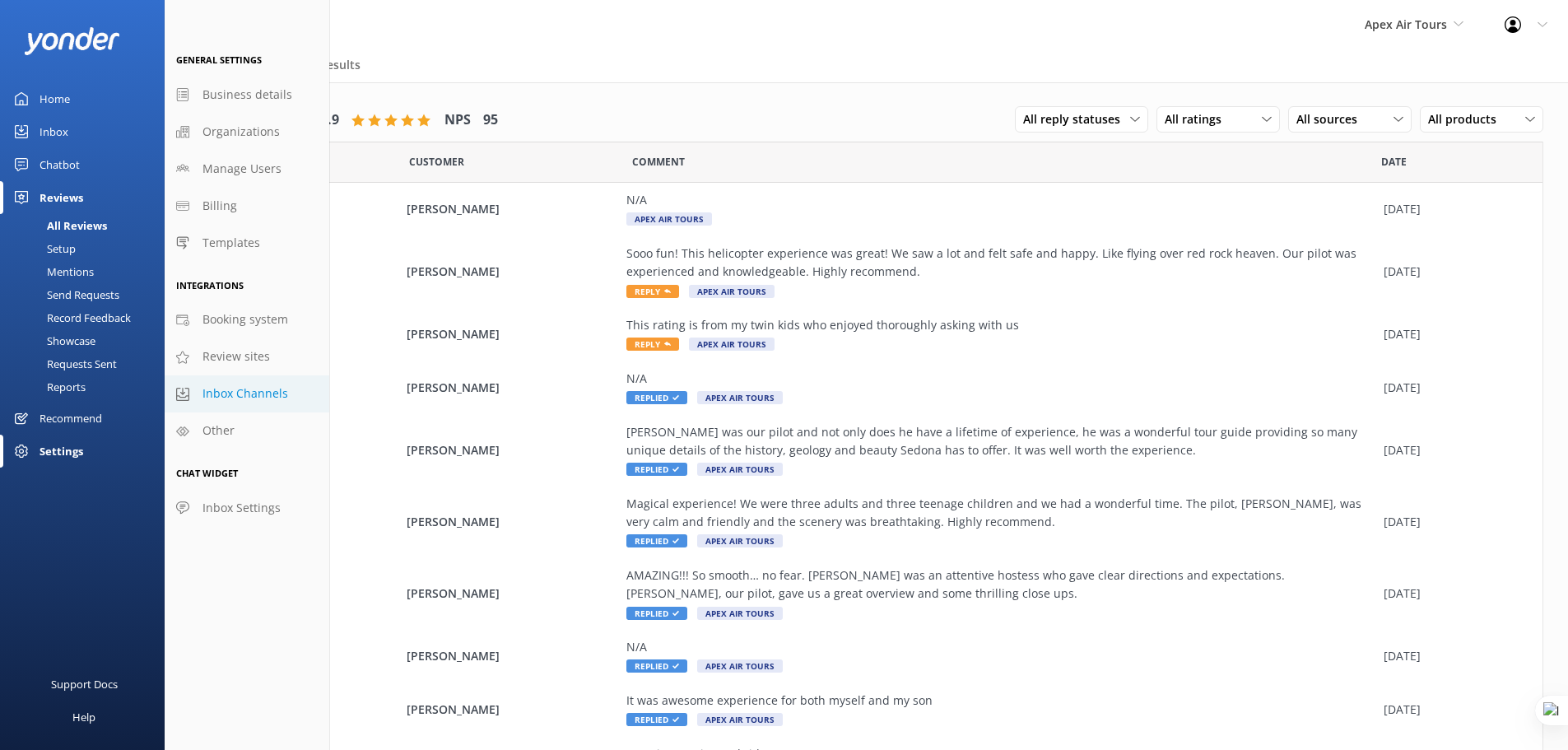
click at [237, 393] on span "Inbox Channels" at bounding box center [244, 393] width 85 height 18
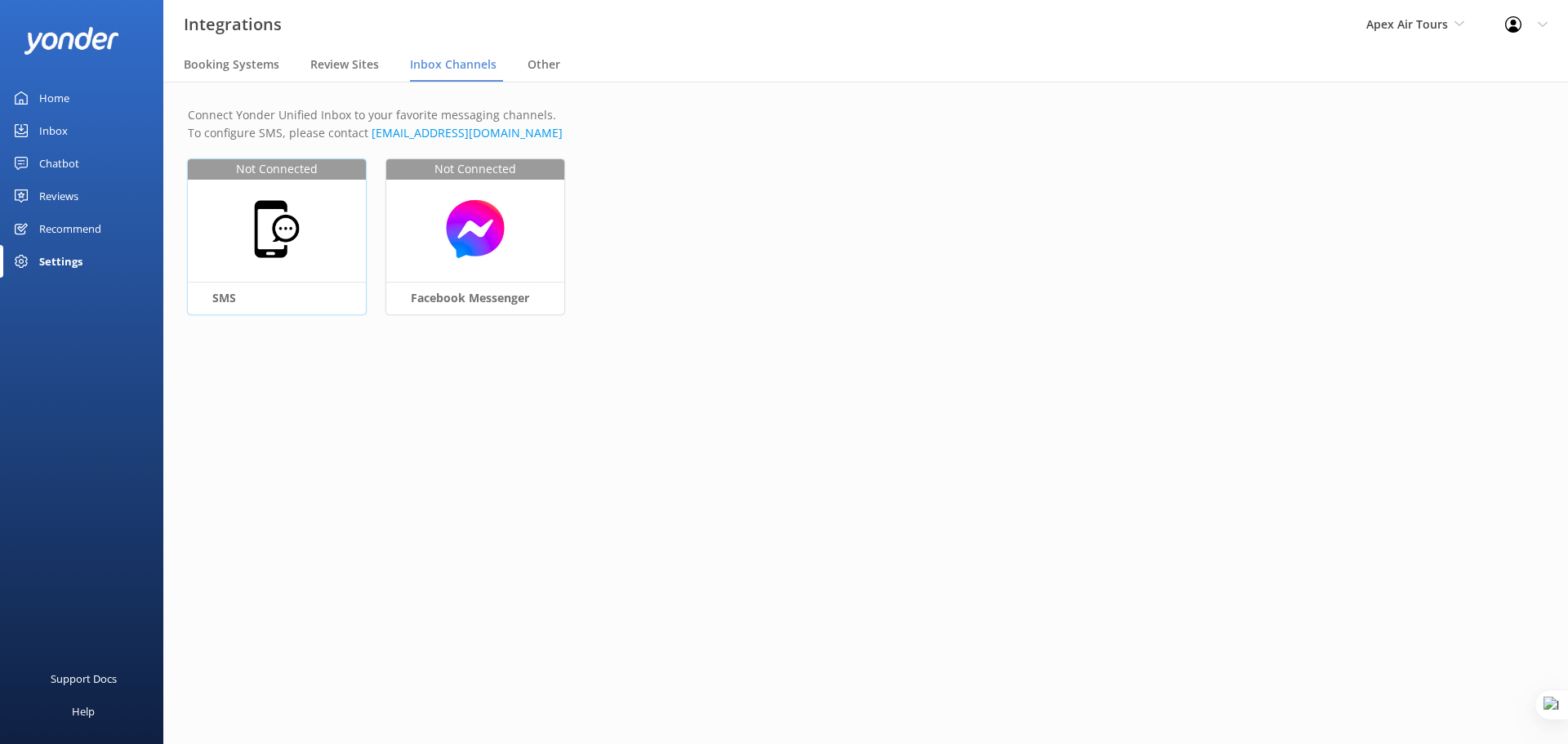
click at [266, 226] on img at bounding box center [277, 229] width 63 height 63
select select "US"
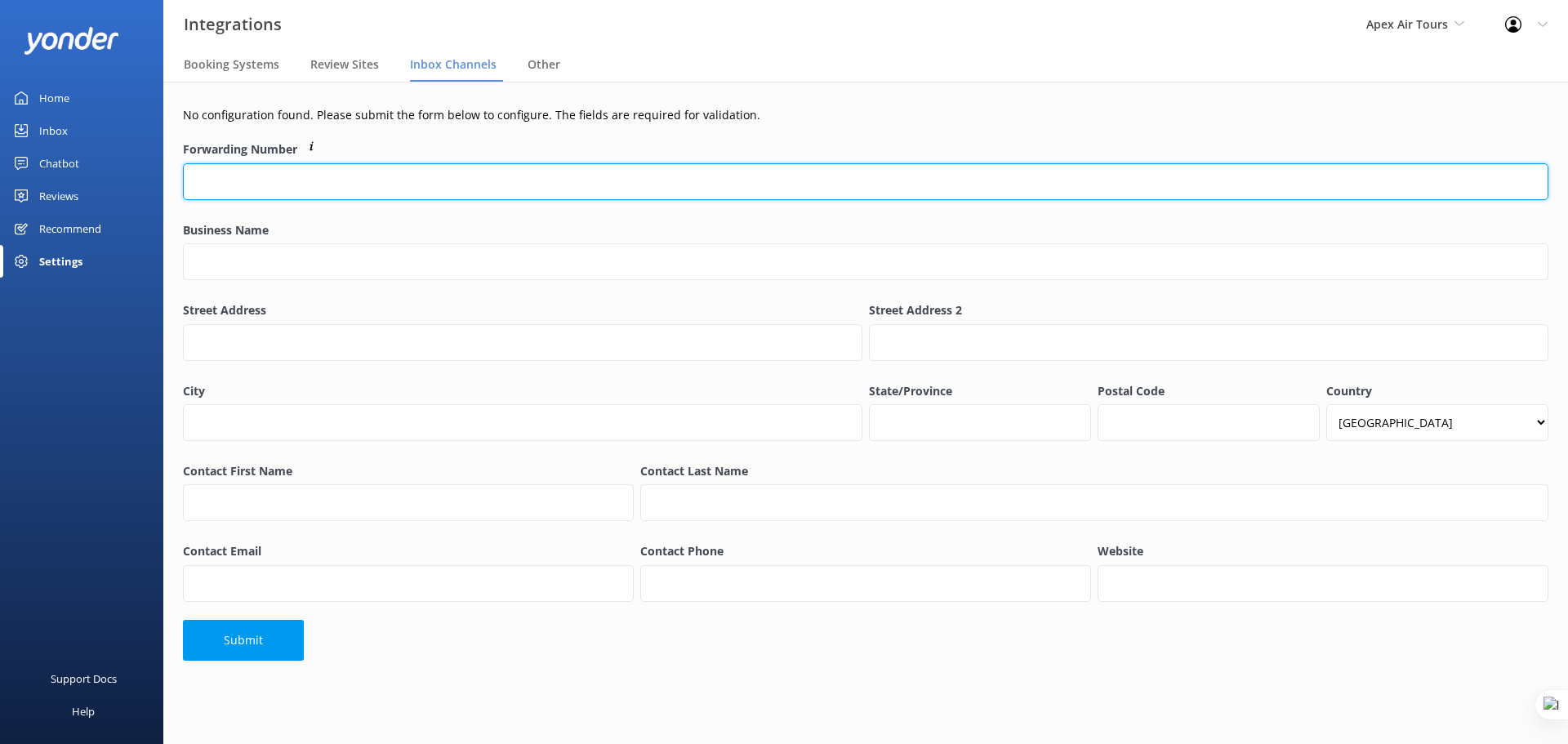
click at [208, 179] on input "Forwarding Number" at bounding box center [866, 181] width 1366 height 37
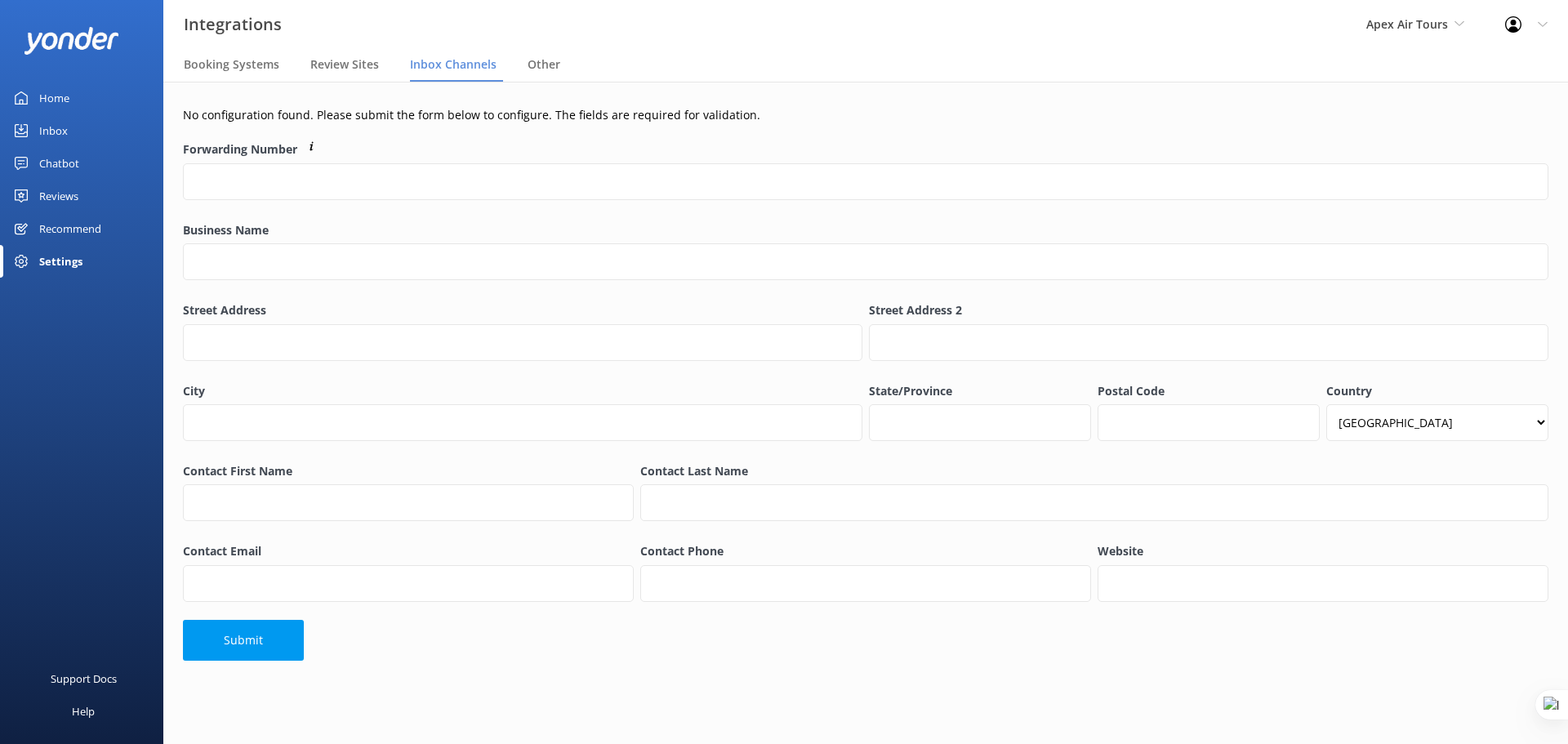
click at [486, 229] on label "Business Name" at bounding box center [866, 230] width 1366 height 18
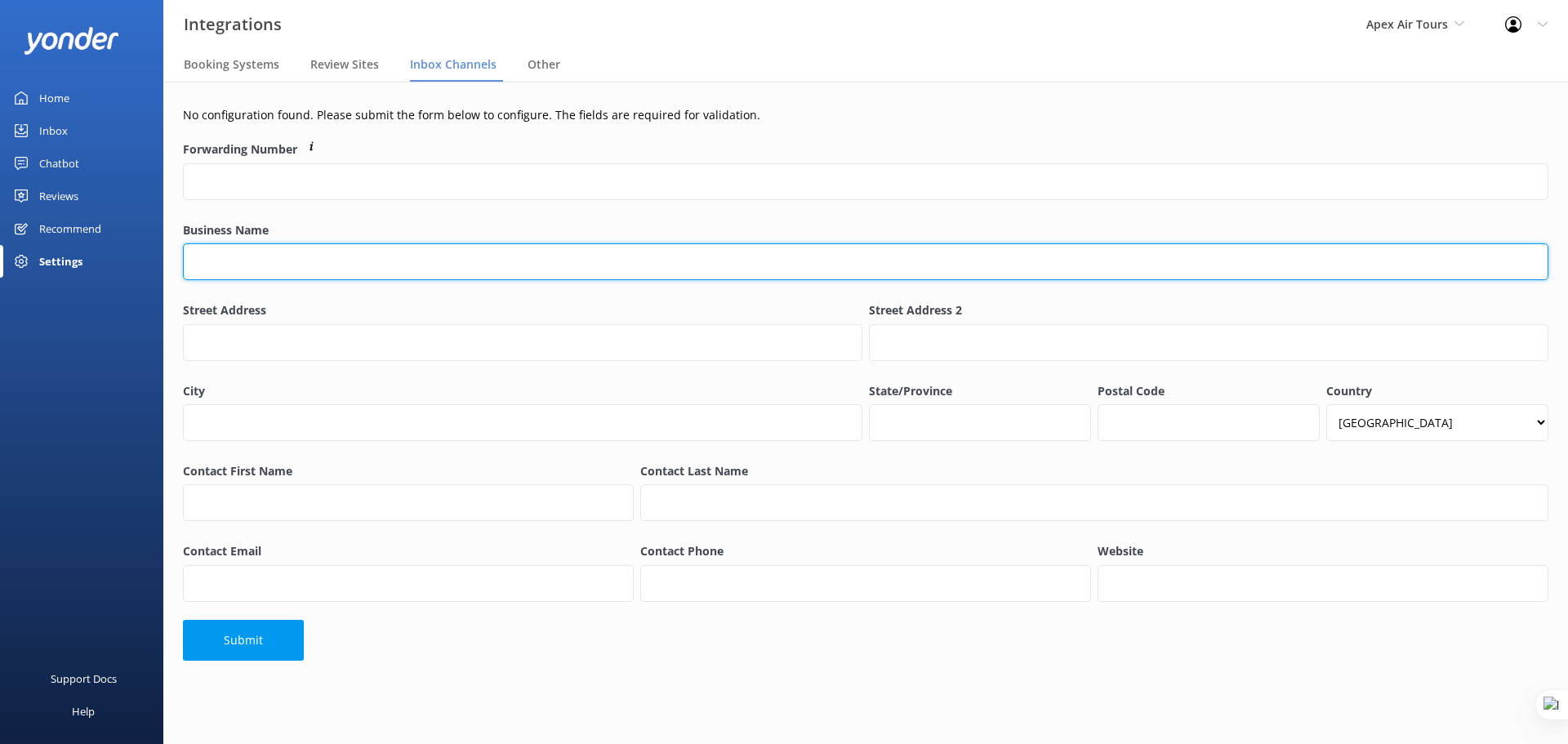
click at [486, 243] on input "Business Name" at bounding box center [866, 262] width 1366 height 37
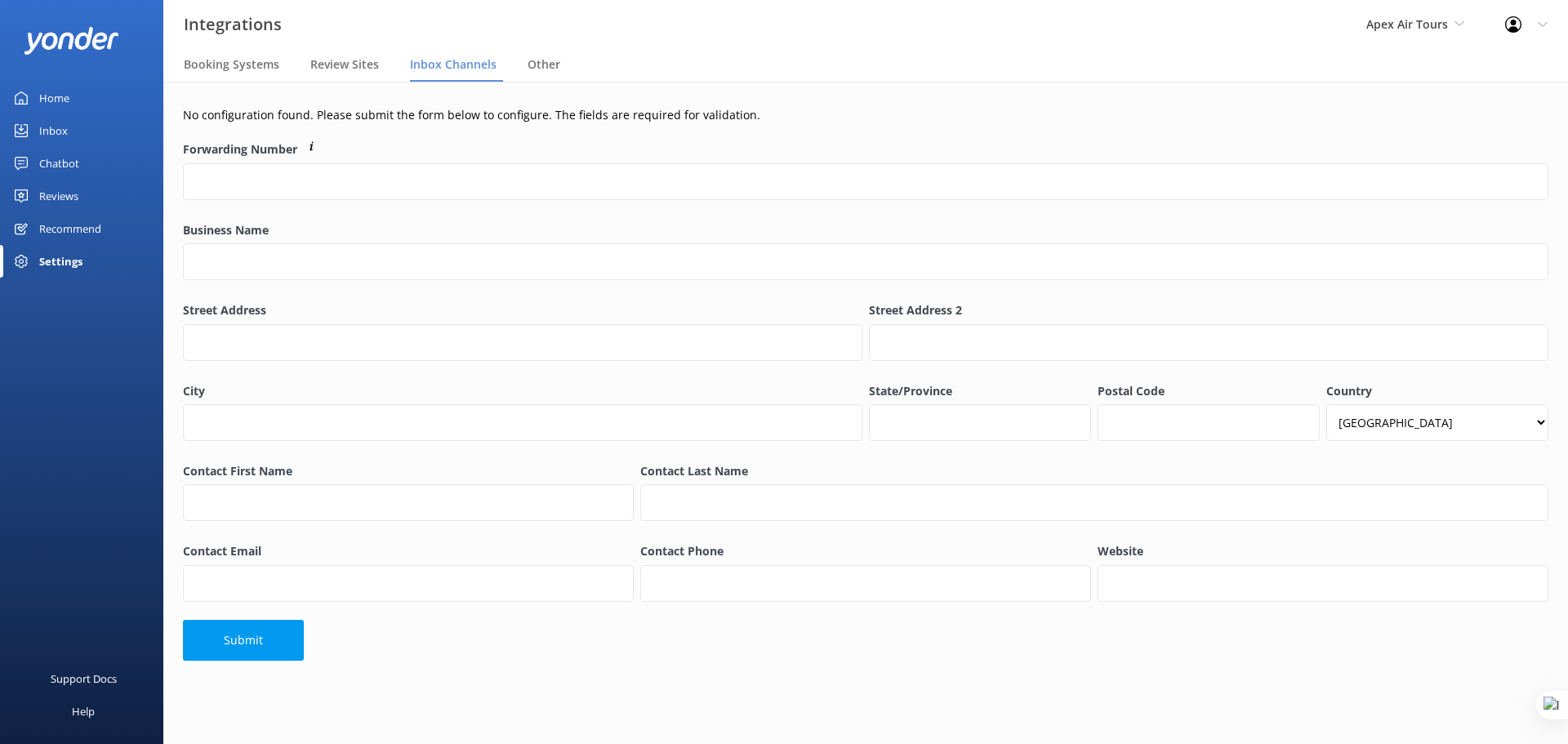
click at [562, 218] on div "Business Name" at bounding box center [865, 260] width 1372 height 84
click at [263, 133] on div "No configuration found. Please submit the form below to configure. The fields a…" at bounding box center [865, 387] width 1405 height 611
select select "US"
click at [997, 131] on div "No configuration found. Please submit the form below to configure. The fields a…" at bounding box center [865, 387] width 1405 height 611
click at [53, 106] on div "Home" at bounding box center [54, 98] width 31 height 32
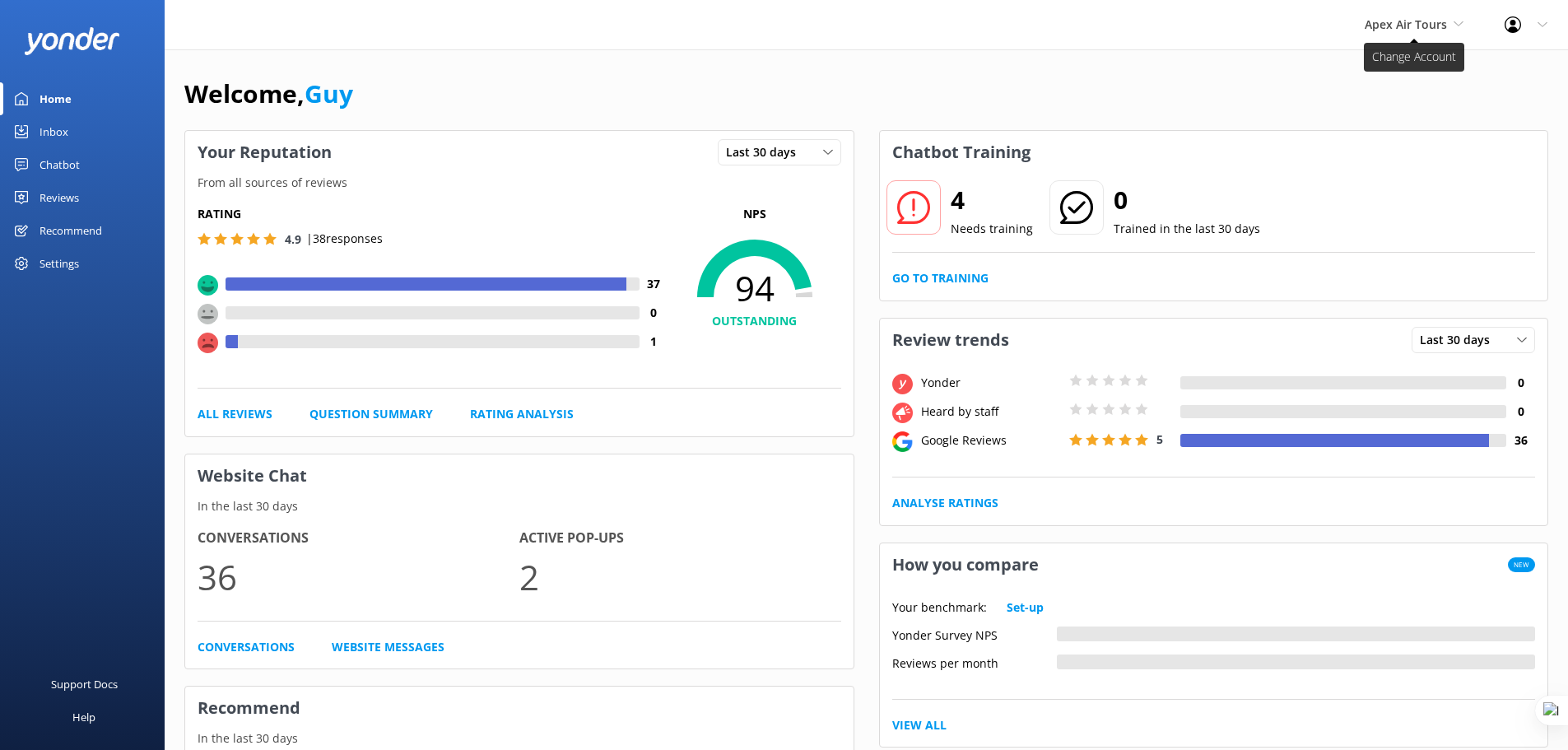
click at [1440, 29] on span "Apex Air Tours" at bounding box center [1406, 25] width 83 height 16
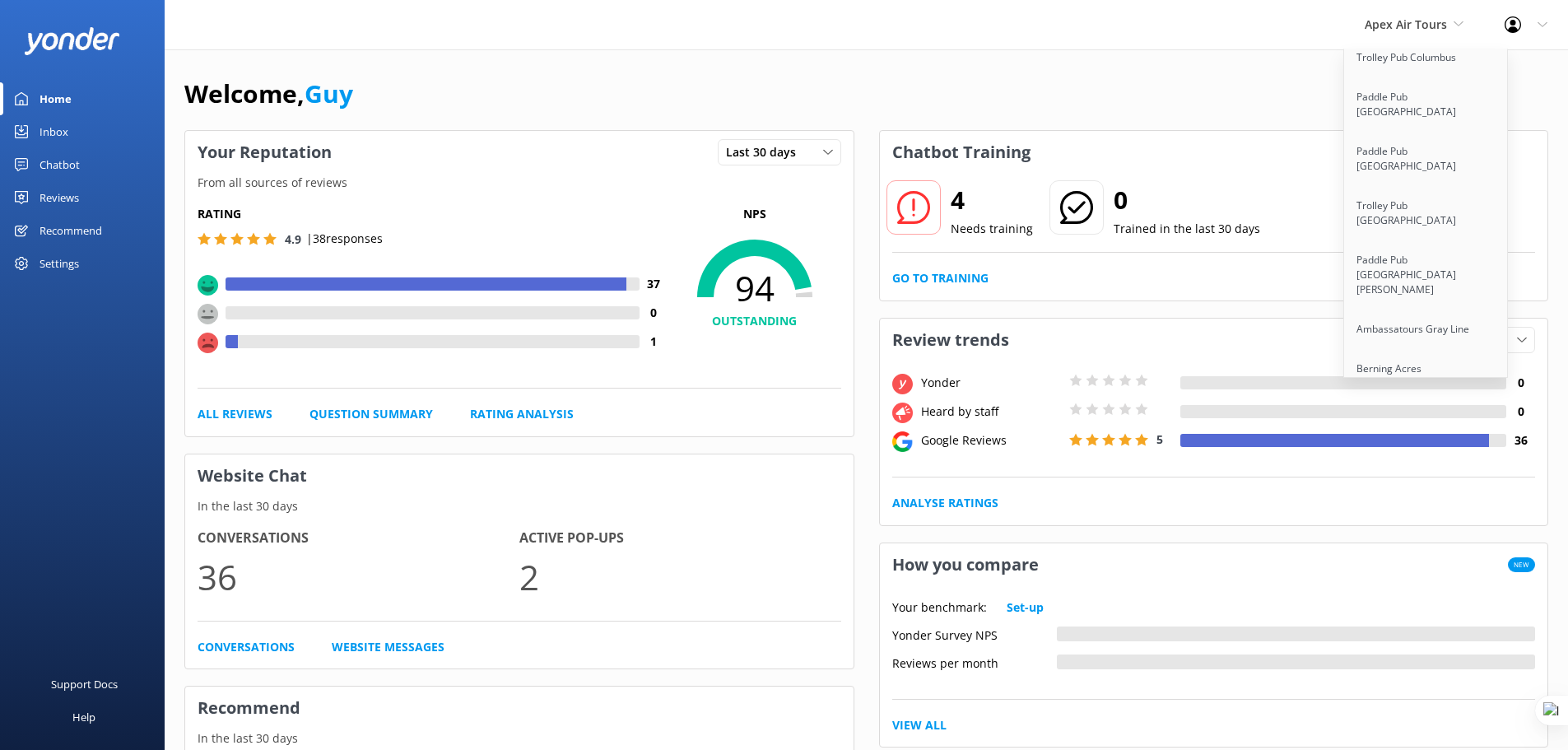
scroll to position [12739, 0]
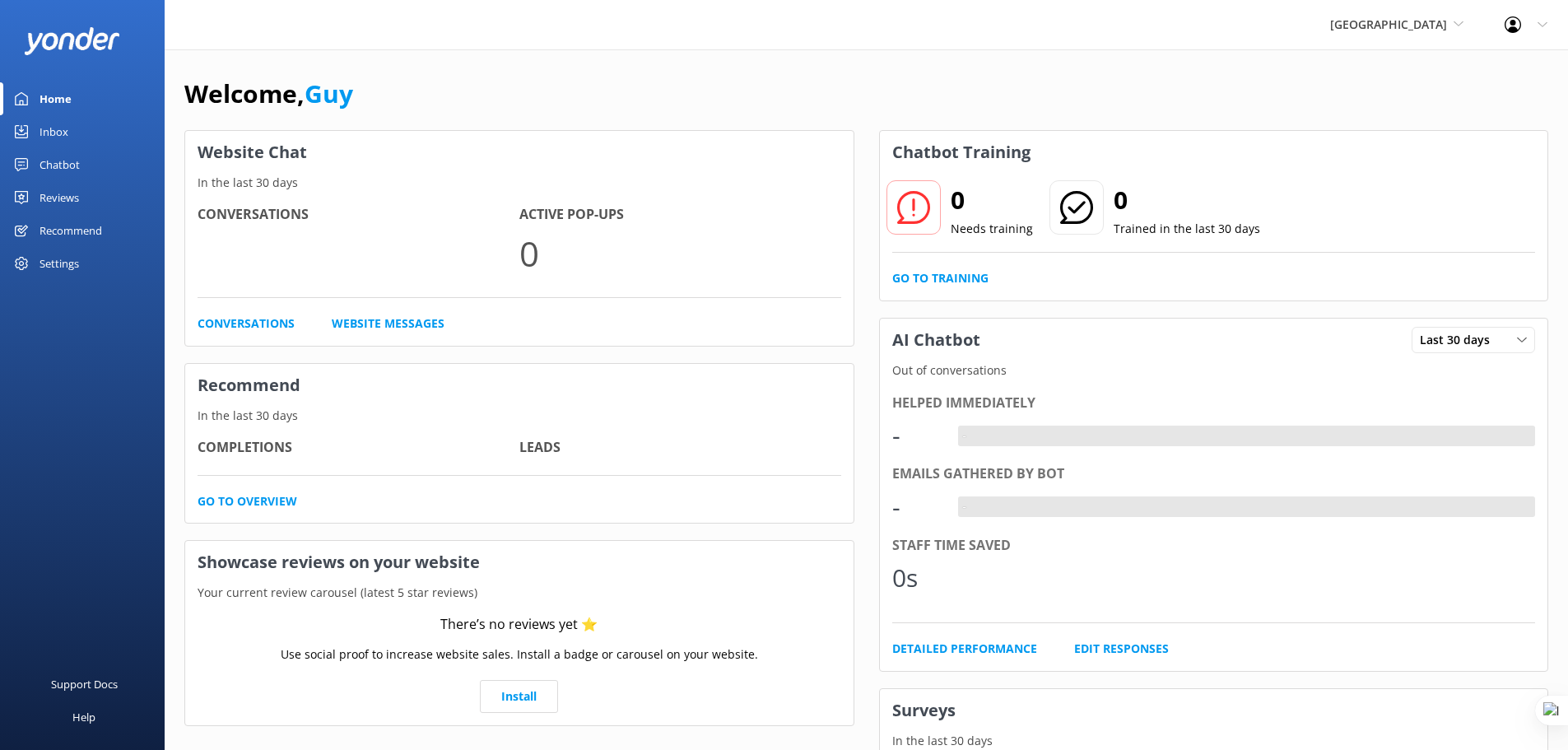
click at [72, 264] on div "Settings" at bounding box center [59, 263] width 40 height 33
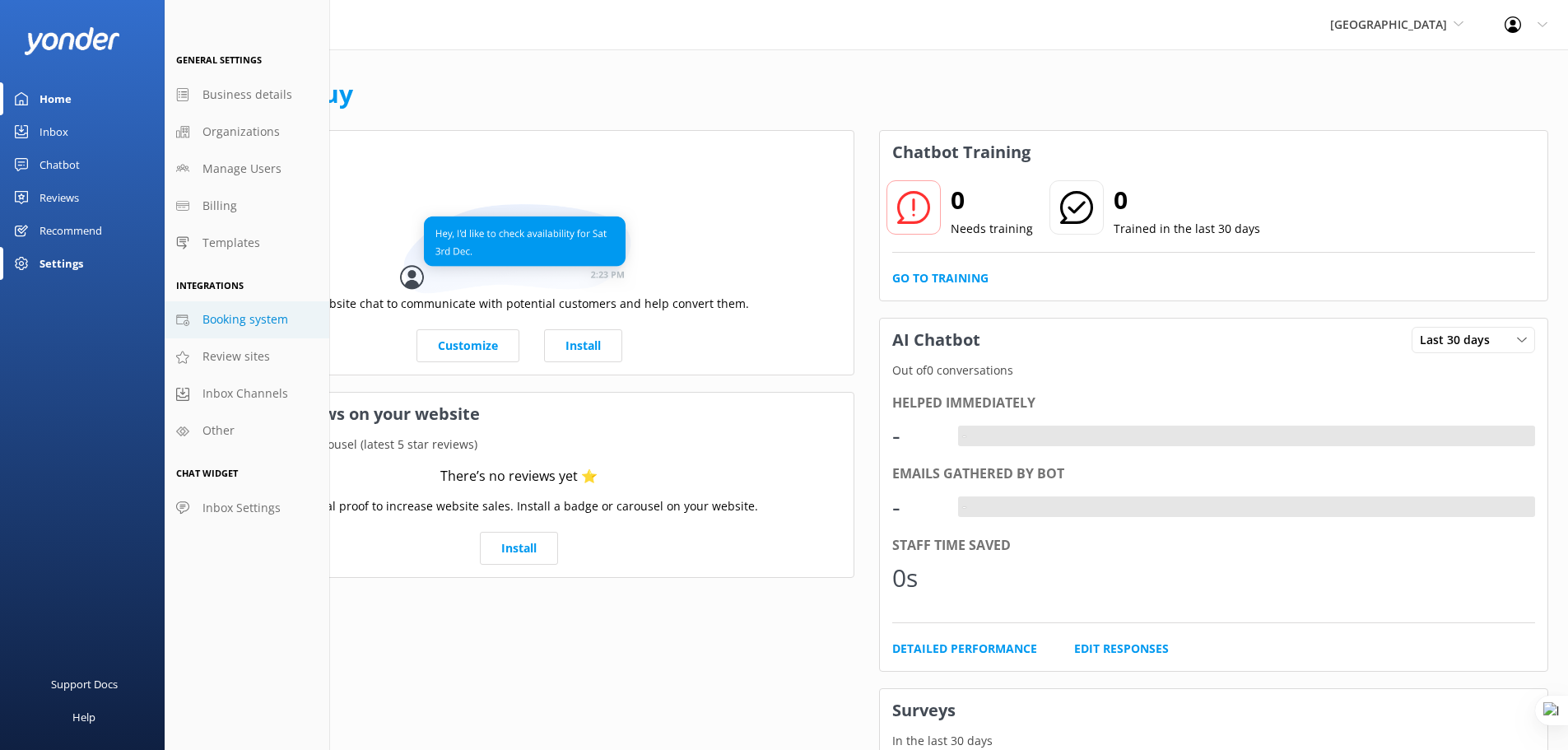
click at [244, 318] on span "Booking system" at bounding box center [244, 319] width 85 height 18
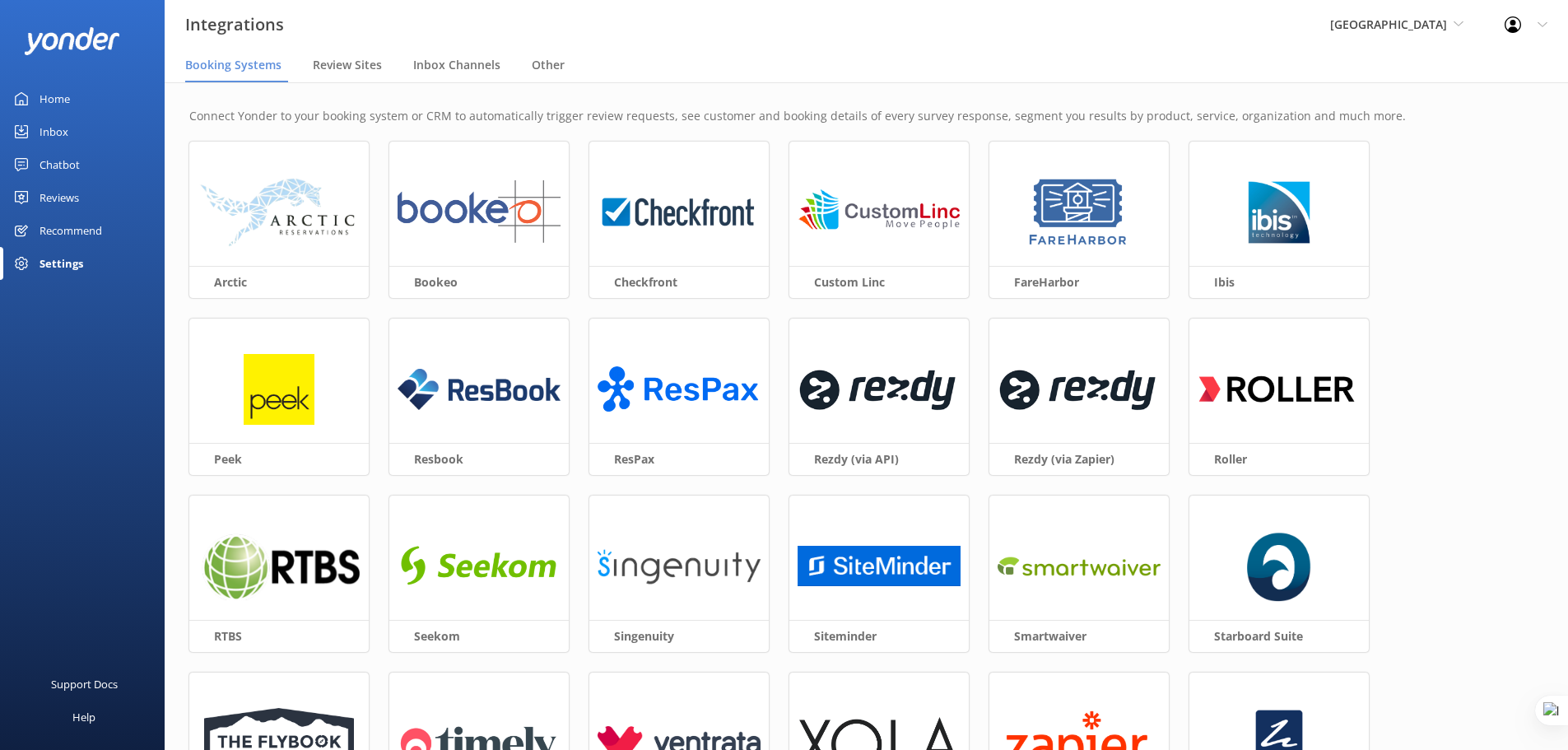
click at [83, 98] on link "Home" at bounding box center [82, 98] width 164 height 33
